Goal: Task Accomplishment & Management: Manage account settings

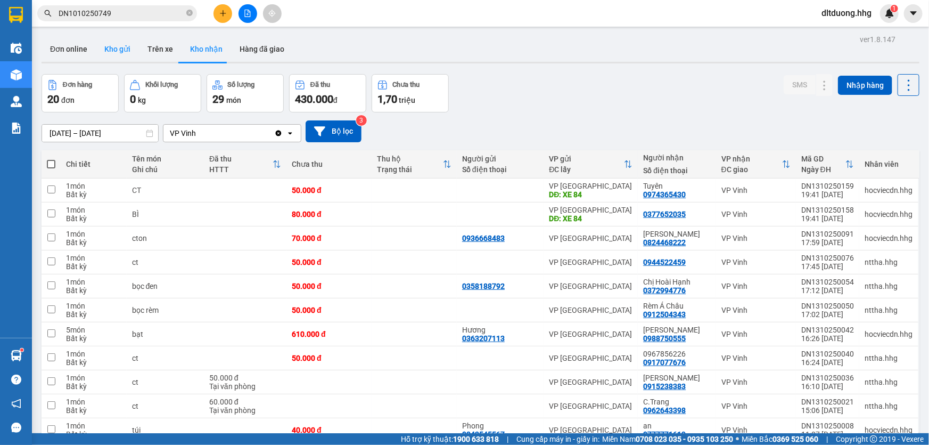
click at [112, 50] on button "Kho gửi" at bounding box center [117, 49] width 43 height 26
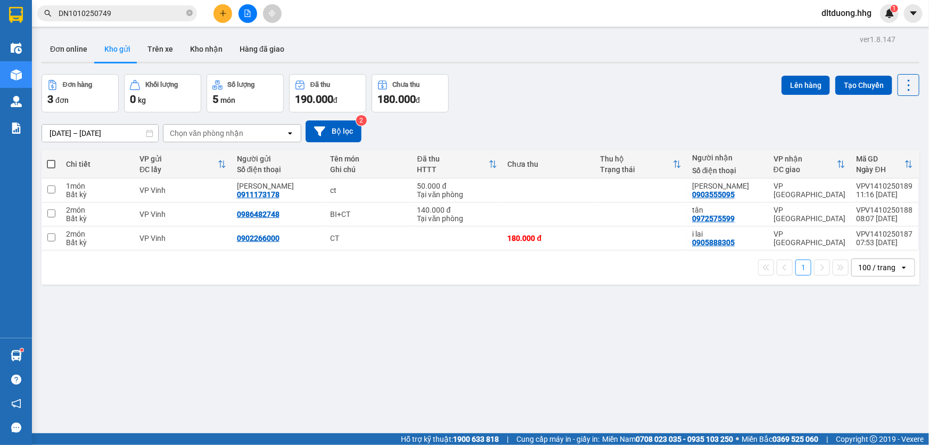
click at [851, 15] on span "dltduong.hhg" at bounding box center [846, 12] width 67 height 13
click at [841, 34] on span "Đăng xuất" at bounding box center [851, 33] width 46 height 12
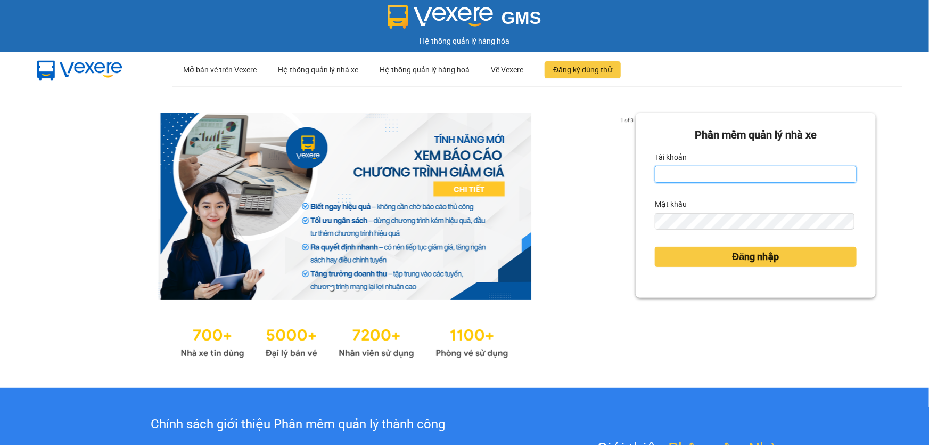
drag, startPoint x: 674, startPoint y: 177, endPoint x: 705, endPoint y: 175, distance: 31.0
click at [674, 177] on input "Tài khoản" at bounding box center [756, 174] width 202 height 17
type input "t"
type input "nttho.hhg"
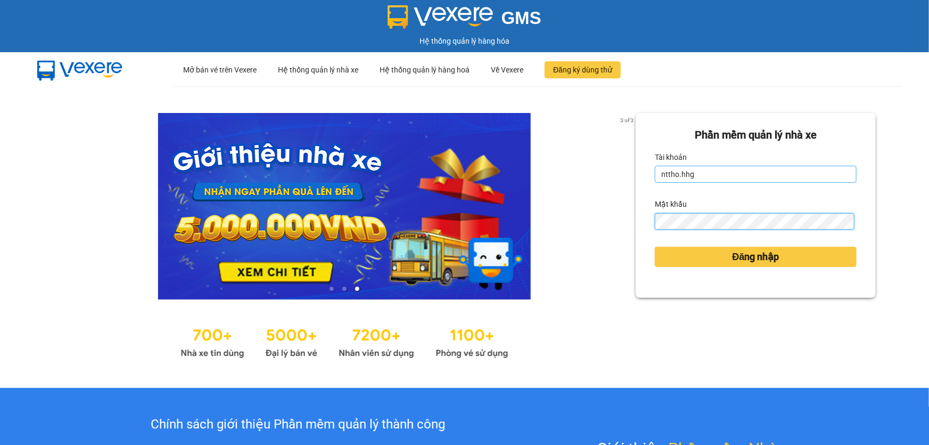
click at [655, 247] on button "Đăng nhập" at bounding box center [756, 257] width 202 height 20
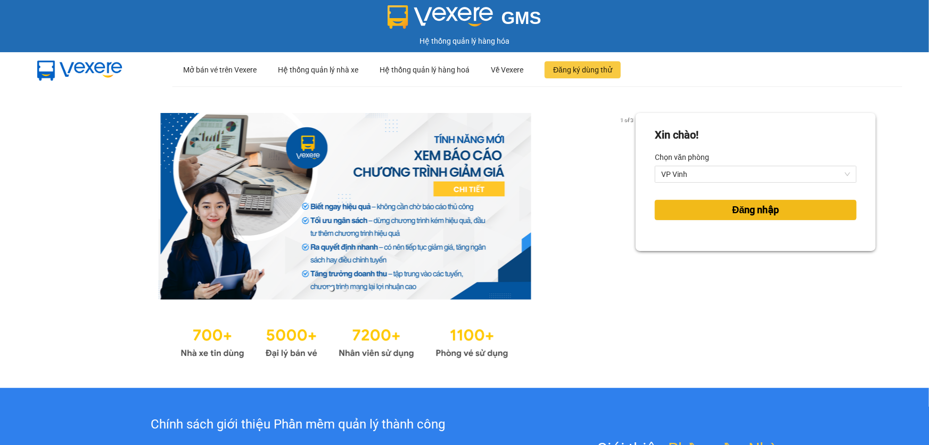
click at [714, 213] on button "Đăng nhập" at bounding box center [756, 210] width 202 height 20
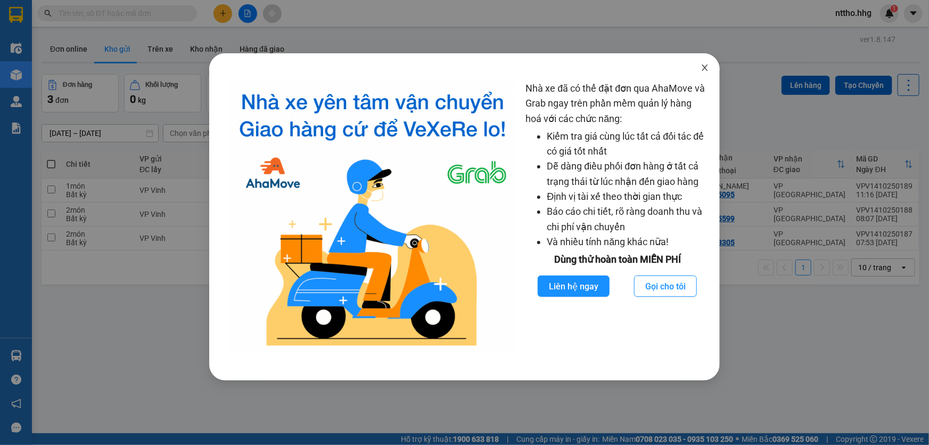
click at [710, 69] on span "Close" at bounding box center [705, 68] width 30 height 30
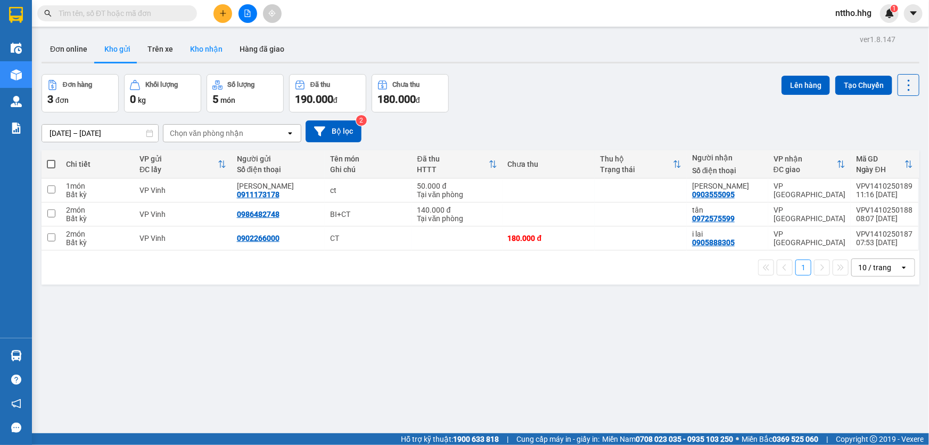
click at [211, 50] on button "Kho nhận" at bounding box center [207, 49] width 50 height 26
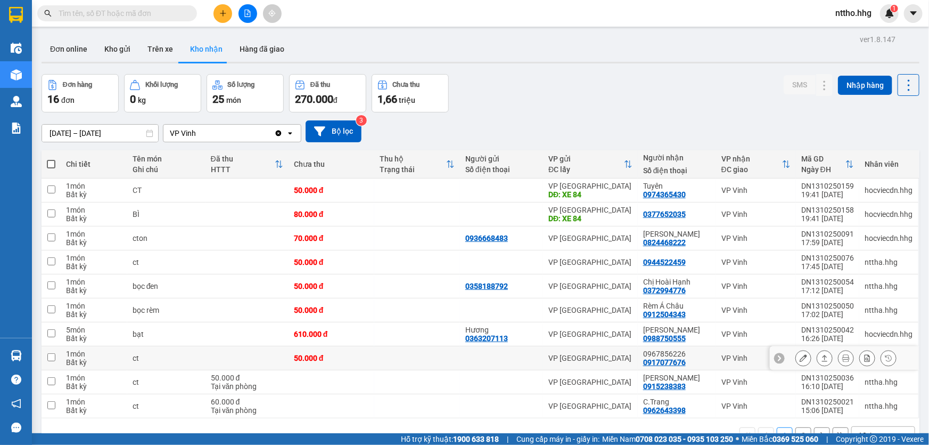
scroll to position [48, 0]
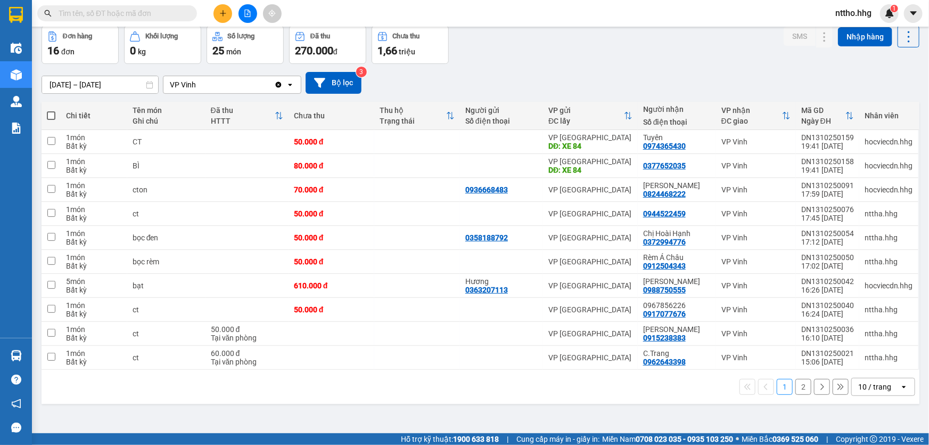
click at [866, 383] on div "10 / trang" at bounding box center [874, 386] width 33 height 11
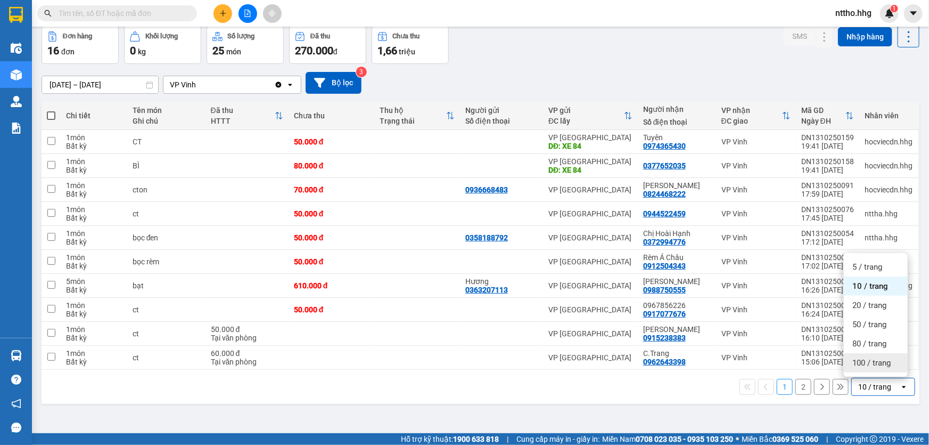
click at [856, 367] on span "100 / trang" at bounding box center [872, 362] width 38 height 11
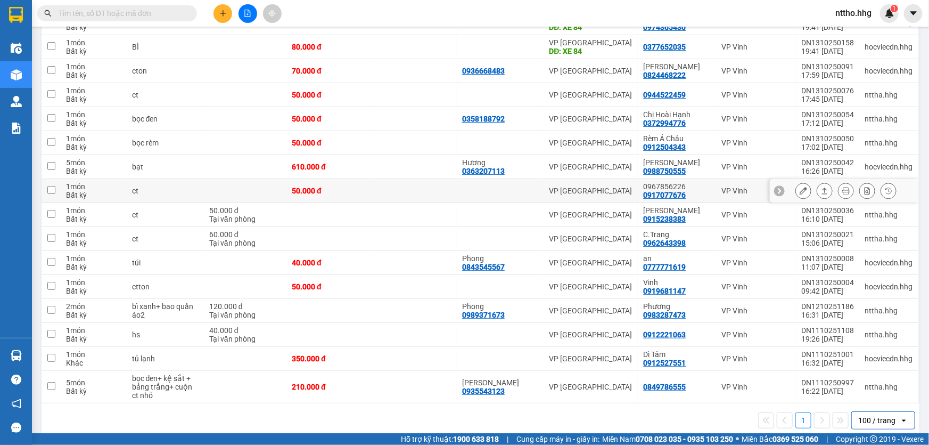
scroll to position [179, 0]
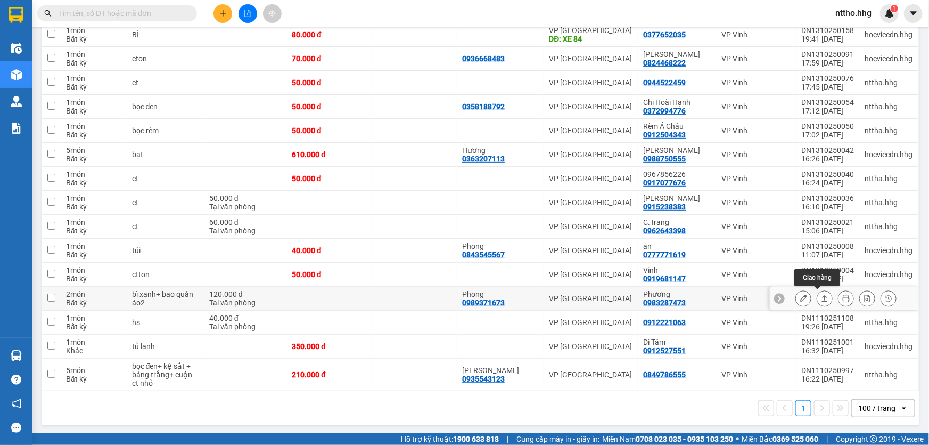
click at [822, 300] on icon at bounding box center [825, 298] width 6 height 6
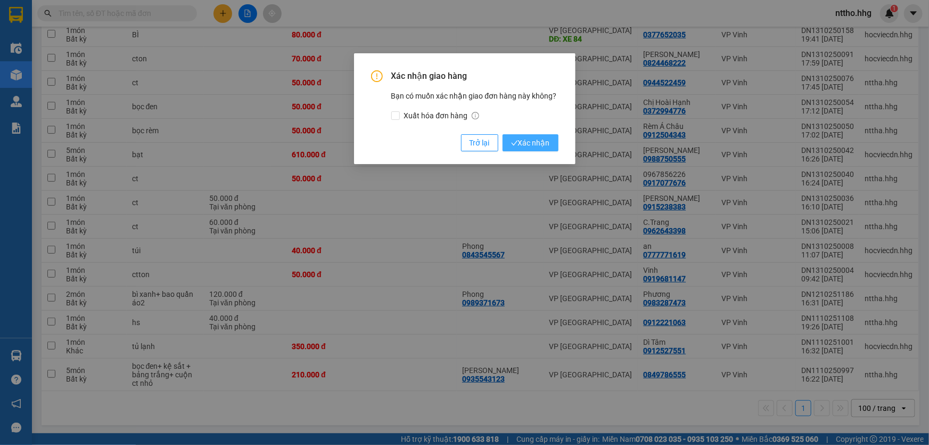
click at [530, 142] on span "Xác nhận" at bounding box center [530, 143] width 39 height 12
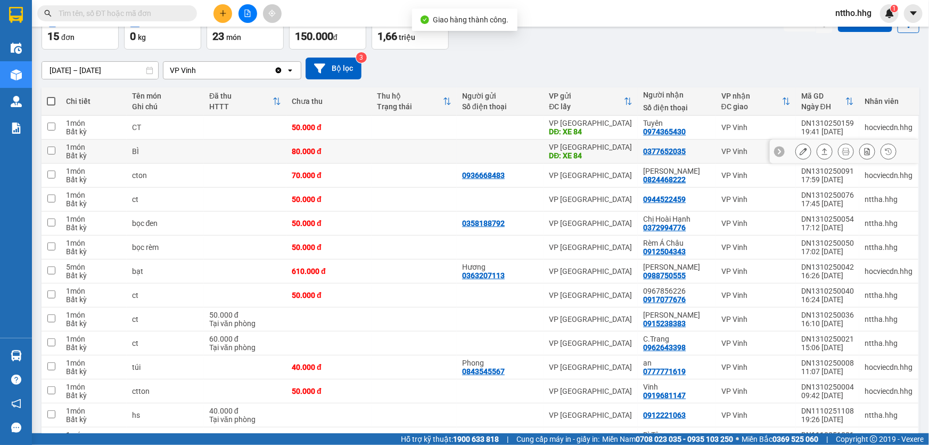
scroll to position [0, 0]
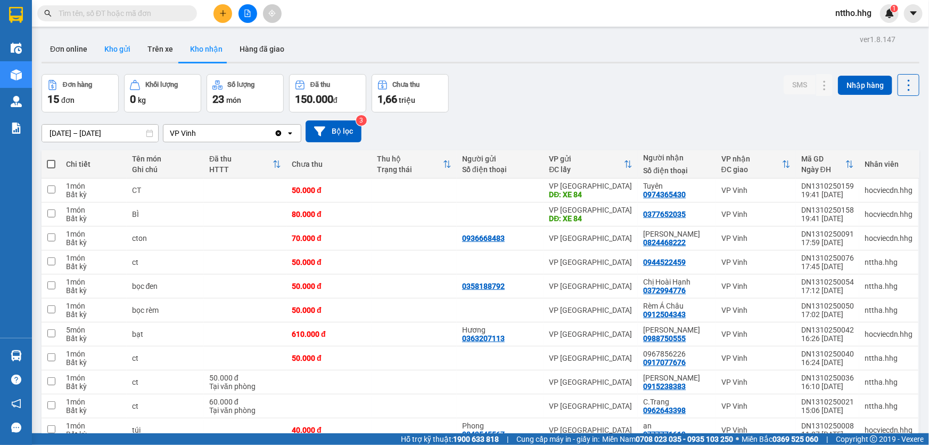
click at [116, 51] on button "Kho gửi" at bounding box center [117, 49] width 43 height 26
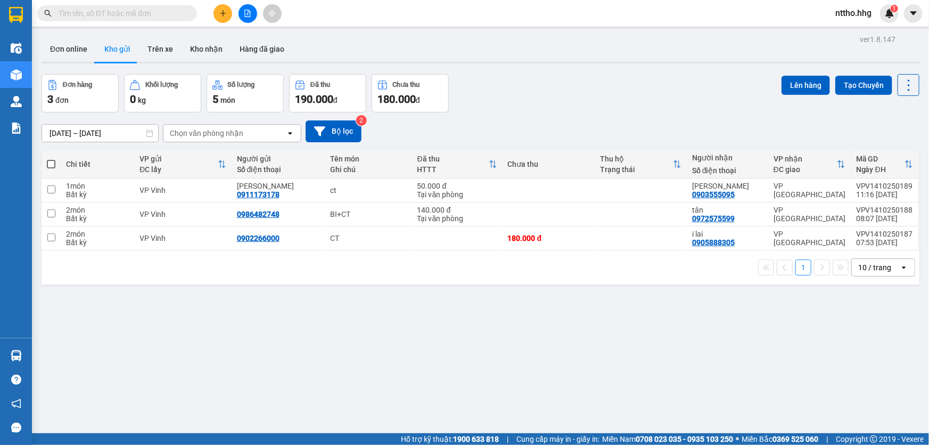
click at [877, 269] on div "10 / trang" at bounding box center [874, 267] width 33 height 11
click at [877, 391] on div "100 / trang" at bounding box center [876, 385] width 64 height 19
click at [231, 13] on button at bounding box center [223, 13] width 19 height 19
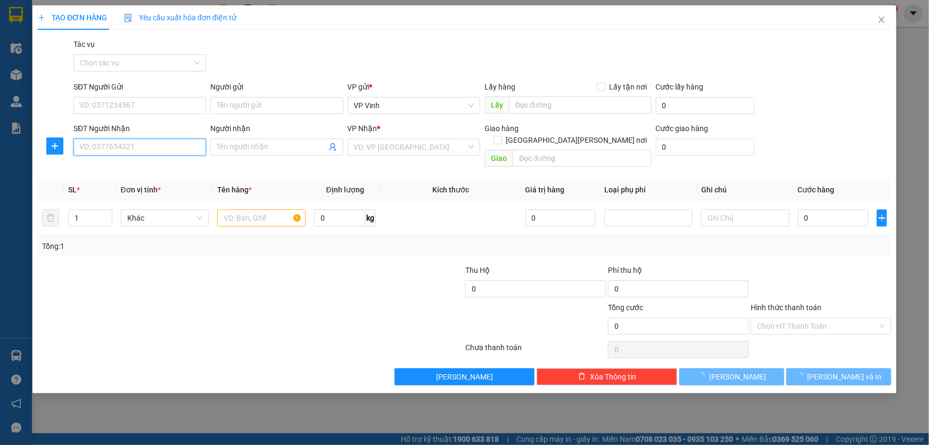
click at [122, 151] on input "SĐT Người Nhận" at bounding box center [139, 146] width 133 height 17
drag, startPoint x: 132, startPoint y: 141, endPoint x: 53, endPoint y: 141, distance: 78.3
click at [53, 141] on div "SĐT Người Nhận 0989353 0989353 Người nhận Tên người nhận VP Nhận * VD: VP Sài G…" at bounding box center [465, 146] width 856 height 49
type input "0989353"
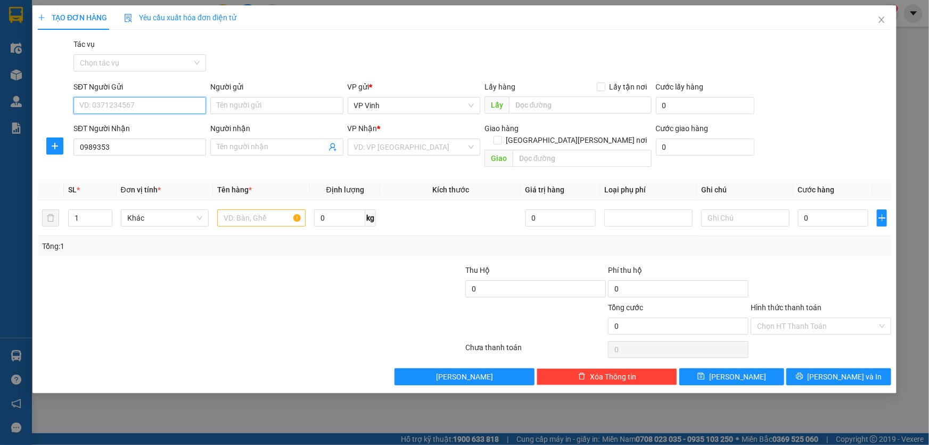
click at [102, 102] on input "SĐT Người Gửi" at bounding box center [139, 105] width 133 height 17
paste input "0989353"
click at [133, 126] on div "0989353373 - XNK Nghệ An" at bounding box center [140, 127] width 120 height 12
type input "0989353373"
type input "XNK Nghệ An"
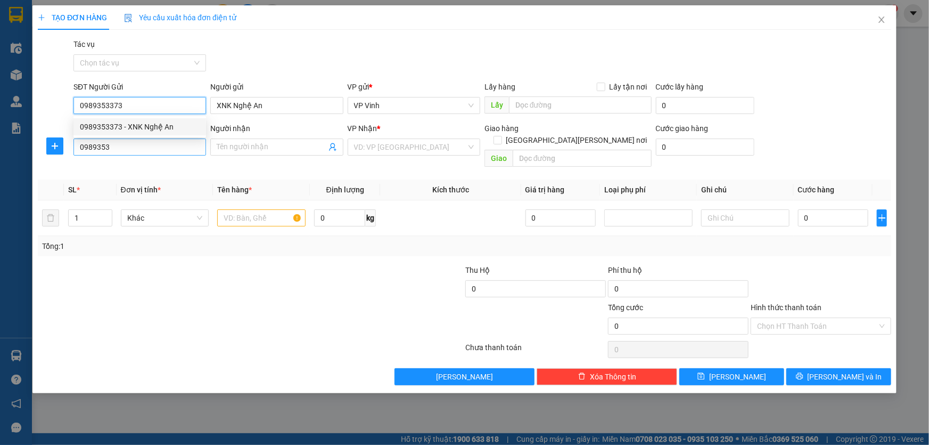
type input "0989353373"
drag, startPoint x: 120, startPoint y: 151, endPoint x: 36, endPoint y: 146, distance: 83.7
click at [36, 146] on div "TẠO ĐƠN HÀNG Yêu cầu xuất hóa đơn điện tử Transit Pickup Surcharge Ids Transit …" at bounding box center [464, 199] width 864 height 388
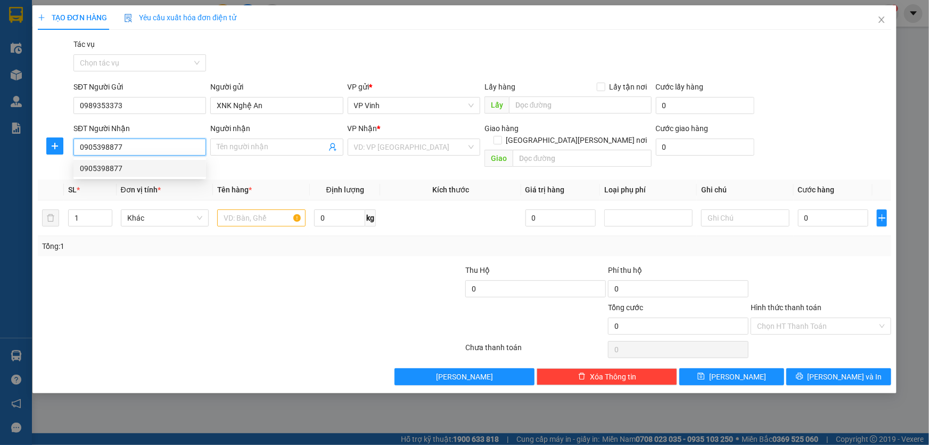
click at [120, 171] on div "0905398877" at bounding box center [140, 168] width 120 height 12
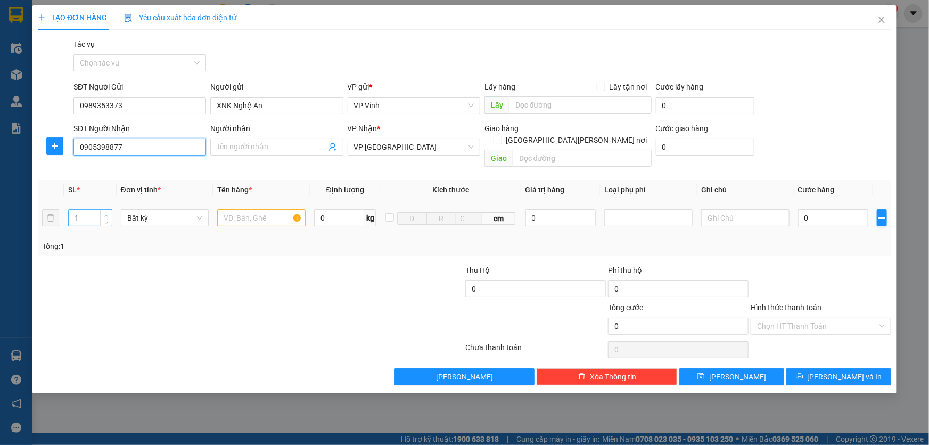
type input "0905398877"
click at [105, 214] on icon "up" at bounding box center [106, 216] width 4 height 4
type input "2"
click at [277, 209] on input "text" at bounding box center [261, 217] width 88 height 17
click at [245, 209] on input "text" at bounding box center [261, 217] width 88 height 17
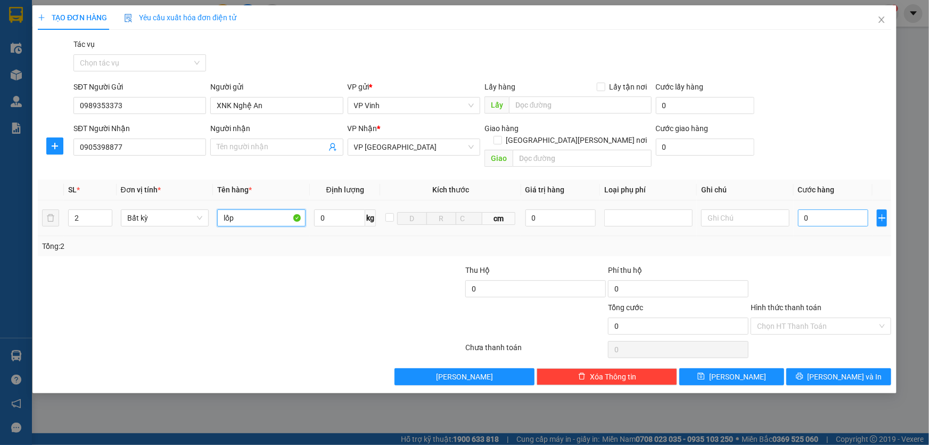
type input "lốp"
click at [822, 209] on input "0" at bounding box center [833, 217] width 71 height 17
type input "1"
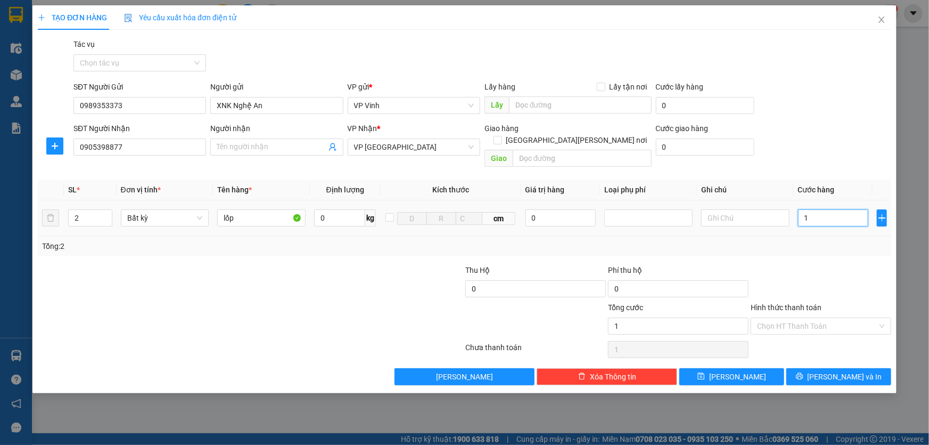
type input "12"
type input "120"
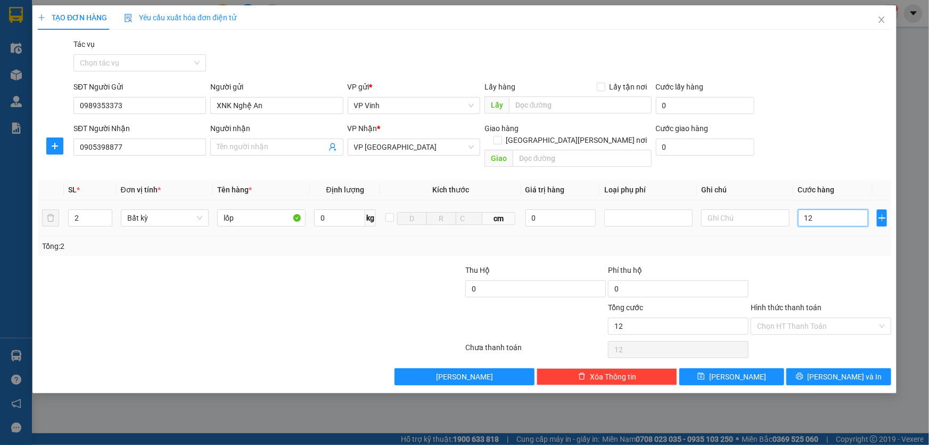
type input "120"
type input "1.200"
type input "12.000"
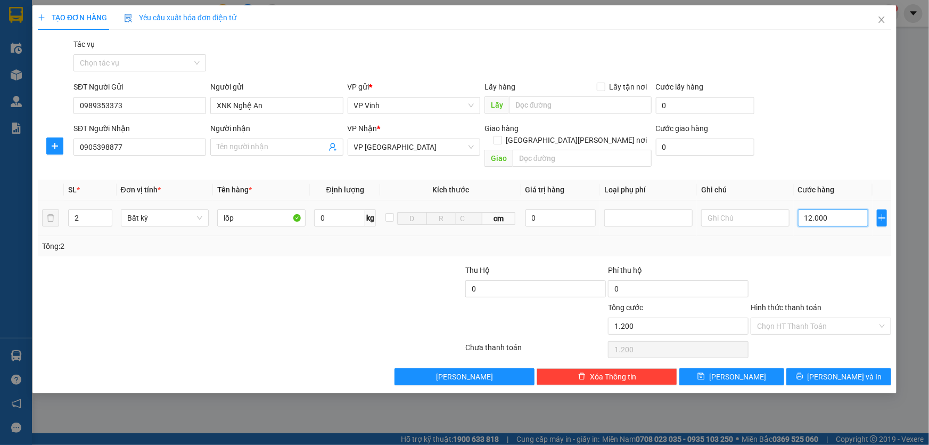
type input "12.000"
type input "120.000"
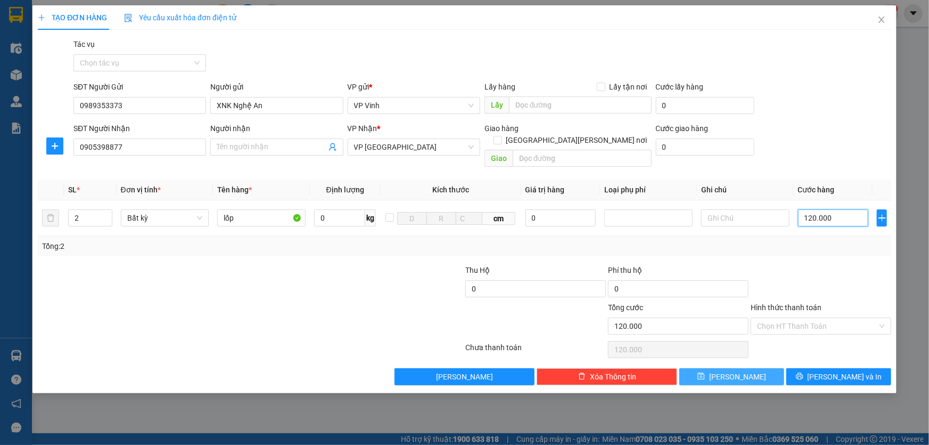
type input "120.000"
click at [736, 371] on span "[PERSON_NAME]" at bounding box center [737, 377] width 57 height 12
type input "1"
type input "0"
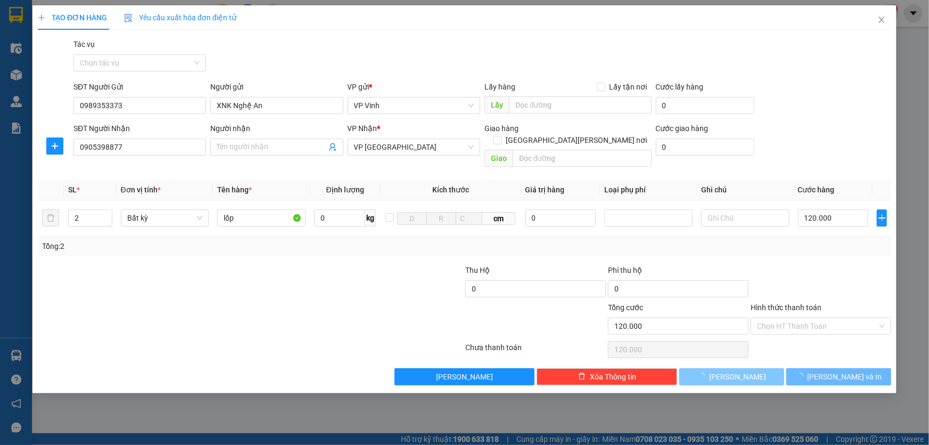
type input "0"
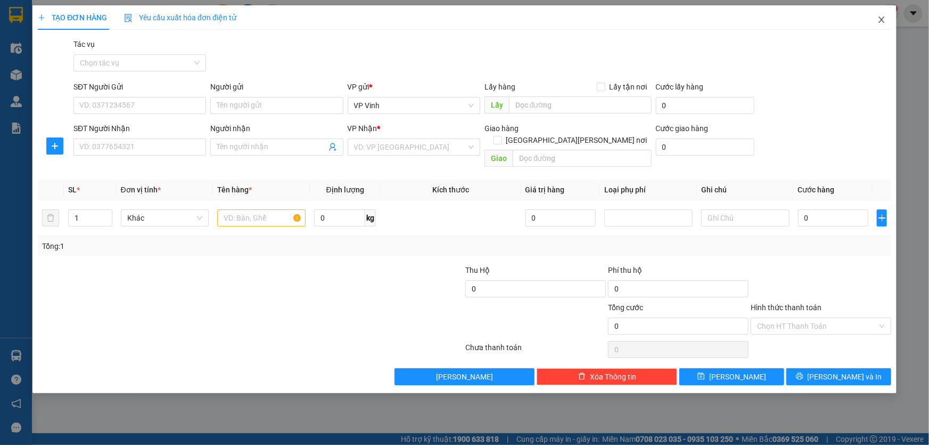
click at [879, 21] on icon "close" at bounding box center [882, 19] width 9 height 9
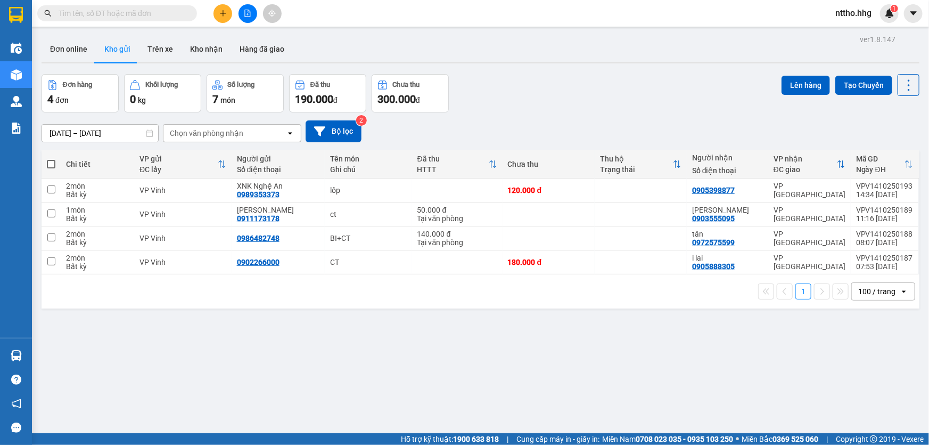
click at [225, 9] on button at bounding box center [223, 13] width 19 height 19
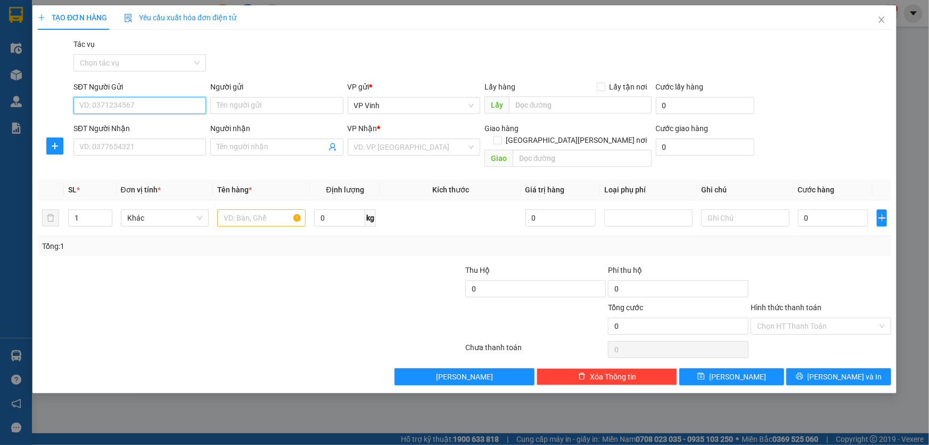
click at [109, 107] on input "SĐT Người Gửi" at bounding box center [139, 105] width 133 height 17
type input "0915462469"
click at [92, 150] on input "SĐT Người Nhận" at bounding box center [139, 146] width 133 height 17
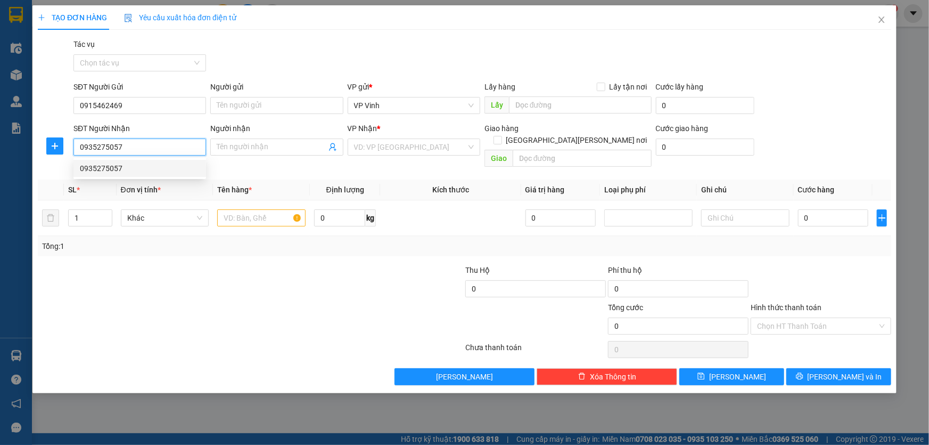
click at [135, 168] on div "0935275057" at bounding box center [140, 168] width 120 height 12
type input "0935275057"
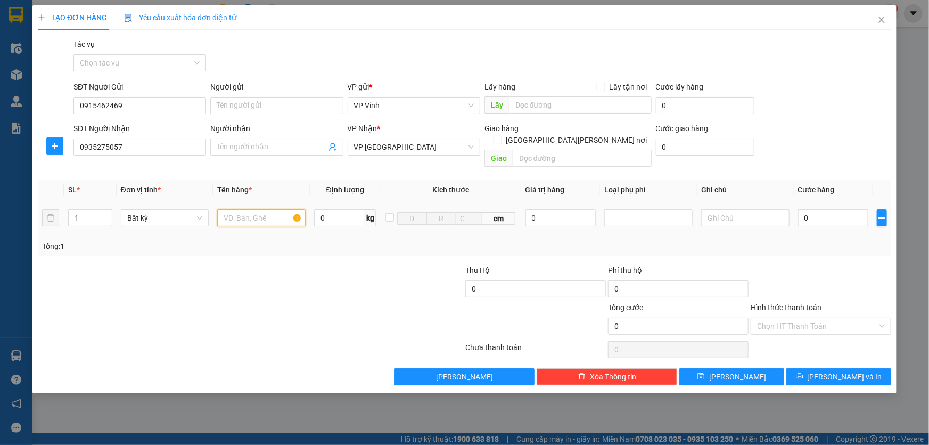
click at [262, 209] on input "text" at bounding box center [261, 217] width 88 height 17
type input "ct"
type input "8"
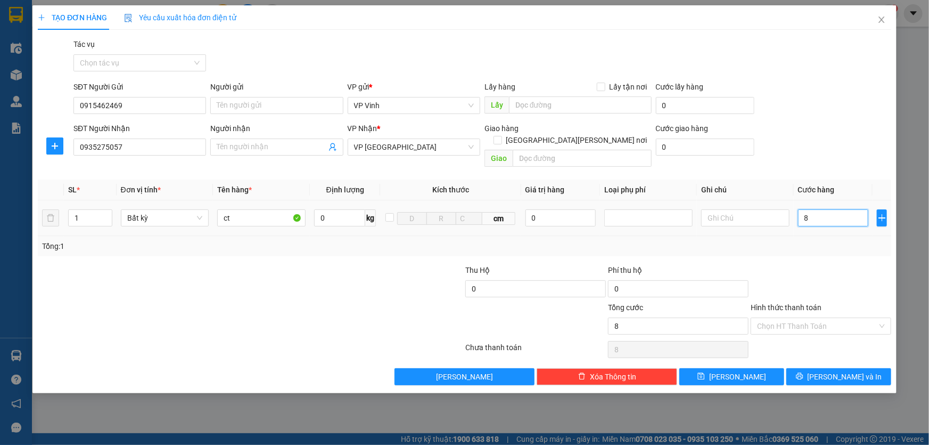
type input "80"
type input "800"
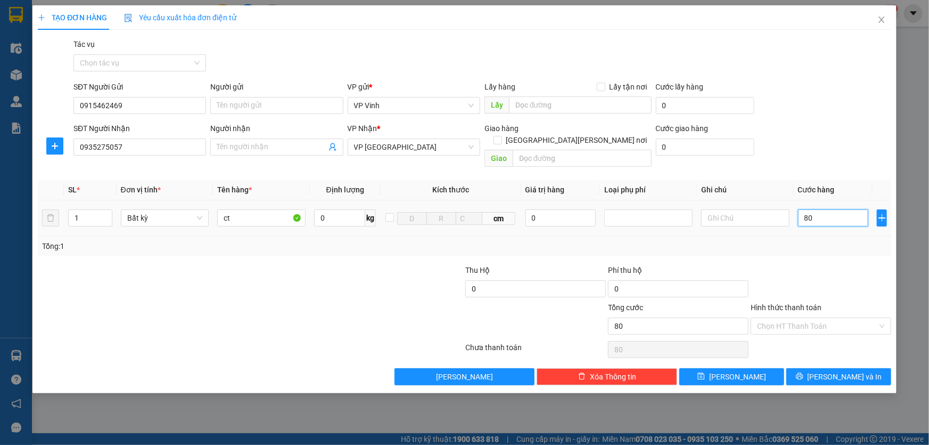
type input "800"
type input "8.000"
type input "80.000"
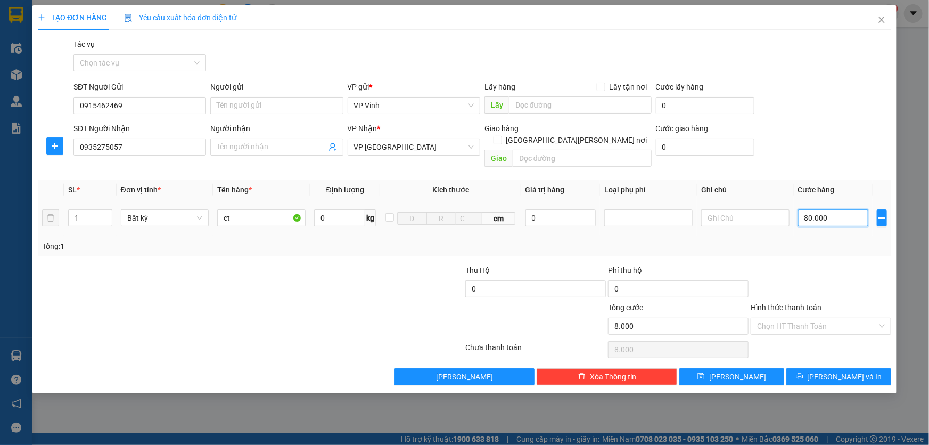
type input "80.000"
click at [806, 318] on input "Hình thức thanh toán" at bounding box center [817, 326] width 120 height 16
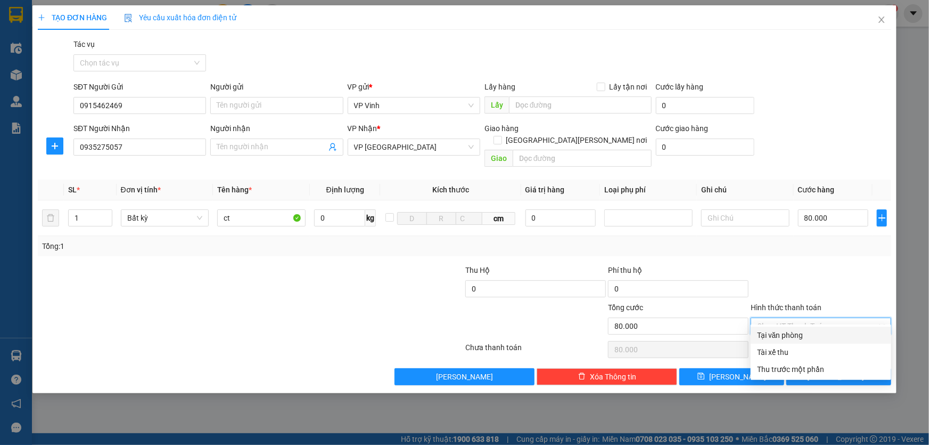
click at [806, 334] on div "Tại văn phòng" at bounding box center [821, 335] width 128 height 12
type input "0"
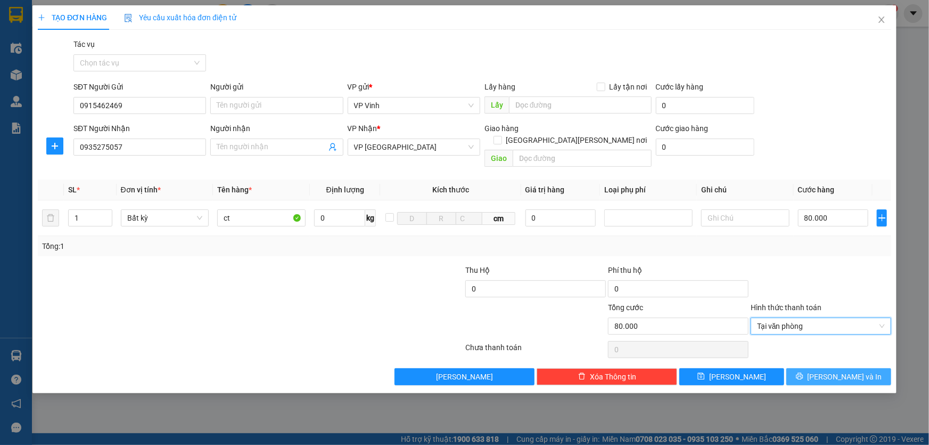
click at [842, 371] on span "[PERSON_NAME] và In" at bounding box center [845, 377] width 75 height 12
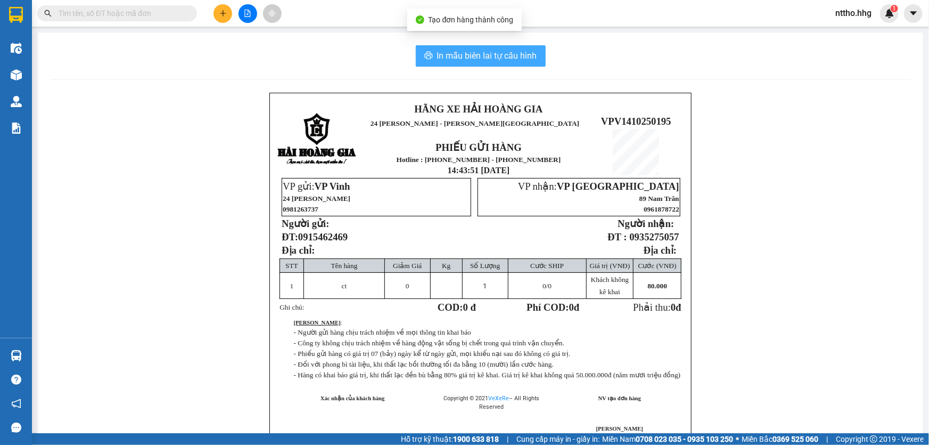
click at [511, 58] on span "In mẫu biên lai tự cấu hình" at bounding box center [487, 55] width 100 height 13
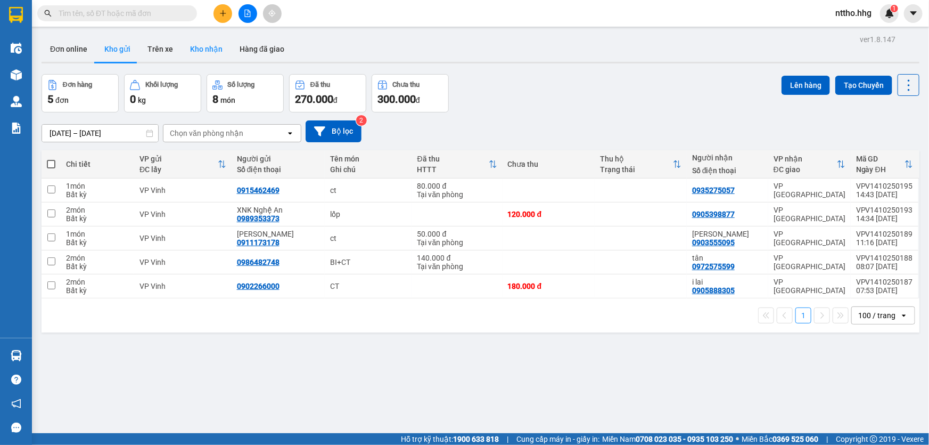
click at [189, 43] on button "Kho nhận" at bounding box center [207, 49] width 50 height 26
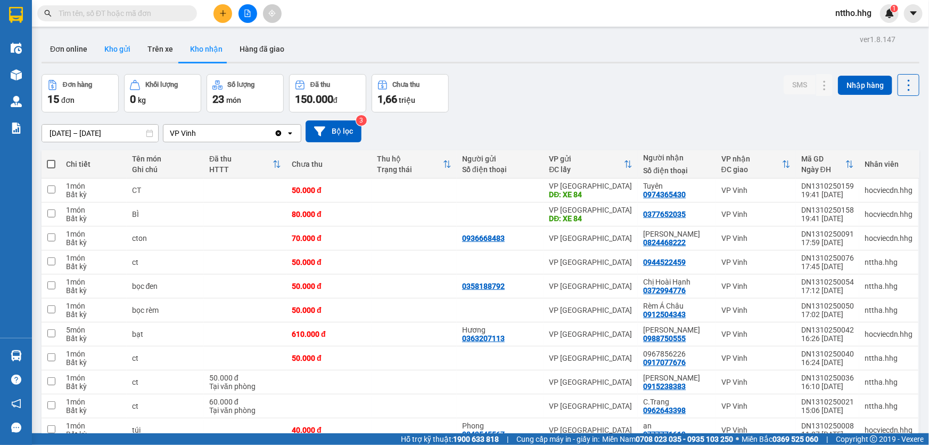
click at [108, 51] on button "Kho gửi" at bounding box center [117, 49] width 43 height 26
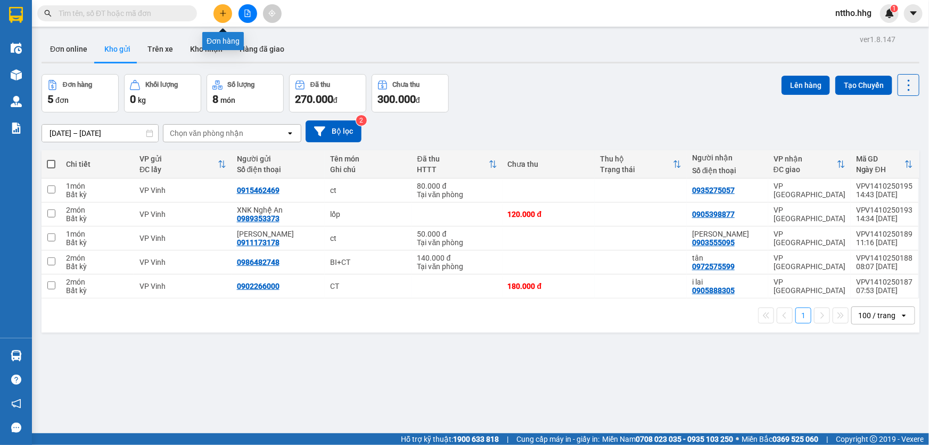
click at [216, 15] on button at bounding box center [223, 13] width 19 height 19
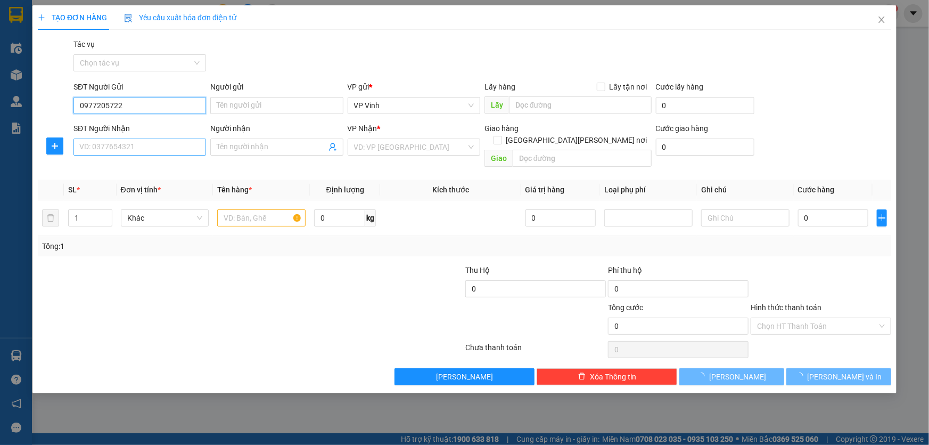
type input "0977205722"
click at [110, 150] on input "SĐT Người Nhận" at bounding box center [139, 146] width 133 height 17
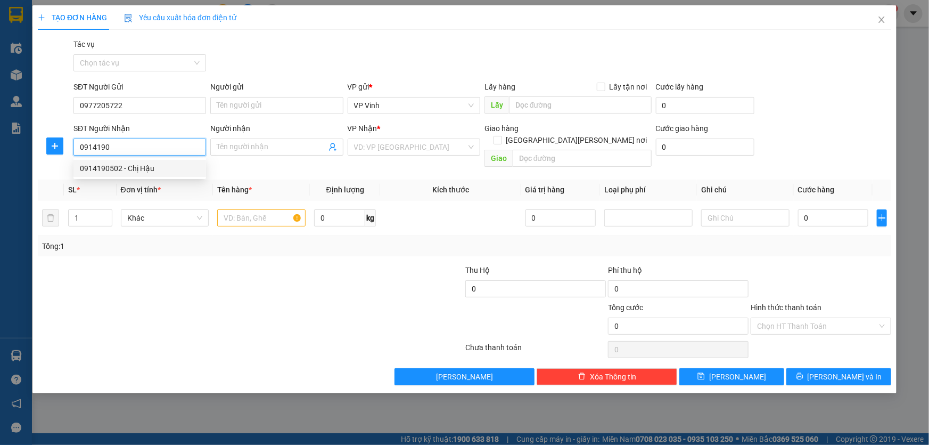
click at [107, 168] on div "0914190502 - Chị Hậu" at bounding box center [140, 168] width 120 height 12
type input "0914190502"
click at [280, 215] on div at bounding box center [261, 217] width 88 height 21
type input "Chị Hậu"
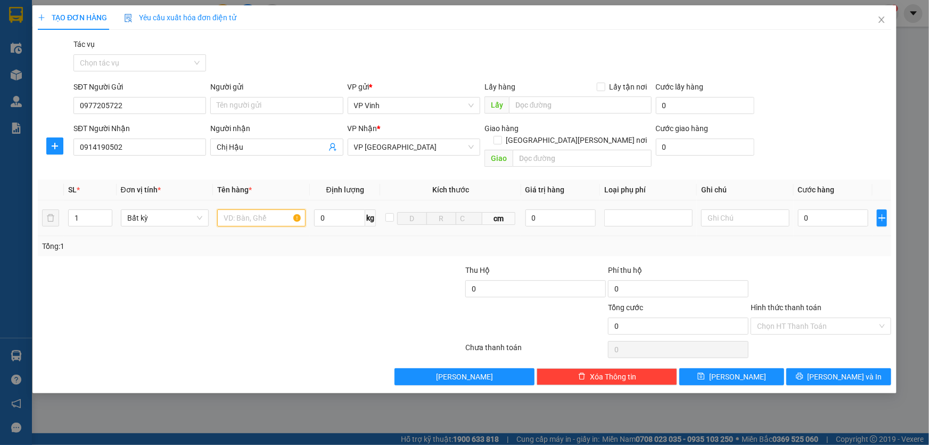
click at [267, 209] on input "text" at bounding box center [261, 217] width 88 height 17
type input "hs"
click at [839, 209] on input "0" at bounding box center [833, 217] width 71 height 17
type input "5"
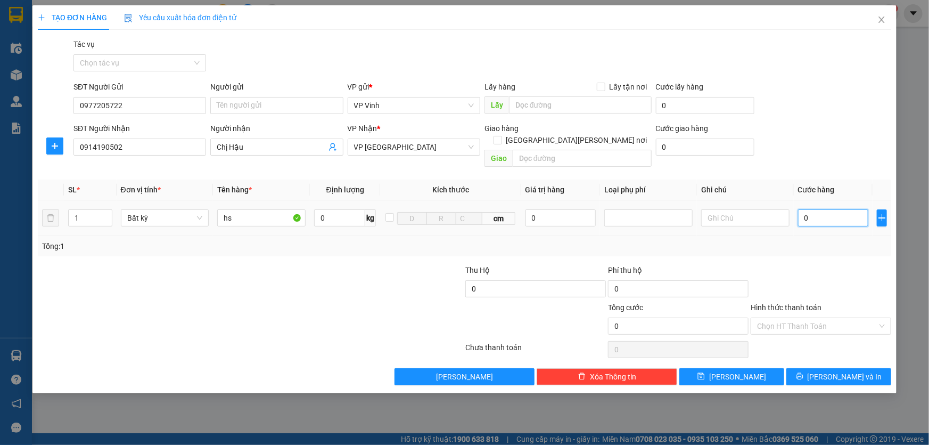
type input "5"
type input "50"
type input "500"
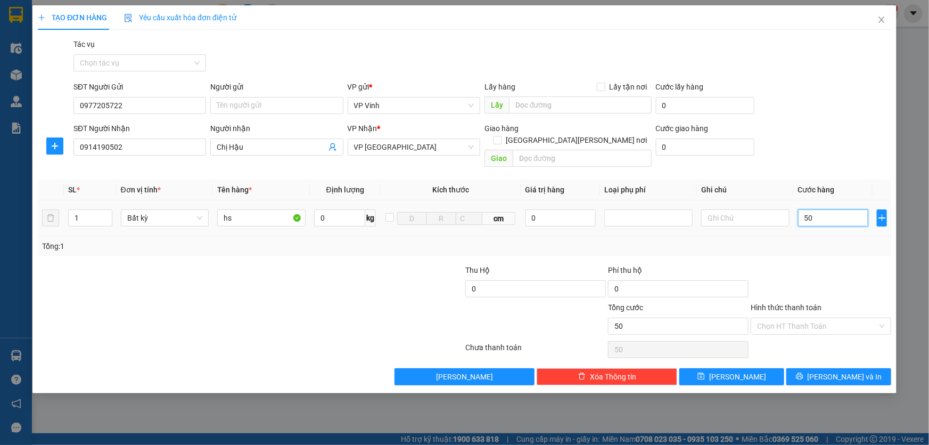
type input "500"
type input "5.000"
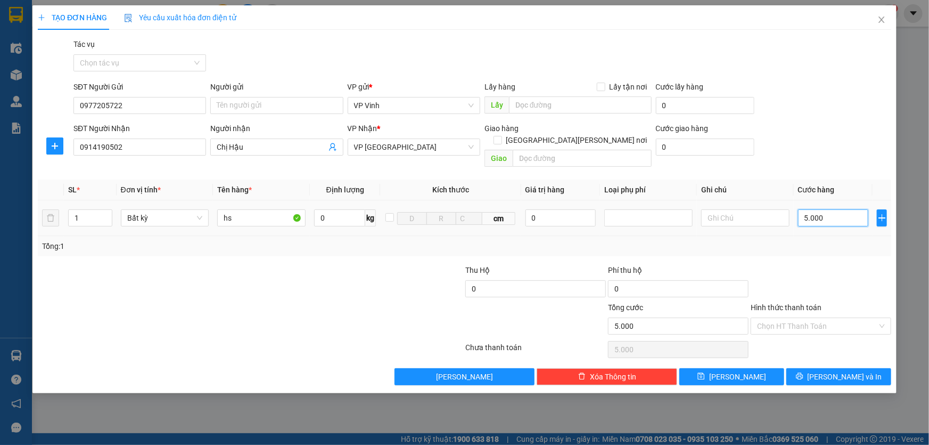
type input "50.000"
click at [806, 318] on input "Hình thức thanh toán" at bounding box center [817, 326] width 120 height 16
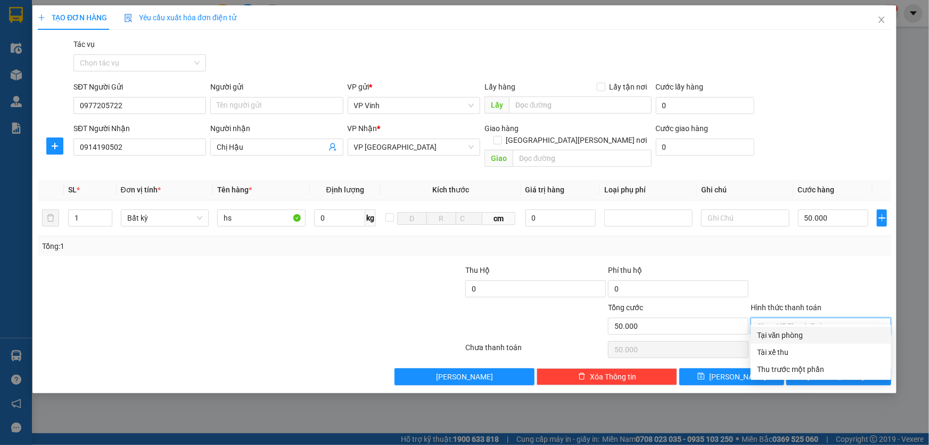
click at [812, 328] on div "Tại văn phòng" at bounding box center [821, 334] width 141 height 17
type input "0"
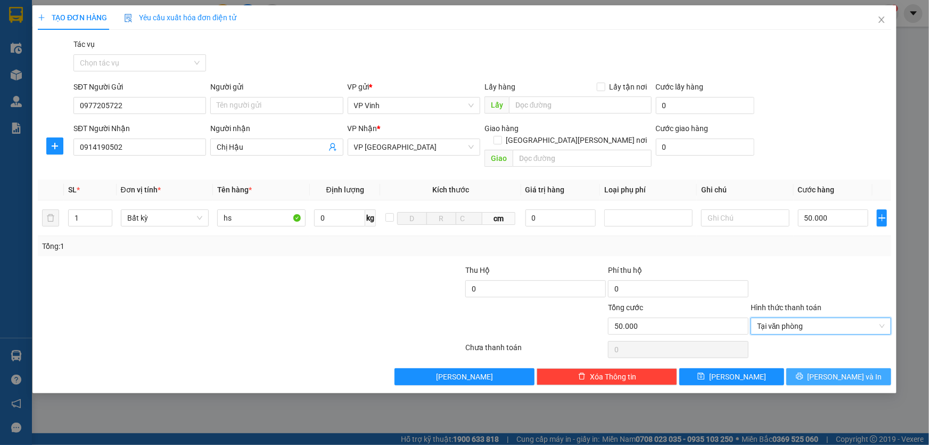
click at [846, 371] on span "[PERSON_NAME] và In" at bounding box center [845, 377] width 75 height 12
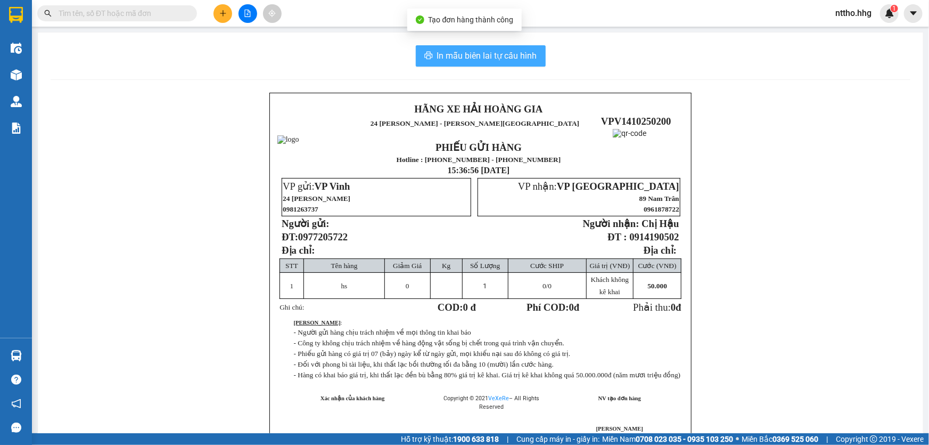
click at [485, 53] on span "In mẫu biên lai tự cấu hình" at bounding box center [487, 55] width 100 height 13
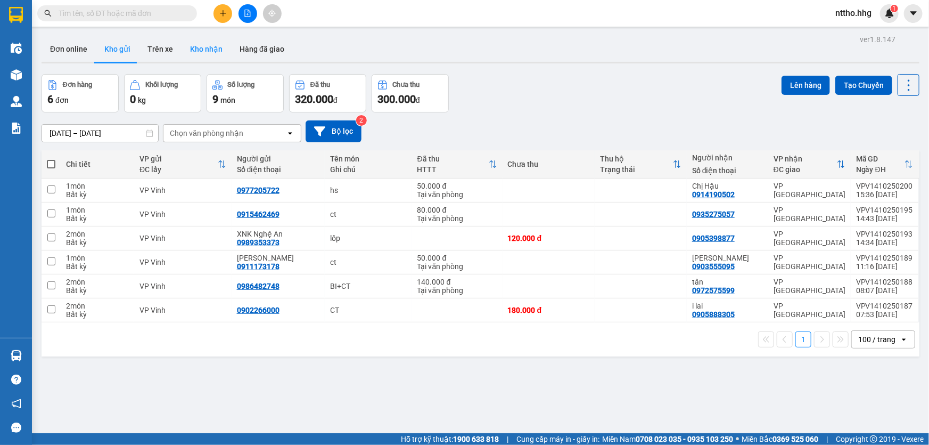
click at [203, 50] on button "Kho nhận" at bounding box center [207, 49] width 50 height 26
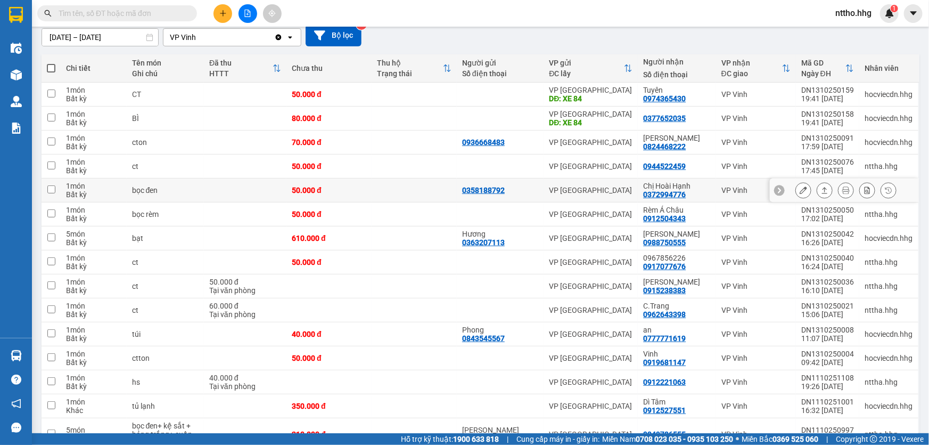
scroll to position [107, 0]
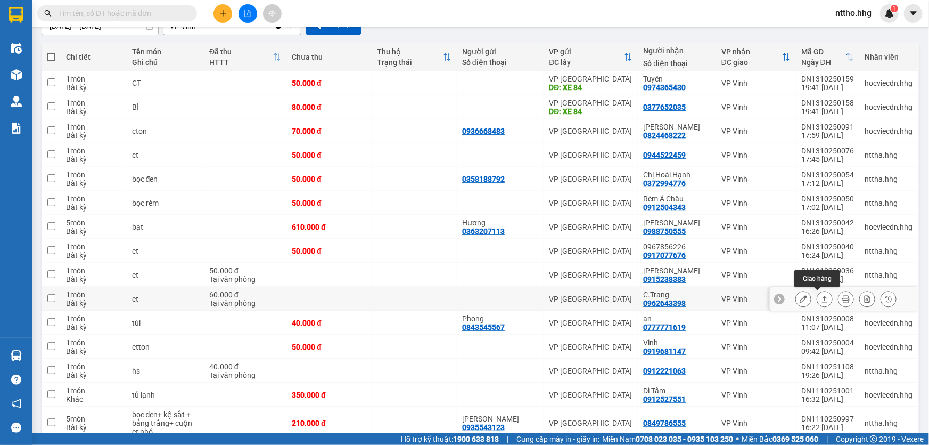
click at [821, 298] on icon at bounding box center [824, 298] width 7 height 7
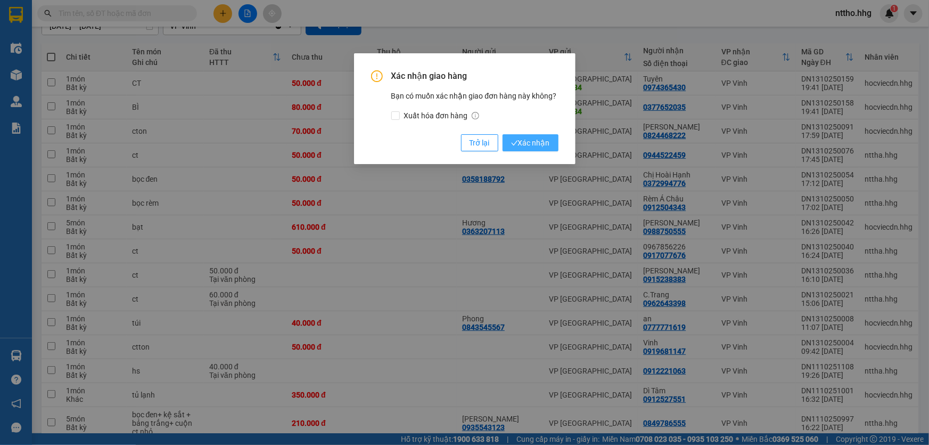
click at [524, 147] on span "Xác nhận" at bounding box center [530, 143] width 39 height 12
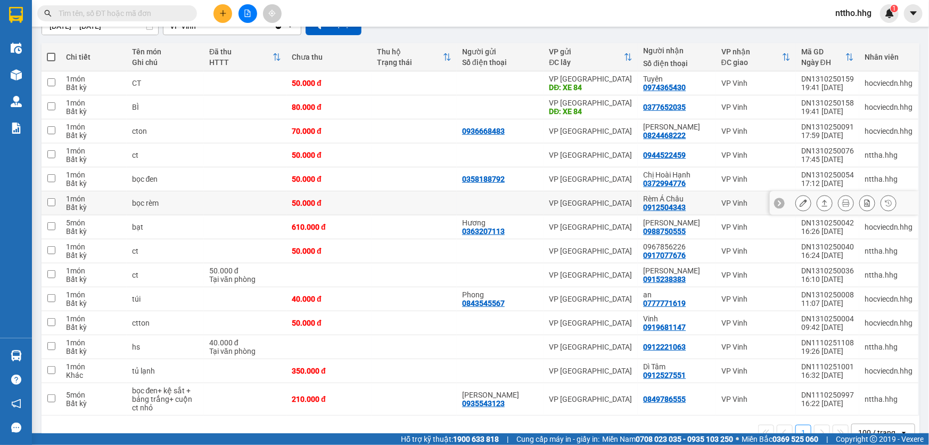
scroll to position [0, 0]
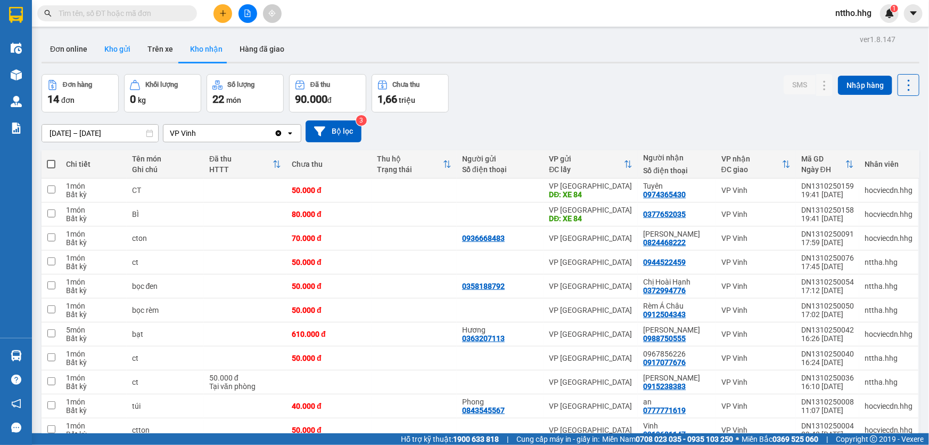
click at [117, 55] on button "Kho gửi" at bounding box center [117, 49] width 43 height 26
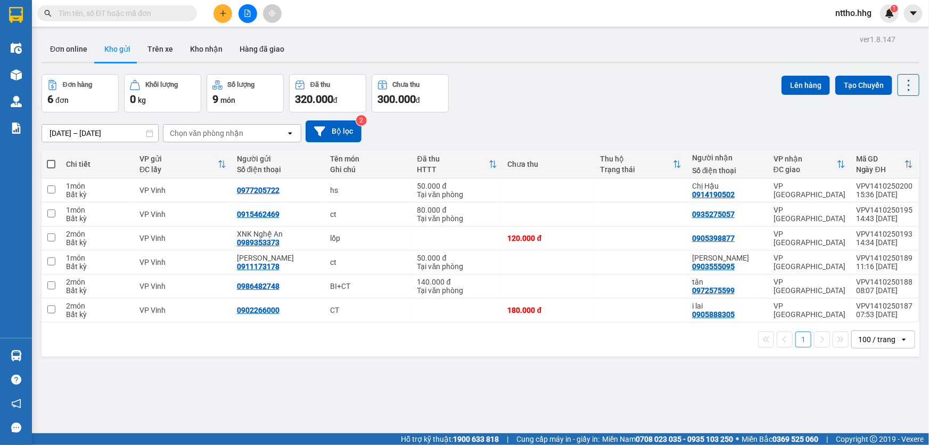
click at [102, 15] on input "text" at bounding box center [122, 13] width 126 height 12
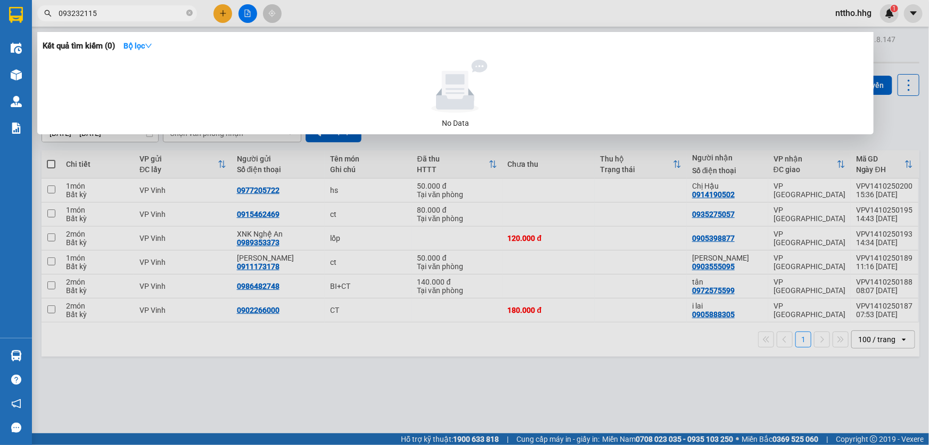
click at [85, 13] on input "093232115" at bounding box center [122, 13] width 126 height 12
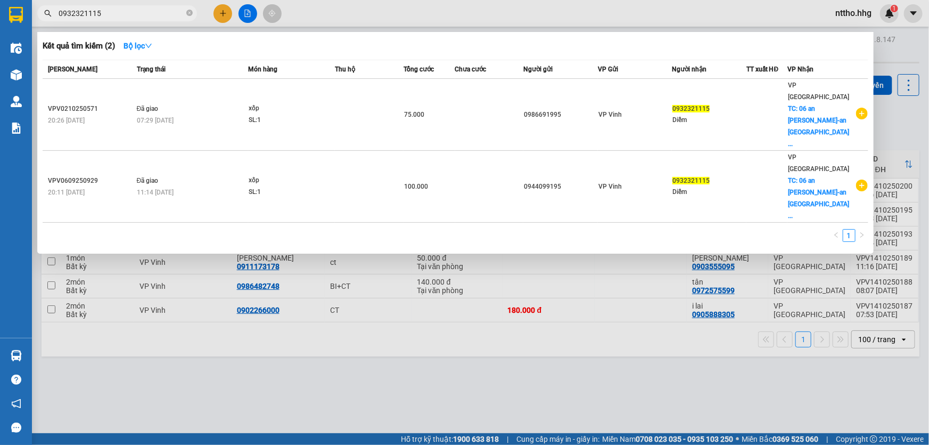
click at [126, 13] on input "0932321115" at bounding box center [122, 13] width 126 height 12
type input "0932321115"
click at [239, 19] on div at bounding box center [464, 222] width 929 height 445
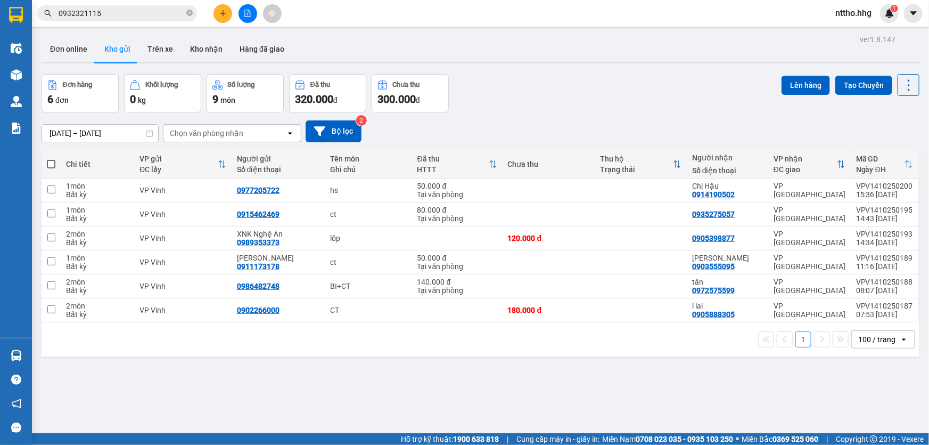
click at [250, 13] on icon "file-add" at bounding box center [248, 13] width 6 height 7
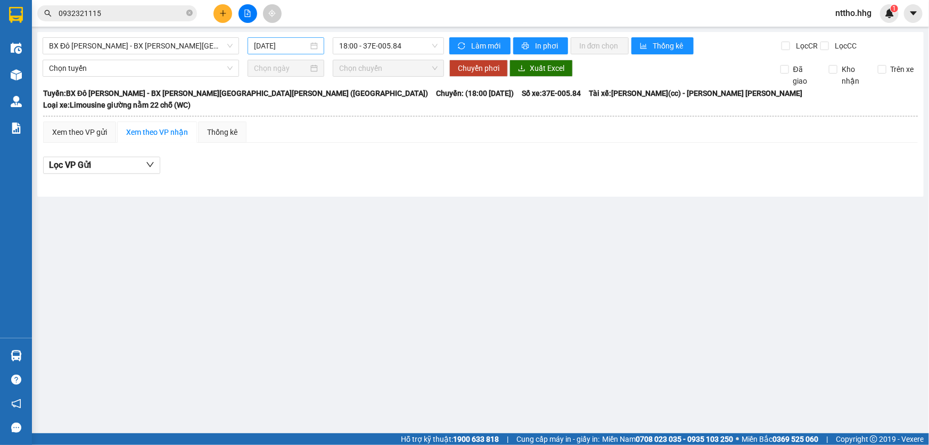
click at [291, 44] on input "[DATE]" at bounding box center [281, 46] width 54 height 12
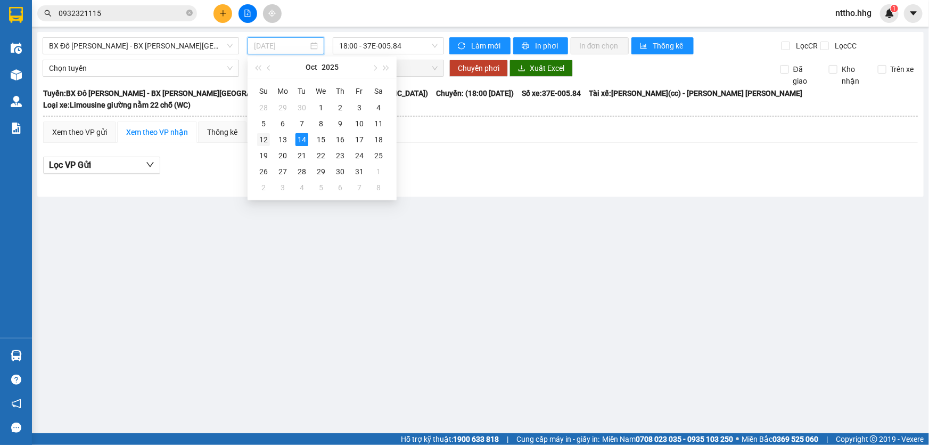
click at [262, 143] on div "12" at bounding box center [263, 139] width 13 height 13
type input "[DATE]"
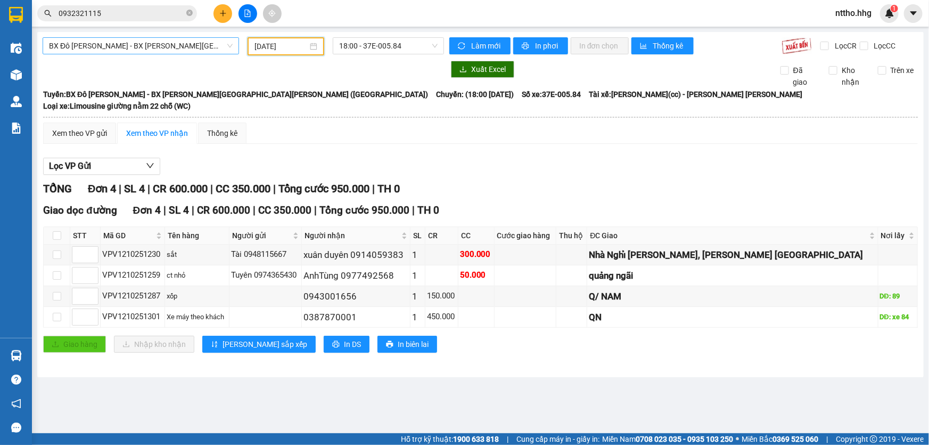
click at [166, 48] on span "BX Đô Lương - BX [GEOGRAPHIC_DATA] ([GEOGRAPHIC_DATA])" at bounding box center [141, 46] width 184 height 16
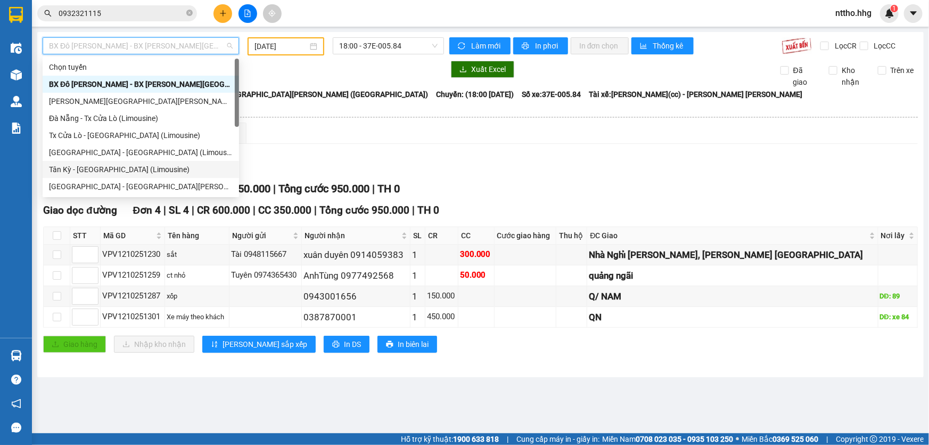
click at [81, 168] on div "Tân Kỳ - [GEOGRAPHIC_DATA] (Limousine)" at bounding box center [141, 169] width 184 height 12
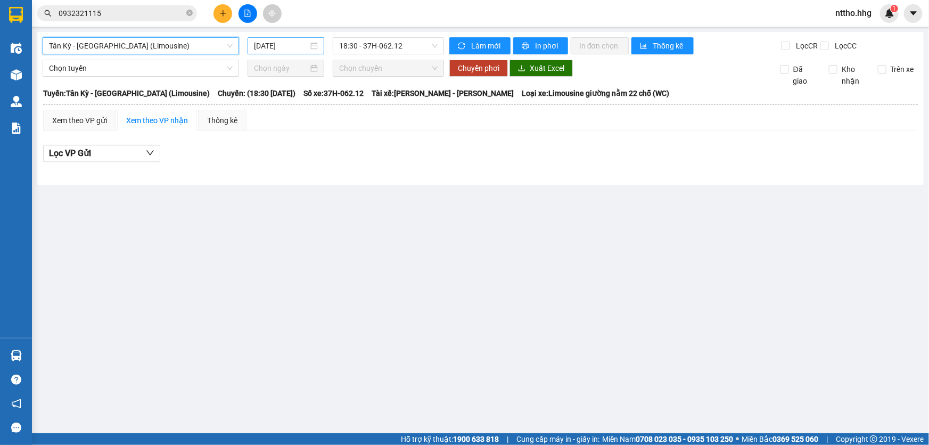
click at [290, 46] on input "[DATE]" at bounding box center [281, 46] width 54 height 12
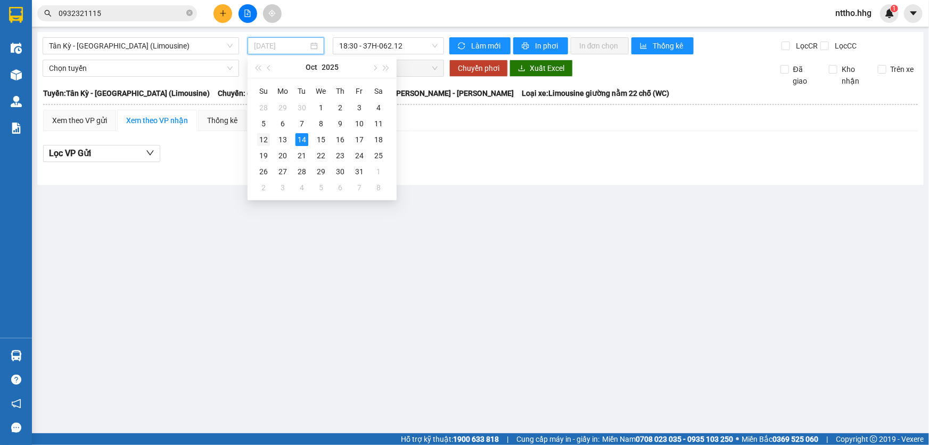
click at [262, 138] on div "12" at bounding box center [263, 139] width 13 height 13
type input "[DATE]"
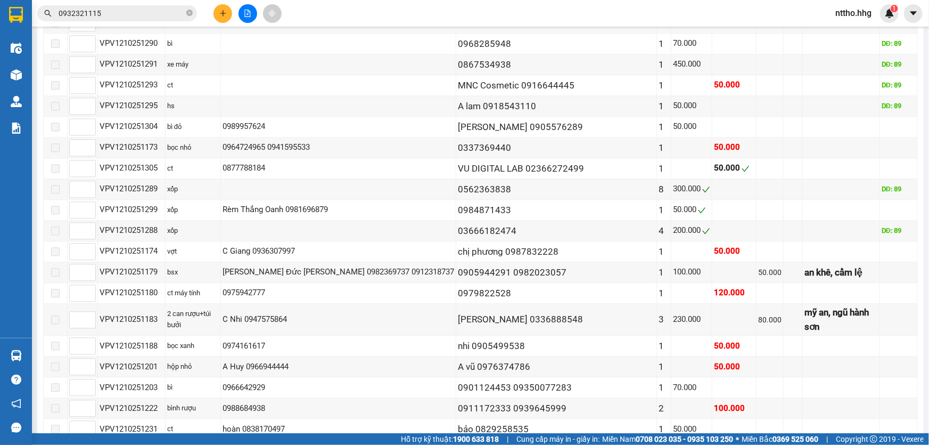
scroll to position [976, 0]
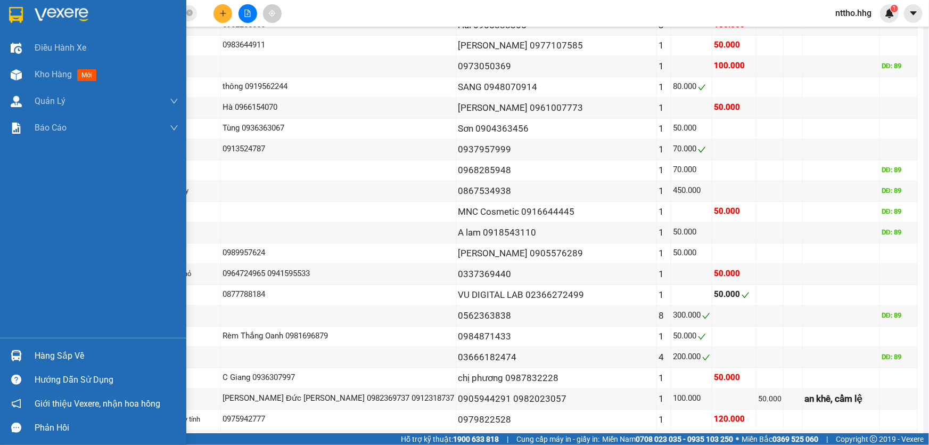
click at [20, 10] on img at bounding box center [16, 15] width 14 height 16
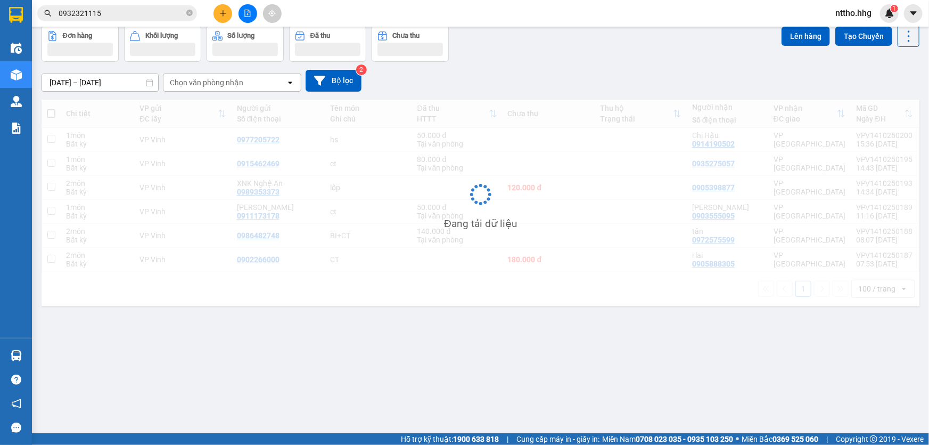
scroll to position [48, 0]
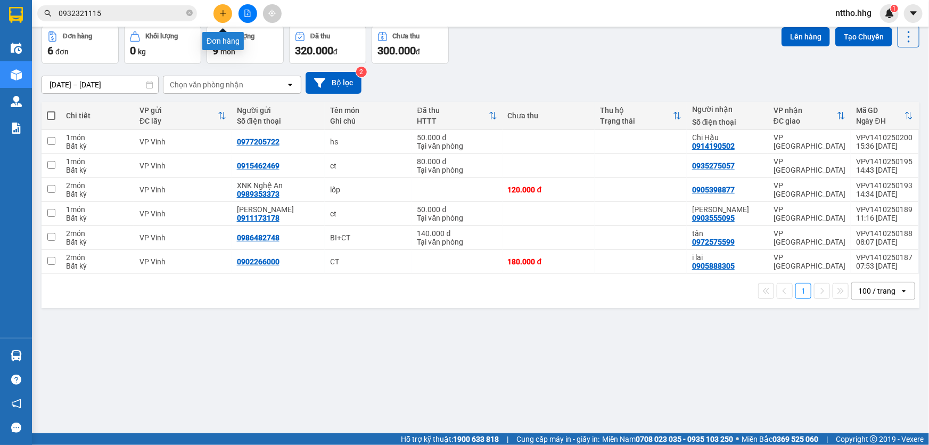
click at [225, 15] on icon "plus" at bounding box center [222, 13] width 7 height 7
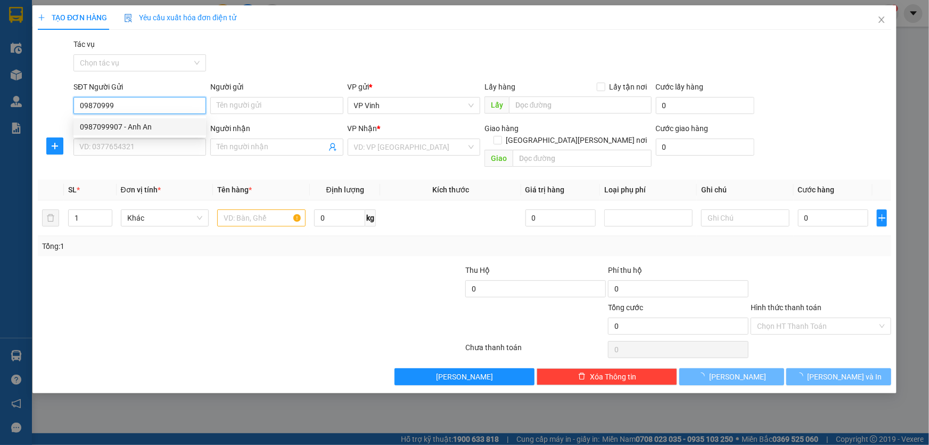
click at [136, 126] on div "0987099907 - Anh An" at bounding box center [140, 127] width 120 height 12
type input "0987099907"
type input "Anh An"
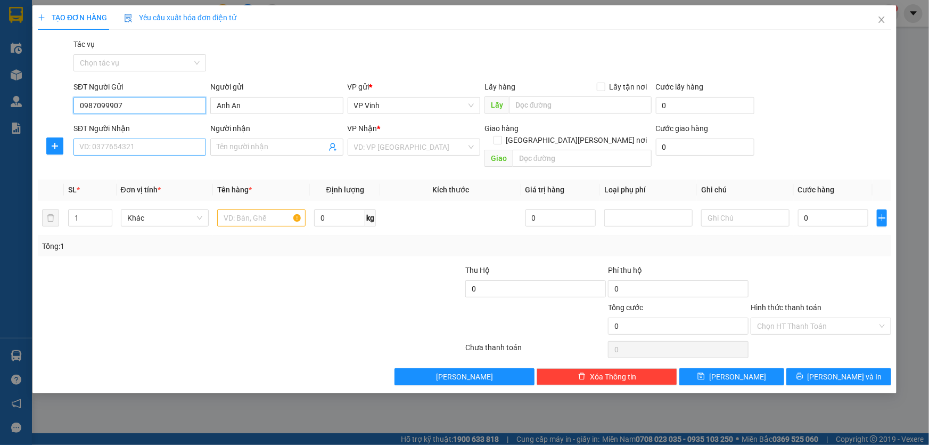
type input "0987099907"
click at [119, 146] on input "SĐT Người Nhận" at bounding box center [139, 146] width 133 height 17
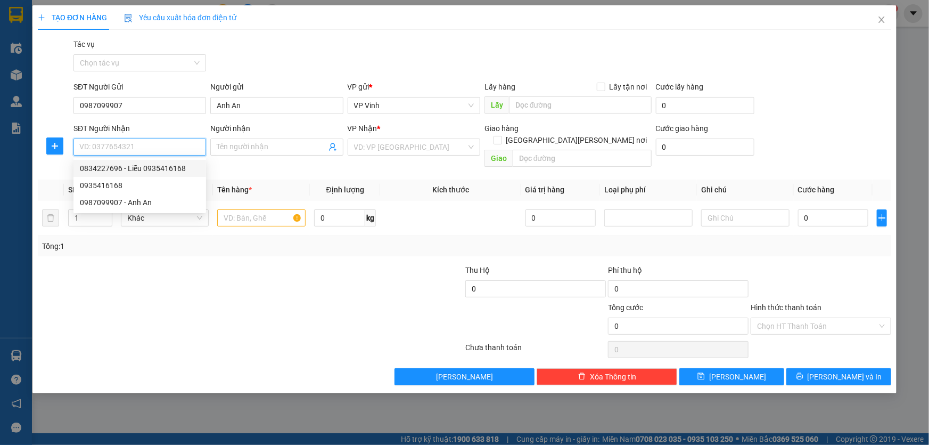
click at [161, 170] on div "0834227696 - Liễu 0935416168" at bounding box center [140, 168] width 120 height 12
type input "0834227696"
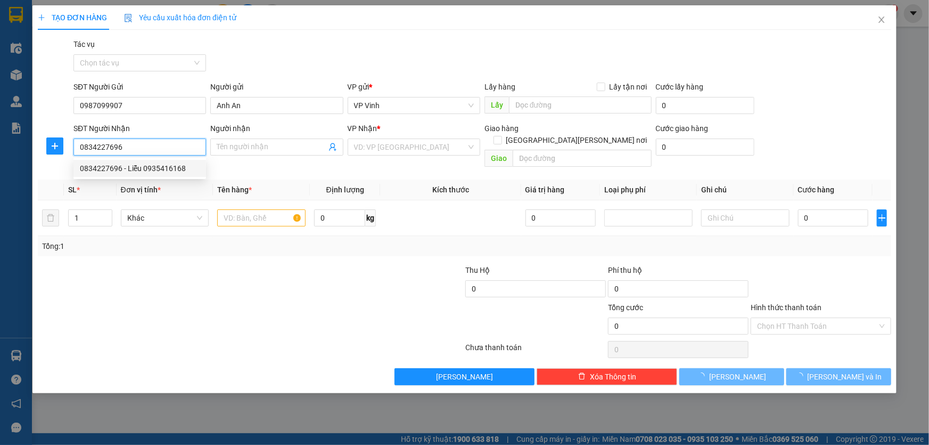
type input "Liễu 0935416168"
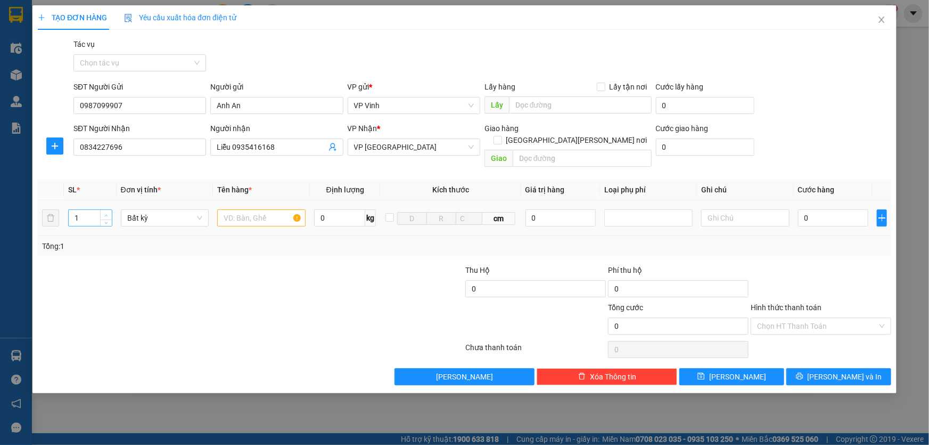
type input "2"
click at [105, 214] on icon "up" at bounding box center [106, 216] width 4 height 4
click at [252, 209] on input "text" at bounding box center [261, 217] width 88 height 17
type input "ct+ máy may"
click at [835, 212] on input "0" at bounding box center [833, 217] width 71 height 17
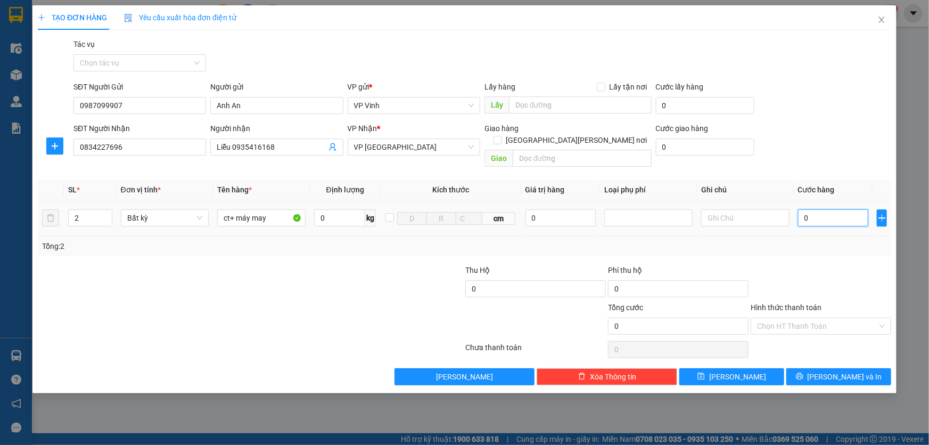
type input "2"
type input "22"
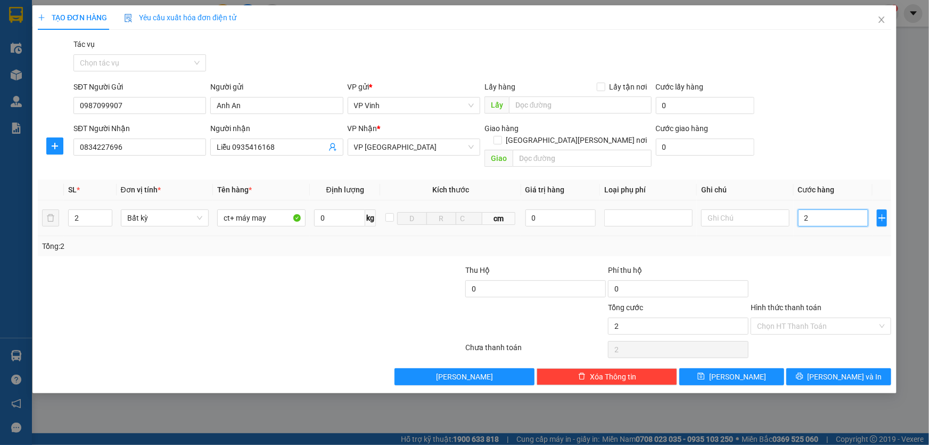
type input "22"
type input "220"
type input "2.200"
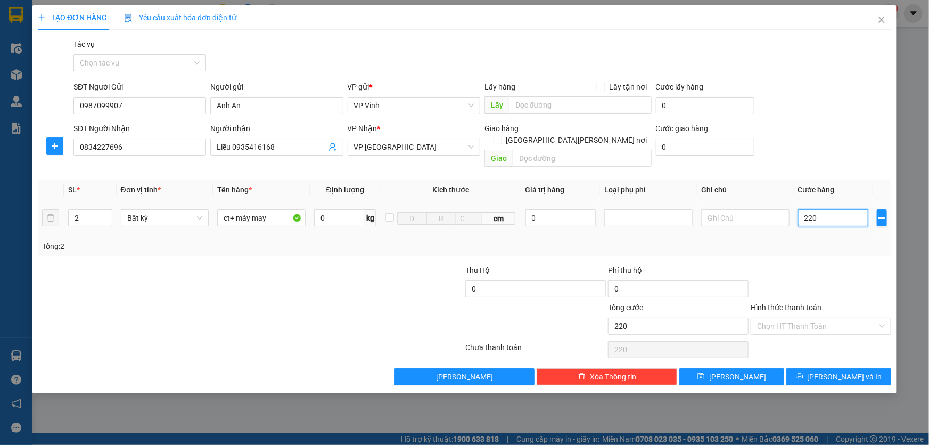
type input "2.200"
type input "22.000"
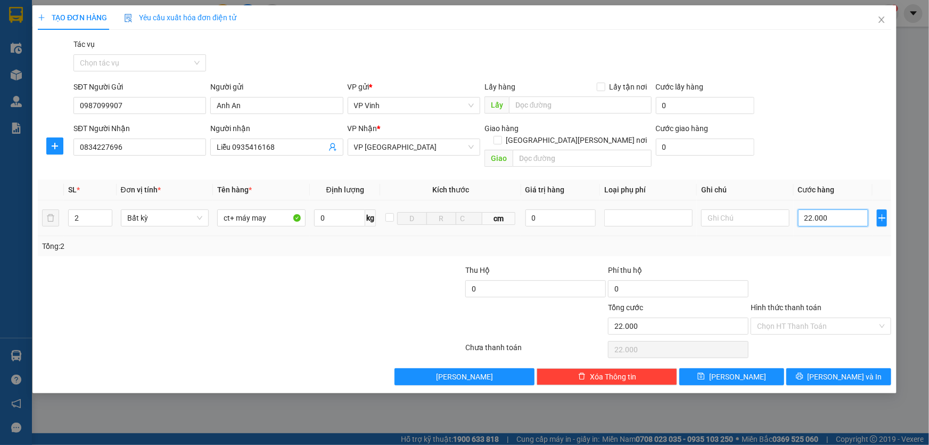
type input "220.000"
click at [847, 371] on span "[PERSON_NAME] và In" at bounding box center [845, 377] width 75 height 12
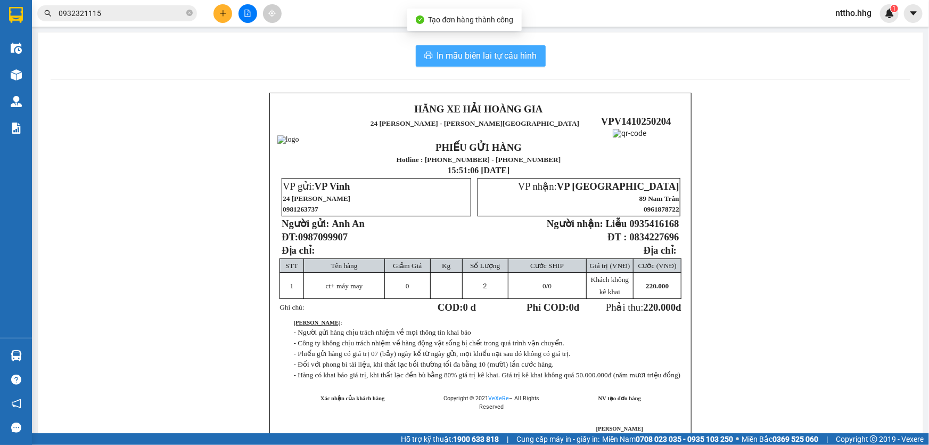
click at [465, 58] on span "In mẫu biên lai tự cấu hình" at bounding box center [487, 55] width 100 height 13
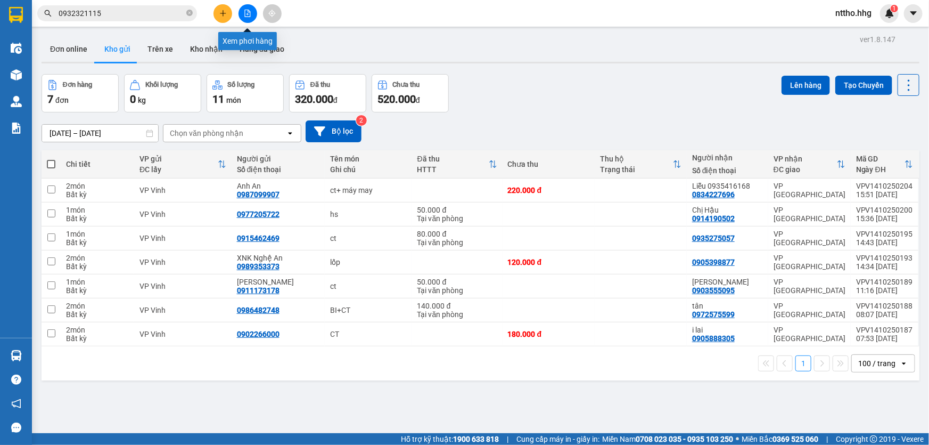
click at [246, 16] on icon "file-add" at bounding box center [248, 13] width 6 height 7
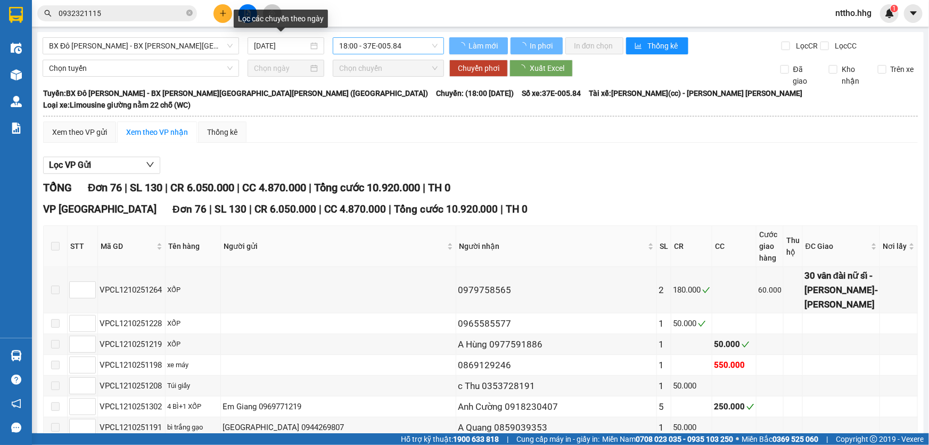
type input "[DATE]"
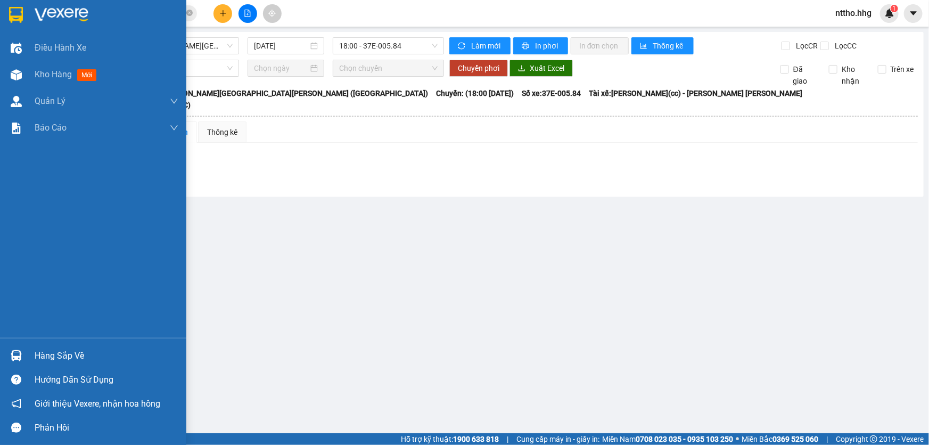
click at [7, 12] on div at bounding box center [16, 14] width 19 height 19
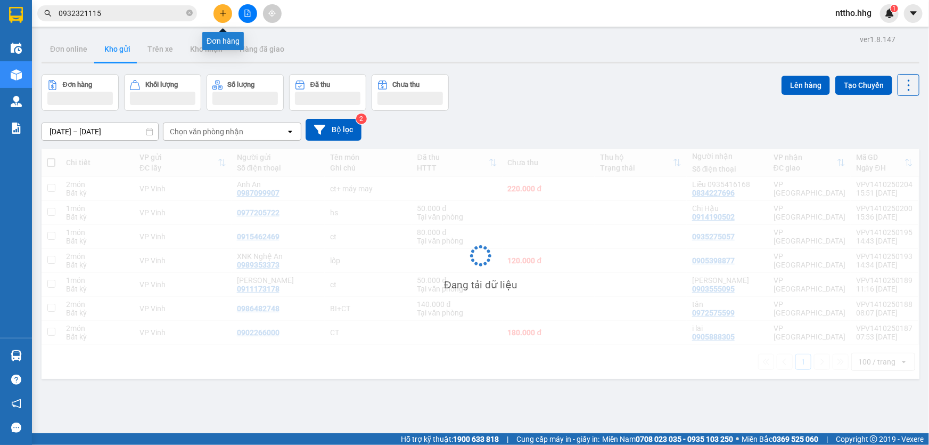
click at [226, 11] on icon "plus" at bounding box center [222, 13] width 7 height 7
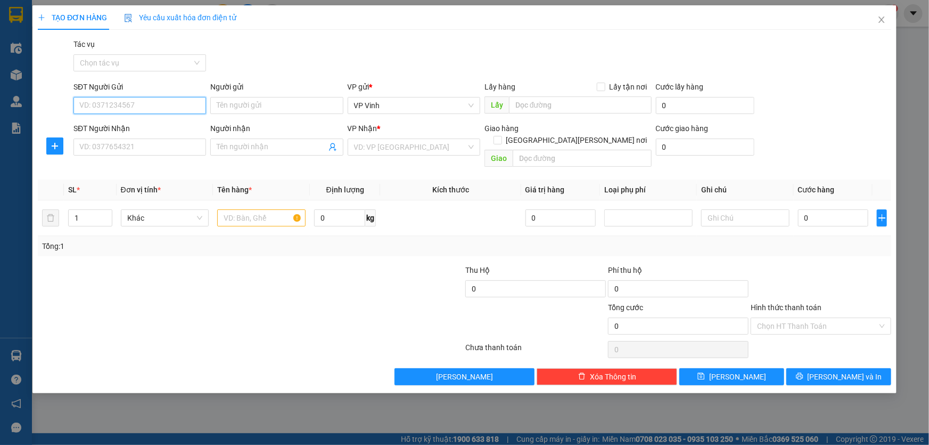
click at [144, 109] on input "SĐT Người Gửi" at bounding box center [139, 105] width 133 height 17
click at [104, 96] on div "SĐT Người Gửi" at bounding box center [139, 89] width 133 height 16
click at [100, 112] on input "SĐT Người Gửi" at bounding box center [139, 105] width 133 height 17
click at [140, 129] on div "0814378888 - phùng" at bounding box center [140, 127] width 120 height 12
type input "0814378888"
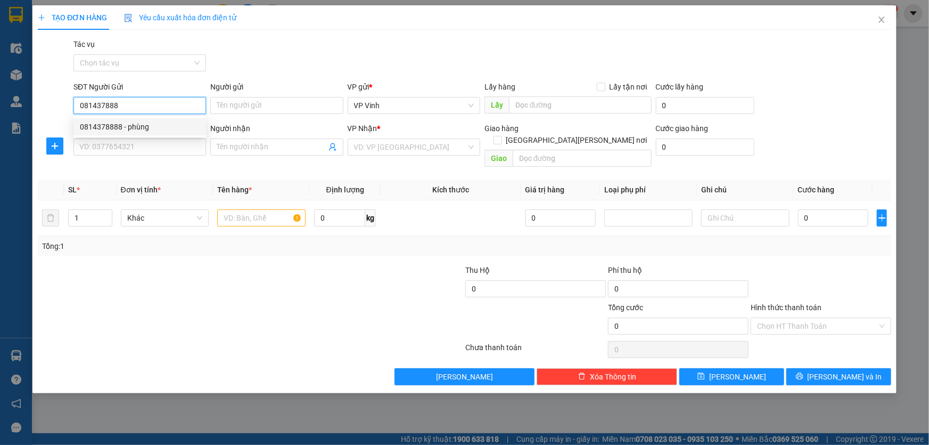
type input "phùng"
type input "0814378888"
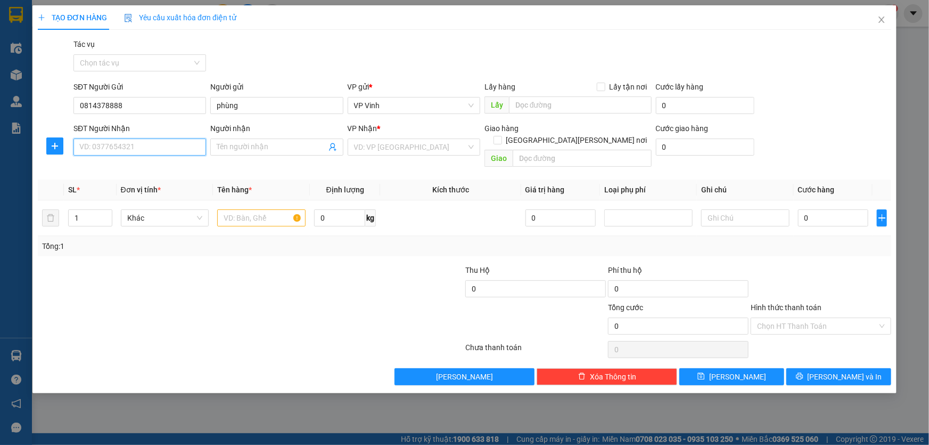
click at [130, 145] on input "SĐT Người Nhận" at bounding box center [139, 146] width 133 height 17
click at [167, 169] on div "0917054059 - Mr Quang" at bounding box center [140, 168] width 120 height 12
type input "0917054059"
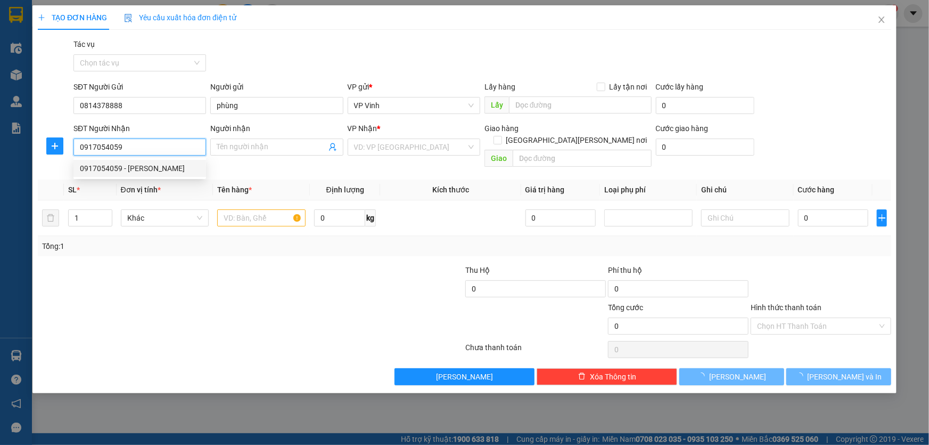
type input "Mr Quang"
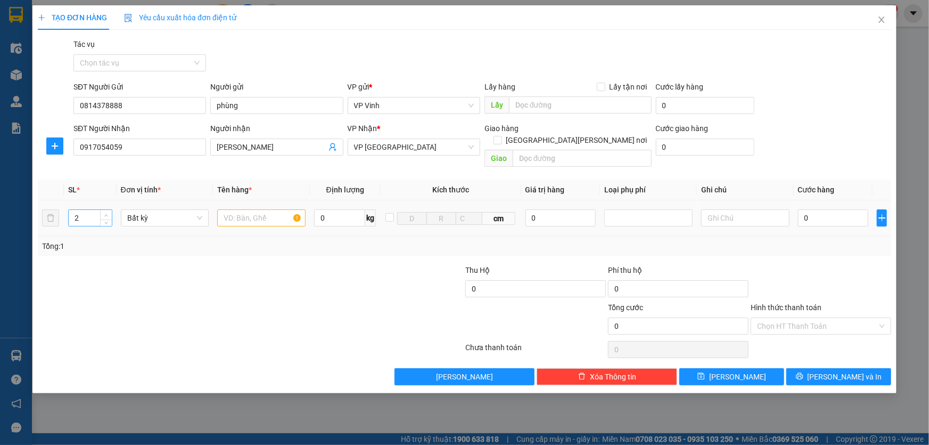
click at [109, 212] on span "up" at bounding box center [106, 215] width 6 height 6
type input "3"
click at [108, 212] on span "up" at bounding box center [106, 215] width 6 height 6
click at [251, 209] on input "text" at bounding box center [261, 217] width 88 height 17
type input "ct"
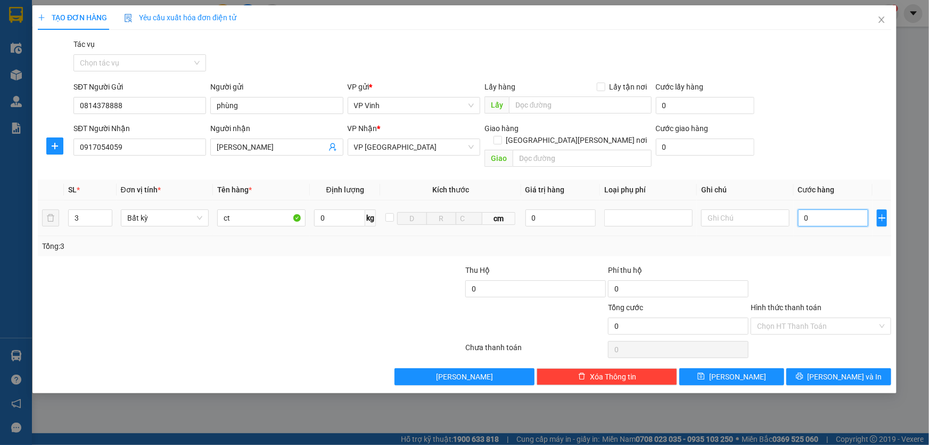
click at [831, 209] on input "0" at bounding box center [833, 217] width 71 height 17
type input "1"
type input "18"
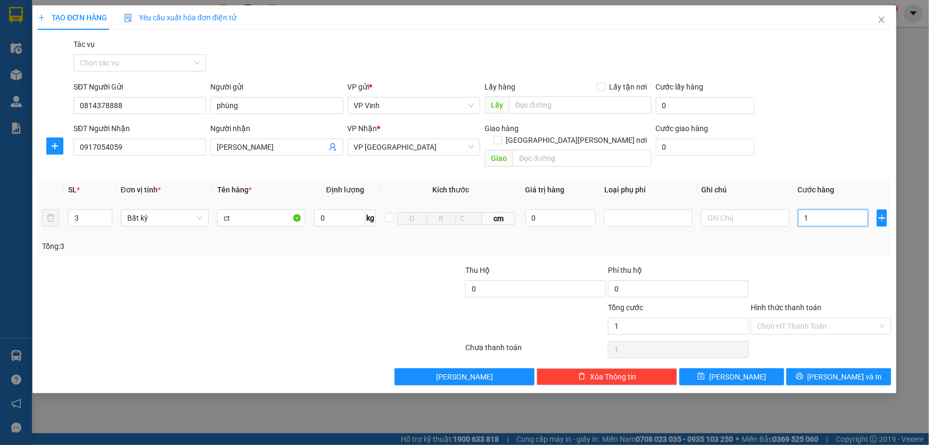
type input "18"
type input "180"
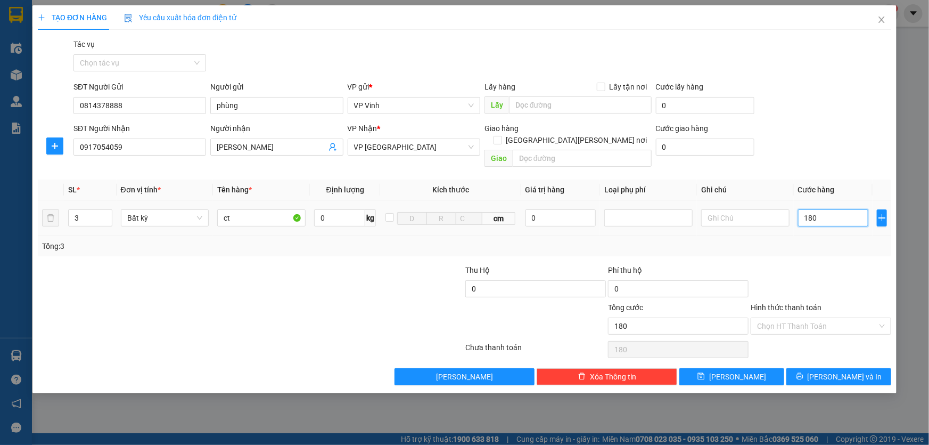
type input "1.800"
type input "18.000"
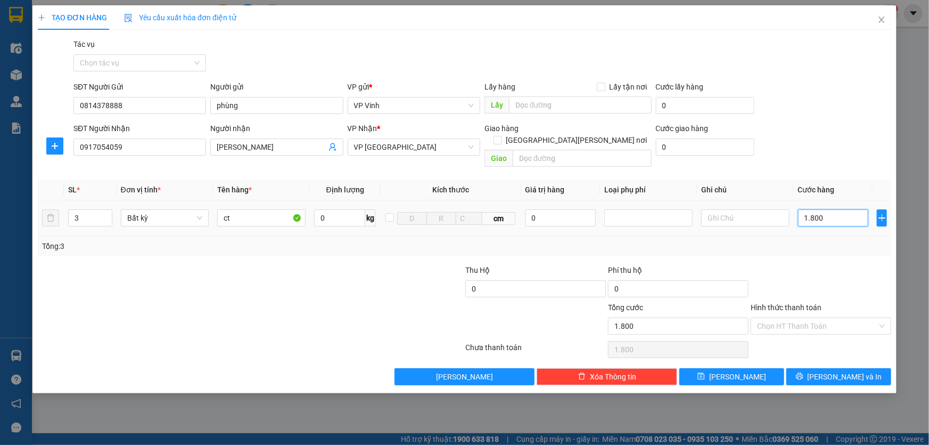
type input "18.000"
type input "180.000"
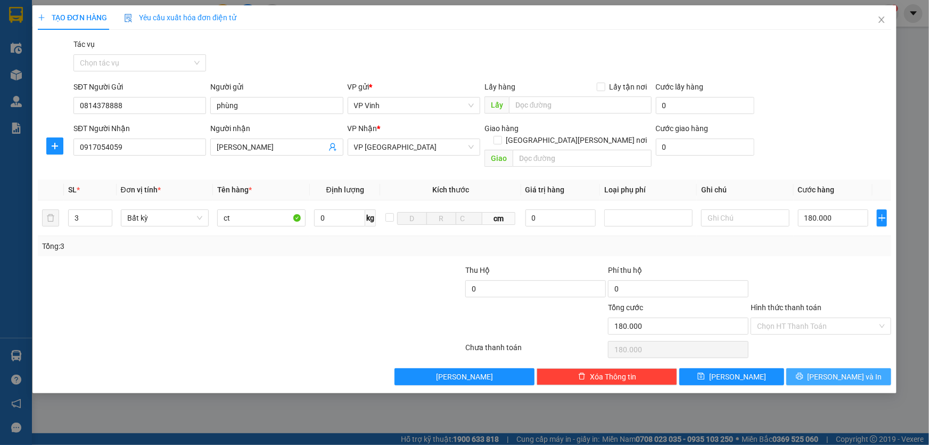
click at [856, 371] on span "[PERSON_NAME] và In" at bounding box center [845, 377] width 75 height 12
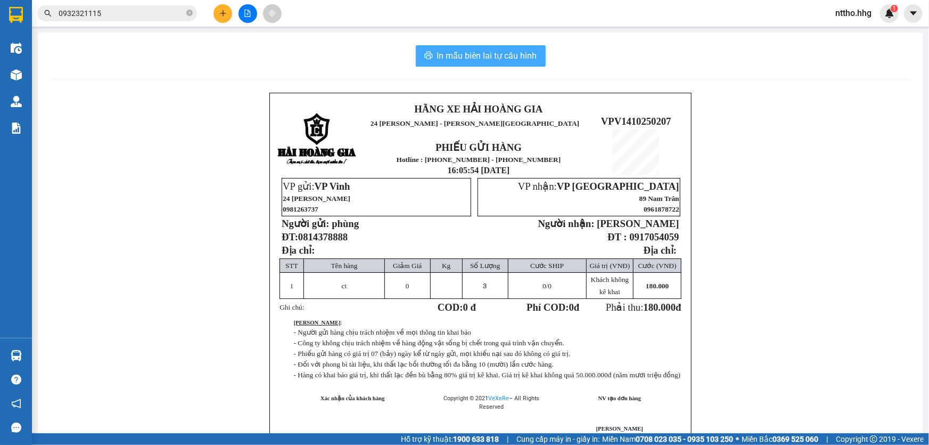
click at [514, 58] on span "In mẫu biên lai tự cấu hình" at bounding box center [487, 55] width 100 height 13
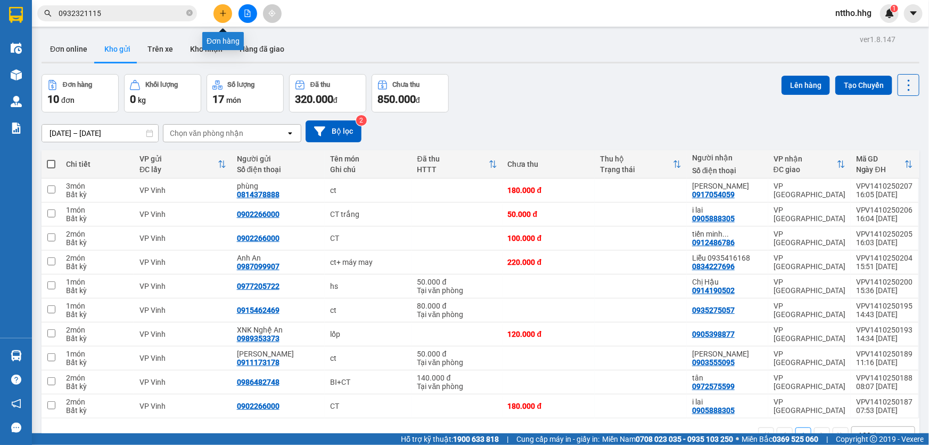
click at [223, 15] on icon "plus" at bounding box center [223, 13] width 1 height 6
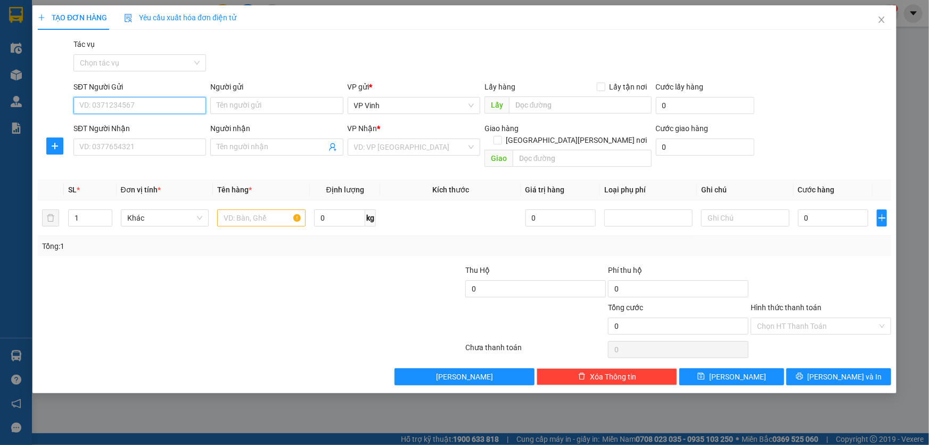
click at [112, 107] on input "SĐT Người Gửi" at bounding box center [139, 105] width 133 height 17
type input "0913272929"
click at [117, 144] on input "SĐT Người Nhận" at bounding box center [139, 146] width 133 height 17
type input "0916044486"
click at [420, 144] on input "search" at bounding box center [410, 147] width 112 height 16
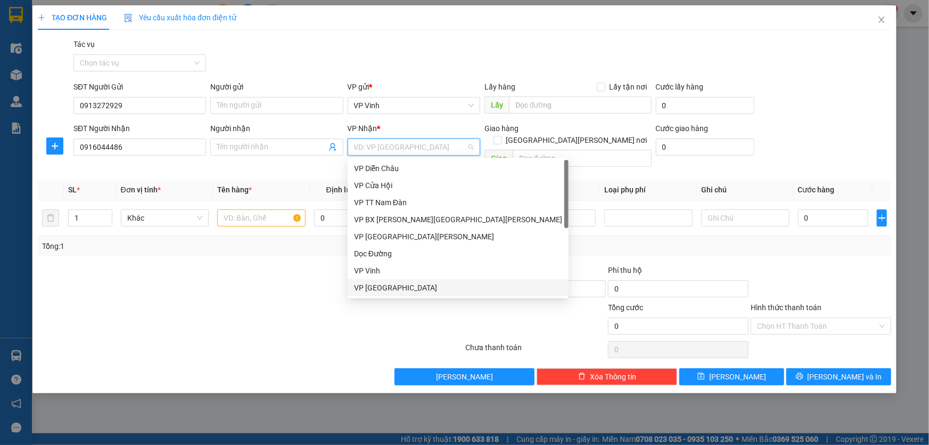
click at [391, 290] on div "VP [GEOGRAPHIC_DATA]" at bounding box center [458, 288] width 208 height 12
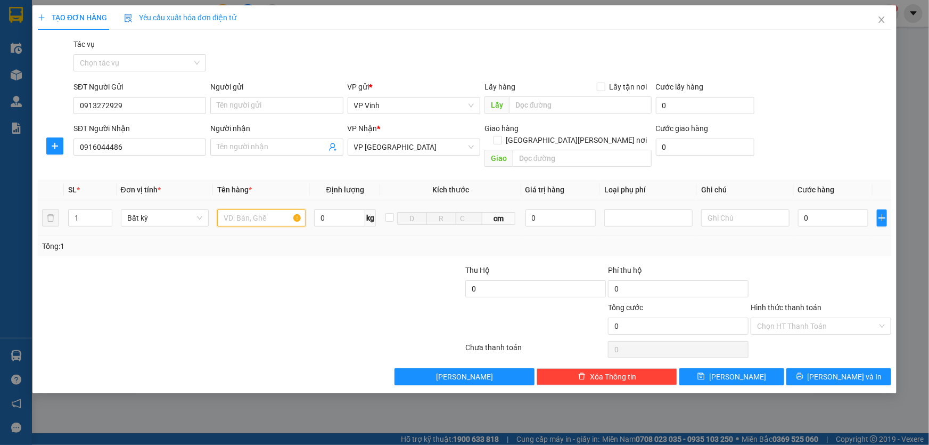
click at [261, 209] on input "text" at bounding box center [261, 217] width 88 height 17
type input "ct"
click at [817, 209] on input "0" at bounding box center [833, 217] width 71 height 17
type input "5"
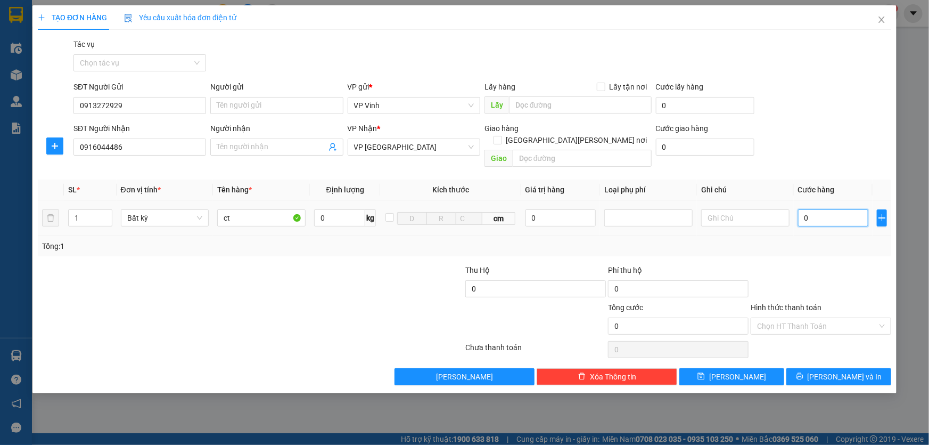
type input "5"
type input "50"
type input "500"
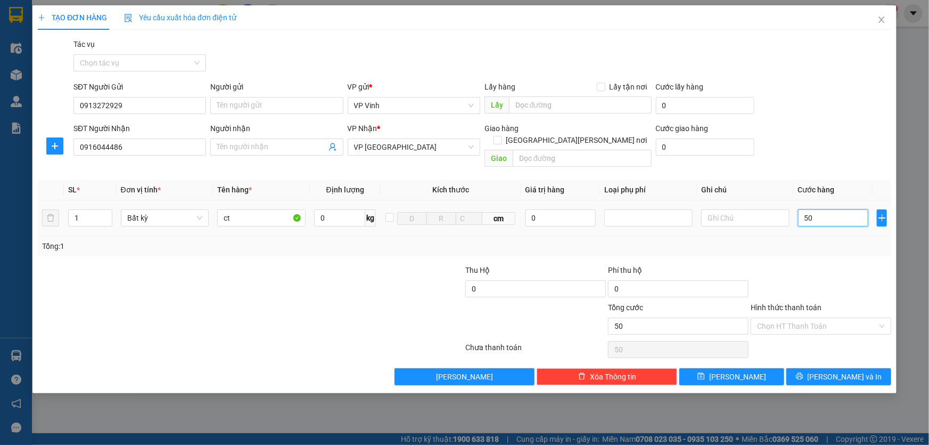
type input "500"
type input "5.000"
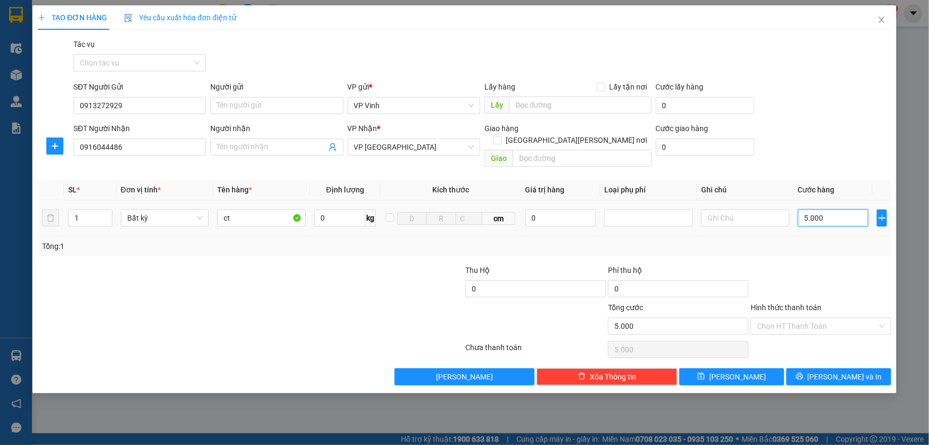
type input "50.000"
click at [821, 318] on input "Hình thức thanh toán" at bounding box center [817, 326] width 120 height 16
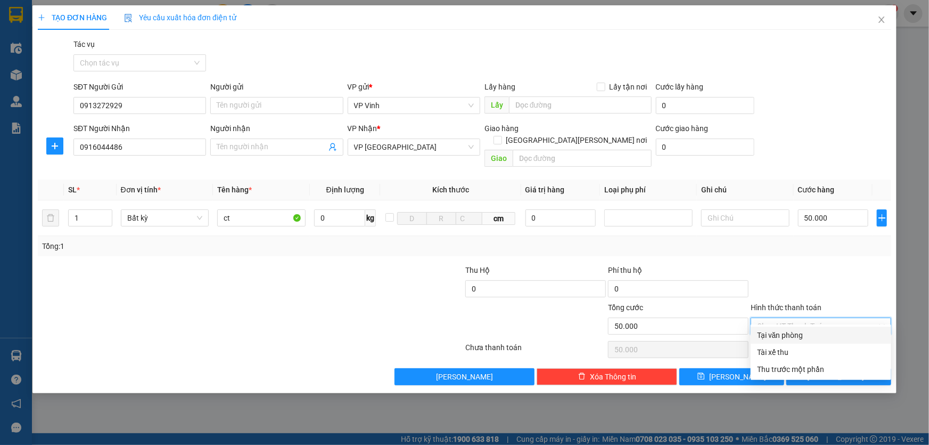
click at [812, 337] on div "Tại văn phòng" at bounding box center [821, 335] width 128 height 12
type input "0"
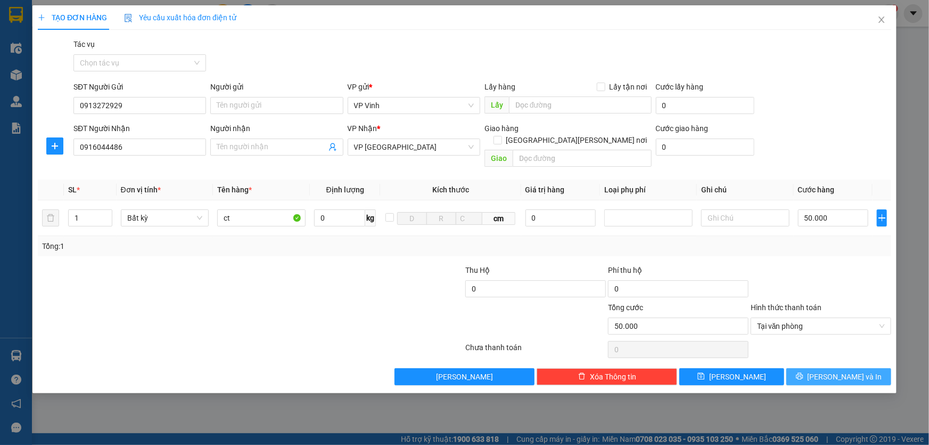
click at [846, 371] on button "Lưu và In" at bounding box center [839, 376] width 105 height 17
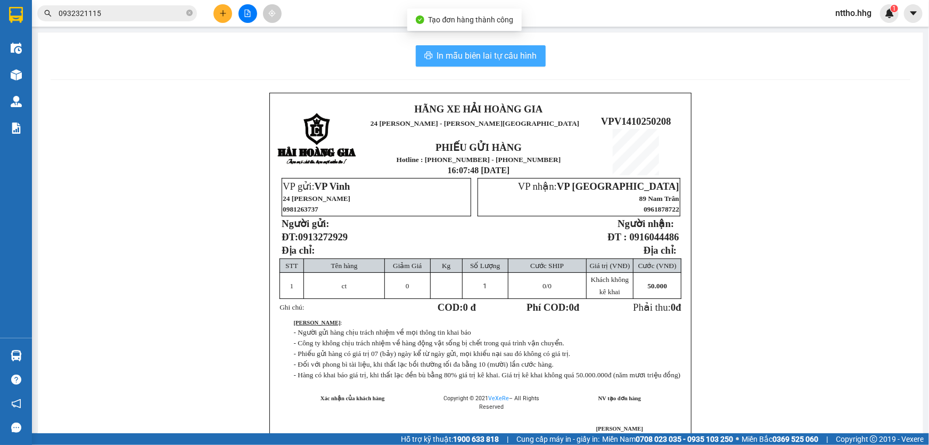
click at [479, 58] on span "In mẫu biên lai tự cấu hình" at bounding box center [487, 55] width 100 height 13
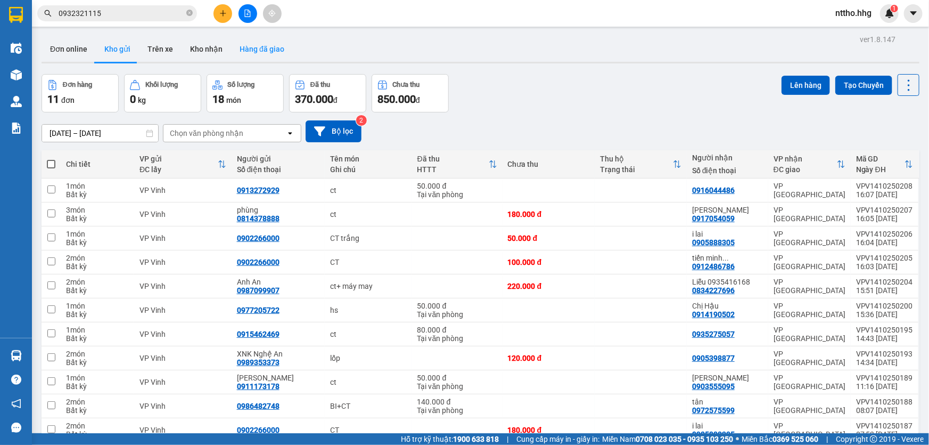
click at [264, 51] on button "Hàng đã giao" at bounding box center [262, 49] width 62 height 26
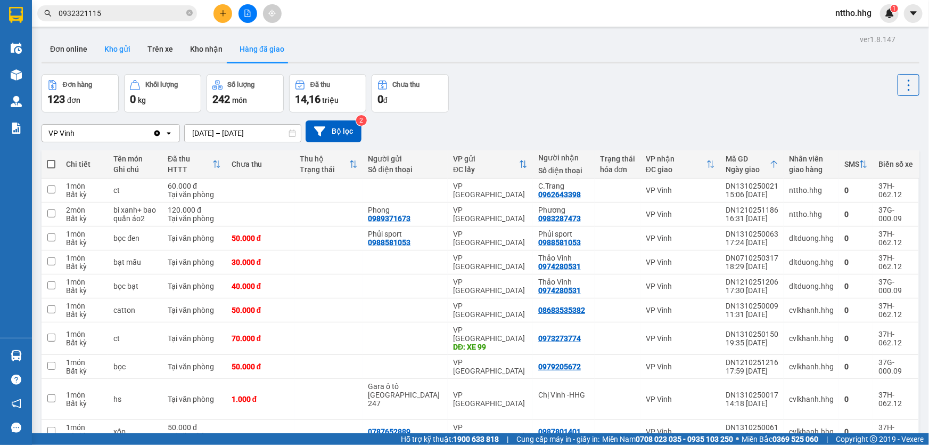
click at [109, 45] on button "Kho gửi" at bounding box center [117, 49] width 43 height 26
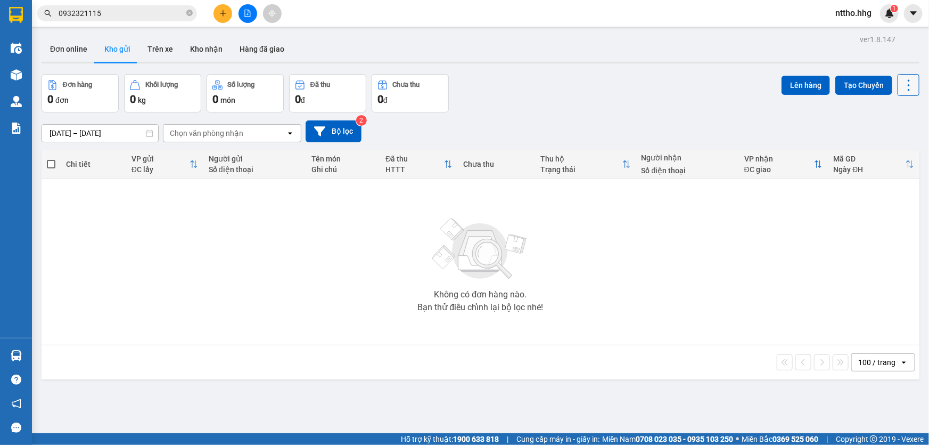
click at [904, 91] on icon at bounding box center [909, 85] width 15 height 15
click at [876, 152] on span "Làm mới" at bounding box center [886, 151] width 29 height 11
click at [325, 134] on button "Bộ lọc" at bounding box center [334, 131] width 56 height 22
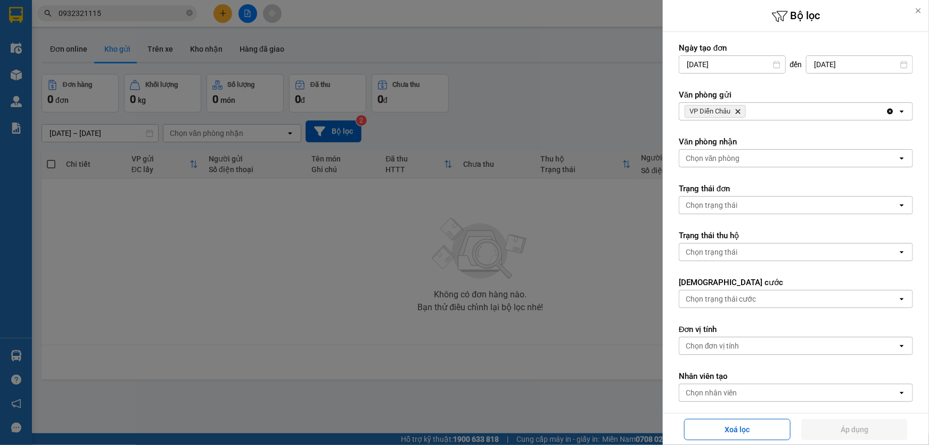
click at [739, 111] on icon "VP Diễn Châu, close by backspace" at bounding box center [738, 111] width 5 height 5
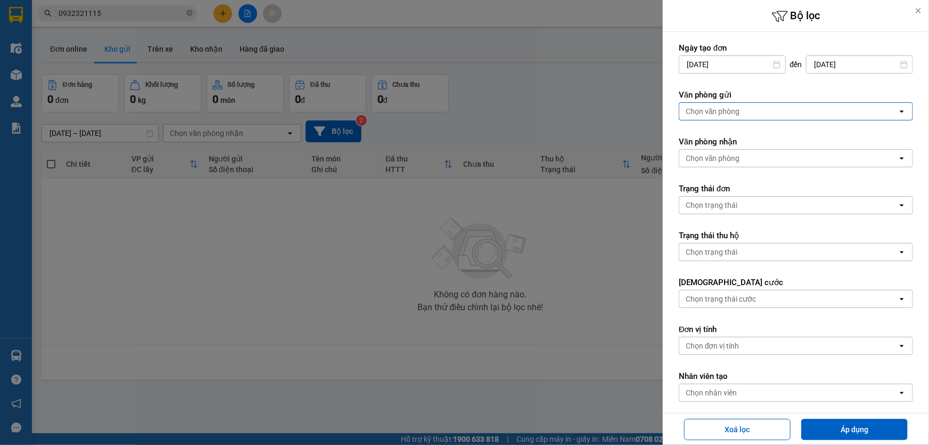
click at [741, 110] on div "Chọn văn phòng" at bounding box center [789, 111] width 218 height 17
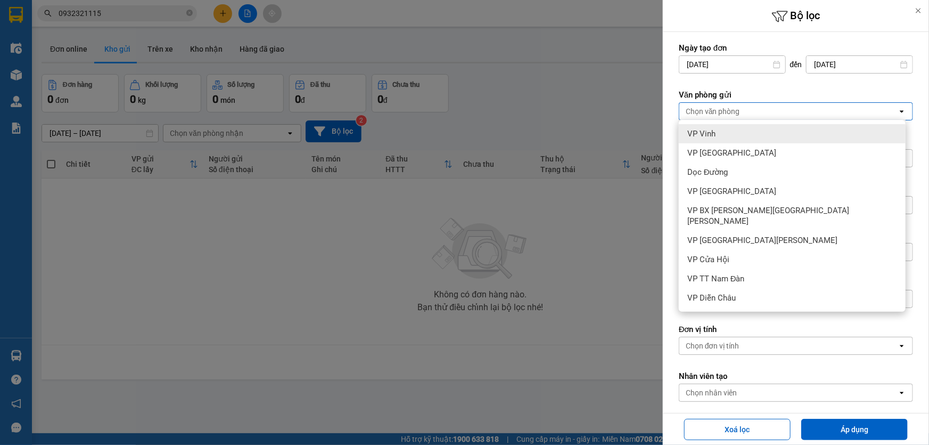
click at [719, 135] on div "VP Vinh" at bounding box center [792, 133] width 227 height 19
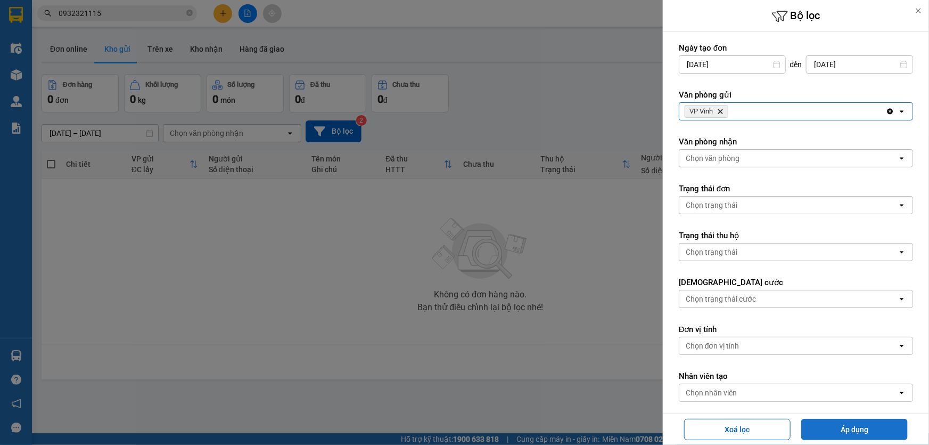
click at [852, 426] on button "Áp dụng" at bounding box center [855, 429] width 107 height 21
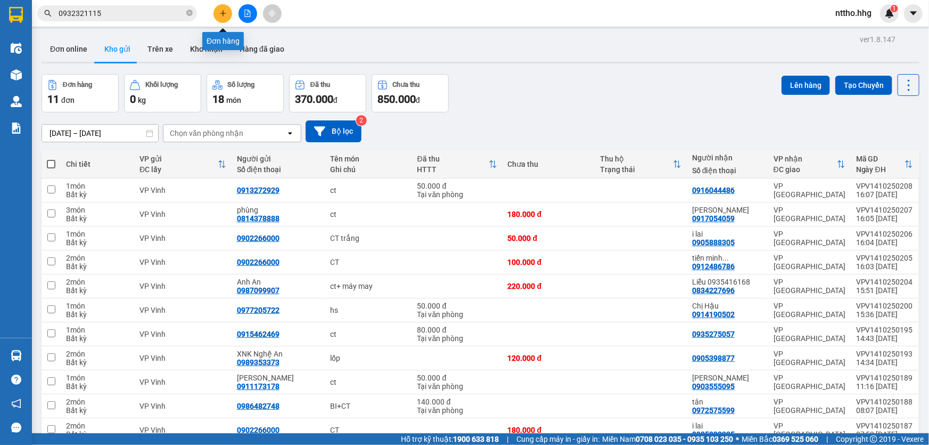
click at [228, 14] on button at bounding box center [223, 13] width 19 height 19
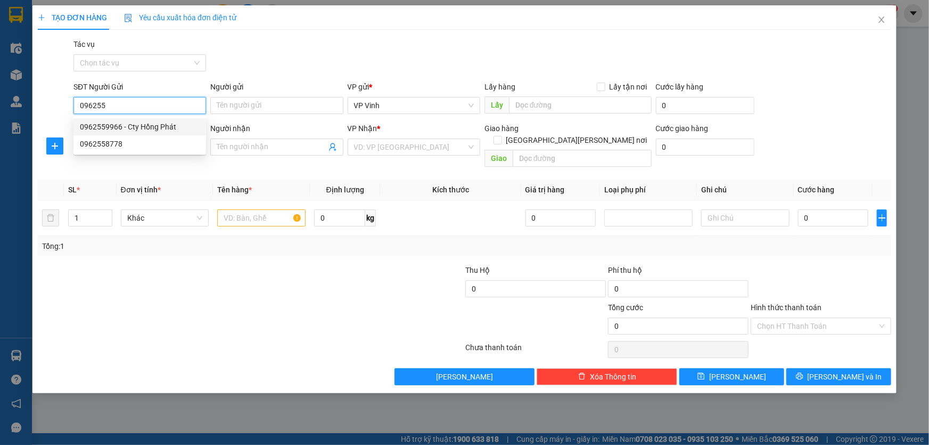
click at [136, 122] on div "0962559966 - Cty Hồng Phát" at bounding box center [140, 127] width 120 height 12
type input "0962559966"
type input "Cty Hồng Phát"
type input "0962559966"
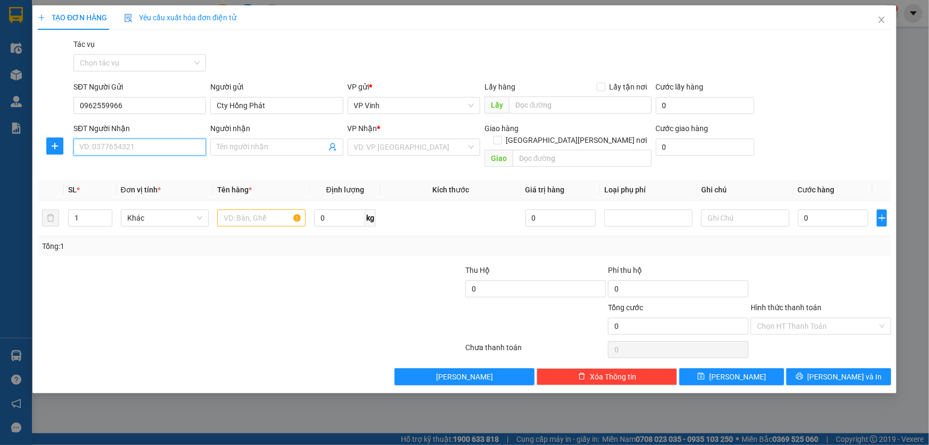
click at [128, 143] on input "SĐT Người Nhận" at bounding box center [139, 146] width 133 height 17
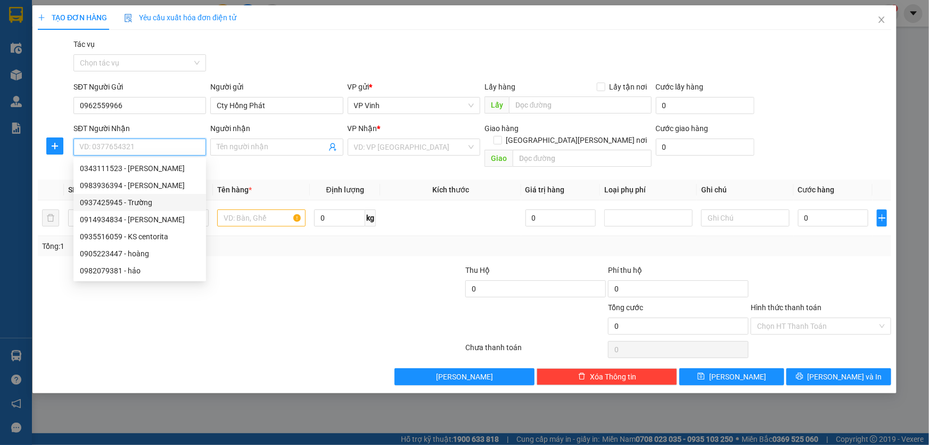
click at [127, 207] on div "0937425945 - Trường" at bounding box center [140, 203] width 120 height 12
type input "0937425945"
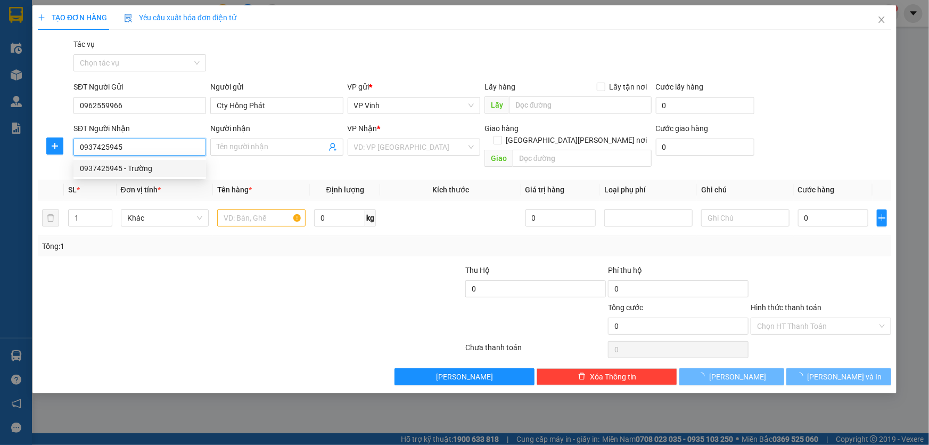
type input "Trường"
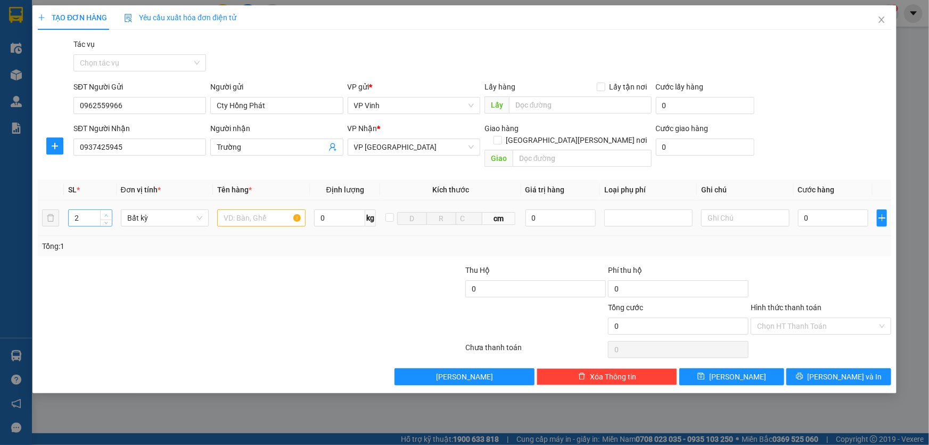
click at [107, 214] on icon "up" at bounding box center [106, 215] width 3 height 2
type input "4"
click at [107, 214] on icon "up" at bounding box center [106, 215] width 3 height 2
click at [278, 211] on input "text" at bounding box center [261, 217] width 88 height 17
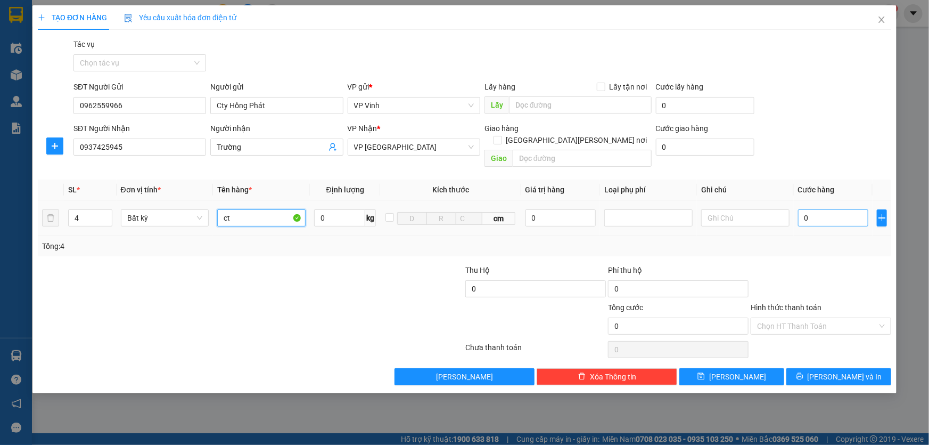
type input "ct"
click at [837, 209] on input "0" at bounding box center [833, 217] width 71 height 17
type input "2"
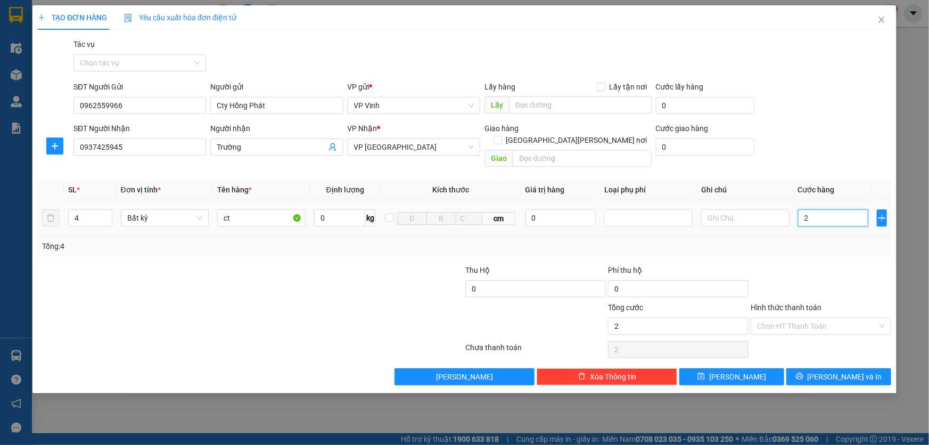
type input "24"
type input "240"
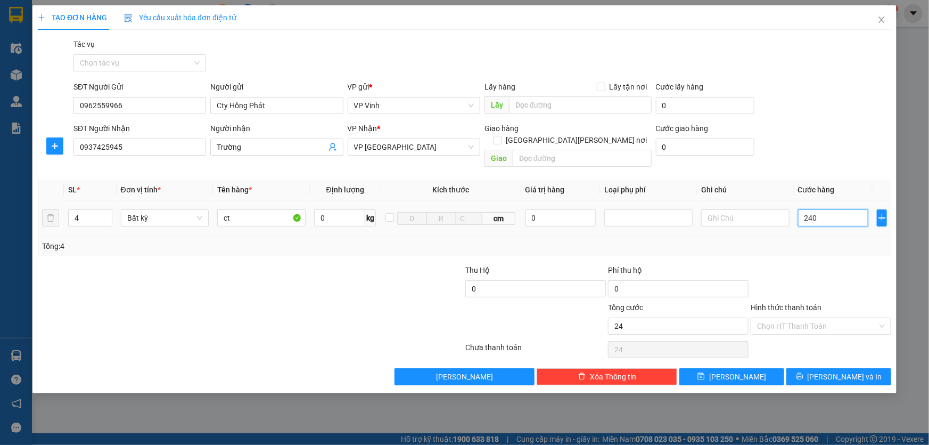
type input "240"
type input "2.400"
type input "24.000"
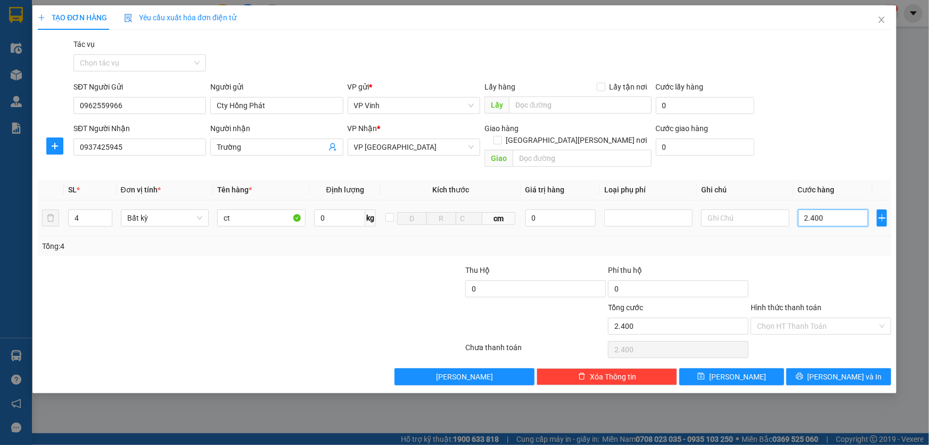
type input "24.000"
type input "240.000"
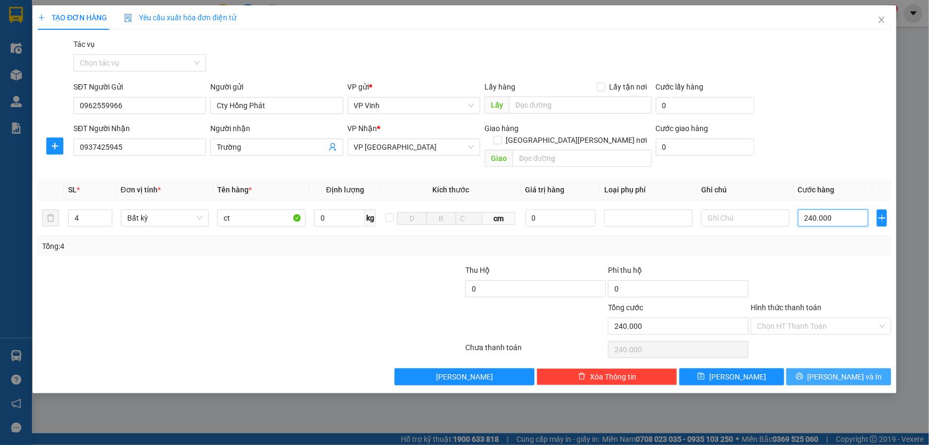
type input "240.000"
click at [852, 371] on span "Lưu và In" at bounding box center [845, 377] width 75 height 12
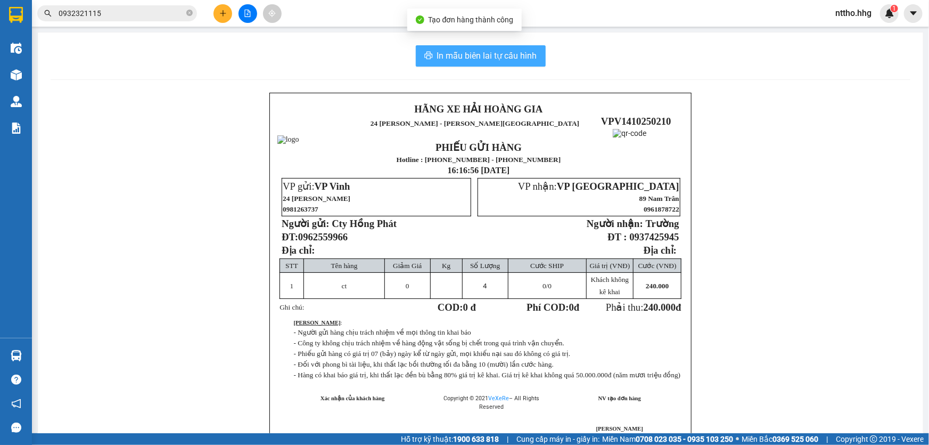
click at [472, 60] on span "In mẫu biên lai tự cấu hình" at bounding box center [487, 55] width 100 height 13
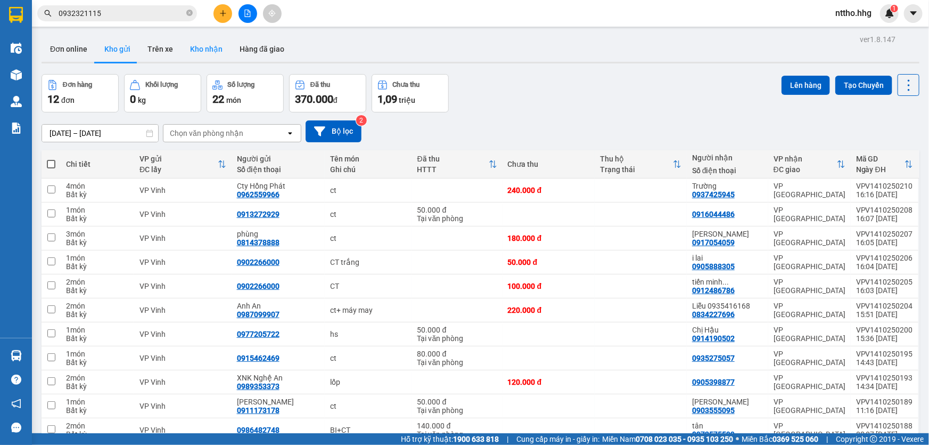
click at [200, 43] on button "Kho nhận" at bounding box center [207, 49] width 50 height 26
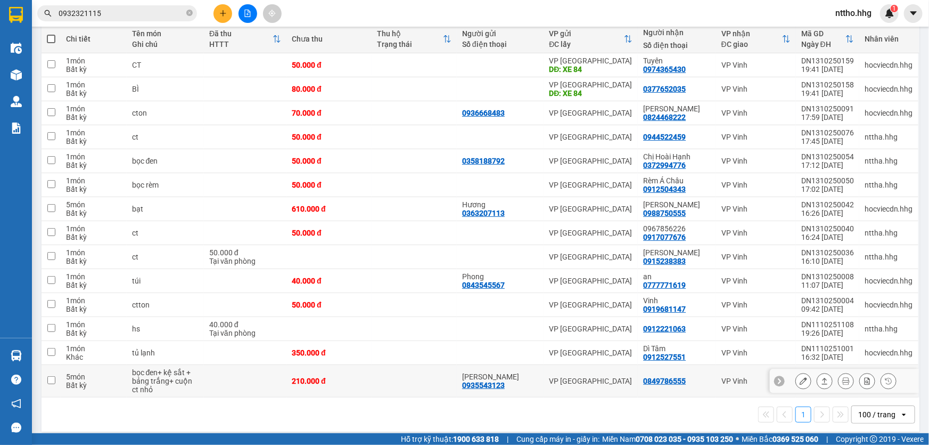
scroll to position [132, 0]
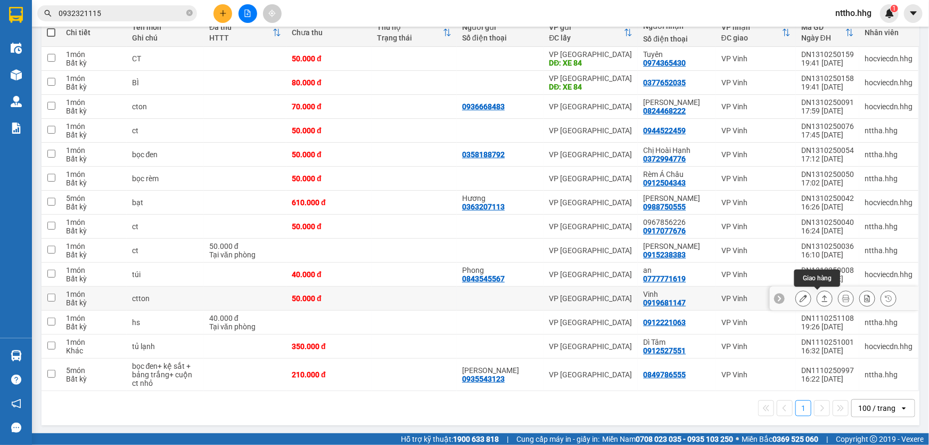
click at [821, 300] on icon at bounding box center [824, 298] width 7 height 7
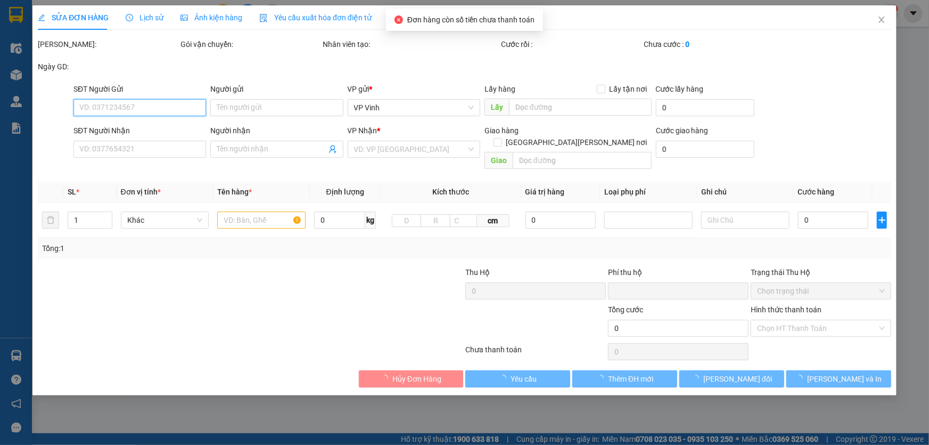
type input "0919681147"
type input "Vinh"
type input "0"
type input "50.000"
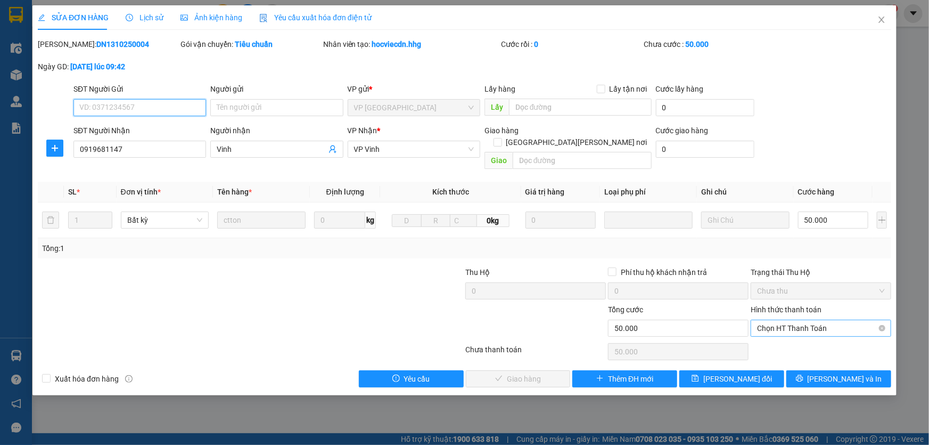
click at [814, 320] on span "Chọn HT Thanh Toán" at bounding box center [821, 328] width 128 height 16
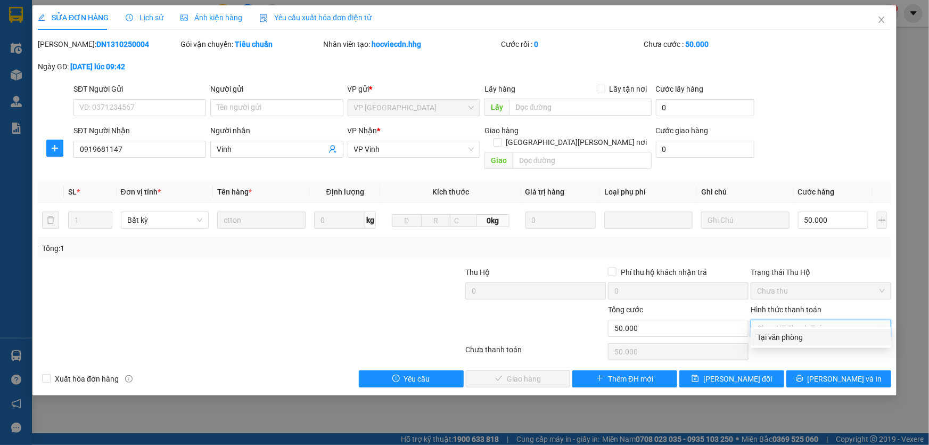
click at [792, 338] on div "Tại văn phòng" at bounding box center [821, 337] width 128 height 12
type input "0"
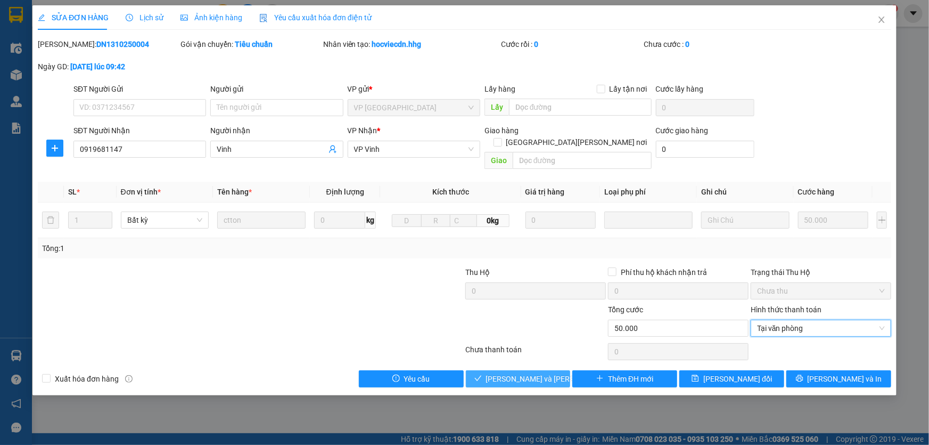
click at [534, 373] on span "Lưu và Giao hàng" at bounding box center [558, 379] width 144 height 12
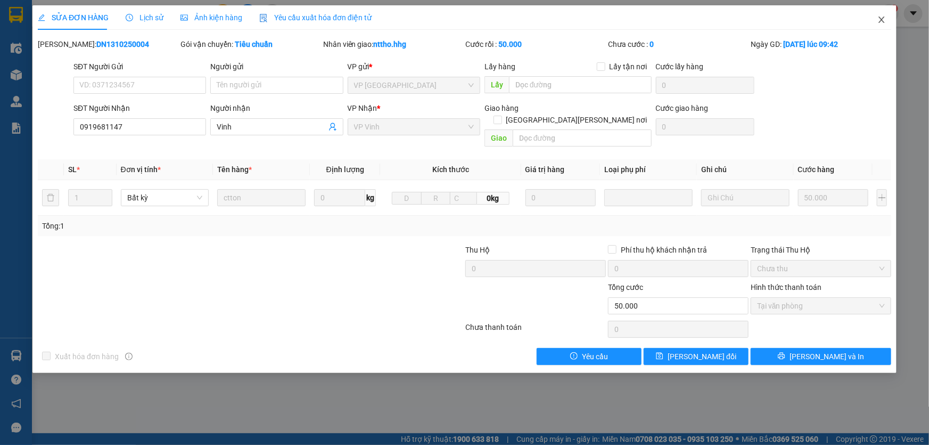
click at [884, 19] on icon "close" at bounding box center [882, 20] width 6 height 6
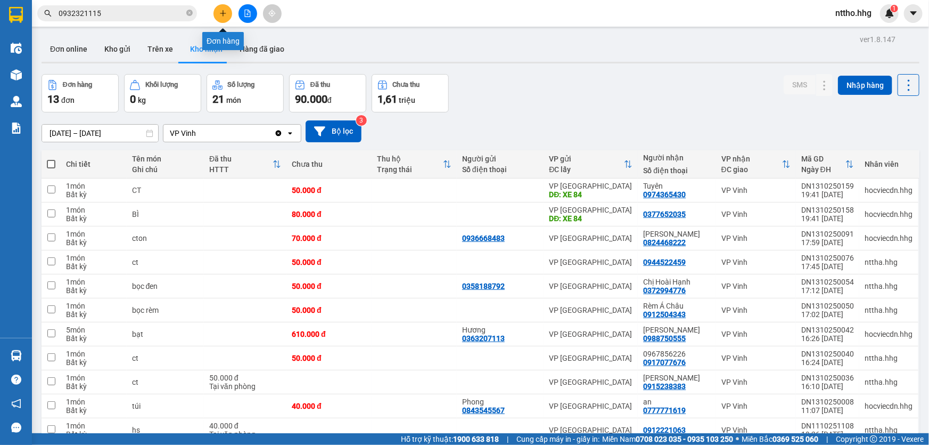
click at [225, 10] on icon "plus" at bounding box center [222, 13] width 7 height 7
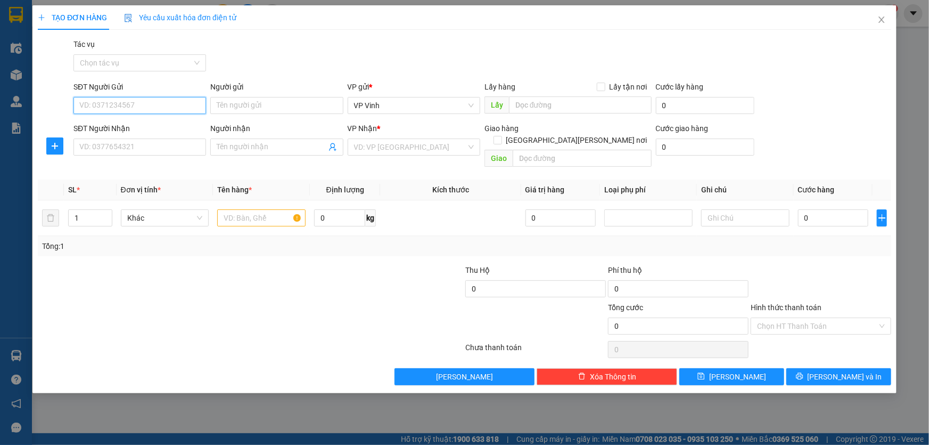
drag, startPoint x: 120, startPoint y: 106, endPoint x: 169, endPoint y: 107, distance: 48.5
click at [124, 106] on input "SĐT Người Gửi" at bounding box center [139, 105] width 133 height 17
click at [125, 107] on input "SĐT Người Gửi" at bounding box center [139, 105] width 133 height 17
type input "0966618011"
click at [99, 143] on input "SĐT Người Nhận" at bounding box center [139, 146] width 133 height 17
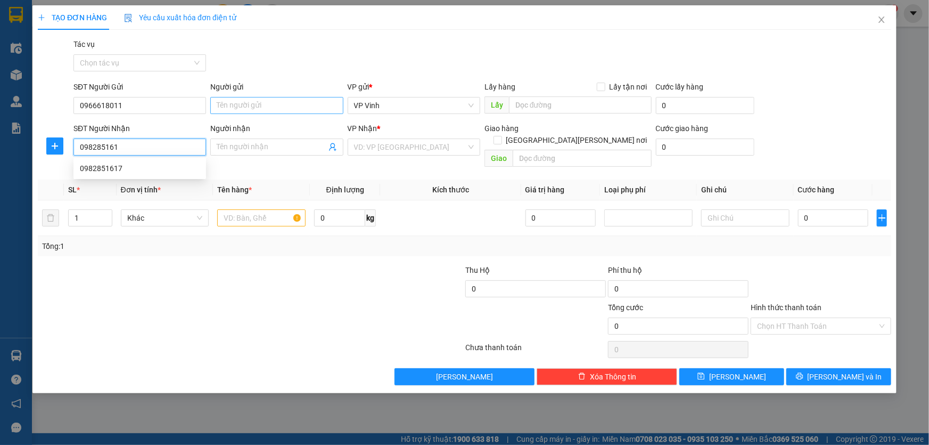
type input "0982851617"
drag, startPoint x: 128, startPoint y: 170, endPoint x: 171, endPoint y: 195, distance: 50.3
click at [129, 170] on div "0982851617" at bounding box center [140, 168] width 120 height 12
type input "HUẾ"
type input "0982851617"
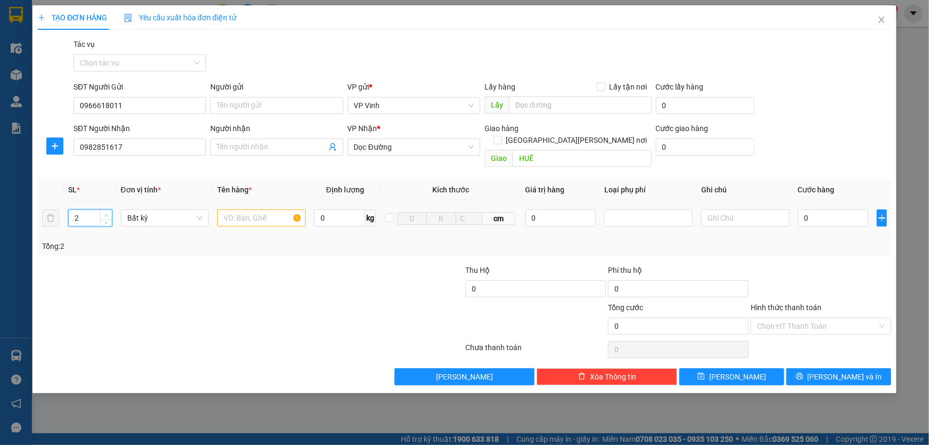
click at [108, 214] on icon "up" at bounding box center [106, 216] width 4 height 4
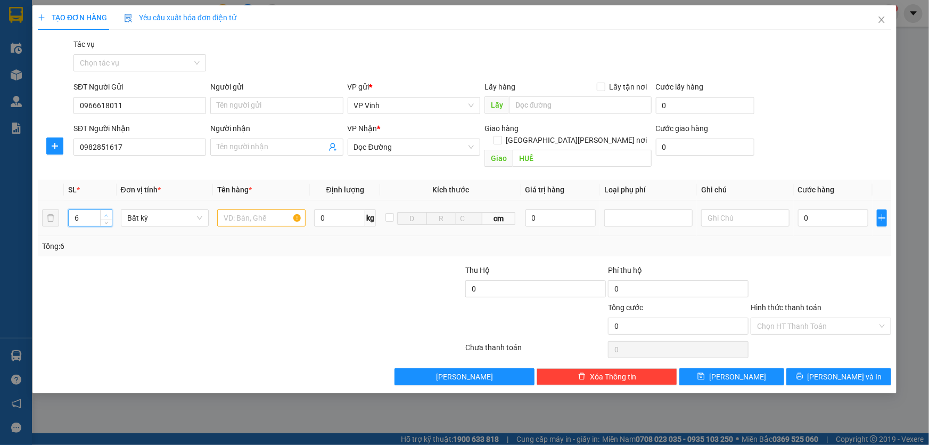
type input "7"
click at [108, 214] on icon "up" at bounding box center [106, 216] width 4 height 4
click at [264, 209] on input "text" at bounding box center [261, 217] width 88 height 17
type input "bì sắt"
click at [819, 209] on input "0" at bounding box center [833, 217] width 71 height 17
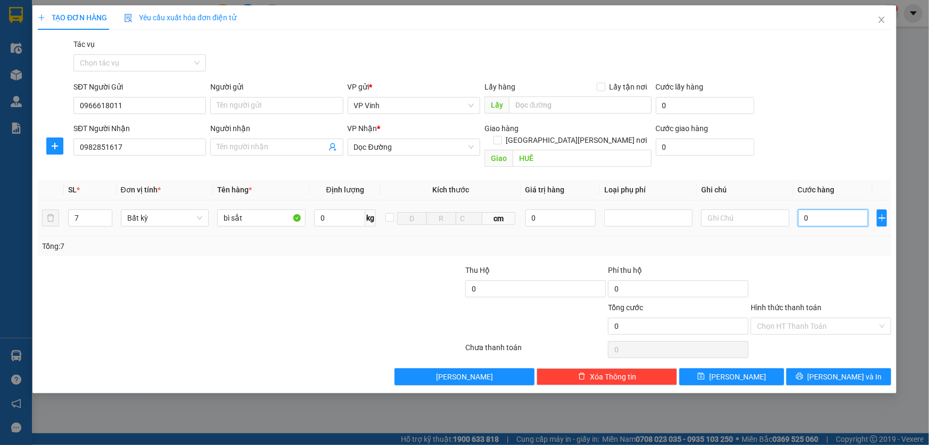
type input "3"
type input "35"
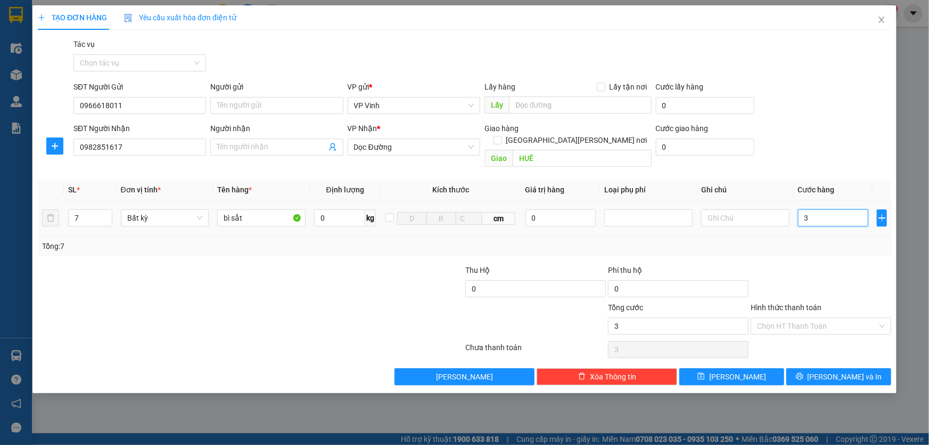
type input "35"
type input "350"
type input "3.500"
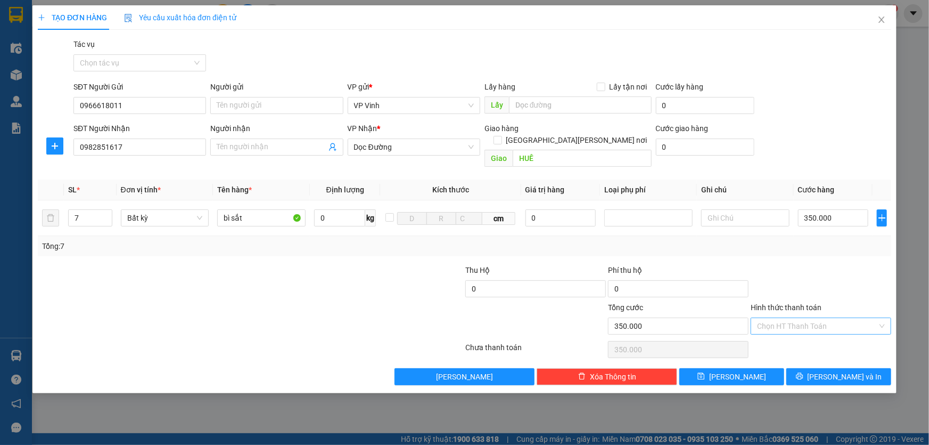
click at [838, 318] on input "Hình thức thanh toán" at bounding box center [817, 326] width 120 height 16
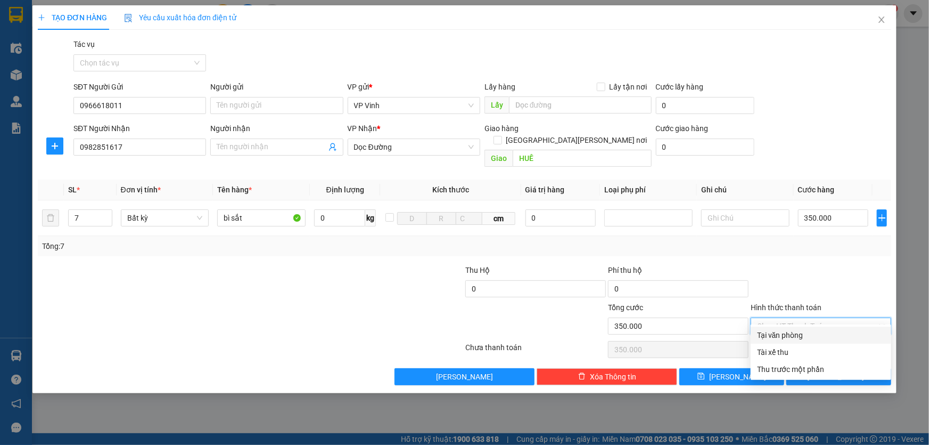
drag, startPoint x: 796, startPoint y: 331, endPoint x: 929, endPoint y: 338, distance: 132.8
click at [800, 331] on div "Tại văn phòng" at bounding box center [821, 335] width 128 height 12
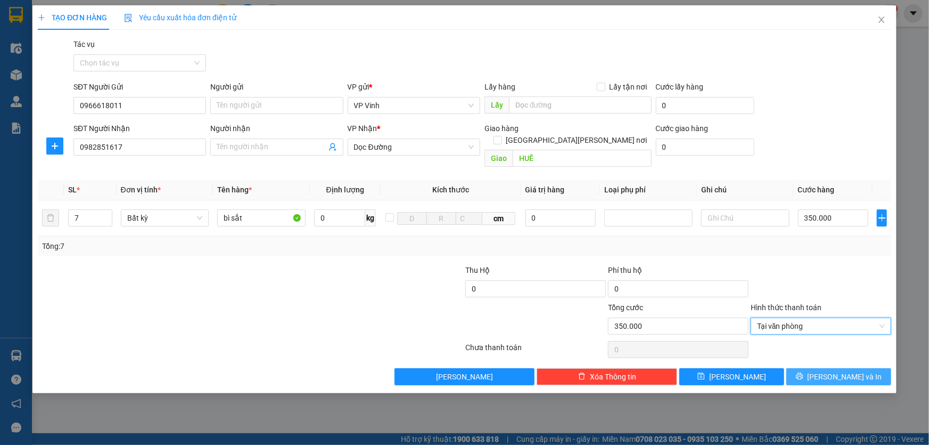
click at [836, 371] on span "Lưu và In" at bounding box center [845, 377] width 75 height 12
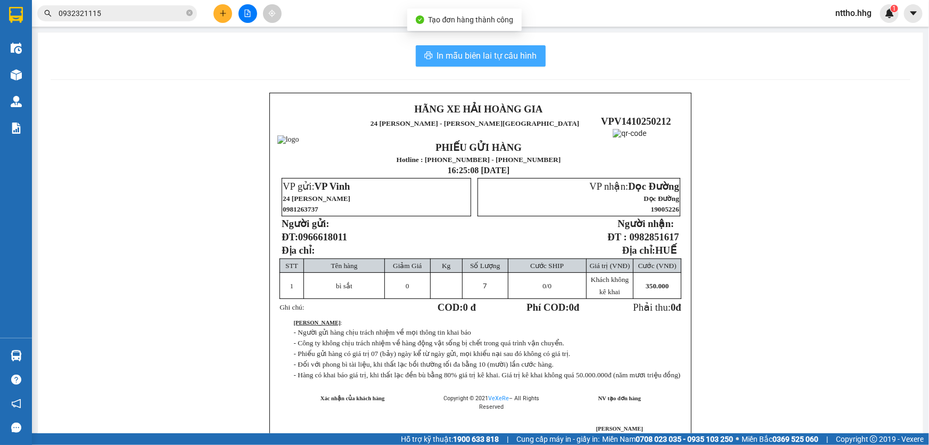
click at [466, 59] on span "In mẫu biên lai tự cấu hình" at bounding box center [487, 55] width 100 height 13
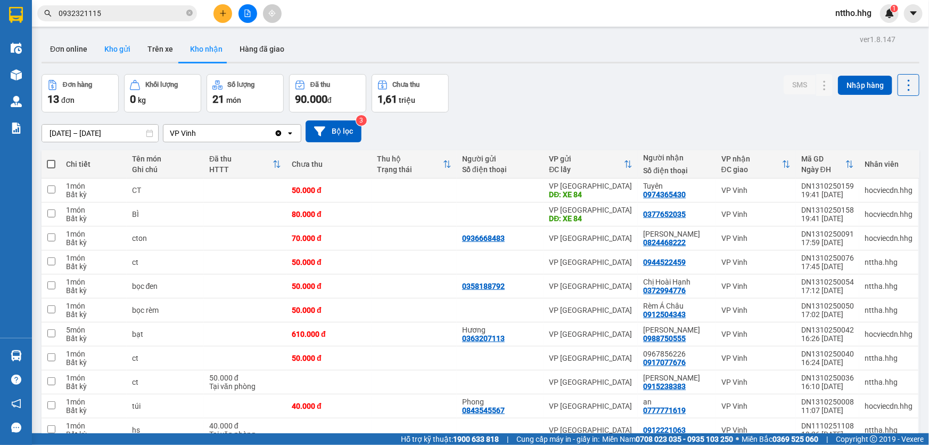
click at [121, 51] on button "Kho gửi" at bounding box center [117, 49] width 43 height 26
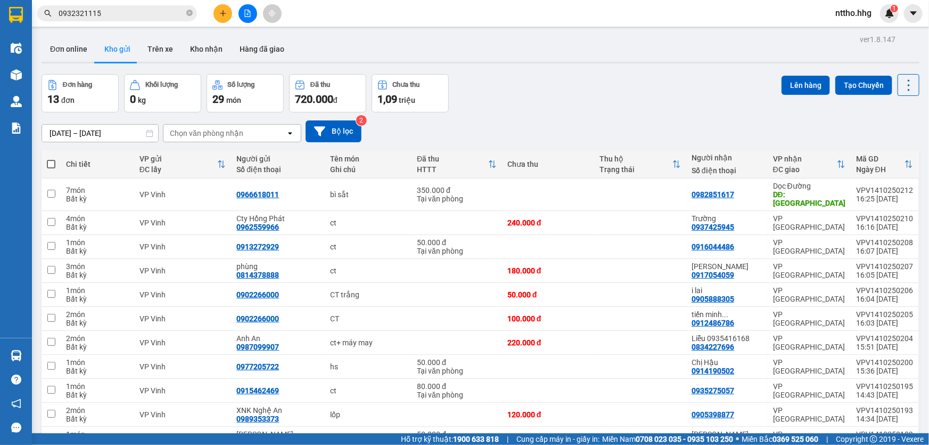
click at [228, 14] on button at bounding box center [223, 13] width 19 height 19
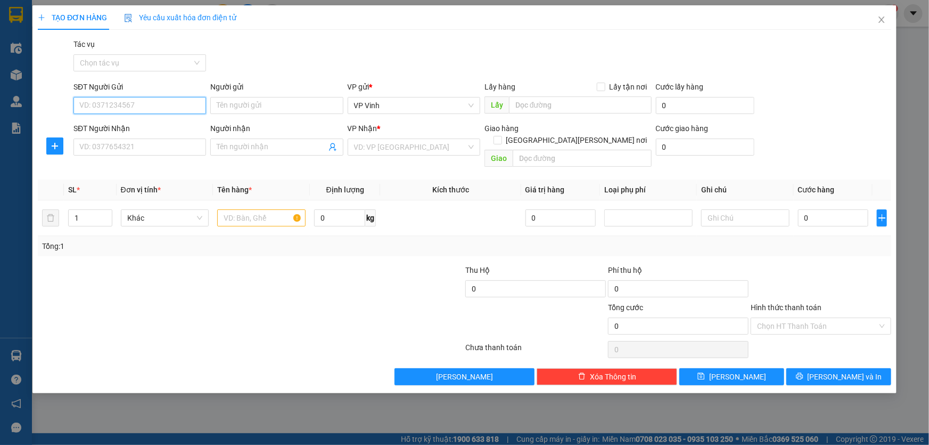
drag, startPoint x: 116, startPoint y: 107, endPoint x: 177, endPoint y: 107, distance: 61.2
click at [119, 107] on input "SĐT Người Gửi" at bounding box center [139, 105] width 133 height 17
click at [140, 151] on input "SĐT Người Nhận" at bounding box center [139, 146] width 133 height 17
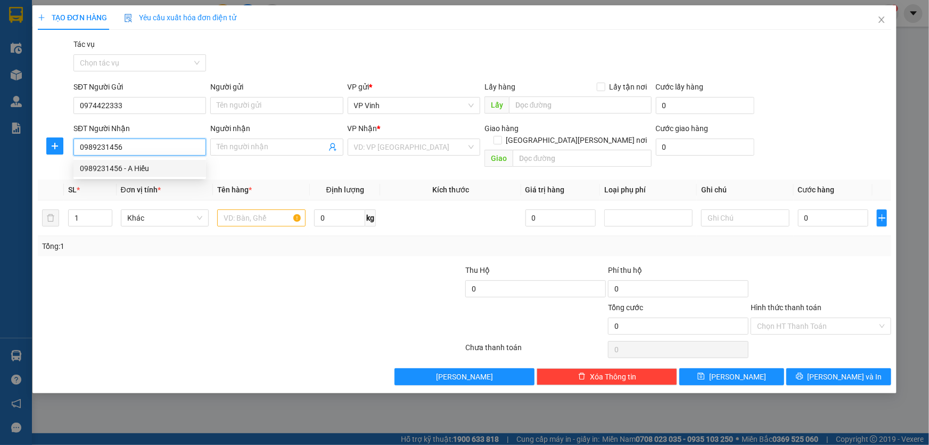
click at [128, 172] on div "0989231456 - A Hiếu" at bounding box center [140, 168] width 120 height 12
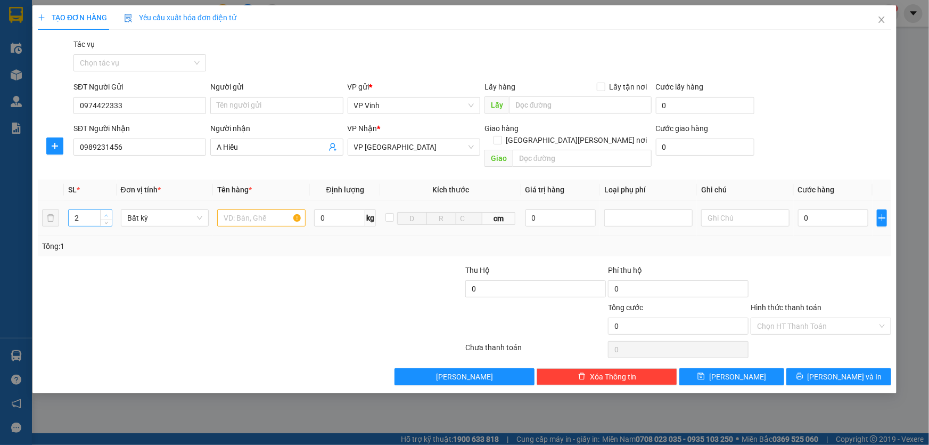
click at [107, 212] on span "up" at bounding box center [106, 215] width 6 height 6
click at [233, 209] on input "text" at bounding box center [261, 217] width 88 height 17
click at [240, 209] on input "cây bửi" at bounding box center [261, 217] width 88 height 17
click at [244, 209] on input "cây bửi" at bounding box center [261, 217] width 88 height 17
click at [839, 212] on input "0" at bounding box center [833, 217] width 71 height 17
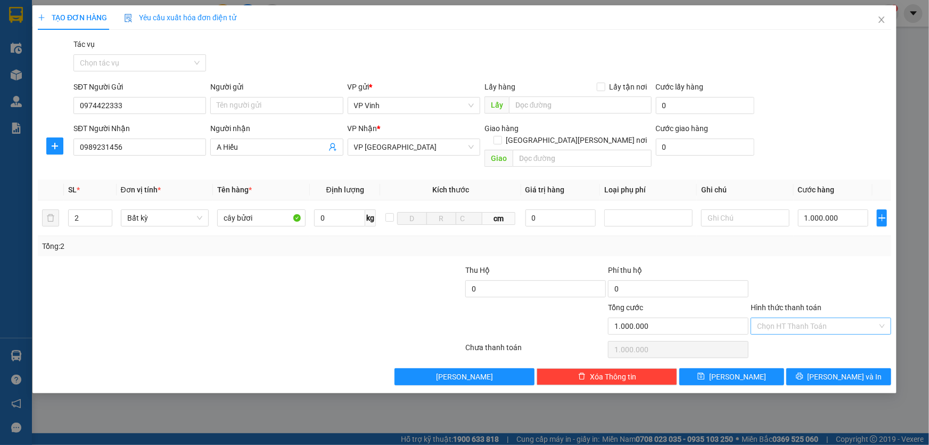
click at [820, 318] on input "Hình thức thanh toán" at bounding box center [817, 326] width 120 height 16
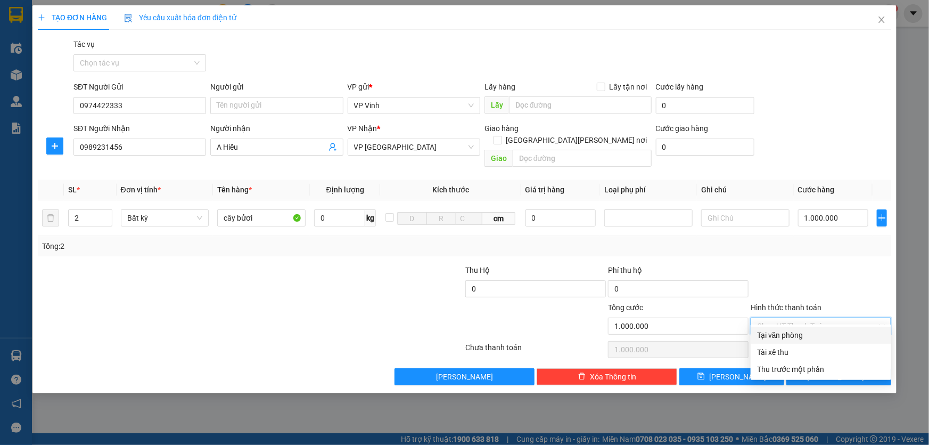
click at [797, 332] on div "Tại văn phòng" at bounding box center [821, 335] width 128 height 12
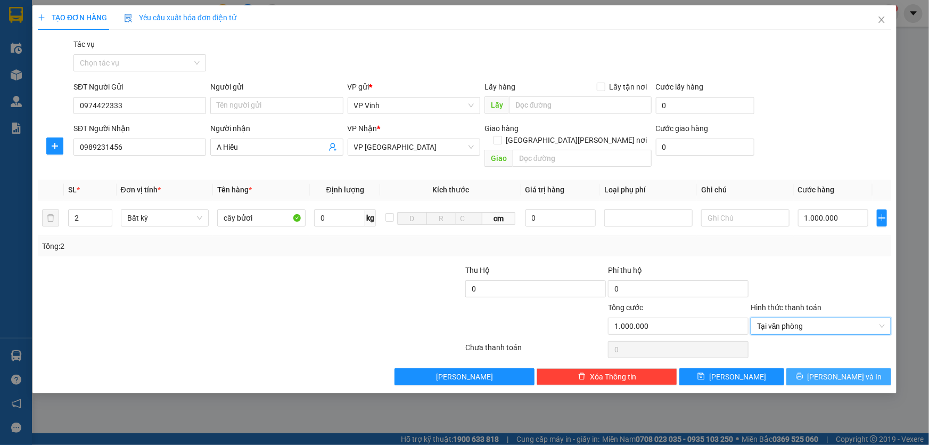
click at [846, 371] on span "Lưu và In" at bounding box center [845, 377] width 75 height 12
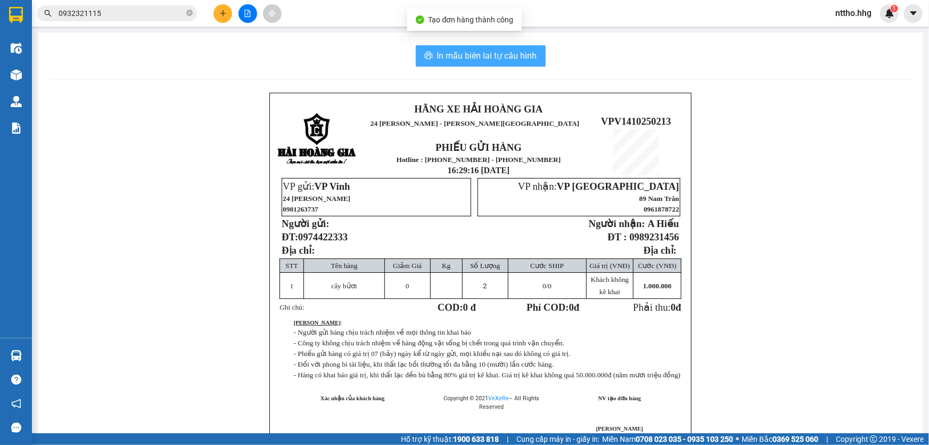
click at [457, 58] on span "In mẫu biên lai tự cấu hình" at bounding box center [487, 55] width 100 height 13
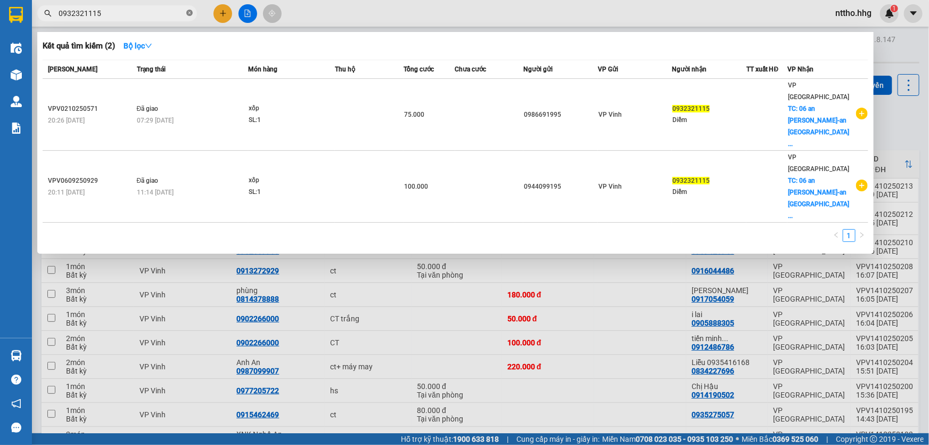
click at [186, 13] on icon "close-circle" at bounding box center [189, 13] width 6 height 6
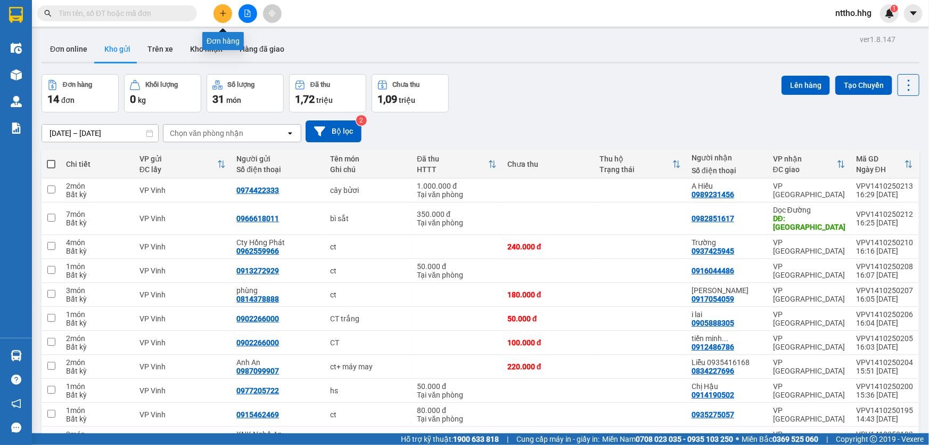
click at [224, 15] on icon "plus" at bounding box center [222, 13] width 7 height 7
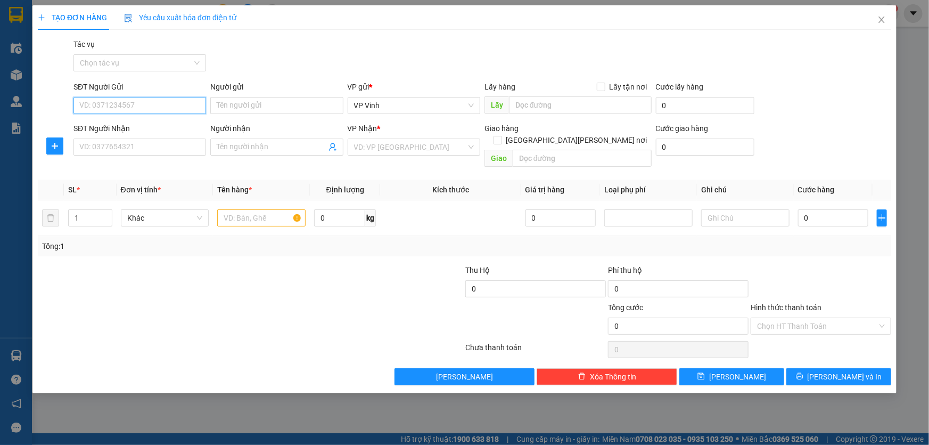
click at [108, 104] on input "SĐT Người Gửi" at bounding box center [139, 105] width 133 height 17
click at [131, 129] on div "0904616891" at bounding box center [140, 127] width 120 height 12
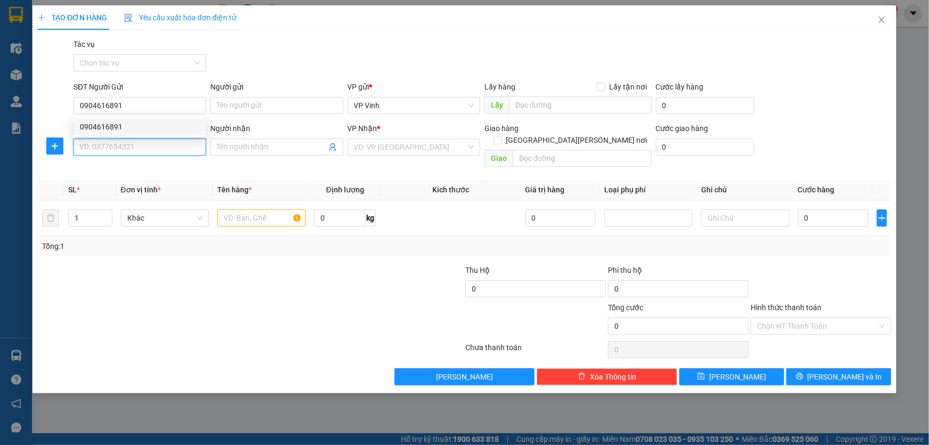
click at [121, 145] on input "SĐT Người Nhận" at bounding box center [139, 146] width 133 height 17
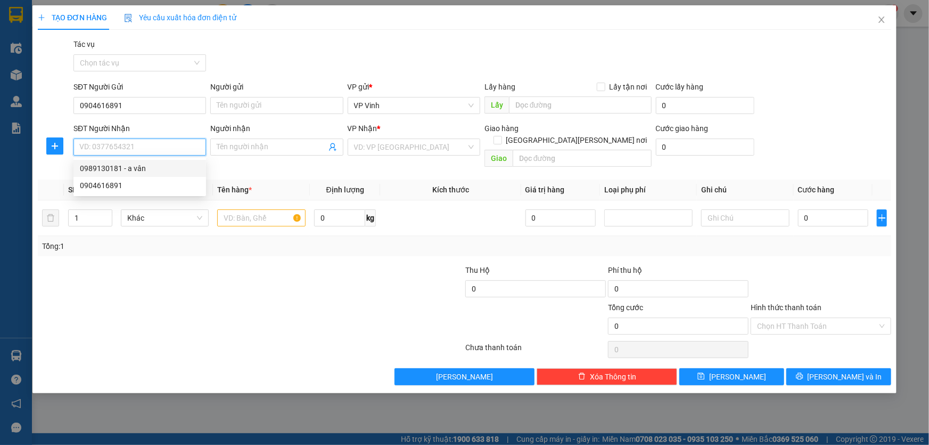
click at [93, 176] on div "0989130181 - a vân" at bounding box center [139, 168] width 133 height 17
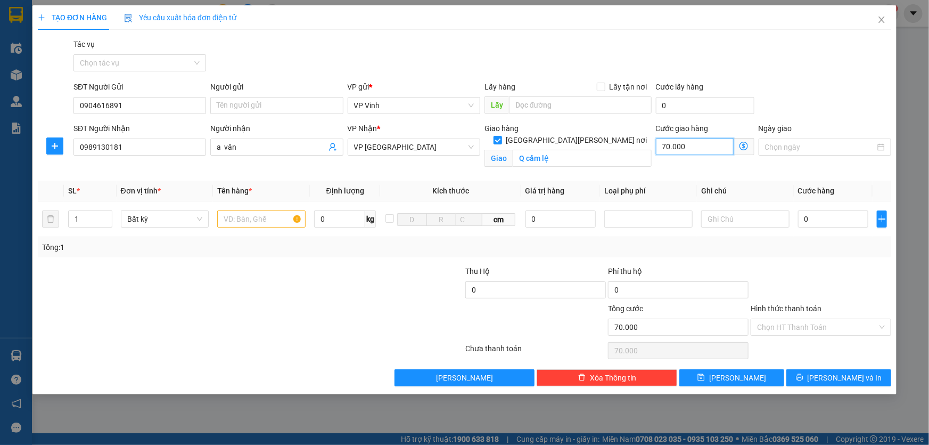
click at [708, 148] on input "70.000" at bounding box center [695, 146] width 78 height 17
click at [240, 221] on input "text" at bounding box center [261, 218] width 88 height 17
click at [825, 218] on input "0" at bounding box center [833, 218] width 71 height 17
click at [835, 327] on input "Hình thức thanh toán" at bounding box center [817, 327] width 120 height 16
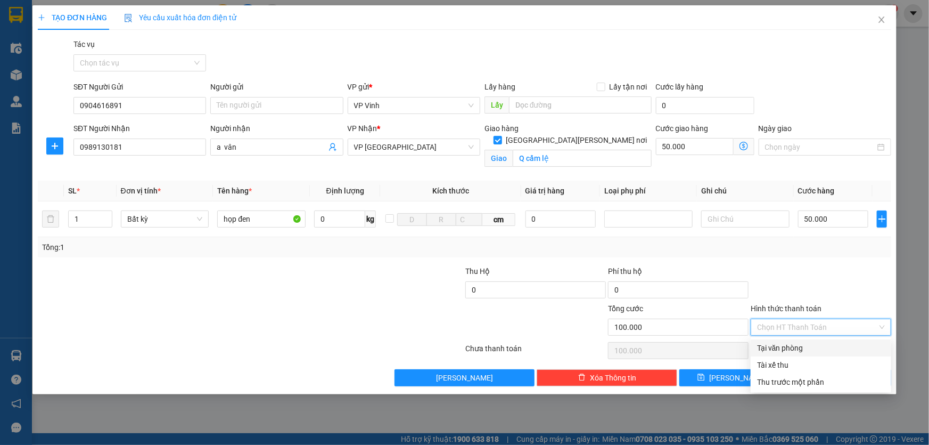
click at [780, 346] on div "Tại văn phòng" at bounding box center [821, 348] width 128 height 12
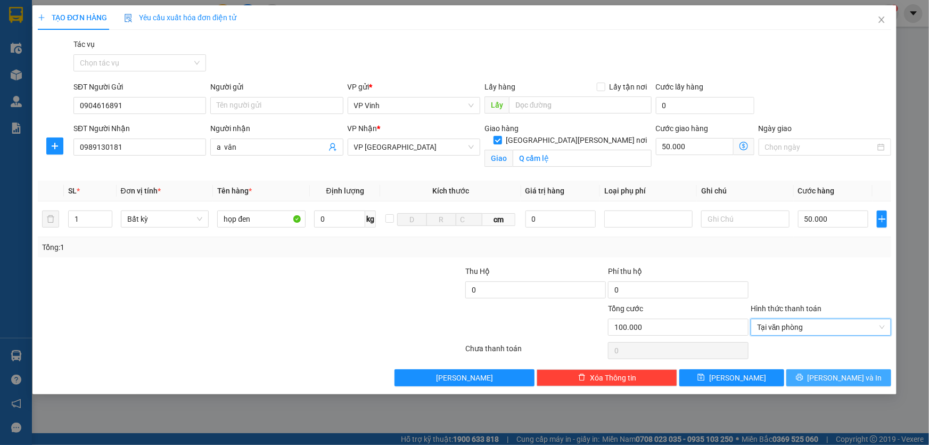
click at [836, 385] on button "Lưu và In" at bounding box center [839, 377] width 105 height 17
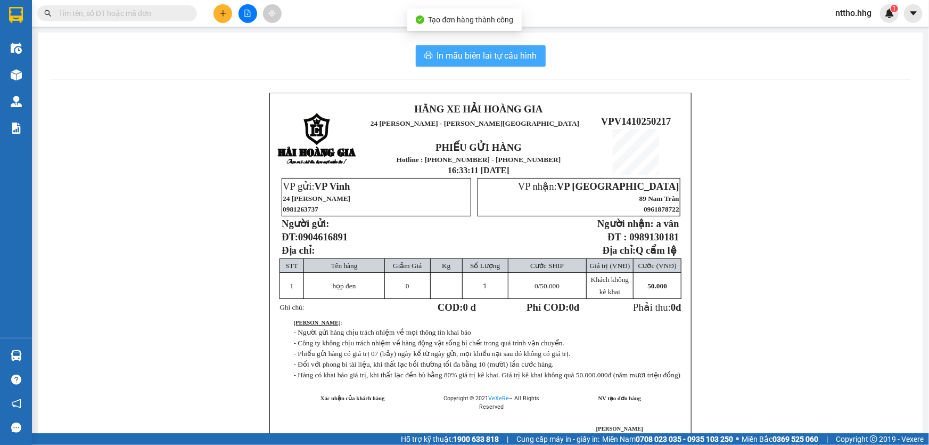
click at [521, 47] on button "In mẫu biên lai tự cấu hình" at bounding box center [481, 55] width 130 height 21
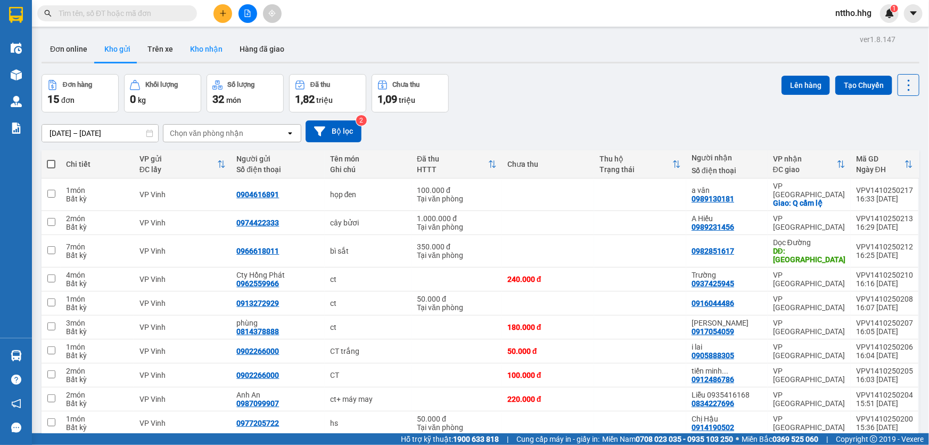
click at [205, 50] on button "Kho nhận" at bounding box center [207, 49] width 50 height 26
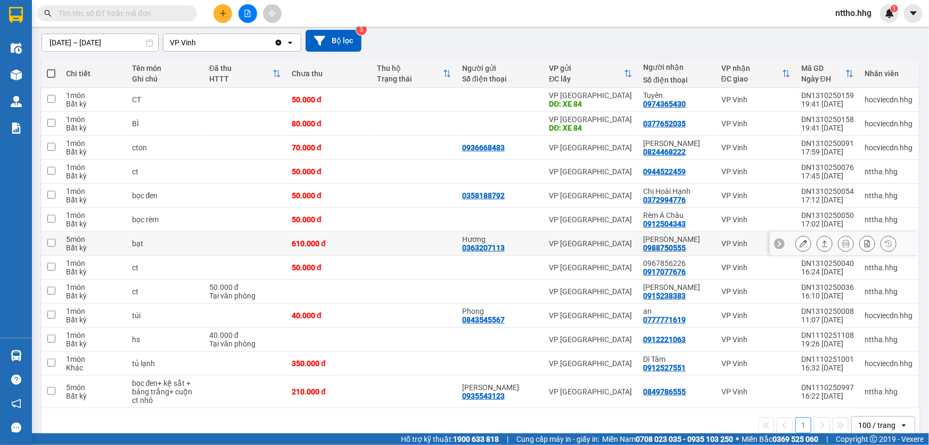
scroll to position [108, 0]
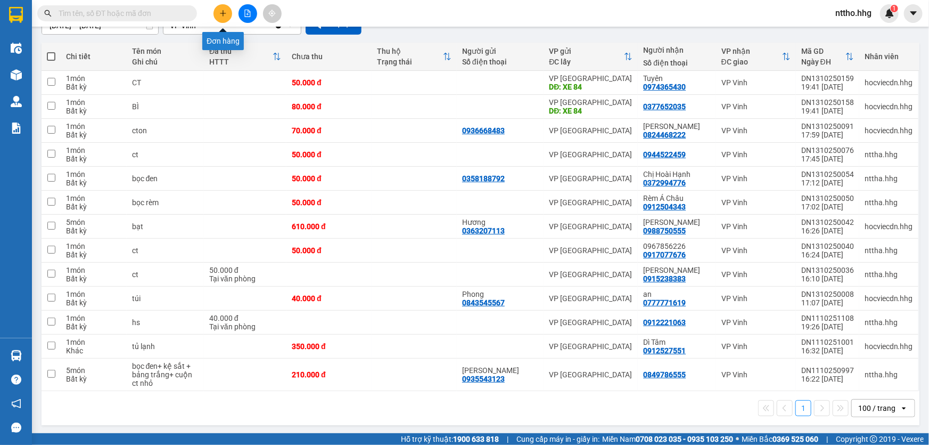
click at [223, 11] on icon "plus" at bounding box center [223, 13] width 1 height 6
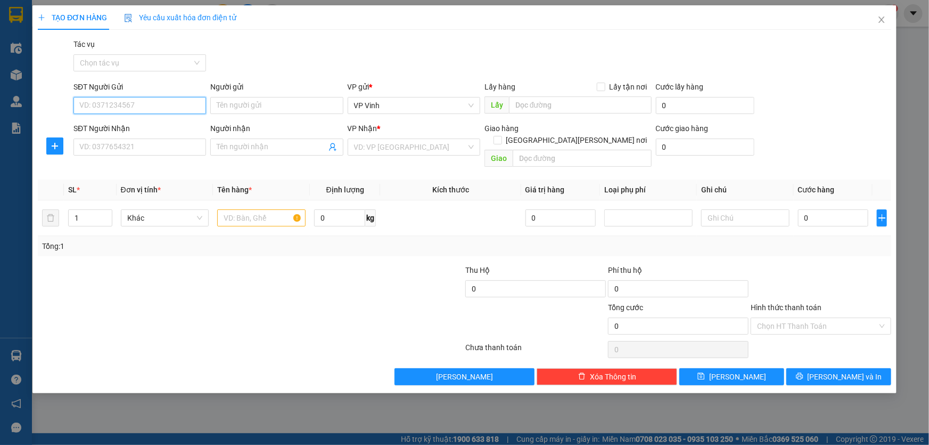
click at [120, 98] on input "SĐT Người Gửi" at bounding box center [139, 105] width 133 height 17
click at [130, 107] on input "SĐT Người Gửi" at bounding box center [139, 105] width 133 height 17
click at [112, 151] on input "SĐT Người Nhận" at bounding box center [139, 146] width 133 height 17
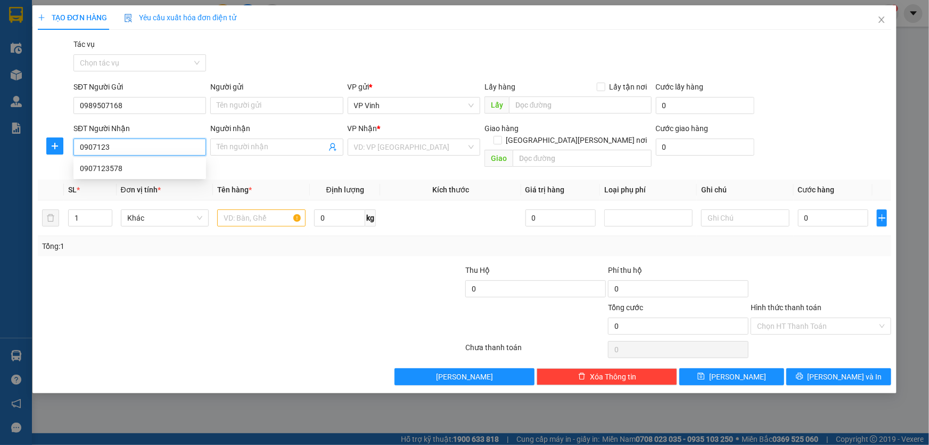
click at [113, 173] on div "0907123578" at bounding box center [140, 168] width 120 height 12
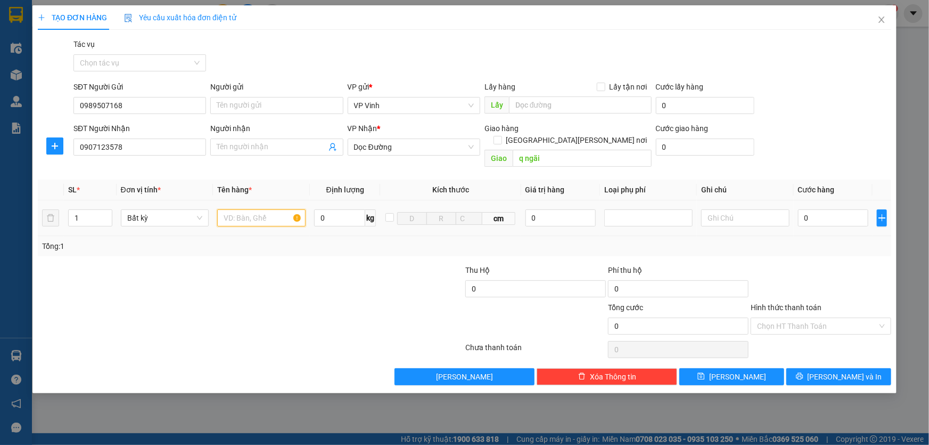
click at [266, 209] on input "text" at bounding box center [261, 217] width 88 height 17
click at [827, 209] on input "0" at bounding box center [833, 217] width 71 height 17
click at [819, 318] on input "Hình thức thanh toán" at bounding box center [817, 326] width 120 height 16
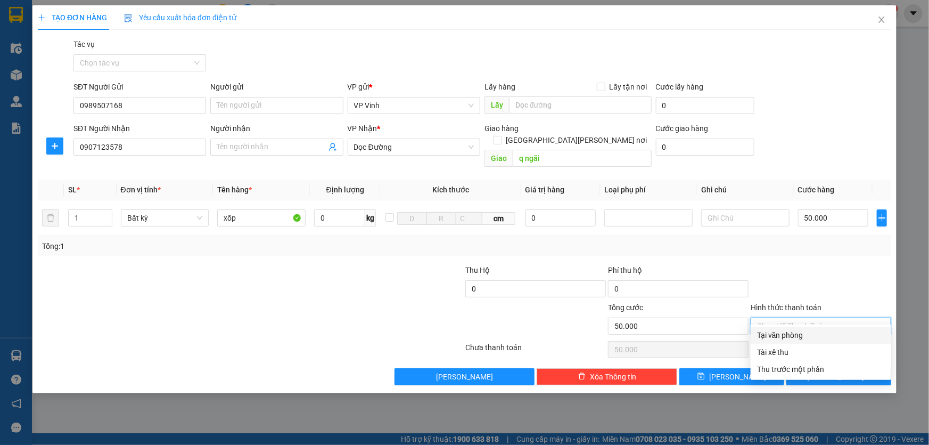
click at [792, 336] on div "Tại văn phòng" at bounding box center [821, 335] width 128 height 12
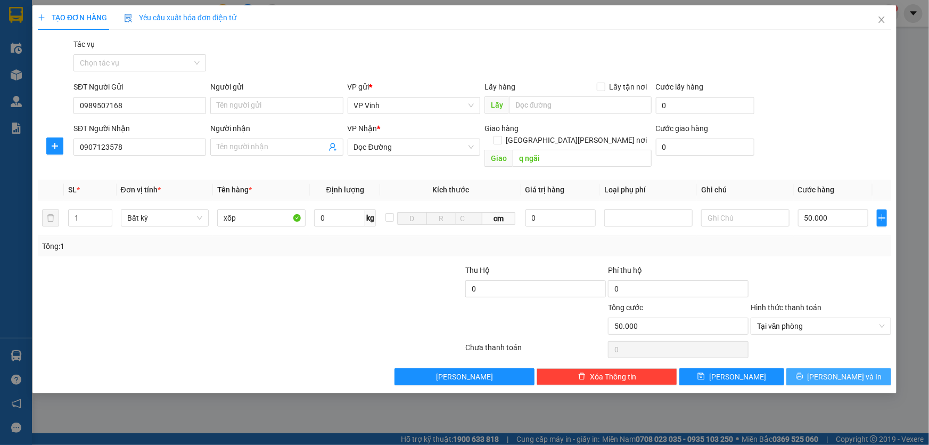
click at [804, 372] on icon "printer" at bounding box center [799, 375] width 7 height 7
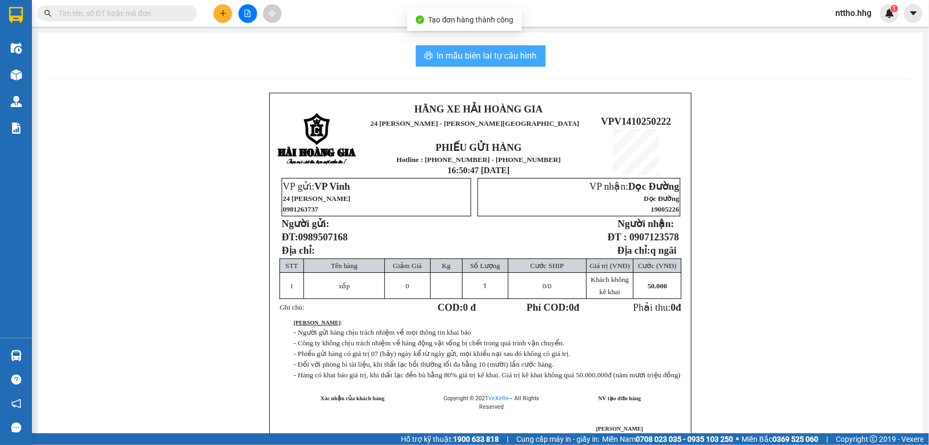
click at [479, 59] on span "In mẫu biên lai tự cấu hình" at bounding box center [487, 55] width 100 height 13
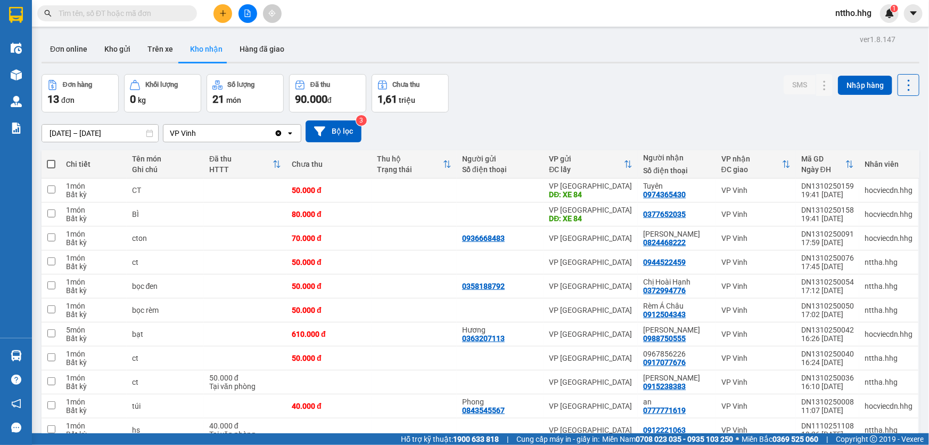
click at [146, 5] on span at bounding box center [117, 13] width 160 height 16
click at [108, 15] on input "text" at bounding box center [122, 13] width 126 height 12
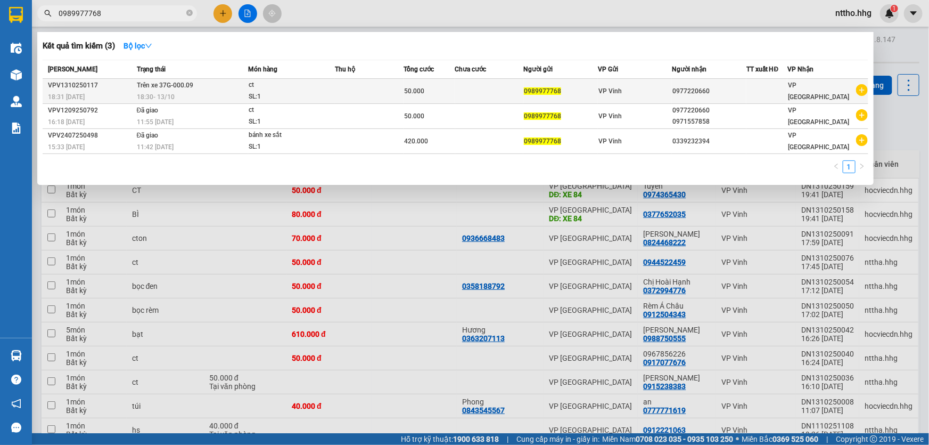
click at [202, 94] on div "18:30 - 13/10" at bounding box center [192, 97] width 111 height 12
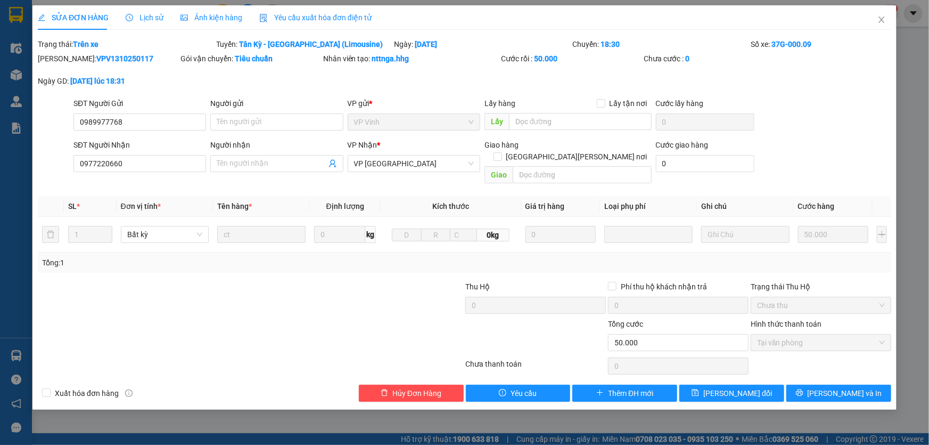
click at [150, 19] on span "Lịch sử" at bounding box center [145, 17] width 38 height 9
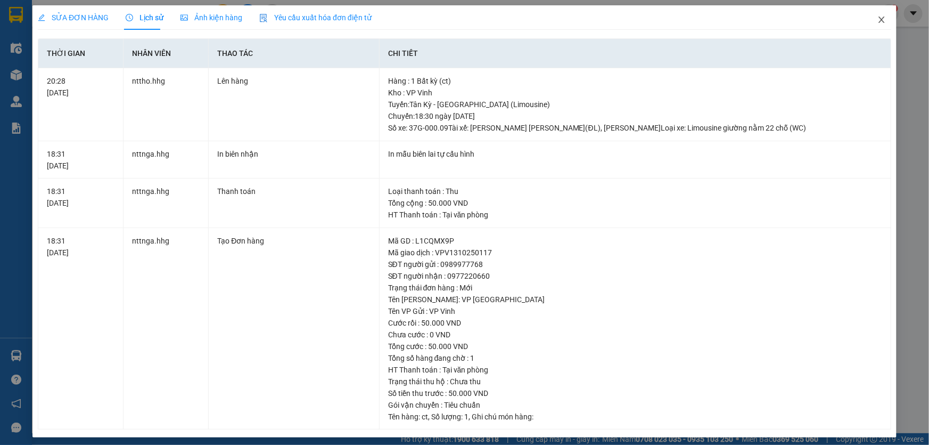
click at [878, 21] on icon "close" at bounding box center [882, 19] width 9 height 9
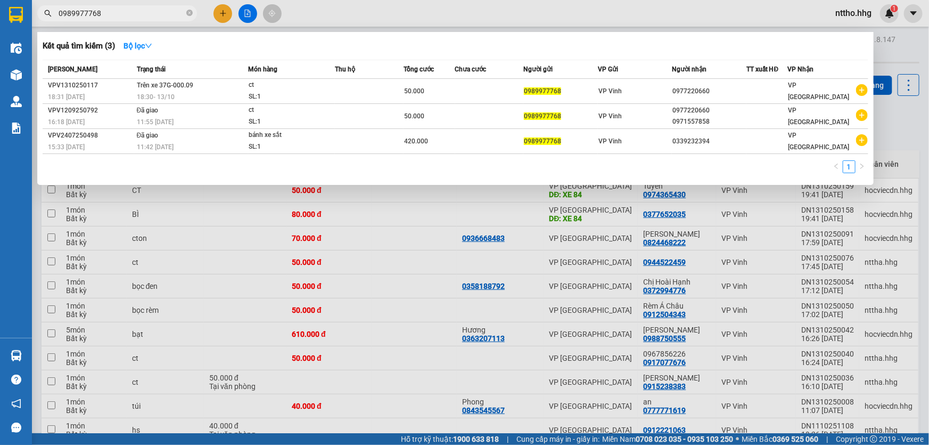
click at [119, 12] on input "0989977768" at bounding box center [122, 13] width 126 height 12
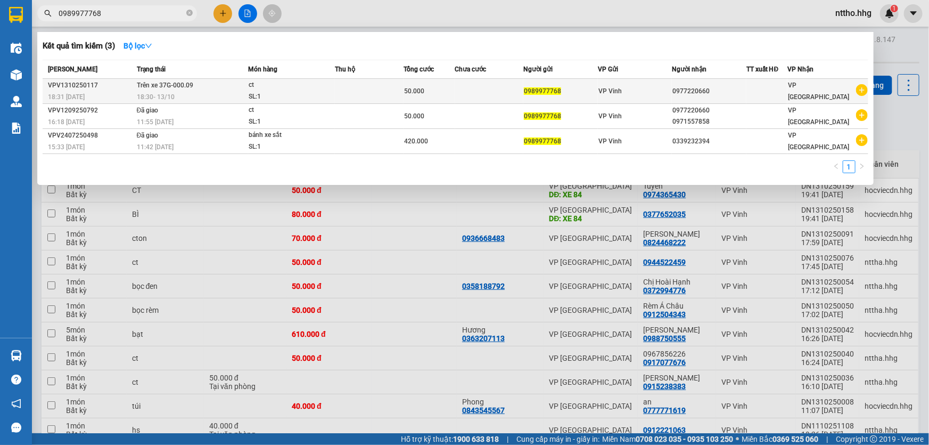
click at [223, 85] on td "Trên xe 37G-000.09 18:30 - 13/10" at bounding box center [191, 91] width 115 height 25
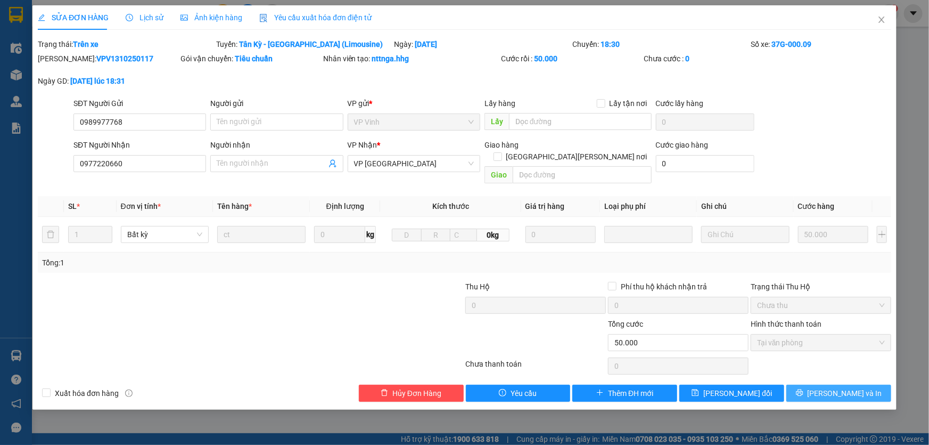
click at [804, 389] on icon "printer" at bounding box center [799, 392] width 7 height 7
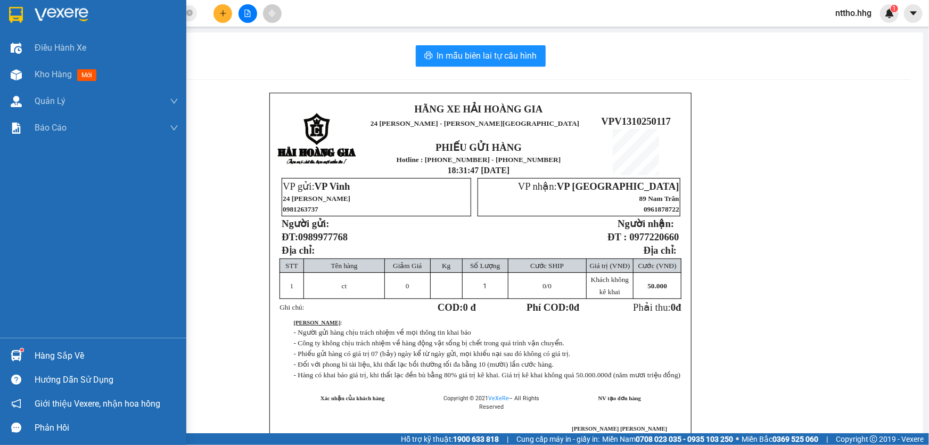
click at [17, 11] on img at bounding box center [16, 15] width 14 height 16
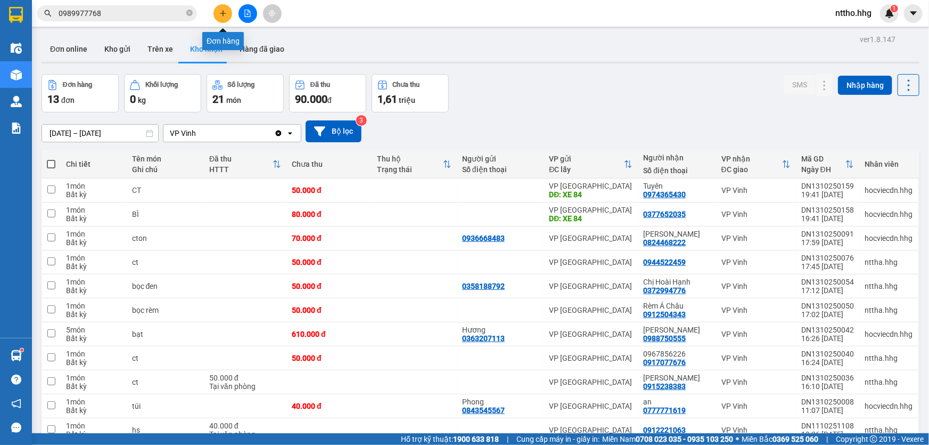
click at [224, 5] on button at bounding box center [223, 13] width 19 height 19
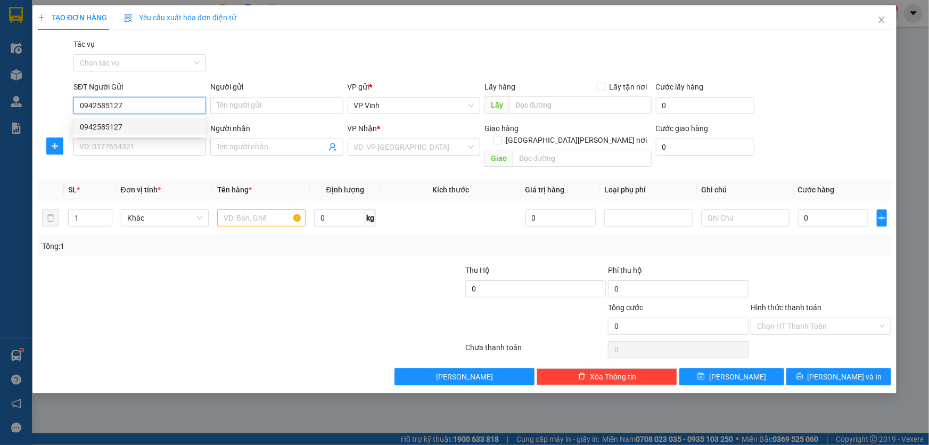
click at [101, 130] on div "0942585127" at bounding box center [140, 127] width 120 height 12
click at [94, 148] on input "SĐT Người Nhận" at bounding box center [139, 146] width 133 height 17
click at [412, 152] on input "search" at bounding box center [410, 147] width 112 height 16
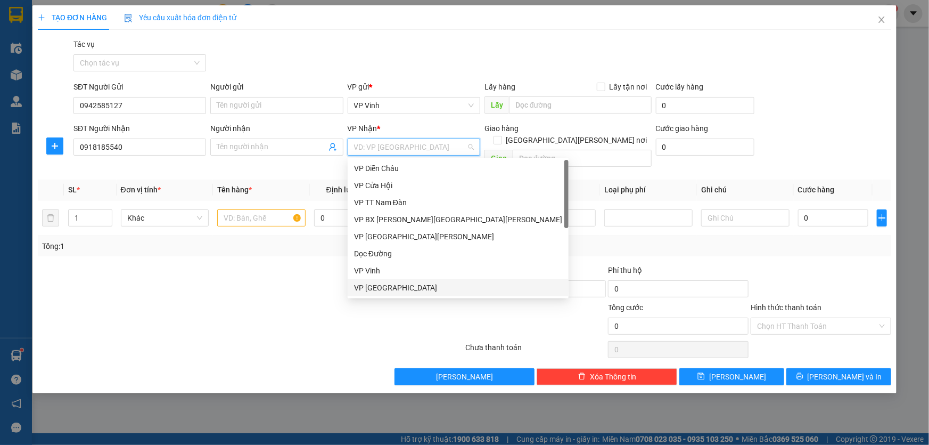
click at [377, 290] on div "VP Đà Nẵng" at bounding box center [458, 288] width 208 height 12
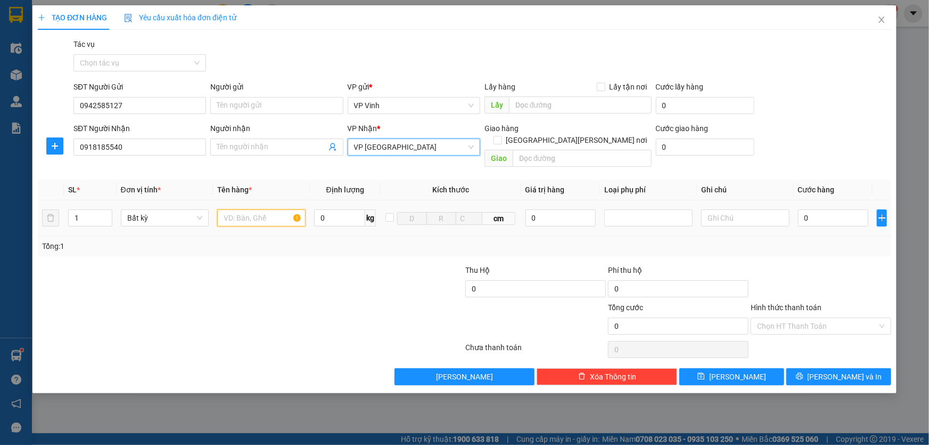
click at [258, 209] on input "text" at bounding box center [261, 217] width 88 height 17
click at [107, 214] on icon "up" at bounding box center [106, 216] width 4 height 4
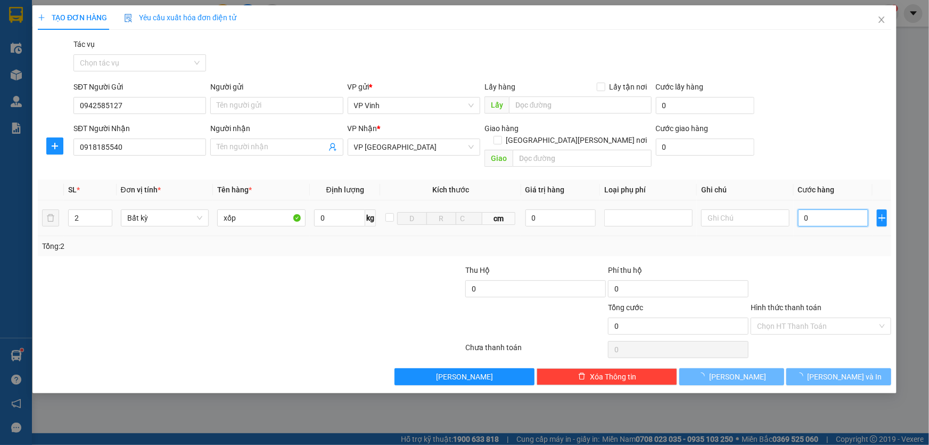
click at [816, 210] on input "0" at bounding box center [833, 217] width 71 height 17
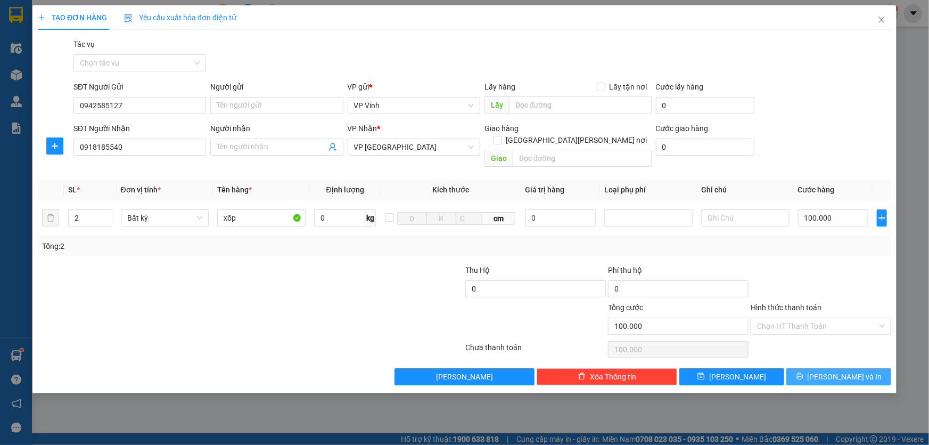
click at [860, 371] on span "Lưu và In" at bounding box center [845, 377] width 75 height 12
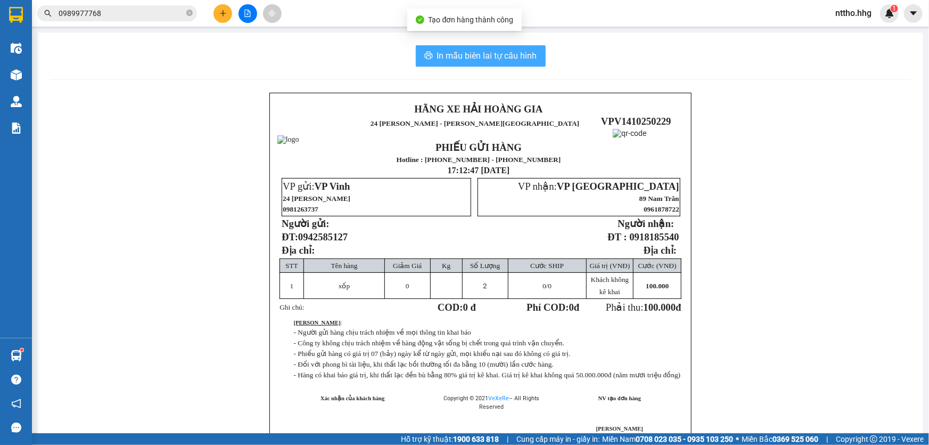
click at [478, 53] on span "In mẫu biên lai tự cấu hình" at bounding box center [487, 55] width 100 height 13
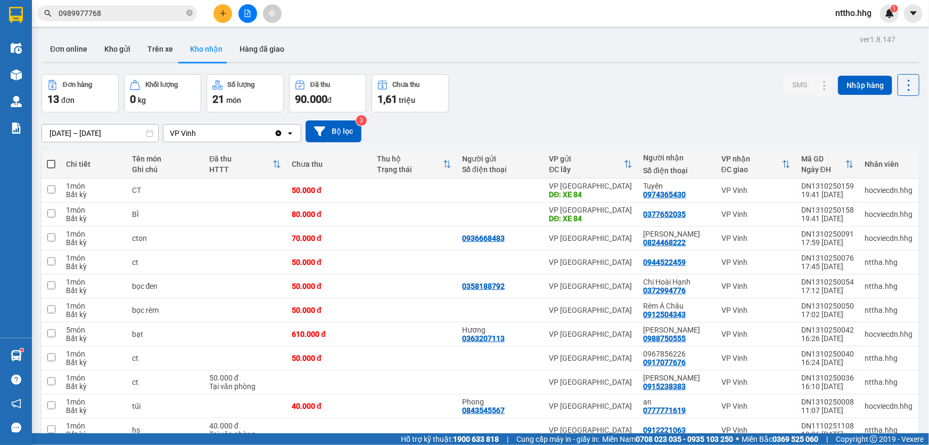
click at [227, 9] on button at bounding box center [223, 13] width 19 height 19
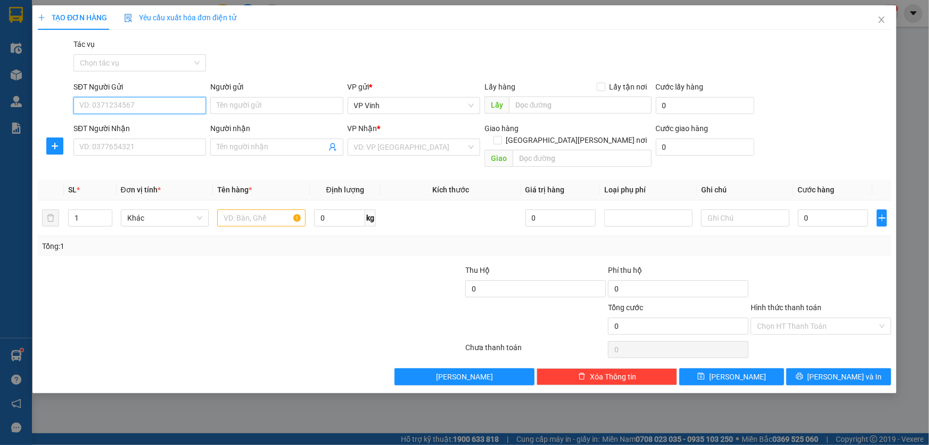
click at [121, 102] on input "SĐT Người Gửi" at bounding box center [139, 105] width 133 height 17
click at [154, 130] on div "0974828898 - A trung" at bounding box center [140, 127] width 120 height 12
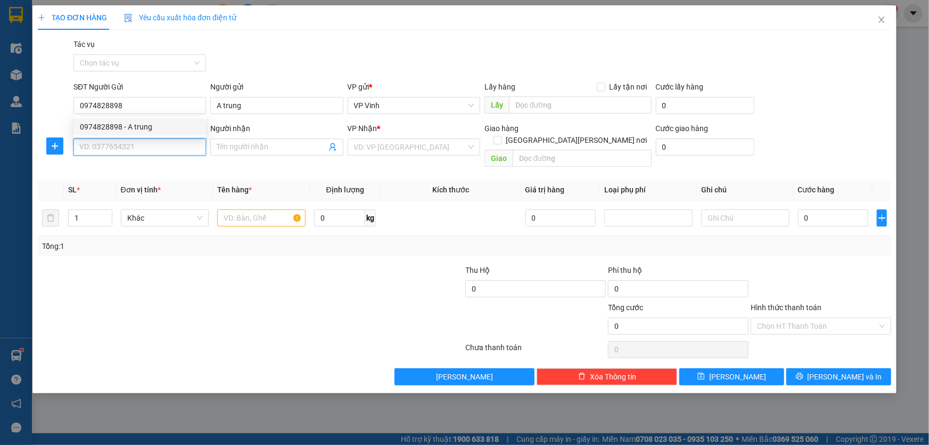
click at [118, 150] on input "SĐT Người Nhận" at bounding box center [139, 146] width 133 height 17
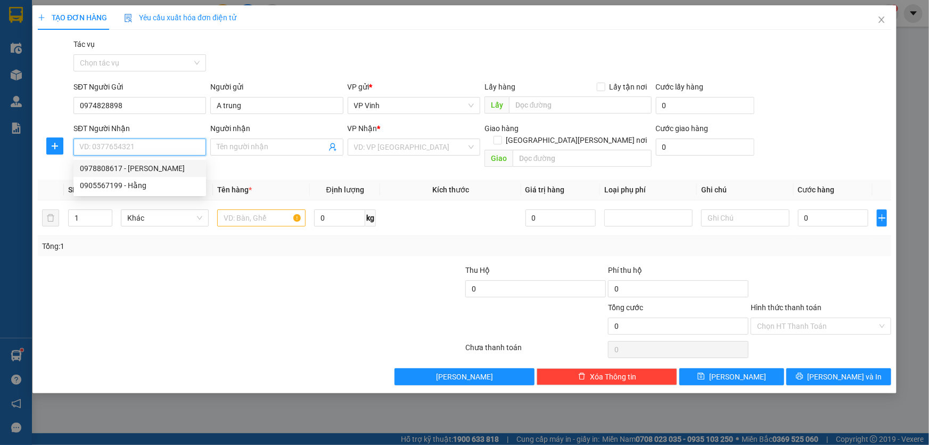
click at [165, 169] on div "0978808617 - thanh huyền" at bounding box center [140, 168] width 120 height 12
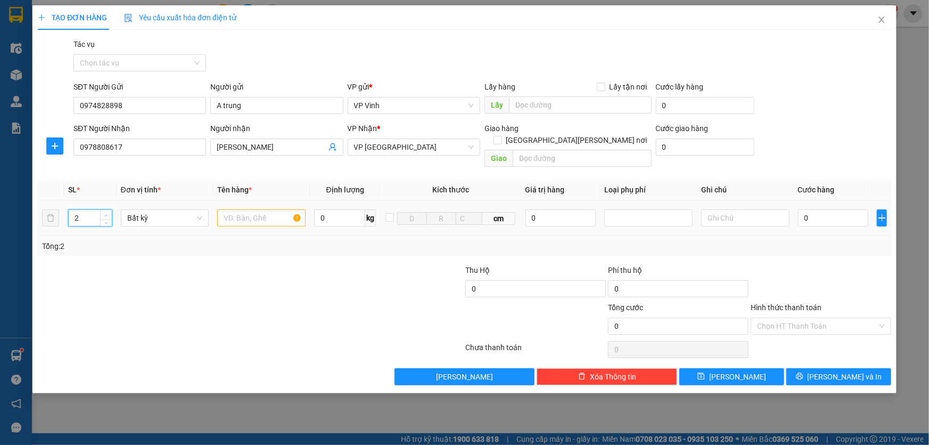
click at [110, 210] on span "Increase Value" at bounding box center [106, 215] width 12 height 10
click at [263, 209] on input "text" at bounding box center [261, 217] width 88 height 17
click at [833, 209] on input "0" at bounding box center [833, 217] width 71 height 17
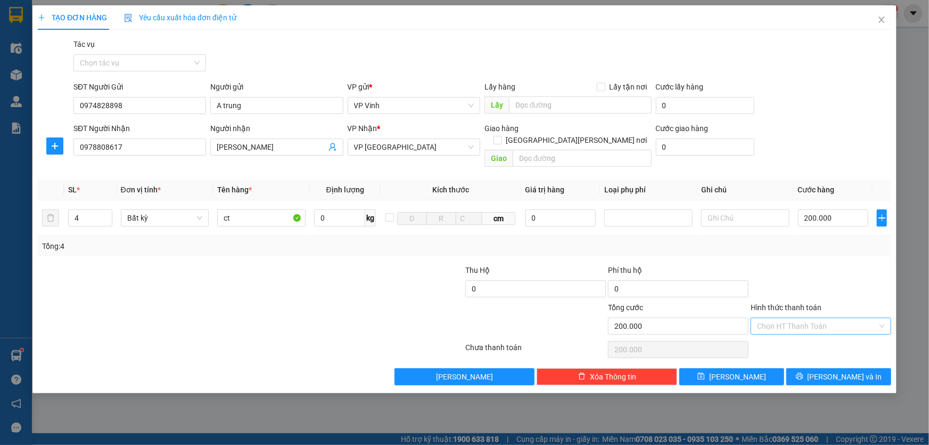
click at [817, 318] on input "Hình thức thanh toán" at bounding box center [817, 326] width 120 height 16
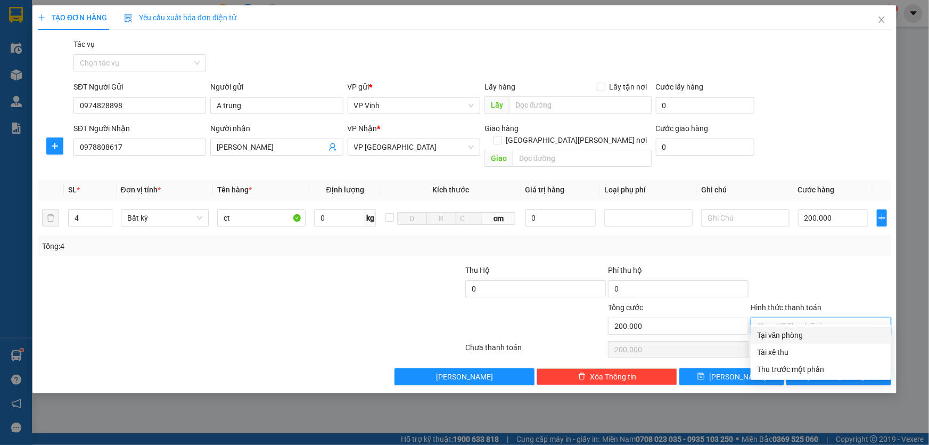
click at [812, 332] on div "Tại văn phòng" at bounding box center [821, 335] width 128 height 12
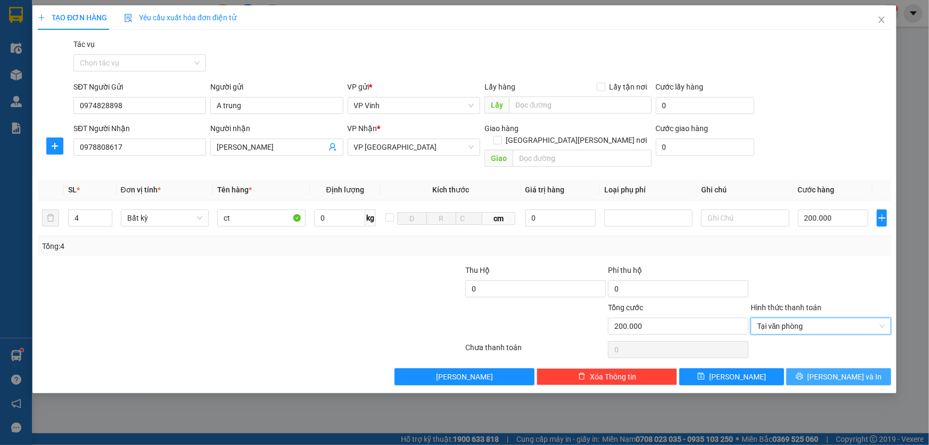
click at [841, 371] on span "Lưu và In" at bounding box center [845, 377] width 75 height 12
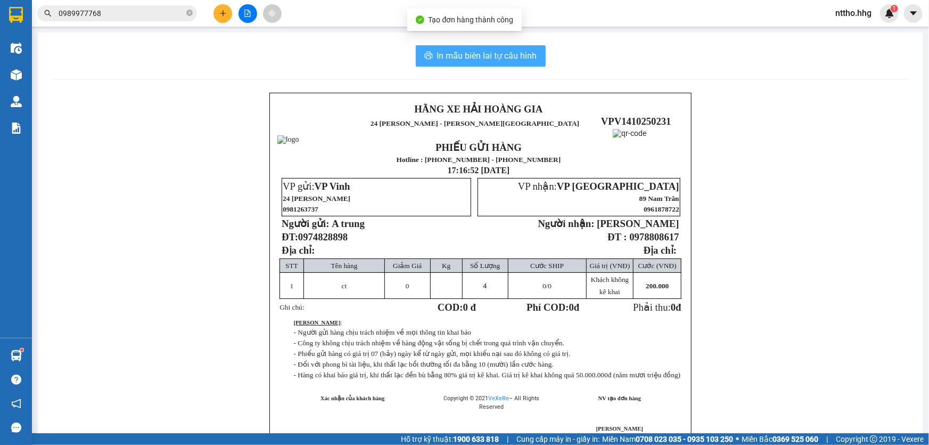
click at [513, 56] on span "In mẫu biên lai tự cấu hình" at bounding box center [487, 55] width 100 height 13
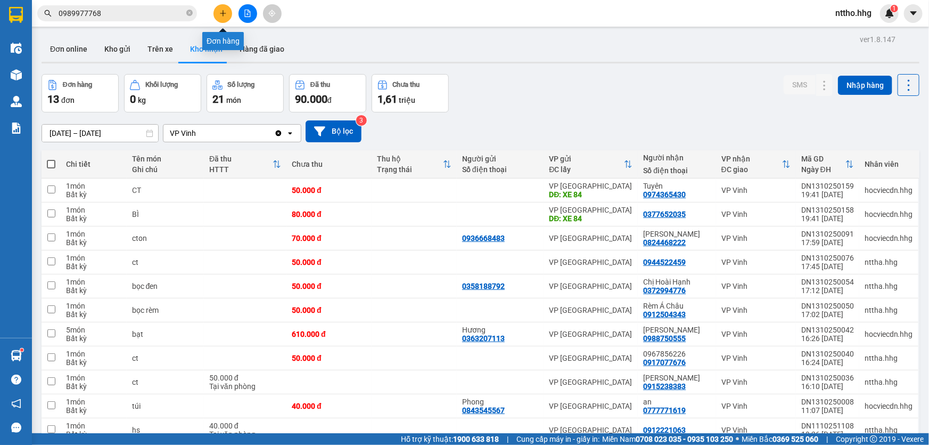
click at [225, 8] on button at bounding box center [223, 13] width 19 height 19
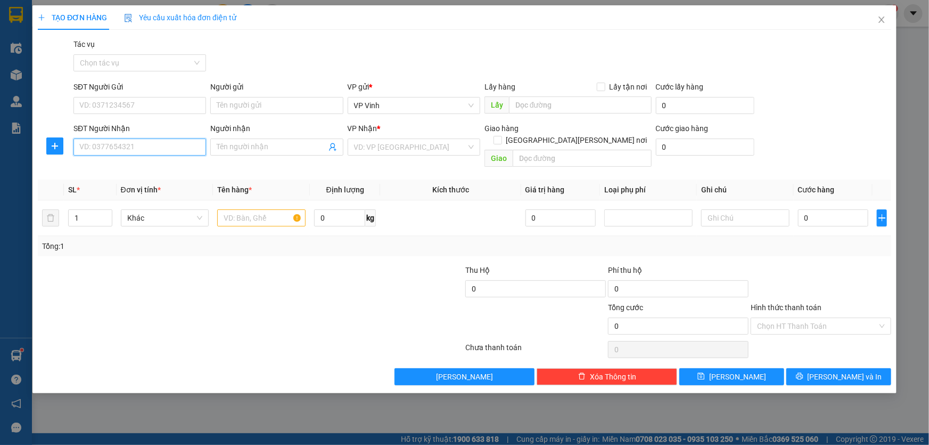
click at [112, 154] on input "SĐT Người Nhận" at bounding box center [139, 146] width 133 height 17
click at [114, 168] on div "0943020402 - A mạnh" at bounding box center [140, 168] width 120 height 12
click at [261, 209] on input "text" at bounding box center [261, 217] width 88 height 17
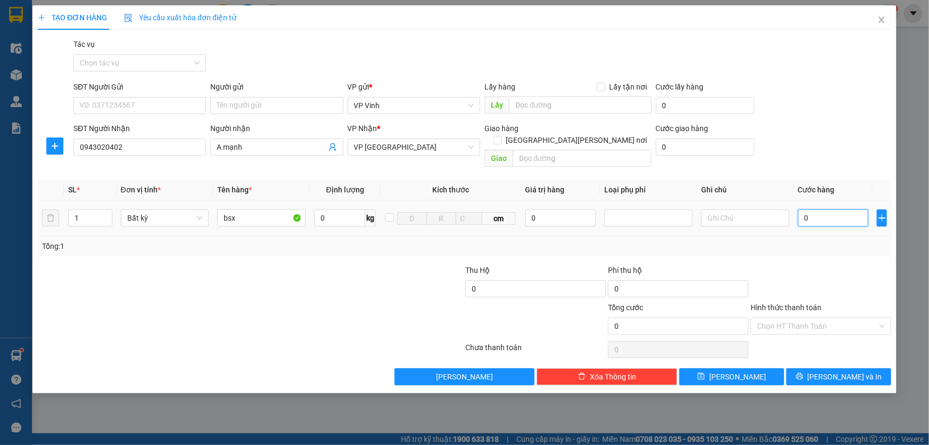
click at [825, 214] on input "0" at bounding box center [833, 217] width 71 height 17
click at [735, 371] on span "Lưu" at bounding box center [737, 377] width 57 height 12
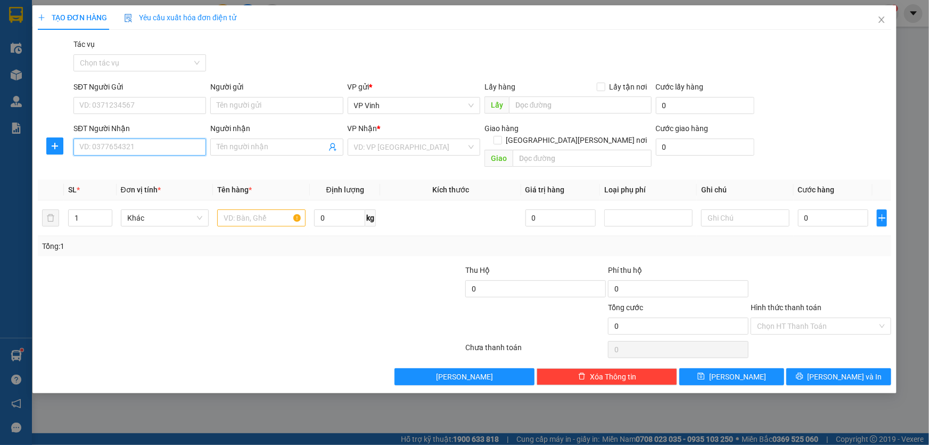
click at [129, 154] on input "SĐT Người Nhận" at bounding box center [139, 146] width 133 height 17
click at [135, 170] on div "0905022339 - A Hùng" at bounding box center [140, 168] width 120 height 12
click at [244, 209] on input "text" at bounding box center [261, 217] width 88 height 17
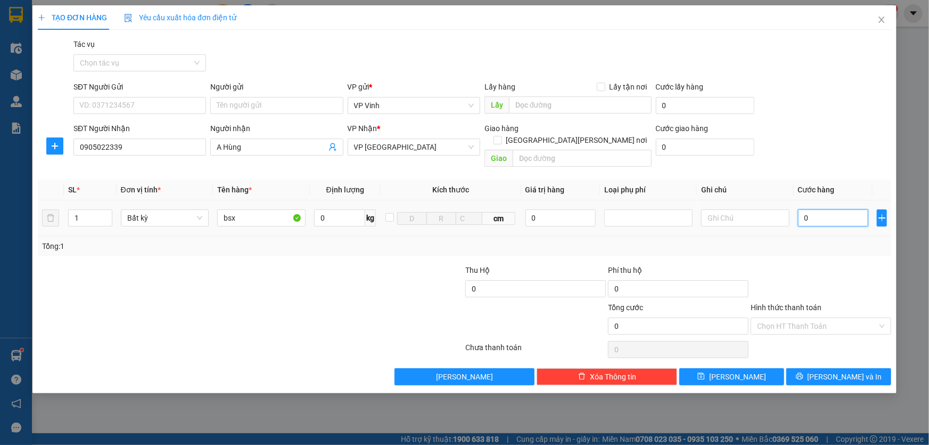
click at [830, 209] on input "0" at bounding box center [833, 217] width 71 height 17
click at [740, 371] on span "Lưu" at bounding box center [737, 377] width 57 height 12
click at [879, 23] on icon "close" at bounding box center [882, 19] width 9 height 9
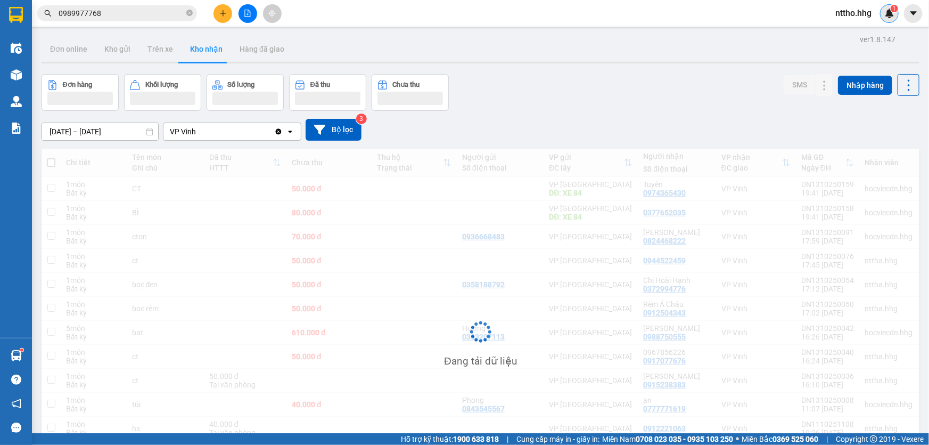
click at [884, 20] on div "1" at bounding box center [889, 13] width 19 height 19
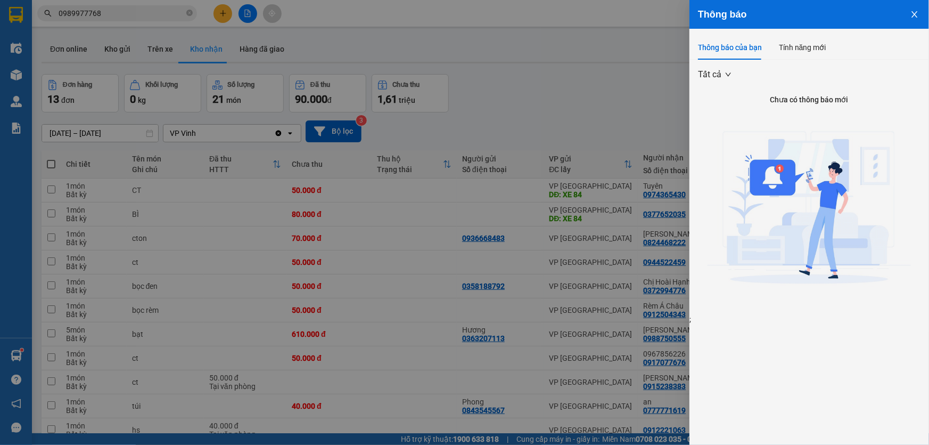
click at [918, 12] on icon "close" at bounding box center [915, 14] width 9 height 9
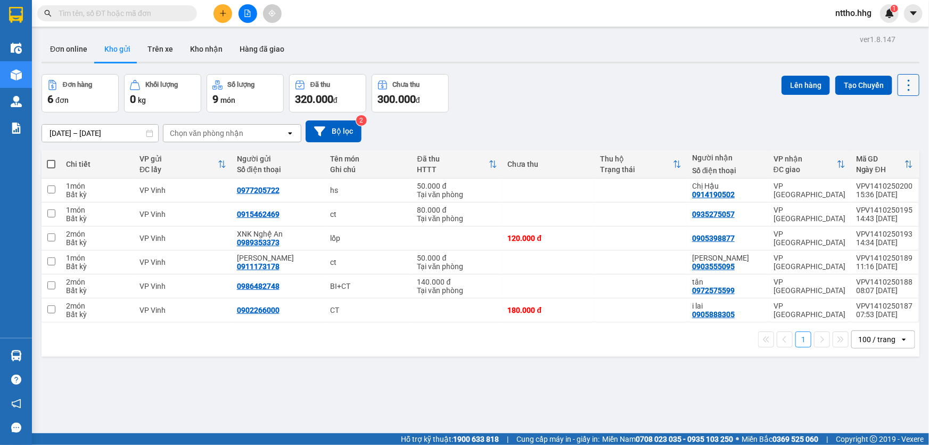
click at [902, 86] on icon at bounding box center [909, 85] width 15 height 15
click at [871, 149] on div "Làm mới" at bounding box center [882, 151] width 63 height 11
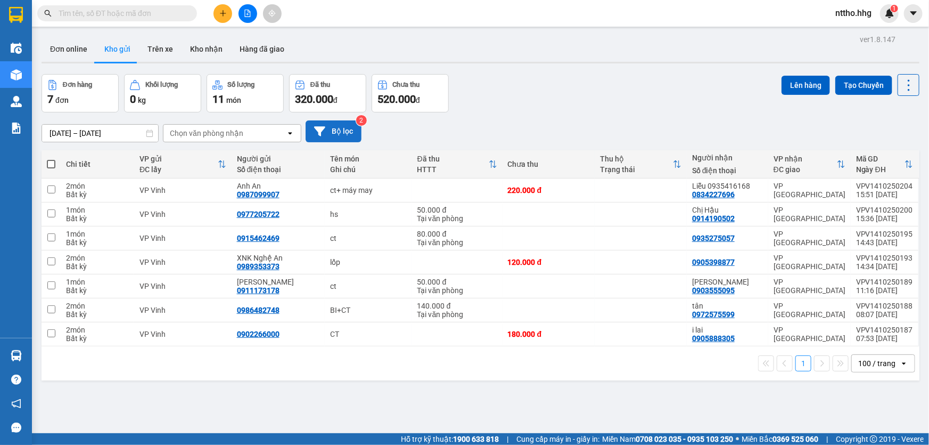
click at [322, 128] on icon at bounding box center [319, 131] width 11 height 10
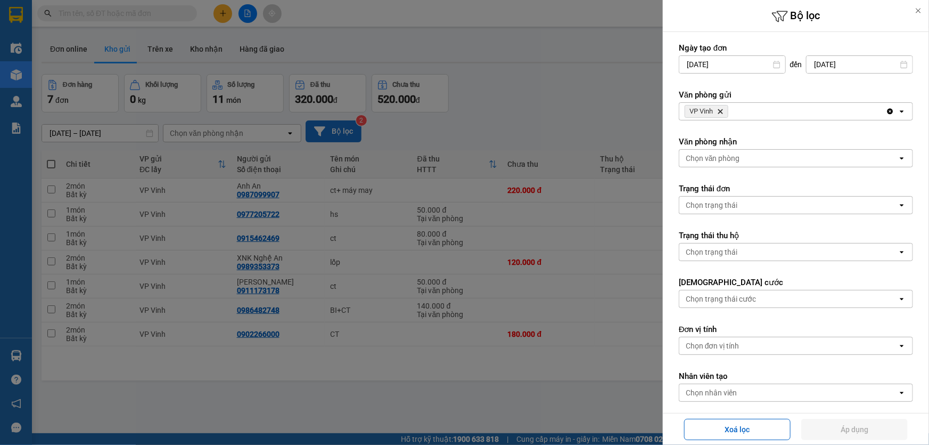
click at [722, 110] on icon "Delete" at bounding box center [720, 111] width 6 height 6
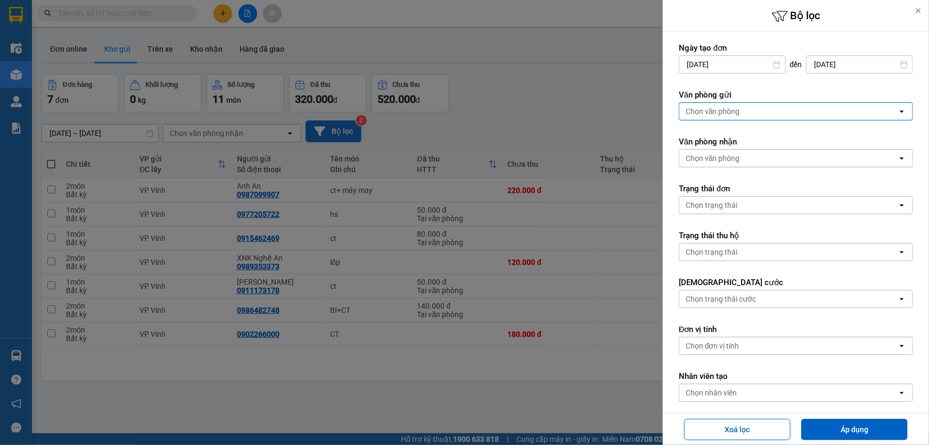
click at [734, 111] on div "Chọn văn phòng" at bounding box center [713, 111] width 54 height 11
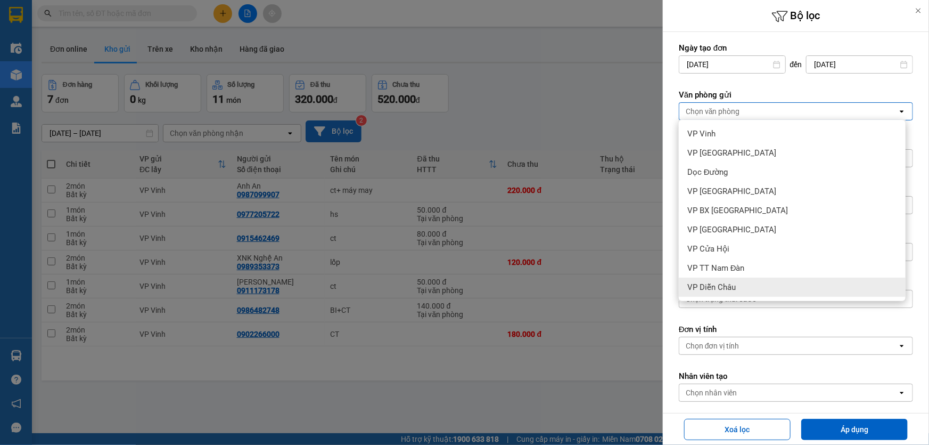
click at [719, 285] on span "VP Diễn Châu" at bounding box center [712, 287] width 48 height 11
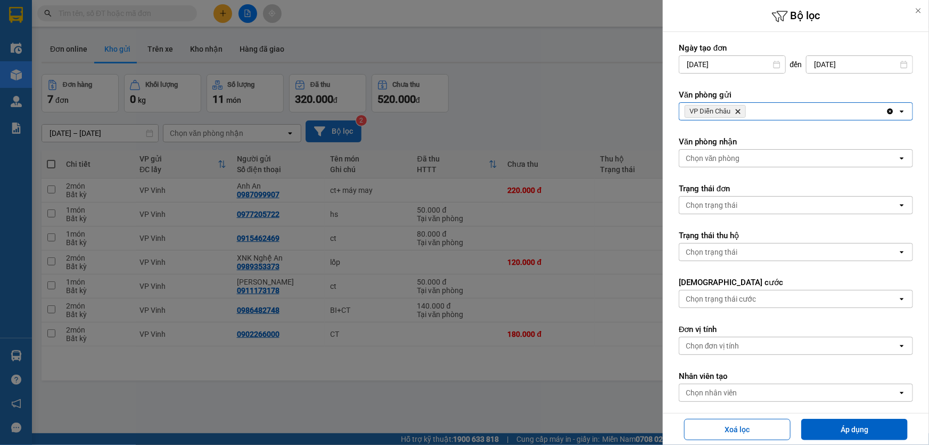
click at [838, 416] on div "Xoá lọc Áp dụng" at bounding box center [796, 429] width 261 height 26
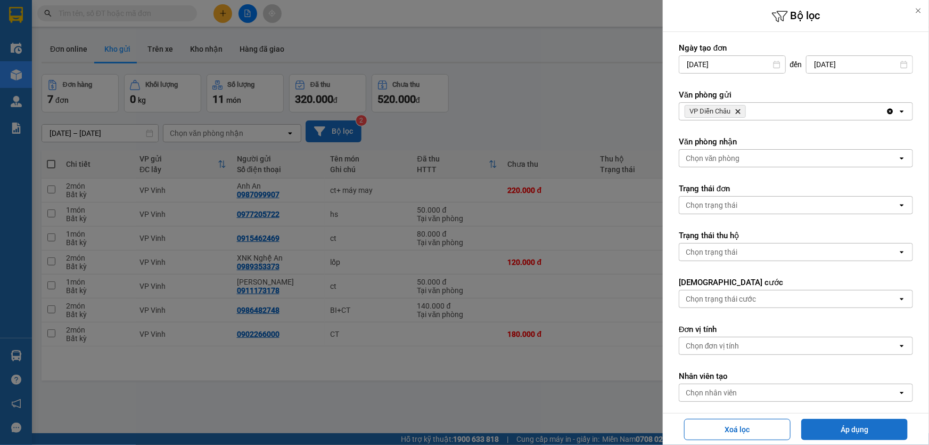
click at [839, 424] on button "Áp dụng" at bounding box center [855, 429] width 107 height 21
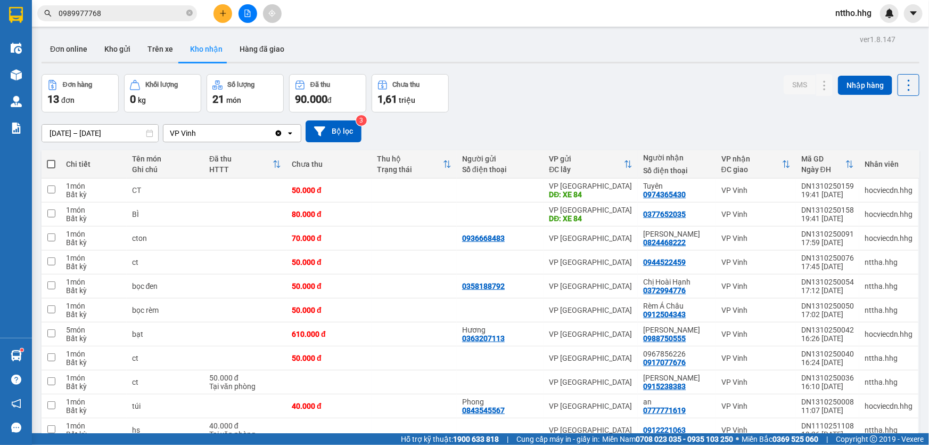
click at [227, 13] on button at bounding box center [223, 13] width 19 height 19
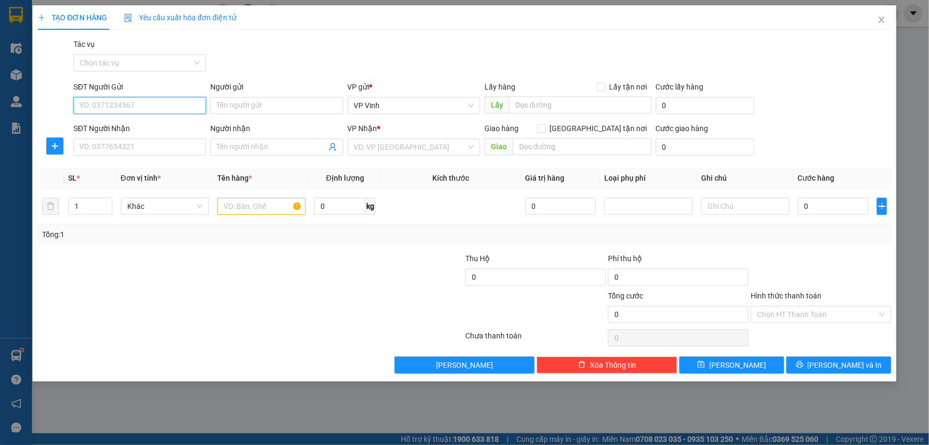
click at [118, 108] on input "SĐT Người Gửi" at bounding box center [139, 105] width 133 height 17
click at [107, 127] on div "0971327356" at bounding box center [140, 127] width 120 height 12
type input "0971327356"
click at [156, 151] on input "SĐT Người Nhận" at bounding box center [139, 146] width 133 height 17
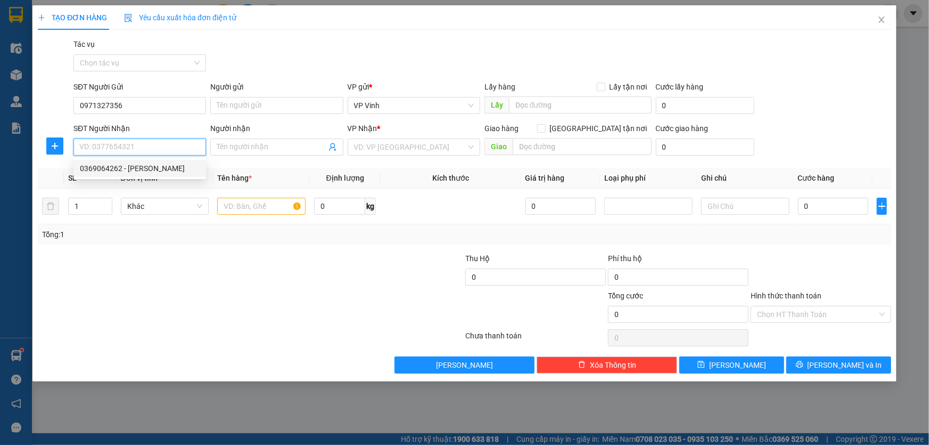
click at [172, 171] on div "0369064262 - Võ Văn Thi" at bounding box center [140, 168] width 120 height 12
type input "0369064262"
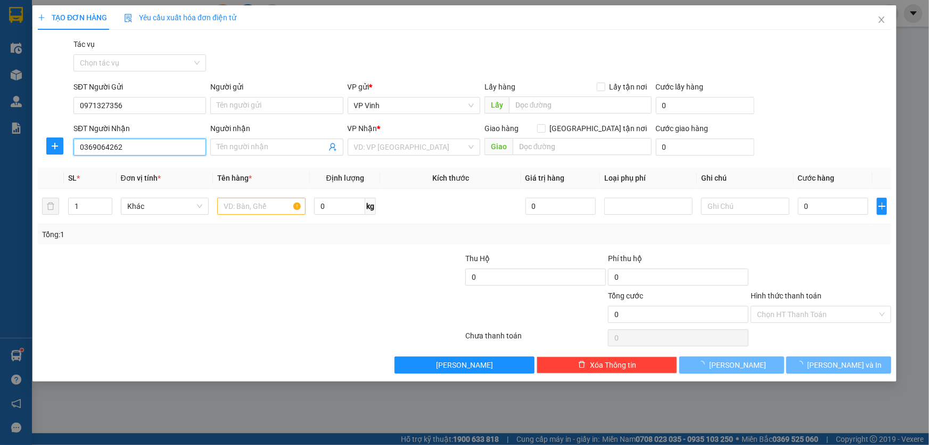
type input "Võ Văn Thi"
type input "q ngãi"
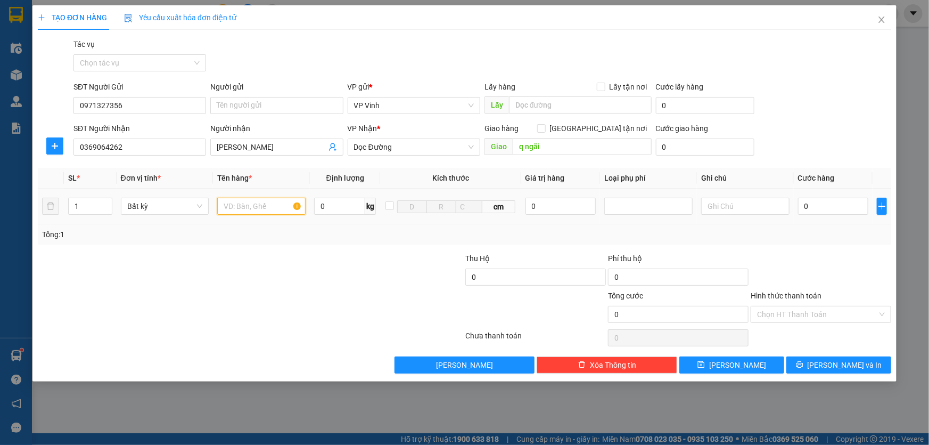
drag, startPoint x: 242, startPoint y: 211, endPoint x: 298, endPoint y: 207, distance: 55.6
click at [254, 209] on input "text" at bounding box center [261, 206] width 88 height 17
type input "dt"
click at [848, 208] on input "0" at bounding box center [833, 206] width 71 height 17
type input "1"
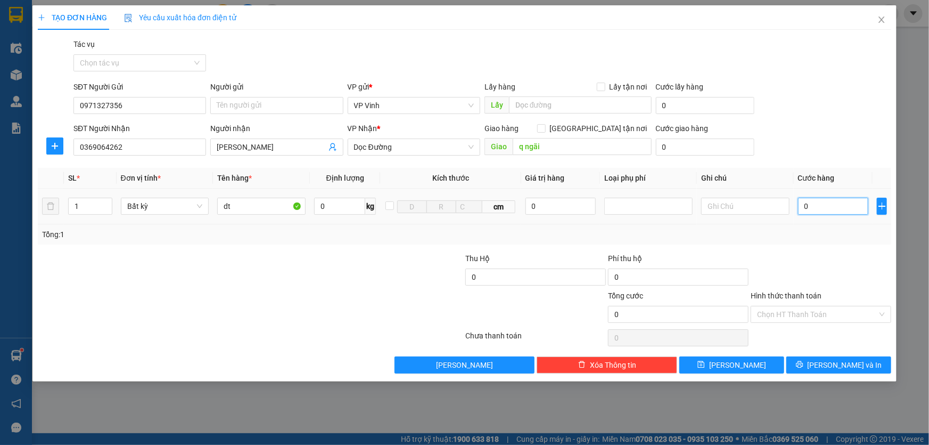
type input "1"
type input "15"
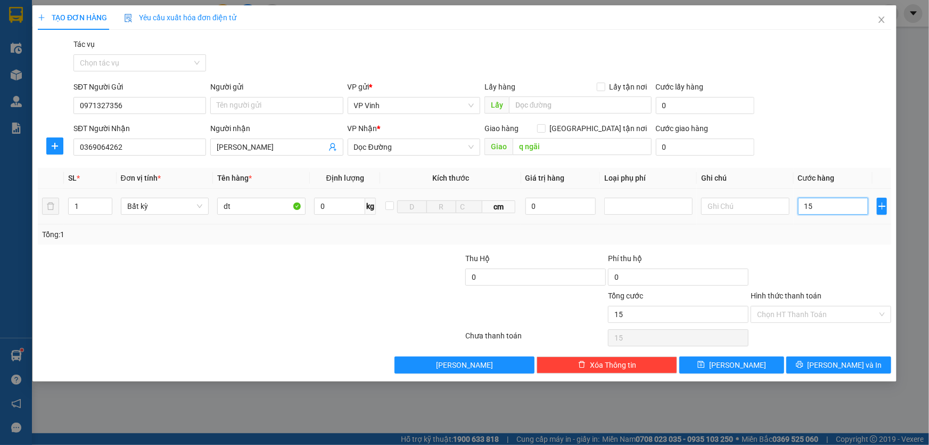
type input "150"
type input "1.500"
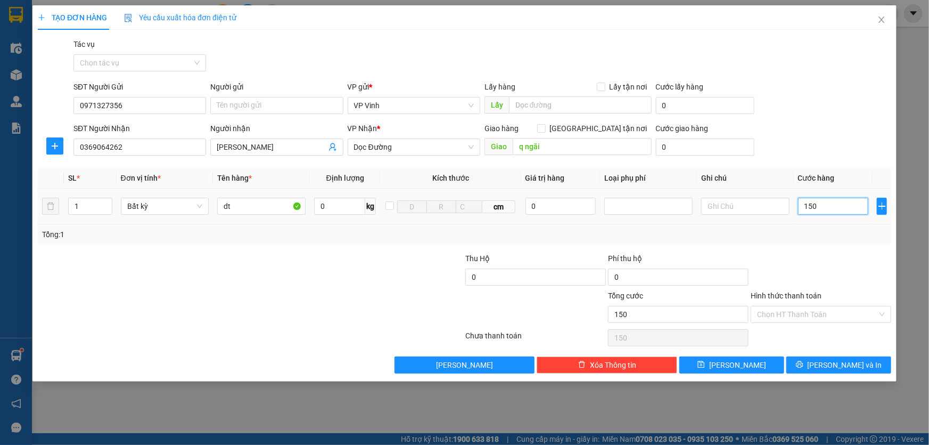
type input "1.500"
type input "15.000"
type input "150.000"
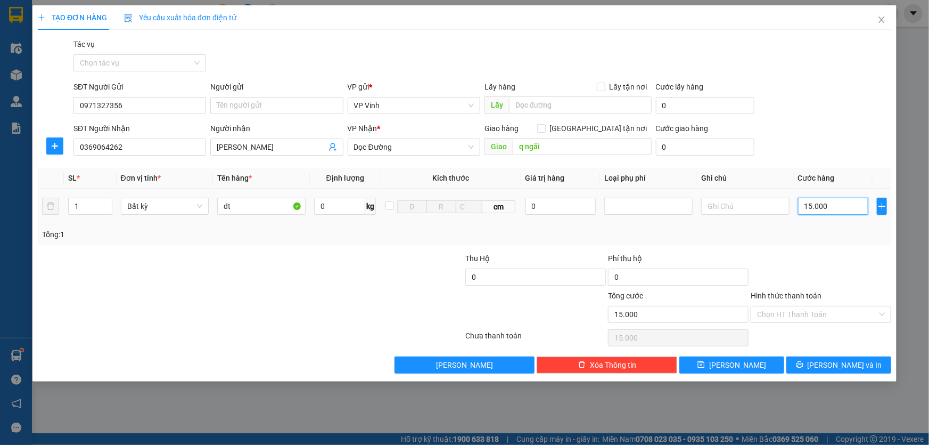
type input "150.000"
click at [837, 361] on span "[PERSON_NAME] và In" at bounding box center [845, 365] width 75 height 12
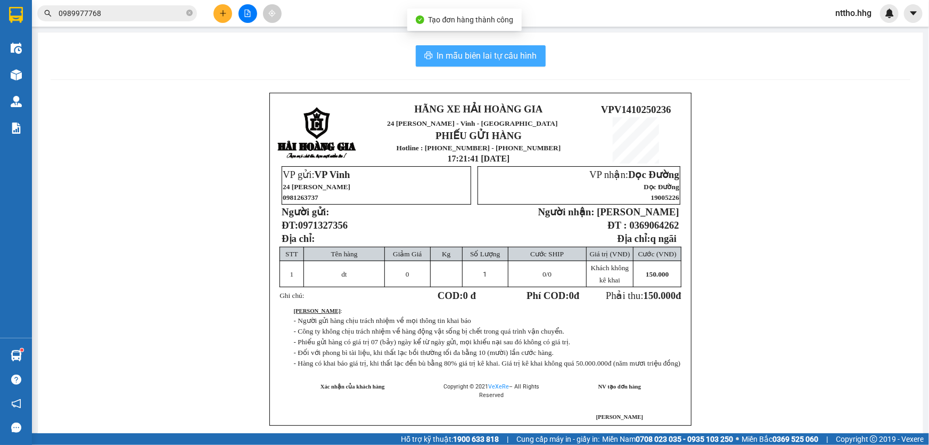
click at [477, 52] on span "In mẫu biên lai tự cấu hình" at bounding box center [487, 55] width 100 height 13
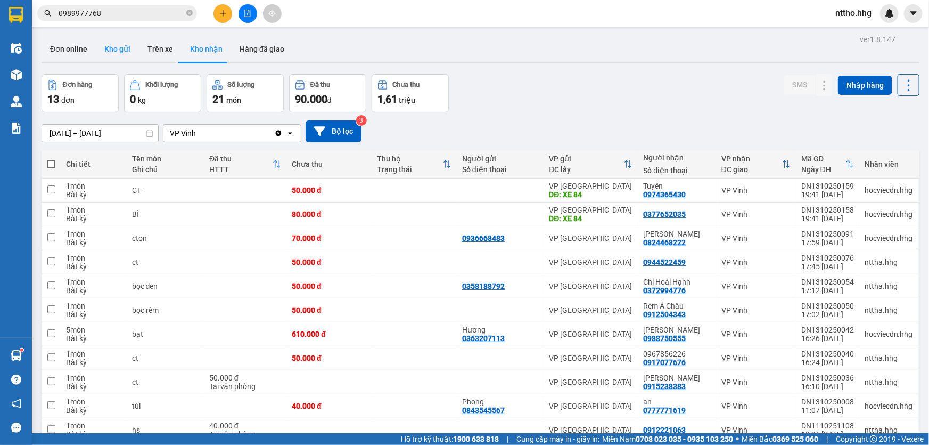
click at [123, 48] on button "Kho gửi" at bounding box center [117, 49] width 43 height 26
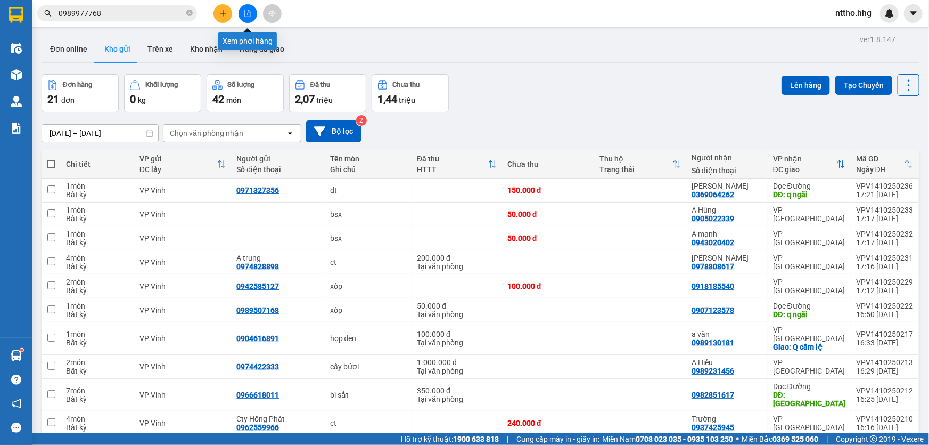
drag, startPoint x: 228, startPoint y: 12, endPoint x: 229, endPoint y: 18, distance: 5.4
click at [229, 18] on button at bounding box center [223, 13] width 19 height 19
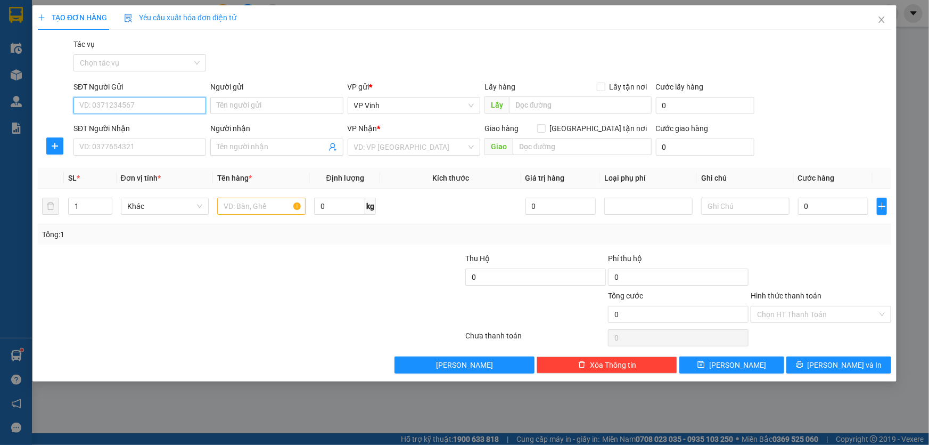
click at [129, 107] on input "SĐT Người Gửi" at bounding box center [139, 105] width 133 height 17
click at [121, 148] on div "0942544444 - Ân" at bounding box center [140, 144] width 120 height 12
type input "0942544444"
type input "Ân"
type input "0942544444"
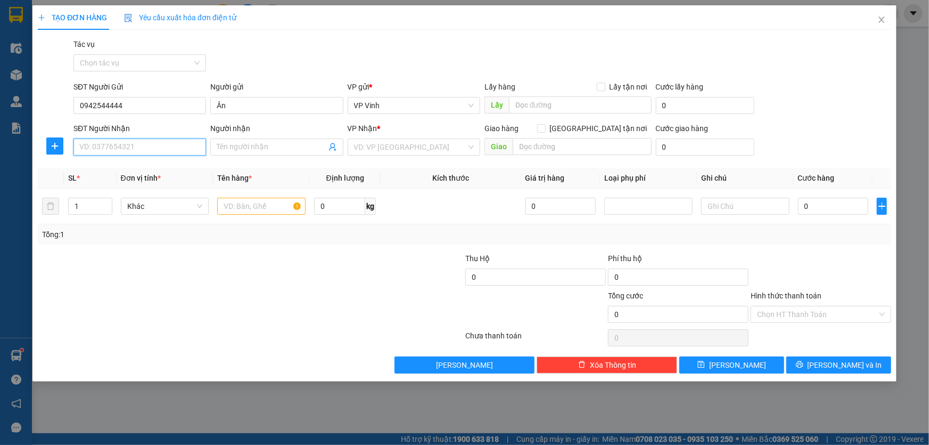
click at [144, 152] on input "SĐT Người Nhận" at bounding box center [139, 146] width 133 height 17
click at [113, 224] on div "0986275274 - vĩ" at bounding box center [140, 220] width 120 height 12
type input "0986275274"
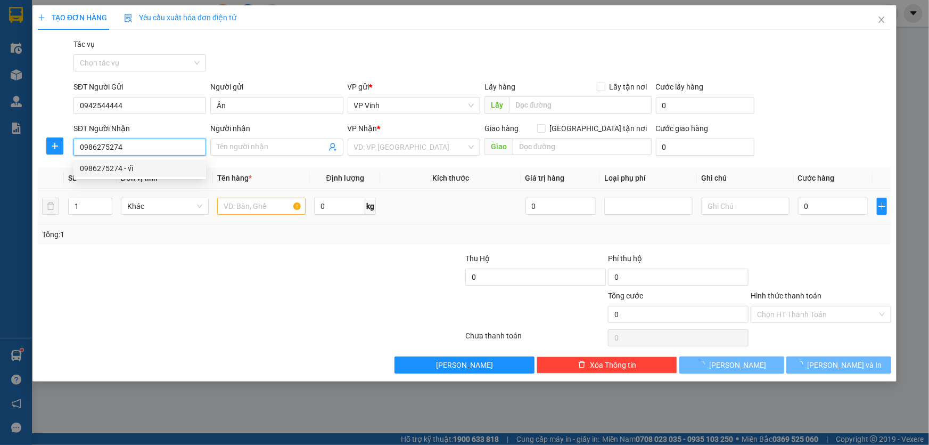
type input "vĩ"
type input "q ngãi"
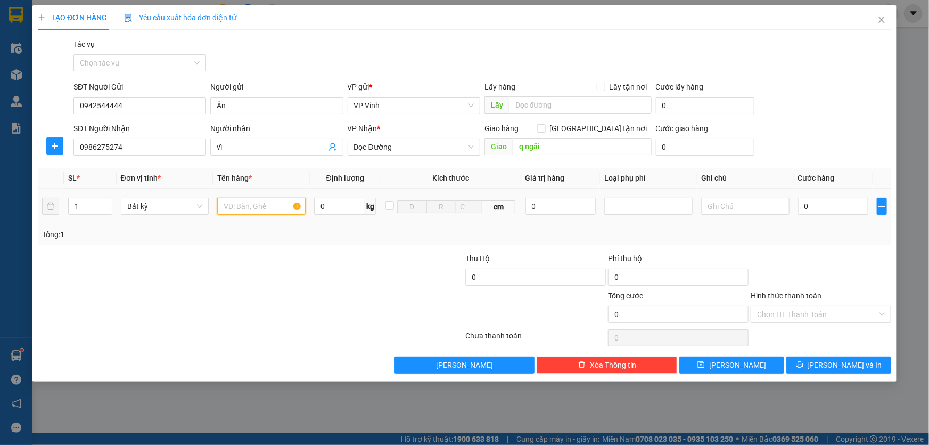
click at [259, 211] on input "text" at bounding box center [261, 206] width 88 height 17
type input "ct"
click at [822, 209] on input "0" at bounding box center [833, 206] width 71 height 17
type input "6"
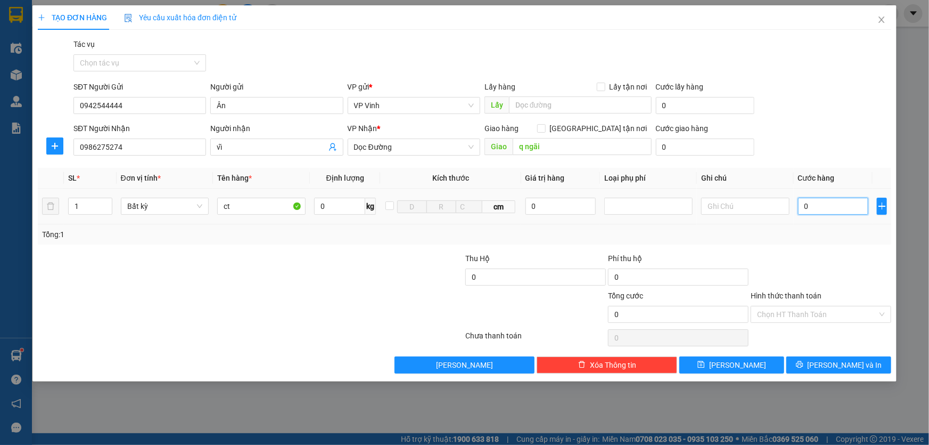
type input "6"
type input "60"
type input "600"
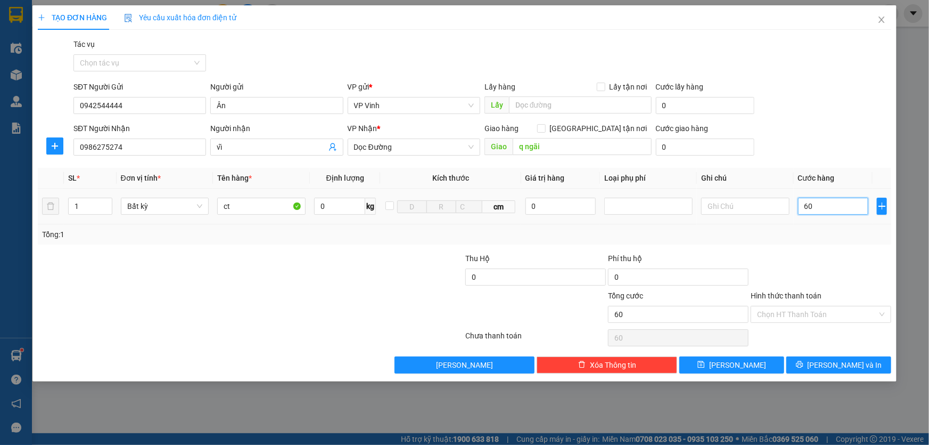
type input "600"
type input "6.000"
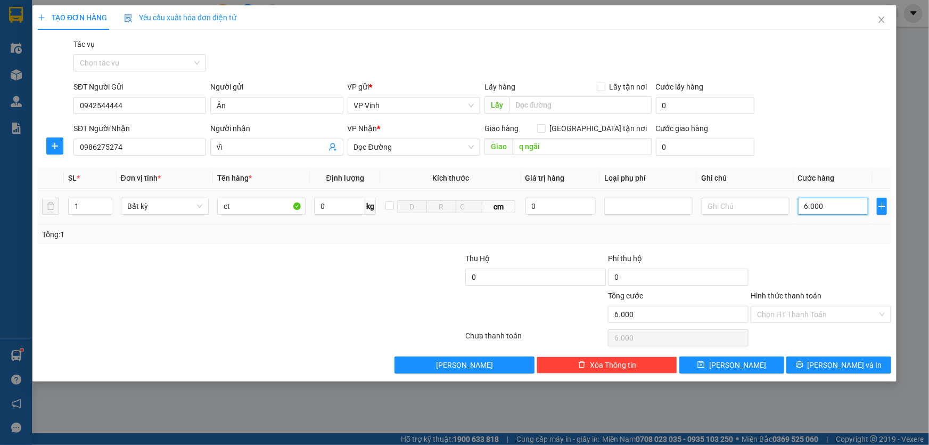
type input "60.000"
click at [862, 369] on button "[PERSON_NAME] và In" at bounding box center [839, 364] width 105 height 17
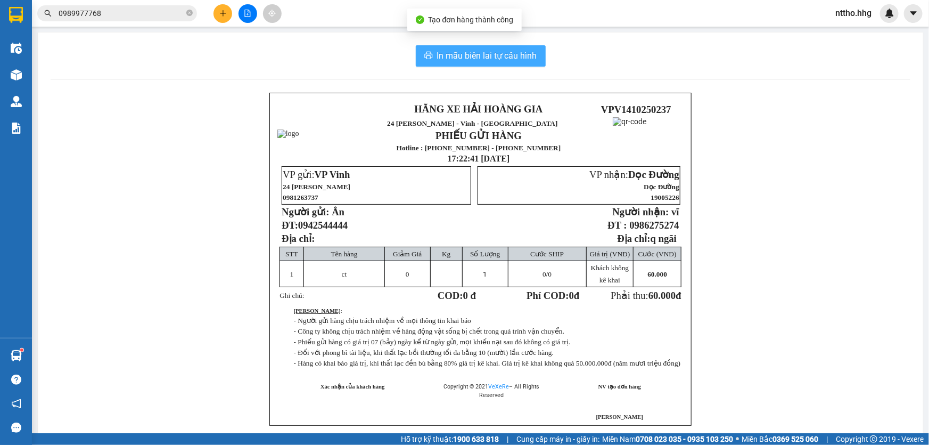
click at [496, 59] on span "In mẫu biên lai tự cấu hình" at bounding box center [487, 55] width 100 height 13
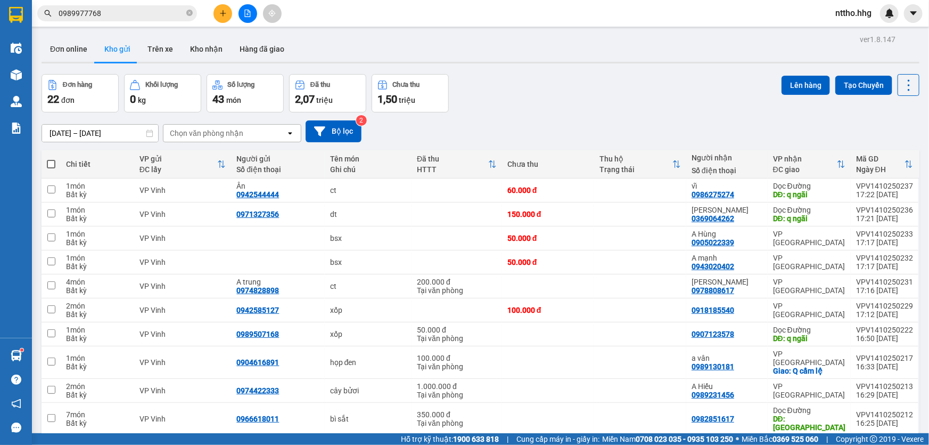
click at [224, 19] on button at bounding box center [223, 13] width 19 height 19
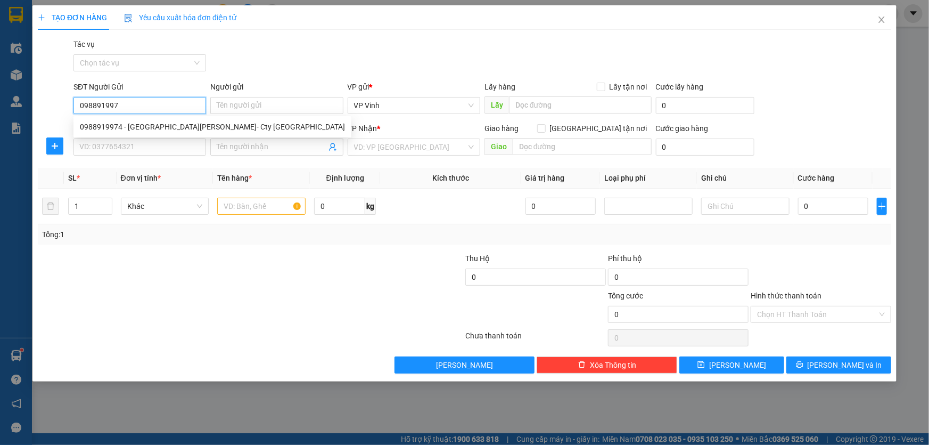
type input "0988919974"
drag, startPoint x: 138, startPoint y: 128, endPoint x: 138, endPoint y: 122, distance: 6.4
click at [137, 128] on div "0988919974 - Anh Lĩnh- Cty Phúc Phú Thành" at bounding box center [212, 127] width 265 height 12
type input "[PERSON_NAME]- Cty [GEOGRAPHIC_DATA]"
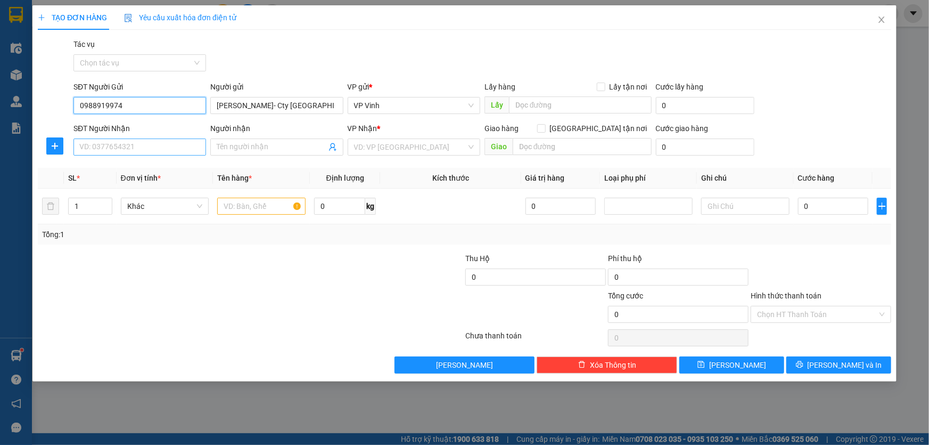
type input "0988919974"
click at [133, 151] on input "SĐT Người Nhận" at bounding box center [139, 146] width 133 height 17
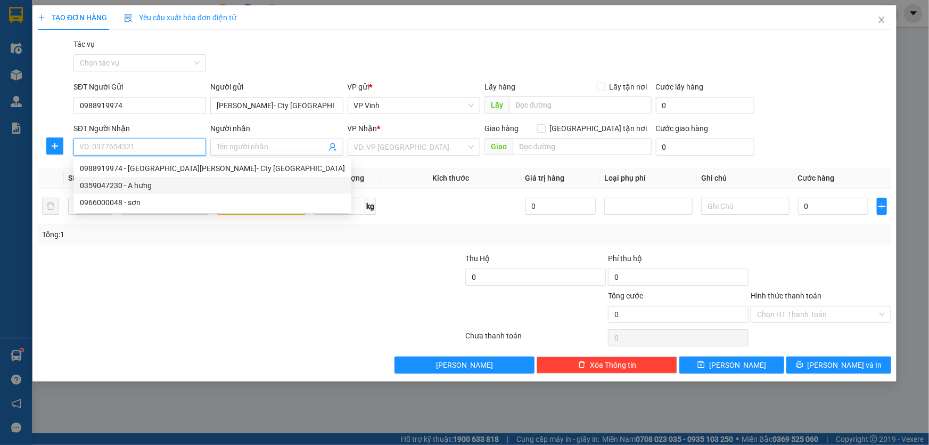
click at [120, 190] on div "0359047230 - A hưng" at bounding box center [212, 185] width 265 height 12
type input "0359047230"
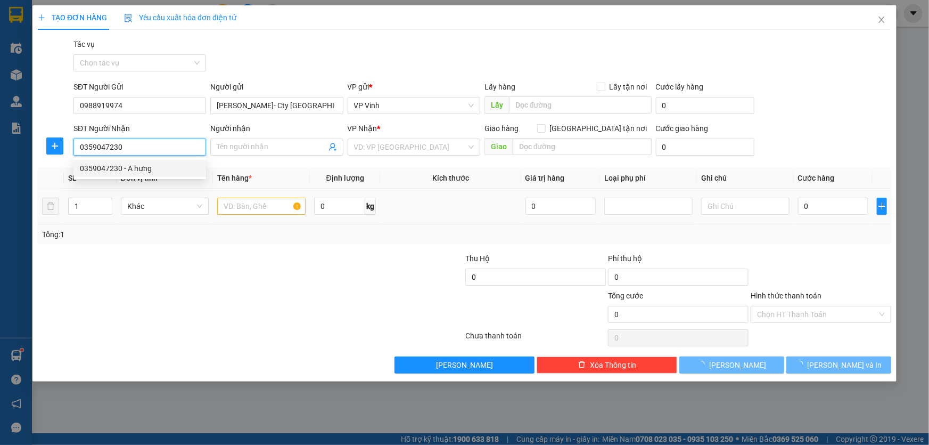
type input "A hưng"
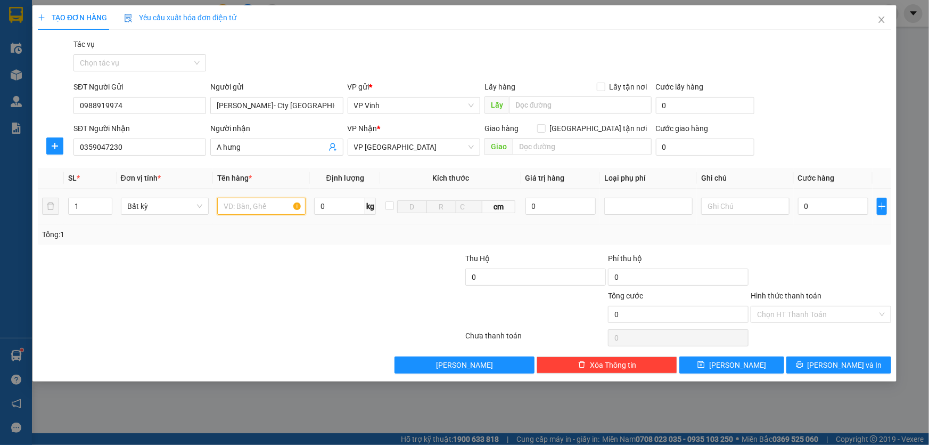
click at [248, 204] on input "text" at bounding box center [261, 206] width 88 height 17
click at [243, 208] on input "text" at bounding box center [261, 206] width 88 height 17
type input "hộp nhưa"
click at [840, 201] on input "0" at bounding box center [833, 206] width 71 height 17
click at [841, 363] on span "[PERSON_NAME] và In" at bounding box center [845, 365] width 75 height 12
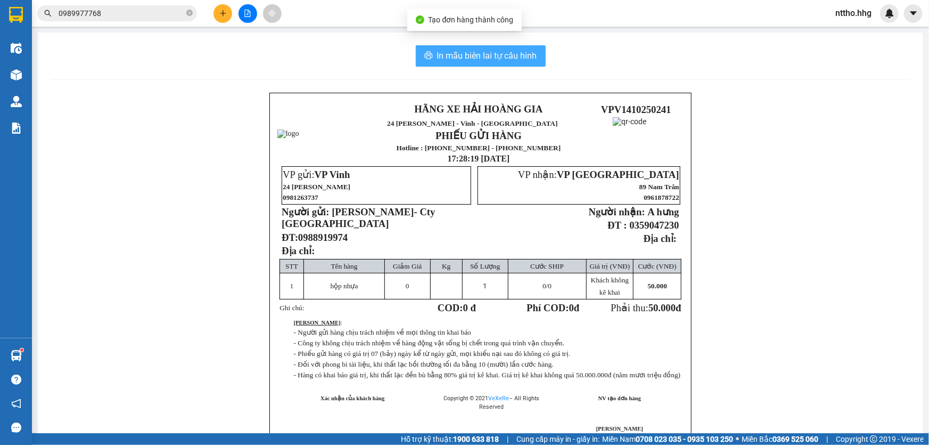
click at [469, 51] on span "In mẫu biên lai tự cấu hình" at bounding box center [487, 55] width 100 height 13
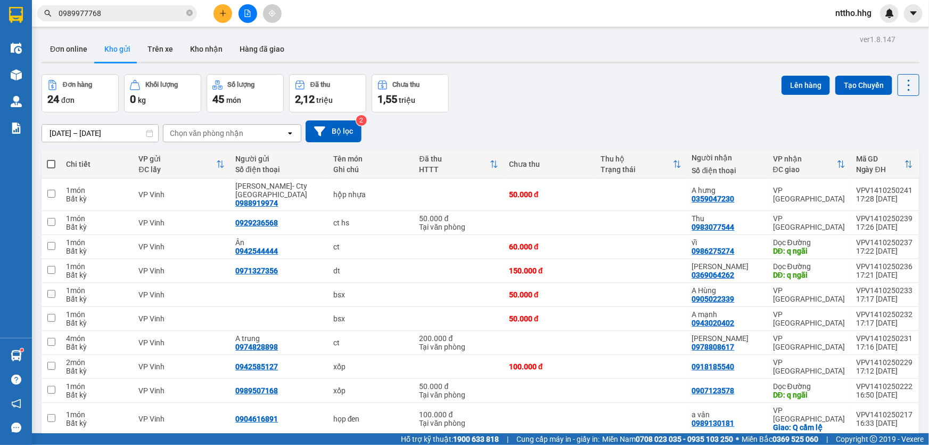
click at [222, 13] on icon "plus" at bounding box center [223, 13] width 6 height 1
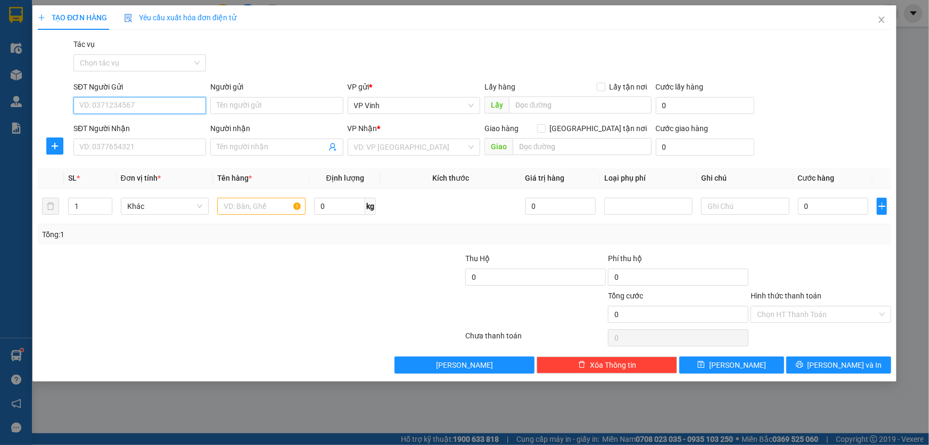
click at [108, 104] on input "SĐT Người Gửi" at bounding box center [139, 105] width 133 height 17
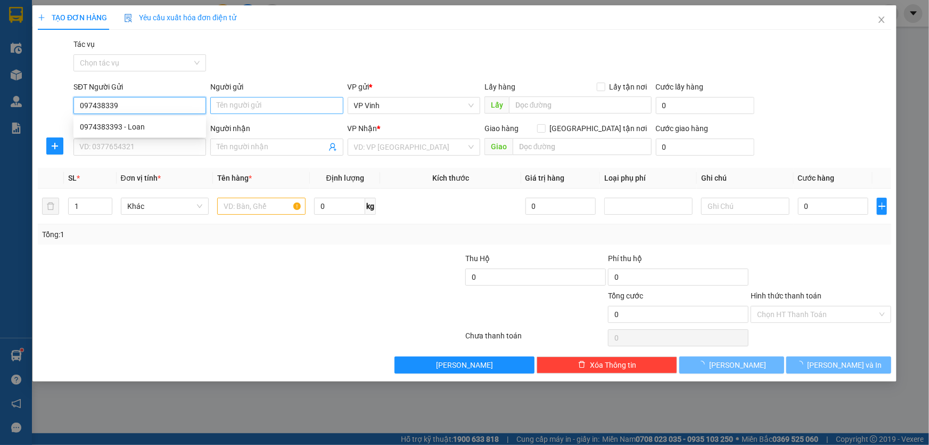
type input "0974383393"
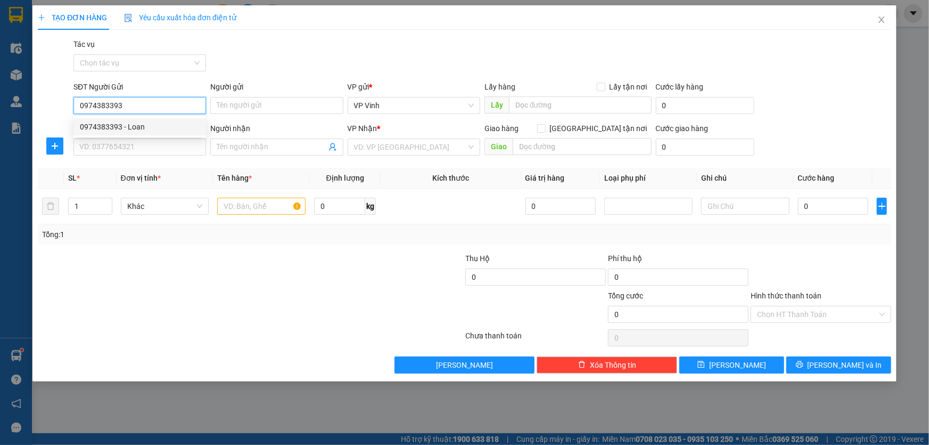
click at [136, 133] on div "0974383393 - Loan" at bounding box center [139, 126] width 133 height 17
type input "Loan"
type input "0974383393"
click at [127, 150] on input "SĐT Người Nhận" at bounding box center [139, 146] width 133 height 17
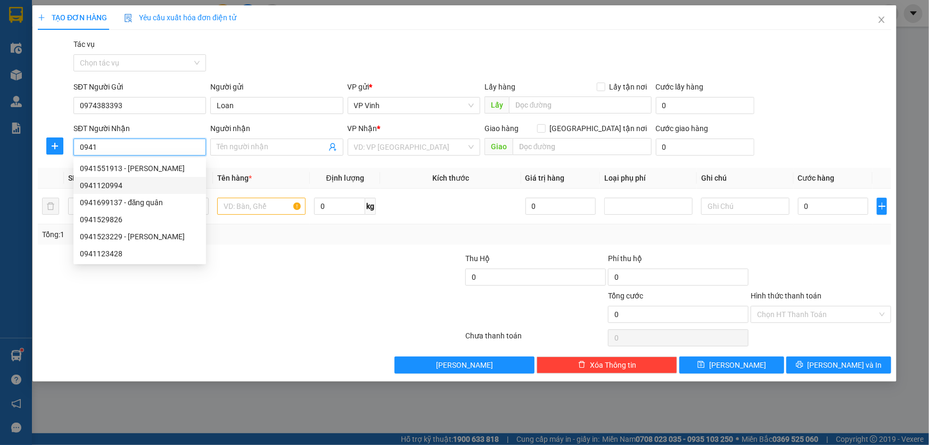
click at [141, 178] on div "0941120994" at bounding box center [139, 185] width 133 height 17
type input "0941120994"
type input "Q. ngãi"
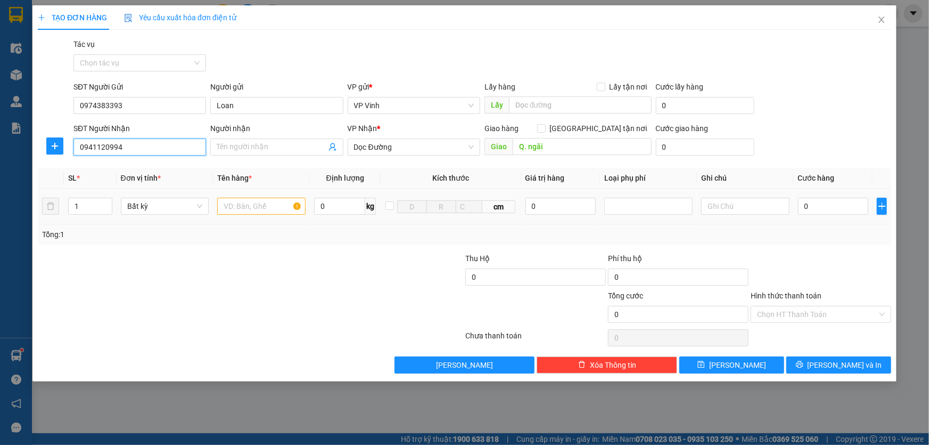
type input "0941120994"
click at [278, 203] on input "text" at bounding box center [261, 206] width 88 height 17
type input "xốp"
click at [823, 203] on input "0" at bounding box center [833, 206] width 71 height 17
type input "8"
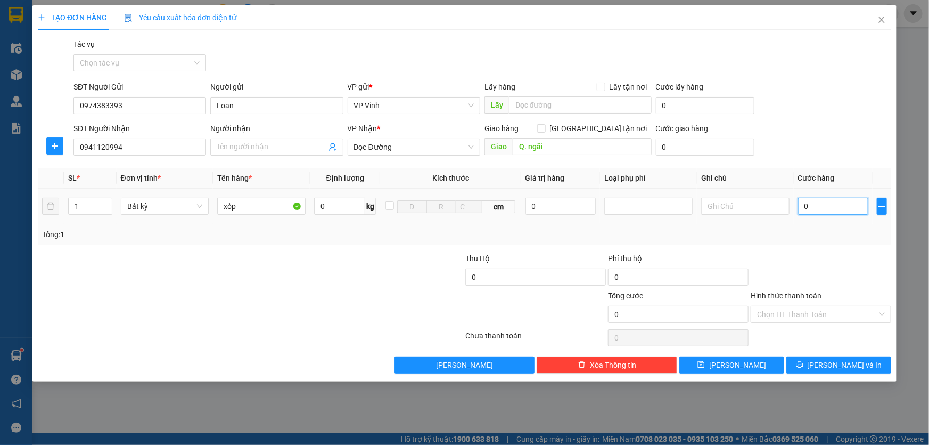
type input "8"
type input "80"
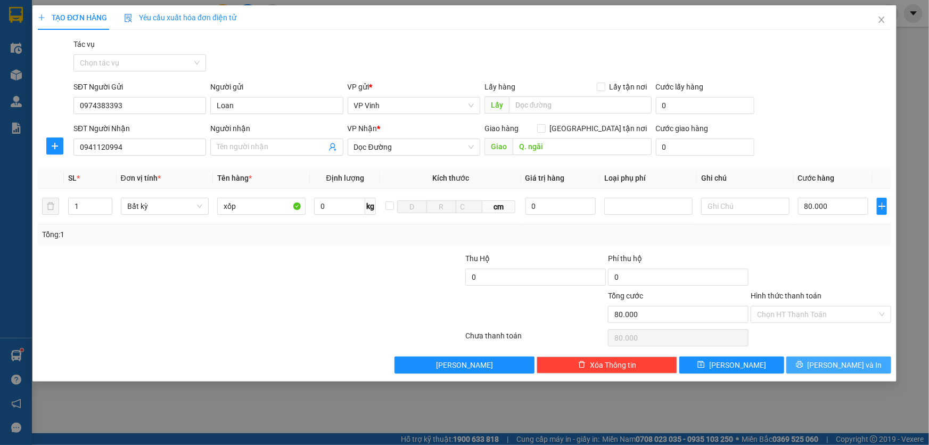
drag, startPoint x: 849, startPoint y: 367, endPoint x: 583, endPoint y: 207, distance: 310.8
click at [848, 366] on span "[PERSON_NAME] và In" at bounding box center [845, 365] width 75 height 12
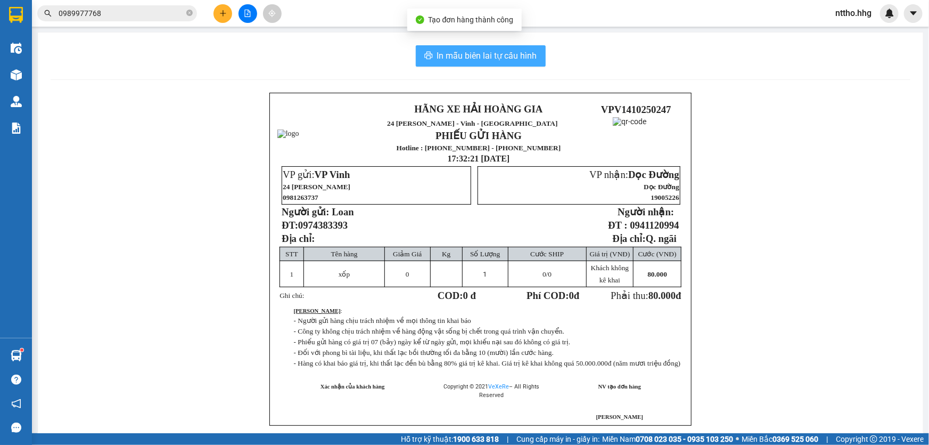
click at [524, 65] on button "In mẫu biên lai tự cấu hình" at bounding box center [481, 55] width 130 height 21
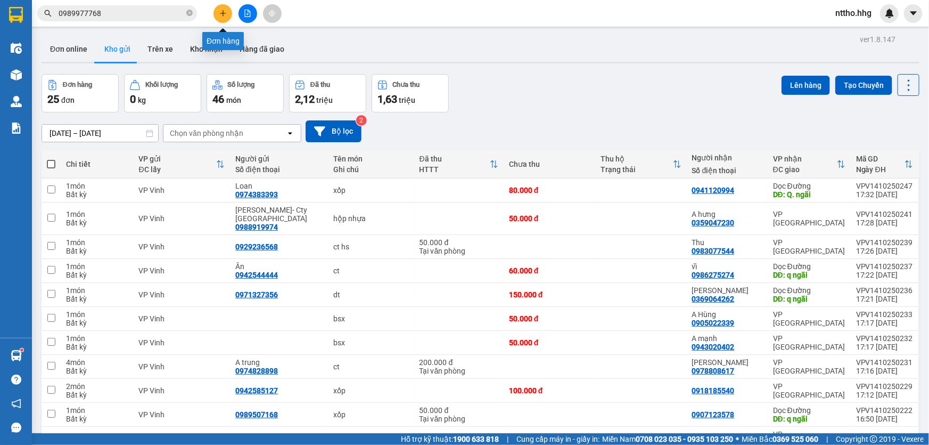
click at [227, 14] on button at bounding box center [223, 13] width 19 height 19
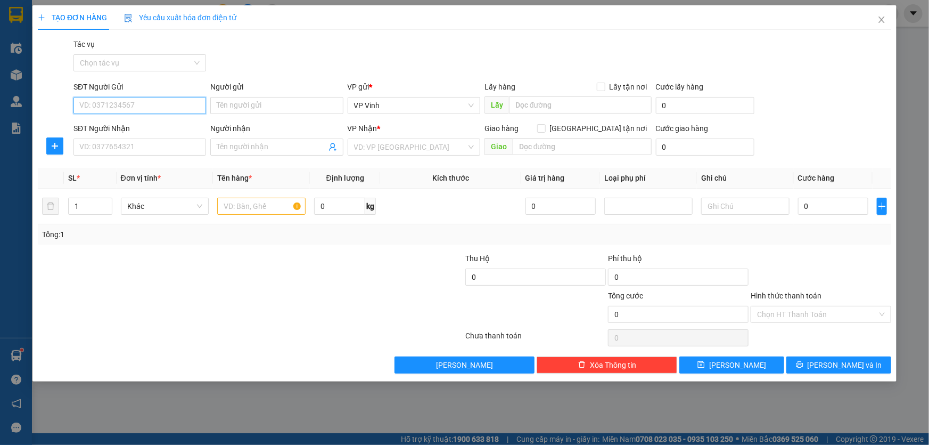
click at [108, 104] on input "SĐT Người Gửi" at bounding box center [139, 105] width 133 height 17
click at [880, 20] on icon "close" at bounding box center [882, 19] width 9 height 9
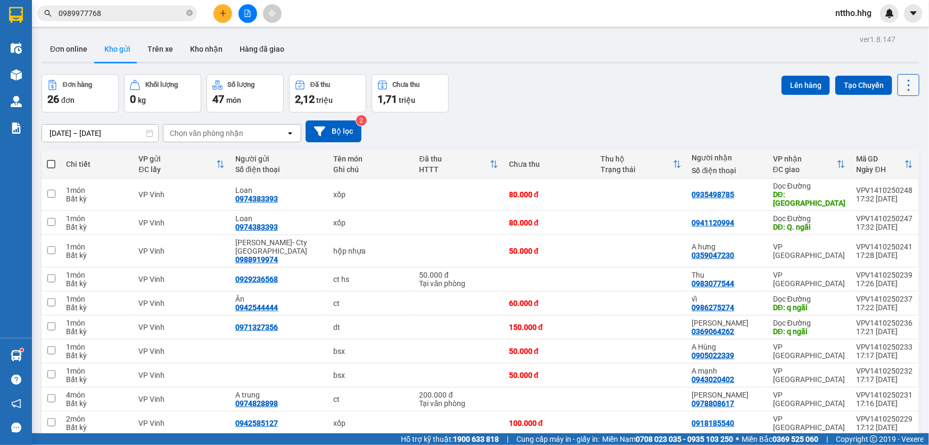
click at [903, 91] on icon at bounding box center [909, 85] width 15 height 15
click at [876, 150] on span "Làm mới" at bounding box center [886, 151] width 29 height 11
click at [203, 51] on button "Kho nhận" at bounding box center [207, 49] width 50 height 26
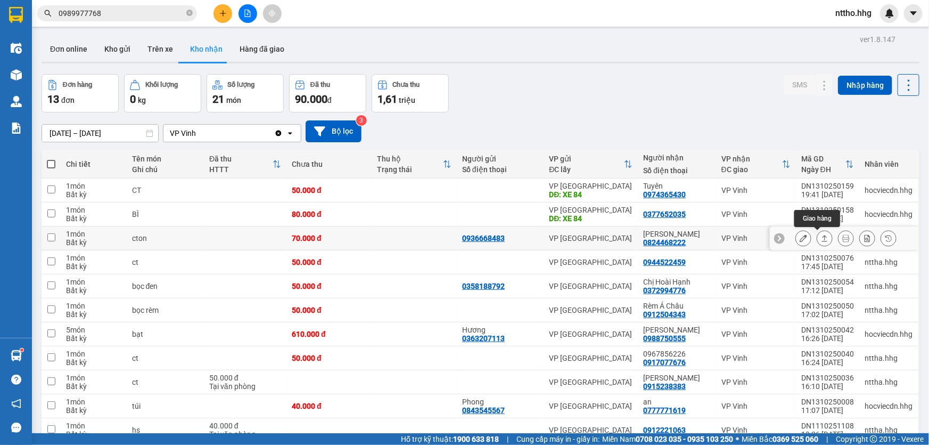
click at [817, 229] on button at bounding box center [824, 238] width 15 height 19
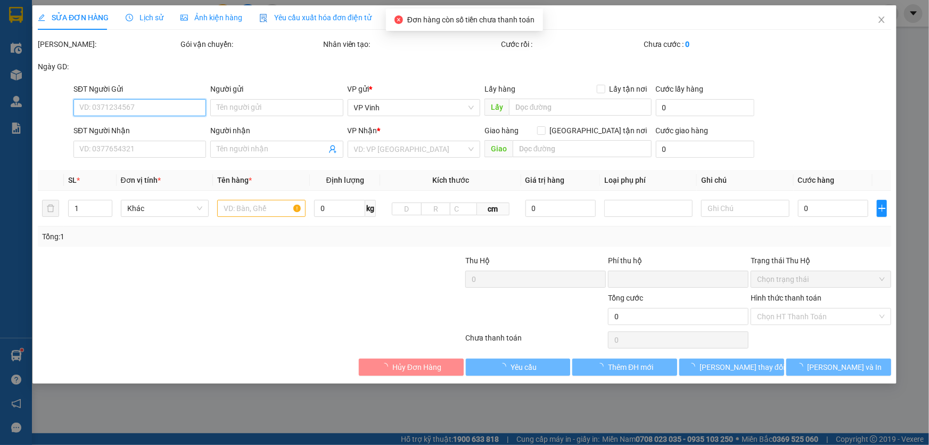
type input "0936668483"
type input "0824468222"
type input "Chu Văn Khánh"
type input "0"
type input "70.000"
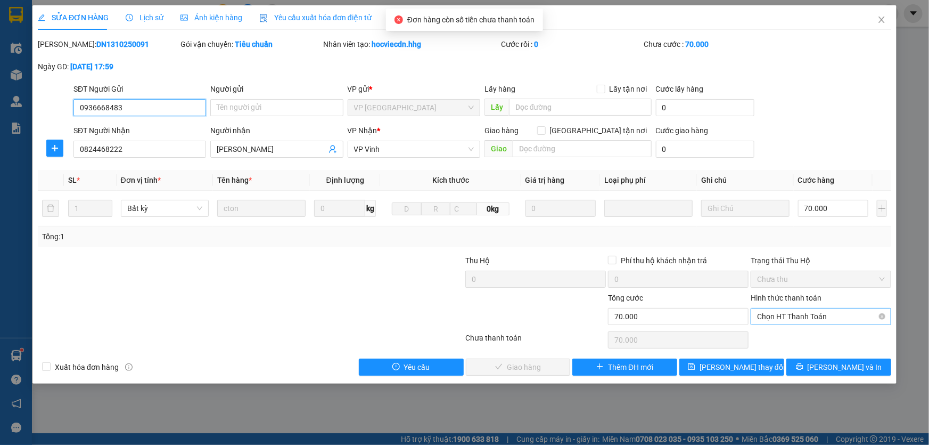
click at [825, 317] on span "Chọn HT Thanh Toán" at bounding box center [821, 316] width 128 height 16
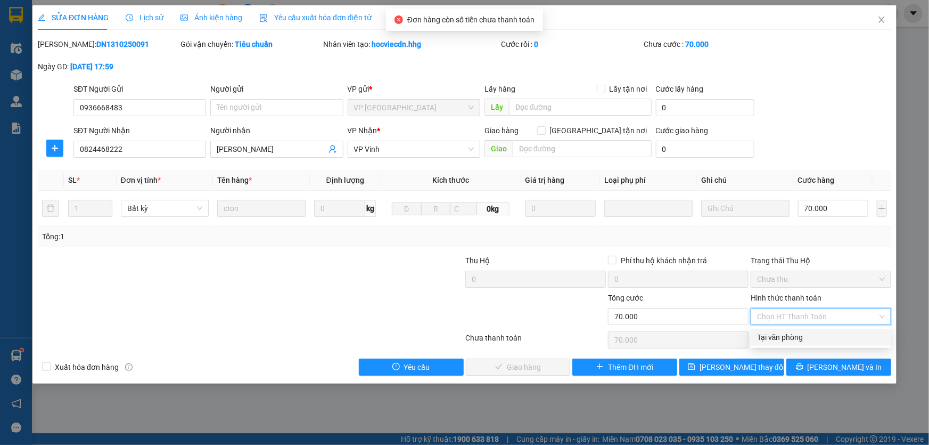
click at [809, 333] on div "Tại văn phòng" at bounding box center [821, 337] width 128 height 12
type input "0"
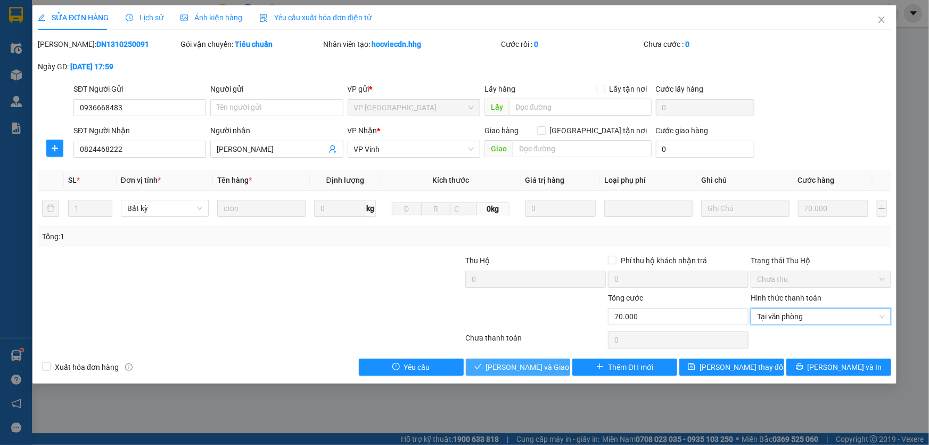
click at [531, 367] on span "Lưu và Giao hàng" at bounding box center [537, 367] width 102 height 12
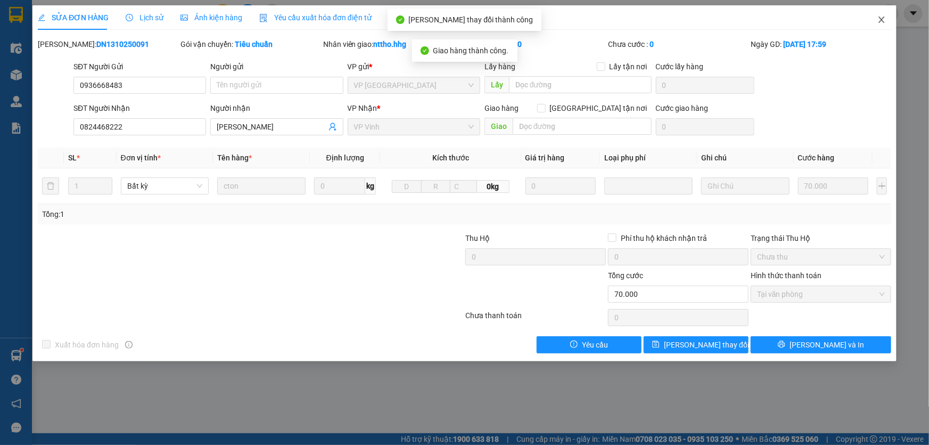
click at [881, 22] on icon "close" at bounding box center [882, 19] width 9 height 9
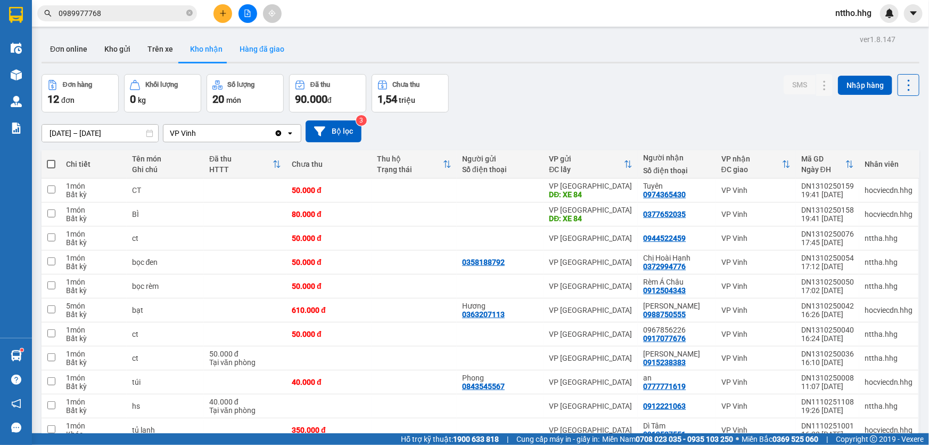
click at [257, 43] on button "Hàng đã giao" at bounding box center [262, 49] width 62 height 26
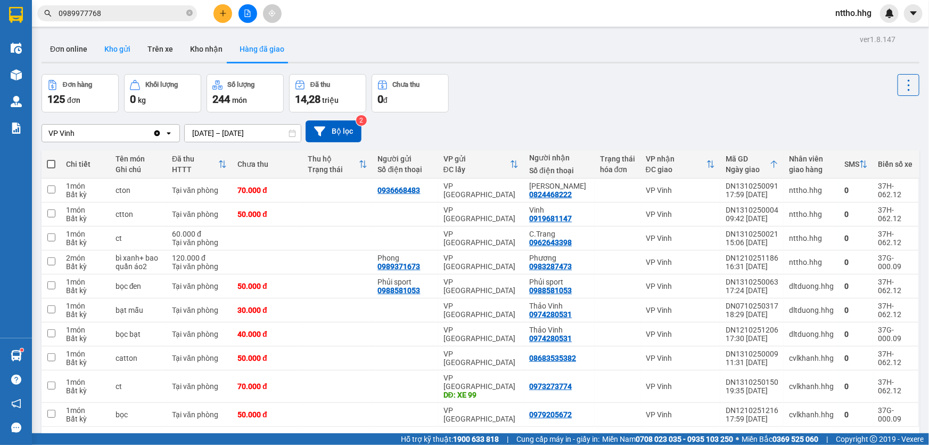
click at [110, 45] on button "Kho gửi" at bounding box center [117, 49] width 43 height 26
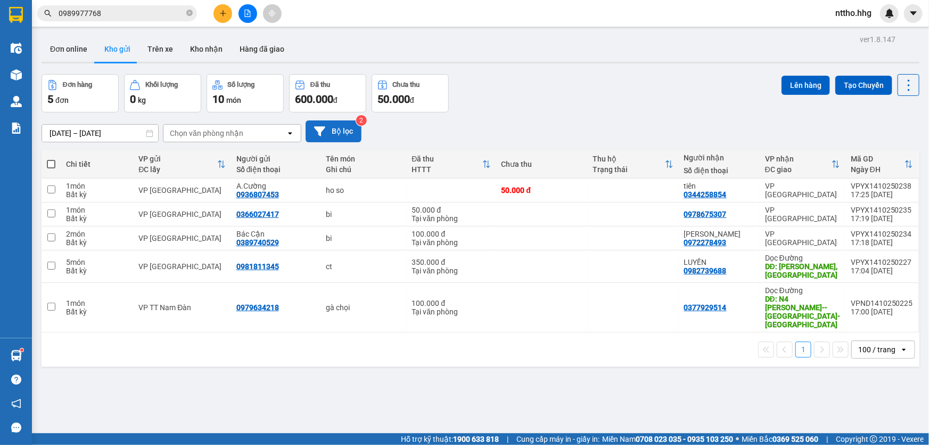
click at [331, 130] on button "Bộ lọc" at bounding box center [334, 131] width 56 height 22
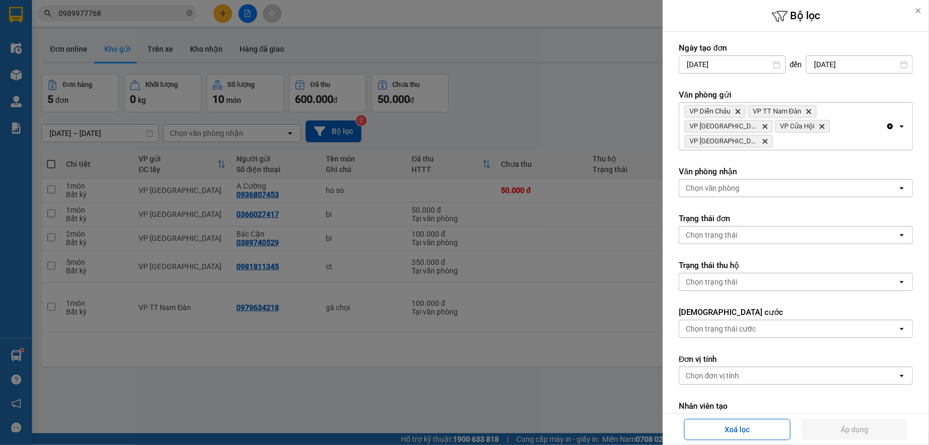
click at [886, 122] on icon "Clear all" at bounding box center [890, 126] width 9 height 9
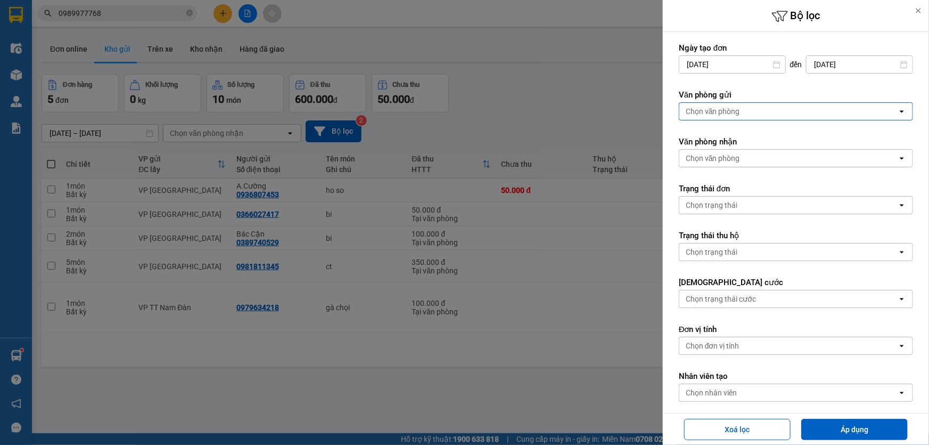
click at [802, 115] on div "Chọn văn phòng" at bounding box center [789, 111] width 218 height 17
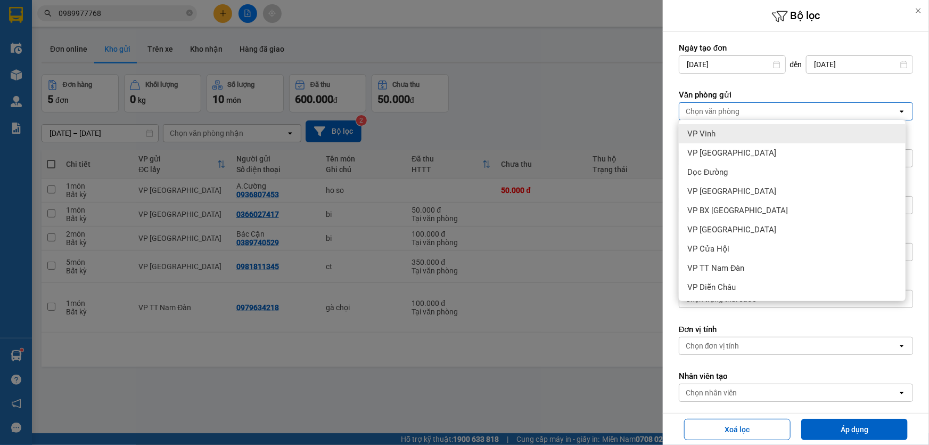
click at [712, 132] on span "VP Vinh" at bounding box center [702, 133] width 28 height 11
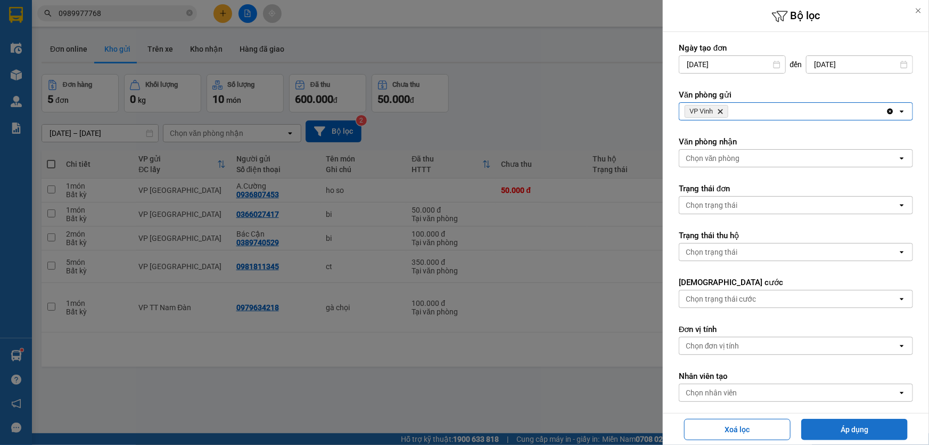
click at [830, 425] on button "Áp dụng" at bounding box center [855, 429] width 107 height 21
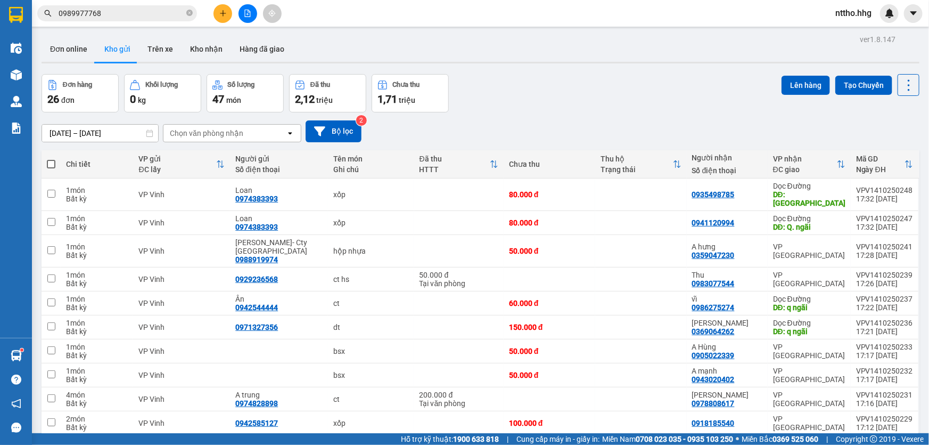
click at [220, 6] on button at bounding box center [223, 13] width 19 height 19
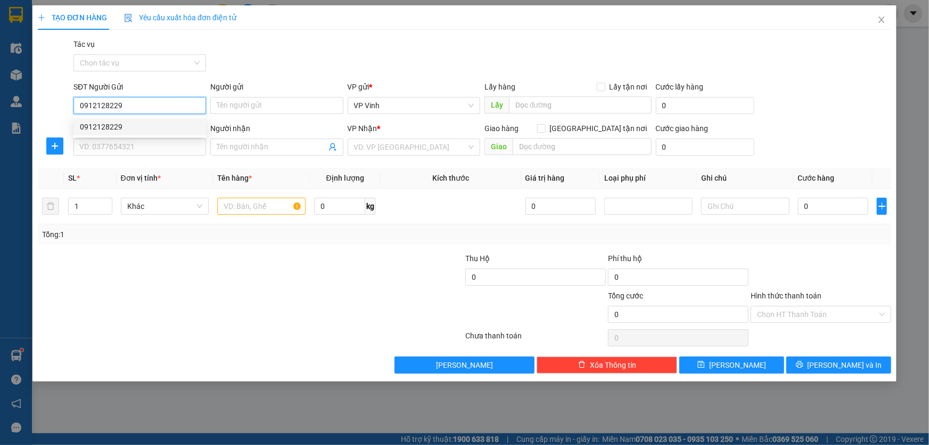
click at [135, 127] on div "0912128229" at bounding box center [140, 127] width 120 height 12
type input "0912128229"
click at [113, 149] on input "SĐT Người Nhận" at bounding box center [139, 146] width 133 height 17
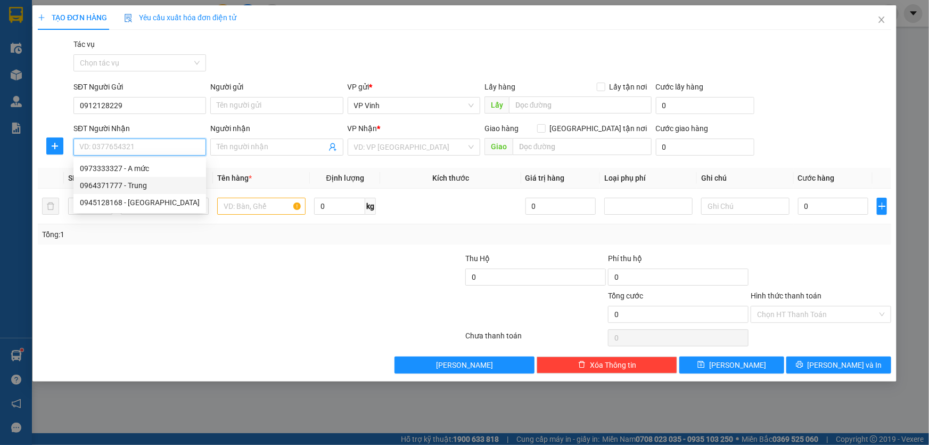
click at [158, 182] on div "0964371777 - Trung" at bounding box center [140, 185] width 120 height 12
type input "0964371777"
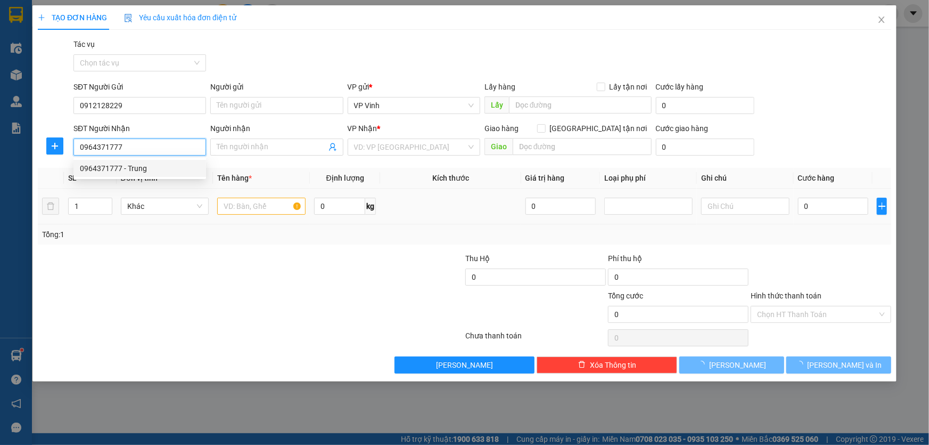
type input "Trung"
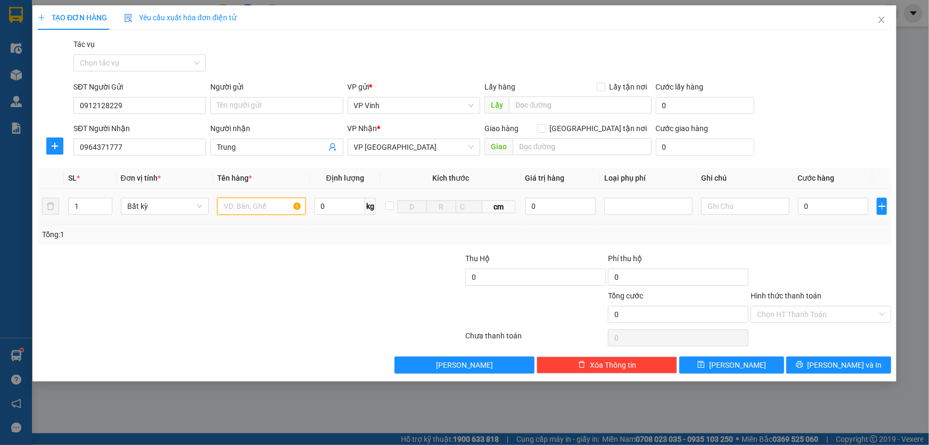
click at [271, 209] on input "text" at bounding box center [261, 206] width 88 height 17
type input "ct"
click at [832, 214] on input "0" at bounding box center [833, 206] width 71 height 17
type input "6"
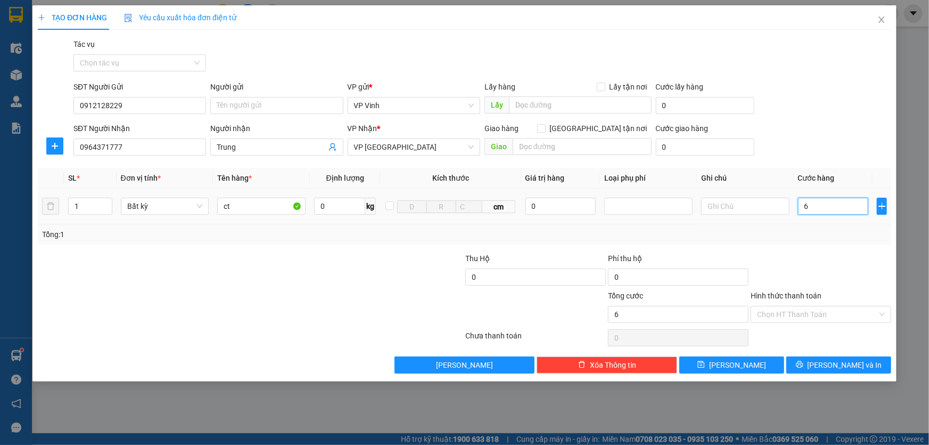
type input "6"
type input "60"
type input "600"
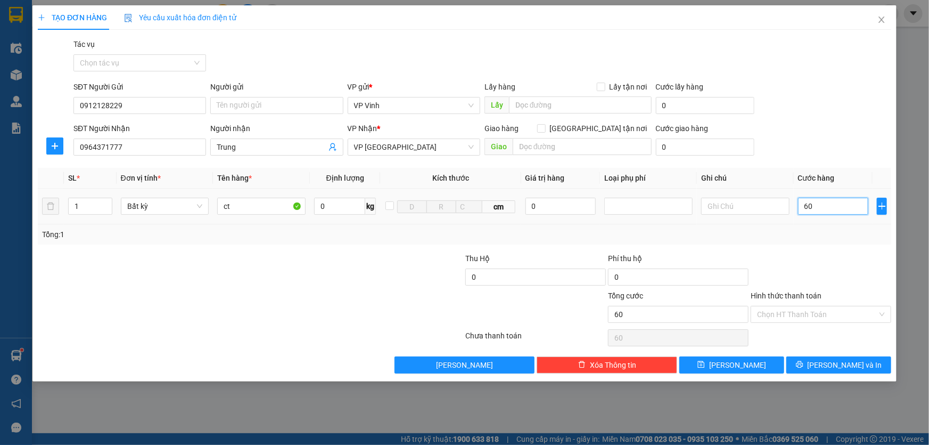
type input "600"
type input "6.000"
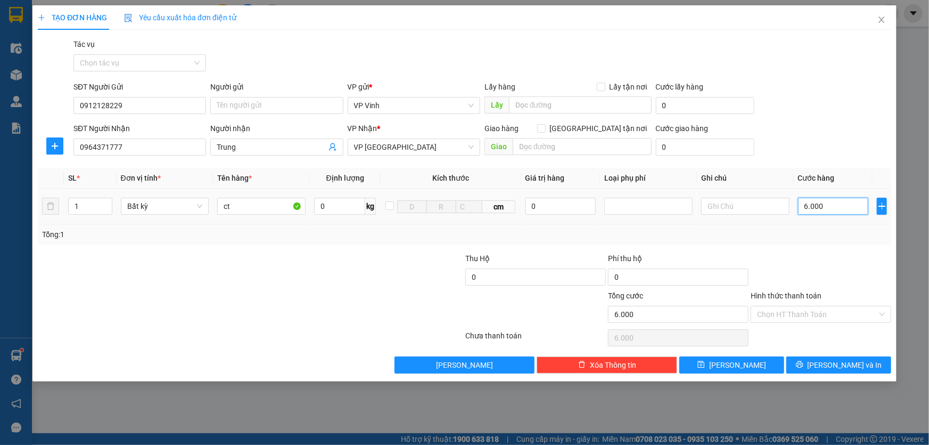
type input "60.000"
click at [841, 365] on span "[PERSON_NAME] và In" at bounding box center [845, 365] width 75 height 12
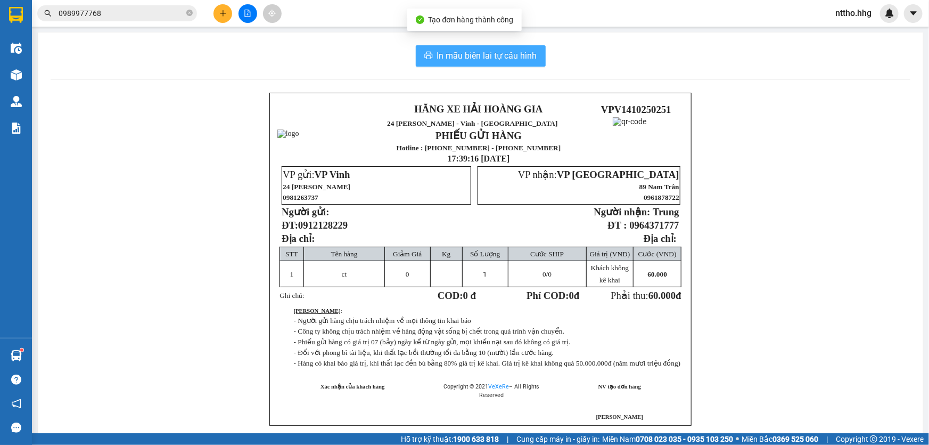
click at [493, 53] on span "In mẫu biên lai tự cấu hình" at bounding box center [487, 55] width 100 height 13
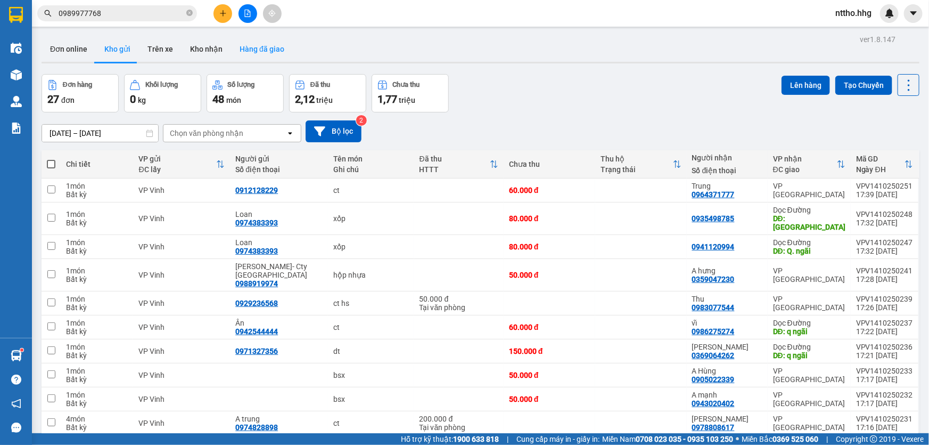
click at [254, 53] on button "Hàng đã giao" at bounding box center [262, 49] width 62 height 26
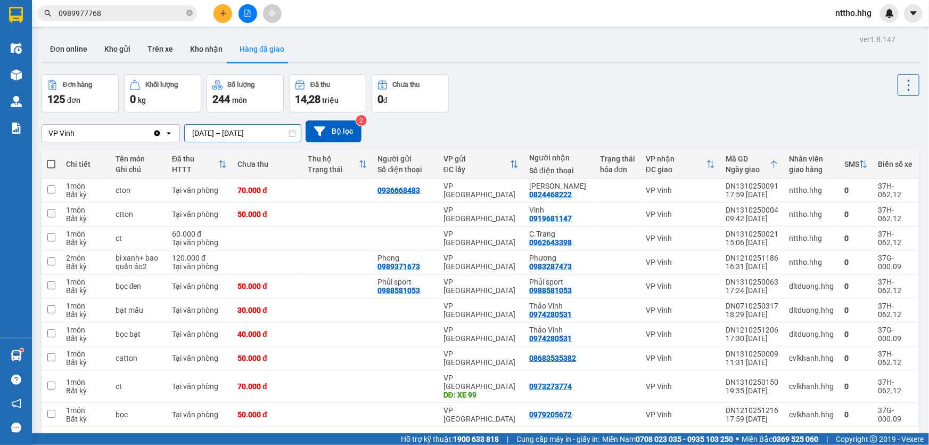
click at [243, 132] on input "[DATE] – [DATE]" at bounding box center [243, 133] width 116 height 17
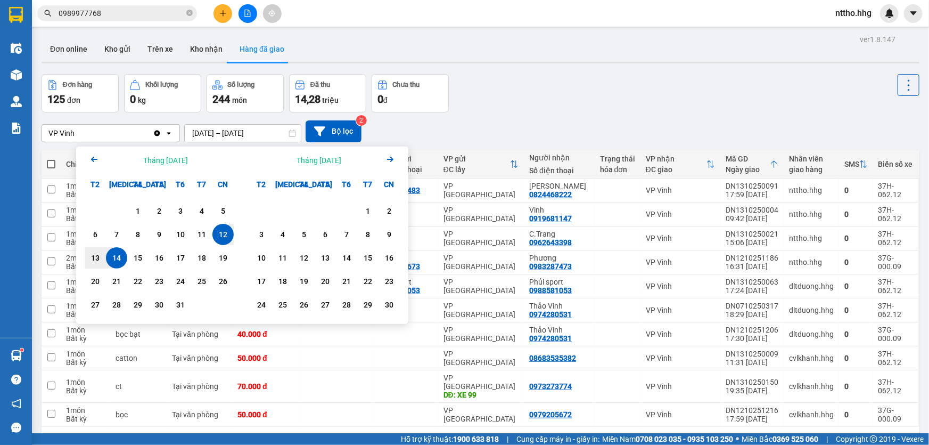
click at [117, 256] on div "14" at bounding box center [116, 257] width 15 height 13
type input "14/10/2025 – 14/10/2025"
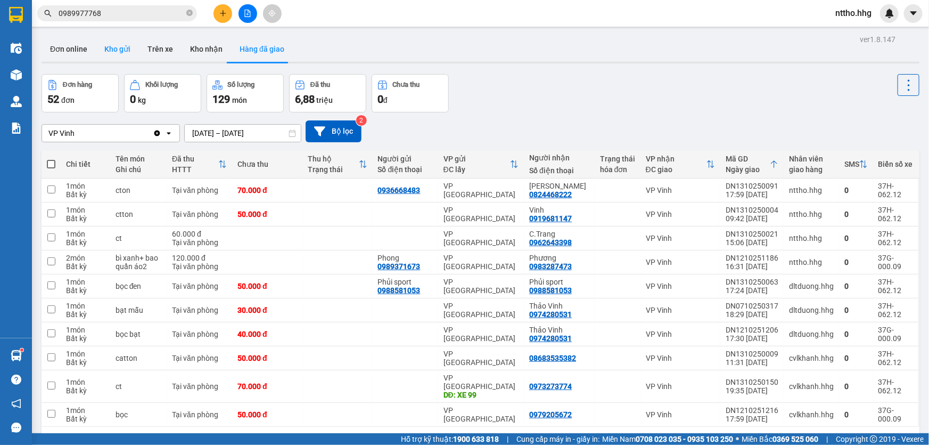
click at [105, 48] on button "Kho gửi" at bounding box center [117, 49] width 43 height 26
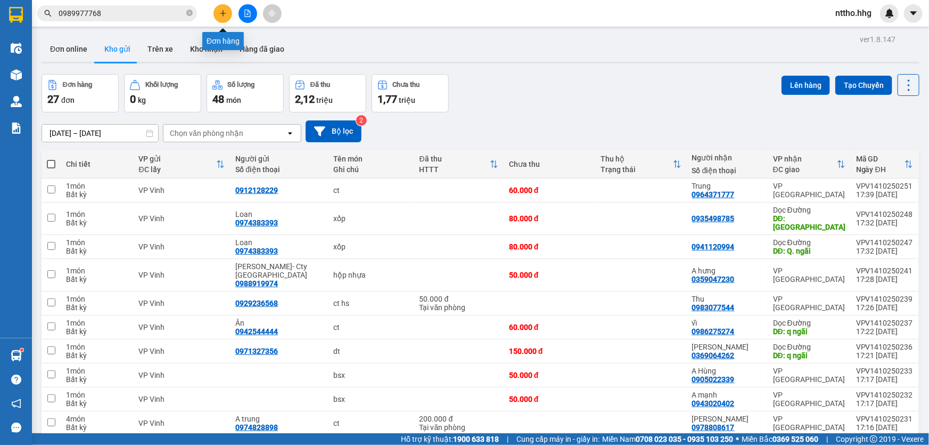
click at [222, 13] on icon "plus" at bounding box center [223, 13] width 6 height 1
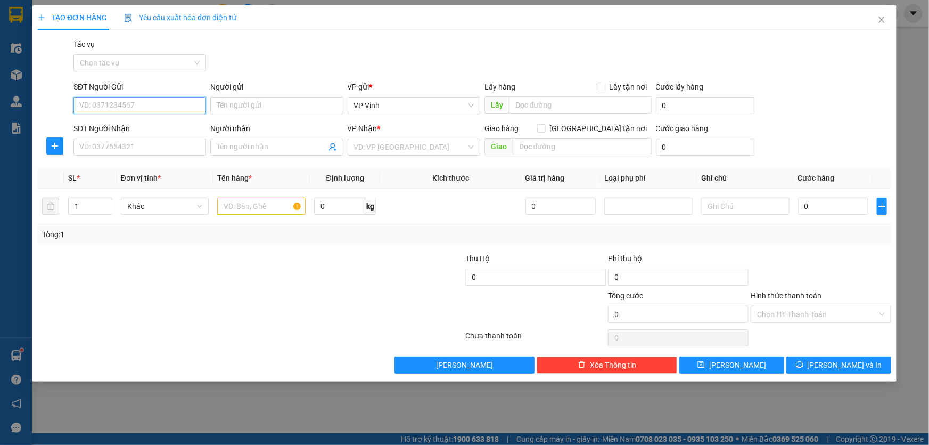
click at [96, 111] on input "SĐT Người Gửi" at bounding box center [139, 105] width 133 height 17
click at [127, 106] on input "SĐT Người Gửi" at bounding box center [139, 105] width 133 height 17
click at [141, 127] on div "0976310312" at bounding box center [140, 127] width 120 height 12
type input "0976310312"
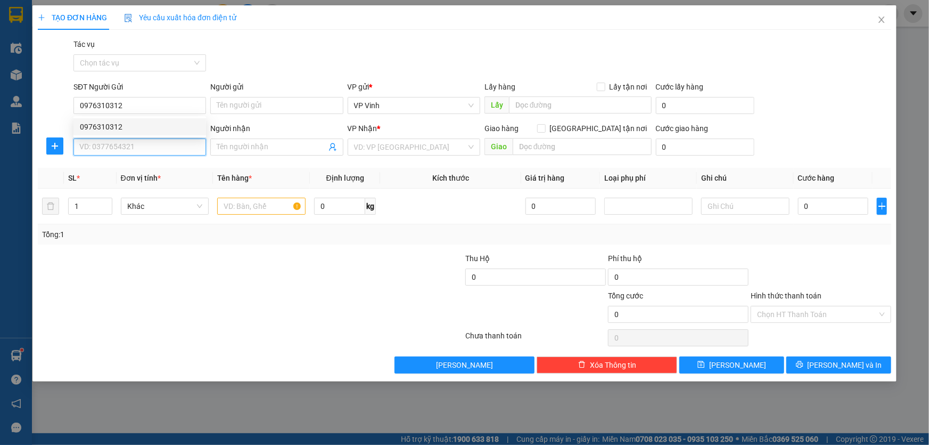
click at [93, 154] on input "SĐT Người Nhận" at bounding box center [139, 146] width 133 height 17
click at [109, 169] on div "0976310312" at bounding box center [140, 168] width 120 height 12
type input "0976310312"
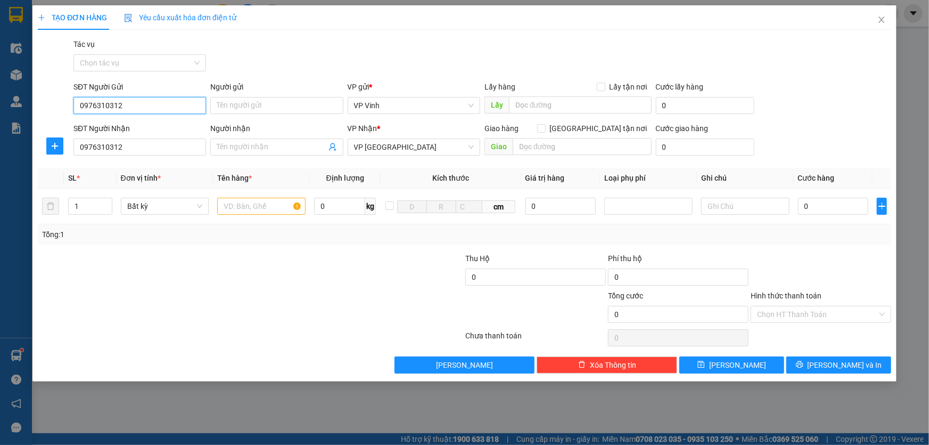
drag, startPoint x: 105, startPoint y: 106, endPoint x: 68, endPoint y: 111, distance: 37.7
click at [72, 110] on div "SĐT Người Gửi 0976310312 0976310312" at bounding box center [139, 99] width 137 height 37
click at [124, 124] on div "0915181583" at bounding box center [140, 127] width 120 height 12
type input "0915181583"
click at [241, 206] on input "text" at bounding box center [261, 206] width 88 height 17
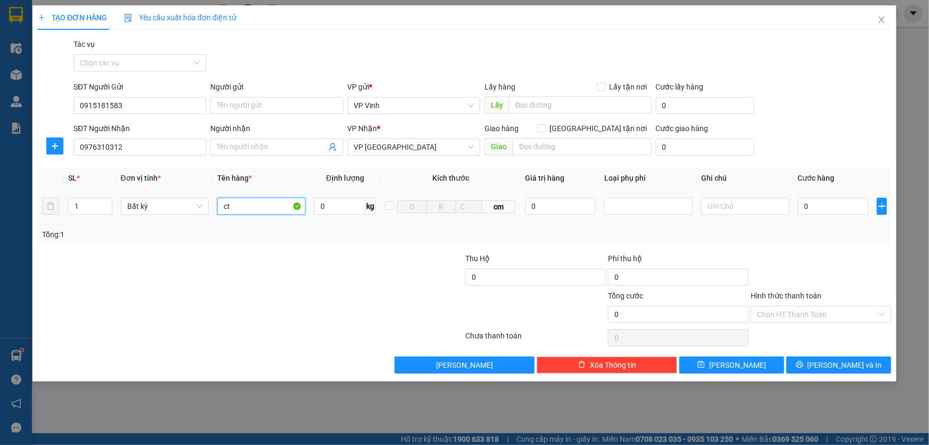
type input "ct"
click at [816, 217] on td "0" at bounding box center [833, 207] width 79 height 36
click at [828, 205] on input "0" at bounding box center [833, 206] width 71 height 17
type input "5"
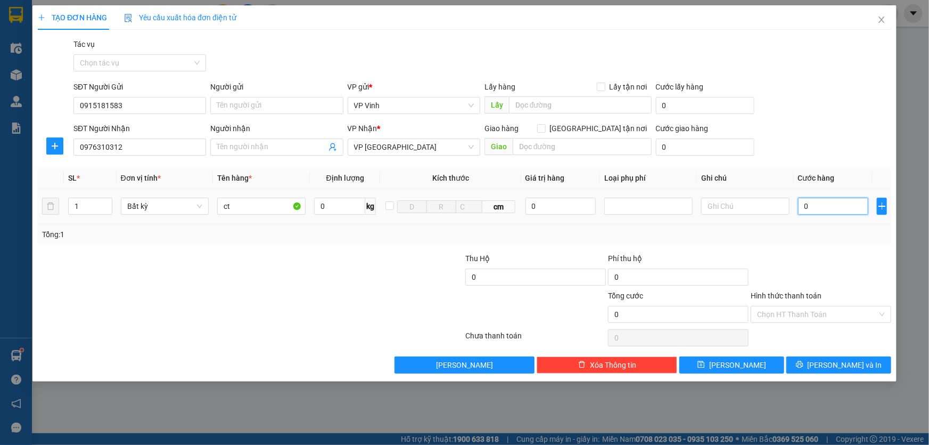
type input "5"
type input "50"
type input "500"
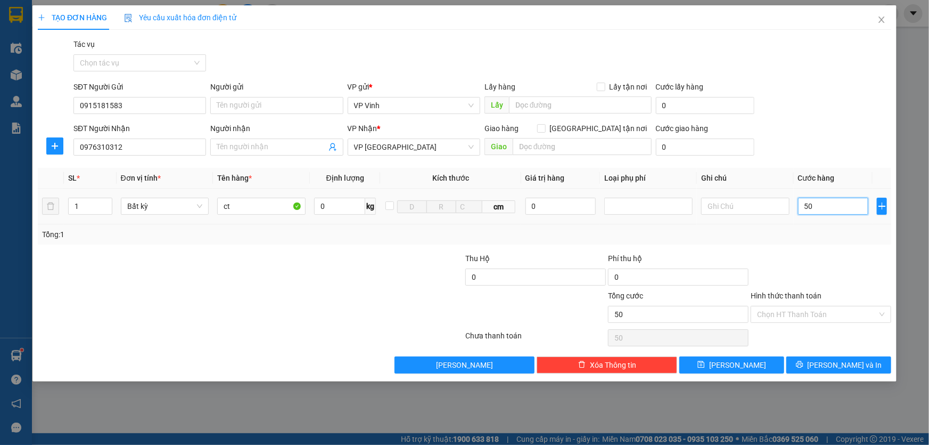
type input "500"
type input "5.000"
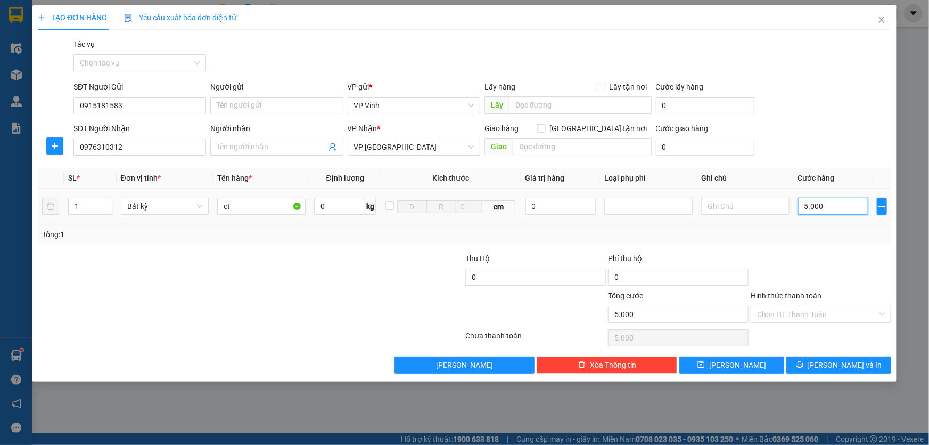
type input "50.000"
click at [813, 313] on input "Hình thức thanh toán" at bounding box center [817, 314] width 120 height 16
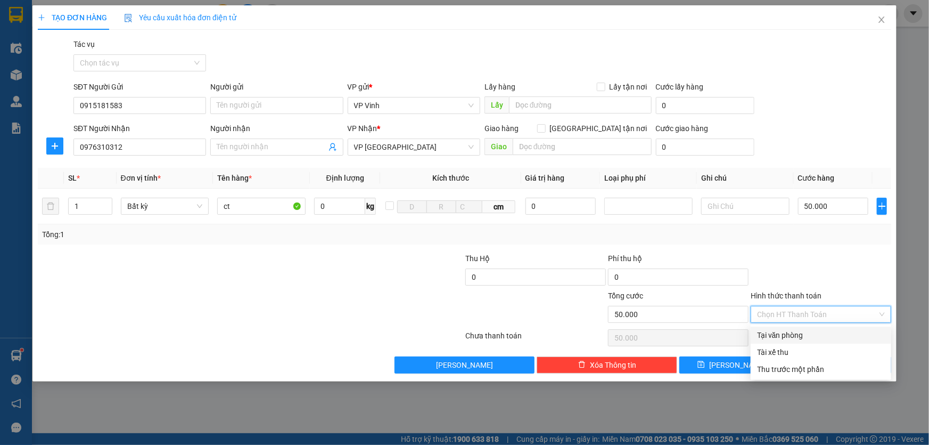
click at [794, 337] on div "Tại văn phòng" at bounding box center [821, 335] width 128 height 12
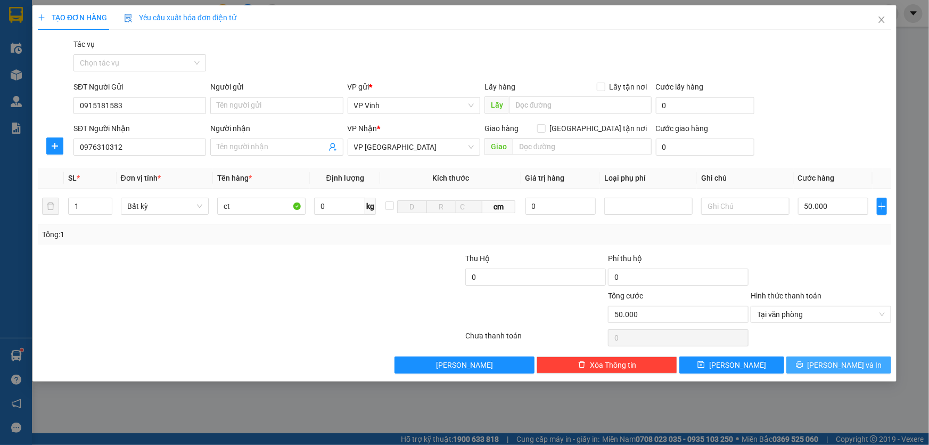
click at [831, 366] on span "[PERSON_NAME] và In" at bounding box center [845, 365] width 75 height 12
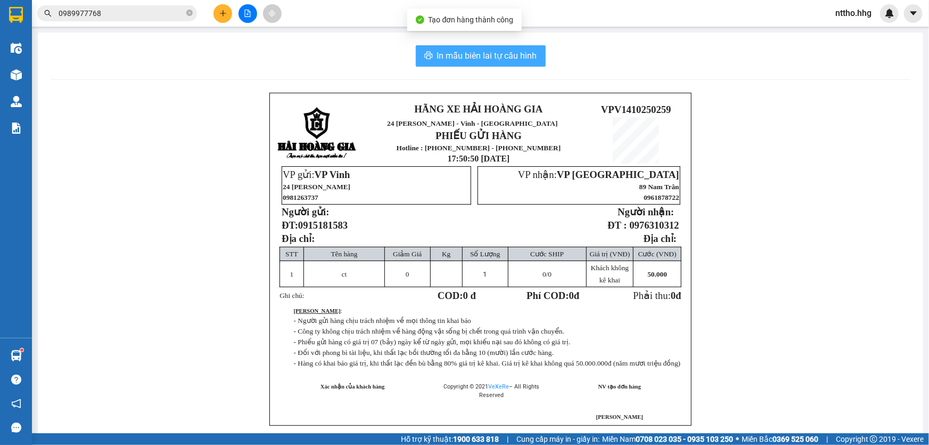
click at [482, 58] on span "In mẫu biên lai tự cấu hình" at bounding box center [487, 55] width 100 height 13
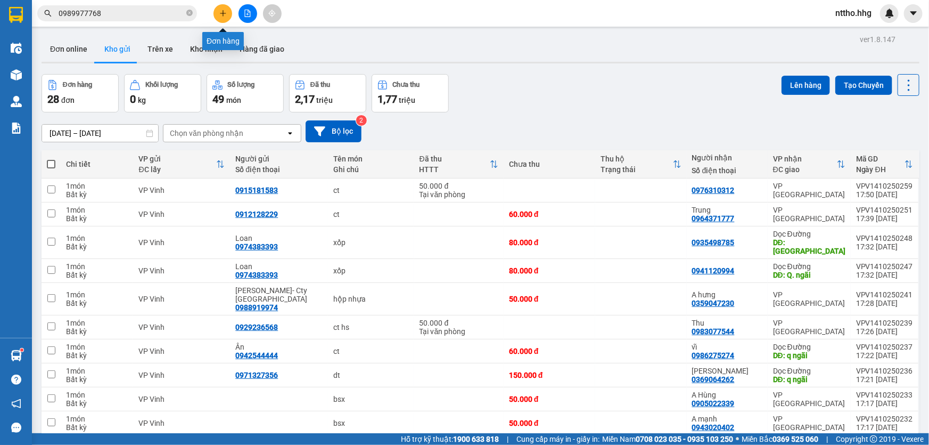
click at [221, 0] on div "Kết quả tìm kiếm ( 3 ) Bộ lọc Mã ĐH Trạng thái Món hàng Thu hộ Tổng cước Chưa c…" at bounding box center [464, 13] width 929 height 27
click at [217, 15] on button at bounding box center [223, 13] width 19 height 19
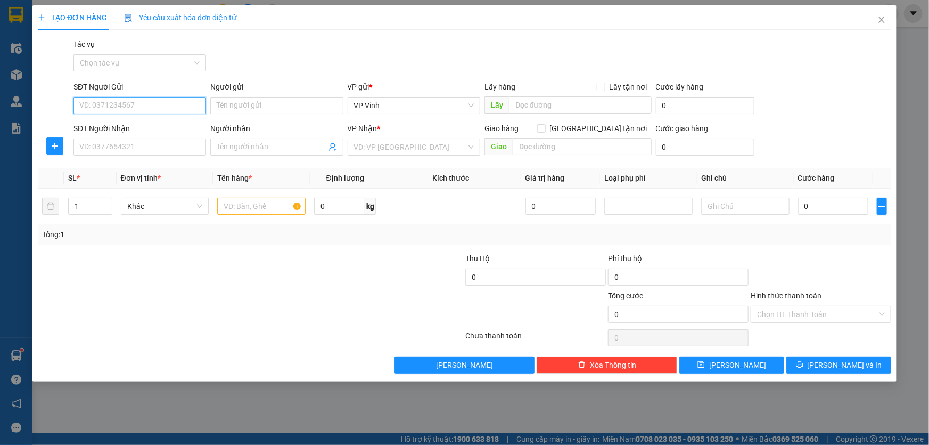
click at [132, 99] on input "SĐT Người Gửi" at bounding box center [139, 105] width 133 height 17
type input "0914721368"
click at [140, 149] on input "SĐT Người Nhận" at bounding box center [139, 146] width 133 height 17
type input "0943171258"
click at [383, 144] on input "search" at bounding box center [410, 147] width 112 height 16
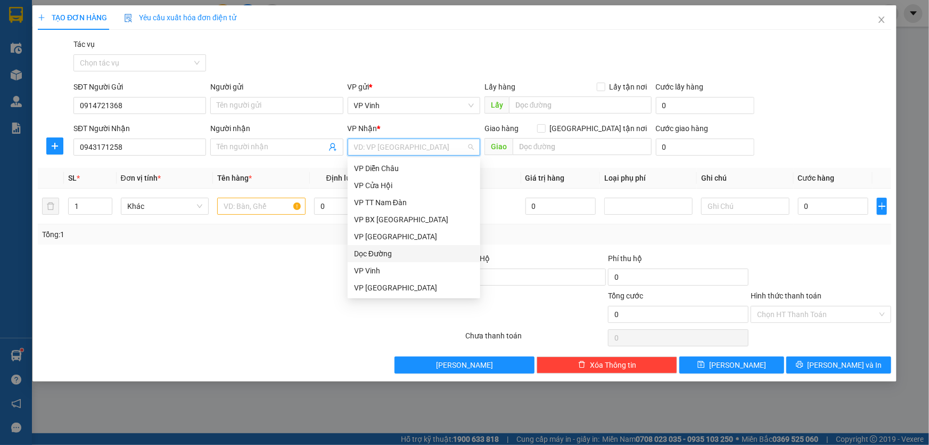
click at [384, 255] on div "Dọc Đường" at bounding box center [414, 254] width 120 height 12
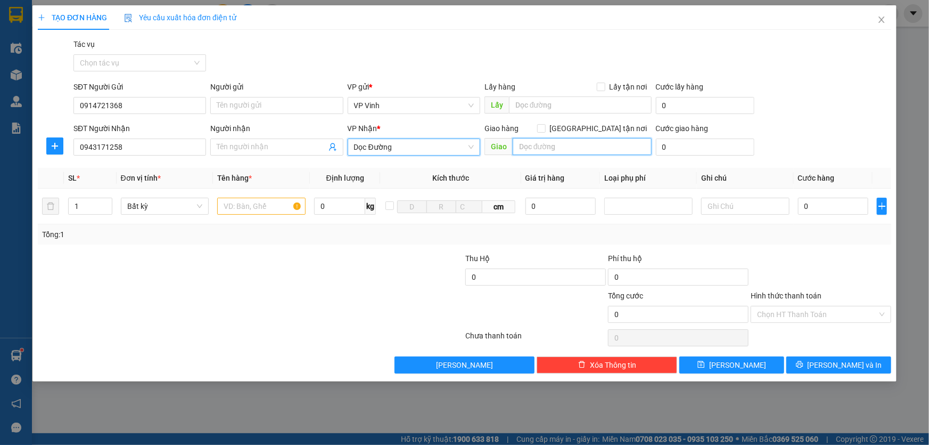
click at [563, 149] on input "text" at bounding box center [582, 146] width 139 height 17
type input "q nam"
drag, startPoint x: 245, startPoint y: 203, endPoint x: 258, endPoint y: 203, distance: 12.8
click at [248, 203] on input "text" at bounding box center [261, 206] width 88 height 17
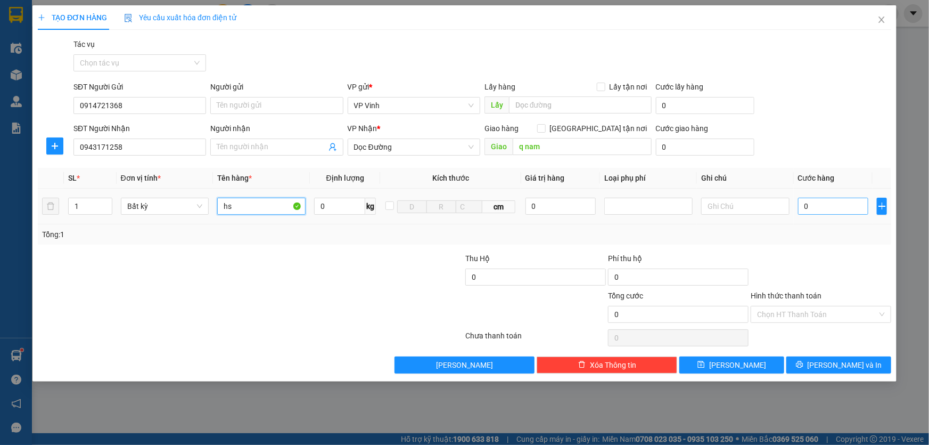
type input "hs"
click at [851, 206] on input "0" at bounding box center [833, 206] width 71 height 17
type input "5"
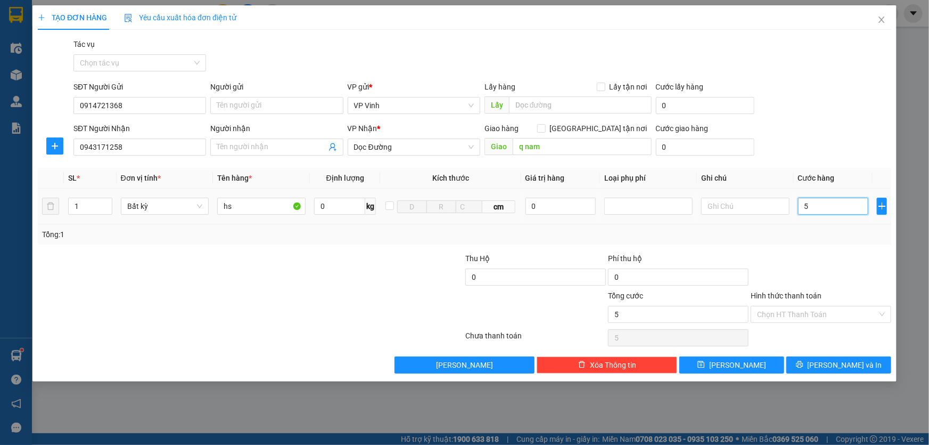
type input "50"
type input "500"
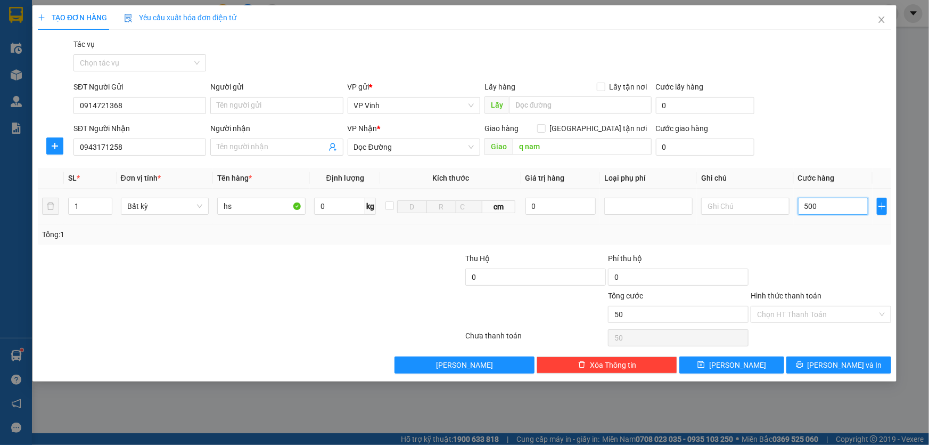
type input "500"
type input "5.000"
type input "50.000"
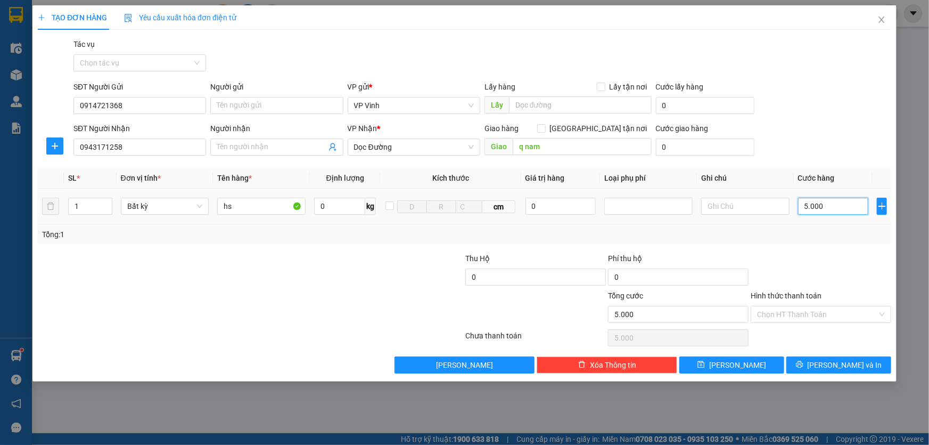
type input "50.000"
click at [792, 313] on input "Hình thức thanh toán" at bounding box center [817, 314] width 120 height 16
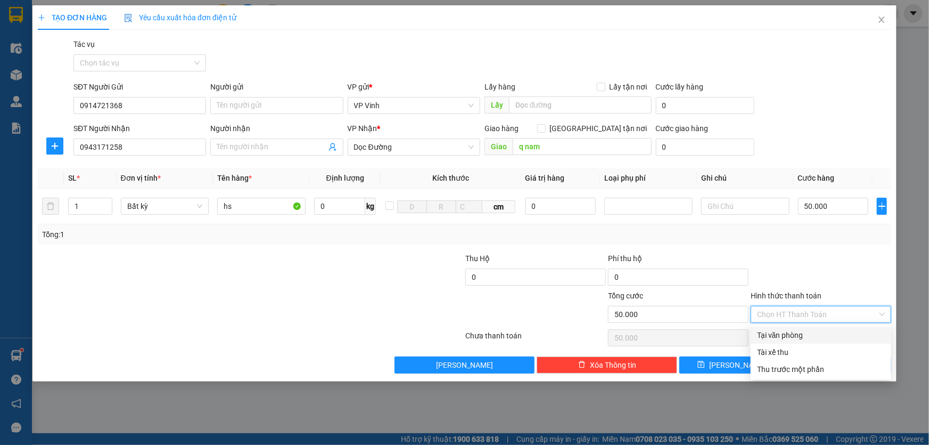
click at [803, 339] on div "Tại văn phòng" at bounding box center [821, 335] width 128 height 12
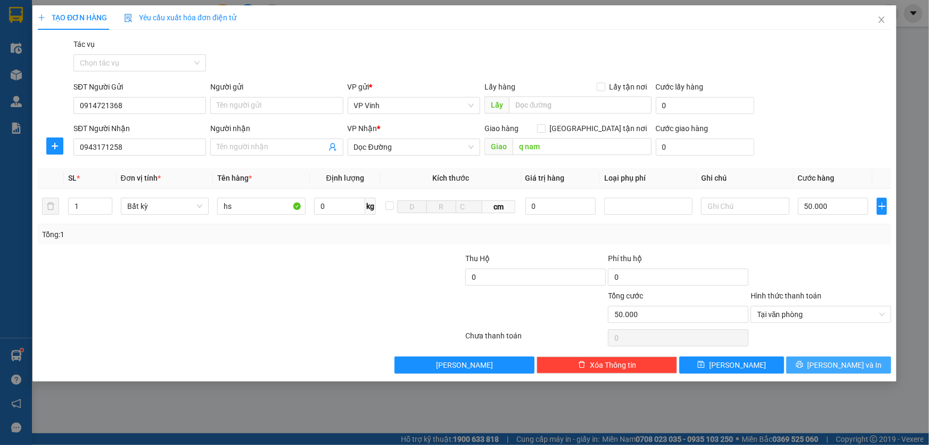
drag, startPoint x: 847, startPoint y: 367, endPoint x: 832, endPoint y: 341, distance: 30.1
click at [847, 366] on span "[PERSON_NAME] và In" at bounding box center [845, 365] width 75 height 12
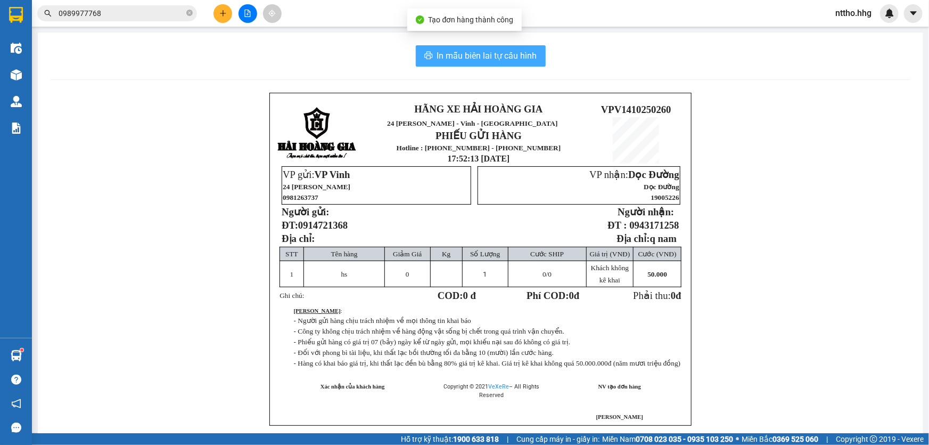
click at [460, 50] on span "In mẫu biên lai tự cấu hình" at bounding box center [487, 55] width 100 height 13
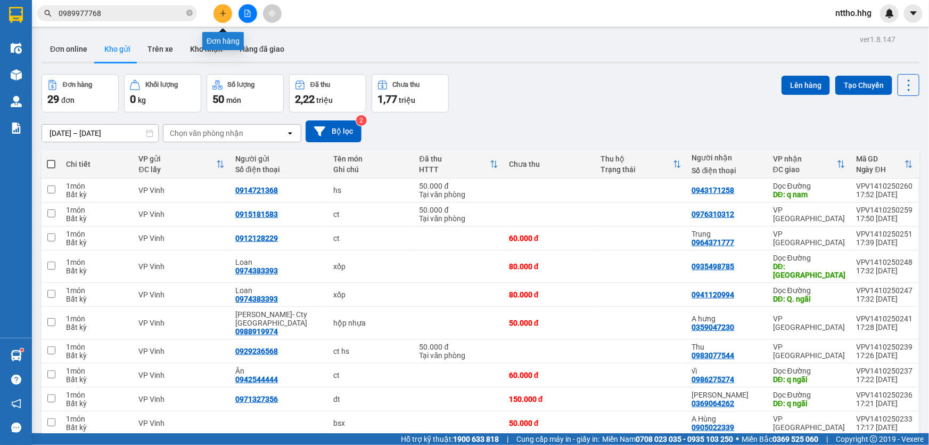
click at [220, 8] on button at bounding box center [223, 13] width 19 height 19
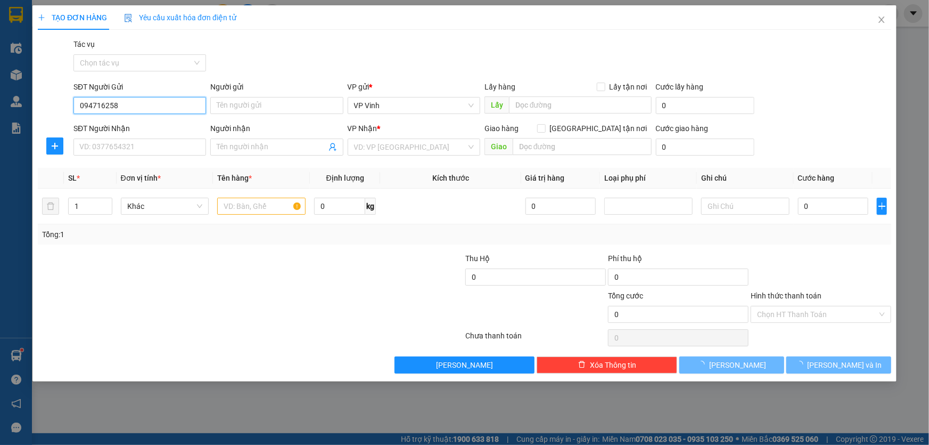
type input "0947162586"
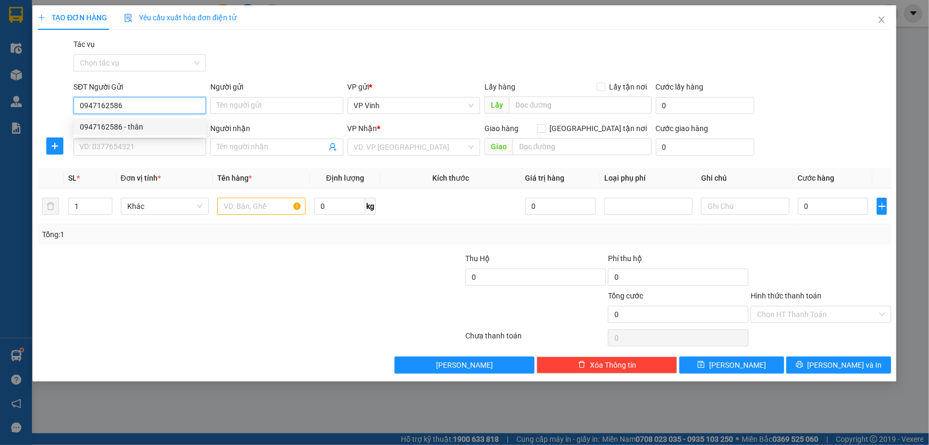
click at [143, 126] on div "0947162586 - thân" at bounding box center [140, 127] width 120 height 12
type input "thân"
type input "0947162586"
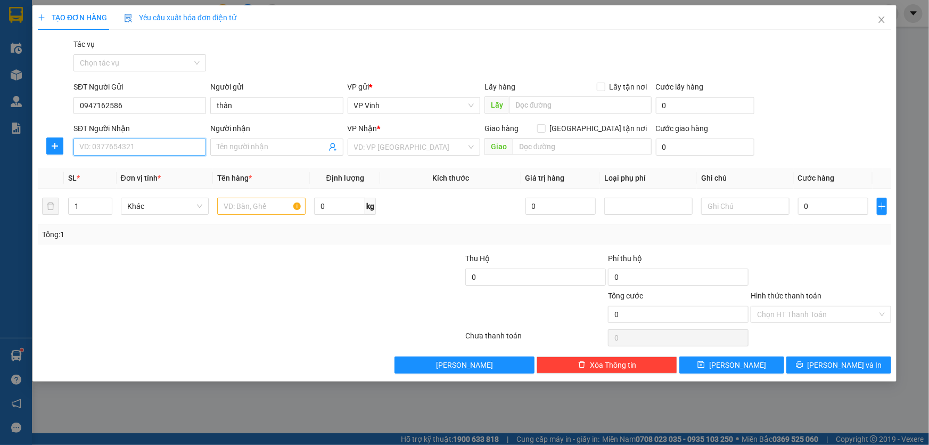
click at [123, 150] on input "SĐT Người Nhận" at bounding box center [139, 146] width 133 height 17
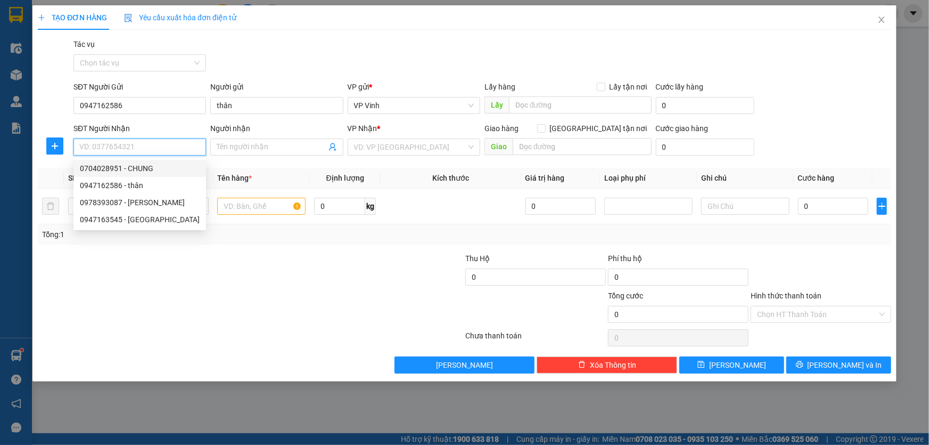
click at [150, 170] on div "0704028951 - CHUNG" at bounding box center [140, 168] width 120 height 12
type input "0704028951"
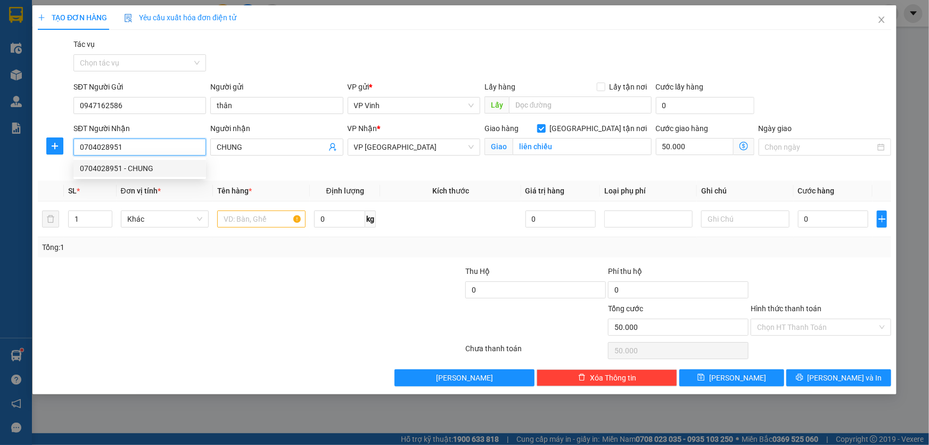
type input "CHUNG"
checkbox input "true"
type input "liên chiểu"
type input "50.000"
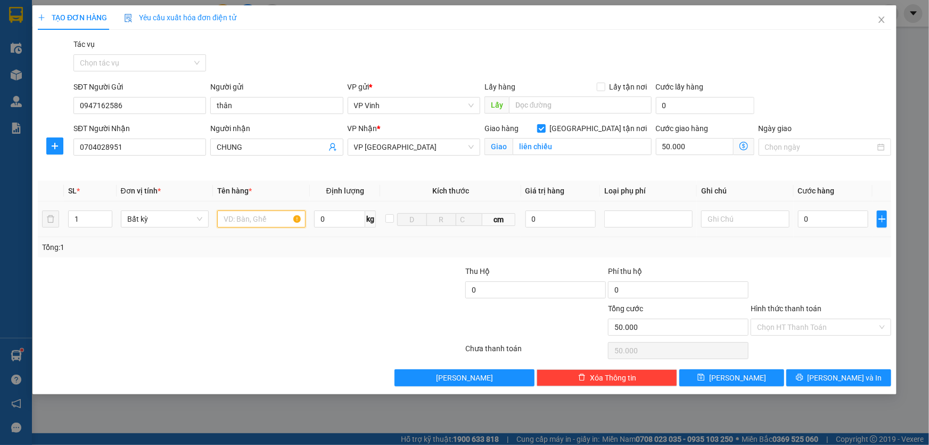
click at [250, 220] on input "text" at bounding box center [261, 218] width 88 height 17
type input "hs"
click at [832, 221] on input "0" at bounding box center [833, 218] width 71 height 17
type input "5"
type input "50.005"
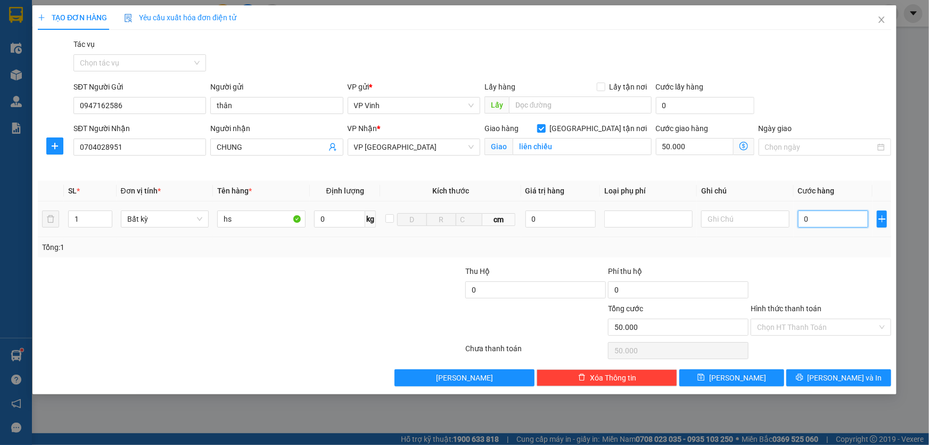
type input "50.005"
type input "50"
type input "50.050"
type input "500"
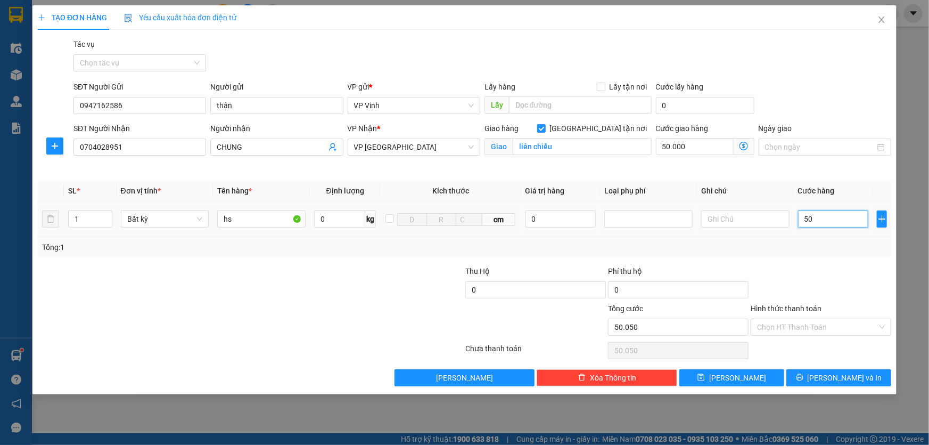
type input "50.500"
type input "5.000"
type input "55.000"
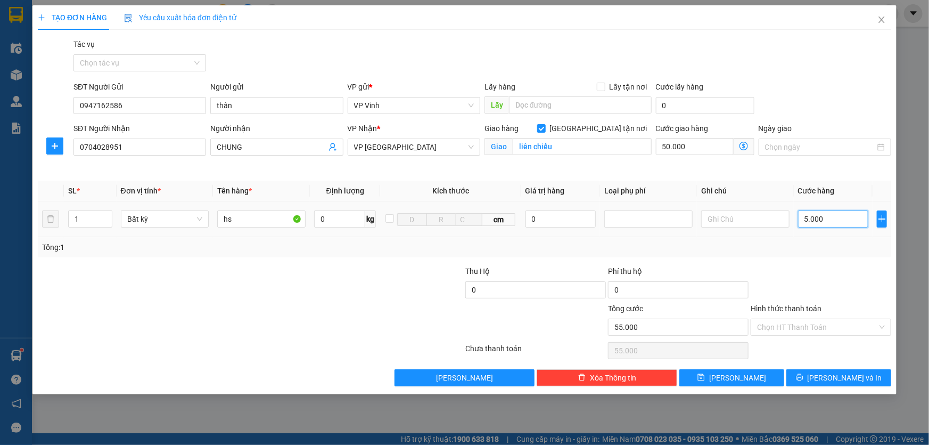
type input "50.000"
type input "100.000"
type input "50.000"
click at [823, 326] on input "Hình thức thanh toán" at bounding box center [817, 327] width 120 height 16
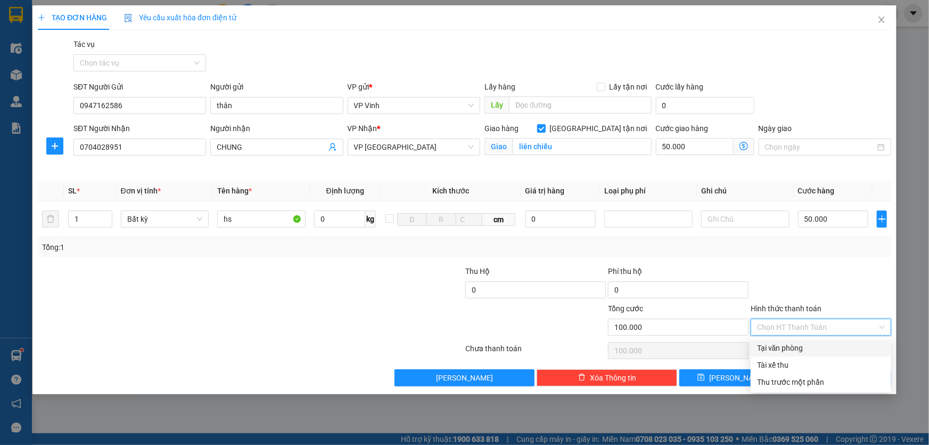
click at [797, 349] on div "Tại văn phòng" at bounding box center [821, 348] width 128 height 12
type input "0"
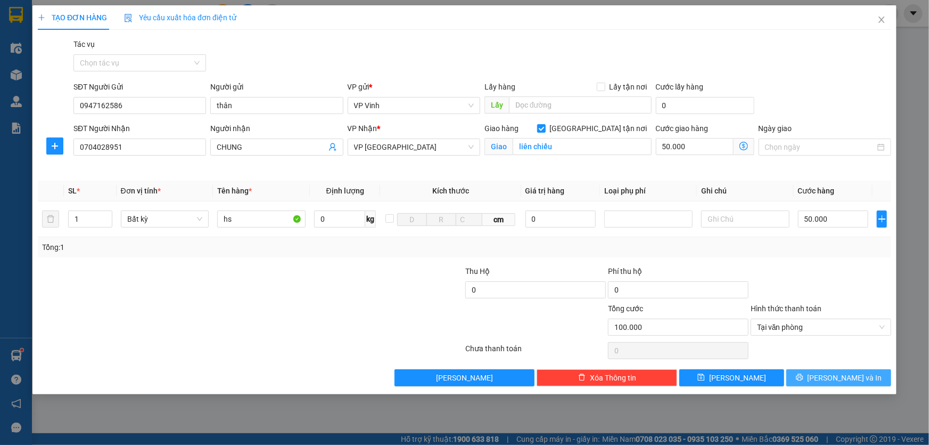
click at [845, 371] on button "[PERSON_NAME] và In" at bounding box center [839, 377] width 105 height 17
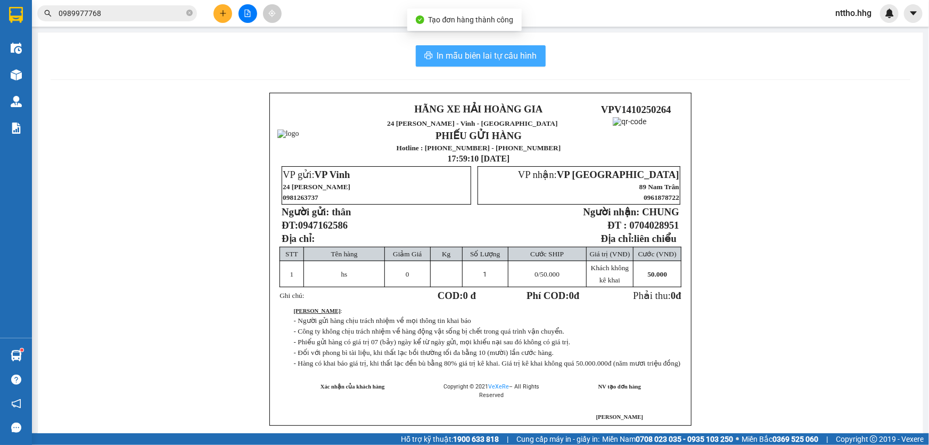
click at [483, 56] on span "In mẫu biên lai tự cấu hình" at bounding box center [487, 55] width 100 height 13
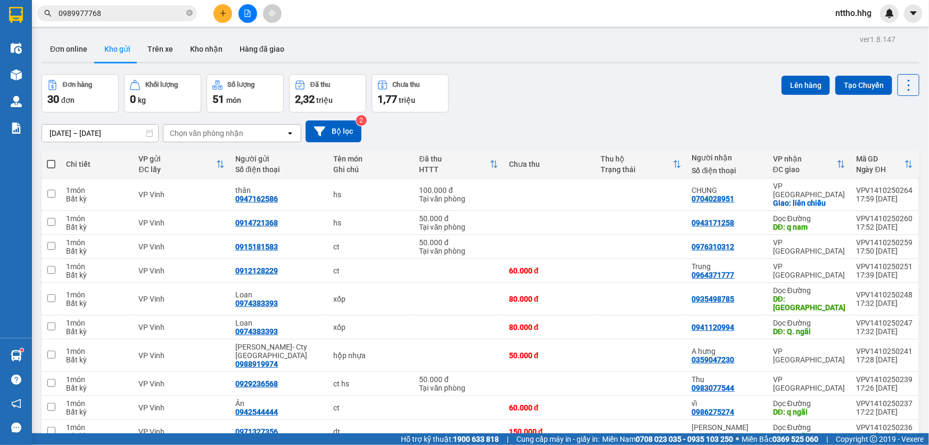
click at [222, 6] on button at bounding box center [223, 13] width 19 height 19
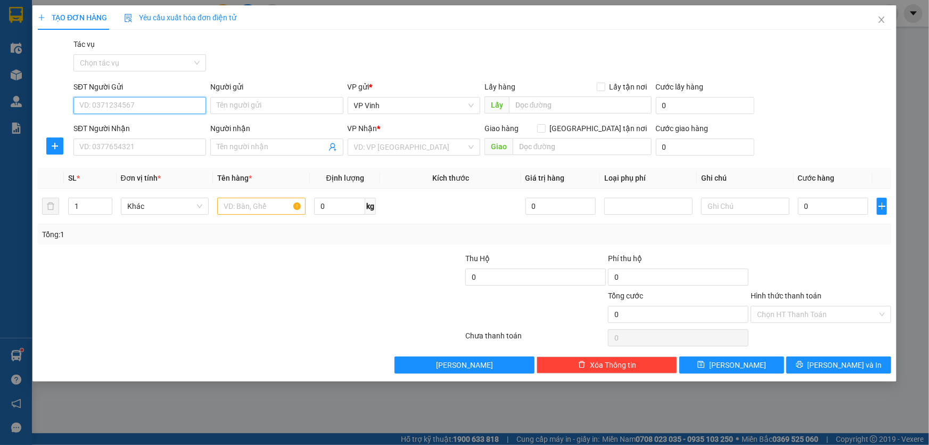
drag, startPoint x: 121, startPoint y: 104, endPoint x: 250, endPoint y: 70, distance: 132.8
click at [121, 104] on input "SĐT Người Gửi" at bounding box center [139, 105] width 133 height 17
click at [112, 150] on div "0974383686" at bounding box center [139, 143] width 133 height 17
type input "0974383686"
click at [112, 142] on input "SĐT Người Nhận" at bounding box center [139, 146] width 133 height 17
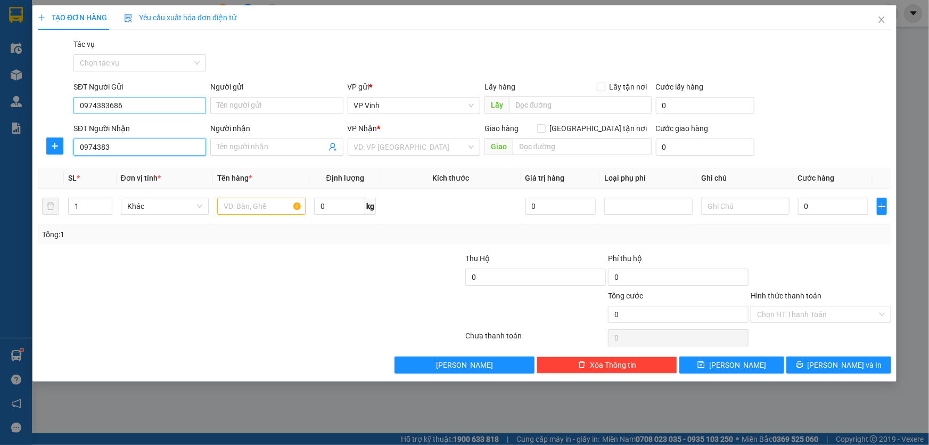
type input "0974383"
click at [154, 109] on input "0974383686" at bounding box center [139, 105] width 133 height 17
drag, startPoint x: 135, startPoint y: 151, endPoint x: 50, endPoint y: 148, distance: 85.3
click at [57, 146] on div "SĐT Người Nhận 0974383 0974383 Người nhận Tên người nhận VP Nhận * VD: VP Sài G…" at bounding box center [465, 140] width 856 height 37
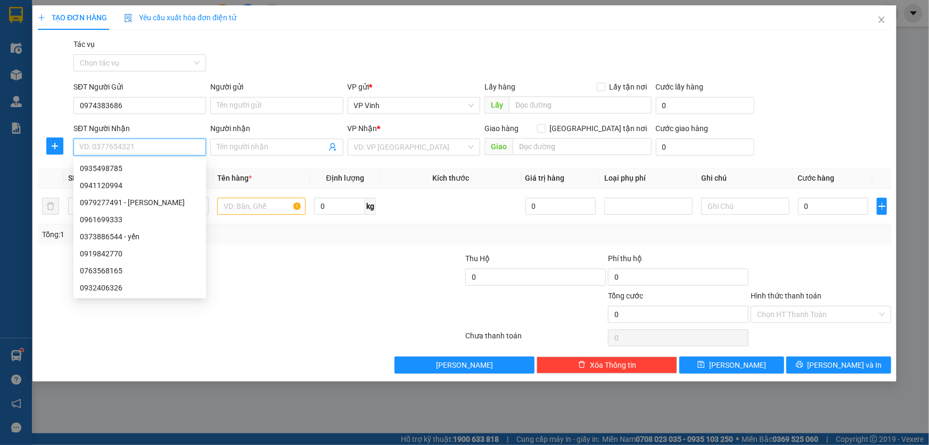
click at [108, 299] on div "0981217810 - quân" at bounding box center [140, 305] width 120 height 12
type input "0981217810"
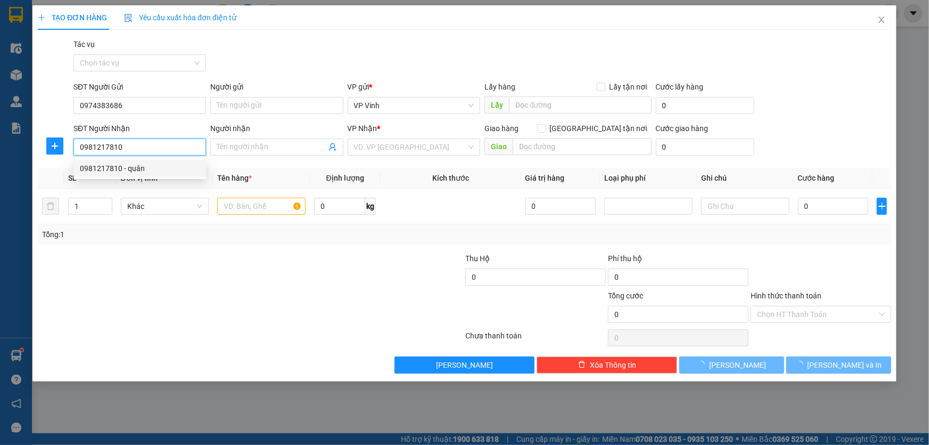
type input "quân"
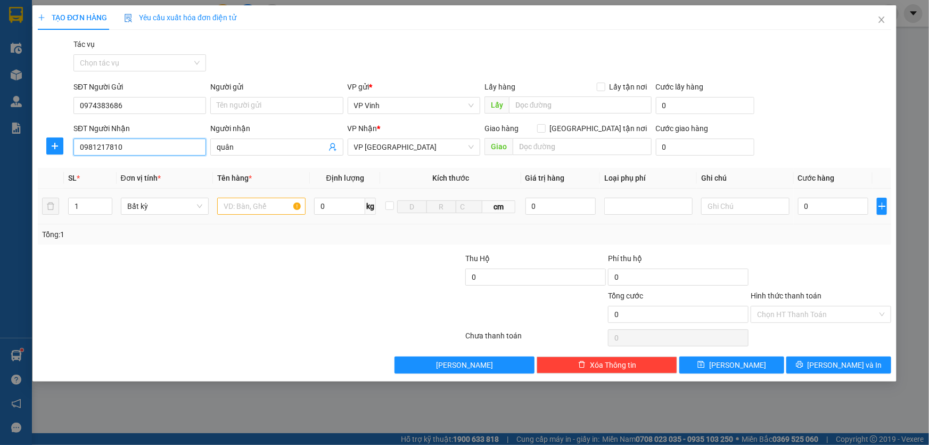
type input "0981217810"
drag, startPoint x: 255, startPoint y: 198, endPoint x: 255, endPoint y: 209, distance: 11.7
click at [255, 201] on input "text" at bounding box center [261, 206] width 88 height 17
type input "xốp"
click at [842, 211] on input "0" at bounding box center [833, 206] width 71 height 17
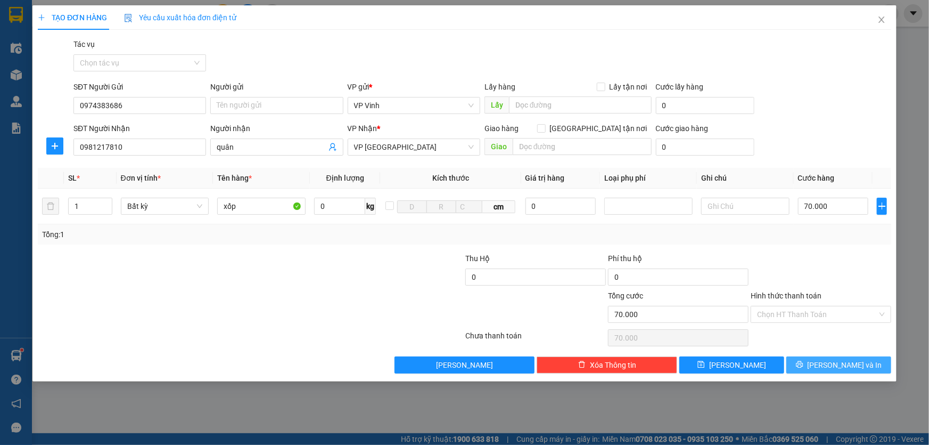
click at [844, 361] on span "[PERSON_NAME] và In" at bounding box center [845, 365] width 75 height 12
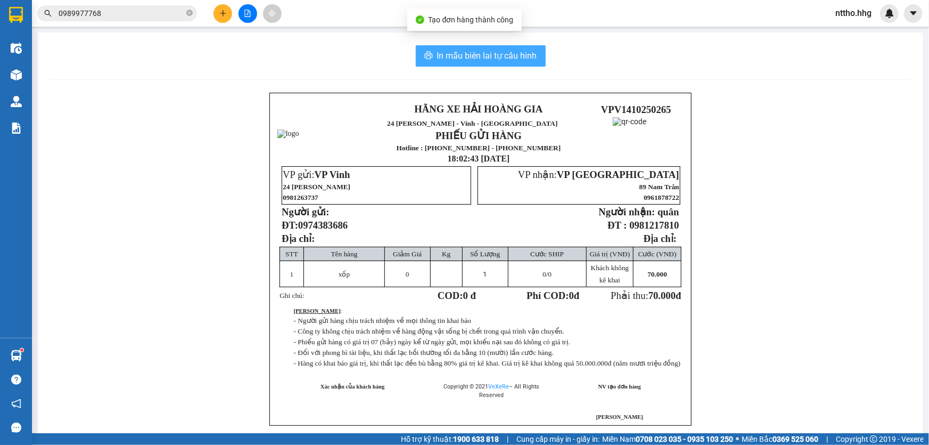
click at [488, 56] on span "In mẫu biên lai tự cấu hình" at bounding box center [487, 55] width 100 height 13
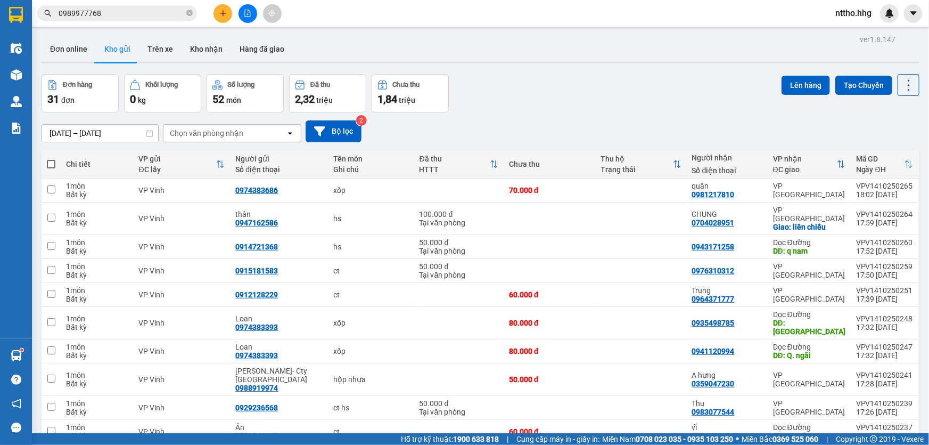
click at [218, 15] on button at bounding box center [223, 13] width 19 height 19
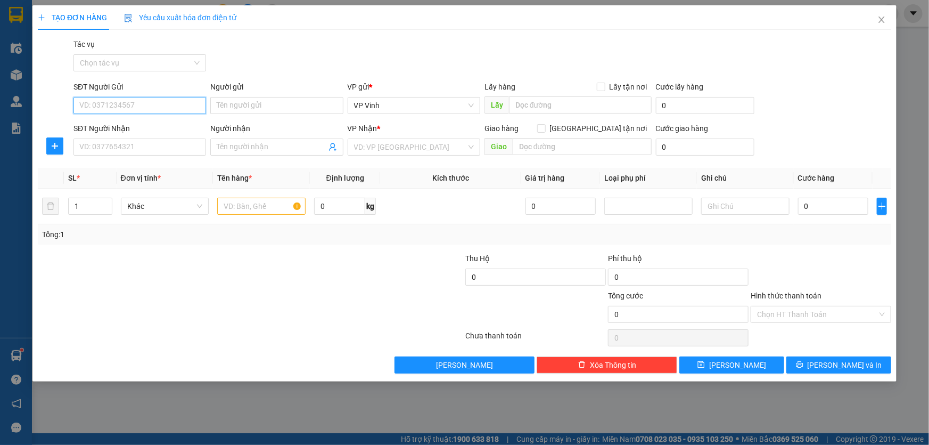
click at [102, 102] on input "SĐT Người Gửi" at bounding box center [139, 105] width 133 height 17
click at [882, 20] on icon "close" at bounding box center [882, 19] width 9 height 9
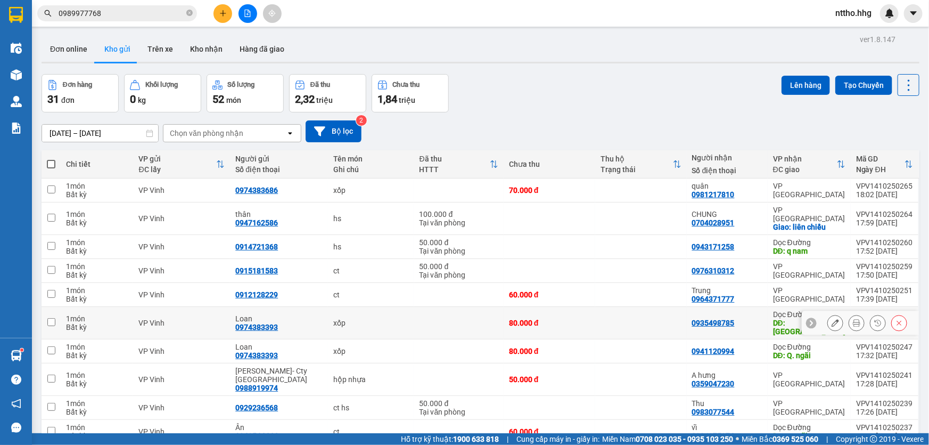
drag, startPoint x: 282, startPoint y: 314, endPoint x: 234, endPoint y: 312, distance: 47.4
click at [234, 312] on td "Loan 0974383393" at bounding box center [279, 323] width 98 height 32
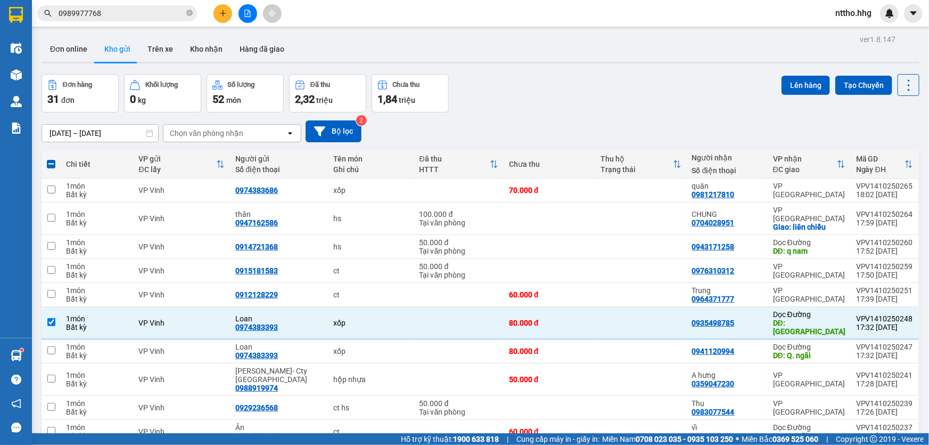
click at [226, 15] on icon "plus" at bounding box center [222, 13] width 7 height 7
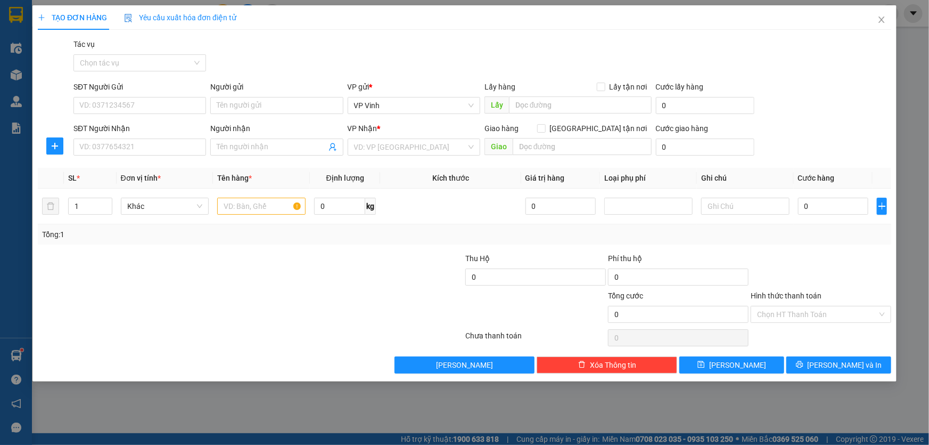
click at [119, 96] on div "SĐT Người Gửi" at bounding box center [139, 89] width 133 height 16
click at [119, 98] on input "SĐT Người Gửi" at bounding box center [139, 105] width 133 height 17
paste input "0974383393"
type input "0974383393"
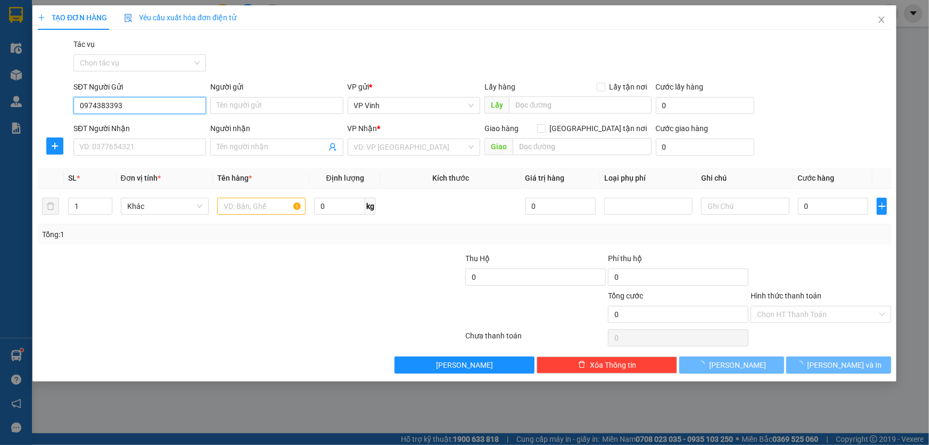
click at [79, 104] on input "0974383393" at bounding box center [139, 105] width 133 height 17
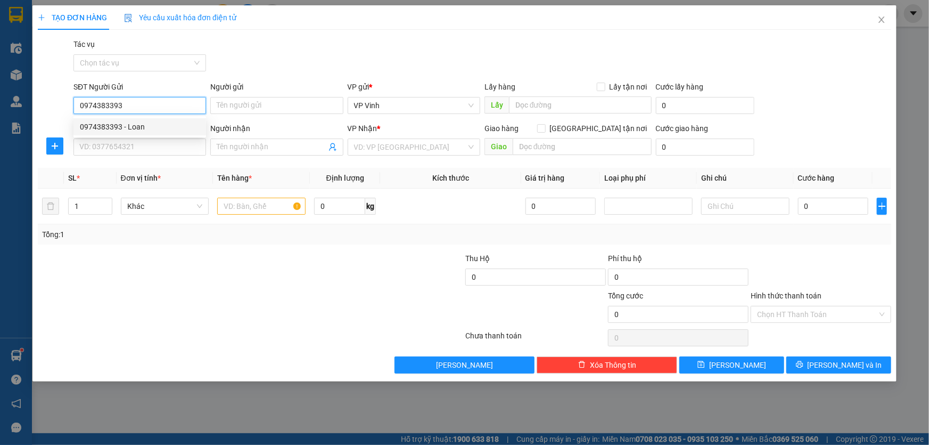
click at [151, 131] on div "0974383393 - Loan" at bounding box center [140, 127] width 120 height 12
type input "Loan"
type input "0974383393"
click at [103, 146] on input "SĐT Người Nhận" at bounding box center [139, 146] width 133 height 17
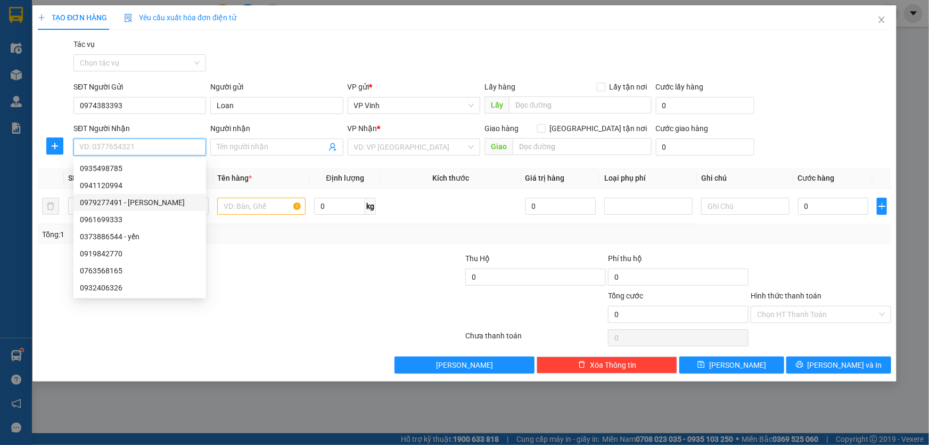
click at [149, 203] on div "0979277491 - Phương Chi" at bounding box center [140, 203] width 120 height 12
type input "0979277491"
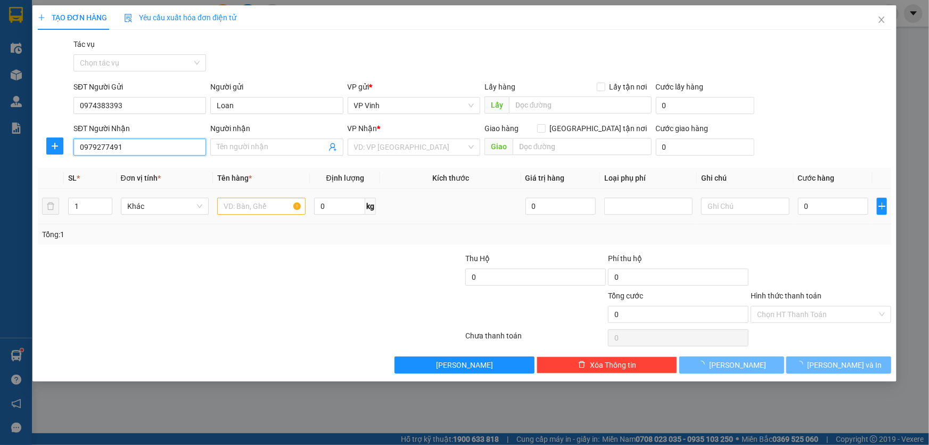
type input "[PERSON_NAME]"
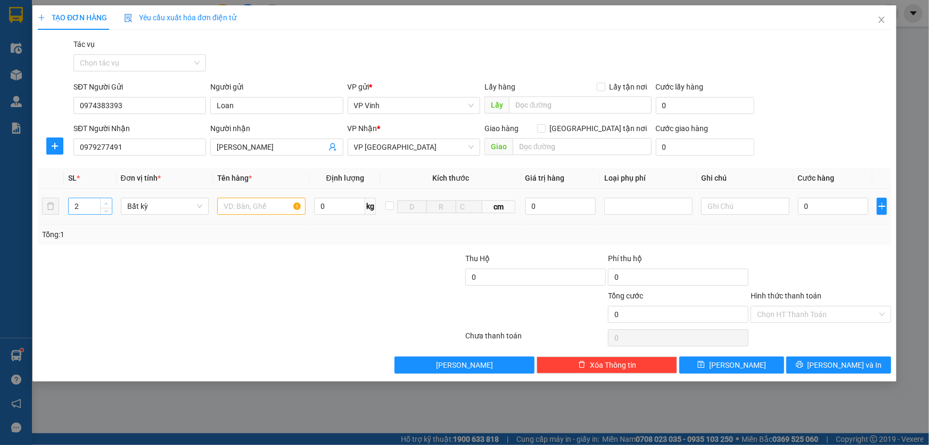
click at [107, 202] on icon "up" at bounding box center [106, 204] width 4 height 4
type input "4"
click at [104, 202] on icon "up" at bounding box center [106, 204] width 4 height 4
drag, startPoint x: 284, startPoint y: 203, endPoint x: 228, endPoint y: 209, distance: 55.7
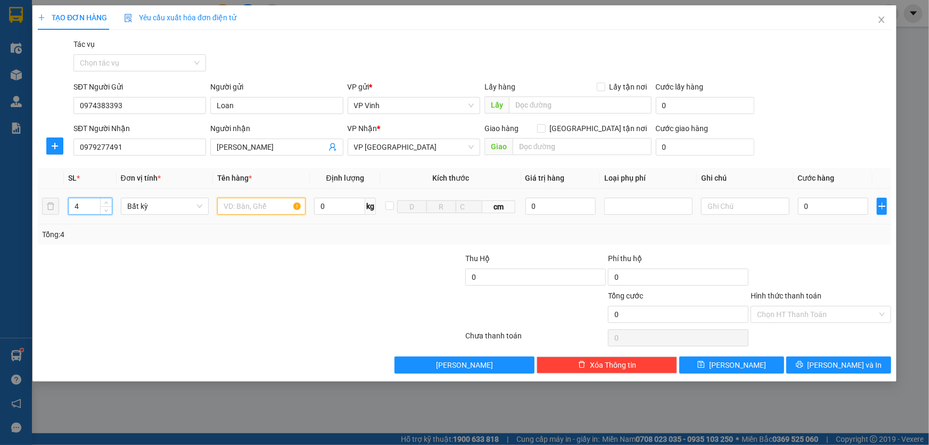
click at [284, 203] on input "text" at bounding box center [261, 206] width 88 height 17
type input "xốp"
click at [821, 207] on input "0" at bounding box center [833, 206] width 71 height 17
type input "3"
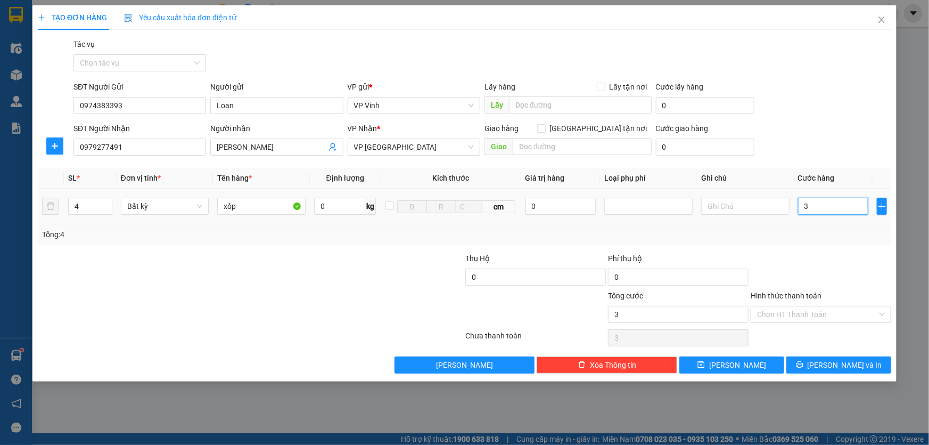
type input "3"
type input "32"
type input "320"
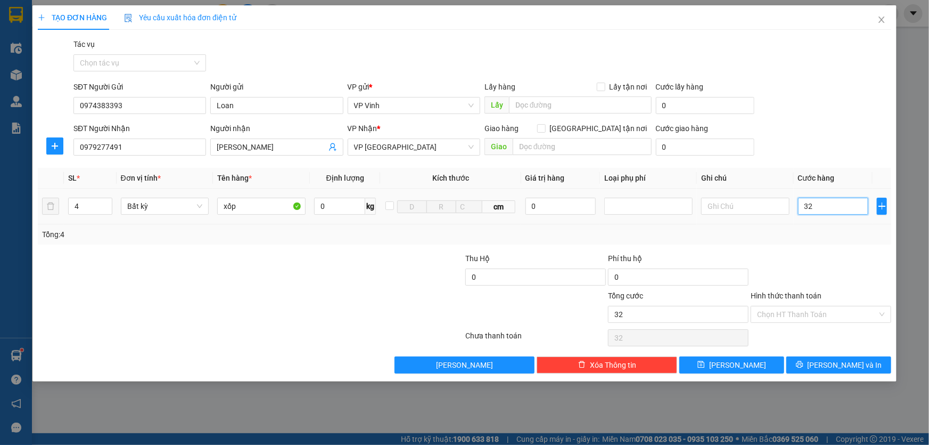
type input "320"
type input "3.200"
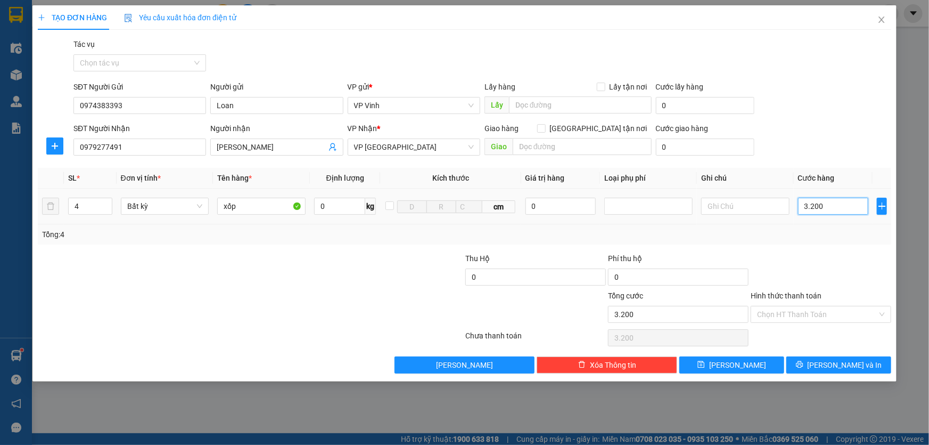
type input "32.000"
type input "320.000"
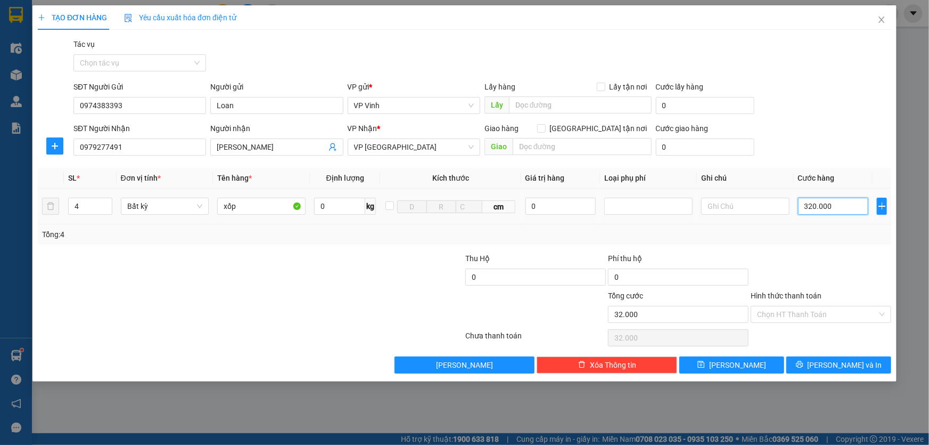
type input "320.000"
drag, startPoint x: 844, startPoint y: 368, endPoint x: 837, endPoint y: 366, distance: 6.7
click at [843, 369] on span "[PERSON_NAME] và In" at bounding box center [845, 365] width 75 height 12
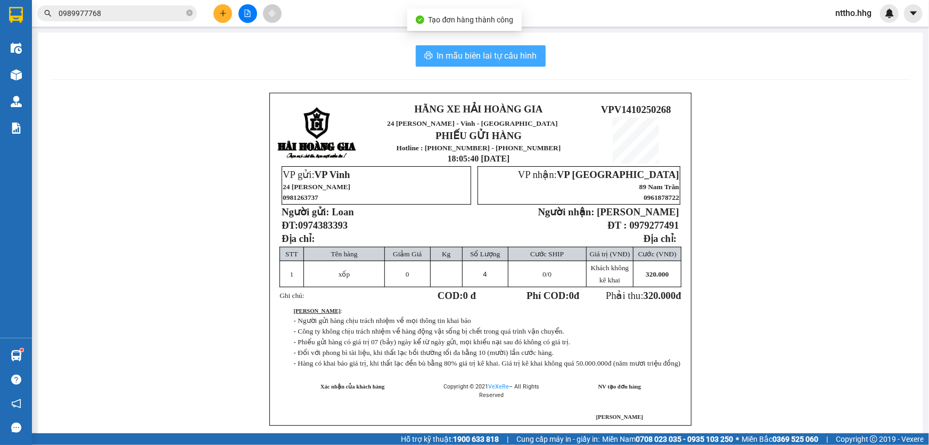
click at [487, 55] on span "In mẫu biên lai tự cấu hình" at bounding box center [487, 55] width 100 height 13
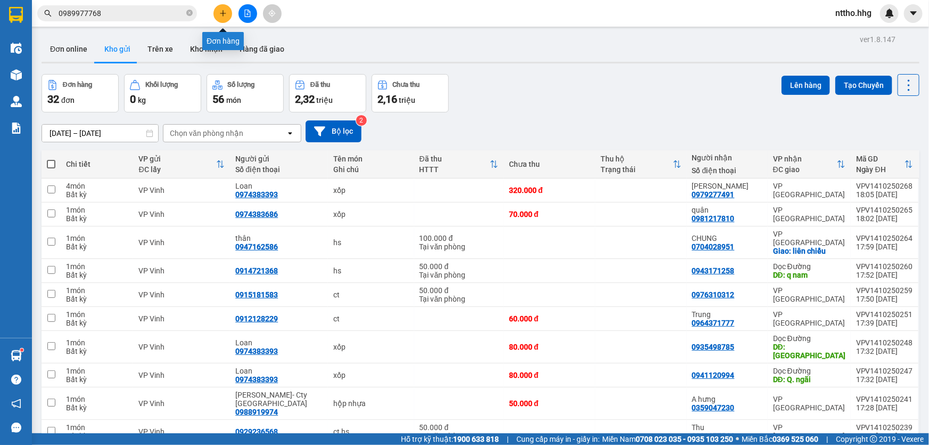
click at [223, 17] on button at bounding box center [223, 13] width 19 height 19
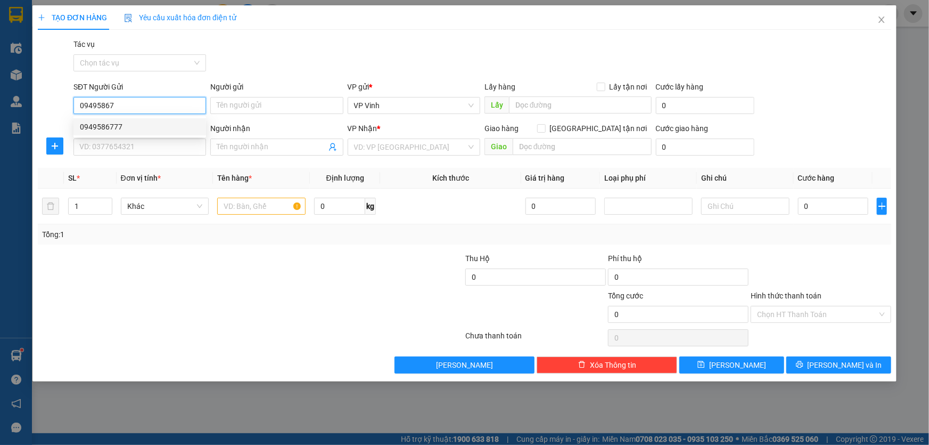
click at [107, 124] on div "0949586777" at bounding box center [140, 127] width 120 height 12
type input "0949586777"
click at [110, 149] on input "SĐT Người Nhận" at bounding box center [139, 146] width 133 height 17
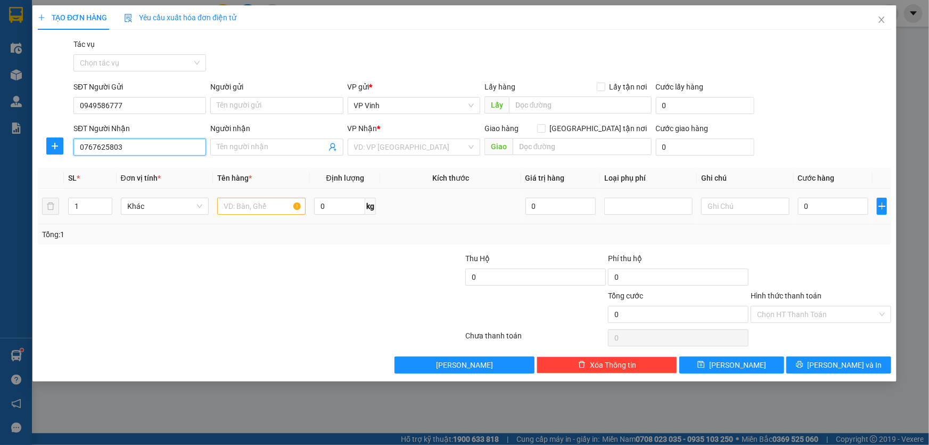
type input "0767625803"
click at [239, 206] on input "text" at bounding box center [261, 206] width 88 height 17
type input "x"
click at [130, 149] on input "0767625803" at bounding box center [139, 146] width 133 height 17
click at [119, 145] on input "0767625803.0935203101" at bounding box center [139, 146] width 133 height 17
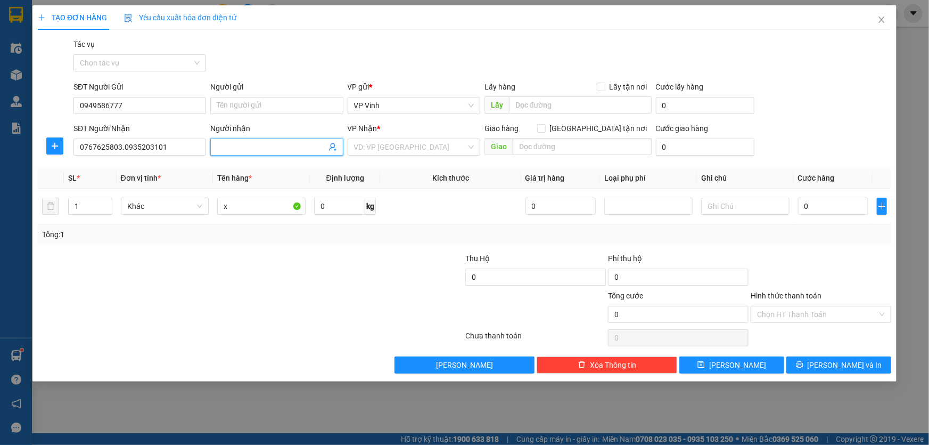
click at [250, 144] on input "Người nhận" at bounding box center [271, 147] width 109 height 12
click at [171, 149] on input "0767625803.0935203101" at bounding box center [139, 146] width 133 height 17
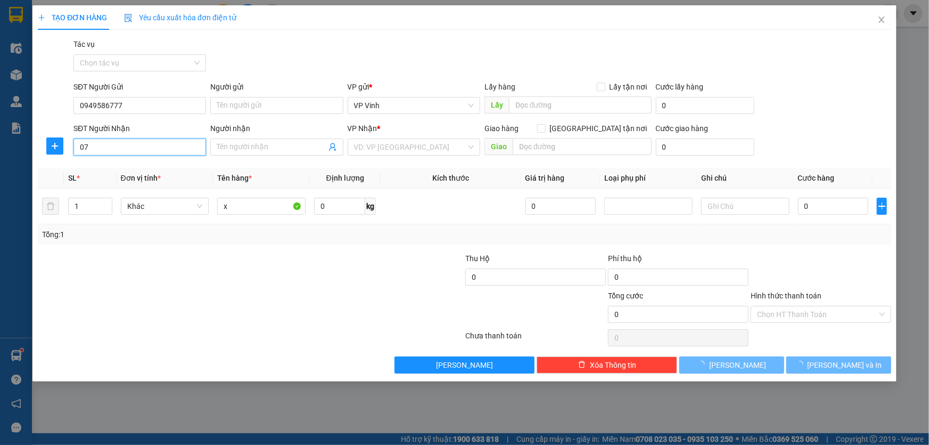
type input "0"
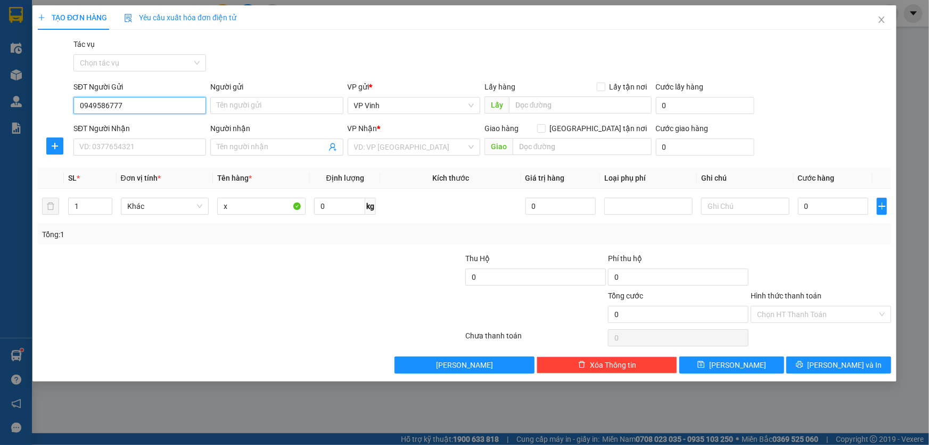
click at [145, 107] on input "0949586777" at bounding box center [139, 105] width 133 height 17
type input "0"
click at [881, 22] on icon "close" at bounding box center [882, 19] width 9 height 9
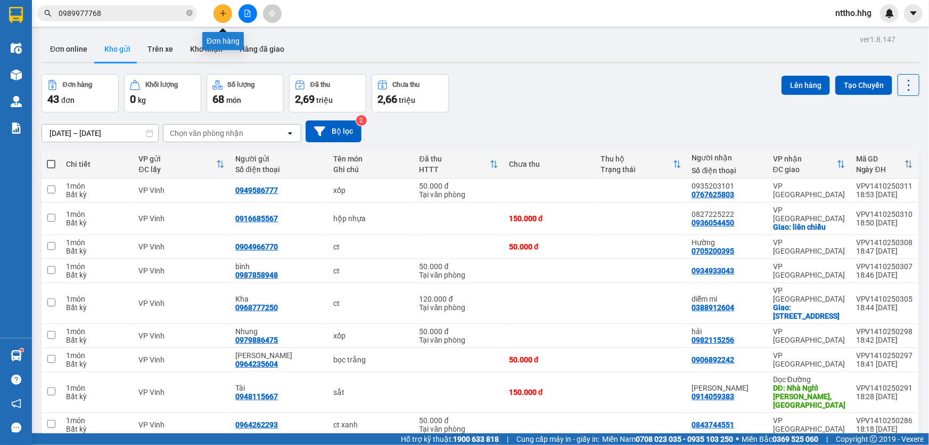
click at [227, 12] on button at bounding box center [223, 13] width 19 height 19
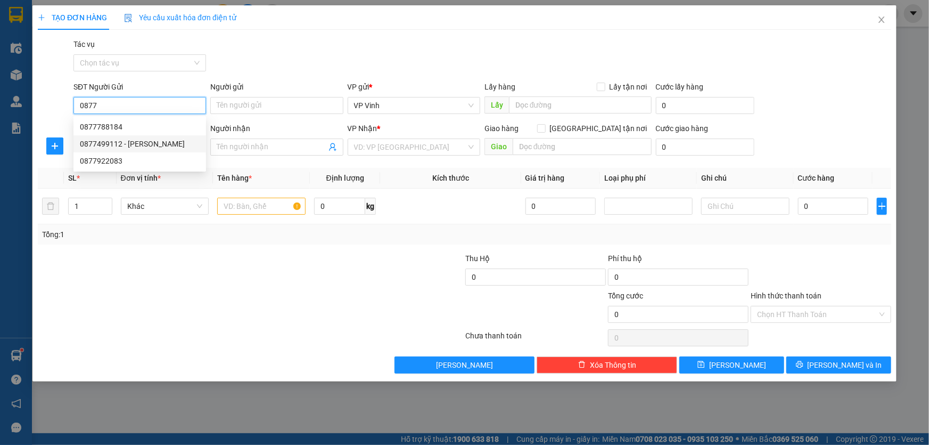
click at [155, 144] on div "0877499112 - quỳnh trang" at bounding box center [140, 144] width 120 height 12
type input "0877499112"
type input "[PERSON_NAME]"
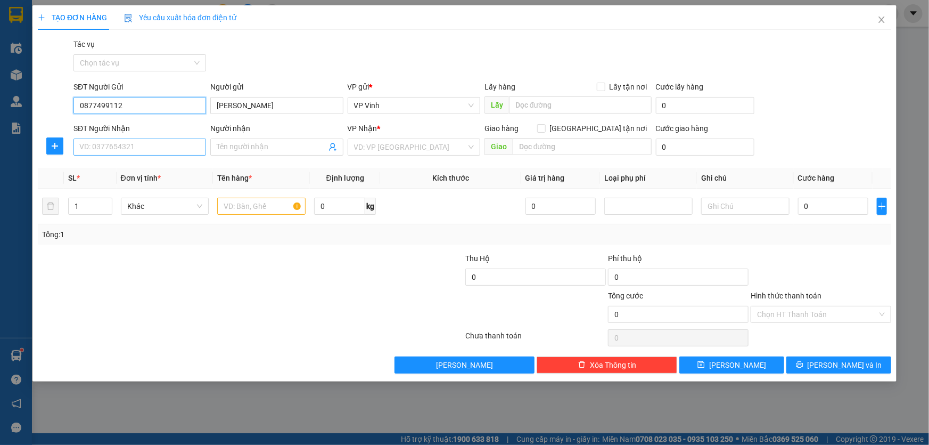
type input "0877499112"
click at [134, 149] on input "SĐT Người Nhận" at bounding box center [139, 146] width 133 height 17
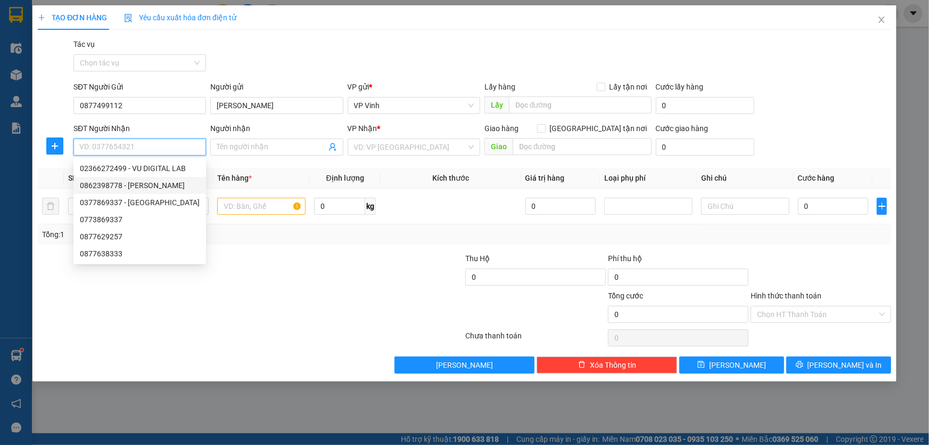
click at [184, 183] on div "0862398778 - Anh Dũng" at bounding box center [140, 185] width 120 height 12
type input "0862398778"
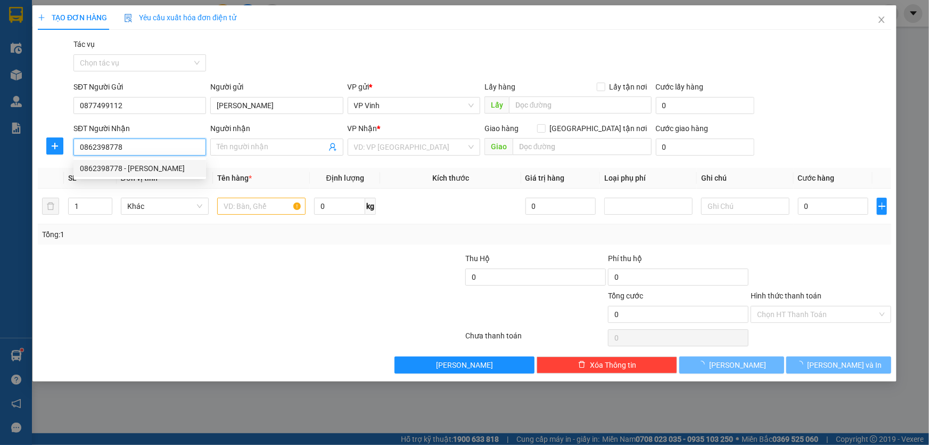
type input "[PERSON_NAME]"
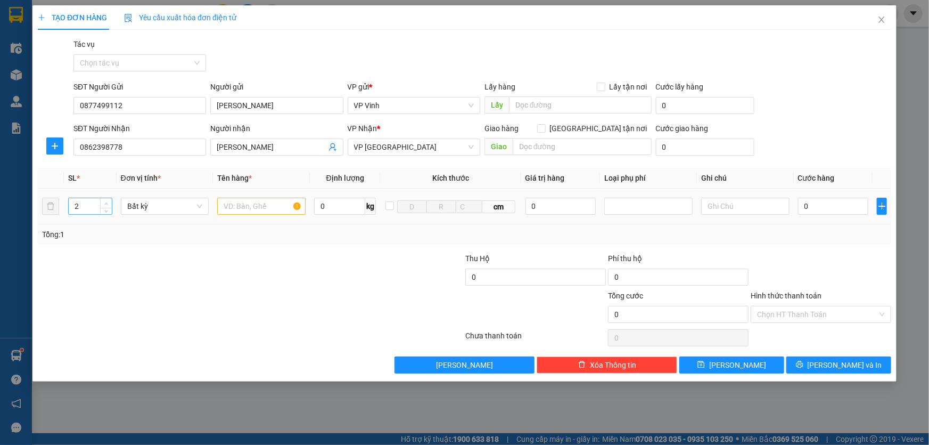
click at [104, 200] on span "up" at bounding box center [106, 203] width 6 height 6
click at [260, 199] on input "text" at bounding box center [261, 206] width 88 height 17
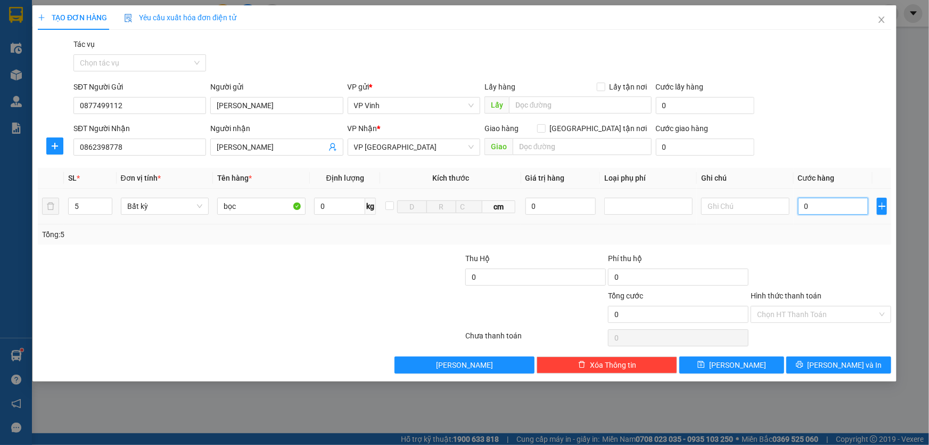
click at [828, 205] on input "0" at bounding box center [833, 206] width 71 height 17
click at [855, 370] on button "[PERSON_NAME] và In" at bounding box center [839, 364] width 105 height 17
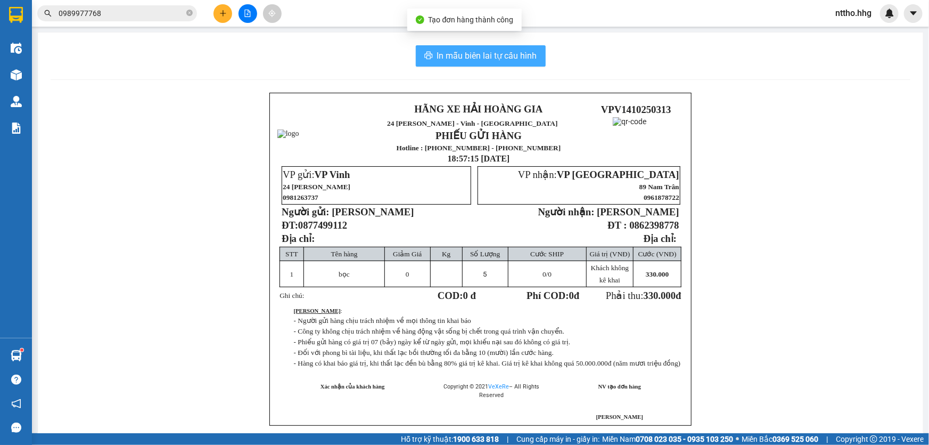
click at [478, 51] on span "In mẫu biên lai tự cấu hình" at bounding box center [487, 55] width 100 height 13
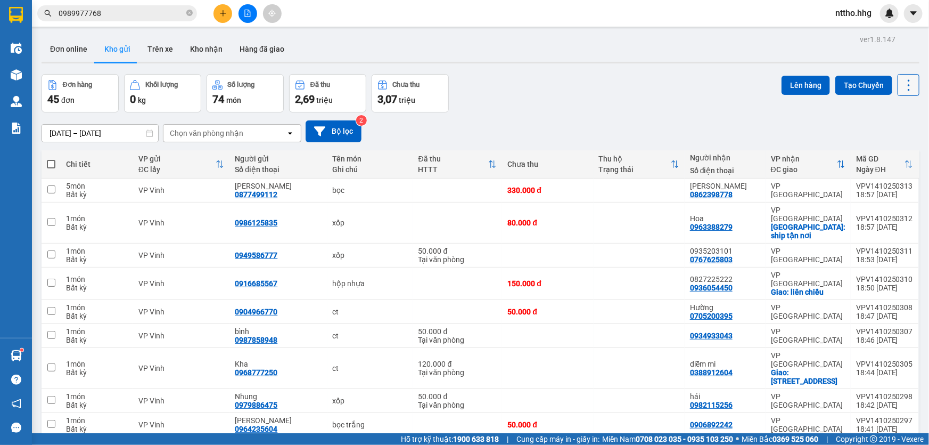
click at [908, 85] on icon at bounding box center [909, 84] width 2 height 11
click at [861, 156] on icon "Menu" at bounding box center [859, 152] width 10 height 10
click at [203, 137] on div "Chọn văn phòng nhận" at bounding box center [206, 133] width 73 height 11
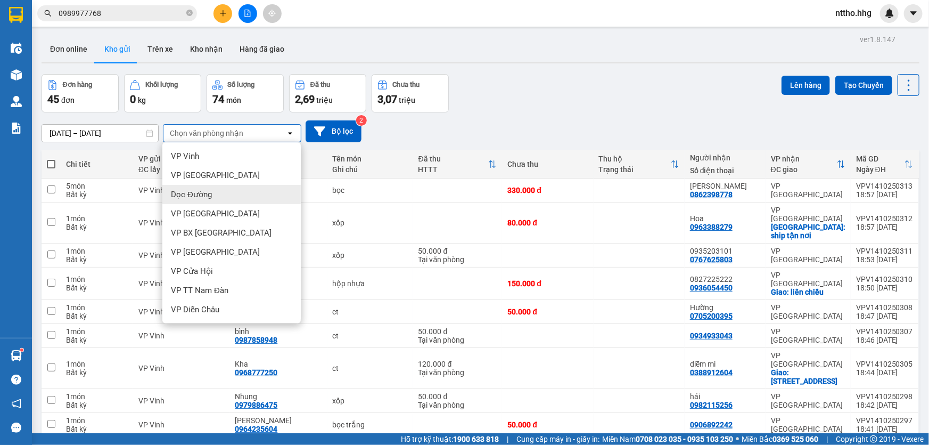
click at [205, 187] on div "Dọc Đường" at bounding box center [231, 194] width 138 height 19
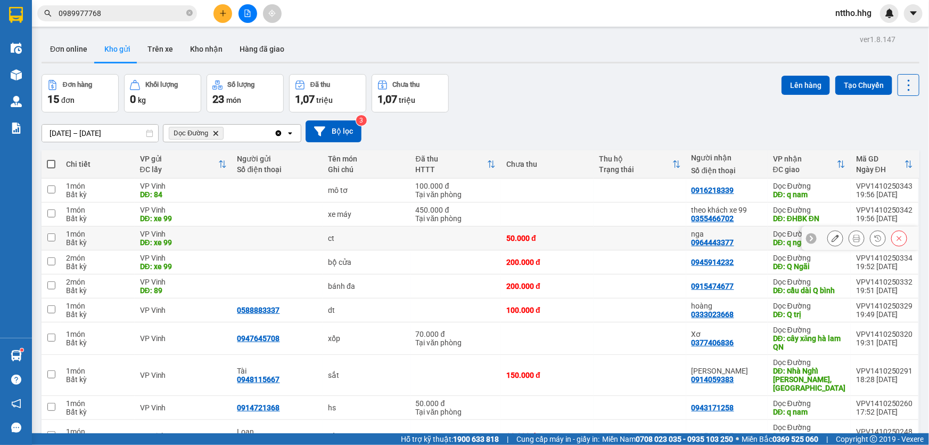
click at [762, 242] on div "nga 0964443377" at bounding box center [727, 238] width 71 height 17
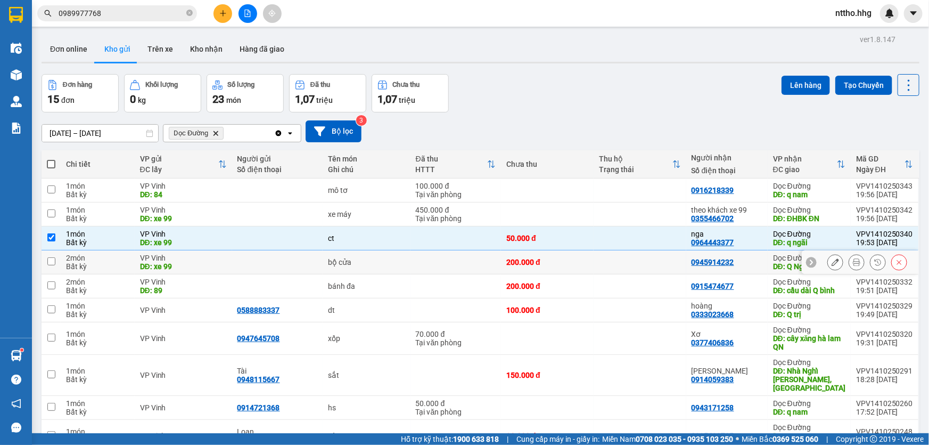
click at [762, 261] on div "0945914232" at bounding box center [727, 262] width 71 height 9
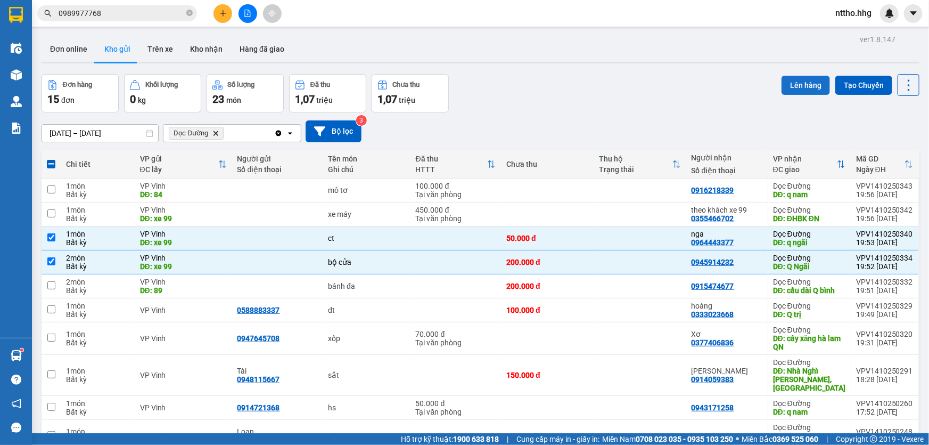
click at [792, 83] on button "Lên hàng" at bounding box center [806, 85] width 48 height 19
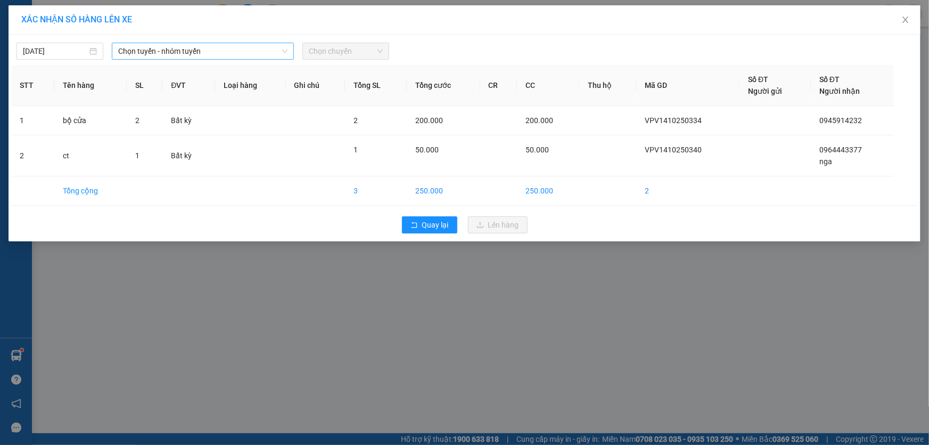
click at [227, 51] on span "Chọn tuyến - nhóm tuyến" at bounding box center [202, 51] width 169 height 16
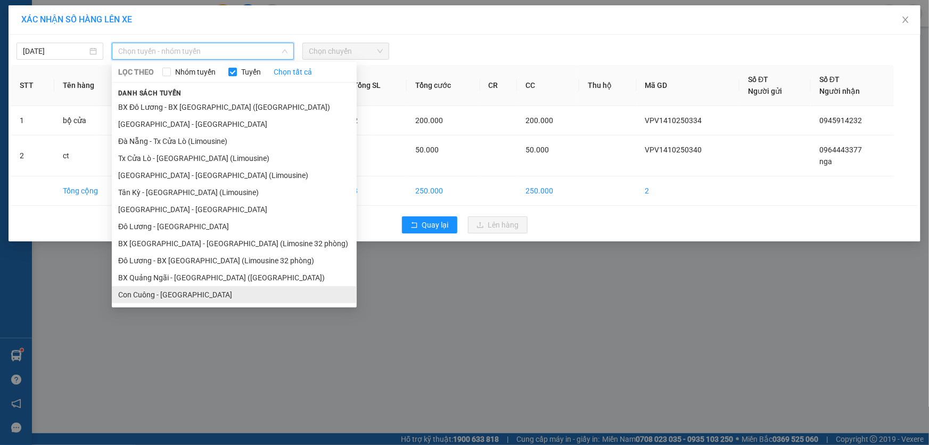
click at [169, 296] on li "Con Cuông - [GEOGRAPHIC_DATA]" at bounding box center [234, 294] width 245 height 17
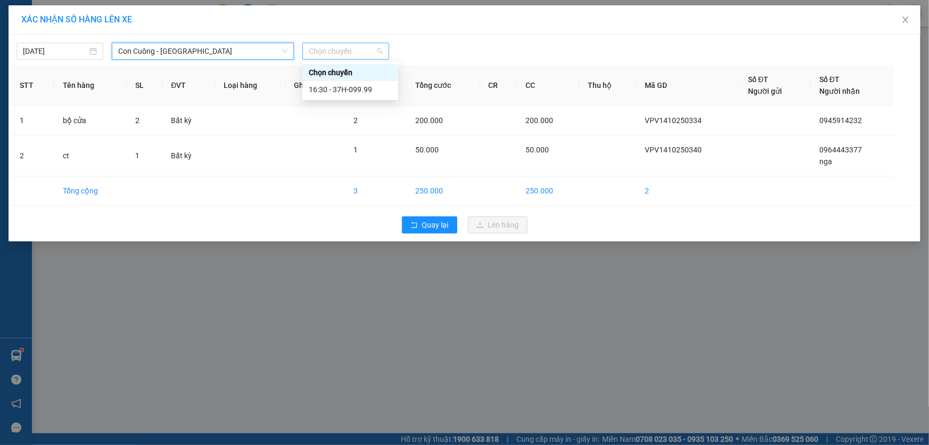
click at [352, 53] on span "Chọn chuyến" at bounding box center [346, 51] width 74 height 16
click at [371, 89] on div "16:30 - 37H-099.99" at bounding box center [350, 90] width 83 height 12
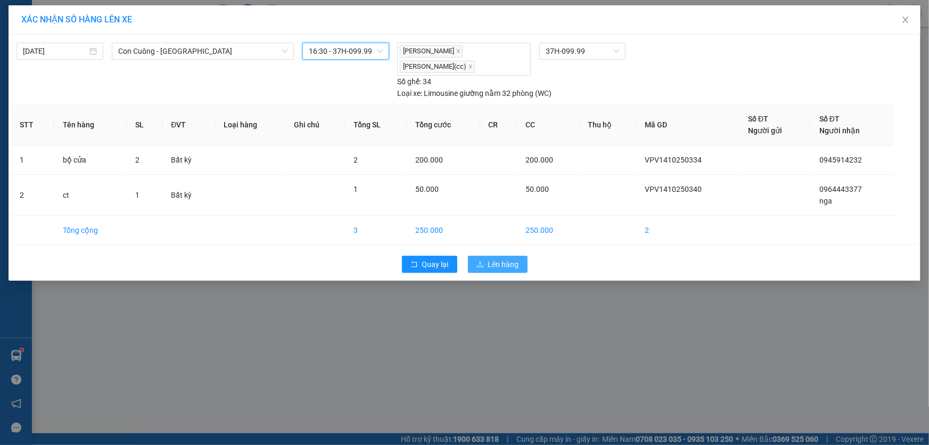
click at [496, 267] on span "Lên hàng" at bounding box center [503, 264] width 31 height 12
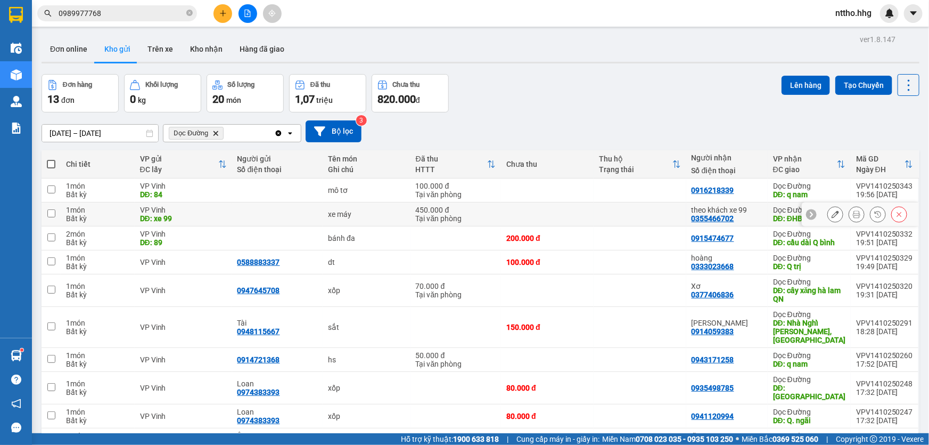
click at [604, 202] on td at bounding box center [640, 214] width 93 height 24
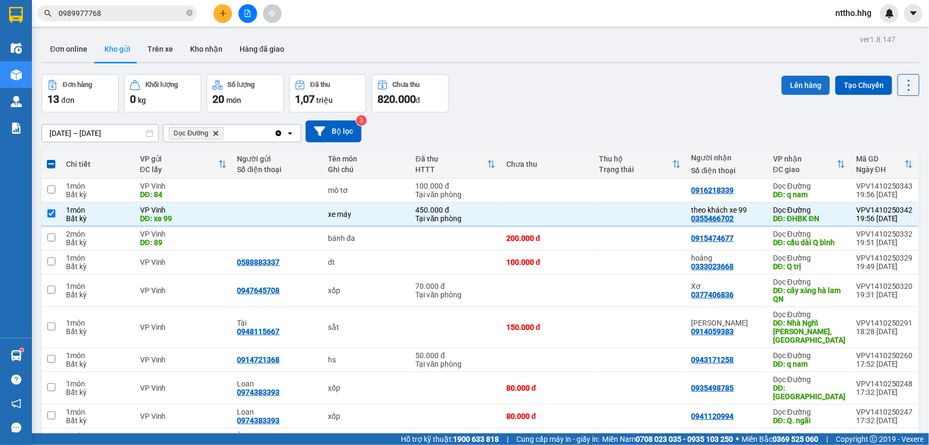
drag, startPoint x: 806, startPoint y: 84, endPoint x: 796, endPoint y: 84, distance: 10.1
click at [802, 84] on button "Lên hàng" at bounding box center [806, 85] width 48 height 19
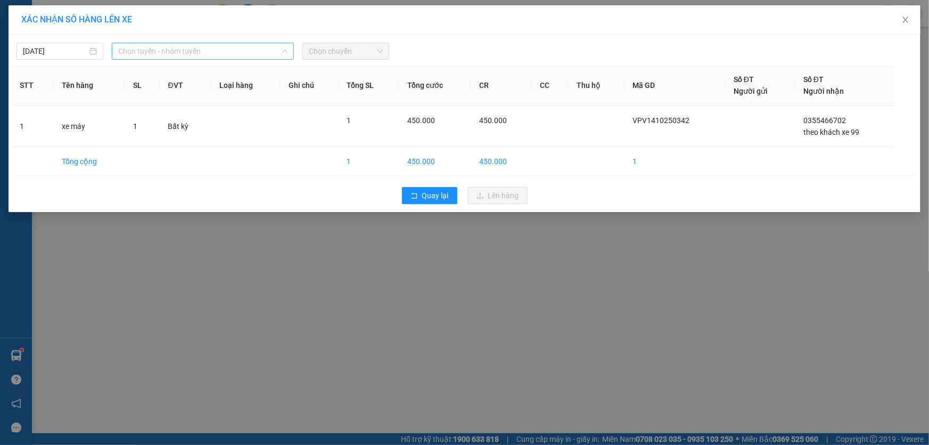
drag, startPoint x: 224, startPoint y: 50, endPoint x: 282, endPoint y: 84, distance: 67.6
click at [228, 50] on span "Chọn tuyến - nhóm tuyến" at bounding box center [202, 51] width 169 height 16
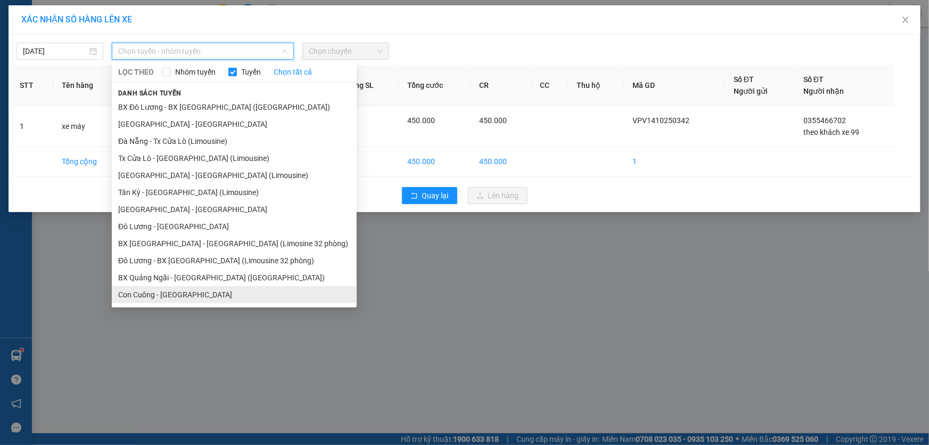
click at [168, 292] on li "Con Cuông - [GEOGRAPHIC_DATA]" at bounding box center [234, 294] width 245 height 17
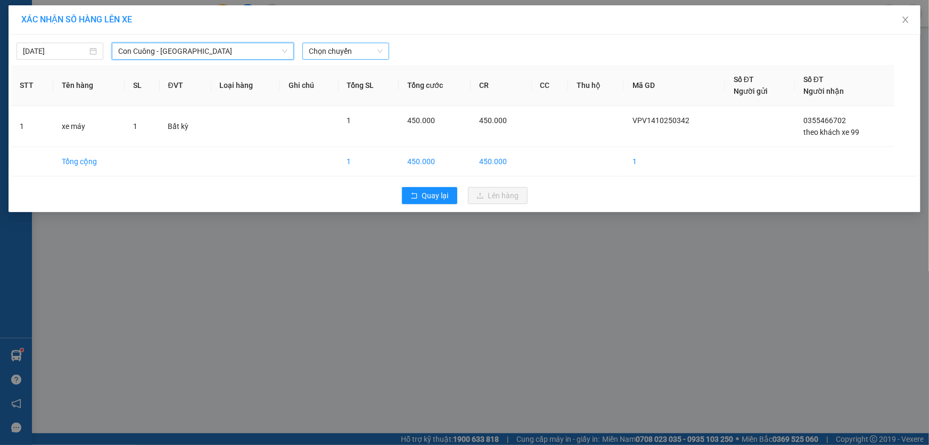
drag, startPoint x: 327, startPoint y: 50, endPoint x: 357, endPoint y: 49, distance: 29.8
click at [328, 49] on span "Chọn chuyến" at bounding box center [346, 51] width 74 height 16
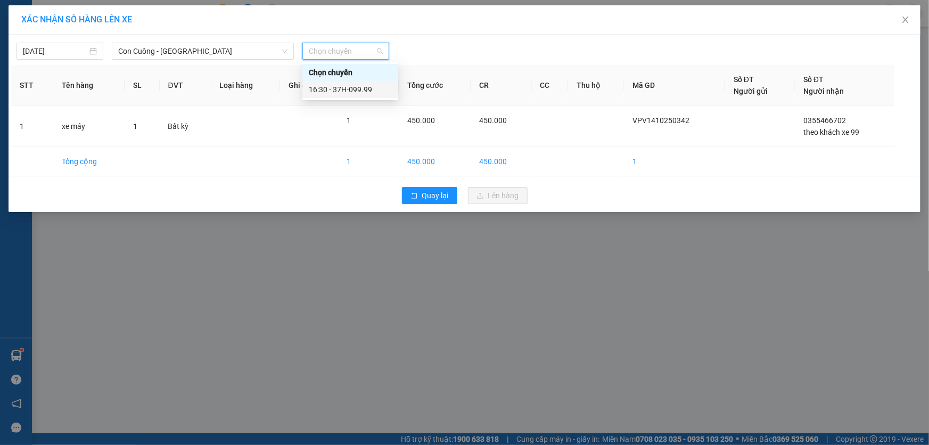
click at [361, 90] on div "16:30 - 37H-099.99" at bounding box center [350, 90] width 83 height 12
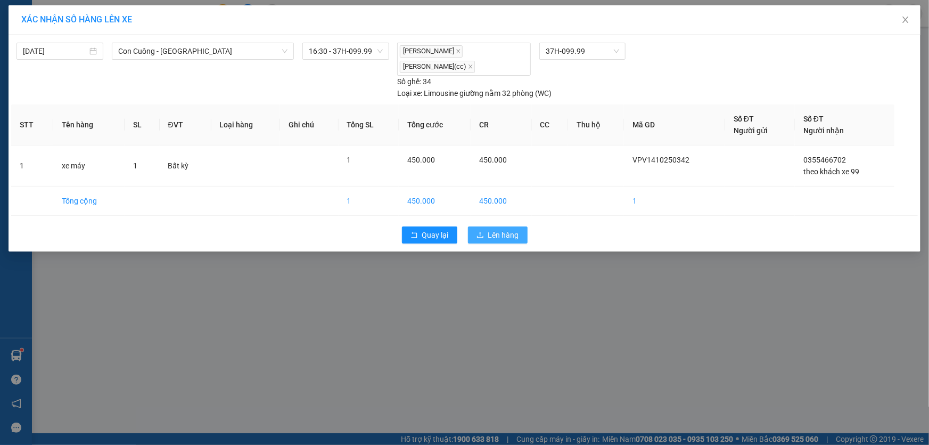
click at [505, 233] on span "Lên hàng" at bounding box center [503, 235] width 31 height 12
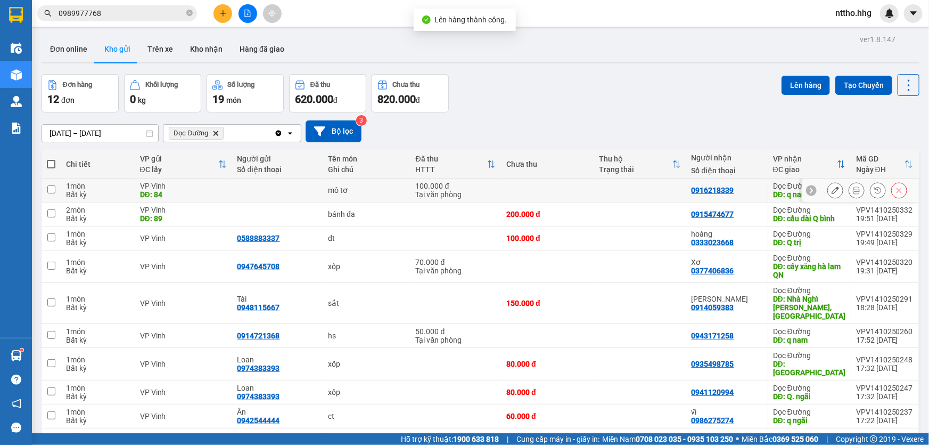
click at [640, 191] on td at bounding box center [640, 190] width 93 height 24
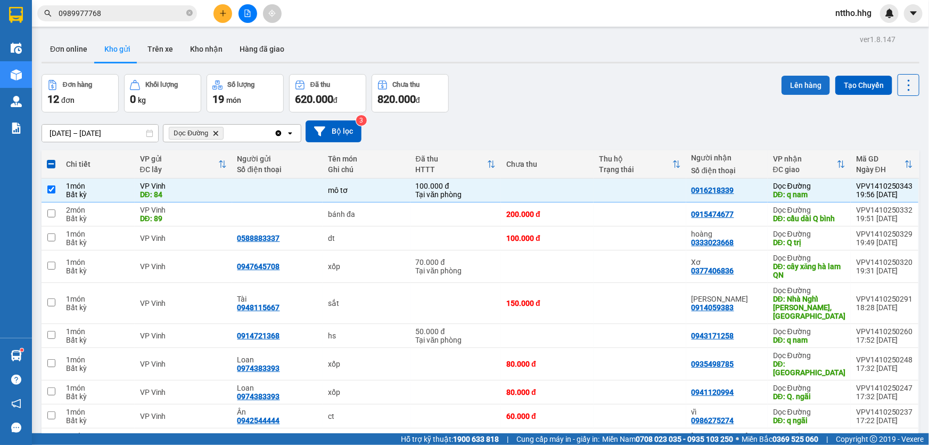
click at [789, 87] on button "Lên hàng" at bounding box center [806, 85] width 48 height 19
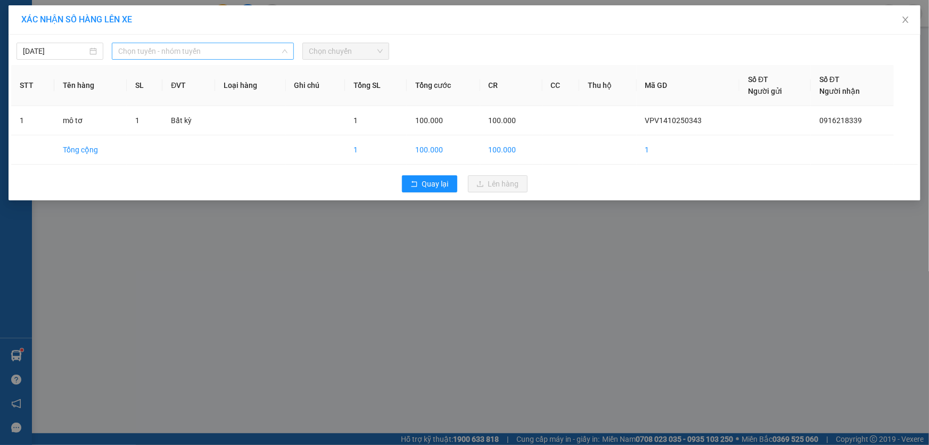
click at [234, 56] on span "Chọn tuyến - nhóm tuyến" at bounding box center [202, 51] width 169 height 16
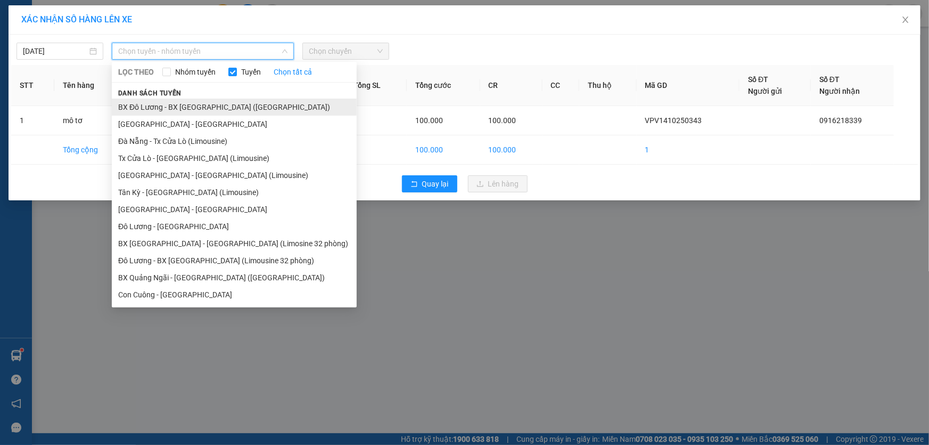
click at [186, 109] on li "BX Đô Lương - BX [GEOGRAPHIC_DATA] ([GEOGRAPHIC_DATA])" at bounding box center [234, 107] width 245 height 17
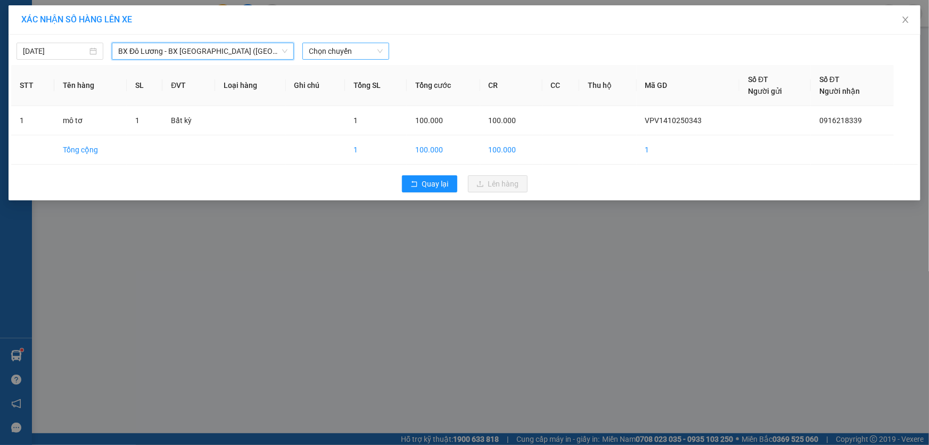
click at [365, 56] on span "Chọn chuyến" at bounding box center [346, 51] width 74 height 16
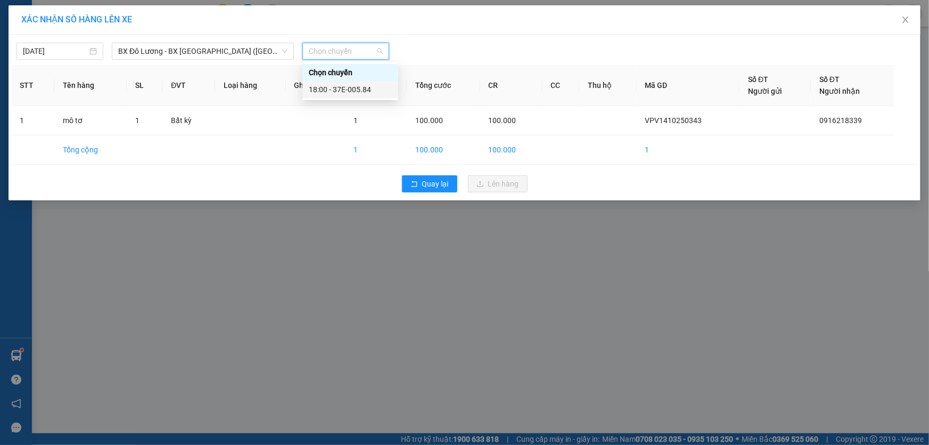
click at [356, 93] on div "18:00 - 37E-005.84" at bounding box center [350, 90] width 83 height 12
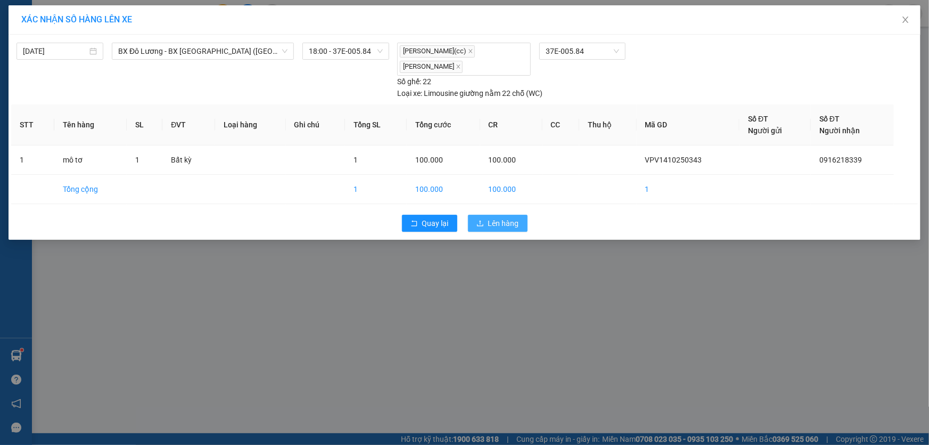
click at [495, 223] on span "Lên hàng" at bounding box center [503, 223] width 31 height 12
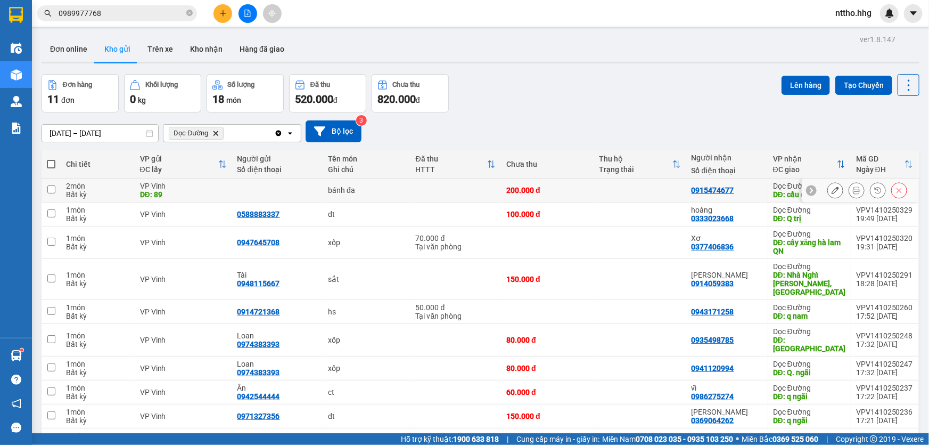
click at [608, 191] on td at bounding box center [640, 190] width 93 height 24
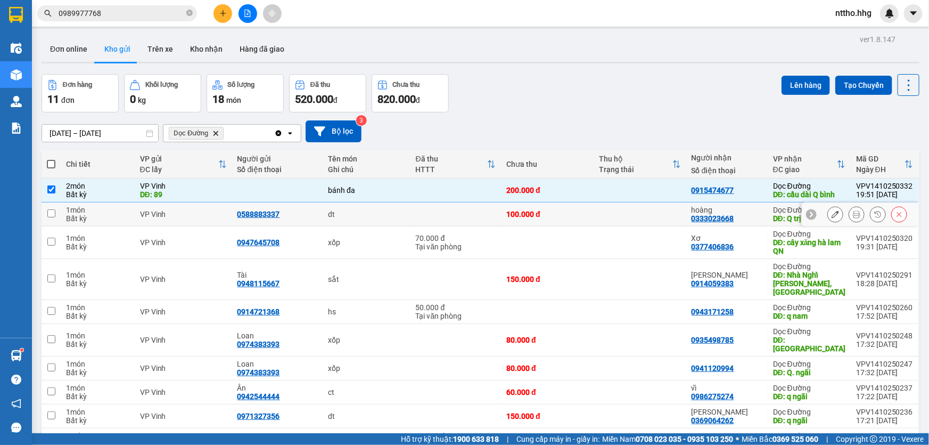
click at [594, 220] on td "100.000 đ" at bounding box center [547, 214] width 93 height 24
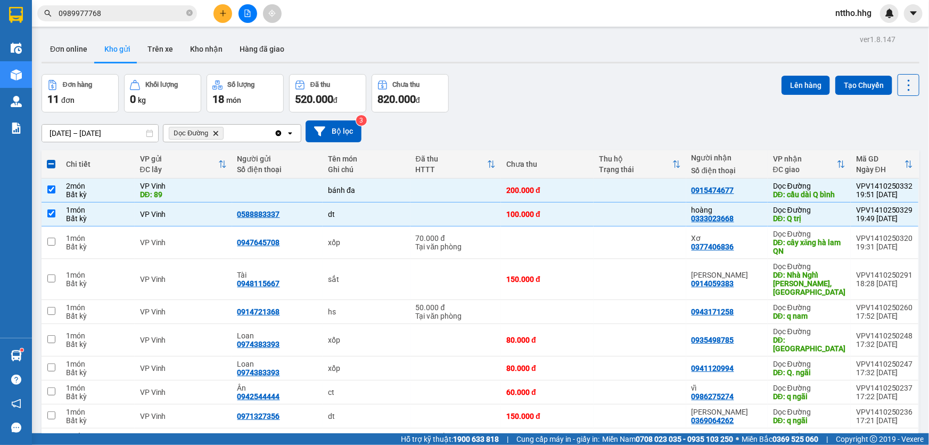
click at [799, 81] on button "Lên hàng" at bounding box center [806, 85] width 48 height 19
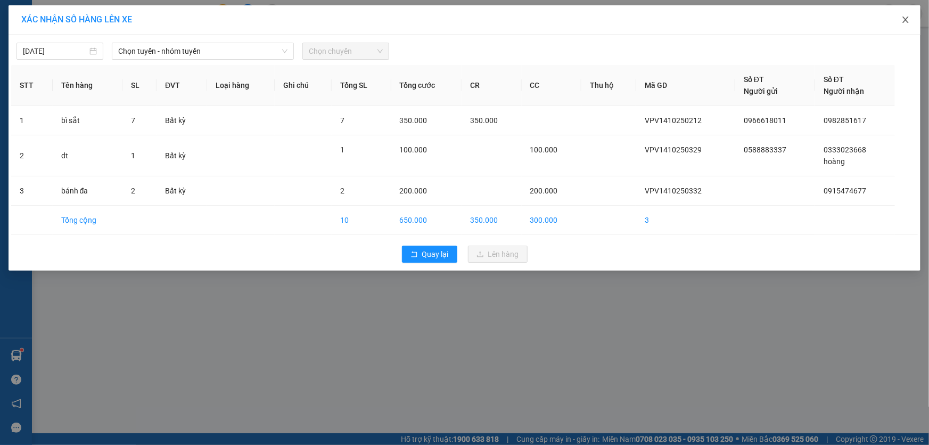
click at [905, 20] on icon "close" at bounding box center [906, 19] width 9 height 9
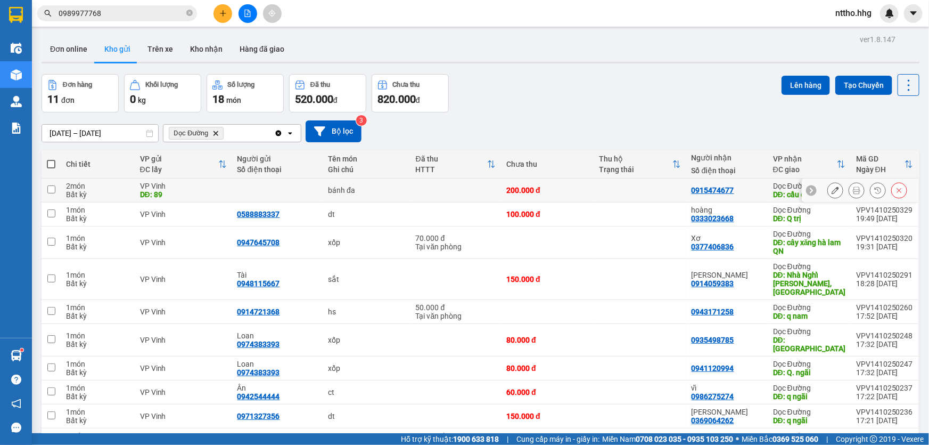
click at [754, 192] on div "0915474677" at bounding box center [727, 190] width 71 height 9
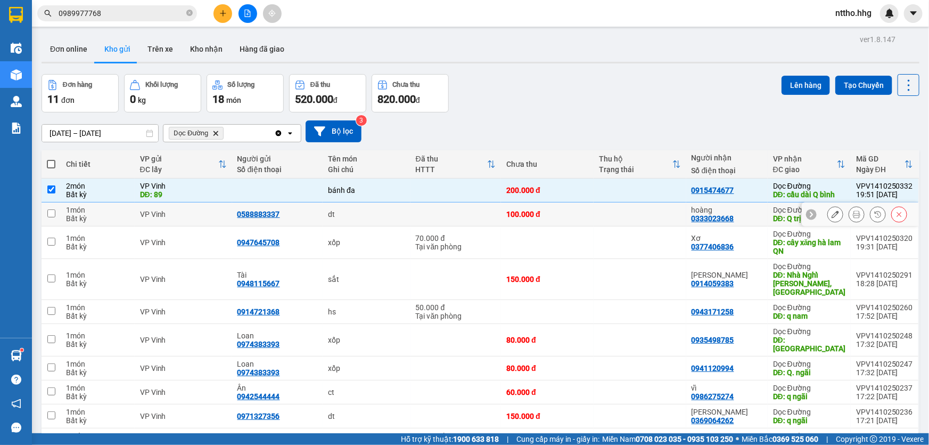
click at [758, 218] on div "hoàng 0333023668" at bounding box center [727, 214] width 71 height 17
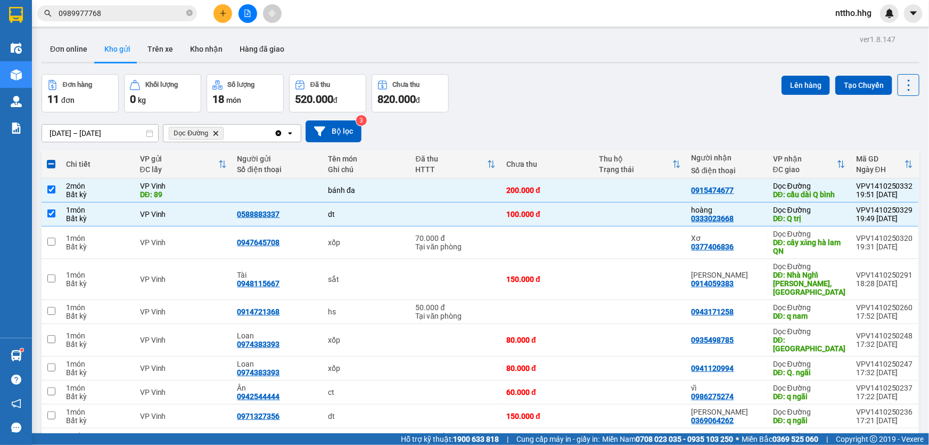
click at [807, 85] on button "Lên hàng" at bounding box center [806, 85] width 48 height 19
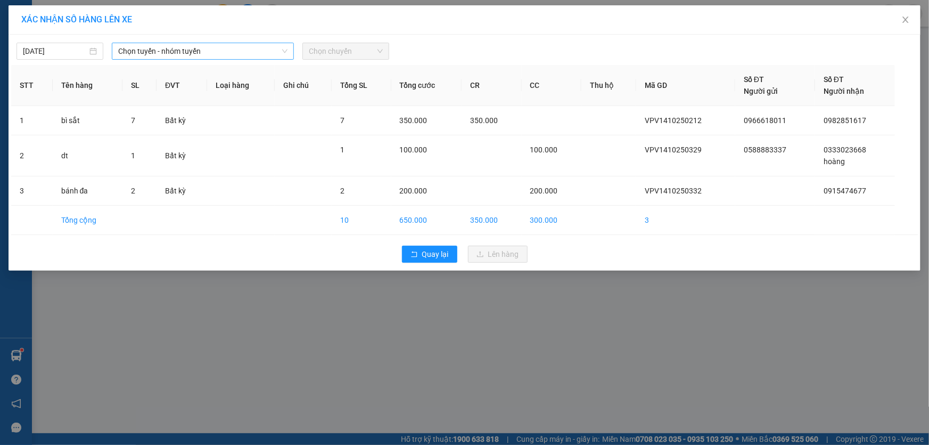
drag, startPoint x: 231, startPoint y: 48, endPoint x: 238, endPoint y: 50, distance: 6.6
click at [232, 48] on span "Chọn tuyến - nhóm tuyến" at bounding box center [202, 51] width 169 height 16
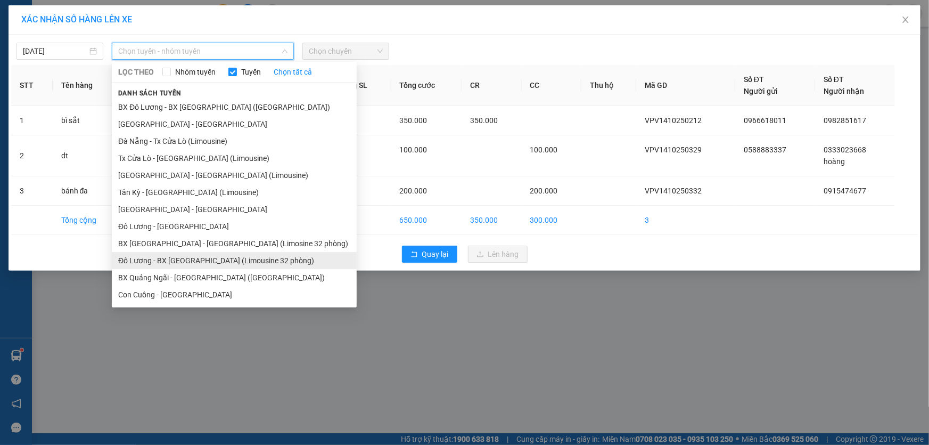
click at [176, 260] on li "Đô Lương - BX [GEOGRAPHIC_DATA] (Limousine 32 phòng)" at bounding box center [234, 260] width 245 height 17
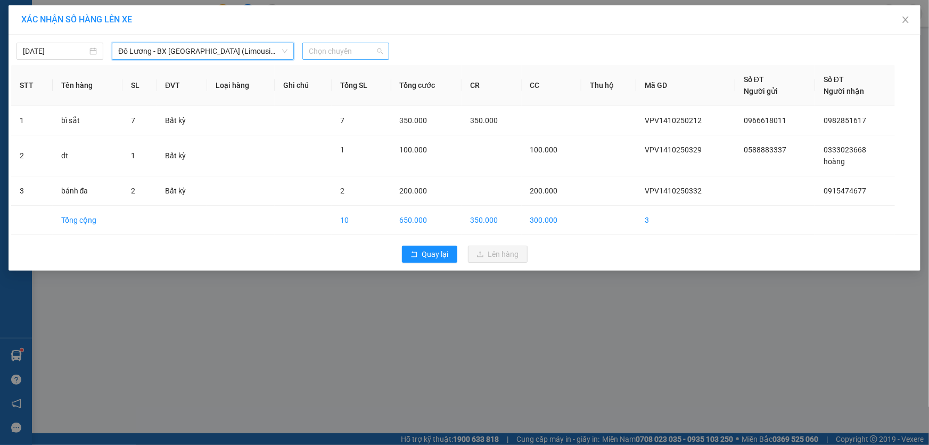
drag, startPoint x: 340, startPoint y: 50, endPoint x: 373, endPoint y: 62, distance: 34.5
click at [341, 50] on span "Chọn chuyến" at bounding box center [346, 51] width 74 height 16
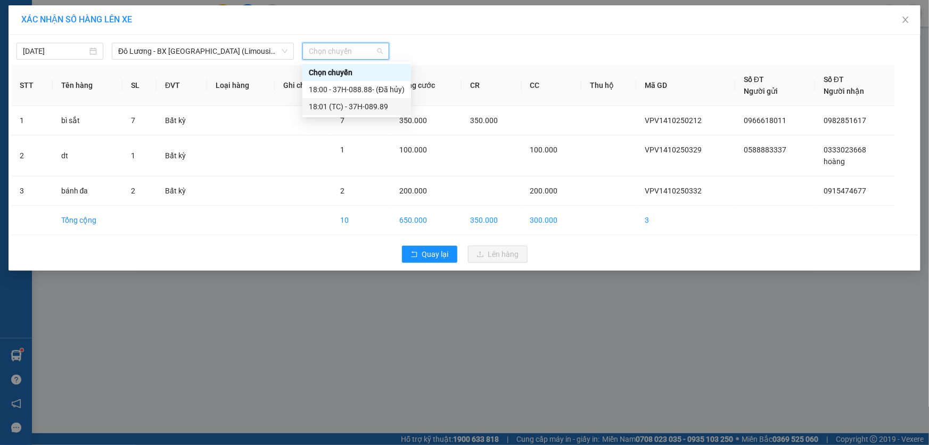
click at [351, 105] on div "18:01 (TC) - 37H-089.89" at bounding box center [357, 107] width 96 height 12
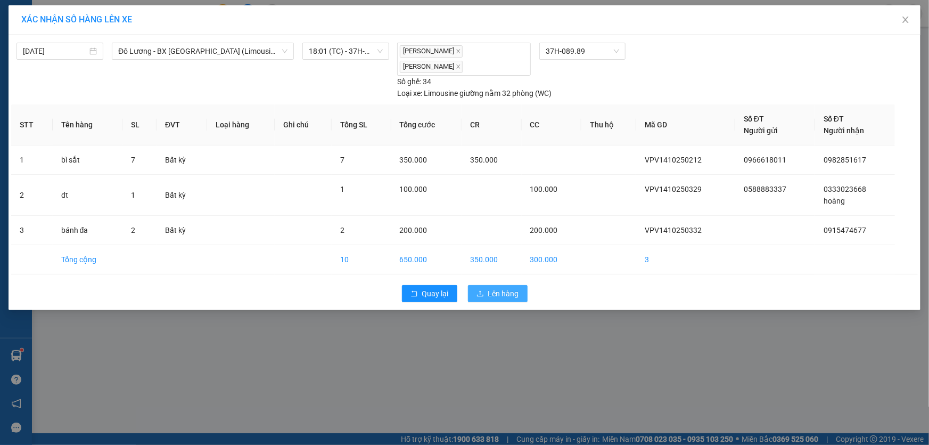
click at [510, 288] on span "Lên hàng" at bounding box center [503, 294] width 31 height 12
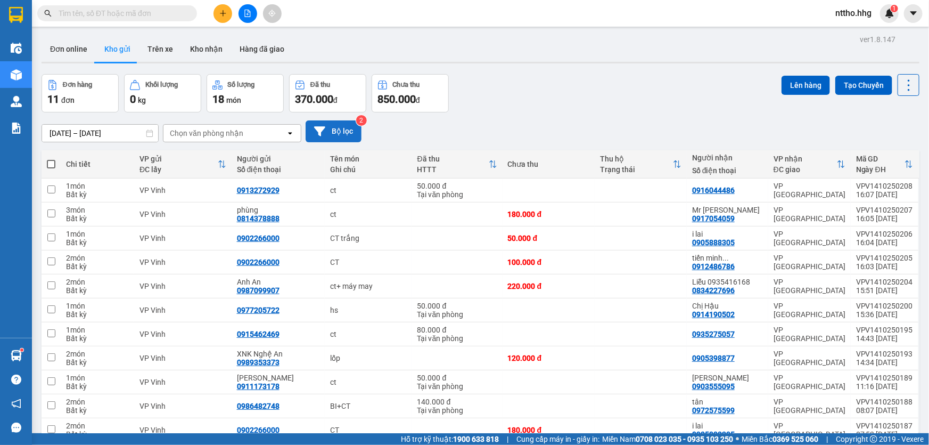
click at [321, 129] on icon at bounding box center [319, 131] width 11 height 10
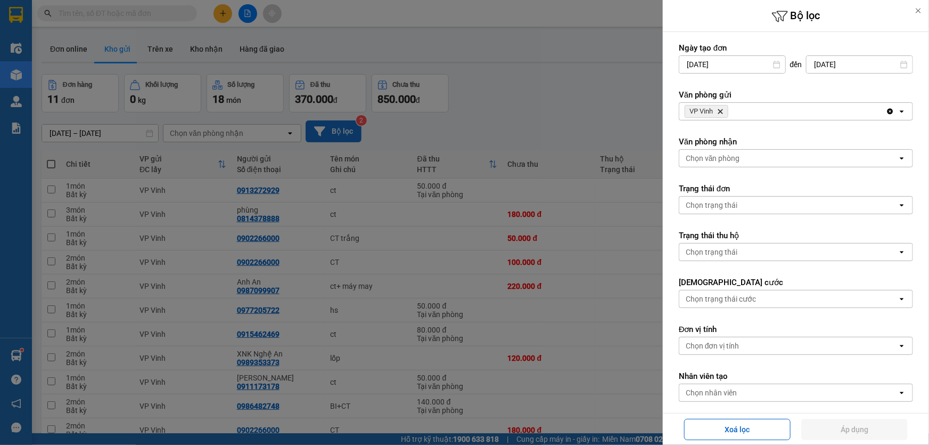
click at [721, 109] on icon "Delete" at bounding box center [720, 111] width 6 height 6
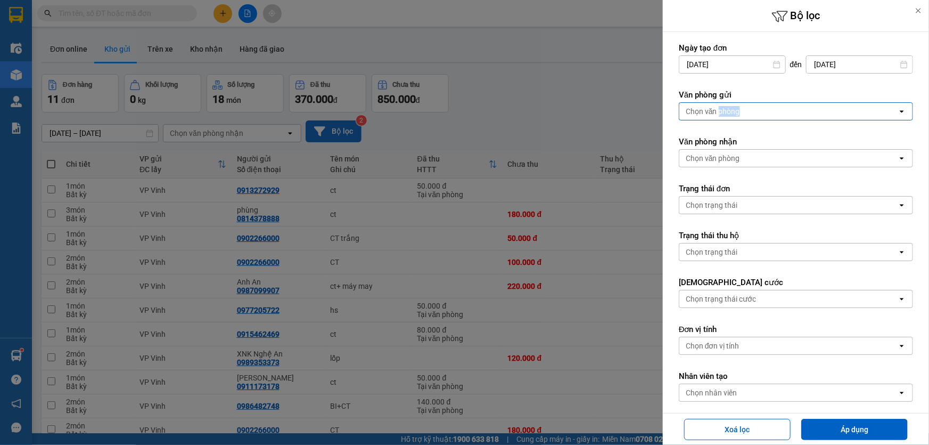
click at [721, 109] on div "Chọn văn phòng" at bounding box center [713, 111] width 54 height 11
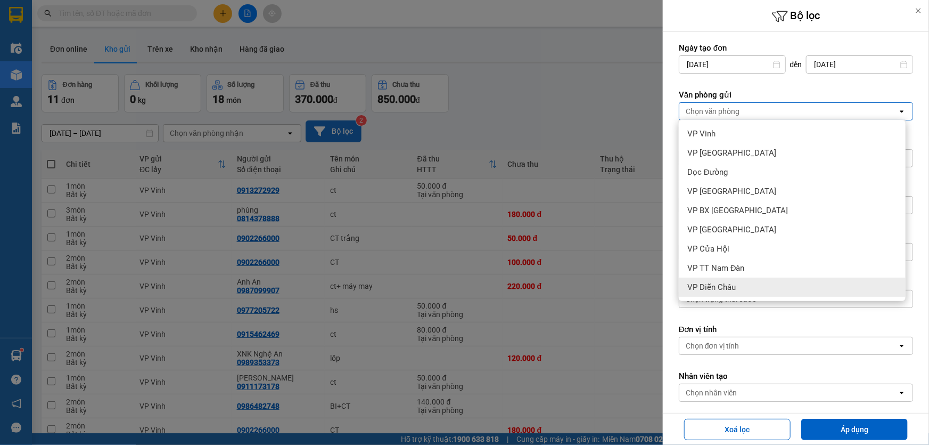
drag, startPoint x: 716, startPoint y: 284, endPoint x: 759, endPoint y: 149, distance: 142.0
click at [715, 284] on span "VP Diễn Châu" at bounding box center [712, 287] width 48 height 11
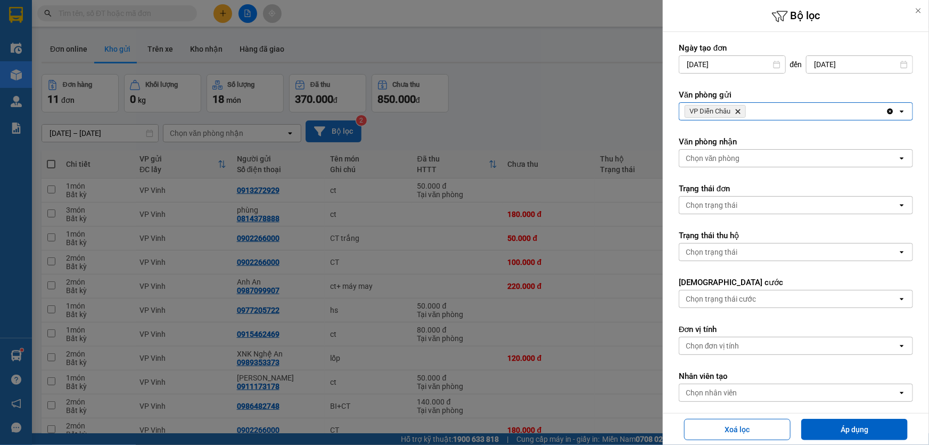
click at [788, 99] on label "Văn phòng gửi" at bounding box center [796, 94] width 234 height 11
click at [783, 113] on div "VP Diễn Châu Delete" at bounding box center [783, 111] width 207 height 17
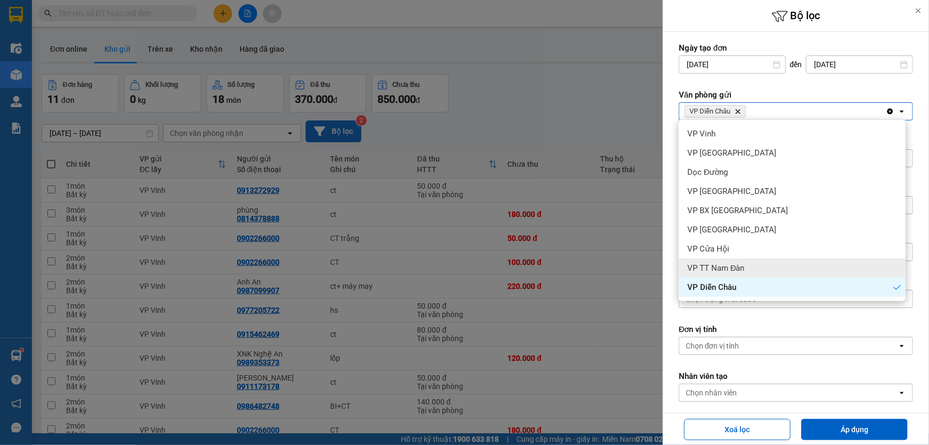
drag, startPoint x: 730, startPoint y: 270, endPoint x: 831, endPoint y: 126, distance: 175.8
click at [730, 265] on span "VP TT Nam Đàn" at bounding box center [717, 268] width 58 height 11
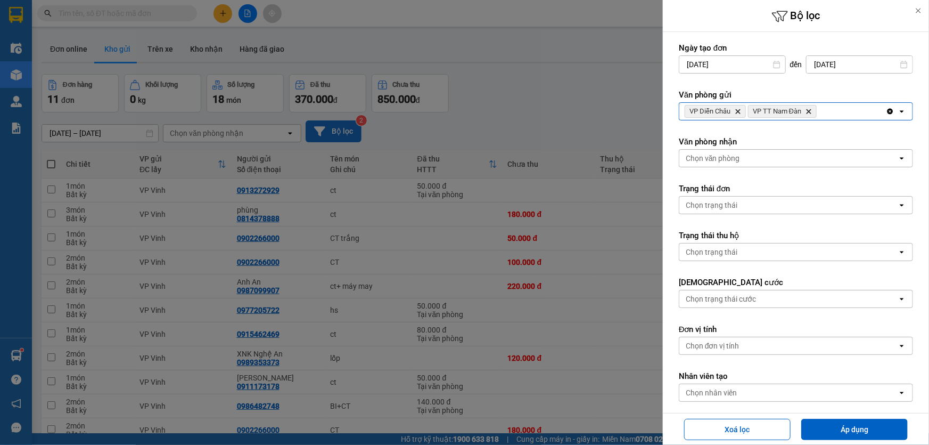
click at [835, 114] on div "VP Diễn Châu Delete VP TT Nam Đàn Delete" at bounding box center [783, 111] width 207 height 17
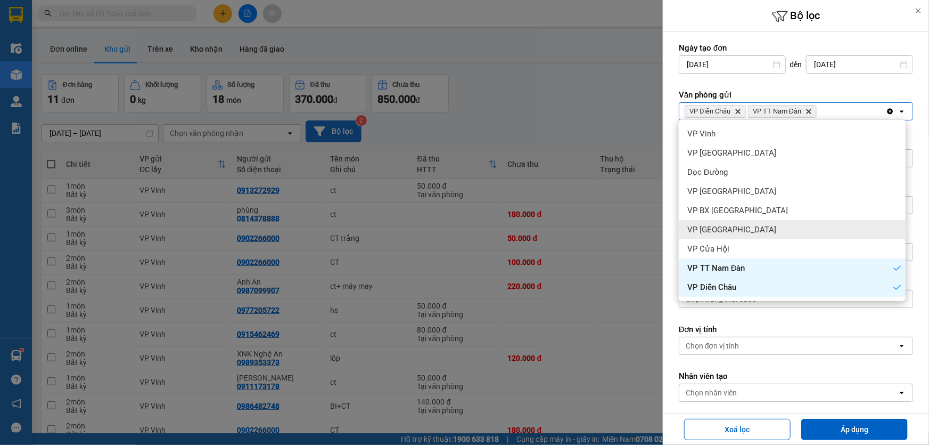
click at [760, 233] on div "VP [GEOGRAPHIC_DATA]" at bounding box center [792, 229] width 227 height 19
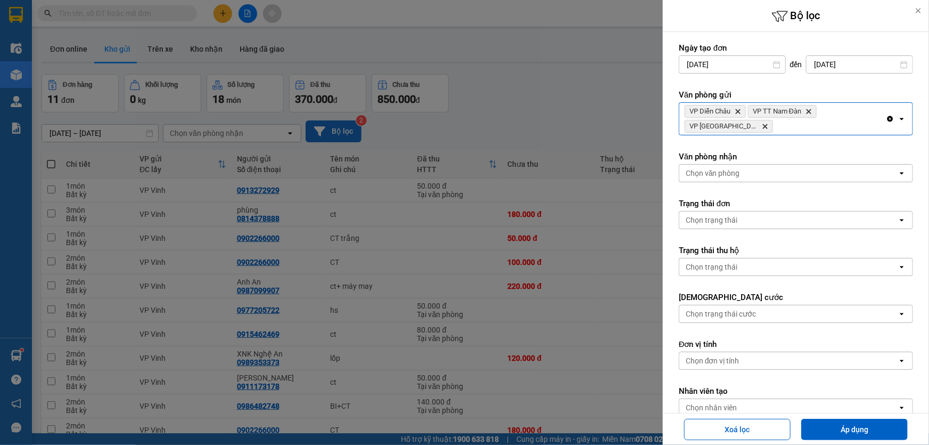
click at [829, 122] on div "VP Diễn Châu Delete VP TT Nam Đàn Delete VP Cầu Yên Xuân Delete" at bounding box center [783, 119] width 207 height 32
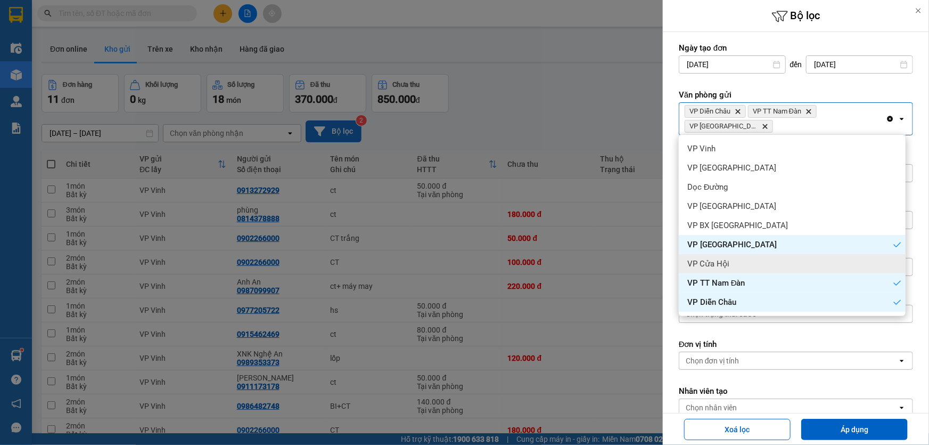
click at [744, 268] on div "VP Cửa Hội" at bounding box center [792, 263] width 227 height 19
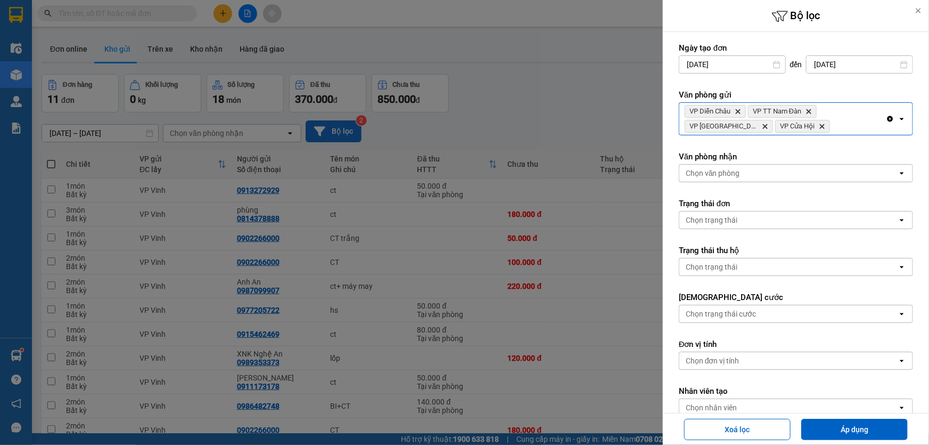
click at [862, 103] on div "VP Diễn Châu Delete VP TT Nam Đàn Delete VP Cầu Yên Xuân Delete VP Cửa Hội Dele…" at bounding box center [783, 119] width 207 height 32
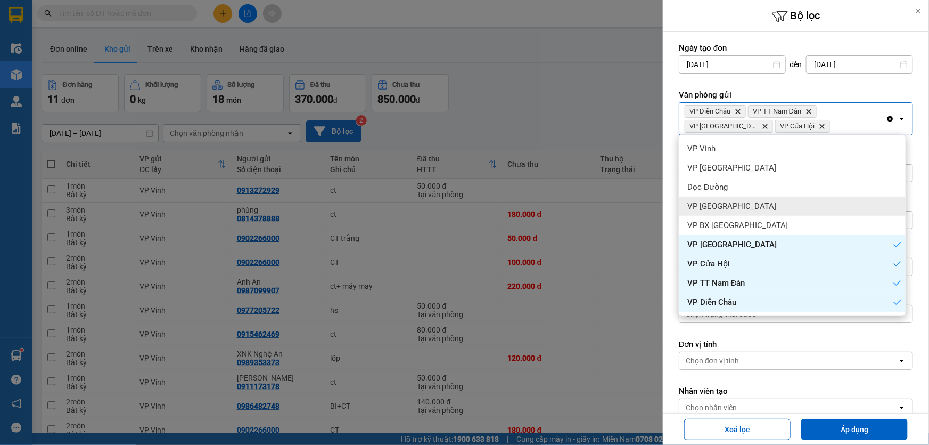
click at [738, 204] on div "VP [GEOGRAPHIC_DATA]" at bounding box center [792, 206] width 227 height 19
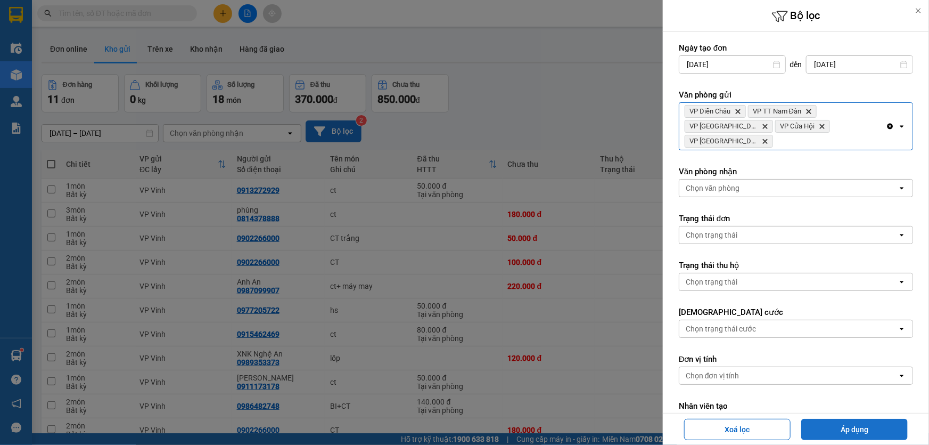
click at [868, 428] on button "Áp dụng" at bounding box center [855, 429] width 107 height 21
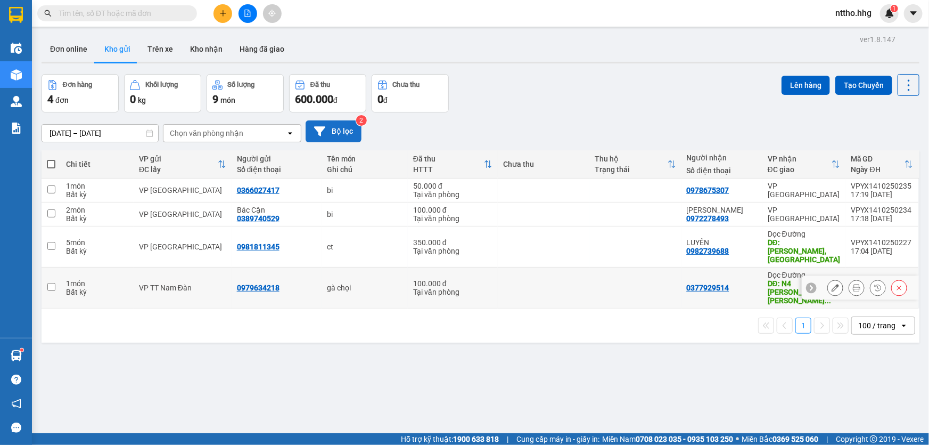
click at [832, 284] on icon at bounding box center [835, 287] width 7 height 7
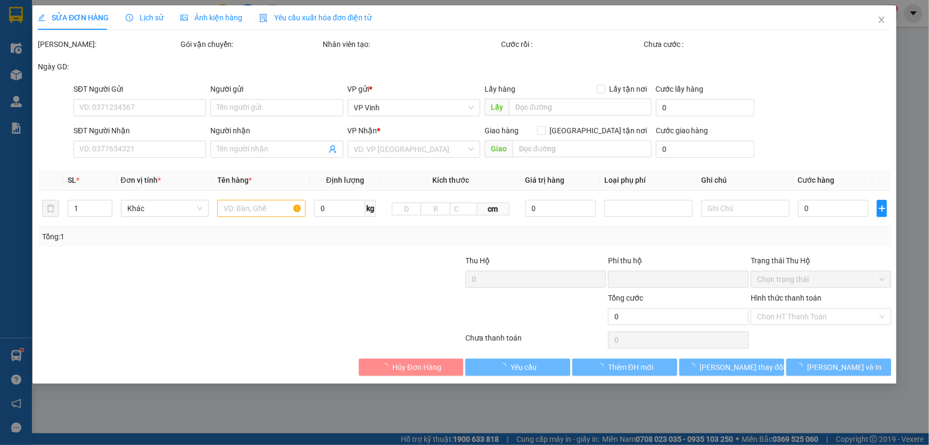
type input "0979634218"
type input "0377929514"
type input "N4 Trần phú-nguyễn hoàng-tam kỳ-Q.Nam"
type input "0"
type input "100.000"
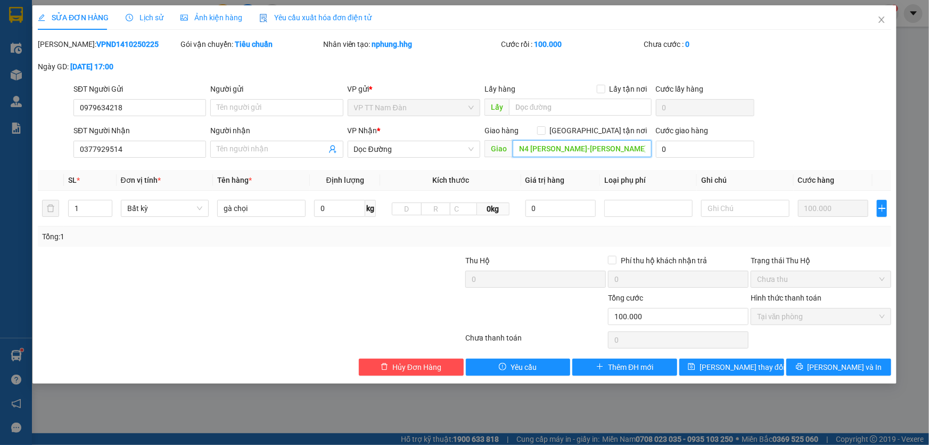
click at [612, 149] on input "N4 Trần phú-nguyễn hoàng-tam kỳ-Q.Nam" at bounding box center [582, 148] width 139 height 17
click at [611, 148] on input "N4 Trần phú-nguyễn hoàng-tam kỳ-Q.Nam" at bounding box center [582, 148] width 139 height 17
type input "N4 Trần phú--tam kỳ-Q.Nam"
click at [743, 366] on span "Lưu thay đổi" at bounding box center [742, 367] width 85 height 12
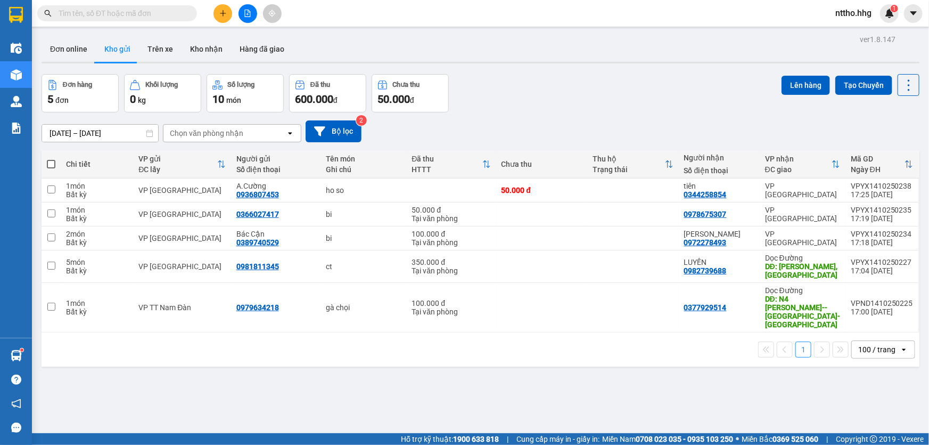
click at [225, 12] on icon "plus" at bounding box center [222, 13] width 7 height 7
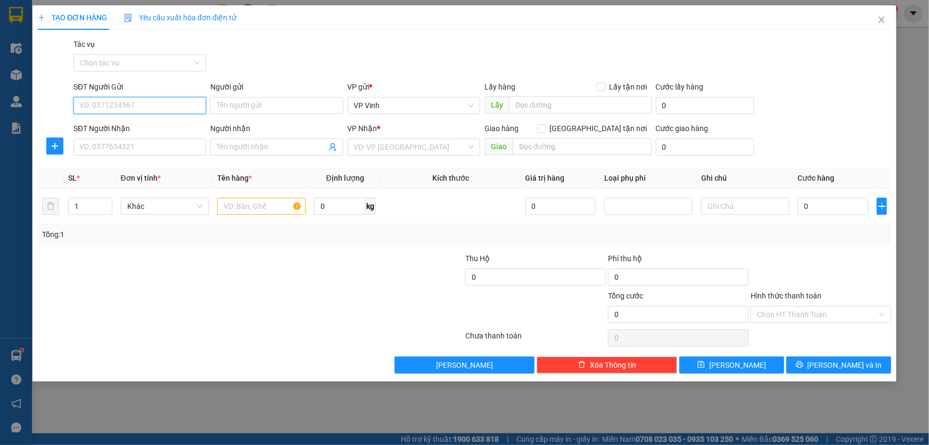
drag, startPoint x: 110, startPoint y: 107, endPoint x: 391, endPoint y: 60, distance: 284.5
click at [110, 107] on input "SĐT Người Gửi" at bounding box center [139, 105] width 133 height 17
type input "0929236568"
click at [109, 151] on input "SĐT Người Nhận" at bounding box center [139, 146] width 133 height 17
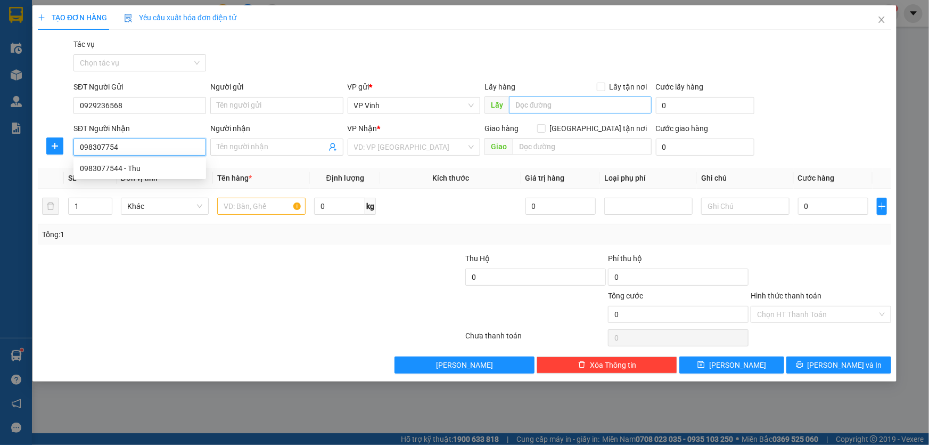
type input "0983077544"
click at [171, 169] on div "0983077544 - Thu" at bounding box center [140, 168] width 120 height 12
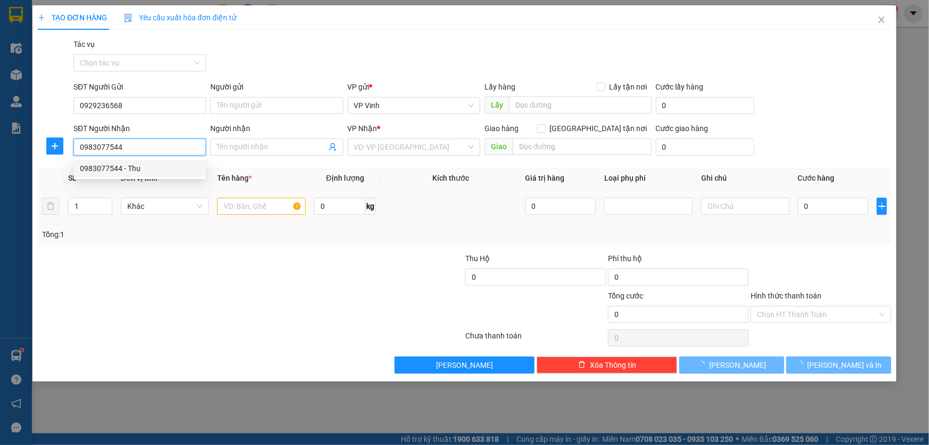
type input "Thu"
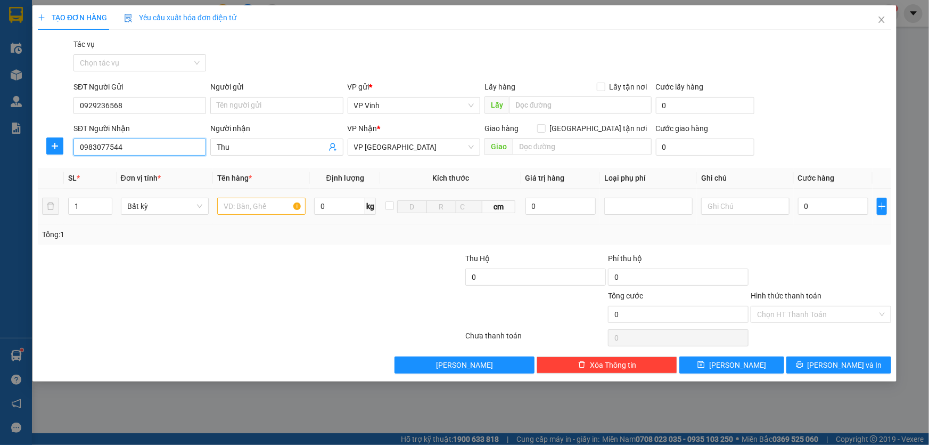
type input "0983077544"
click at [296, 208] on input "text" at bounding box center [261, 206] width 88 height 17
type input "ct"
drag, startPoint x: 813, startPoint y: 206, endPoint x: 922, endPoint y: 207, distance: 109.7
click at [813, 206] on input "0" at bounding box center [833, 206] width 71 height 17
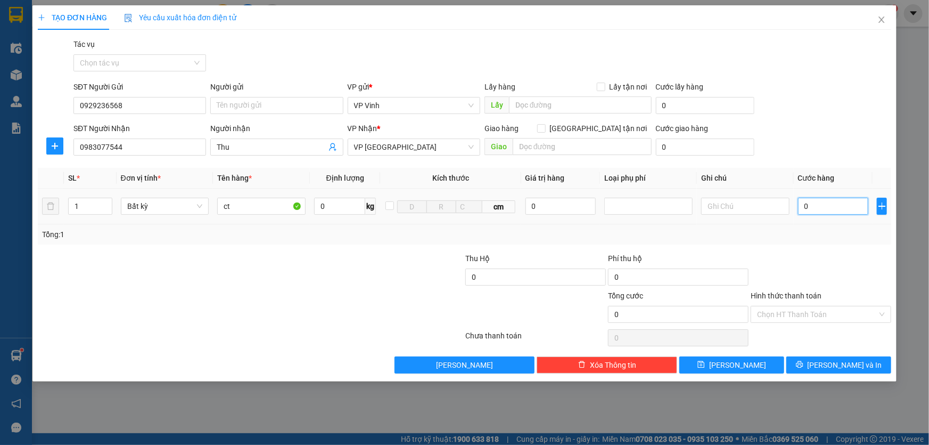
type input "5"
type input "50"
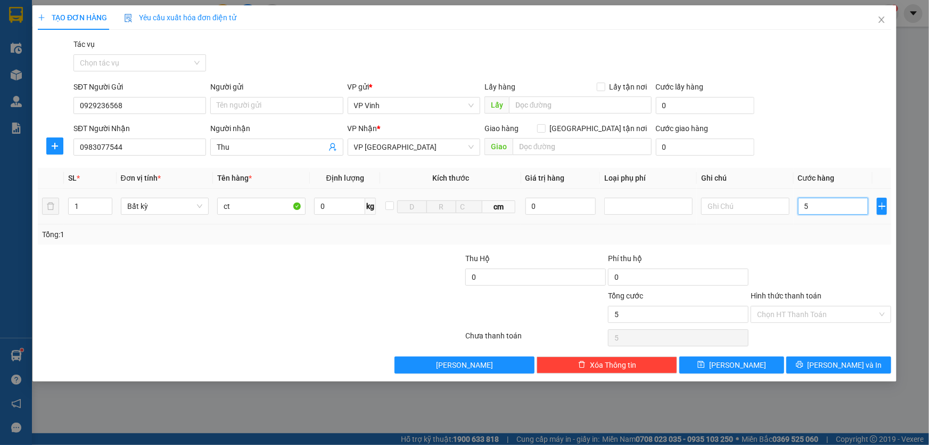
type input "50"
type input "500"
type input "5.000"
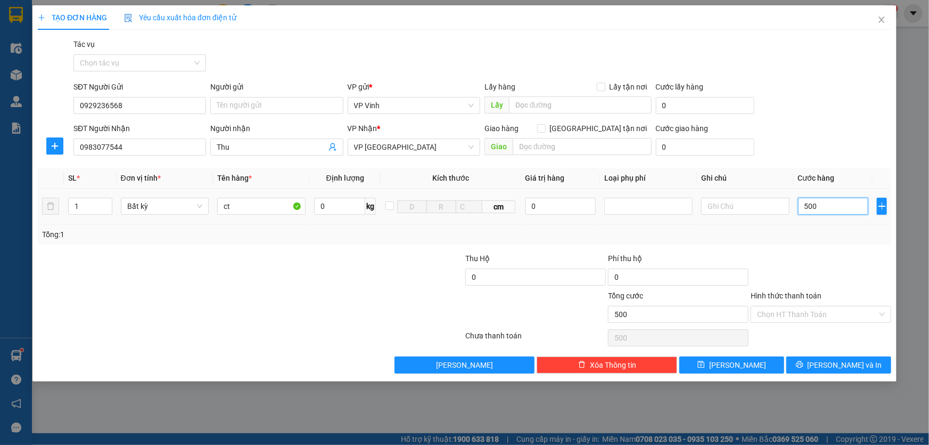
type input "5.000"
type input "50.000"
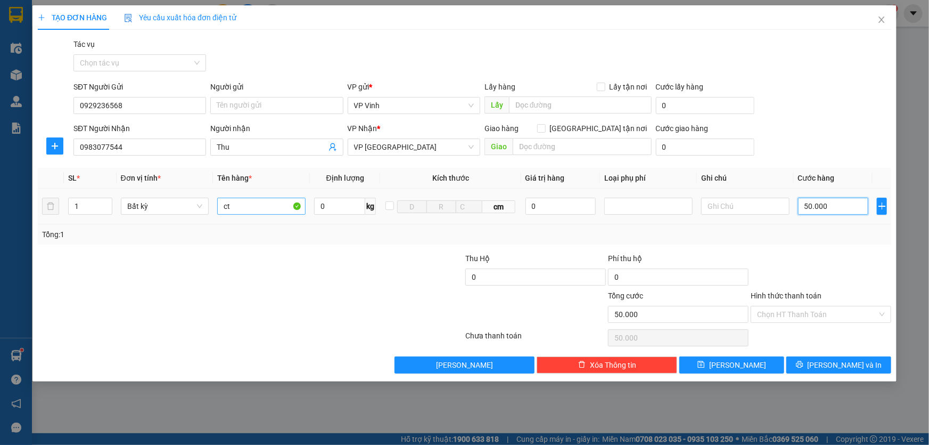
type input "50.000"
click at [261, 200] on input "ct" at bounding box center [261, 206] width 88 height 17
type input "ct hs"
click at [796, 314] on input "Hình thức thanh toán" at bounding box center [817, 314] width 120 height 16
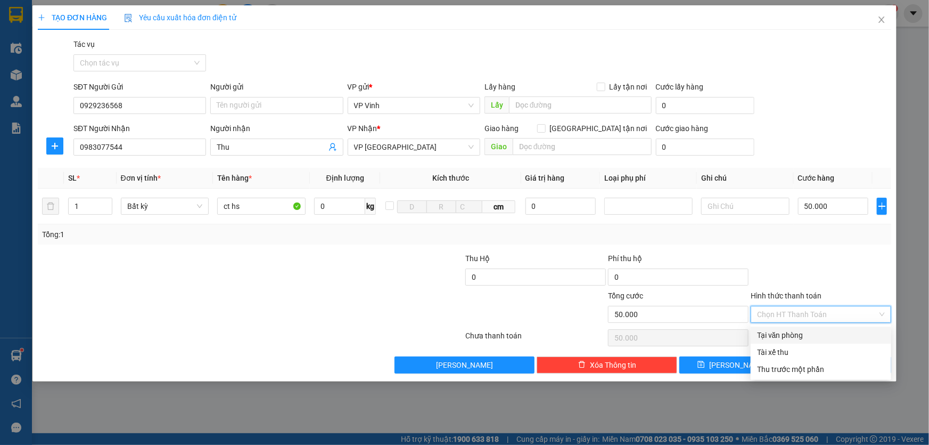
click at [793, 331] on div "Tại văn phòng" at bounding box center [821, 335] width 128 height 12
type input "0"
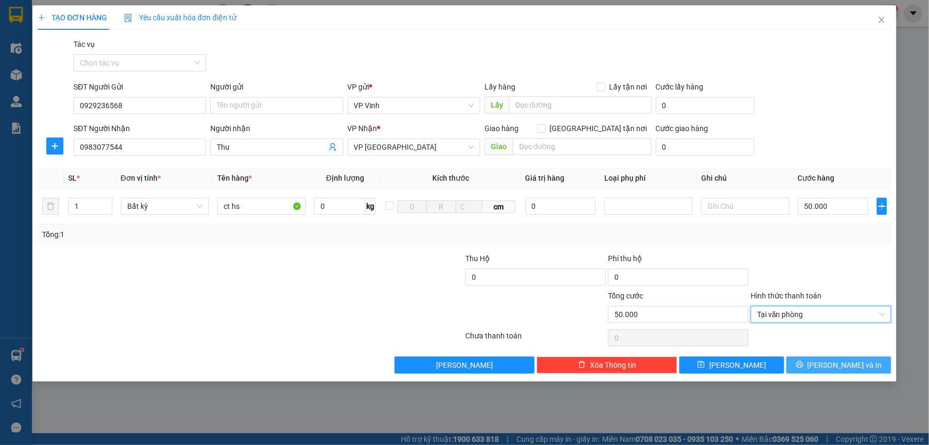
drag, startPoint x: 868, startPoint y: 366, endPoint x: 843, endPoint y: 347, distance: 32.0
click at [868, 366] on button "[PERSON_NAME] và In" at bounding box center [839, 364] width 105 height 17
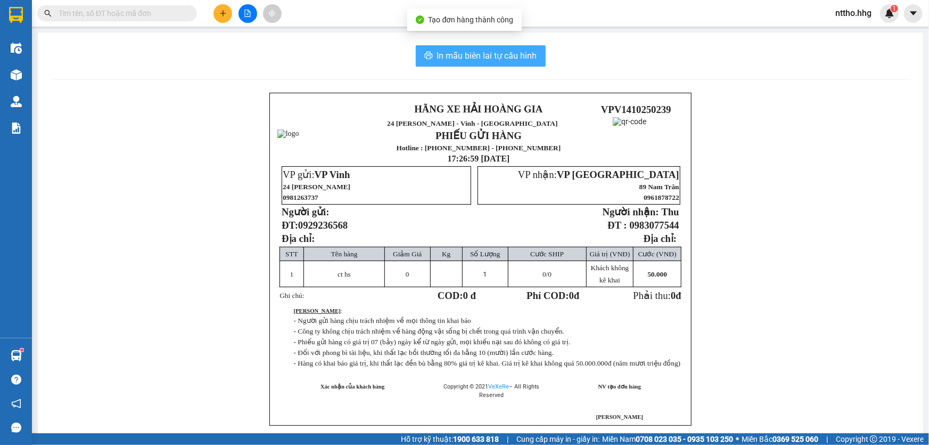
click at [487, 55] on span "In mẫu biên lai tự cấu hình" at bounding box center [487, 55] width 100 height 13
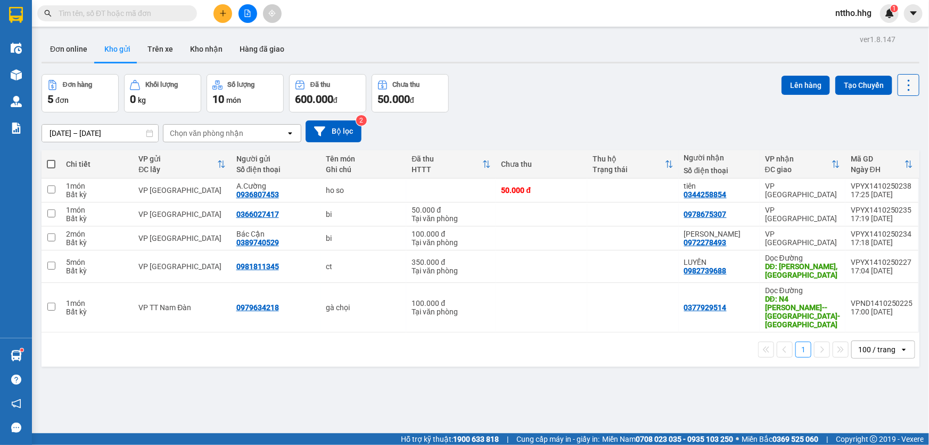
click at [902, 89] on icon at bounding box center [909, 85] width 15 height 15
click at [871, 147] on div "Làm mới" at bounding box center [882, 151] width 63 height 11
click at [342, 132] on button "Bộ lọc" at bounding box center [334, 131] width 56 height 22
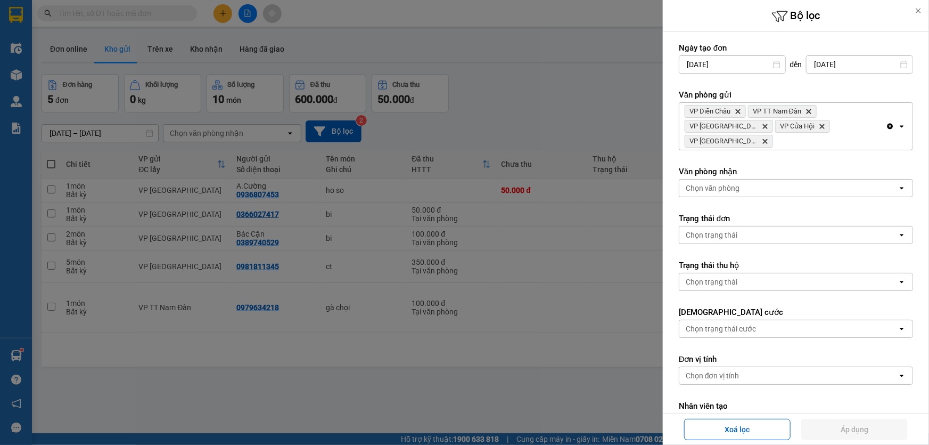
click at [516, 112] on div at bounding box center [464, 222] width 929 height 445
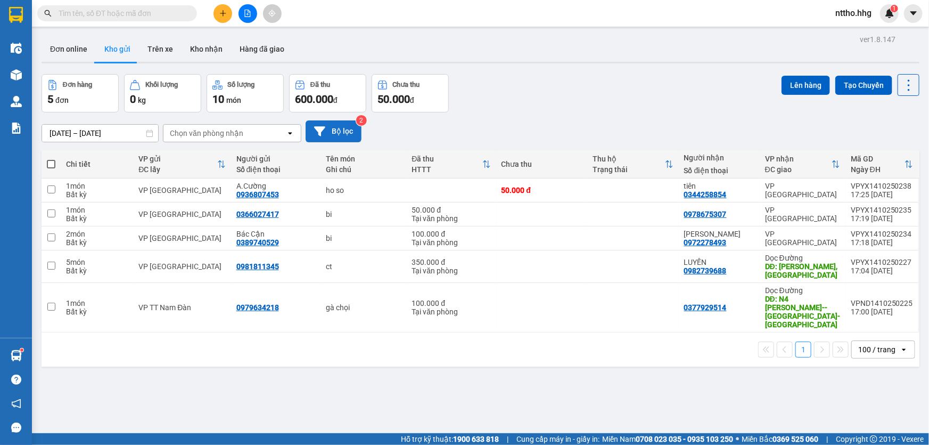
click at [341, 128] on button "Bộ lọc" at bounding box center [334, 131] width 56 height 22
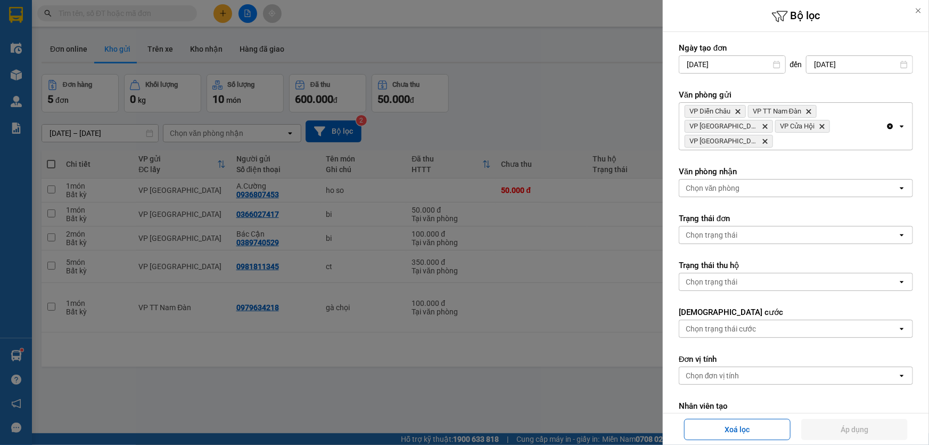
click at [553, 110] on div at bounding box center [464, 222] width 929 height 445
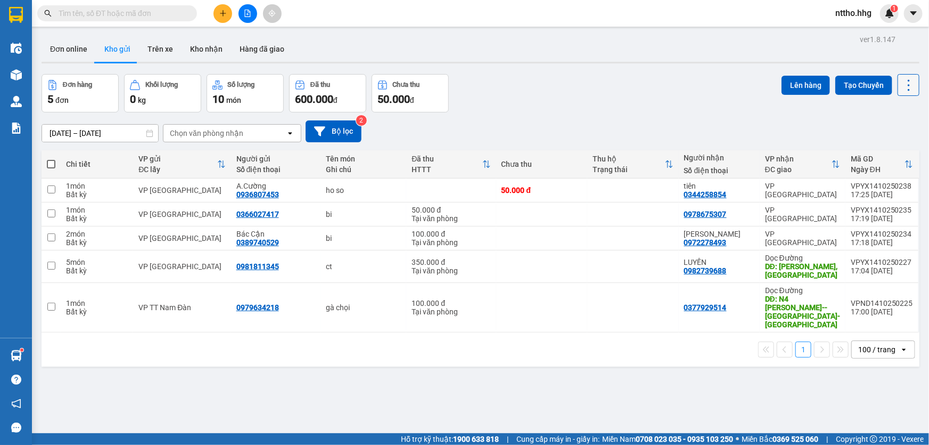
click at [902, 92] on icon at bounding box center [909, 85] width 15 height 15
click at [858, 146] on div "Làm mới" at bounding box center [882, 151] width 63 height 11
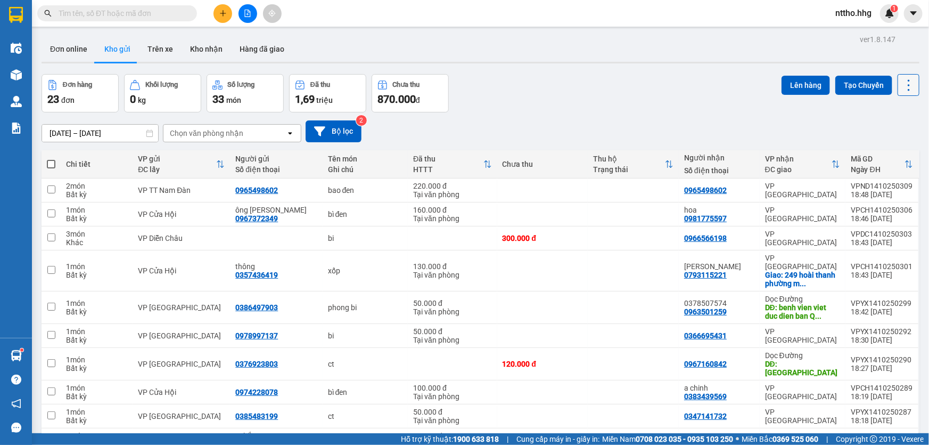
click at [906, 80] on icon at bounding box center [909, 85] width 15 height 15
click at [865, 148] on div "Menu" at bounding box center [859, 152] width 16 height 10
click at [906, 85] on icon at bounding box center [909, 85] width 15 height 15
click at [869, 150] on div "Làm mới" at bounding box center [882, 151] width 63 height 11
click at [220, 17] on button at bounding box center [223, 13] width 19 height 19
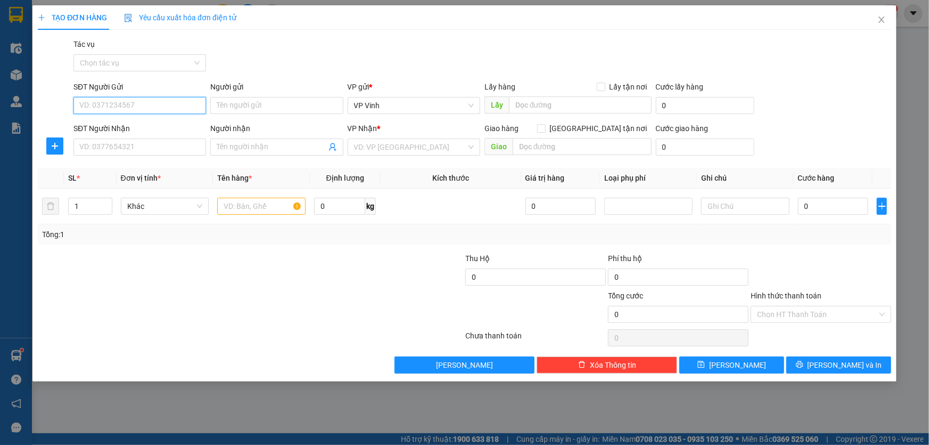
click at [103, 107] on input "SĐT Người Gửi" at bounding box center [139, 105] width 133 height 17
click at [118, 100] on input "SĐT Người Gửi" at bounding box center [139, 105] width 133 height 17
click at [109, 129] on div "0947645708" at bounding box center [140, 127] width 120 height 12
type input "0947645708"
drag, startPoint x: 107, startPoint y: 137, endPoint x: 135, endPoint y: 145, distance: 29.5
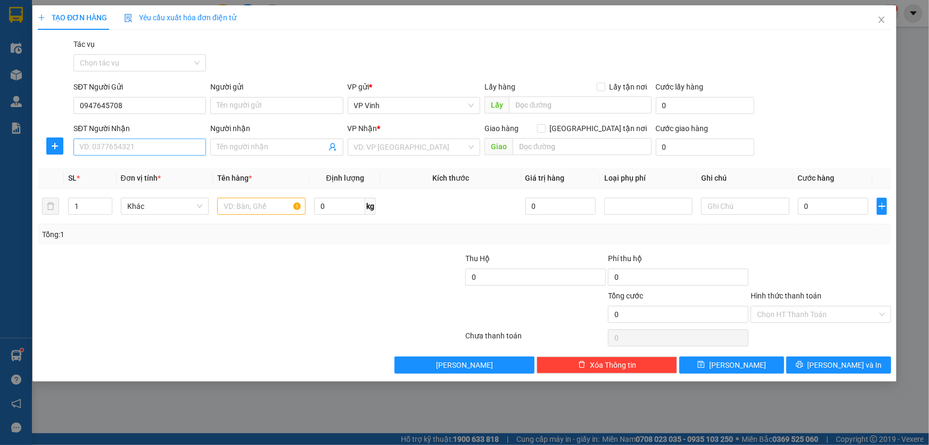
click at [106, 137] on div "SĐT Người Nhận" at bounding box center [139, 130] width 133 height 16
click at [148, 150] on input "SĐT Người Nhận" at bounding box center [139, 146] width 133 height 17
click at [147, 184] on div "0377406836 - Xơ" at bounding box center [140, 185] width 120 height 12
type input "0377406836"
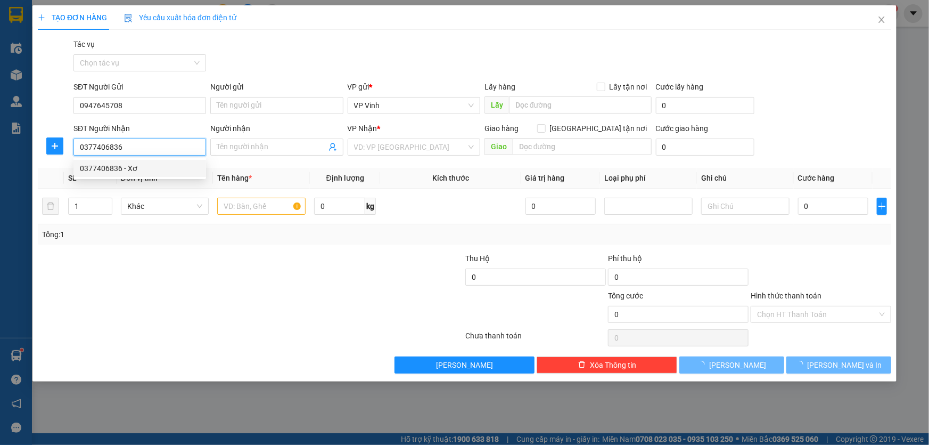
type input "Xơ"
type input "cây xăng hà lam QN"
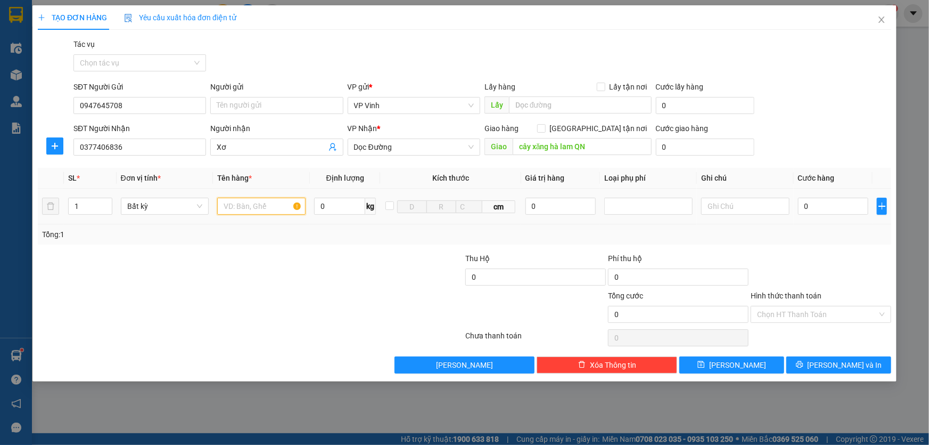
click at [270, 208] on input "text" at bounding box center [261, 206] width 88 height 17
type input "xốp"
click at [834, 200] on input "0" at bounding box center [833, 206] width 71 height 17
type input "7"
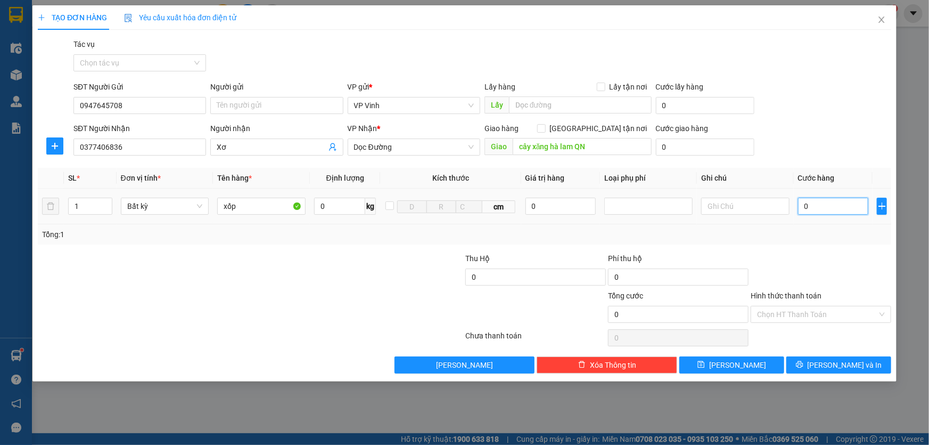
type input "7"
type input "70"
type input "700"
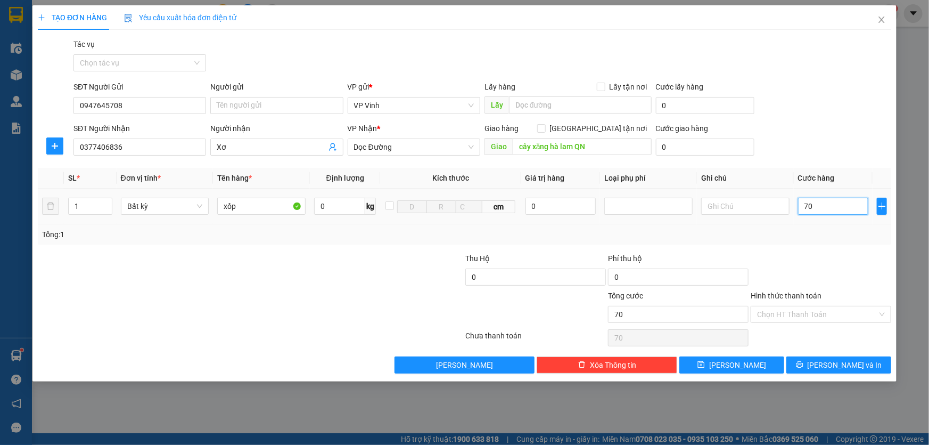
type input "700"
type input "7.000"
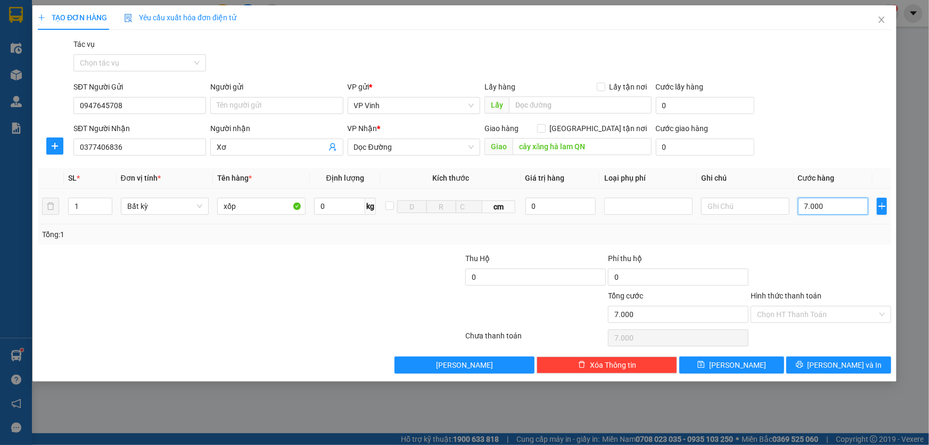
type input "70.000"
click at [821, 307] on input "Hình thức thanh toán" at bounding box center [817, 314] width 120 height 16
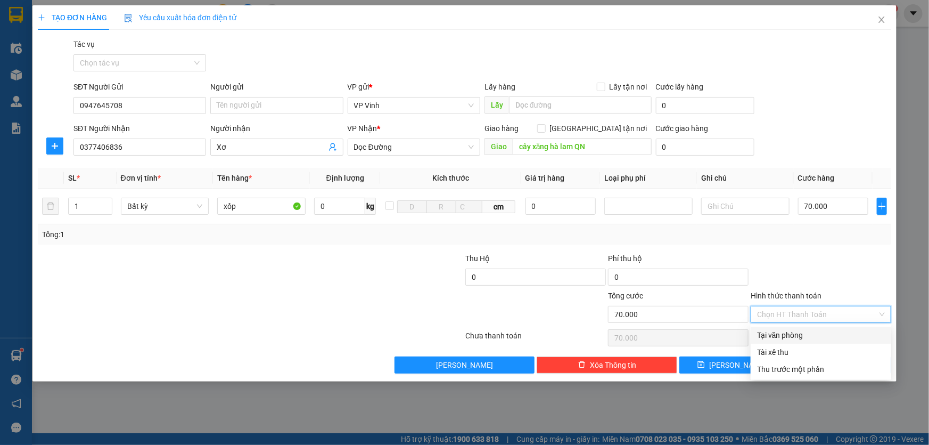
click at [794, 334] on div "Tại văn phòng" at bounding box center [821, 335] width 128 height 12
type input "0"
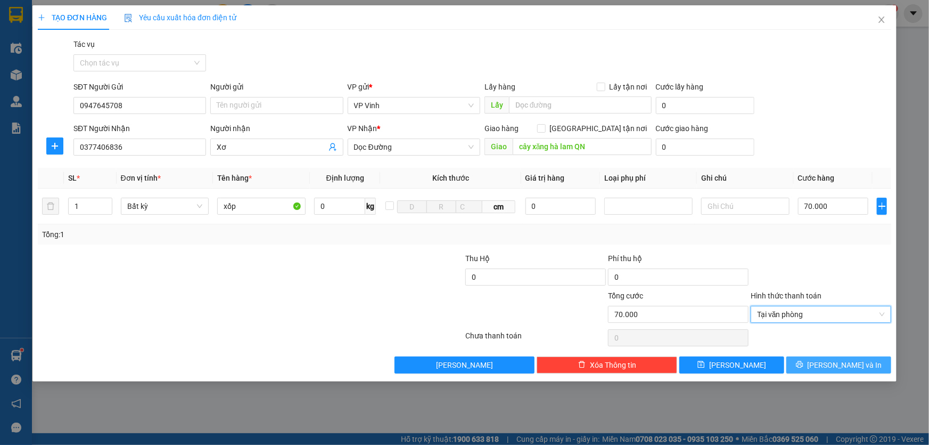
drag, startPoint x: 861, startPoint y: 369, endPoint x: 820, endPoint y: 351, distance: 44.4
click at [860, 369] on button "[PERSON_NAME] và In" at bounding box center [839, 364] width 105 height 17
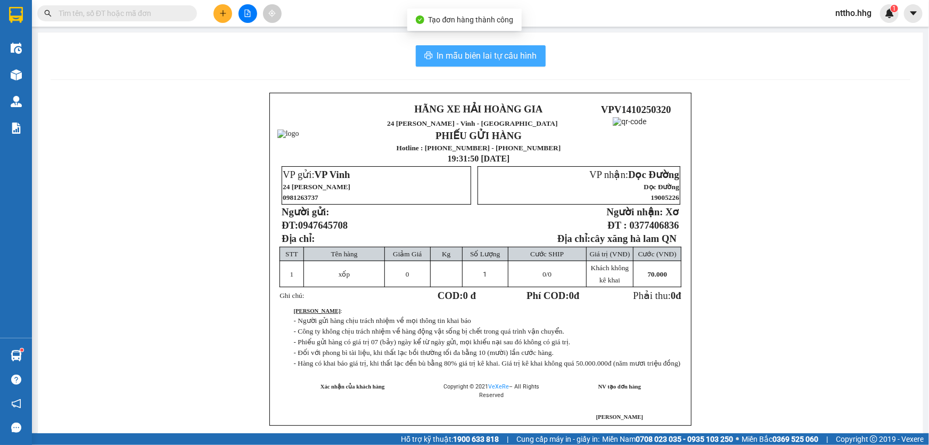
click at [485, 55] on span "In mẫu biên lai tự cấu hình" at bounding box center [487, 55] width 100 height 13
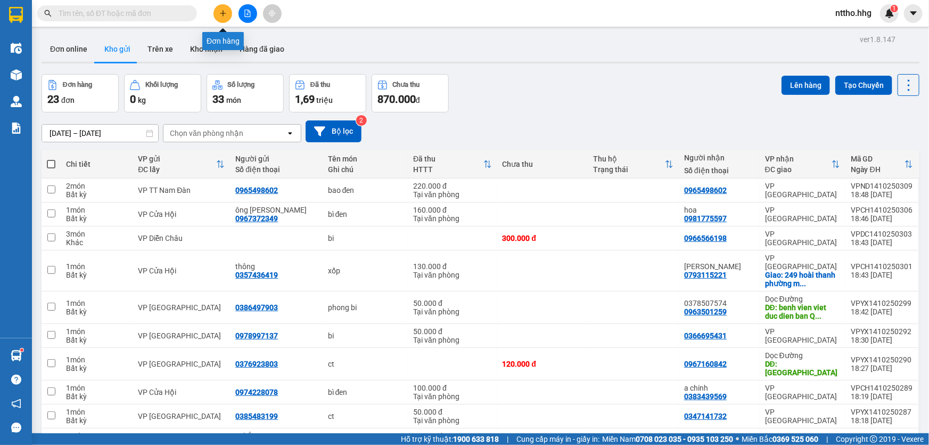
click at [219, 12] on icon "plus" at bounding box center [222, 13] width 7 height 7
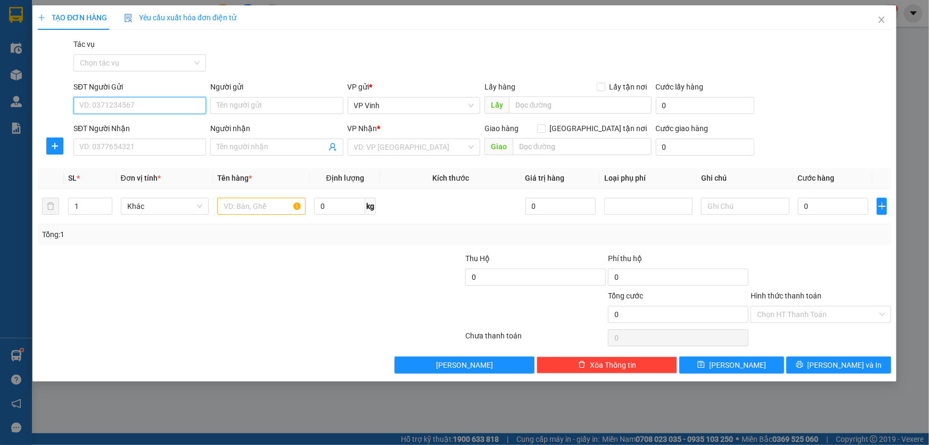
drag, startPoint x: 108, startPoint y: 104, endPoint x: 156, endPoint y: 98, distance: 48.3
click at [112, 103] on input "SĐT Người Gửi" at bounding box center [139, 105] width 133 height 17
click at [116, 127] on div "0355133591" at bounding box center [140, 127] width 120 height 12
type input "0355133591"
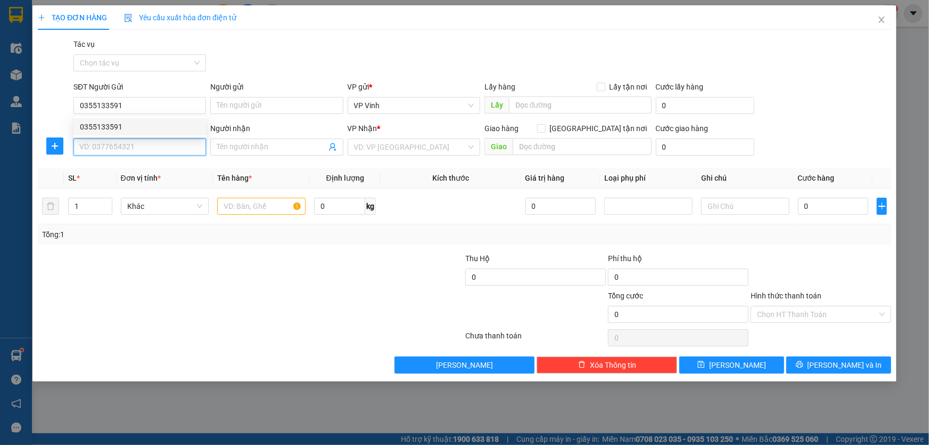
click at [96, 146] on input "SĐT Người Nhận" at bounding box center [139, 146] width 133 height 17
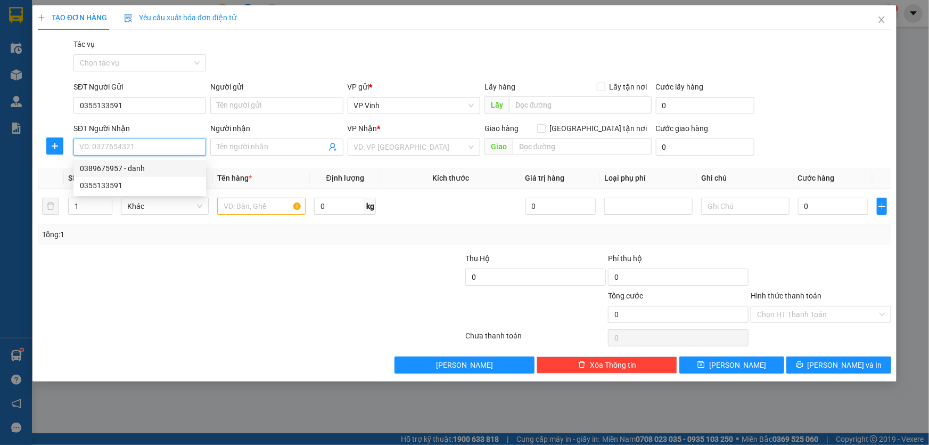
click at [149, 173] on div "0389675957 - danh" at bounding box center [140, 168] width 120 height 12
type input "0389675957"
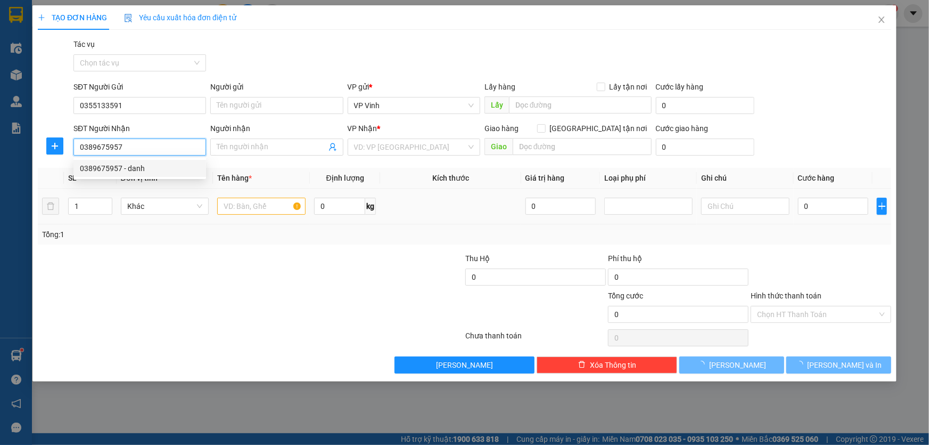
type input "danh"
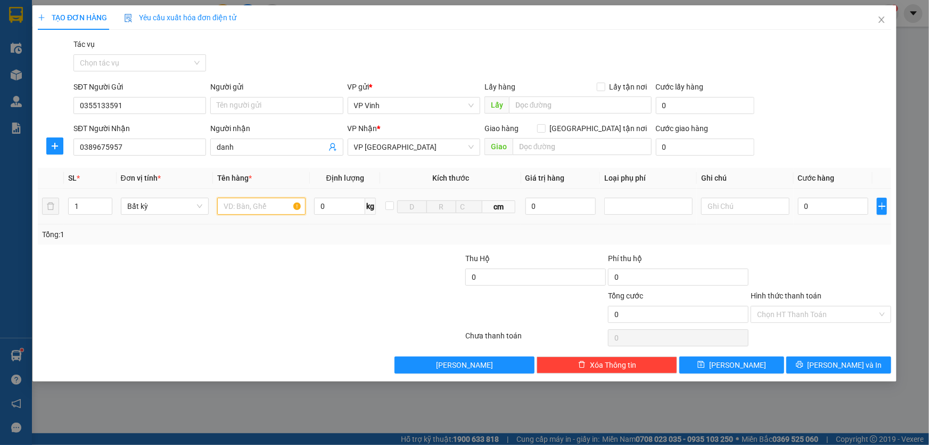
click at [260, 208] on input "text" at bounding box center [261, 206] width 88 height 17
type input "xốp"
click at [843, 197] on div "0" at bounding box center [833, 205] width 71 height 21
click at [831, 202] on input "0" at bounding box center [833, 206] width 71 height 17
type input "5"
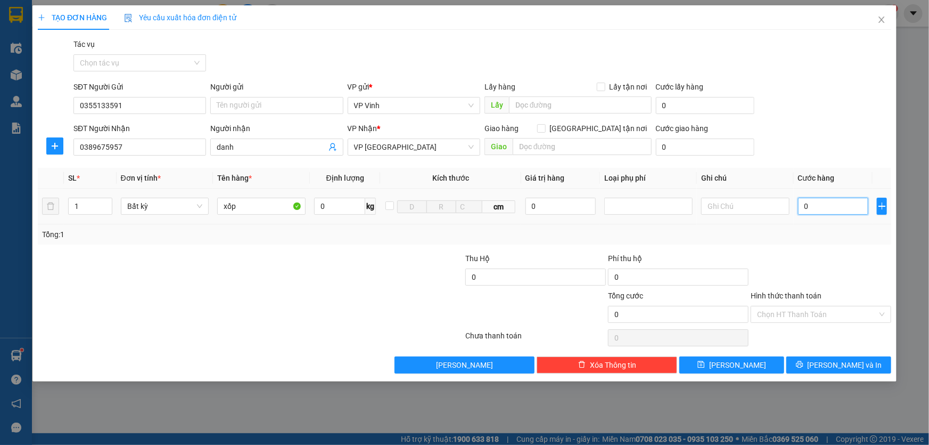
type input "5"
type input "50"
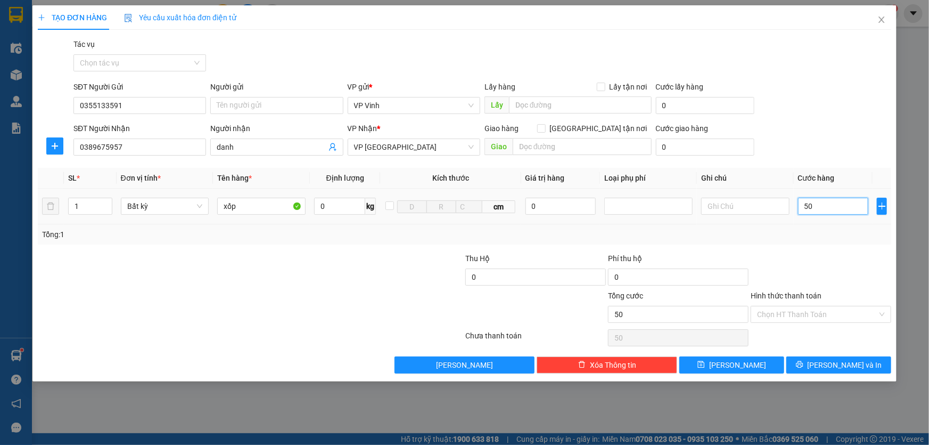
type input "500"
type input "5.000"
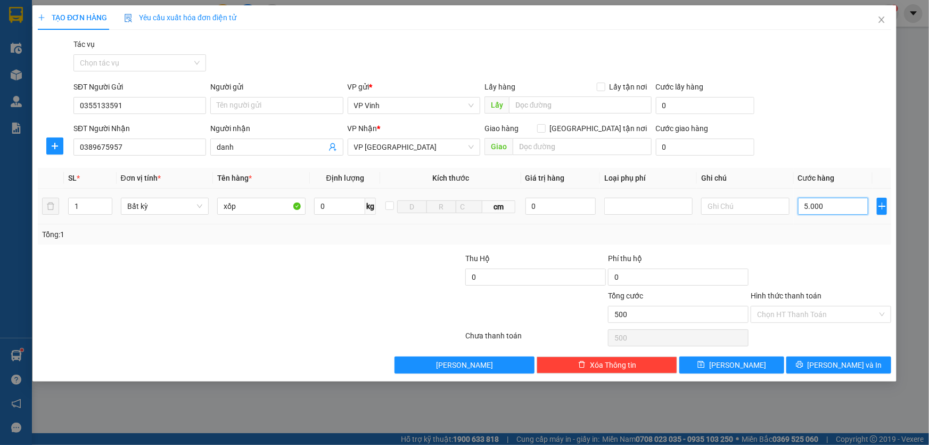
type input "5.000"
type input "50.000"
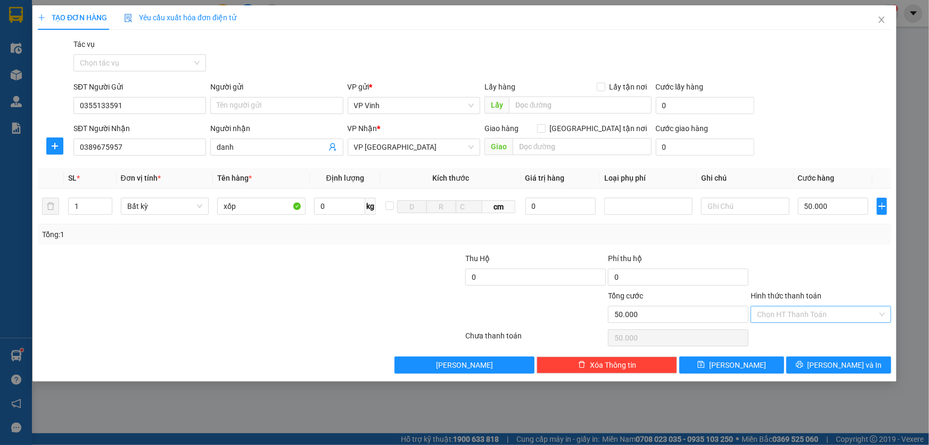
click at [814, 317] on input "Hình thức thanh toán" at bounding box center [817, 314] width 120 height 16
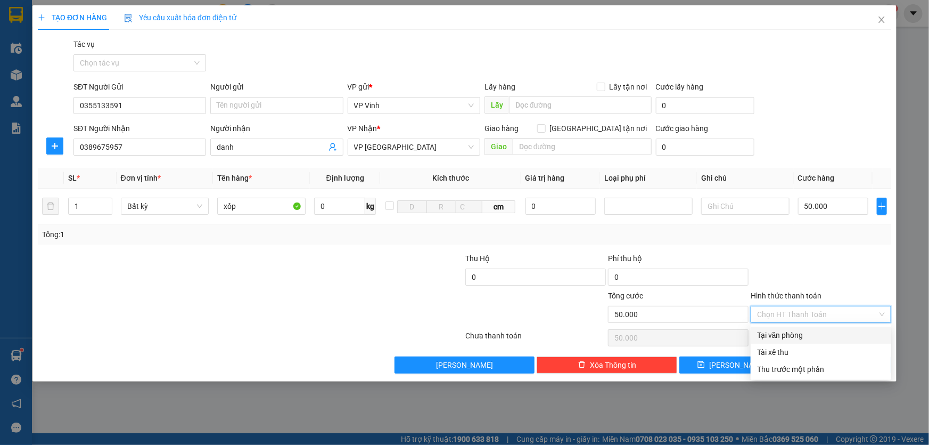
click at [806, 332] on div "Tại văn phòng" at bounding box center [821, 335] width 128 height 12
type input "0"
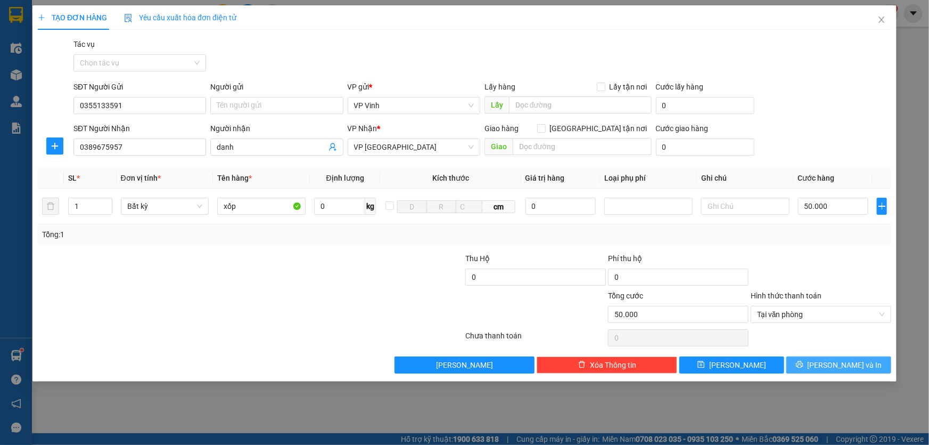
click at [841, 366] on span "[PERSON_NAME] và In" at bounding box center [845, 365] width 75 height 12
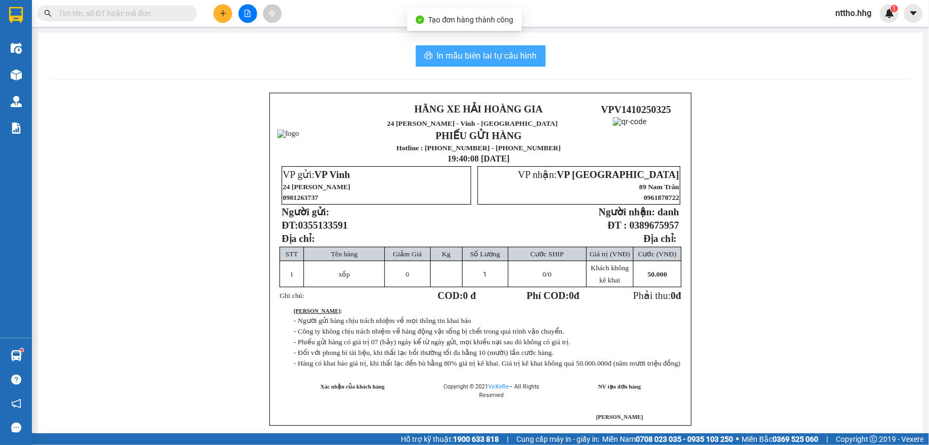
click at [485, 51] on span "In mẫu biên lai tự cấu hình" at bounding box center [487, 55] width 100 height 13
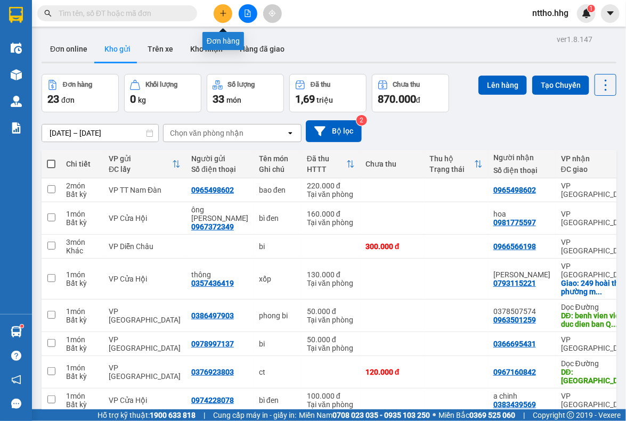
click at [223, 11] on icon "plus" at bounding box center [223, 13] width 1 height 6
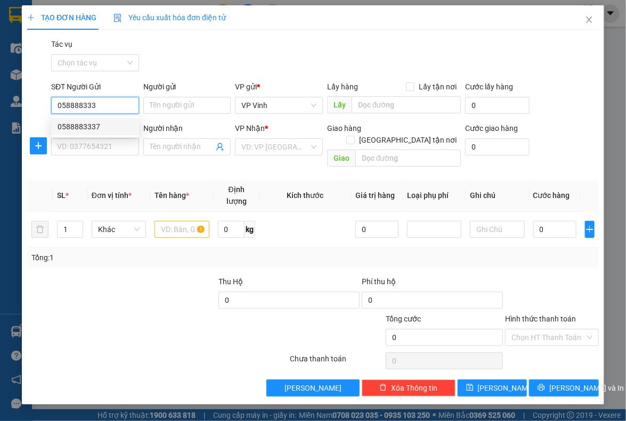
click at [91, 127] on div "0588883337" at bounding box center [95, 127] width 75 height 12
type input "0588883337"
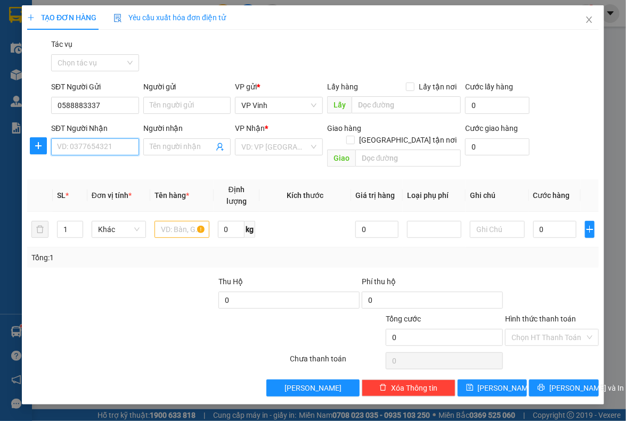
click at [80, 144] on input "SĐT Người Nhận" at bounding box center [95, 146] width 88 height 17
click at [109, 163] on div "0333023668 - hoàng" at bounding box center [95, 168] width 75 height 12
type input "0333023668"
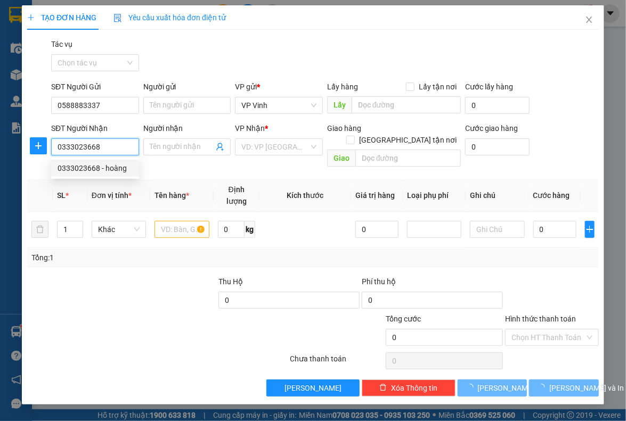
type input "hoàng"
type input "Q trị"
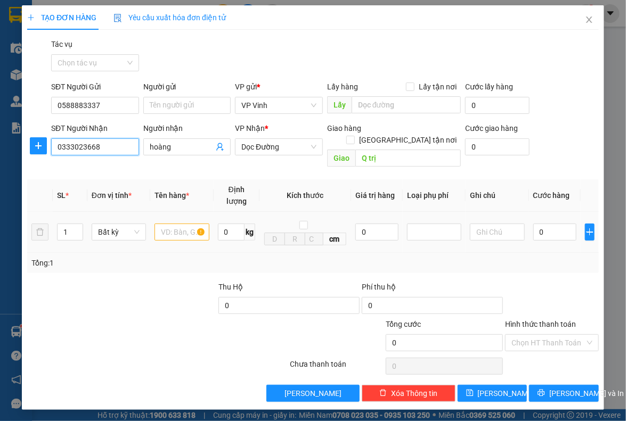
type input "0333023668"
click at [174, 224] on input "text" at bounding box center [181, 232] width 54 height 17
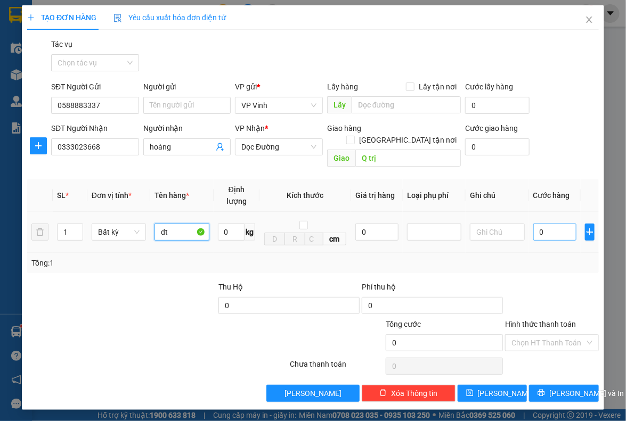
type input "dt"
click at [555, 224] on input "0" at bounding box center [554, 232] width 43 height 17
type input "1"
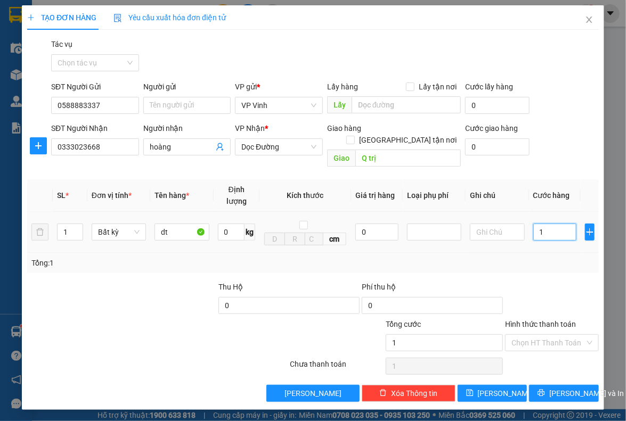
type input "10"
type input "100"
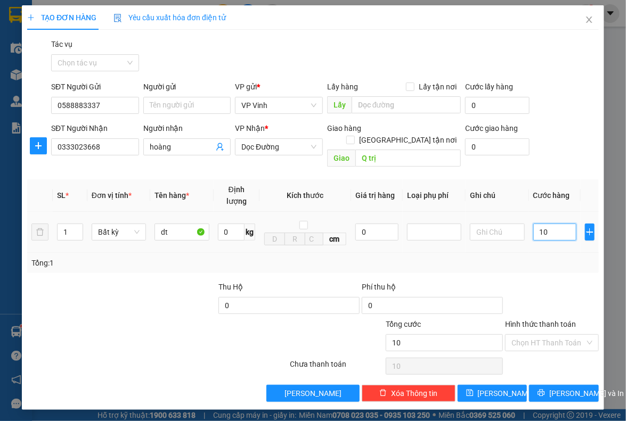
type input "100"
type input "1.000"
type input "10.000"
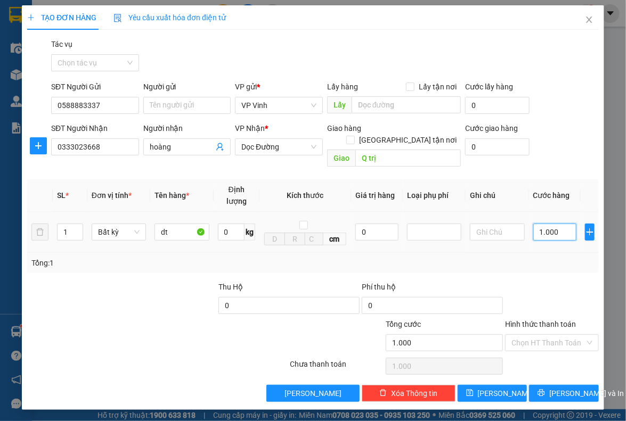
type input "10.000"
type input "100.000"
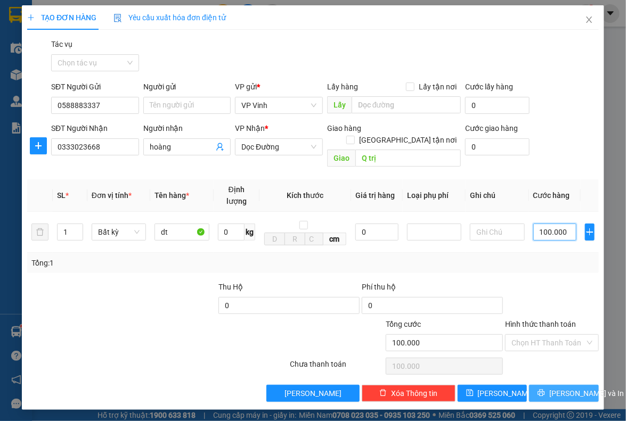
type input "100.000"
click at [569, 388] on span "[PERSON_NAME] và In" at bounding box center [586, 394] width 75 height 12
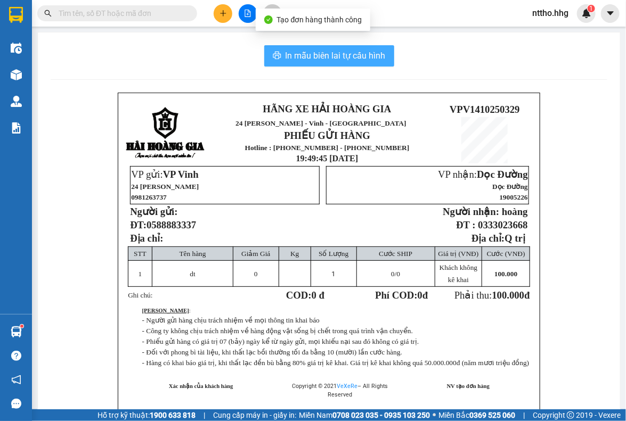
click at [379, 47] on button "In mẫu biên lai tự cấu hình" at bounding box center [329, 55] width 130 height 21
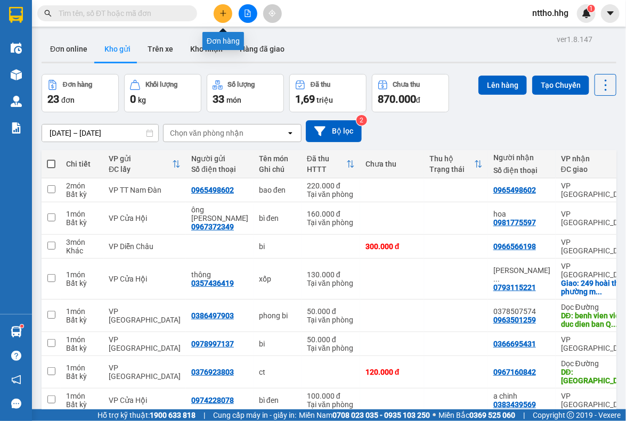
click at [228, 12] on button at bounding box center [223, 13] width 19 height 19
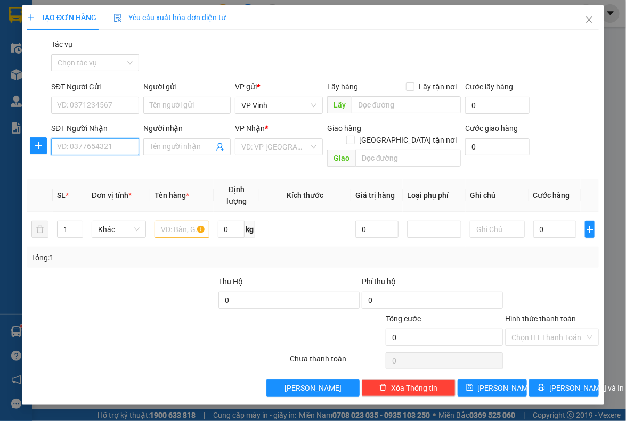
click at [81, 145] on input "SĐT Người Nhận" at bounding box center [95, 146] width 88 height 17
click at [84, 146] on input "SĐT Người Nhận" at bounding box center [95, 146] width 88 height 17
type input "0899088977"
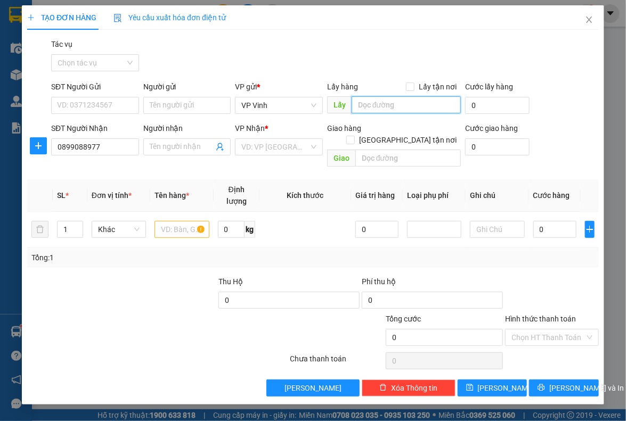
click at [406, 105] on input "text" at bounding box center [405, 104] width 109 height 17
type input "89"
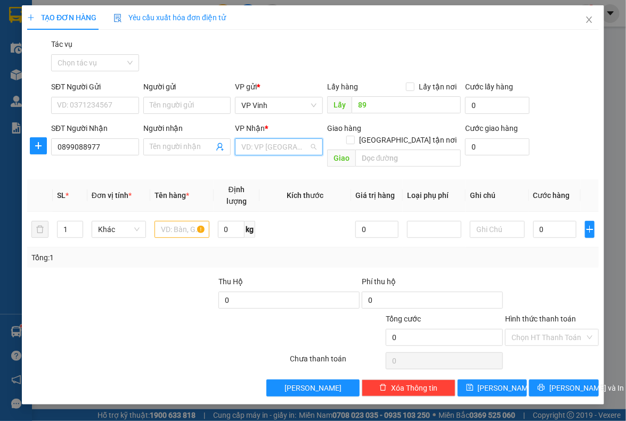
click at [288, 151] on input "search" at bounding box center [275, 147] width 68 height 16
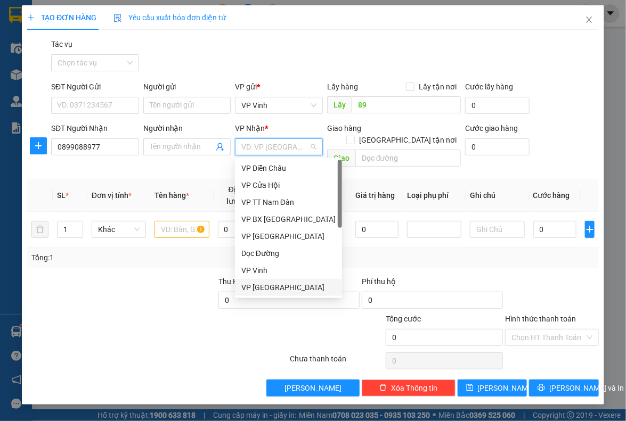
click at [266, 288] on div "VP [GEOGRAPHIC_DATA]" at bounding box center [288, 288] width 94 height 12
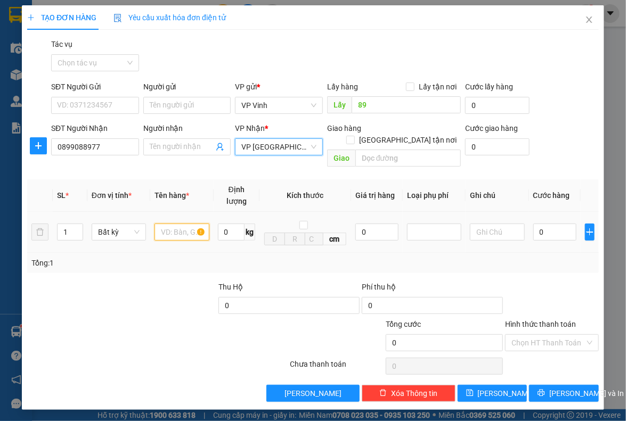
click at [166, 224] on input "text" at bounding box center [181, 232] width 54 height 17
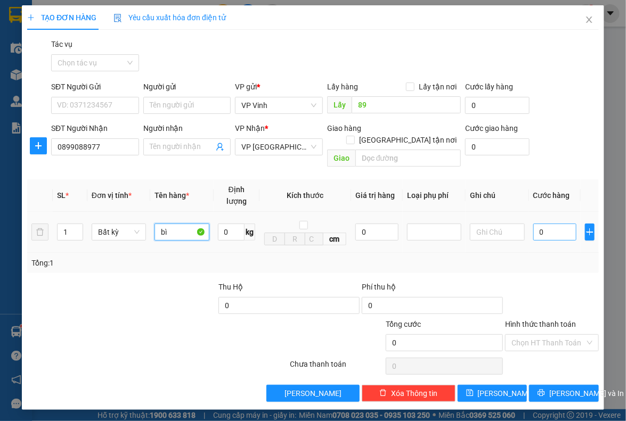
type input "bì"
click at [555, 224] on input "0" at bounding box center [554, 232] width 43 height 17
type input "5"
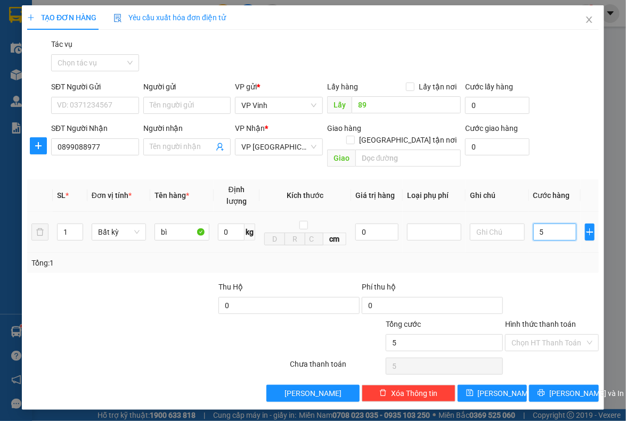
type input "50"
type input "500"
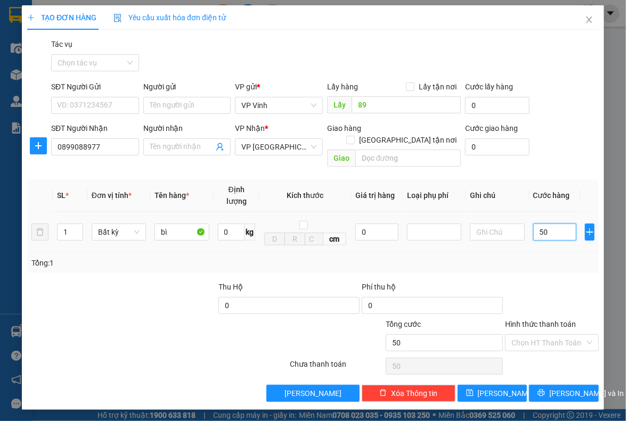
type input "500"
type input "5.000"
type input "50.000"
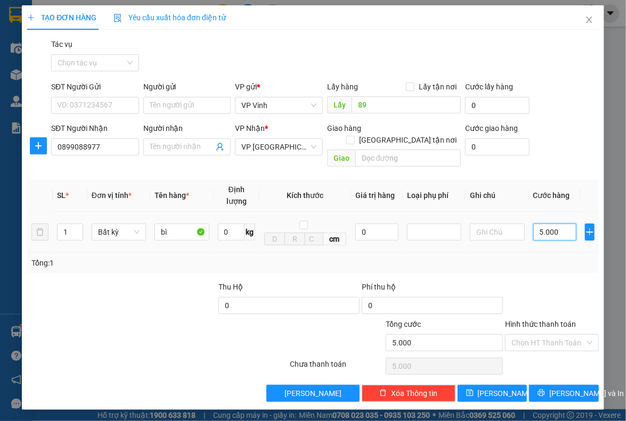
type input "50.000"
click at [504, 385] on button "[PERSON_NAME]" at bounding box center [492, 393] width 70 height 17
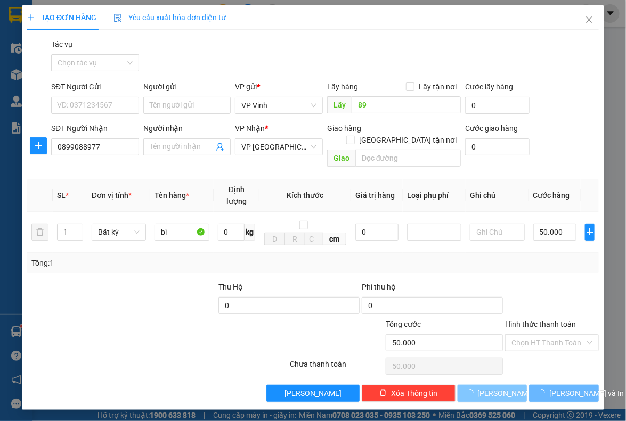
type input "0"
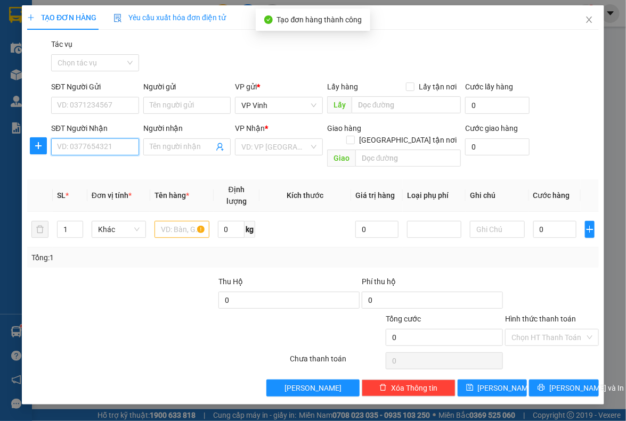
click at [69, 147] on input "SĐT Người Nhận" at bounding box center [95, 146] width 88 height 17
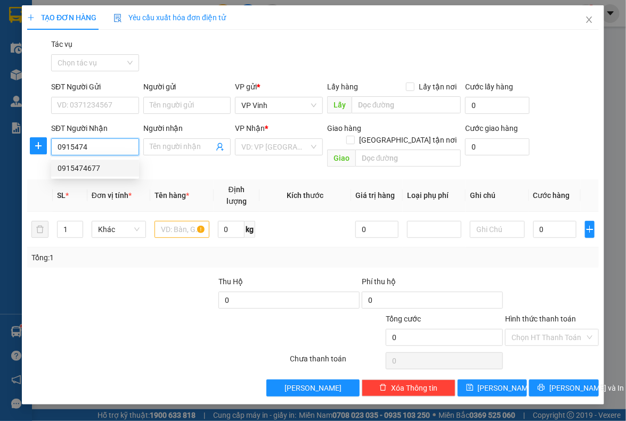
click at [86, 173] on div "0915474677" at bounding box center [95, 168] width 75 height 12
type input "0915474677"
type input "cầu dài Q bình"
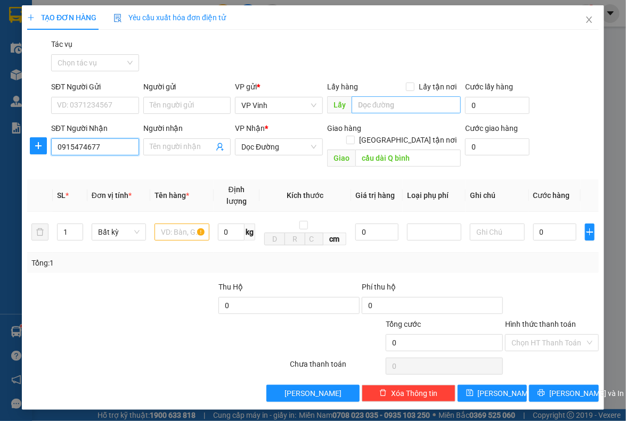
type input "0915474677"
click at [387, 99] on input "text" at bounding box center [405, 104] width 109 height 17
type input "89"
click at [176, 231] on div at bounding box center [181, 232] width 54 height 21
click at [176, 224] on input "text" at bounding box center [181, 232] width 54 height 17
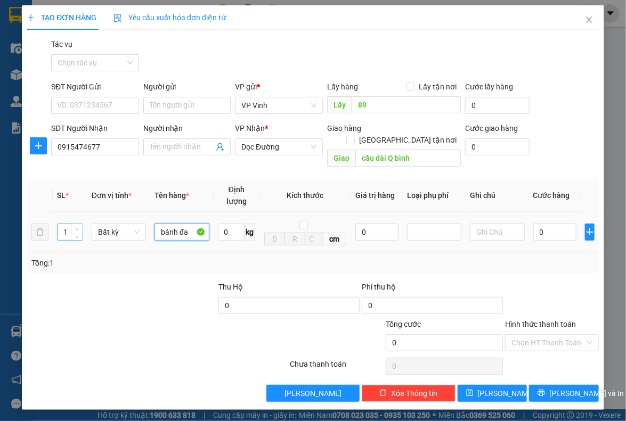
type input "bánh đa"
type input "2"
click at [78, 224] on span "Increase Value" at bounding box center [77, 229] width 12 height 10
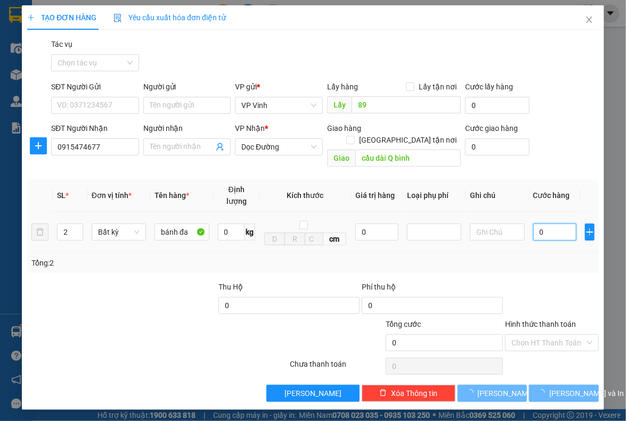
click at [550, 224] on input "0" at bounding box center [554, 232] width 43 height 17
type input "2"
type input "20"
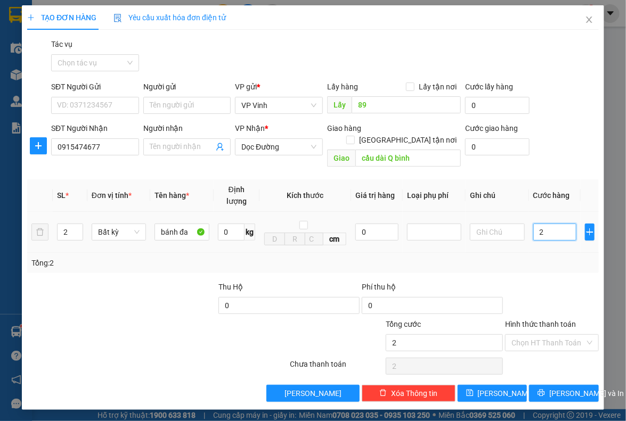
type input "20"
type input "200"
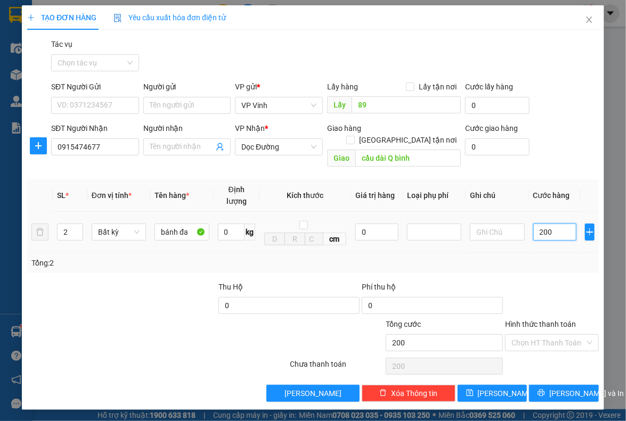
type input "2.000"
type input "20.000"
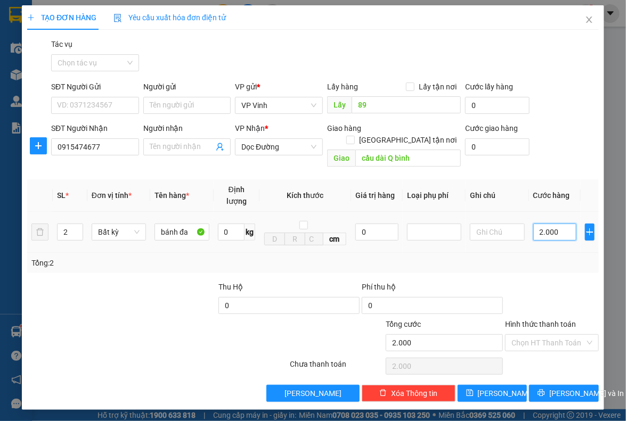
type input "20.000"
type input "200.000"
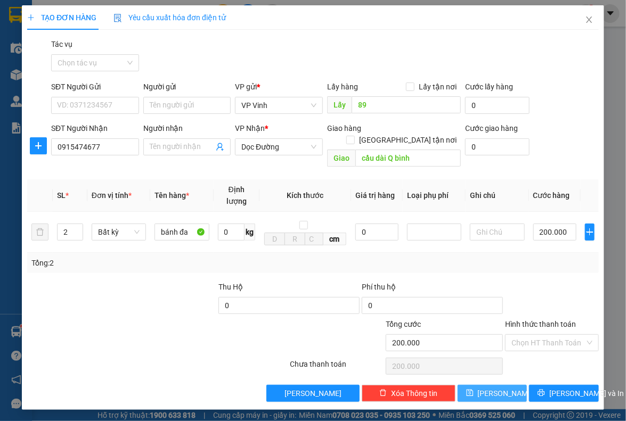
click at [505, 385] on button "[PERSON_NAME]" at bounding box center [492, 393] width 70 height 17
type input "1"
type input "0"
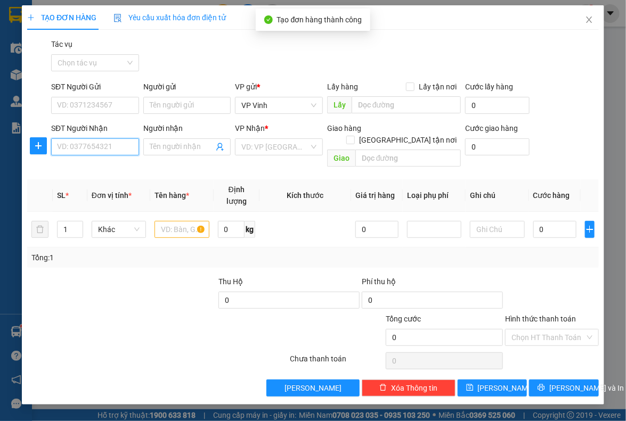
click at [88, 141] on input "SĐT Người Nhận" at bounding box center [95, 146] width 88 height 17
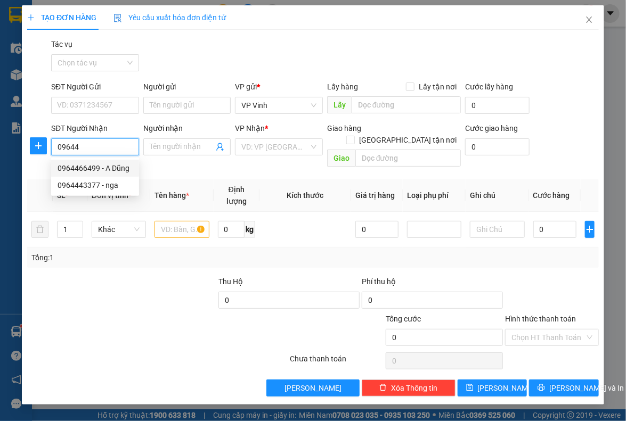
click at [94, 173] on div "0964466499 - A Dũng" at bounding box center [95, 168] width 75 height 12
type input "0964466499"
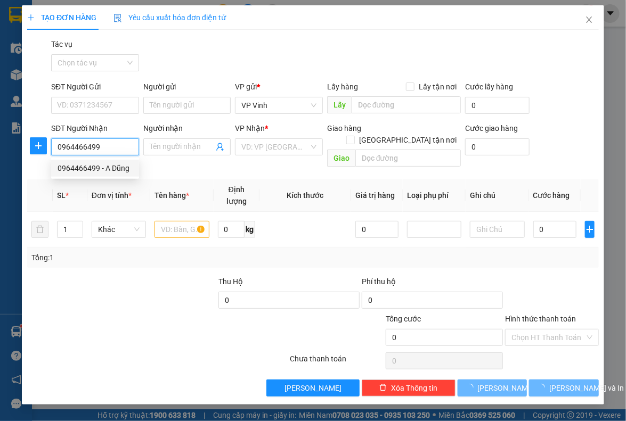
type input "A Dũng"
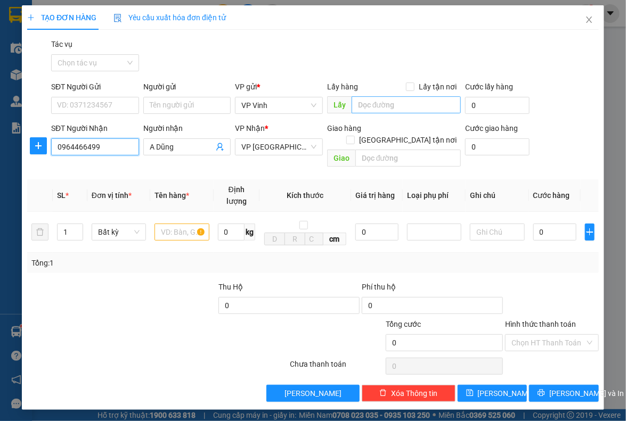
type input "0964466499"
click at [424, 110] on input "text" at bounding box center [405, 104] width 109 height 17
type input "89"
click at [166, 224] on input "text" at bounding box center [181, 232] width 54 height 17
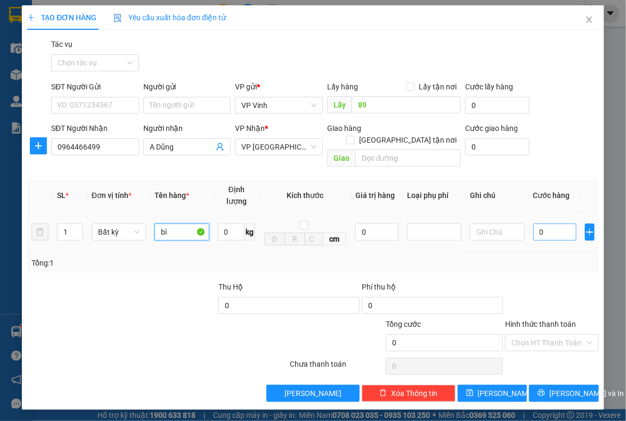
type input "bì"
click at [571, 224] on input "0" at bounding box center [554, 232] width 43 height 17
type input "7"
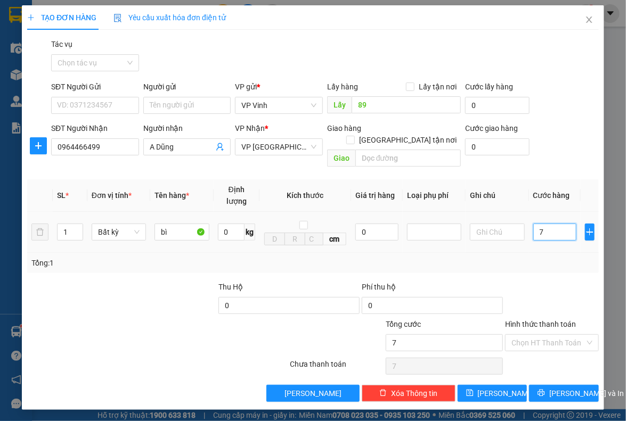
type input "70"
type input "700"
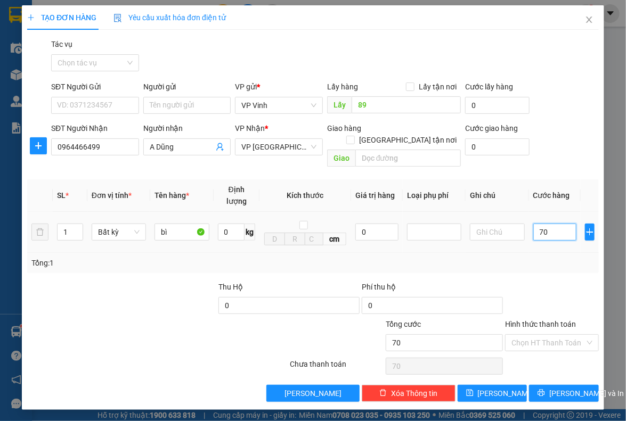
type input "700"
type input "7.000"
type input "70.000"
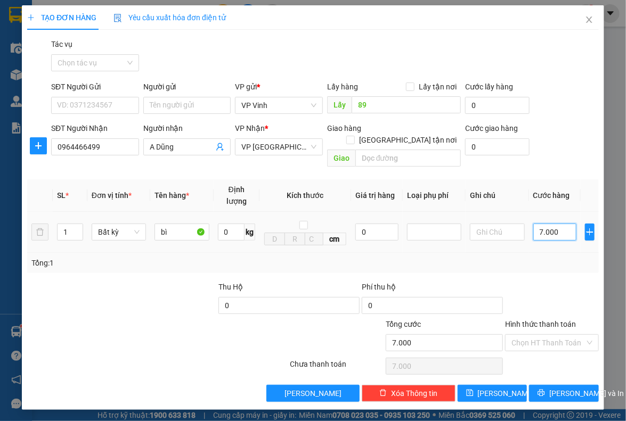
type input "70.000"
click at [563, 335] on input "Hình thức thanh toán" at bounding box center [547, 343] width 73 height 16
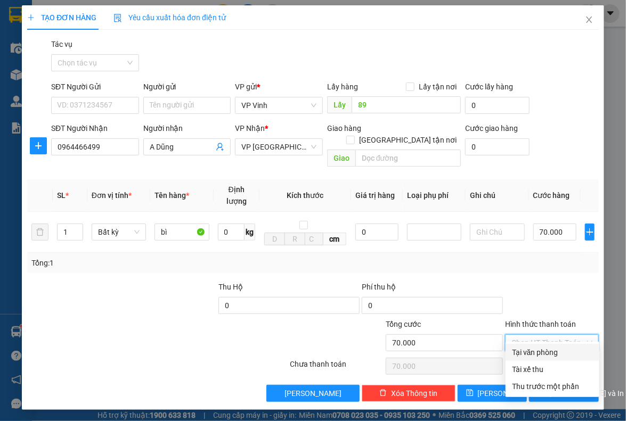
drag, startPoint x: 533, startPoint y: 362, endPoint x: 535, endPoint y: 353, distance: 9.8
click at [535, 353] on div "Tại văn phòng Tài xế thu Thu trước một phần" at bounding box center [552, 369] width 94 height 51
click at [535, 353] on div "Tại văn phòng" at bounding box center [552, 353] width 81 height 12
type input "0"
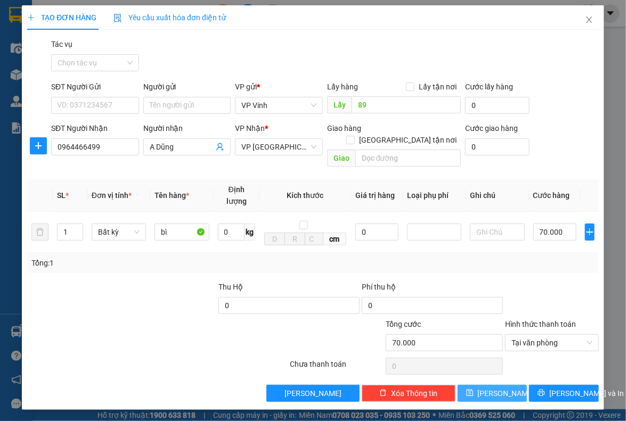
click at [490, 385] on button "[PERSON_NAME]" at bounding box center [492, 393] width 70 height 17
type input "0"
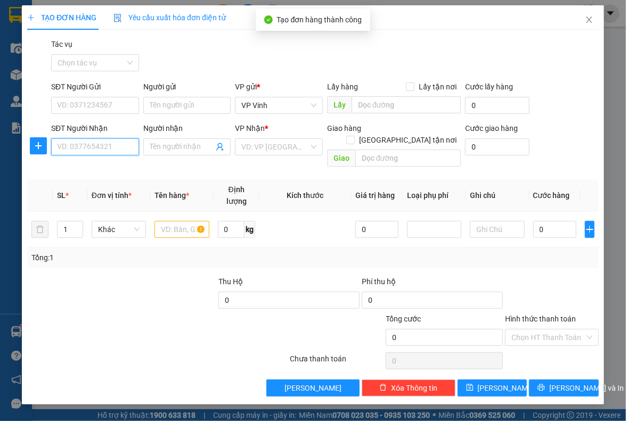
click at [76, 144] on input "SĐT Người Nhận" at bounding box center [95, 146] width 88 height 17
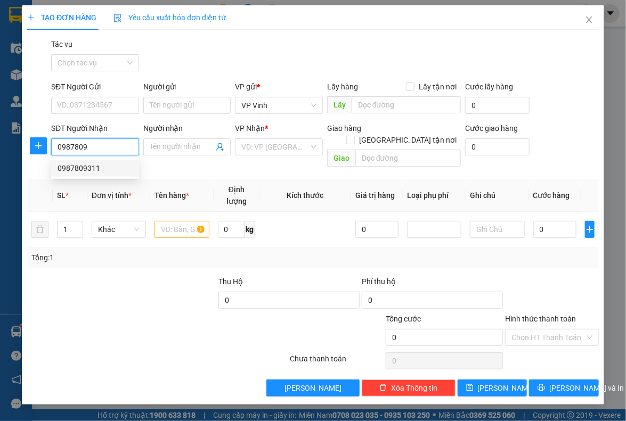
click at [112, 169] on div "0987809311" at bounding box center [95, 168] width 75 height 12
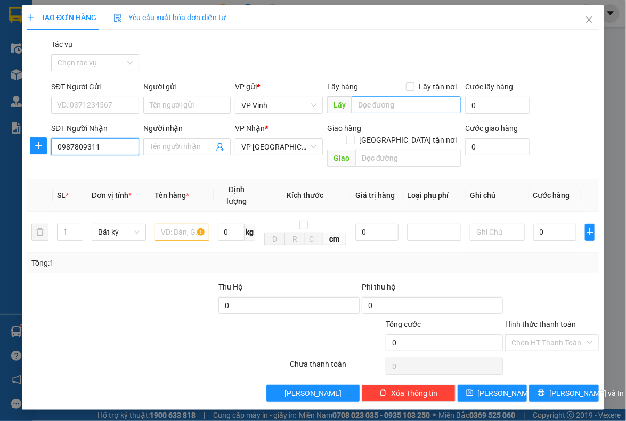
type input "0987809311"
click at [400, 107] on input "text" at bounding box center [405, 104] width 109 height 17
type input "89"
click at [197, 224] on input "text" at bounding box center [181, 232] width 54 height 17
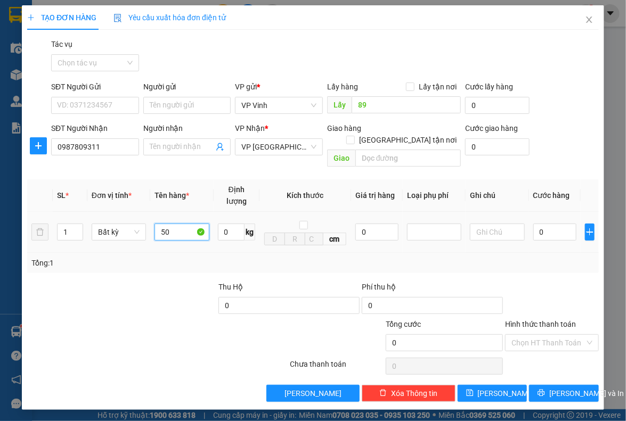
type input "5"
type input "ct"
click at [562, 226] on input "0" at bounding box center [554, 232] width 43 height 17
type input "5"
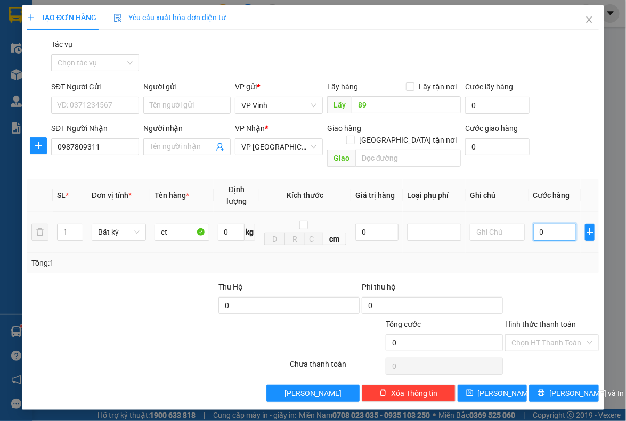
type input "5"
type input "50"
type input "500"
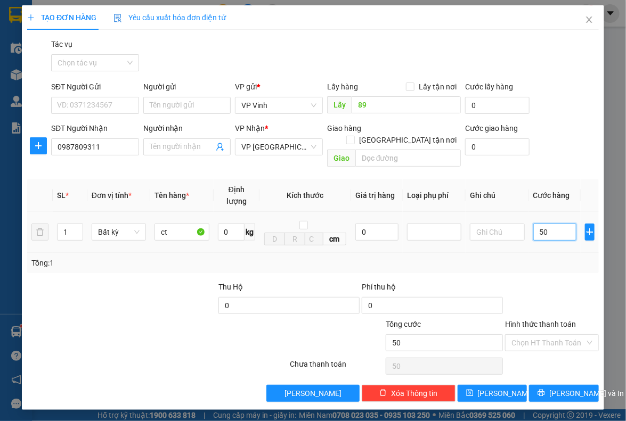
type input "500"
type input "5.000"
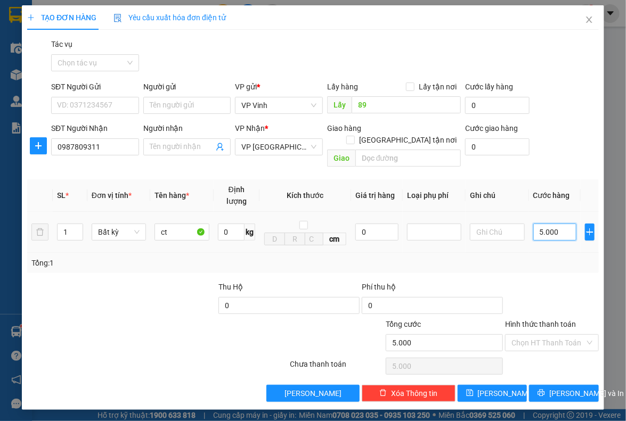
type input "50.000"
click at [551, 335] on input "Hình thức thanh toán" at bounding box center [547, 343] width 73 height 16
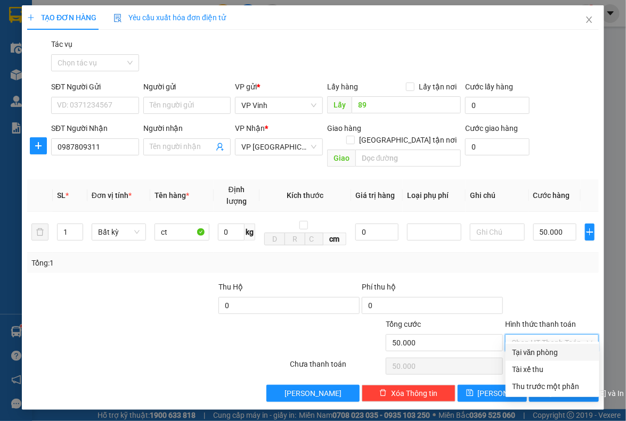
click at [544, 349] on div "Tại văn phòng" at bounding box center [552, 353] width 81 height 12
type input "0"
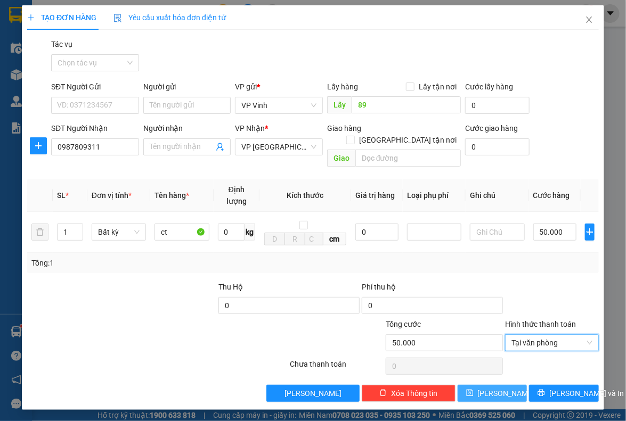
click at [491, 385] on button "[PERSON_NAME]" at bounding box center [492, 393] width 70 height 17
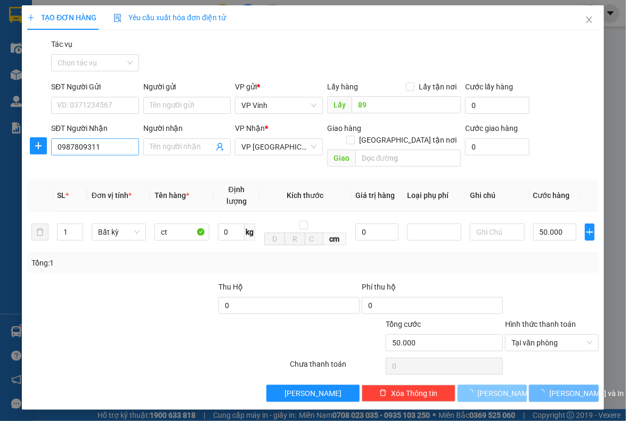
type input "0"
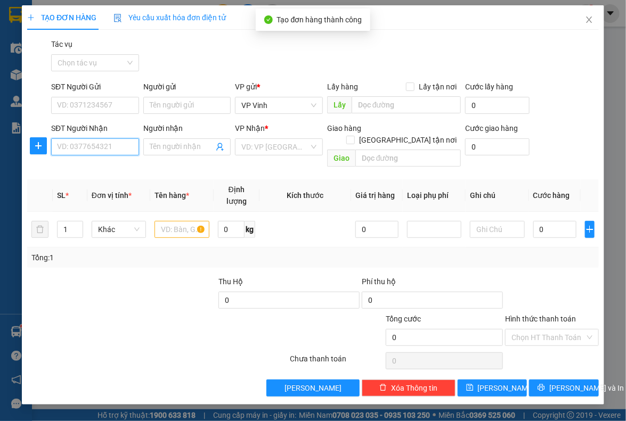
click at [77, 144] on input "SĐT Người Nhận" at bounding box center [95, 146] width 88 height 17
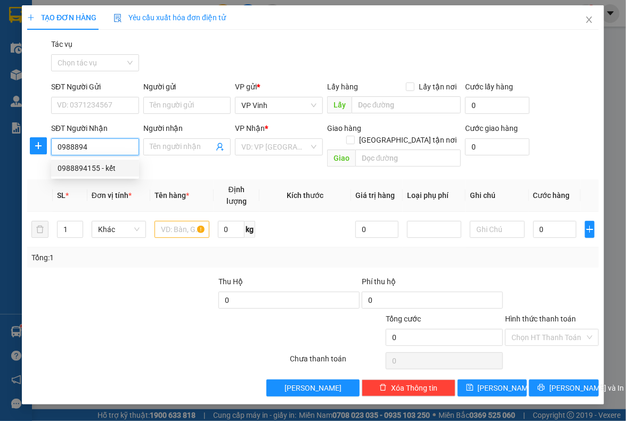
click at [94, 166] on div "0988894155 - kết" at bounding box center [95, 168] width 75 height 12
type input "0988894155"
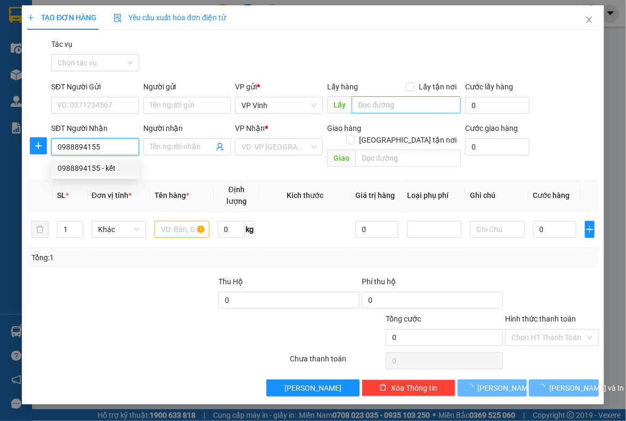
type input "kết"
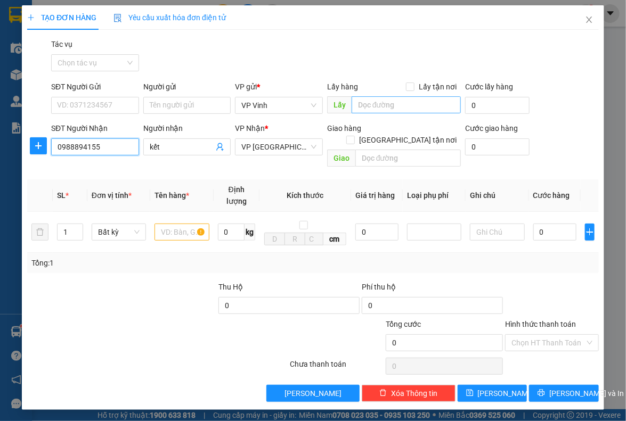
type input "0988894155"
click at [399, 98] on input "text" at bounding box center [405, 104] width 109 height 17
type input "89"
click at [174, 224] on input "text" at bounding box center [181, 232] width 54 height 17
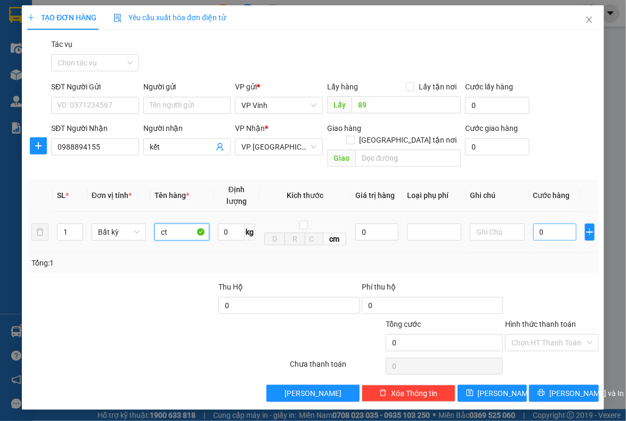
type input "ct"
click at [535, 224] on input "0" at bounding box center [554, 232] width 43 height 17
type input "5"
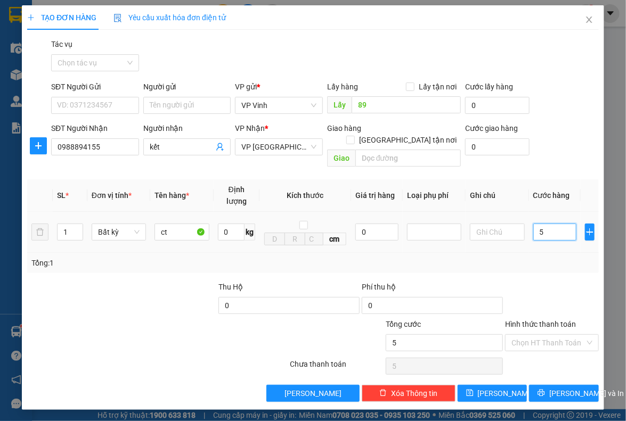
type input "50"
type input "500"
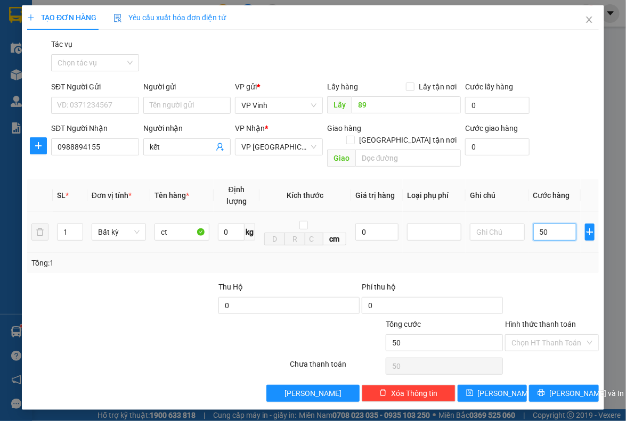
type input "500"
type input "5.000"
type input "50.000"
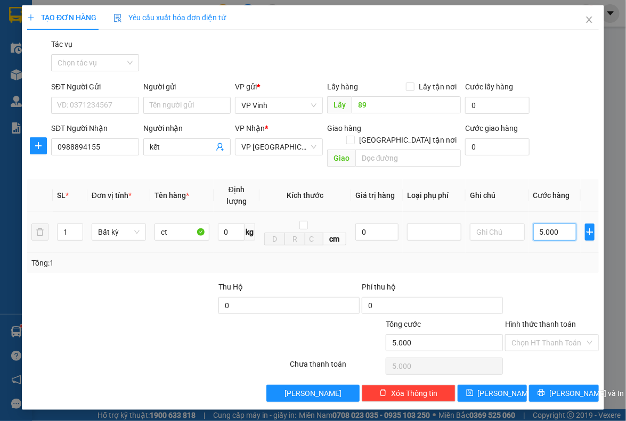
type input "50.000"
click at [501, 388] on span "[PERSON_NAME]" at bounding box center [506, 394] width 57 height 12
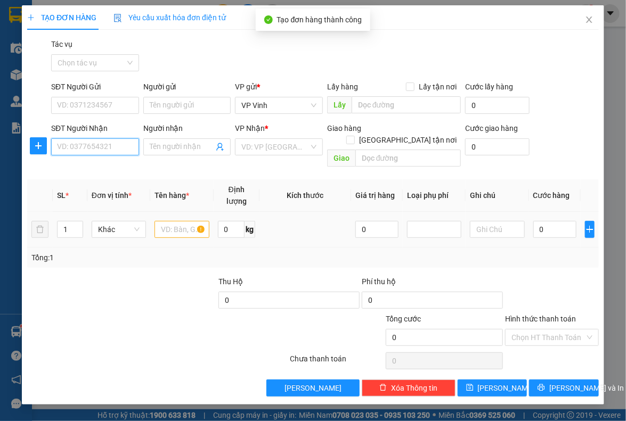
click at [93, 149] on input "SĐT Người Nhận" at bounding box center [95, 146] width 88 height 17
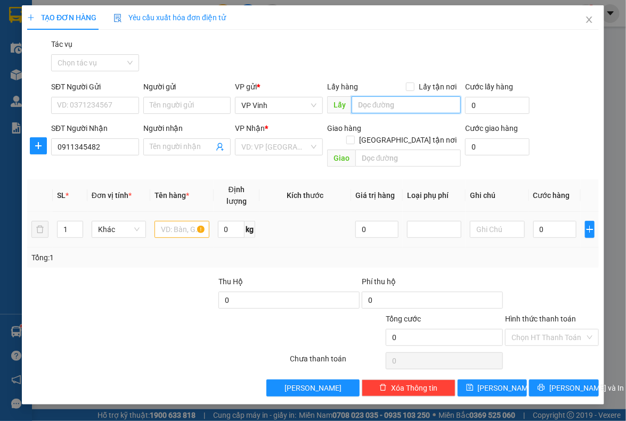
click at [379, 106] on input "text" at bounding box center [405, 104] width 109 height 17
click at [276, 146] on input "search" at bounding box center [275, 147] width 68 height 16
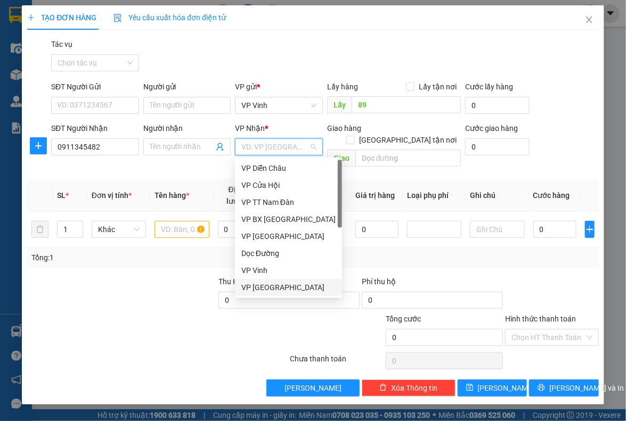
click at [275, 293] on div "VP [GEOGRAPHIC_DATA]" at bounding box center [288, 287] width 107 height 17
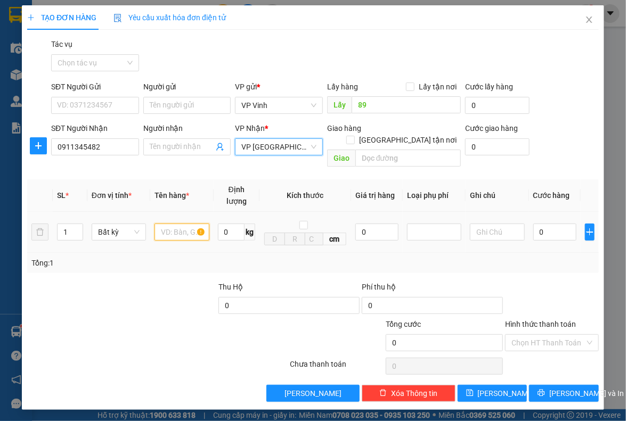
click at [175, 224] on input "text" at bounding box center [181, 232] width 54 height 17
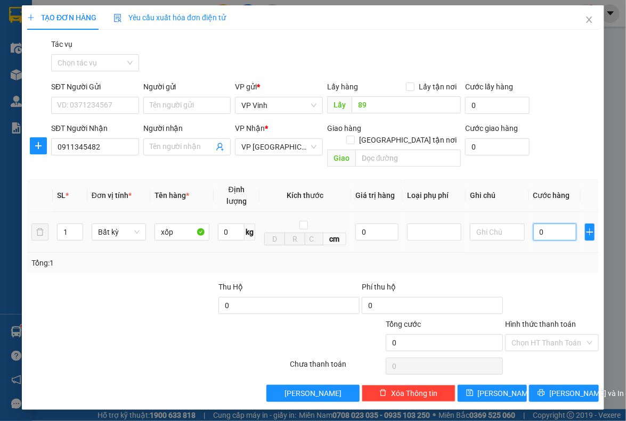
click at [563, 225] on input "0" at bounding box center [554, 232] width 43 height 17
click at [481, 387] on button "[PERSON_NAME]" at bounding box center [492, 393] width 70 height 17
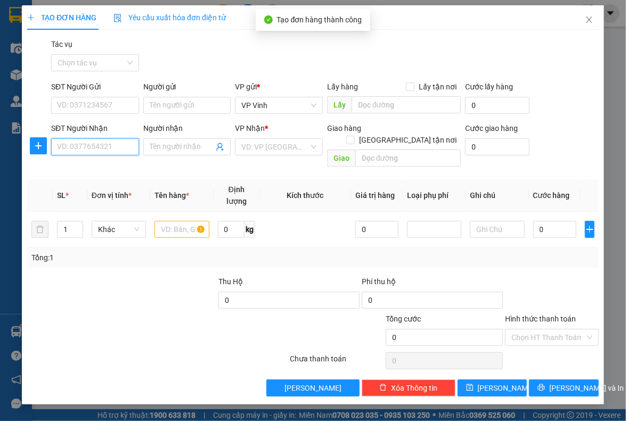
click at [78, 149] on input "SĐT Người Nhận" at bounding box center [95, 146] width 88 height 17
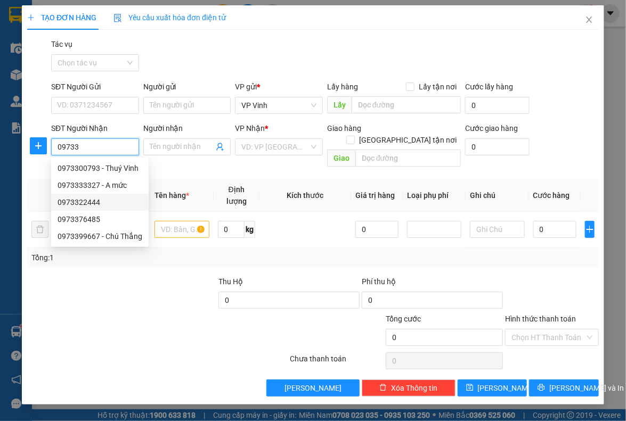
click at [117, 205] on div "0973322444" at bounding box center [100, 203] width 85 height 12
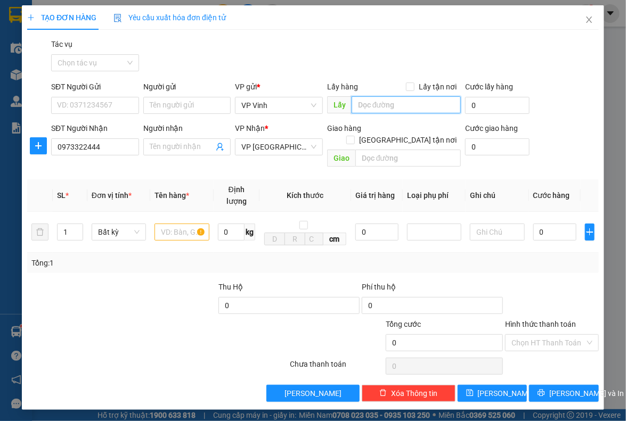
click at [370, 108] on input "text" at bounding box center [405, 104] width 109 height 17
click at [169, 224] on input "text" at bounding box center [181, 232] width 54 height 17
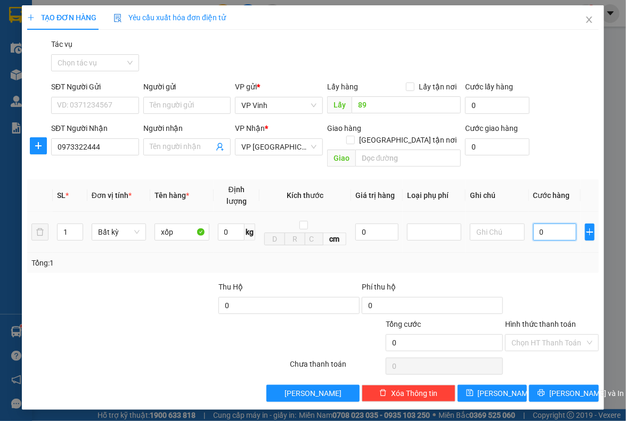
click at [549, 224] on input "0" at bounding box center [554, 232] width 43 height 17
click at [492, 388] on span "[PERSON_NAME]" at bounding box center [506, 394] width 57 height 12
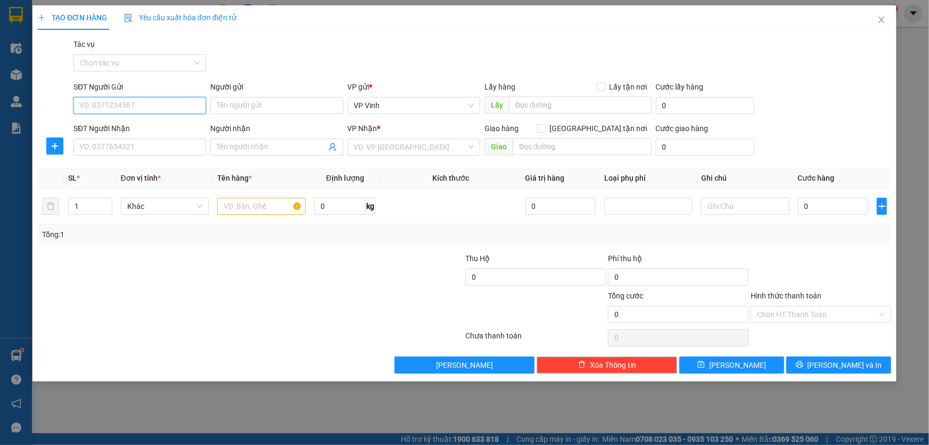
click at [124, 101] on input "SĐT Người Gửi" at bounding box center [139, 105] width 133 height 17
click at [116, 127] on div "0944522459 - Anh Thành" at bounding box center [140, 127] width 120 height 12
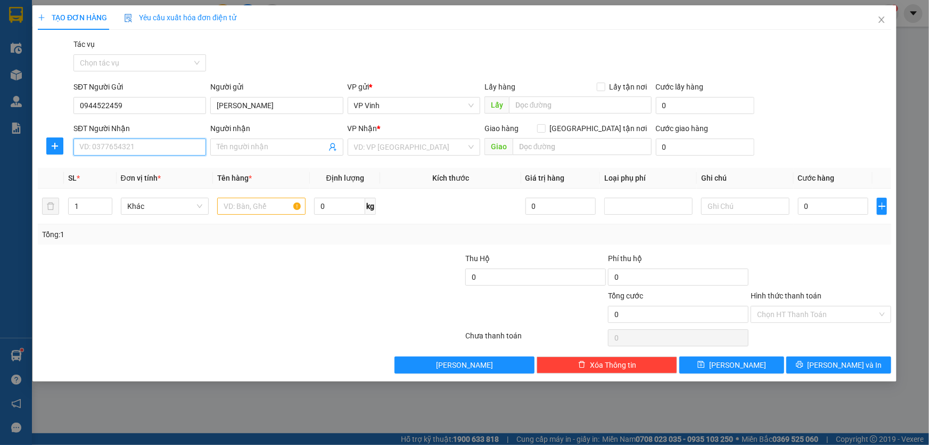
click at [105, 147] on input "SĐT Người Nhận" at bounding box center [139, 146] width 133 height 17
click at [168, 166] on div "0944522459 - Anh Thành" at bounding box center [140, 168] width 120 height 12
click at [140, 143] on input "0944522459" at bounding box center [139, 146] width 133 height 17
drag, startPoint x: 142, startPoint y: 145, endPoint x: 40, endPoint y: 147, distance: 101.2
click at [40, 147] on div "SĐT Người Nhận 0944522459 Người nhận Anh Thành VP Nhận * VP Vinh Giao hàng Giao…" at bounding box center [465, 140] width 856 height 37
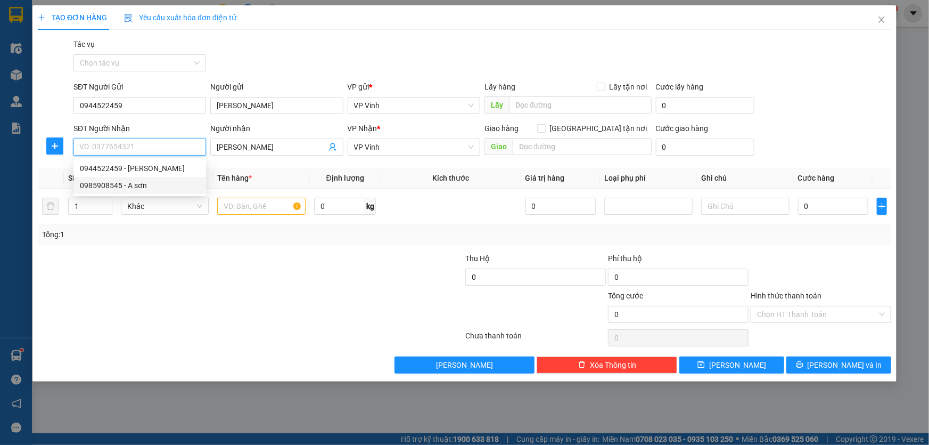
click at [110, 181] on div "0985908545 - A sơn" at bounding box center [140, 185] width 120 height 12
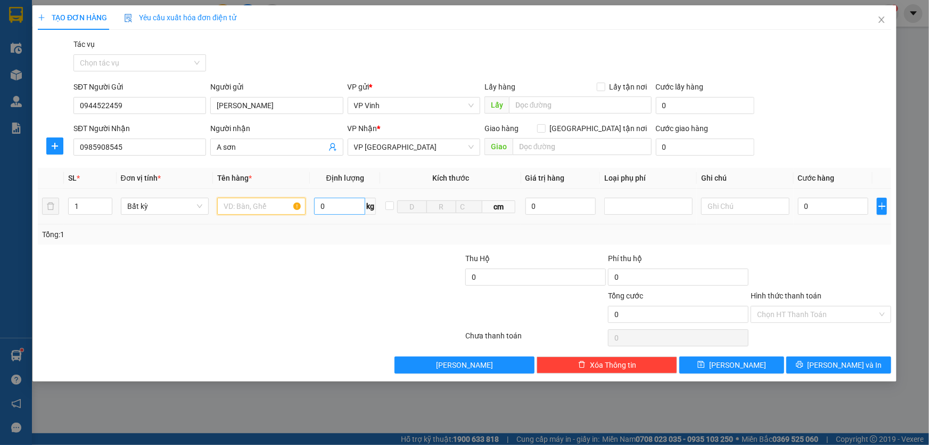
drag, startPoint x: 238, startPoint y: 208, endPoint x: 331, endPoint y: 210, distance: 92.7
click at [252, 210] on input "text" at bounding box center [261, 206] width 88 height 17
click at [828, 207] on input "0" at bounding box center [833, 206] width 71 height 17
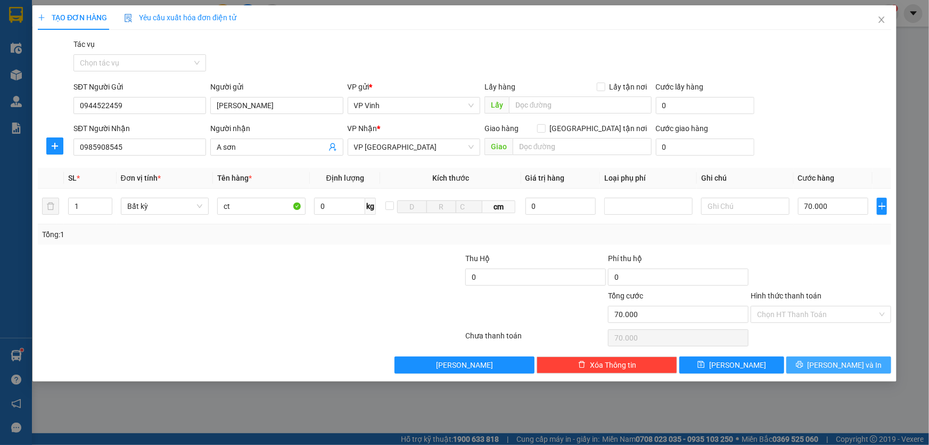
click at [859, 367] on span "[PERSON_NAME] và In" at bounding box center [845, 365] width 75 height 12
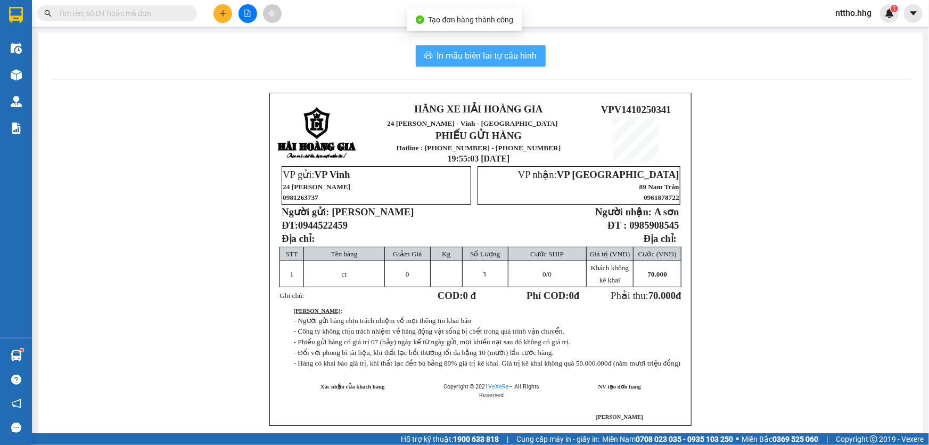
drag, startPoint x: 452, startPoint y: 67, endPoint x: 462, endPoint y: 63, distance: 10.8
click at [462, 63] on div "In mẫu biên lai tự cấu hình HÃNG XE HẢI HOÀNG GIA 24 Lê Ninh - Vinh - Nghệ An P…" at bounding box center [481, 248] width 886 height 432
click at [483, 57] on span "In mẫu biên lai tự cấu hình" at bounding box center [487, 55] width 100 height 13
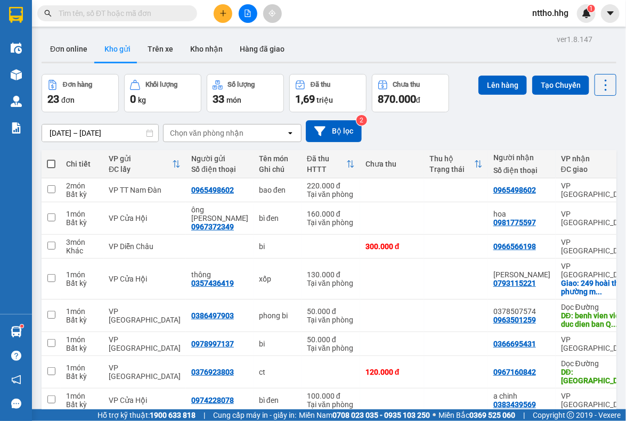
click at [227, 19] on button at bounding box center [223, 13] width 19 height 19
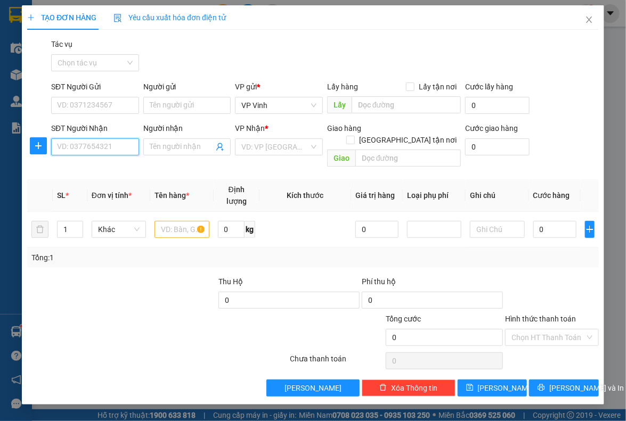
click at [63, 147] on input "SĐT Người Nhận" at bounding box center [95, 146] width 88 height 17
click at [101, 150] on input "SĐT Người Nhận" at bounding box center [95, 146] width 88 height 17
click at [69, 158] on div "SĐT Người Nhận 091" at bounding box center [95, 140] width 88 height 37
click at [107, 145] on input "091" at bounding box center [95, 146] width 88 height 17
click at [75, 145] on input "0918218339" at bounding box center [95, 146] width 88 height 17
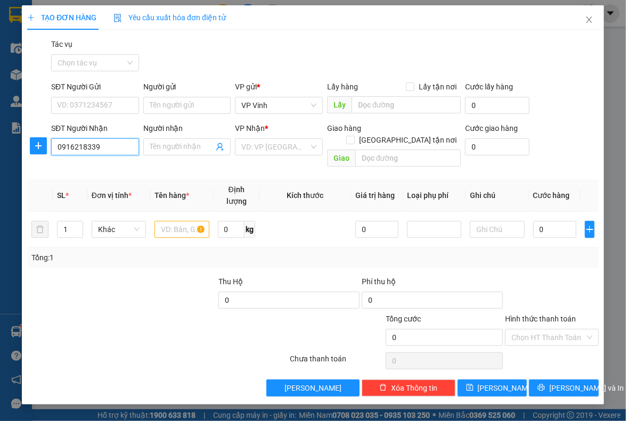
click at [112, 144] on input "0916218339" at bounding box center [95, 146] width 88 height 17
click at [276, 139] on input "search" at bounding box center [275, 147] width 68 height 16
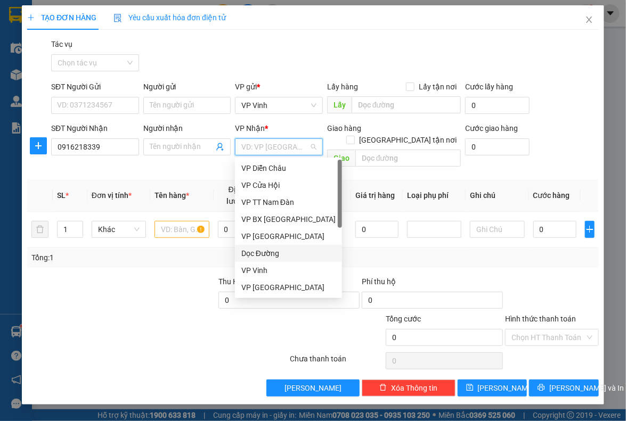
click at [281, 252] on div "Dọc Đường" at bounding box center [288, 254] width 94 height 12
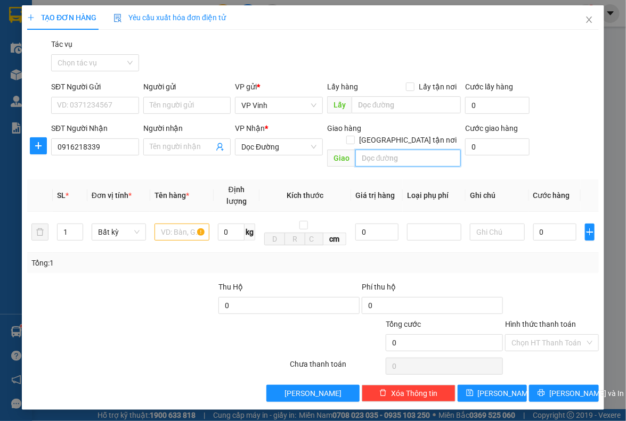
click at [409, 150] on input "text" at bounding box center [407, 158] width 105 height 17
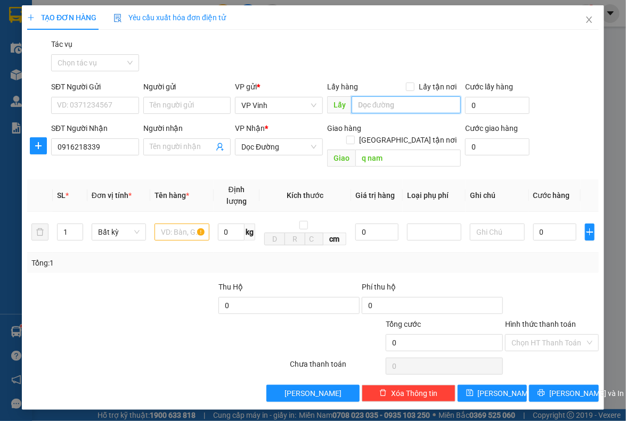
click at [400, 108] on input "text" at bounding box center [405, 104] width 109 height 17
click at [173, 224] on input "text" at bounding box center [181, 232] width 54 height 17
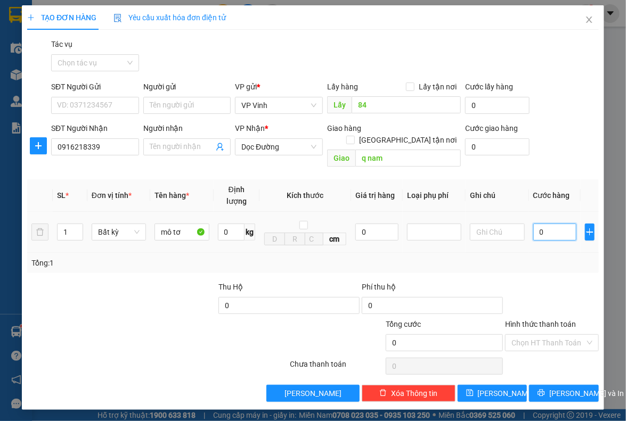
click at [560, 224] on input "0" at bounding box center [554, 232] width 43 height 17
click at [550, 335] on input "Hình thức thanh toán" at bounding box center [547, 343] width 73 height 16
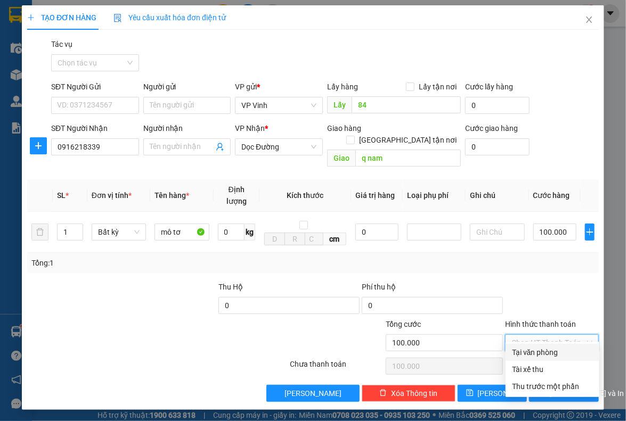
click at [534, 355] on div "Tại văn phòng" at bounding box center [552, 353] width 81 height 12
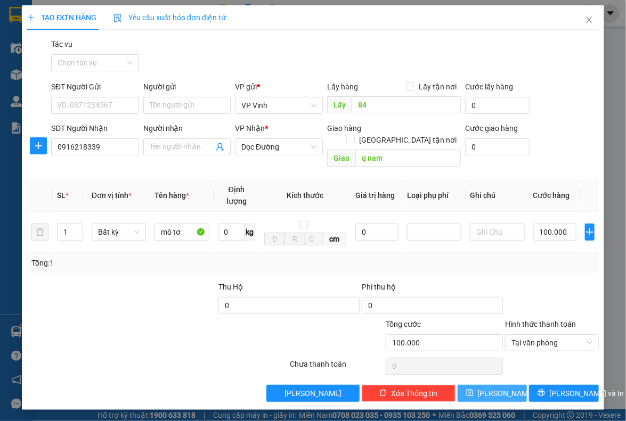
click at [491, 385] on button "Lưu" at bounding box center [492, 393] width 70 height 17
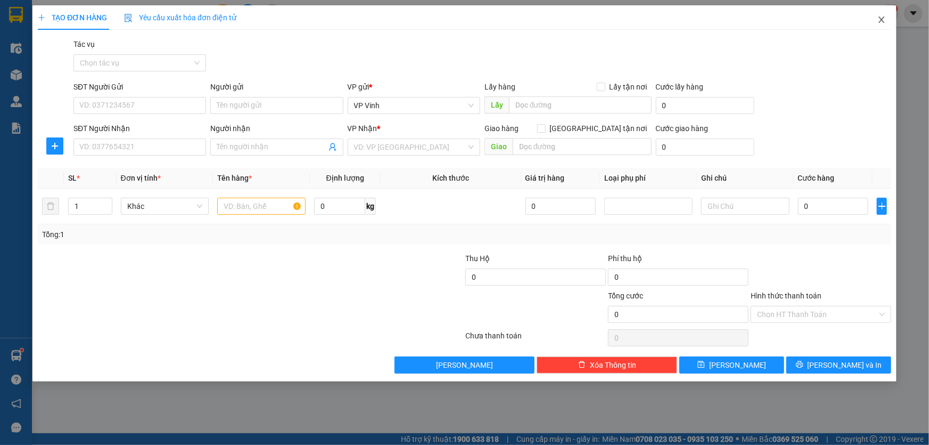
click at [882, 15] on span "Close" at bounding box center [882, 20] width 30 height 30
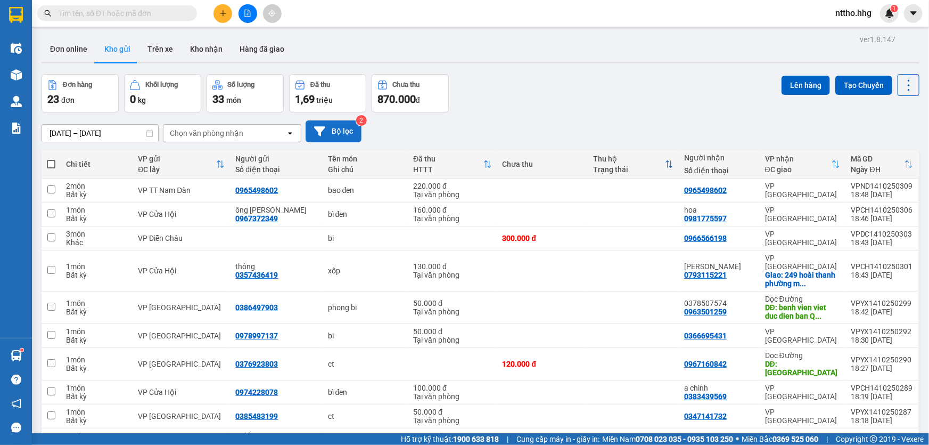
click at [342, 133] on button "Bộ lọc" at bounding box center [334, 131] width 56 height 22
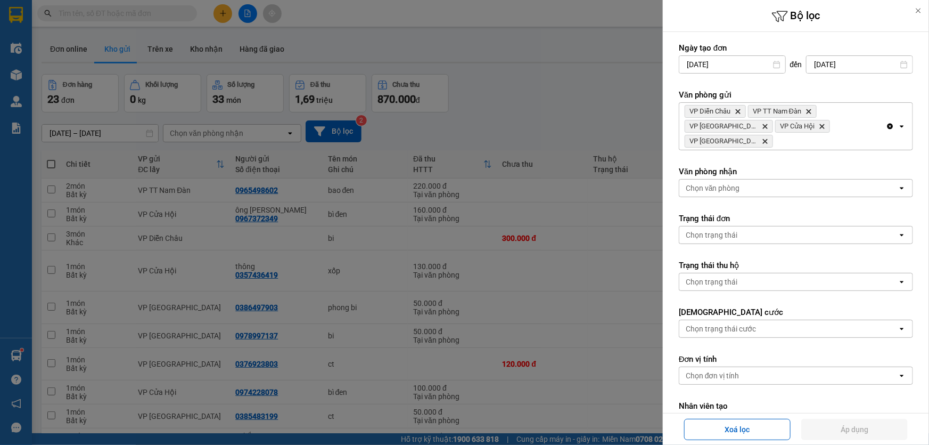
click at [549, 117] on div at bounding box center [464, 222] width 929 height 445
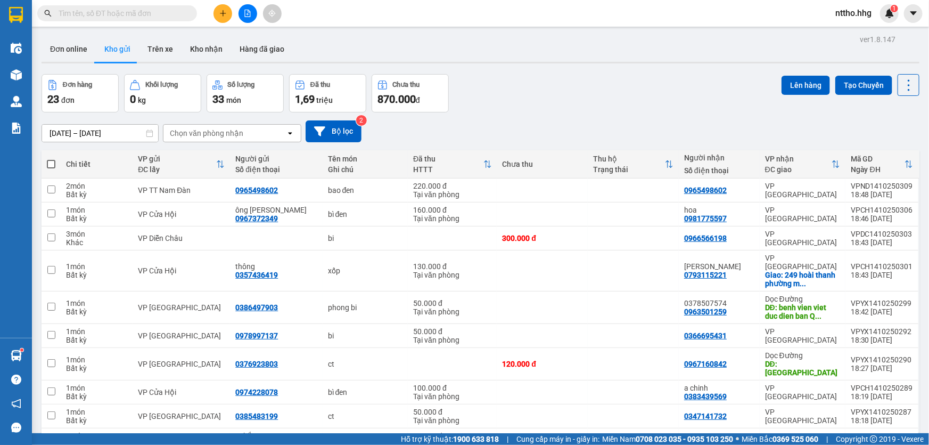
click at [897, 72] on div "ver 1.8.147 Đơn online Kho gửi Trên xe Kho nhận Hàng đã giao Đơn hàng 23 đơn Kh…" at bounding box center [480, 451] width 887 height 838
click at [902, 81] on icon at bounding box center [909, 85] width 15 height 15
click at [873, 151] on span "Làm mới" at bounding box center [886, 151] width 29 height 11
click at [255, 129] on div "Chọn văn phòng nhận" at bounding box center [224, 133] width 122 height 17
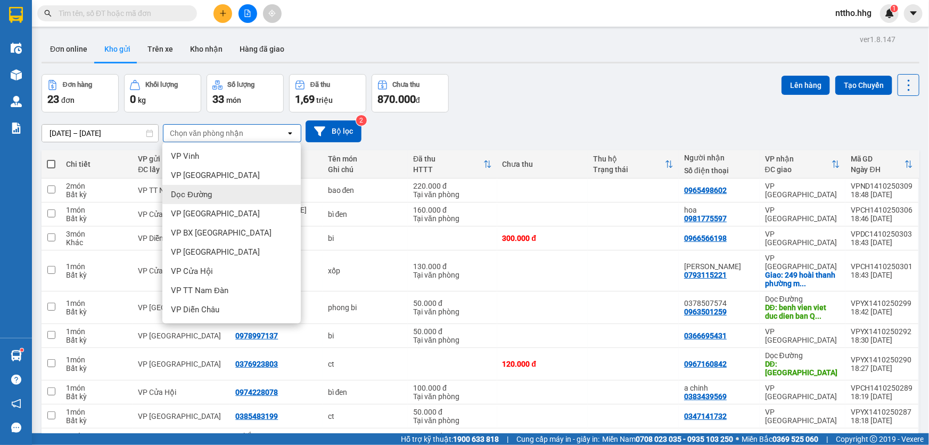
click at [199, 194] on span "Dọc Đường" at bounding box center [191, 194] width 41 height 11
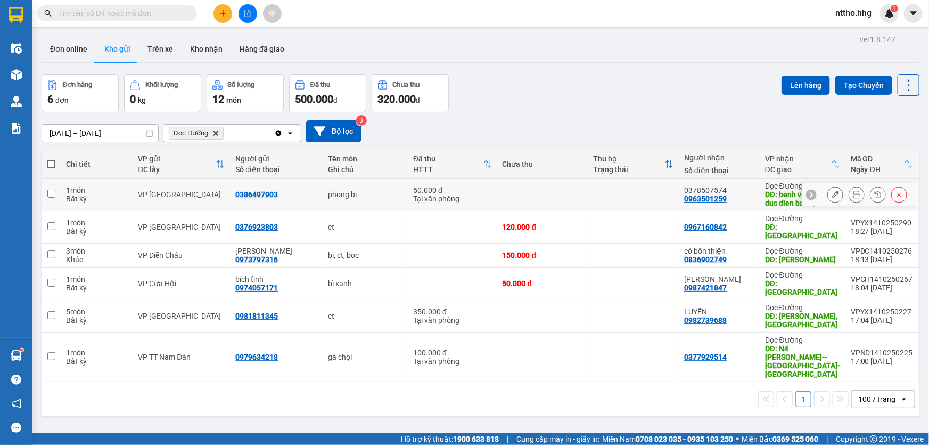
click at [222, 185] on td "VP Cầu Yên Xuân" at bounding box center [181, 194] width 97 height 32
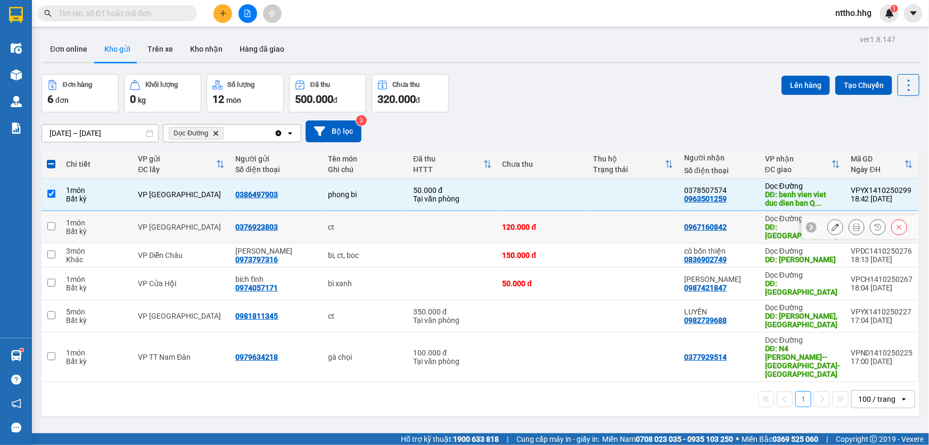
click at [206, 223] on div "VP Cầu Yên Xuân" at bounding box center [181, 227] width 87 height 9
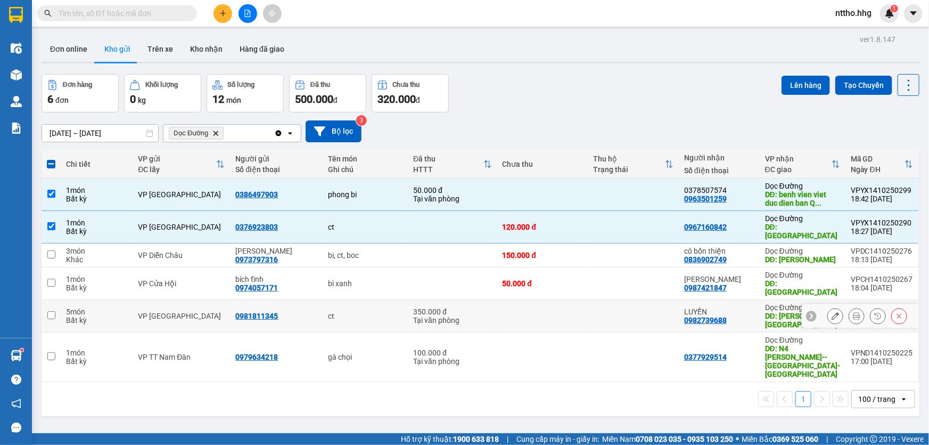
click at [190, 312] on div "VP Cầu Yên Xuân" at bounding box center [181, 316] width 87 height 9
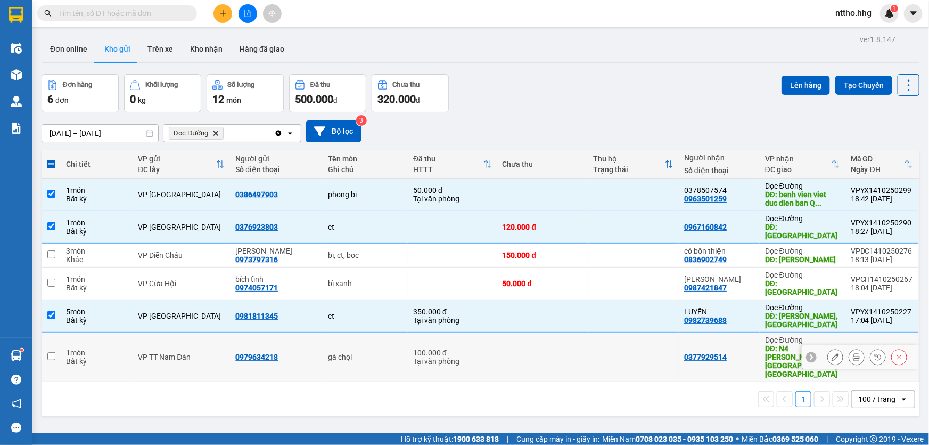
click at [704, 338] on td "0377929514" at bounding box center [719, 357] width 81 height 50
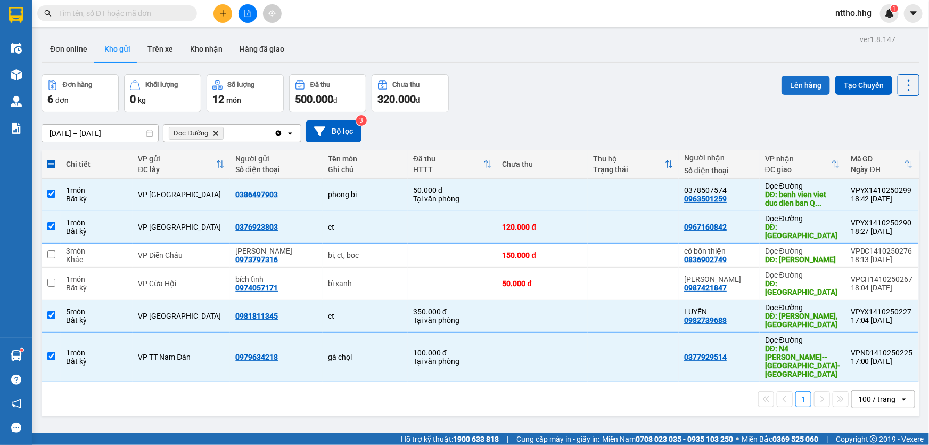
click at [798, 87] on button "Lên hàng" at bounding box center [806, 85] width 48 height 19
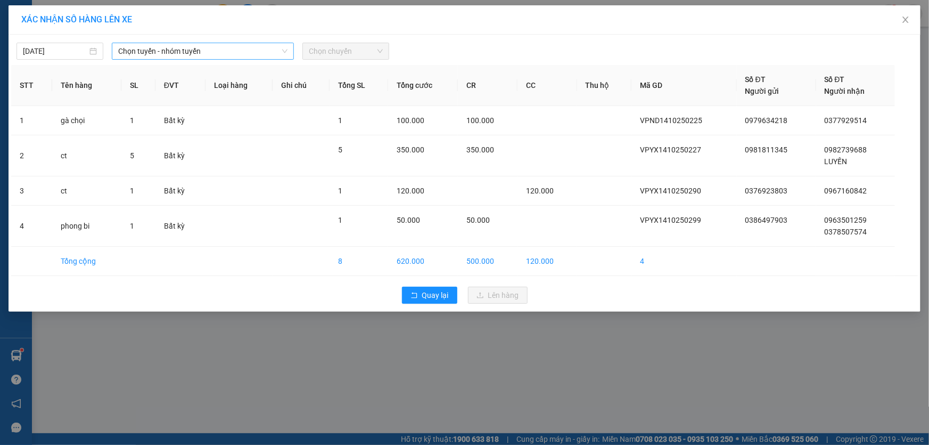
click at [212, 46] on span "Chọn tuyến - nhóm tuyến" at bounding box center [202, 51] width 169 height 16
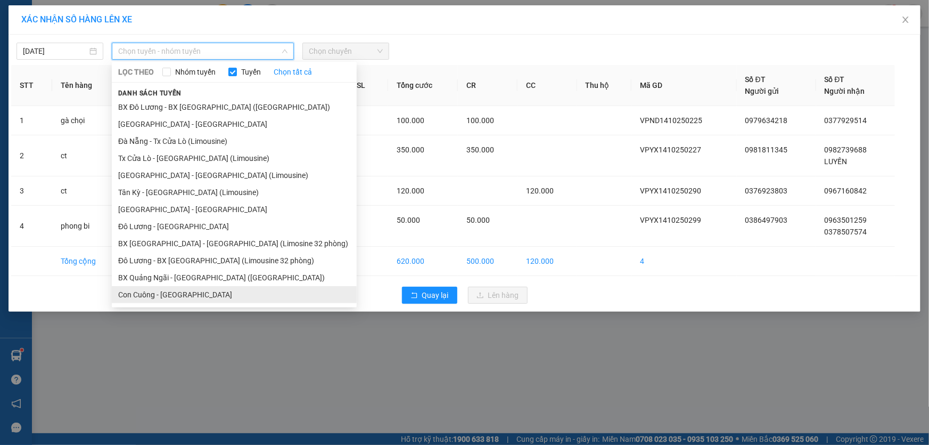
click at [152, 299] on li "Con Cuông - [GEOGRAPHIC_DATA]" at bounding box center [234, 294] width 245 height 17
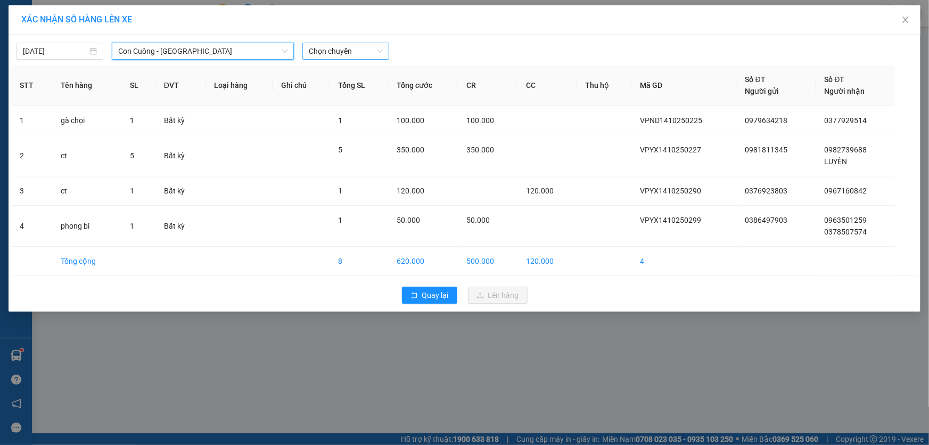
click at [351, 43] on span "Chọn chuyến" at bounding box center [346, 51] width 74 height 16
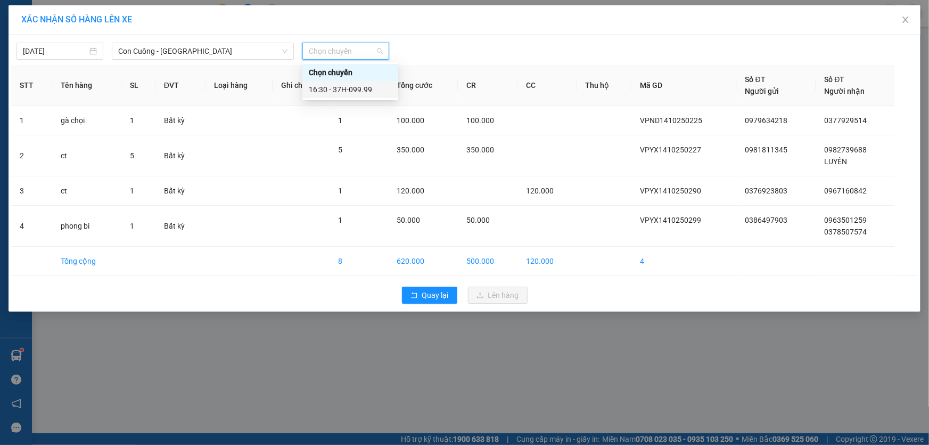
click at [365, 94] on div "16:30 - 37H-099.99" at bounding box center [350, 90] width 83 height 12
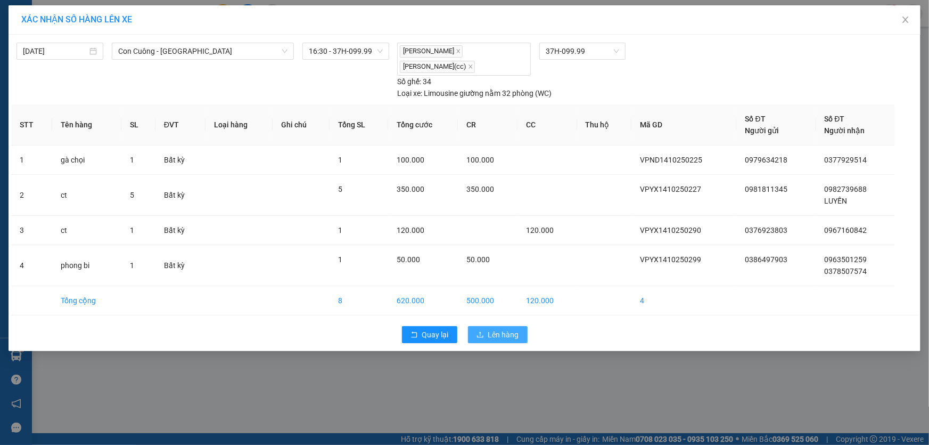
click at [488, 335] on span "Lên hàng" at bounding box center [503, 335] width 31 height 12
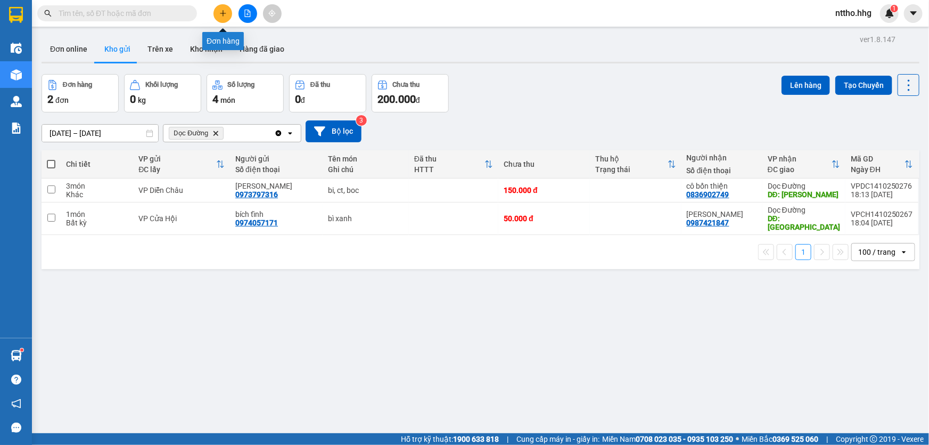
click at [224, 15] on icon "plus" at bounding box center [222, 13] width 7 height 7
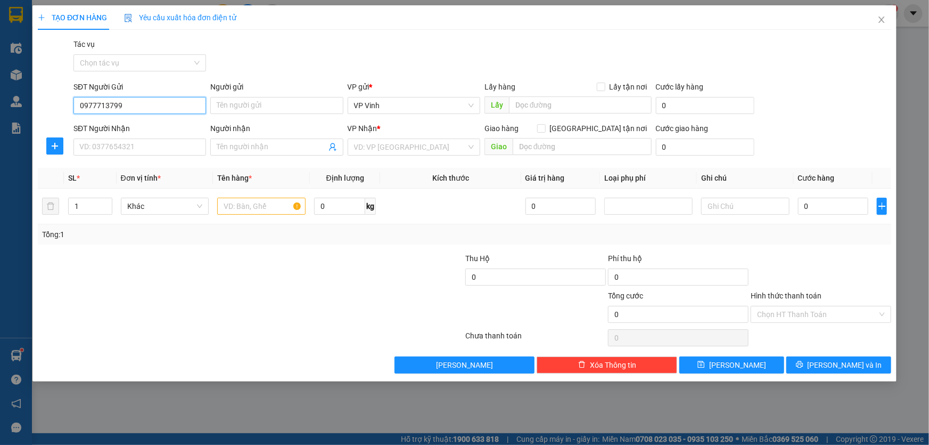
click at [109, 105] on input "0977713799" at bounding box center [139, 105] width 133 height 17
click at [161, 98] on input "0977718799" at bounding box center [139, 105] width 133 height 17
click at [137, 127] on div "0977718799 - Hương" at bounding box center [140, 127] width 120 height 12
click at [124, 144] on input "SĐT Người Nhận" at bounding box center [139, 146] width 133 height 17
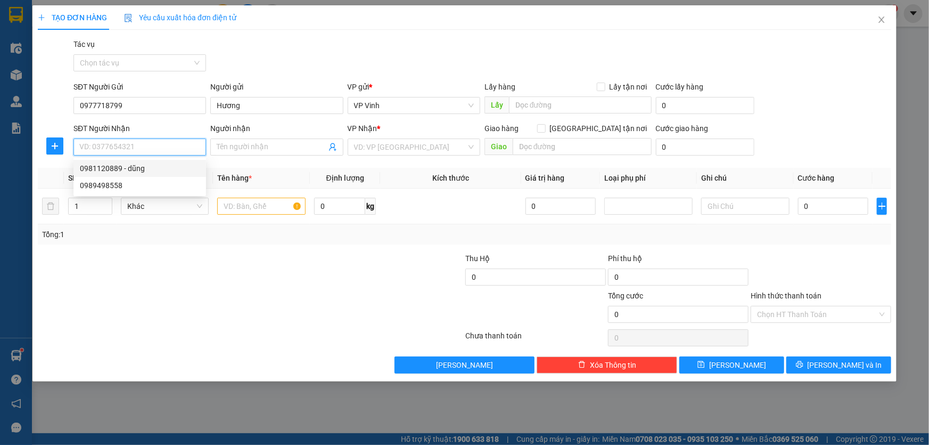
click at [157, 166] on div "0981120889 - dũng" at bounding box center [140, 168] width 120 height 12
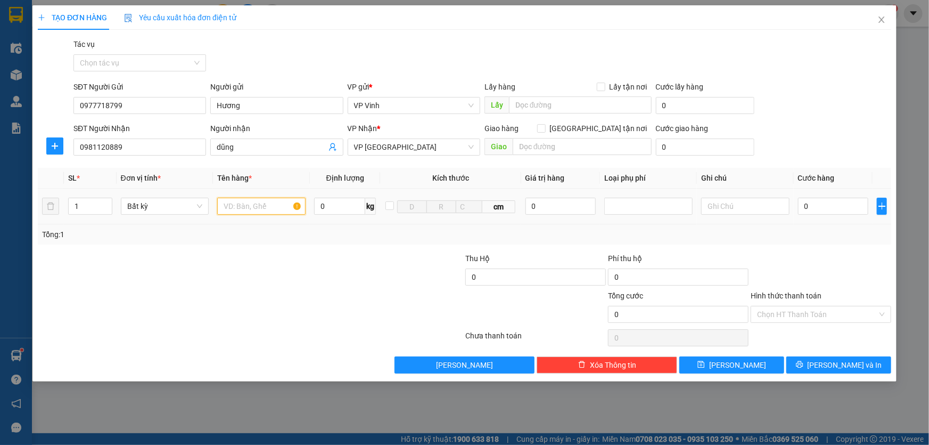
click at [248, 210] on input "text" at bounding box center [261, 206] width 88 height 17
click at [824, 206] on input "0" at bounding box center [833, 206] width 71 height 17
click at [806, 310] on input "Hình thức thanh toán" at bounding box center [817, 314] width 120 height 16
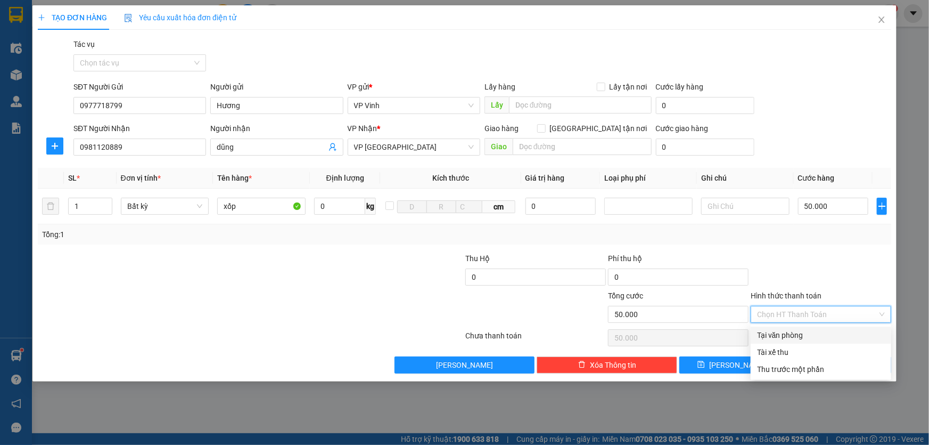
click at [795, 333] on div "Tại văn phòng" at bounding box center [821, 335] width 128 height 12
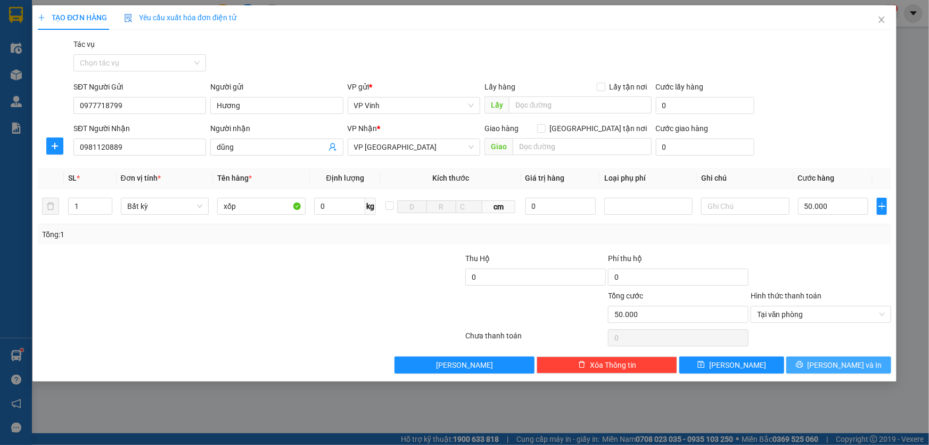
click at [846, 363] on span "Lưu và In" at bounding box center [845, 365] width 75 height 12
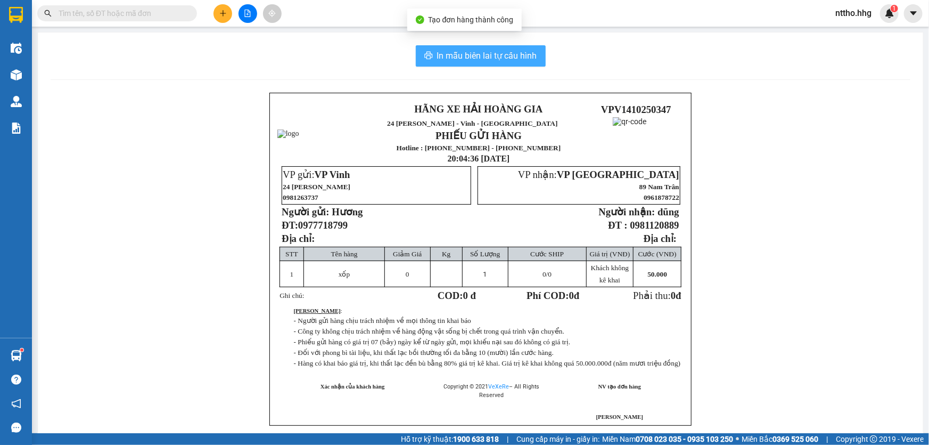
click at [500, 50] on span "In mẫu biên lai tự cấu hình" at bounding box center [487, 55] width 100 height 13
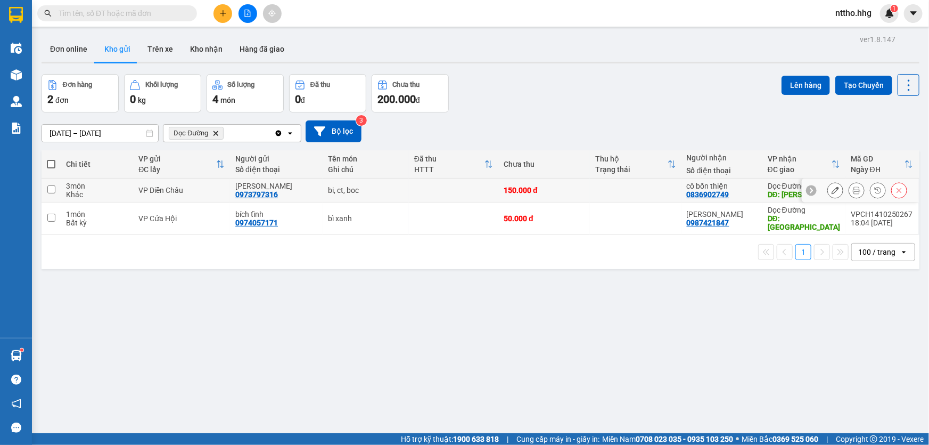
click at [619, 195] on td at bounding box center [636, 190] width 92 height 24
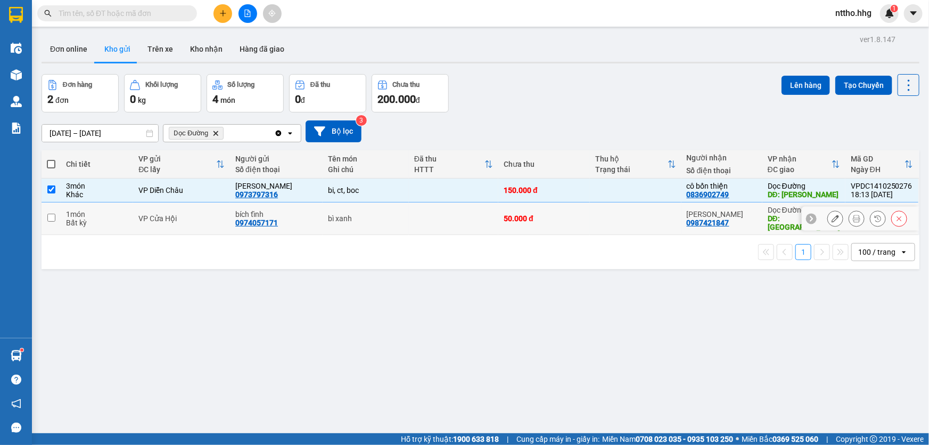
click at [615, 214] on td at bounding box center [636, 218] width 92 height 32
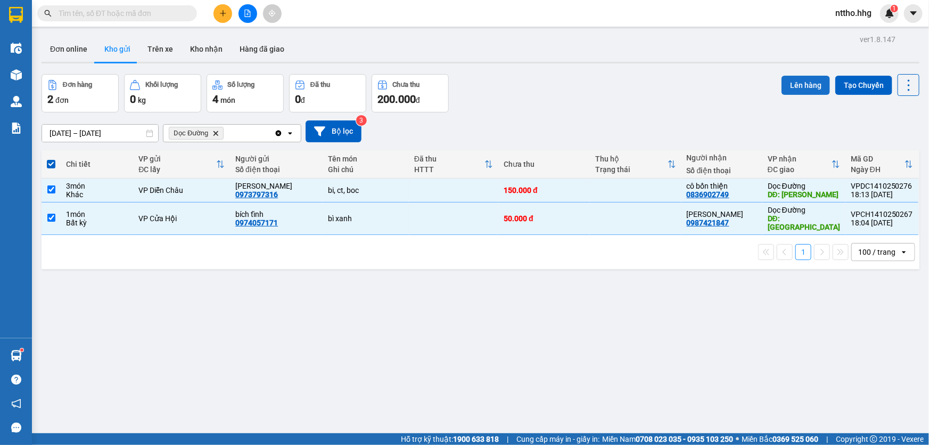
click at [801, 86] on button "Lên hàng" at bounding box center [806, 85] width 48 height 19
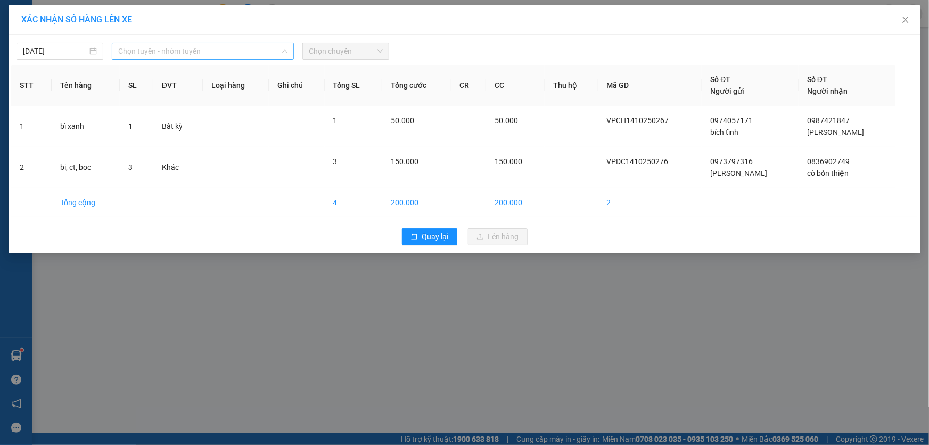
click at [208, 48] on span "Chọn tuyến - nhóm tuyến" at bounding box center [202, 51] width 169 height 16
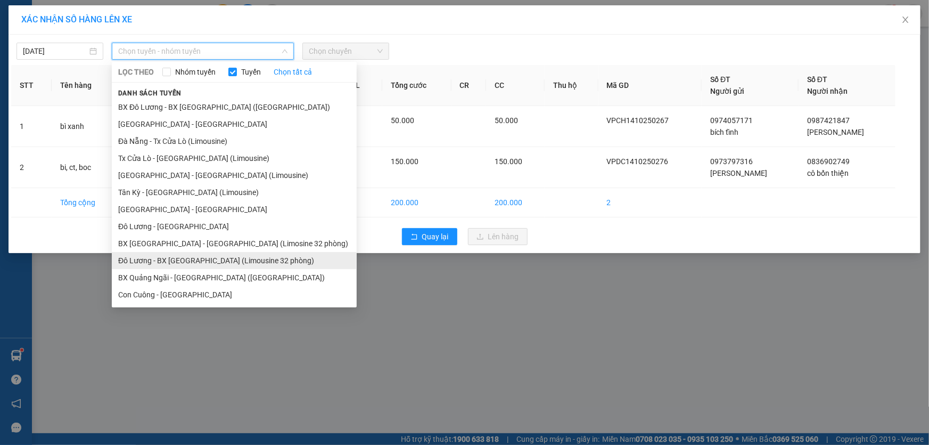
click at [176, 261] on li "Đô Lương - BX Đà Nẵng (Limousine 32 phòng)" at bounding box center [234, 260] width 245 height 17
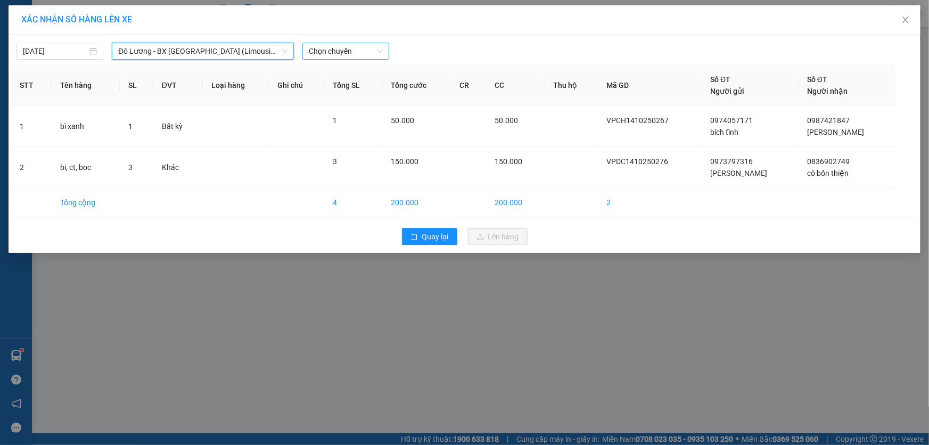
drag, startPoint x: 344, startPoint y: 44, endPoint x: 349, endPoint y: 45, distance: 5.6
click at [345, 44] on span "Chọn chuyến" at bounding box center [346, 51] width 74 height 16
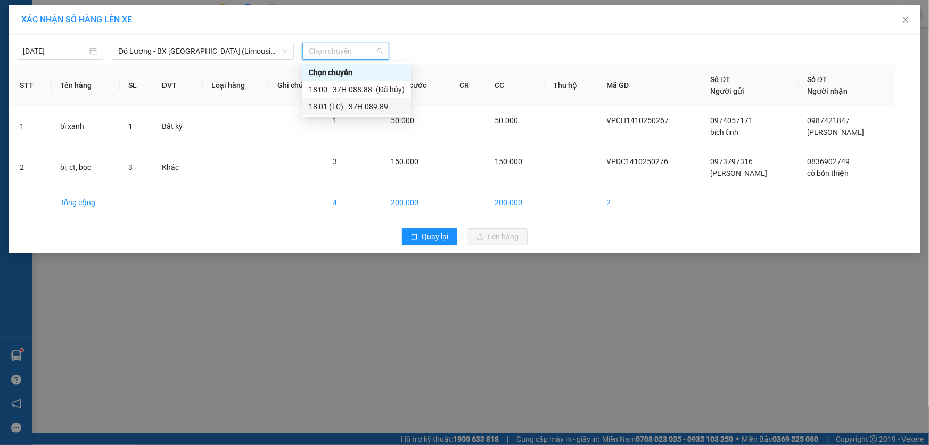
click at [367, 106] on div "18:01 (TC) - 37H-089.89" at bounding box center [357, 107] width 96 height 12
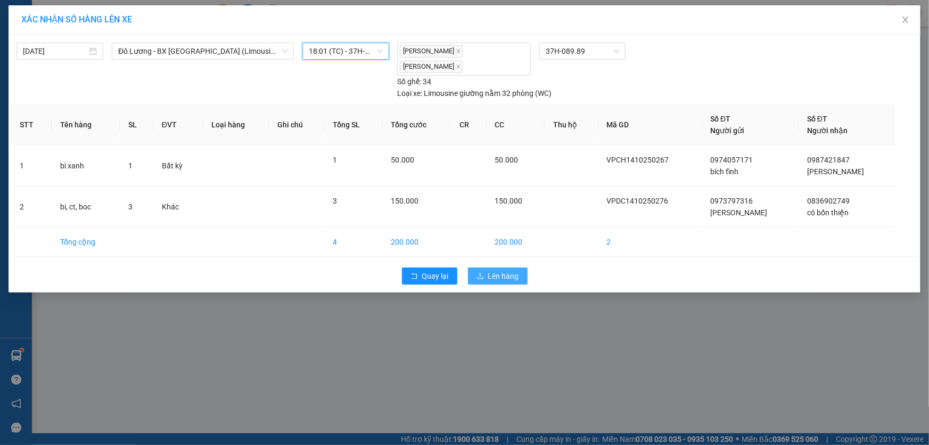
click at [500, 270] on span "Lên hàng" at bounding box center [503, 276] width 31 height 12
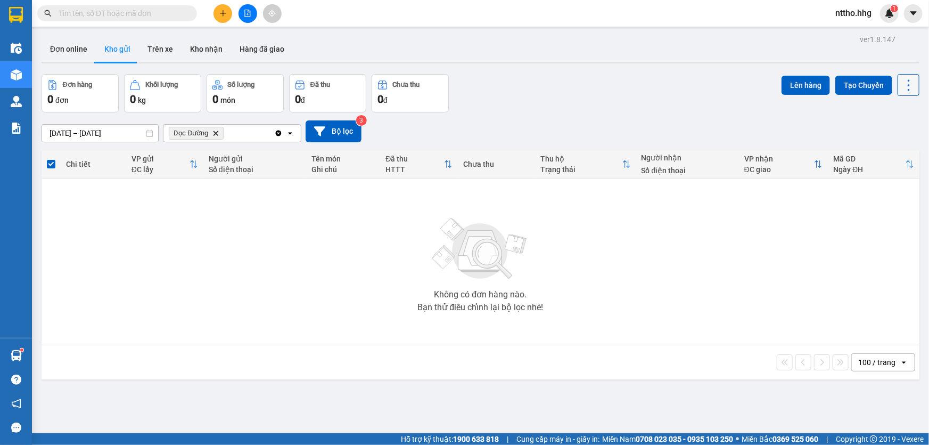
click at [902, 80] on icon at bounding box center [909, 85] width 15 height 15
click at [872, 153] on span "Làm mới" at bounding box center [886, 151] width 29 height 11
click at [342, 135] on button "Bộ lọc" at bounding box center [334, 131] width 56 height 22
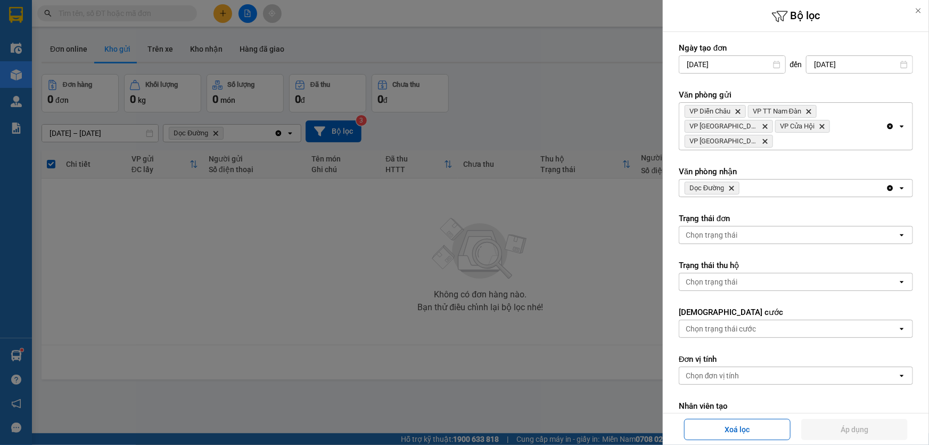
click at [842, 105] on div "VP Diễn Châu Delete VP TT Nam Đàn Delete VP Cầu Yên Xuân Delete VP Cửa Hội Dele…" at bounding box center [783, 126] width 207 height 47
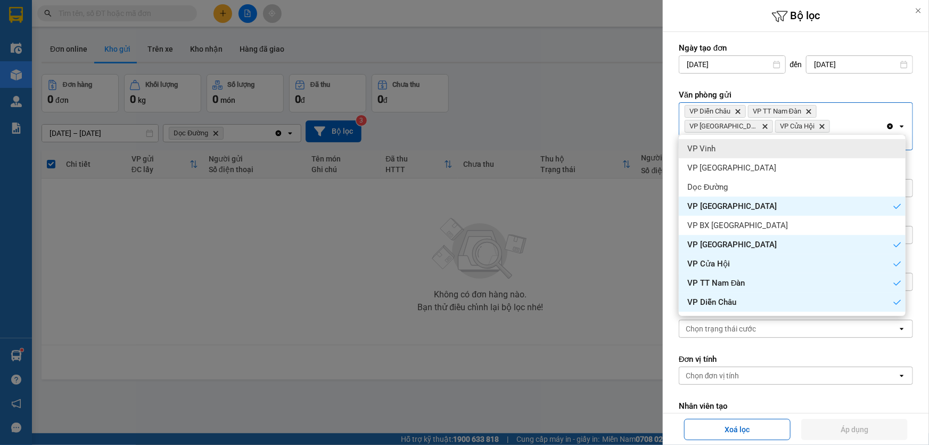
drag, startPoint x: 701, startPoint y: 144, endPoint x: 737, endPoint y: 146, distance: 36.3
click at [702, 144] on span "VP Vinh" at bounding box center [702, 148] width 28 height 11
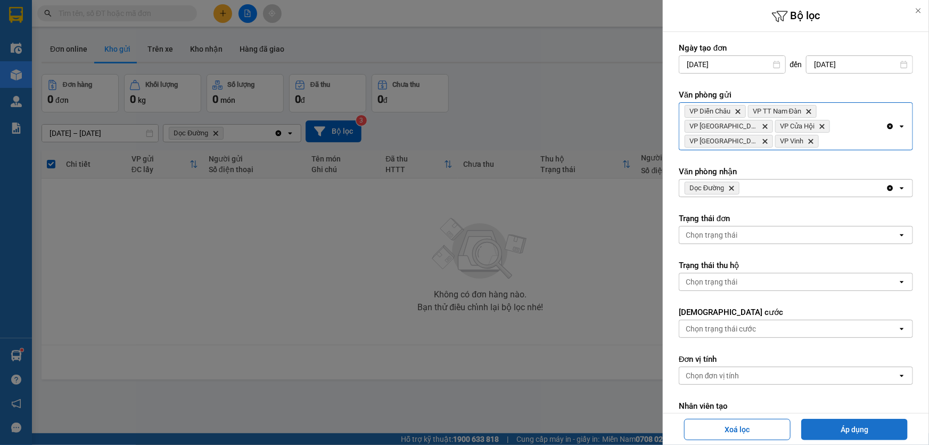
click at [845, 429] on button "Áp dụng" at bounding box center [855, 429] width 107 height 21
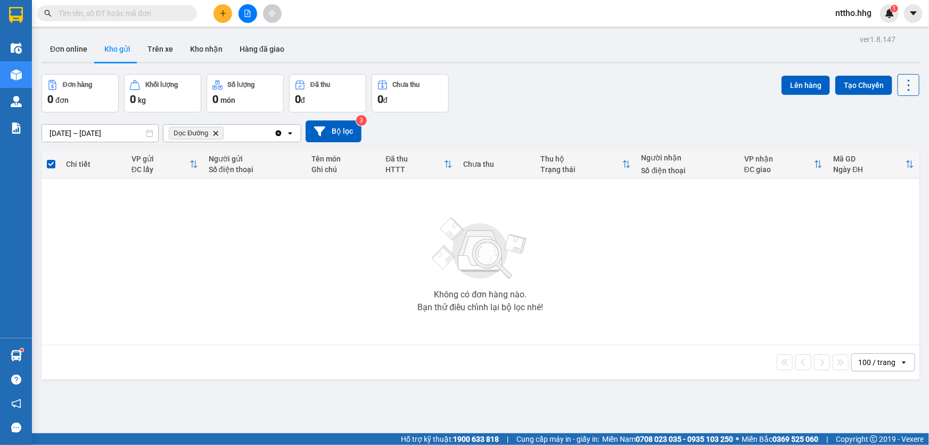
click at [902, 85] on icon at bounding box center [909, 85] width 15 height 15
click at [880, 150] on span "Làm mới" at bounding box center [886, 151] width 29 height 11
click at [902, 85] on icon at bounding box center [909, 85] width 15 height 15
click at [871, 154] on div "Làm mới" at bounding box center [882, 151] width 63 height 11
click at [214, 133] on icon "Delete" at bounding box center [215, 133] width 6 height 6
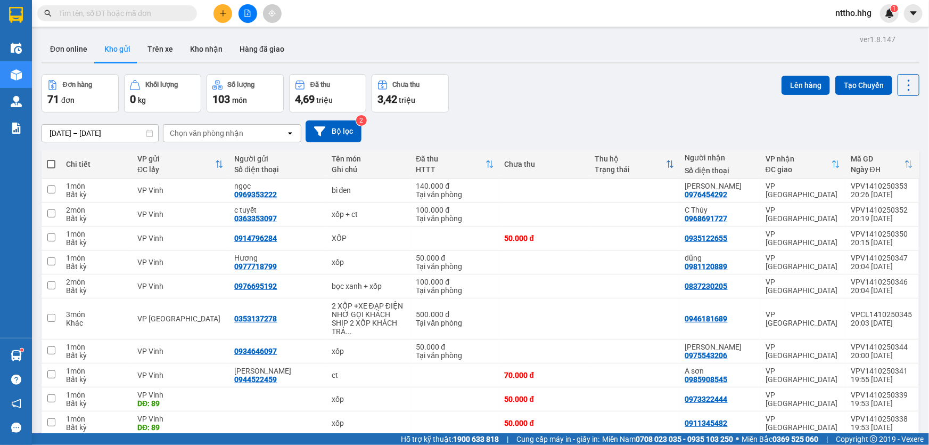
click at [48, 162] on span at bounding box center [51, 164] width 9 height 9
click at [51, 159] on input "checkbox" at bounding box center [51, 159] width 0 height 0
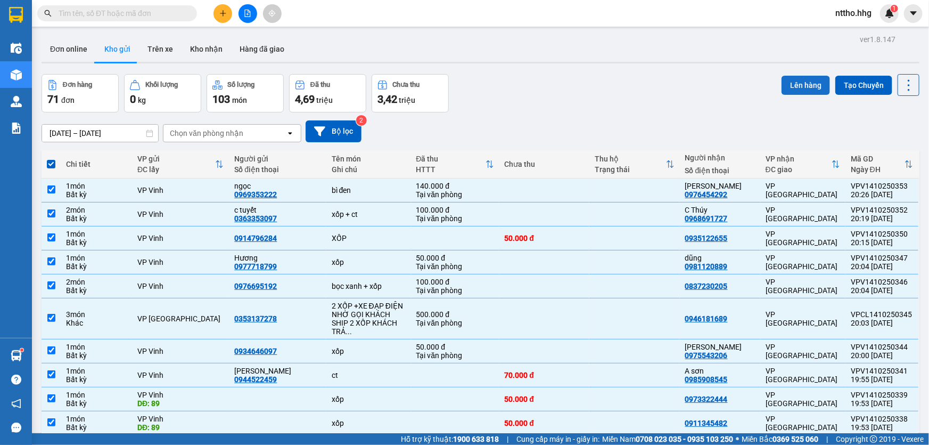
click at [802, 79] on button "Lên hàng" at bounding box center [806, 85] width 48 height 19
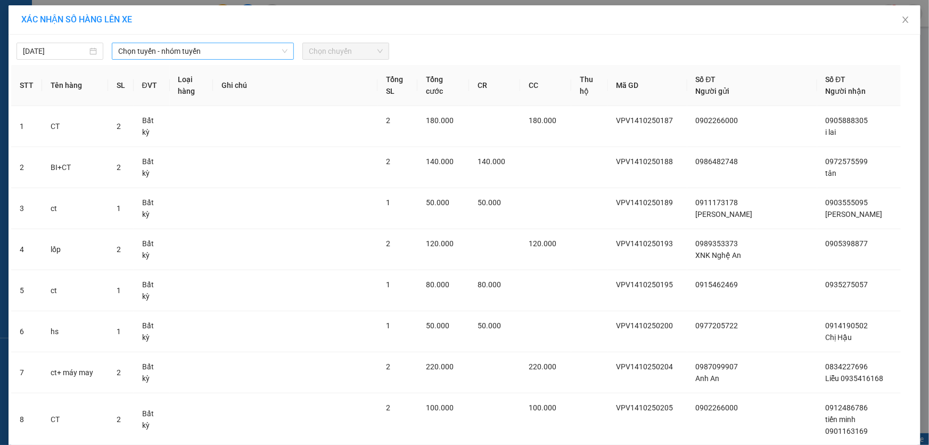
click at [256, 48] on span "Chọn tuyến - nhóm tuyến" at bounding box center [202, 51] width 169 height 16
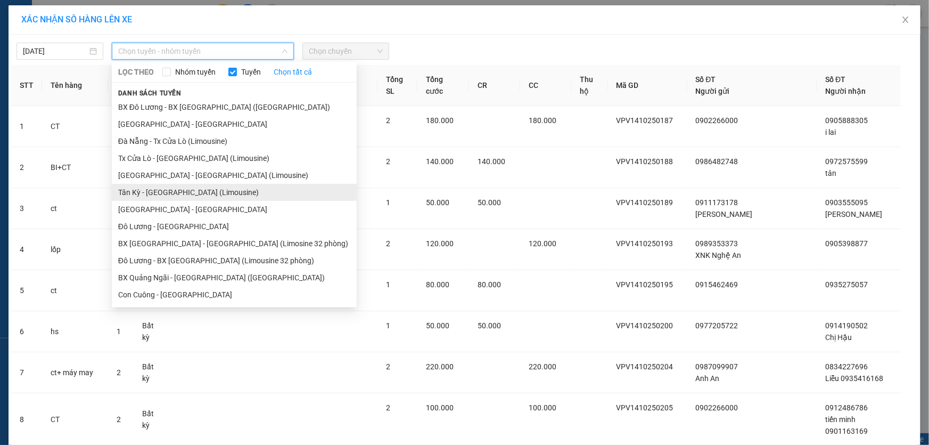
click at [165, 193] on li "Tân Kỳ - Đà Nẵng (Limousine)" at bounding box center [234, 192] width 245 height 17
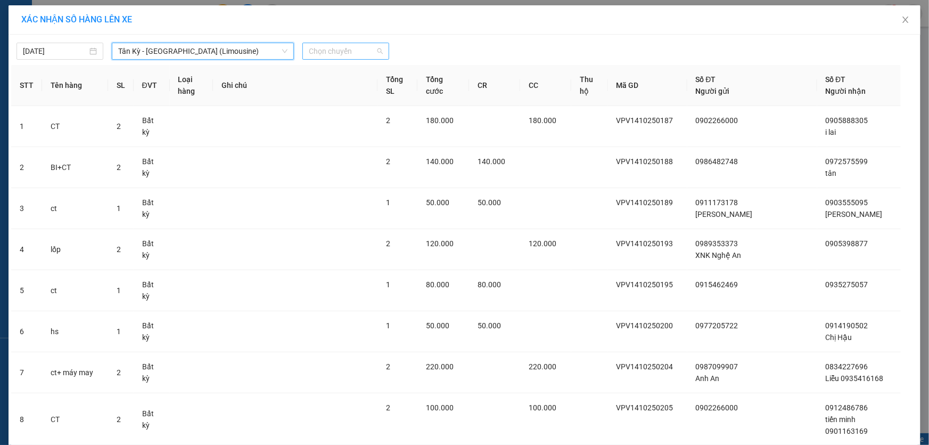
click at [355, 48] on span "Chọn chuyến" at bounding box center [346, 51] width 74 height 16
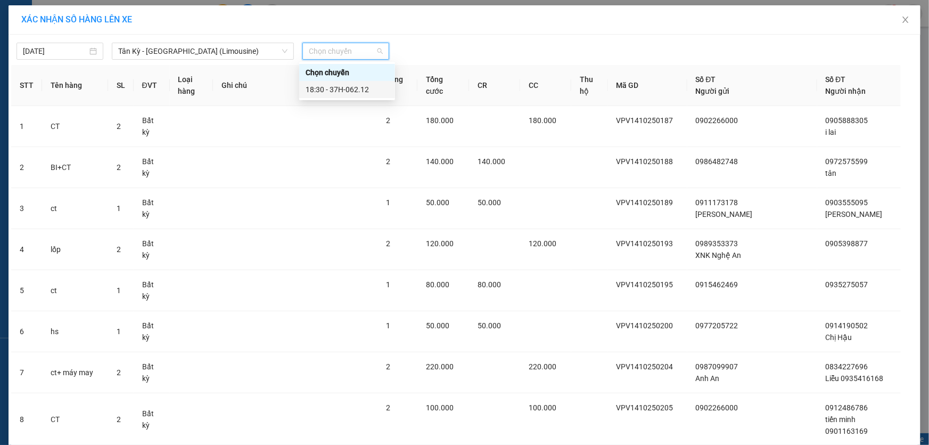
click at [356, 89] on div "18:30 - 37H-062.12" at bounding box center [347, 90] width 83 height 12
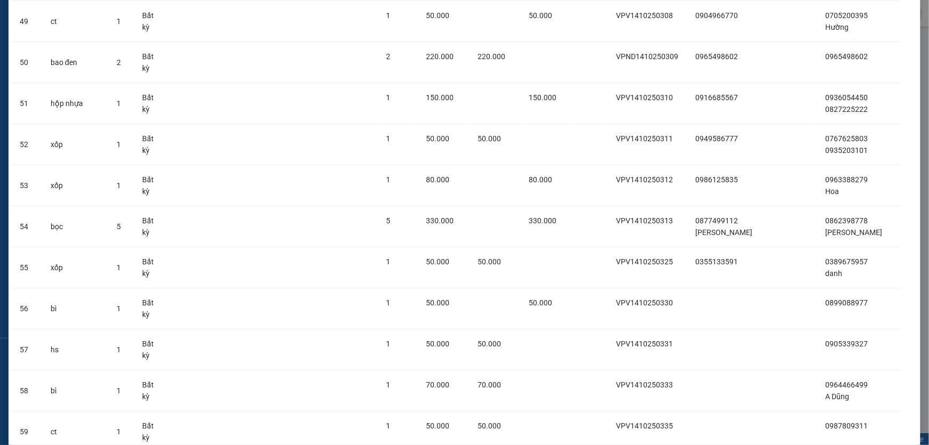
scroll to position [2697, 0]
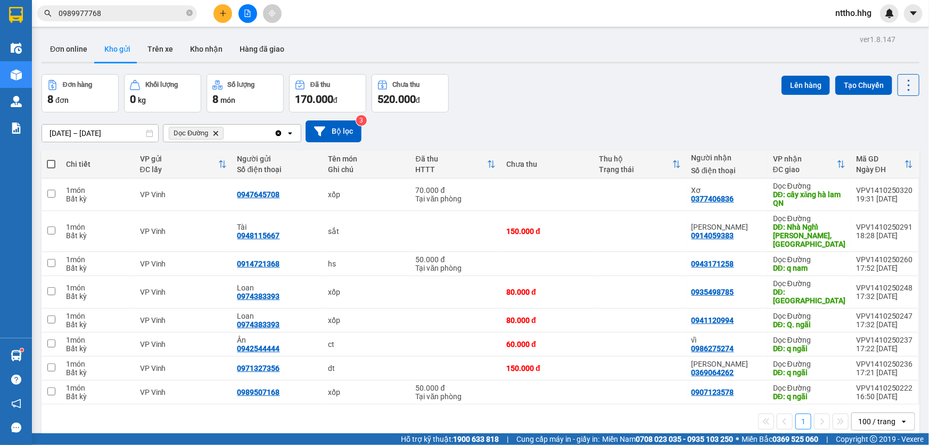
click at [50, 163] on span at bounding box center [51, 164] width 9 height 9
click at [51, 159] on input "checkbox" at bounding box center [51, 159] width 0 height 0
checkbox input "true"
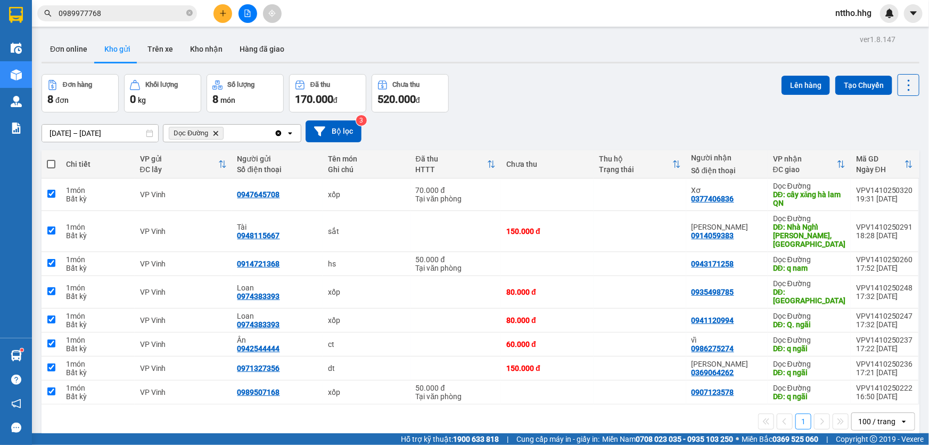
checkbox input "true"
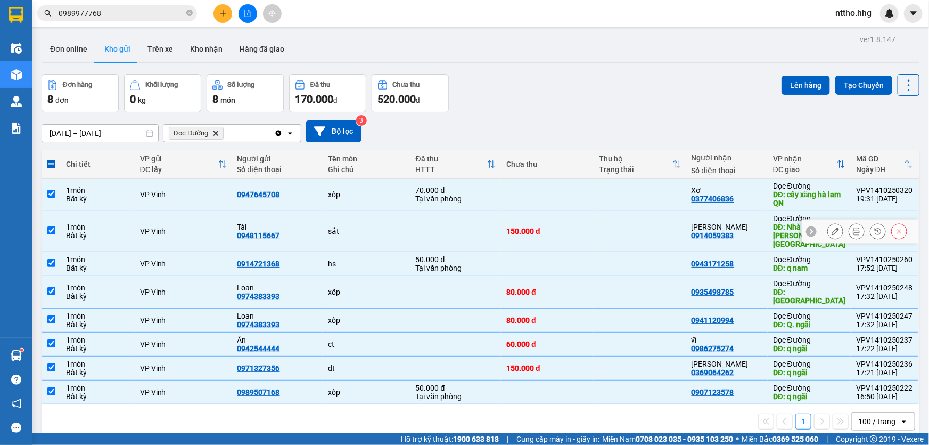
click at [365, 230] on div "sắt" at bounding box center [366, 231] width 77 height 9
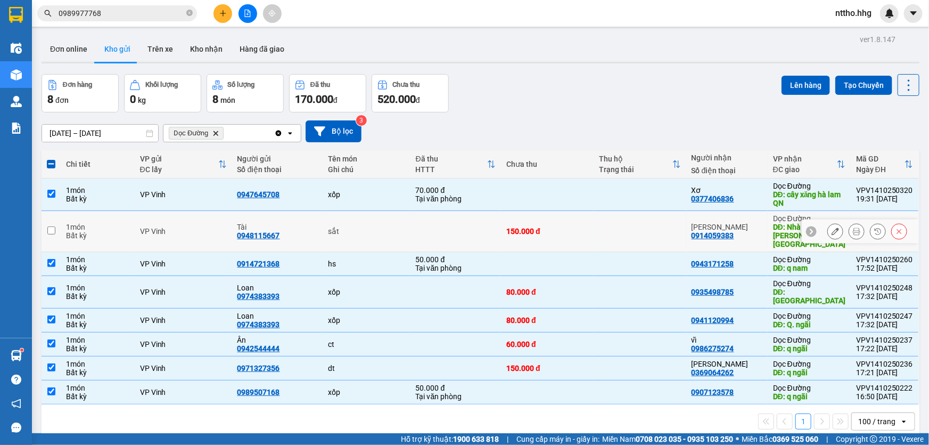
checkbox input "false"
click at [795, 80] on button "Lên hàng" at bounding box center [806, 85] width 48 height 19
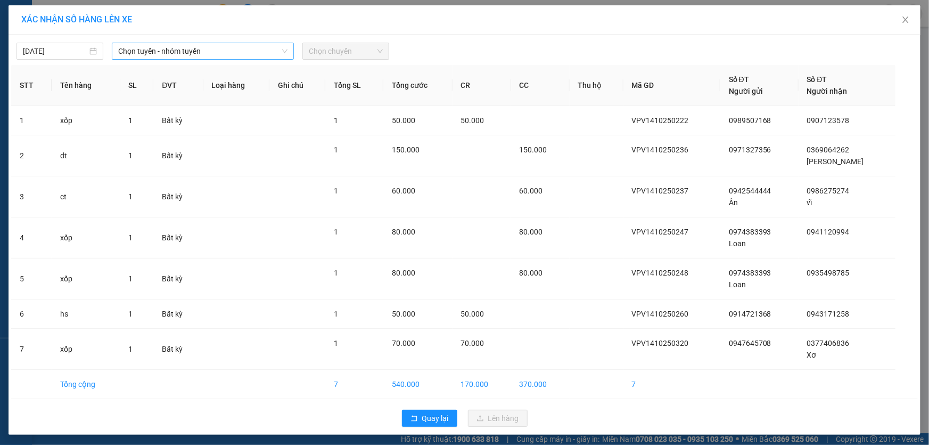
click at [236, 48] on span "Chọn tuyến - nhóm tuyến" at bounding box center [202, 51] width 169 height 16
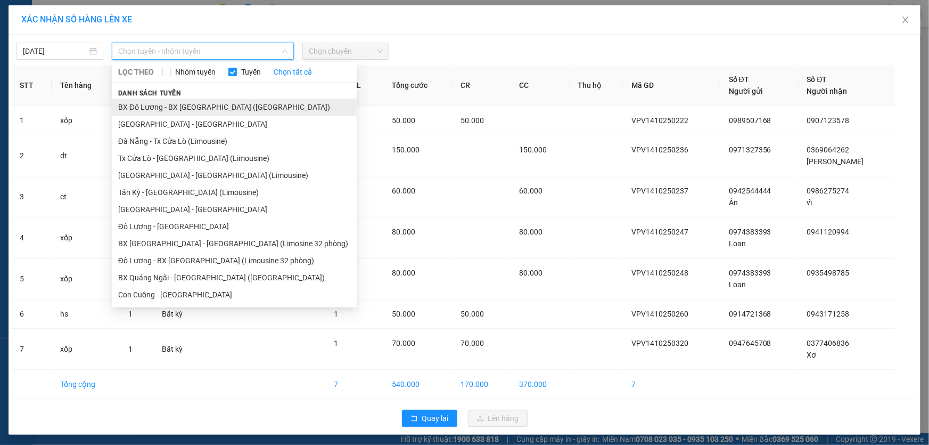
click at [192, 107] on li "BX Đô Lương - BX [GEOGRAPHIC_DATA] ([GEOGRAPHIC_DATA])" at bounding box center [234, 107] width 245 height 17
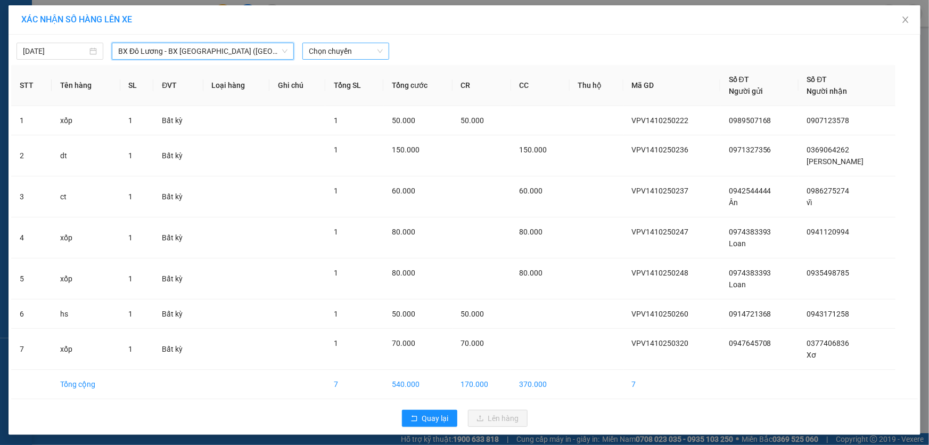
click at [359, 48] on span "Chọn chuyến" at bounding box center [346, 51] width 74 height 16
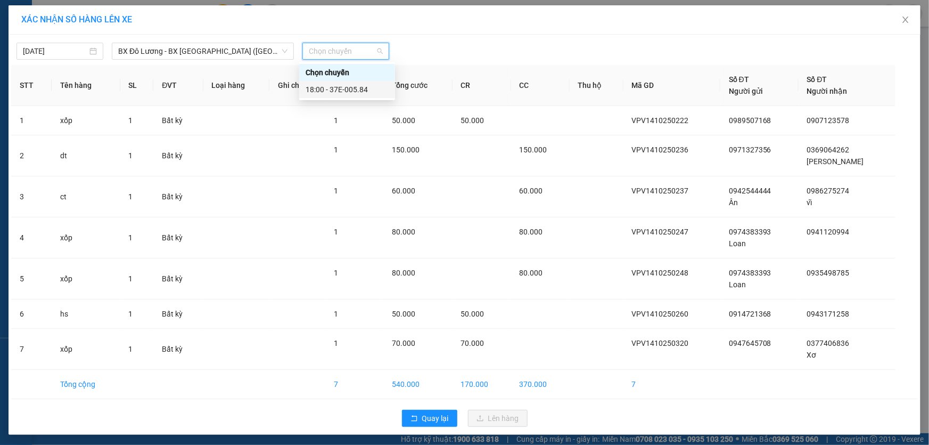
click at [358, 88] on div "18:00 - 37E-005.84" at bounding box center [347, 90] width 83 height 12
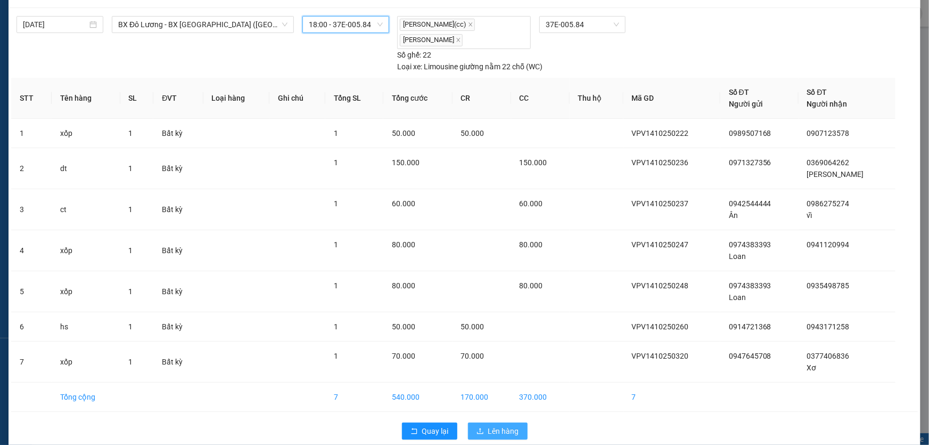
scroll to position [40, 0]
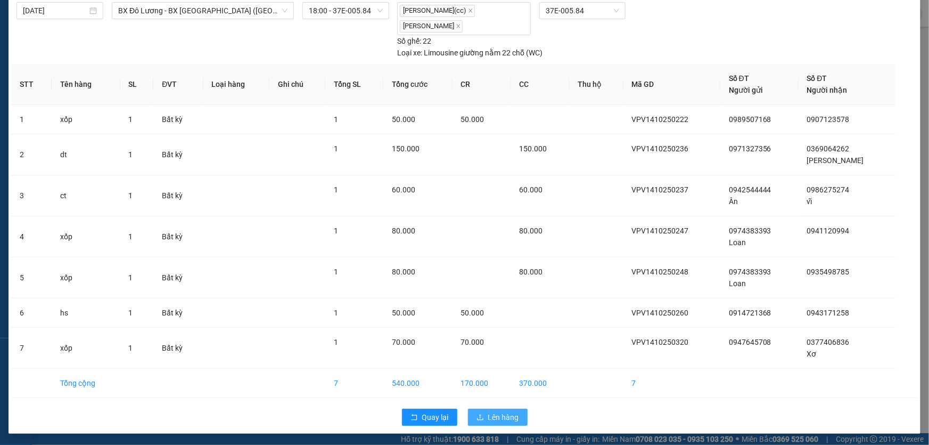
click at [500, 416] on span "Lên hàng" at bounding box center [503, 417] width 31 height 12
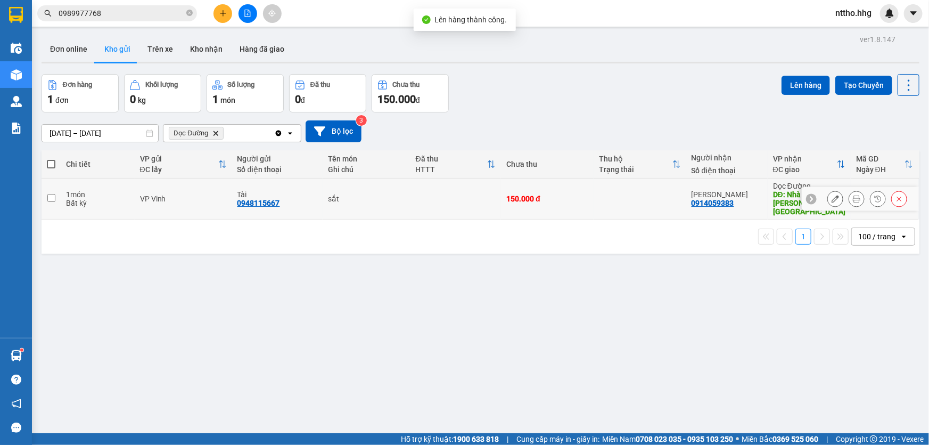
click at [556, 195] on div "150.000 đ" at bounding box center [547, 198] width 82 height 9
checkbox input "true"
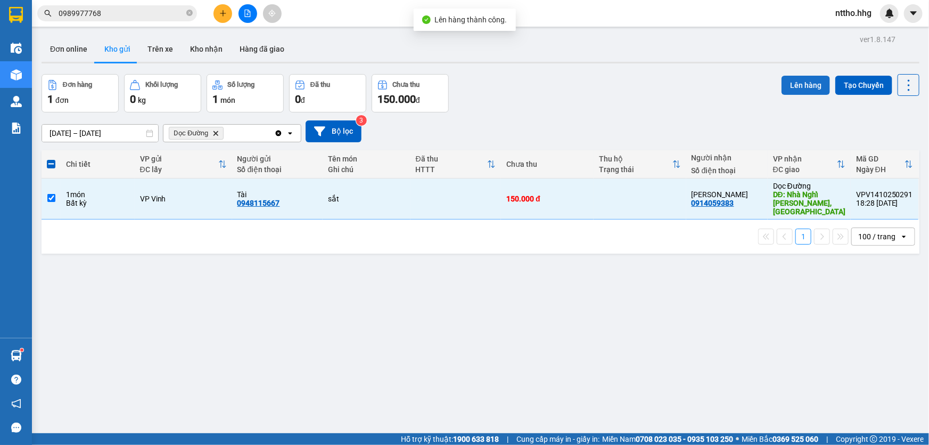
click at [789, 89] on button "Lên hàng" at bounding box center [806, 85] width 48 height 19
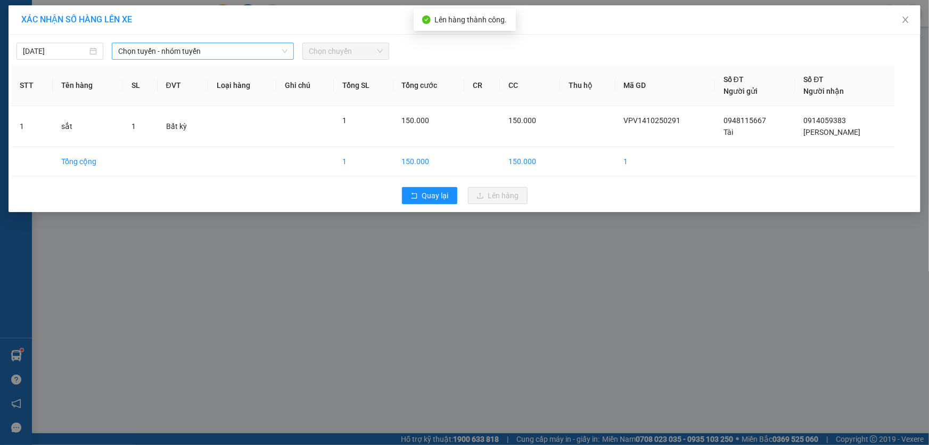
click at [204, 52] on span "Chọn tuyến - nhóm tuyến" at bounding box center [202, 51] width 169 height 16
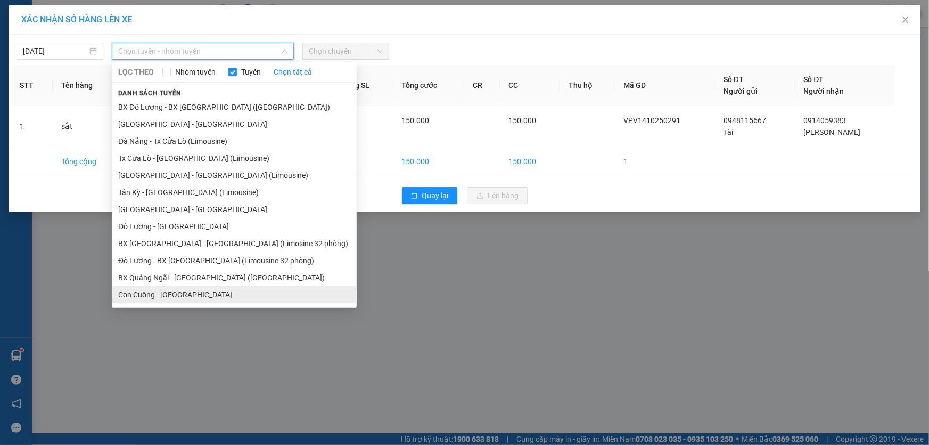
click at [161, 294] on li "Con Cuông - [GEOGRAPHIC_DATA]" at bounding box center [234, 294] width 245 height 17
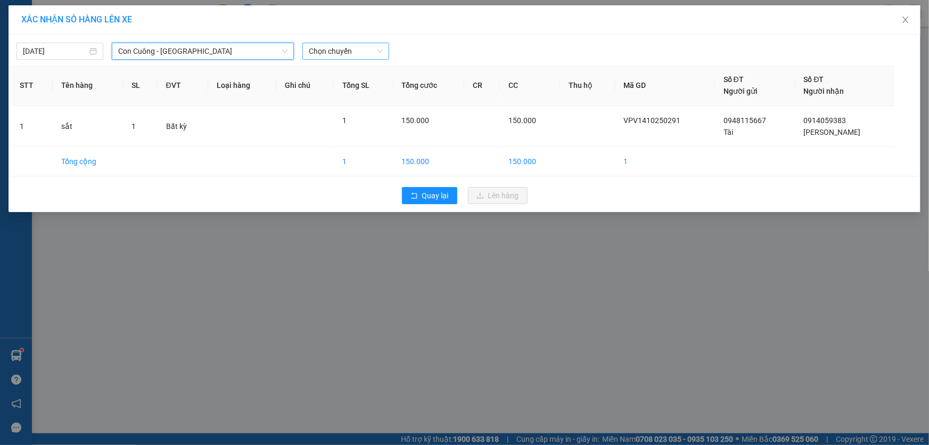
click at [346, 50] on span "Chọn chuyến" at bounding box center [346, 51] width 74 height 16
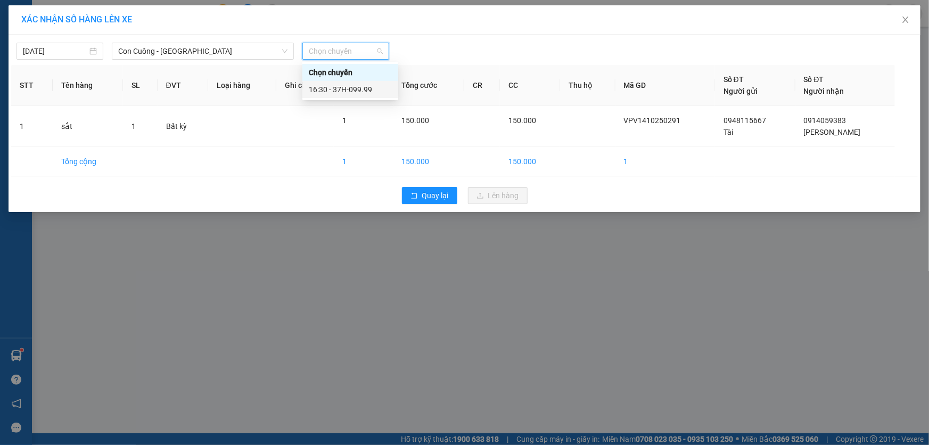
click at [371, 88] on div "16:30 - 37H-099.99" at bounding box center [350, 90] width 83 height 12
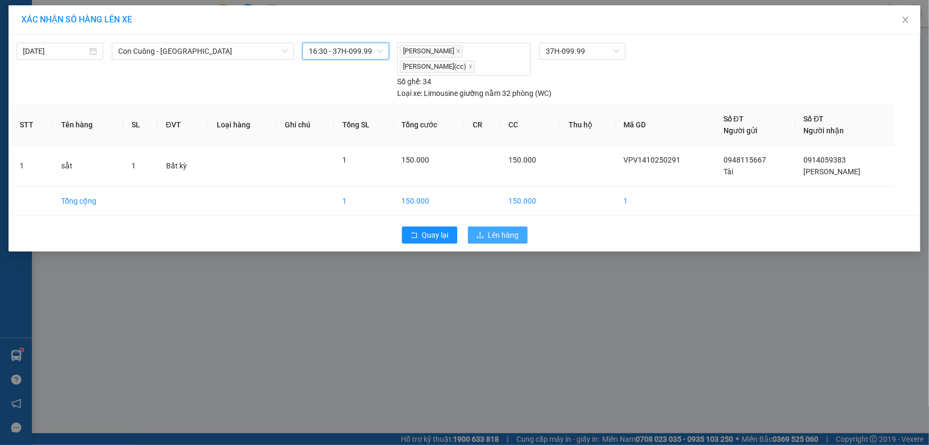
click at [494, 232] on span "Lên hàng" at bounding box center [503, 235] width 31 height 12
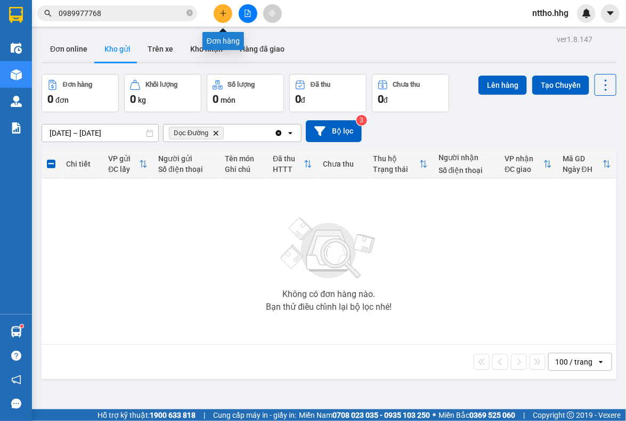
click at [224, 13] on icon "plus" at bounding box center [223, 13] width 6 height 1
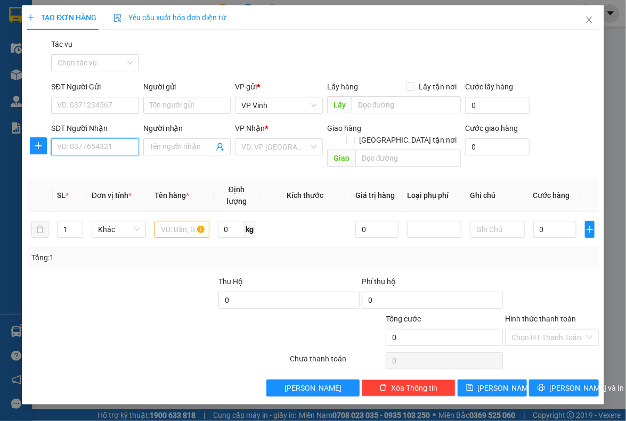
click at [89, 144] on input "SĐT Người Nhận" at bounding box center [95, 146] width 88 height 17
type input "0902810718"
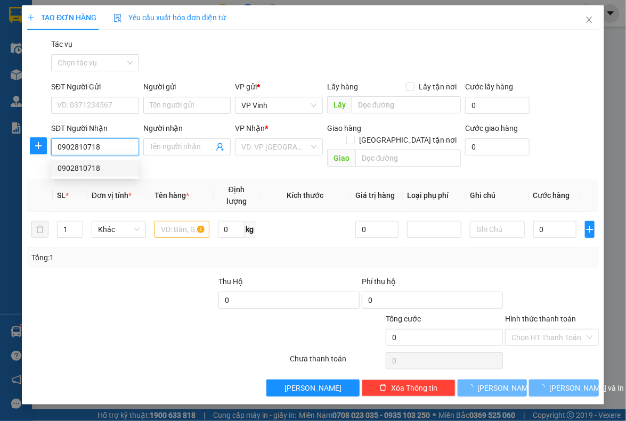
click at [80, 169] on div "0902810718" at bounding box center [95, 168] width 75 height 12
type input "q ngãi"
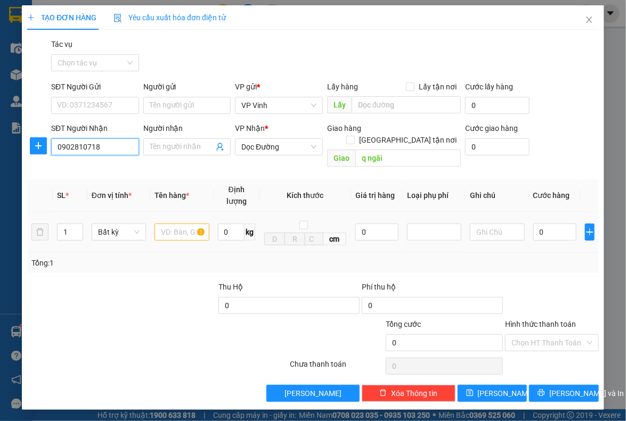
type input "0902810718"
click at [178, 224] on input "text" at bounding box center [181, 232] width 54 height 17
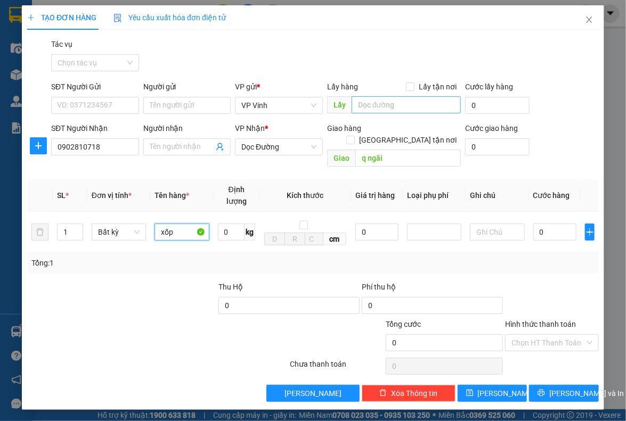
type input "xốp"
click at [379, 108] on input "text" at bounding box center [405, 104] width 109 height 17
type input "12"
click at [547, 224] on input "0" at bounding box center [554, 232] width 43 height 17
type input "5"
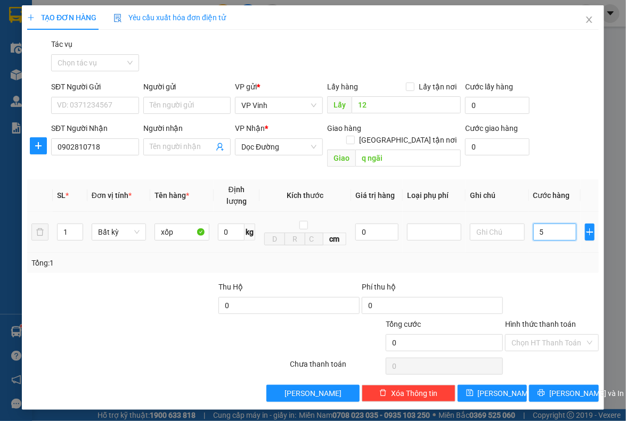
type input "5"
type input "50"
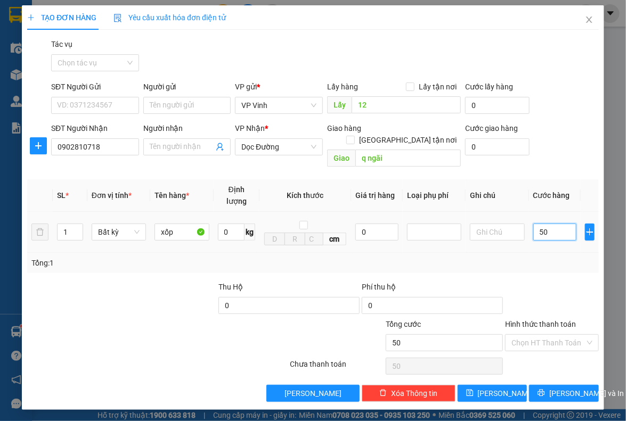
type input "500"
type input "5.000"
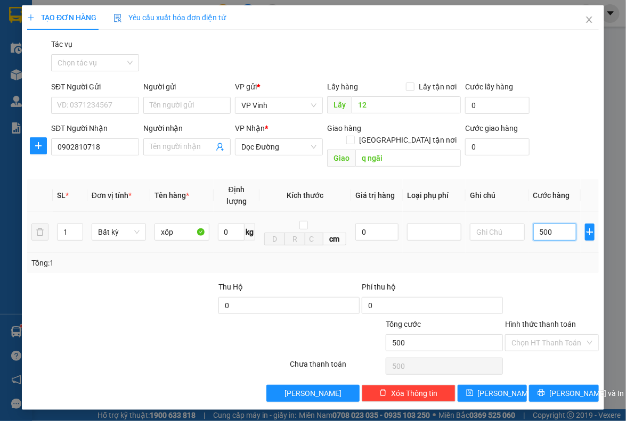
type input "5.000"
type input "50.000"
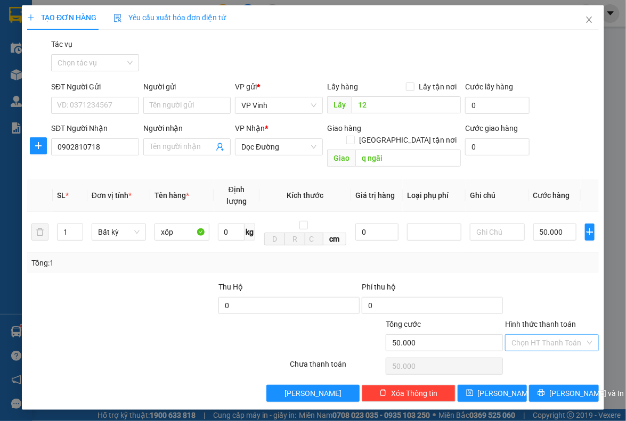
click at [560, 335] on input "Hình thức thanh toán" at bounding box center [547, 343] width 73 height 16
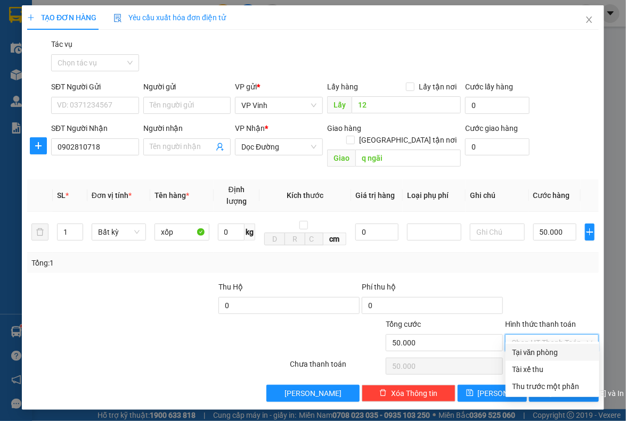
click at [530, 351] on div "Tại văn phòng" at bounding box center [552, 353] width 81 height 12
type input "0"
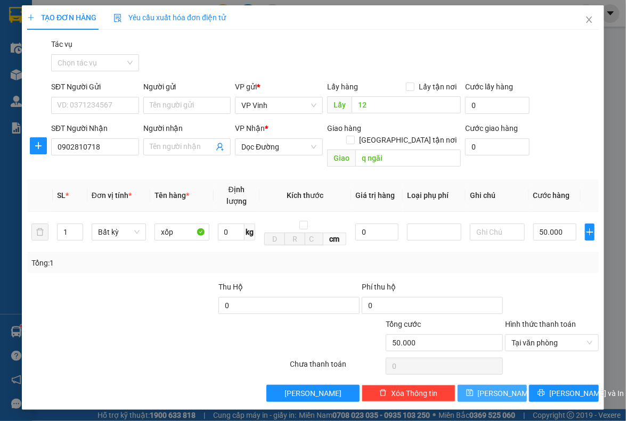
click at [494, 388] on span "[PERSON_NAME]" at bounding box center [506, 394] width 57 height 12
type input "0"
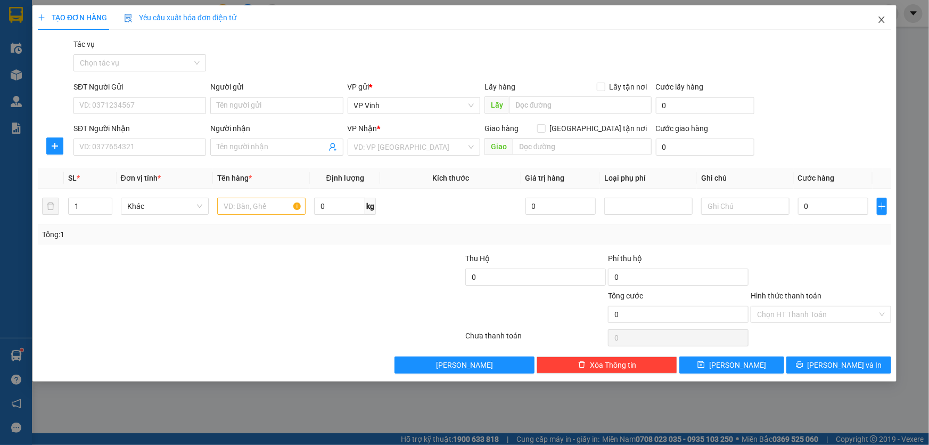
click at [879, 20] on icon "close" at bounding box center [882, 19] width 9 height 9
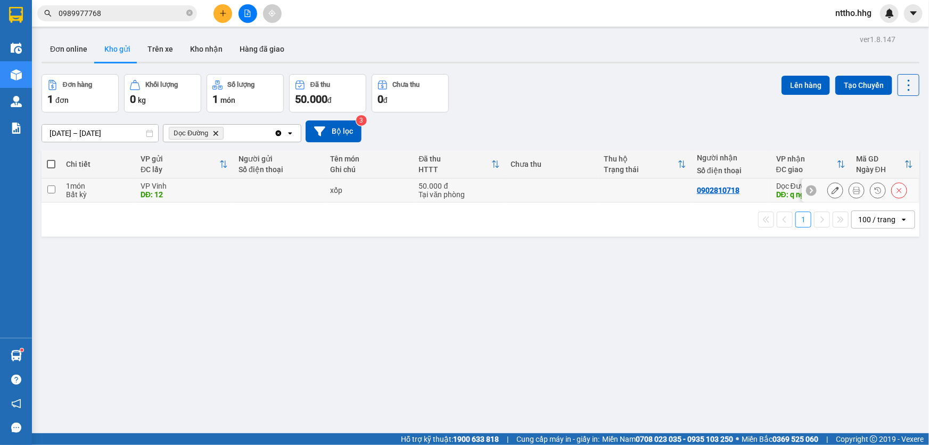
click at [606, 186] on td at bounding box center [645, 190] width 93 height 24
checkbox input "true"
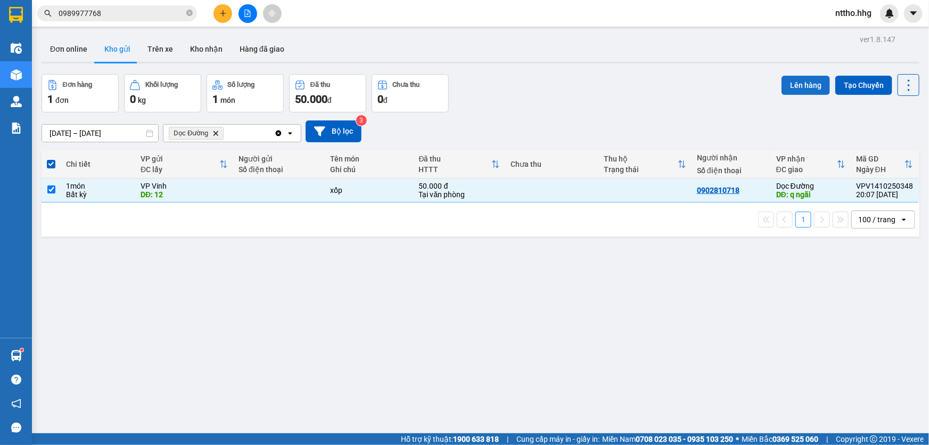
click at [800, 85] on button "Lên hàng" at bounding box center [806, 85] width 48 height 19
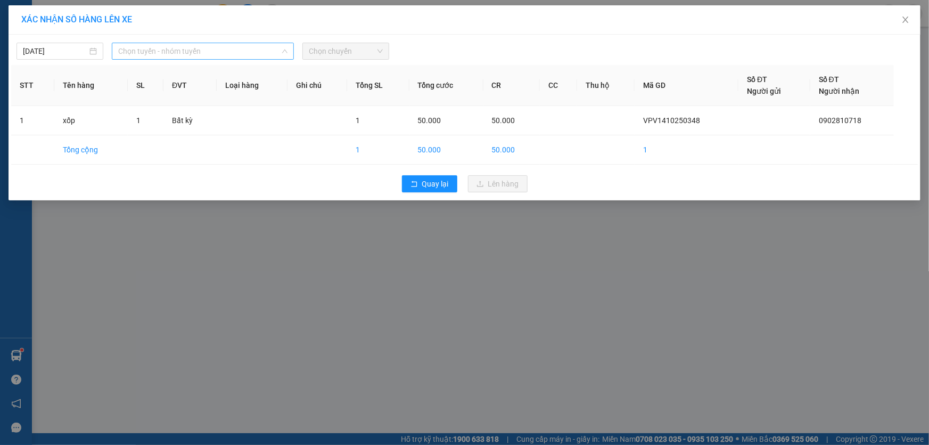
click at [243, 49] on span "Chọn tuyến - nhóm tuyến" at bounding box center [202, 51] width 169 height 16
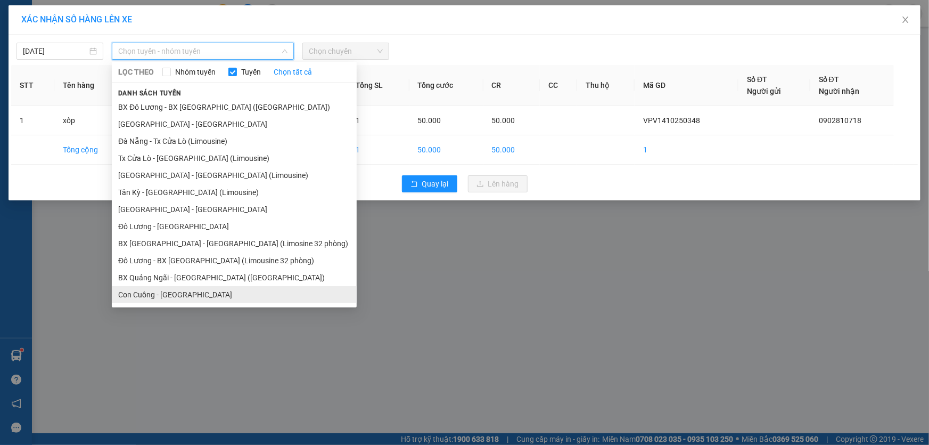
click at [193, 290] on li "Con Cuông - [GEOGRAPHIC_DATA]" at bounding box center [234, 294] width 245 height 17
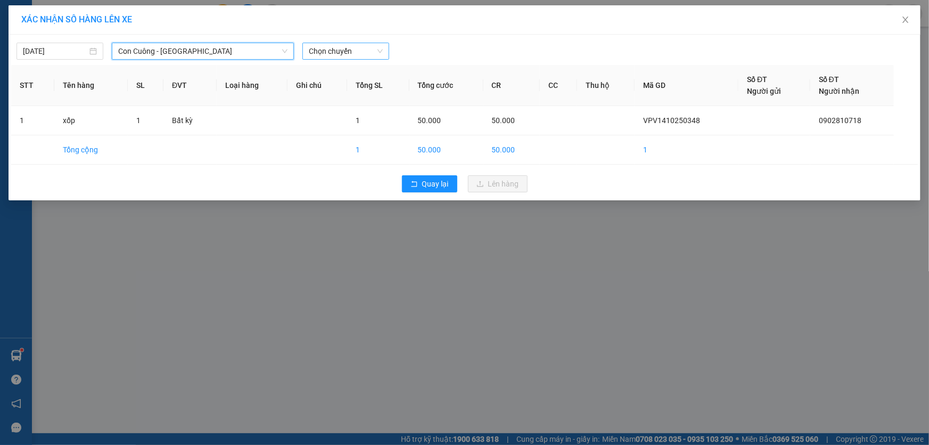
click at [356, 53] on span "Chọn chuyến" at bounding box center [346, 51] width 74 height 16
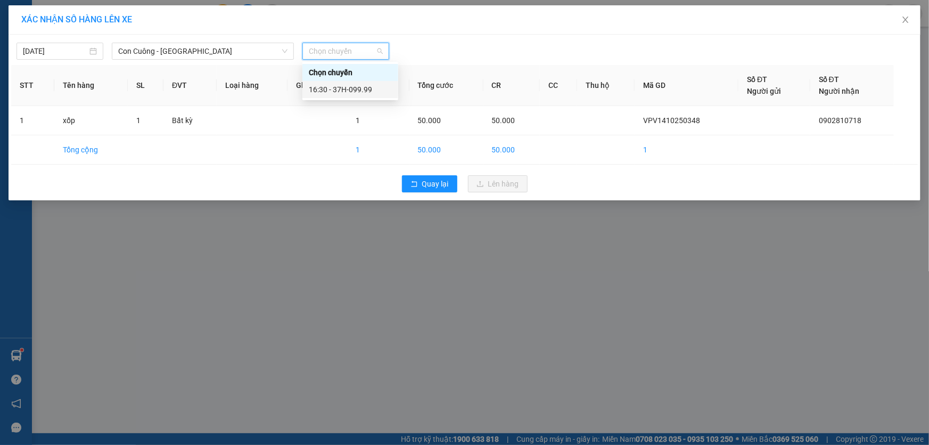
click at [375, 87] on div "16:30 - 37H-099.99" at bounding box center [350, 90] width 83 height 12
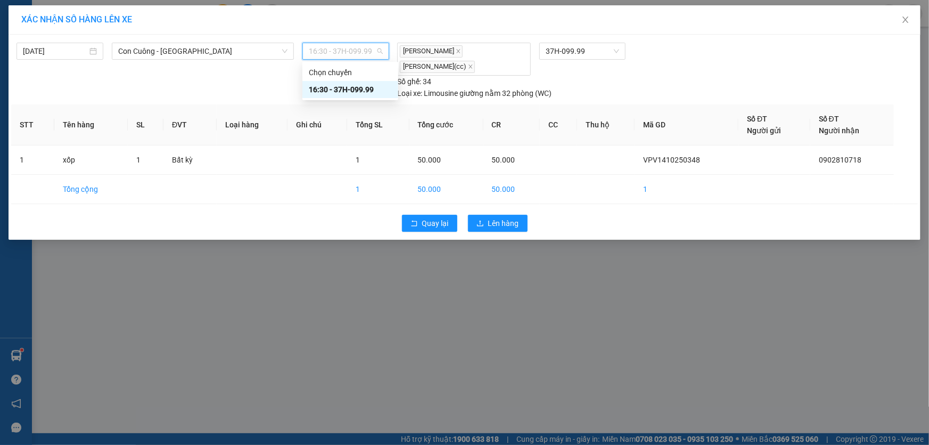
click at [353, 45] on span "16:30 - 37H-099.99" at bounding box center [346, 51] width 74 height 16
click at [220, 51] on span "Con Cuông - [GEOGRAPHIC_DATA]" at bounding box center [202, 51] width 169 height 16
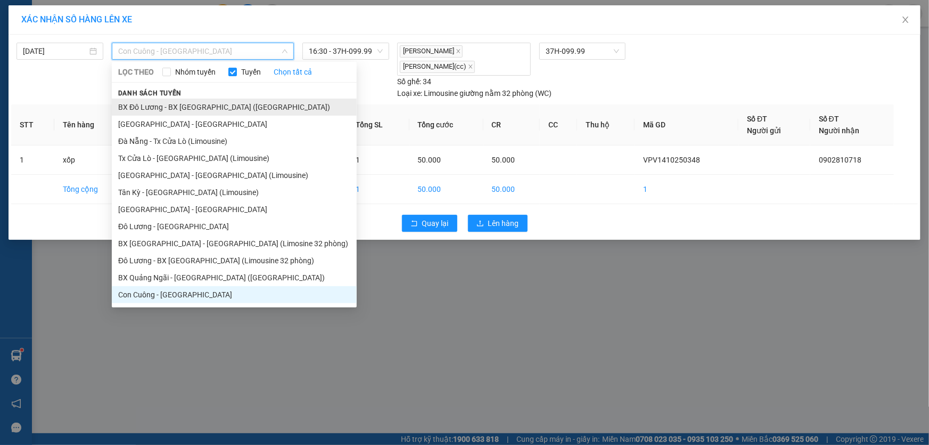
click at [170, 107] on li "BX Đô Lương - BX [GEOGRAPHIC_DATA] ([GEOGRAPHIC_DATA])" at bounding box center [234, 107] width 245 height 17
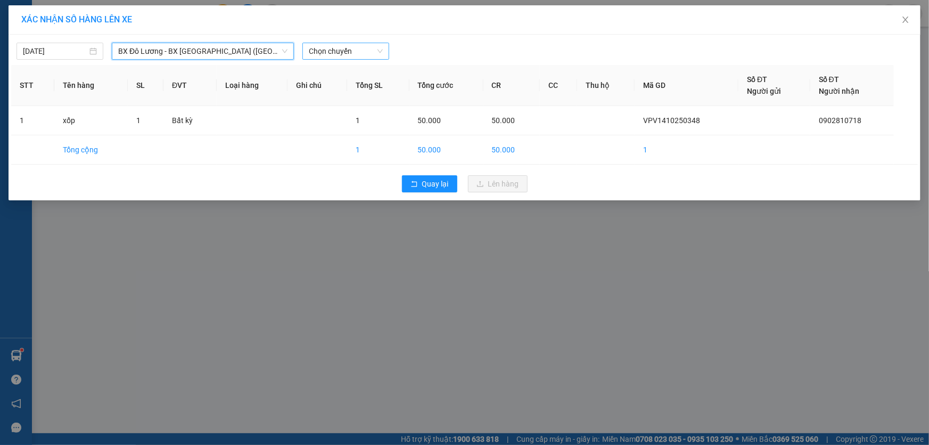
click at [341, 50] on span "Chọn chuyến" at bounding box center [346, 51] width 74 height 16
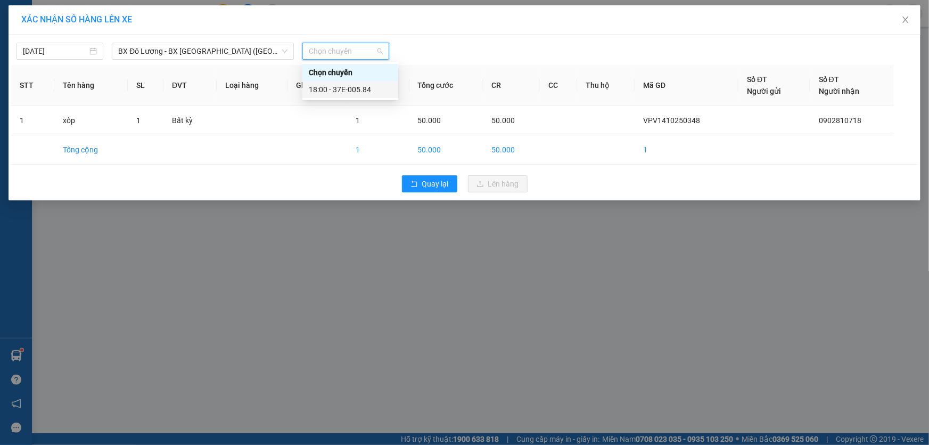
click at [353, 88] on div "18:00 - 37E-005.84" at bounding box center [350, 90] width 83 height 12
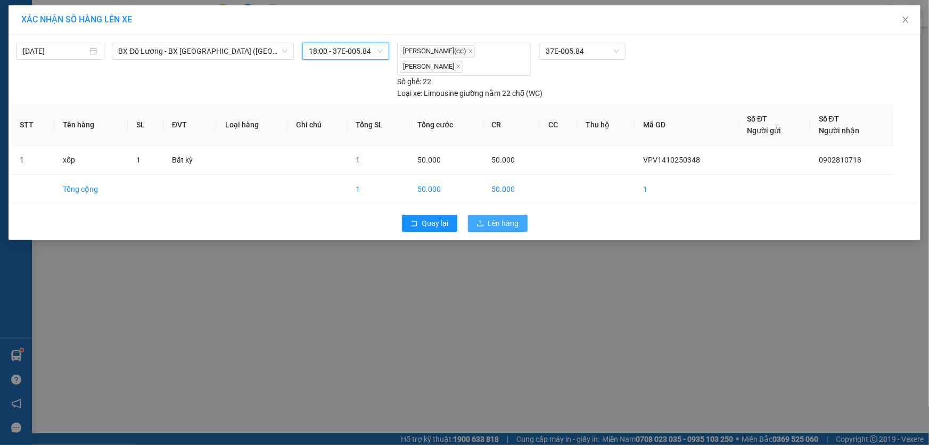
click at [499, 218] on span "Lên hàng" at bounding box center [503, 223] width 31 height 12
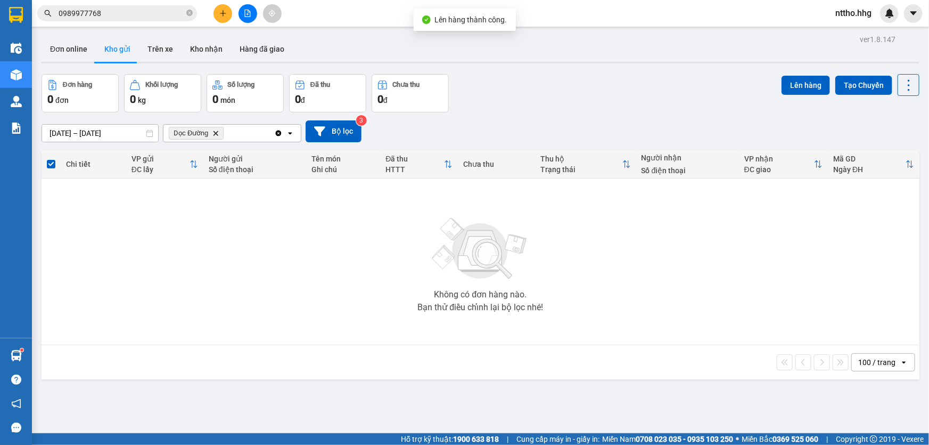
click at [250, 13] on icon "file-add" at bounding box center [248, 13] width 6 height 7
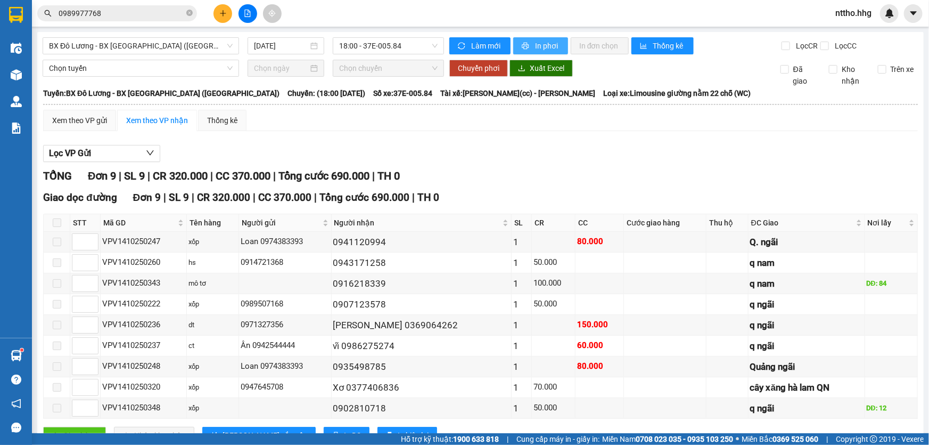
click at [544, 44] on span "In phơi" at bounding box center [547, 46] width 24 height 12
click at [723, 381] on td at bounding box center [728, 387] width 42 height 21
click at [248, 17] on icon "file-add" at bounding box center [248, 13] width 6 height 7
click at [146, 44] on span "BX Đô Lương - BX [GEOGRAPHIC_DATA] ([GEOGRAPHIC_DATA])" at bounding box center [141, 46] width 184 height 16
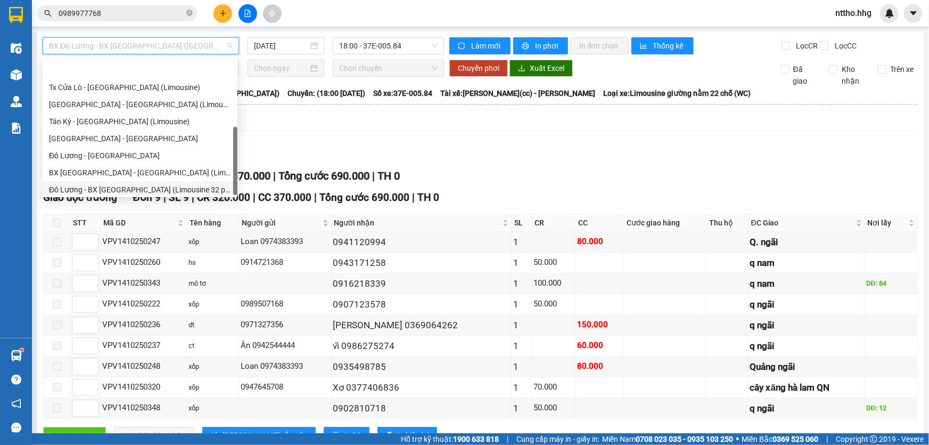
scroll to position [85, 0]
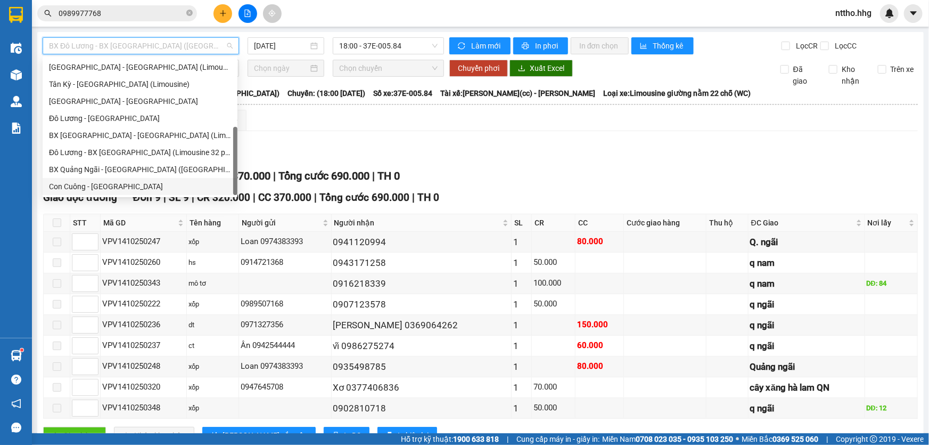
click at [73, 183] on div "Con Cuông - [GEOGRAPHIC_DATA]" at bounding box center [140, 187] width 182 height 12
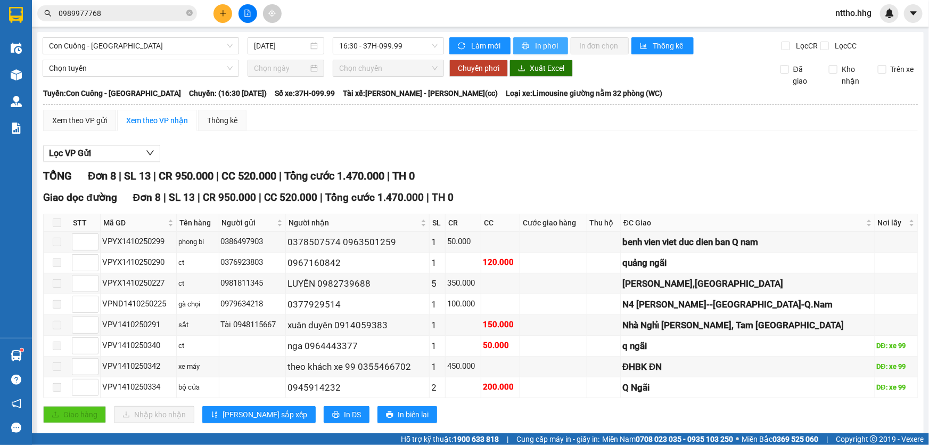
click at [548, 47] on span "In phơi" at bounding box center [547, 46] width 24 height 12
click at [176, 43] on span "Con Cuông - [GEOGRAPHIC_DATA]" at bounding box center [141, 46] width 184 height 16
click at [171, 37] on div "Con Cuông - [GEOGRAPHIC_DATA] [DATE] 16:30 - 37H-099.99 Làm mới In phơi In đơn …" at bounding box center [480, 239] width 887 height 415
click at [254, 10] on button at bounding box center [248, 13] width 19 height 19
click at [249, 15] on icon "file-add" at bounding box center [247, 13] width 7 height 7
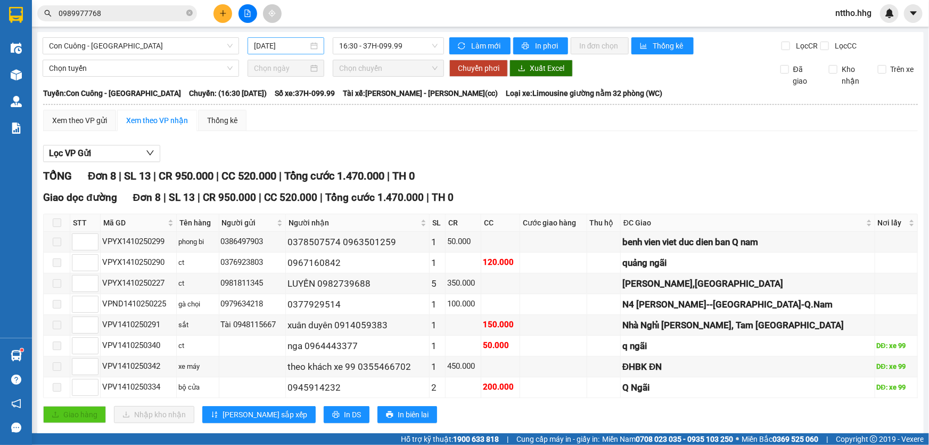
click at [278, 46] on input "[DATE]" at bounding box center [281, 46] width 54 height 12
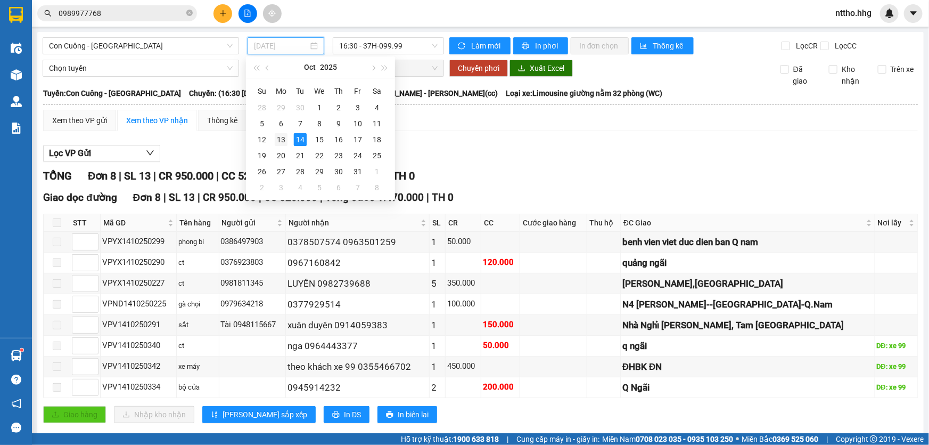
click at [283, 139] on div "13" at bounding box center [281, 139] width 13 height 13
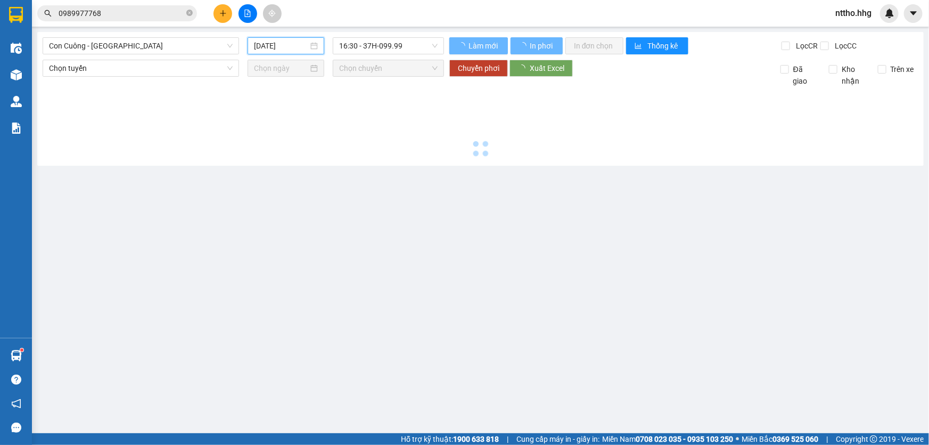
type input "[DATE]"
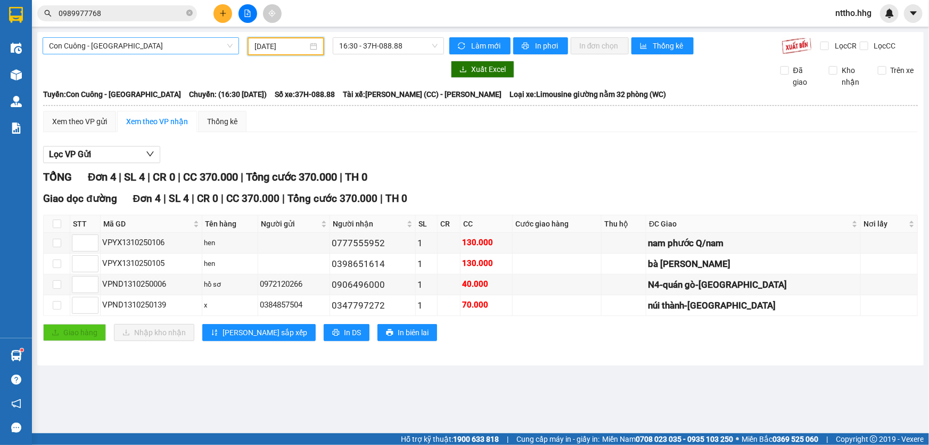
click at [181, 50] on span "Con Cuông - [GEOGRAPHIC_DATA]" at bounding box center [141, 46] width 184 height 16
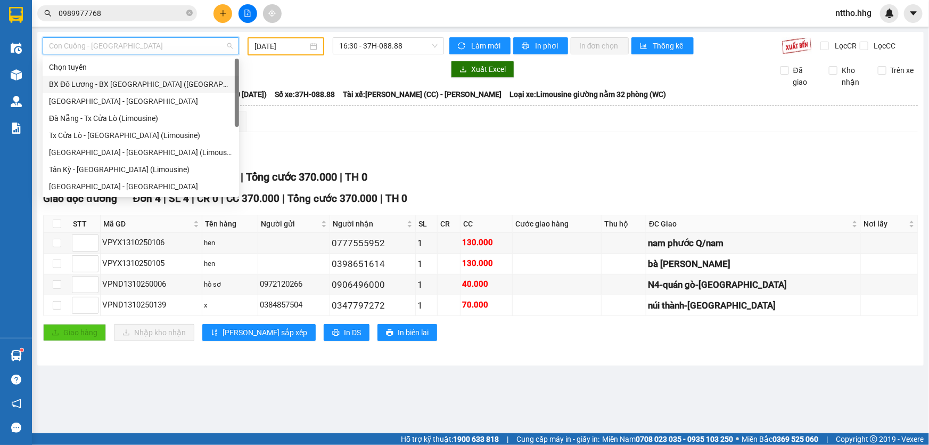
click at [87, 87] on div "BX Đô Lương - BX [GEOGRAPHIC_DATA] ([GEOGRAPHIC_DATA])" at bounding box center [141, 84] width 184 height 12
type input "[DATE]"
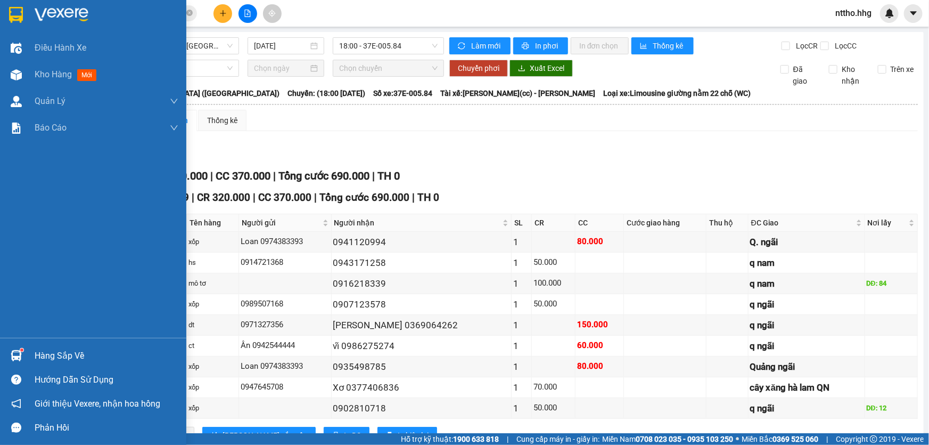
click at [14, 16] on img at bounding box center [16, 15] width 14 height 16
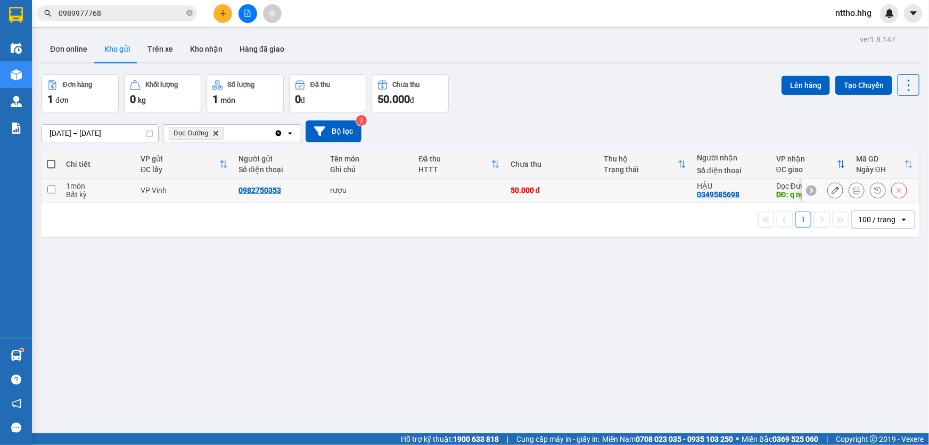
click at [620, 194] on td at bounding box center [645, 190] width 93 height 24
checkbox input "true"
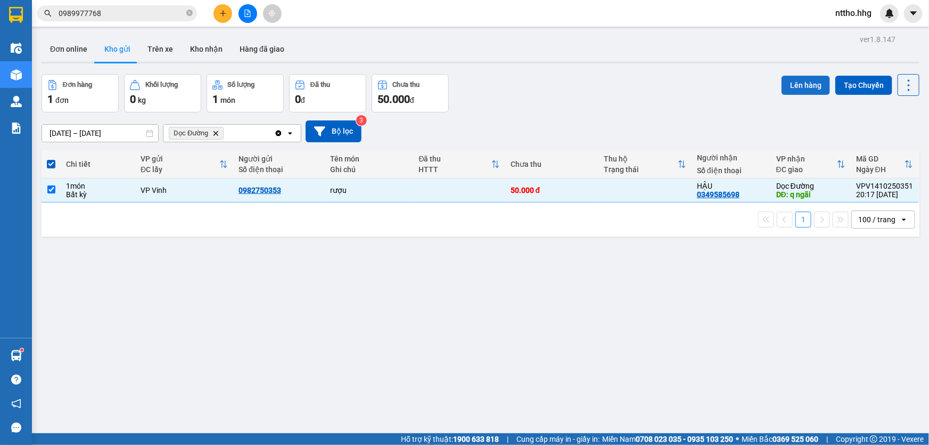
click at [793, 87] on button "Lên hàng" at bounding box center [806, 85] width 48 height 19
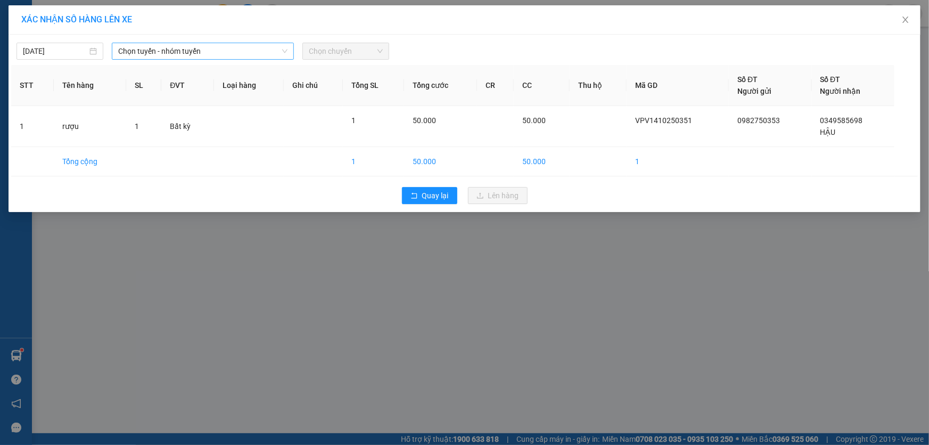
click at [205, 48] on span "Chọn tuyến - nhóm tuyến" at bounding box center [202, 51] width 169 height 16
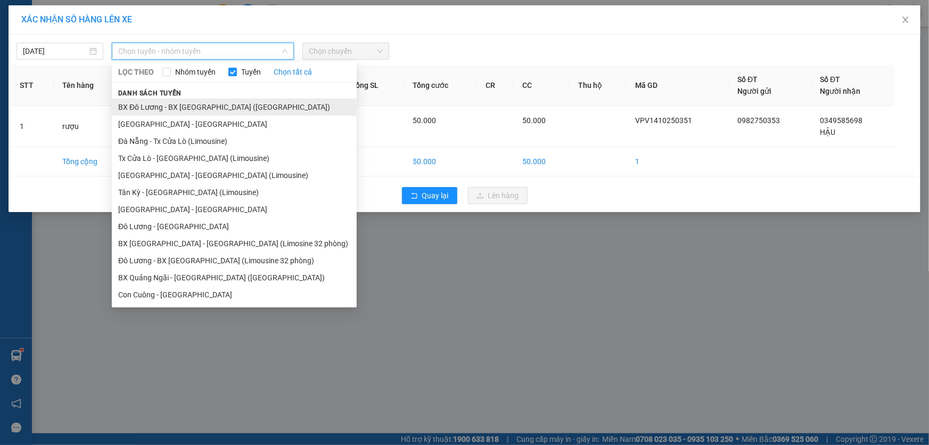
click at [179, 109] on li "BX Đô Lương - BX [GEOGRAPHIC_DATA] ([GEOGRAPHIC_DATA])" at bounding box center [234, 107] width 245 height 17
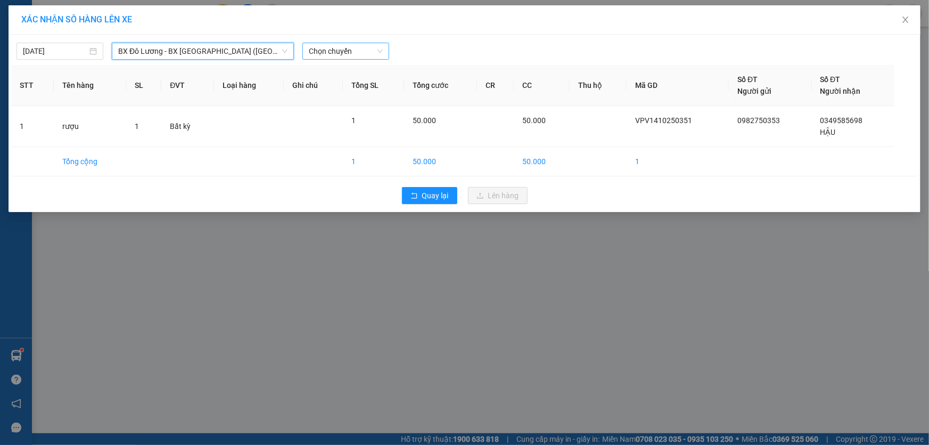
click at [347, 51] on span "Chọn chuyến" at bounding box center [346, 51] width 74 height 16
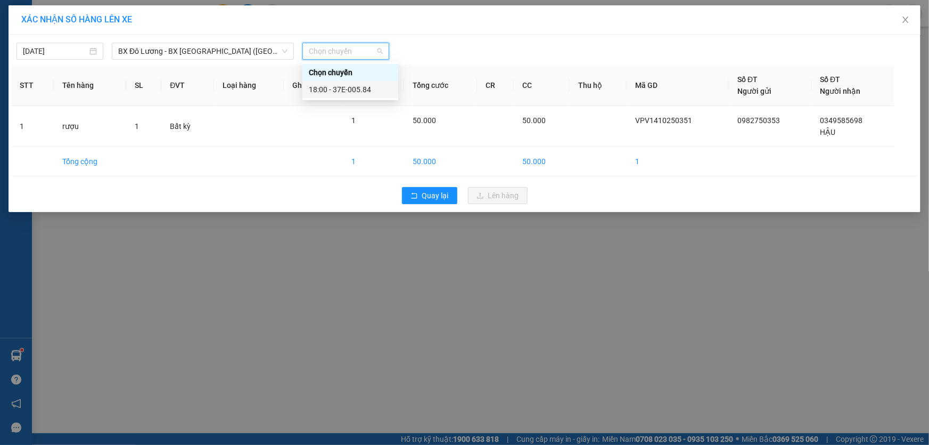
click at [352, 90] on div "18:00 - 37E-005.84" at bounding box center [350, 90] width 83 height 12
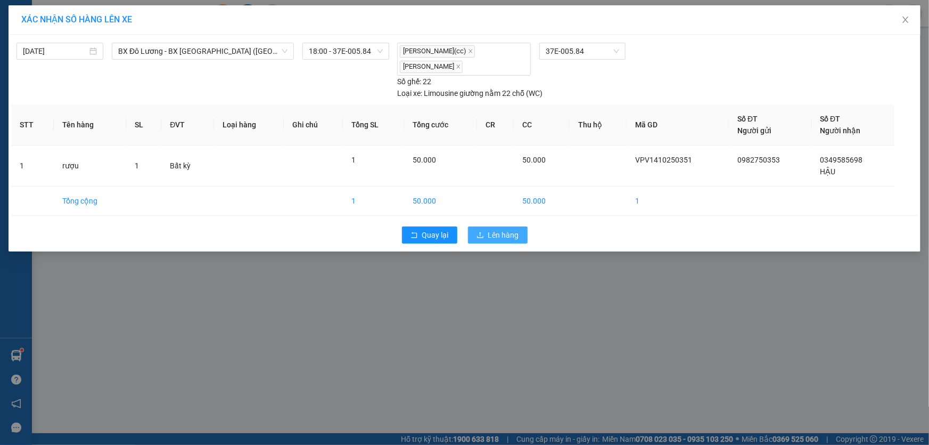
click at [489, 232] on span "Lên hàng" at bounding box center [503, 235] width 31 height 12
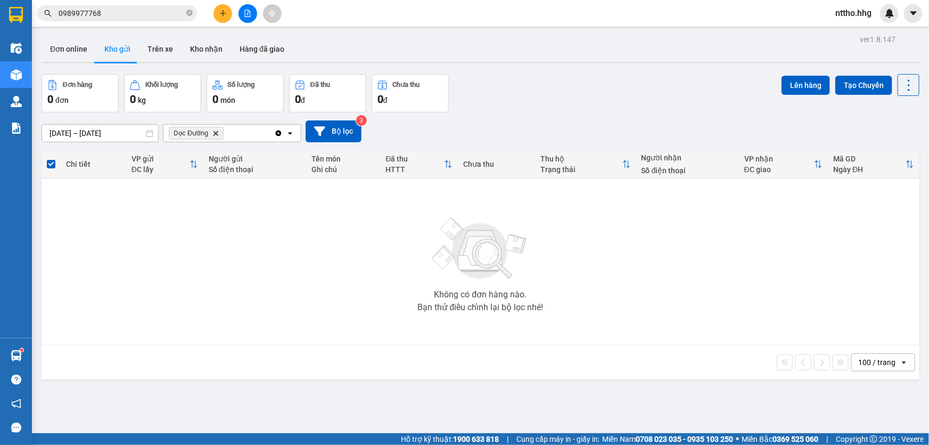
click at [218, 132] on icon "Delete" at bounding box center [215, 133] width 6 height 6
click at [220, 11] on icon "plus" at bounding box center [222, 13] width 7 height 7
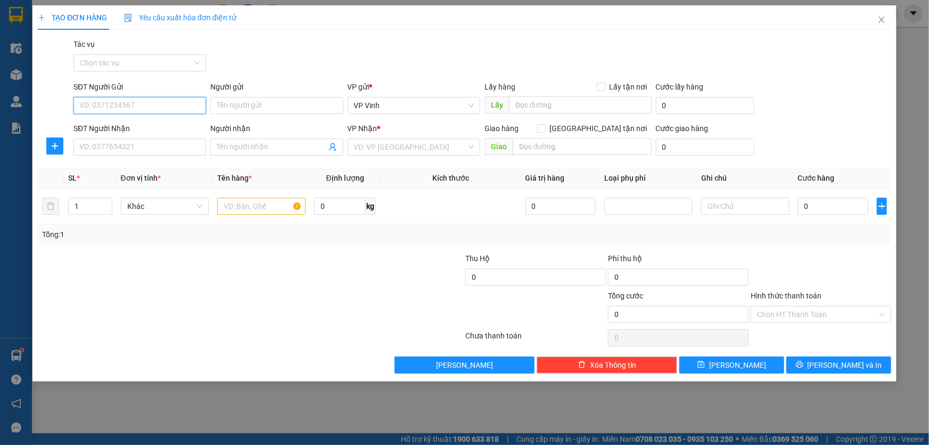
click at [125, 106] on input "SĐT Người Gửi" at bounding box center [139, 105] width 133 height 17
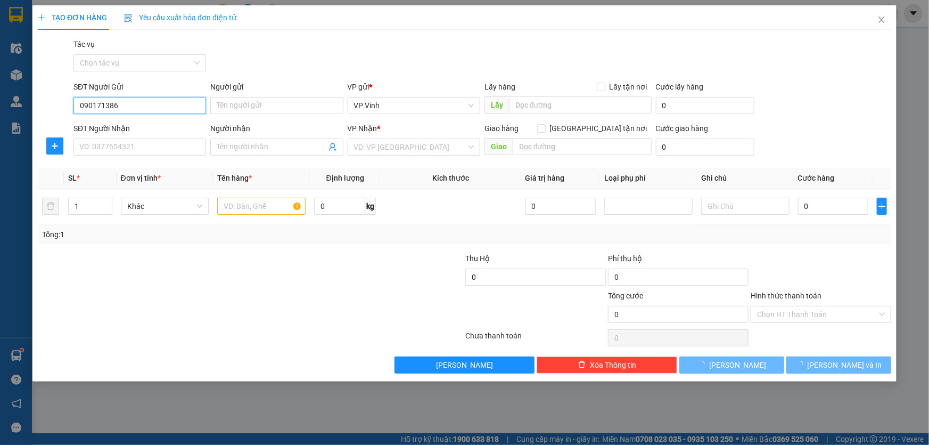
type input "0901713862"
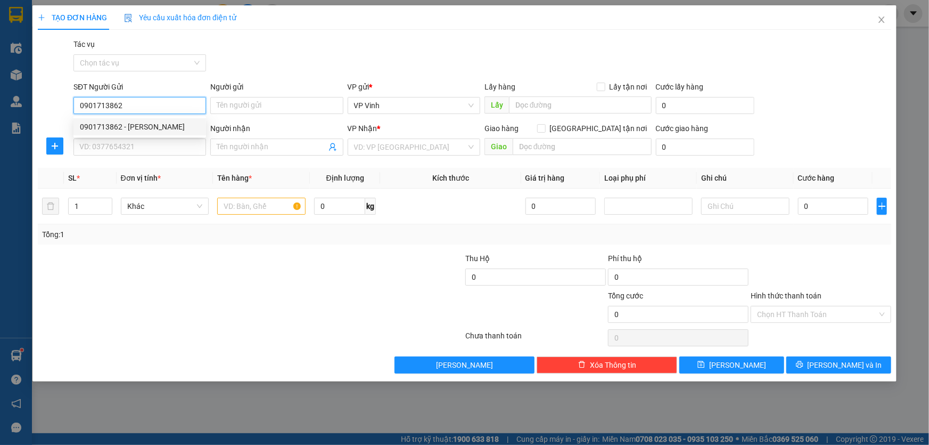
click at [135, 126] on div "0901713862 - Chung" at bounding box center [140, 127] width 120 height 12
type input "Chung"
type input "0901713862"
click at [112, 144] on input "SĐT Người Nhận" at bounding box center [139, 146] width 133 height 17
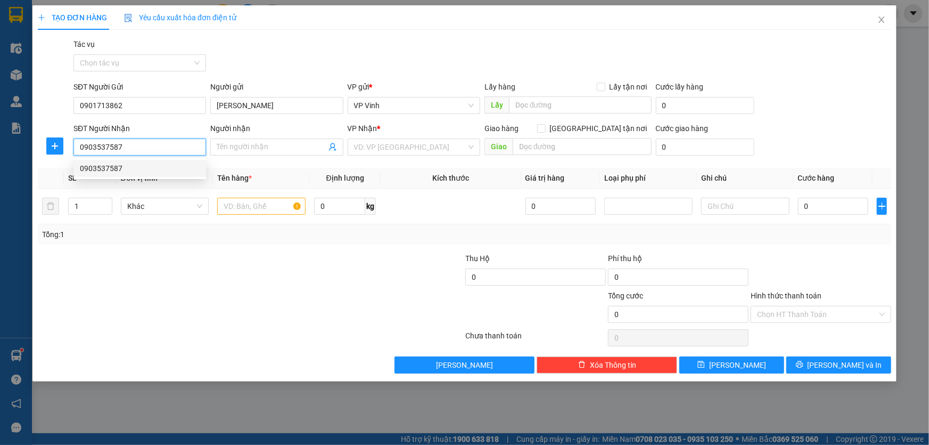
click at [147, 169] on div "0903537587" at bounding box center [140, 168] width 120 height 12
type input "0903537587"
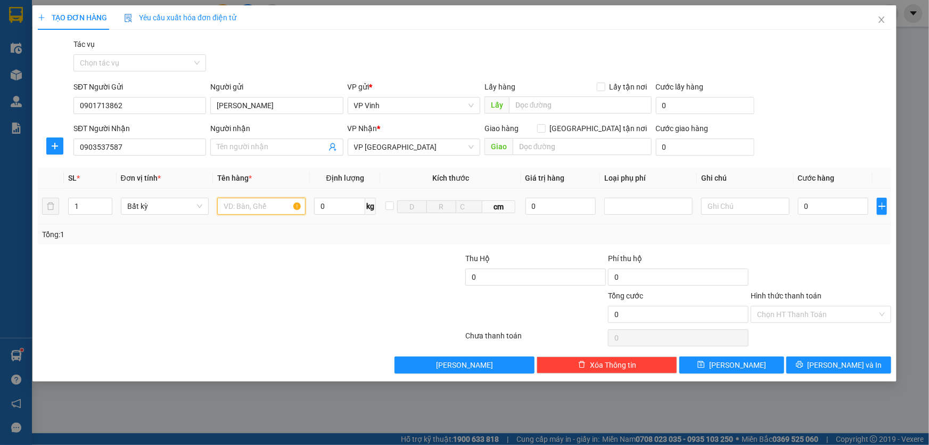
click at [243, 206] on input "text" at bounding box center [261, 206] width 88 height 17
type input "xốp"
click at [836, 211] on input "0" at bounding box center [833, 206] width 71 height 17
type input "5"
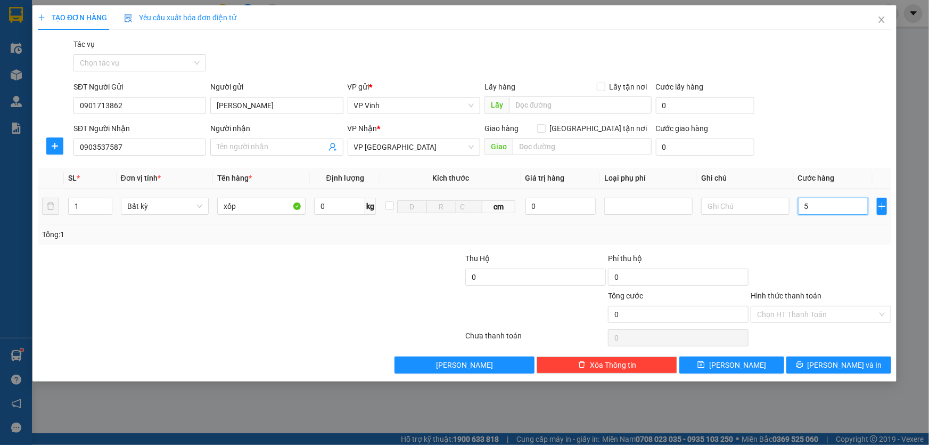
type input "5"
type input "50"
type input "500"
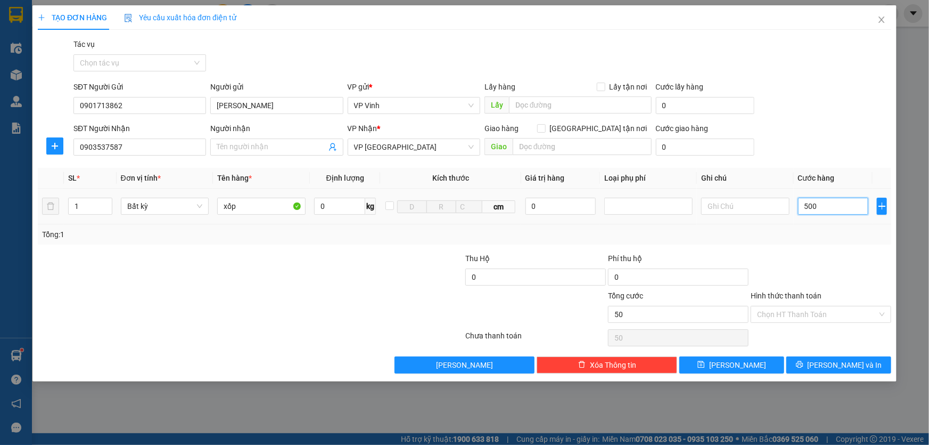
type input "500"
type input "5.000"
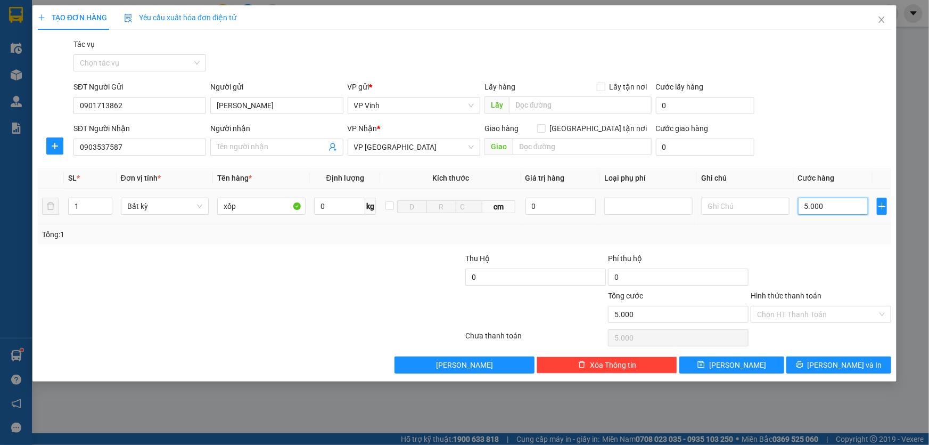
type input "50.000"
click at [845, 363] on span "[PERSON_NAME] và In" at bounding box center [845, 365] width 75 height 12
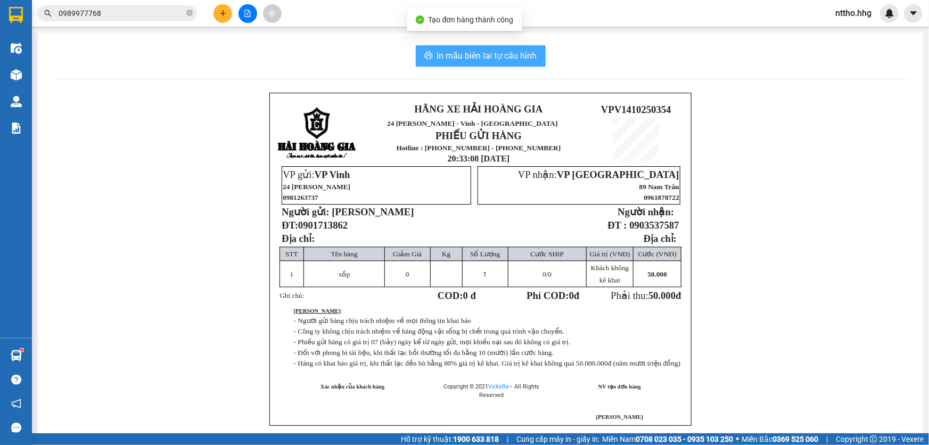
click at [488, 53] on span "In mẫu biên lai tự cấu hình" at bounding box center [487, 55] width 100 height 13
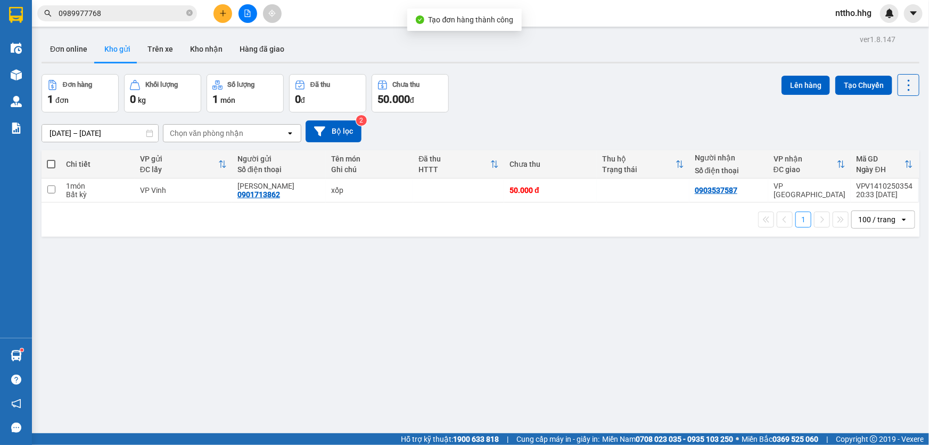
click at [437, 197] on td at bounding box center [458, 190] width 91 height 24
checkbox input "true"
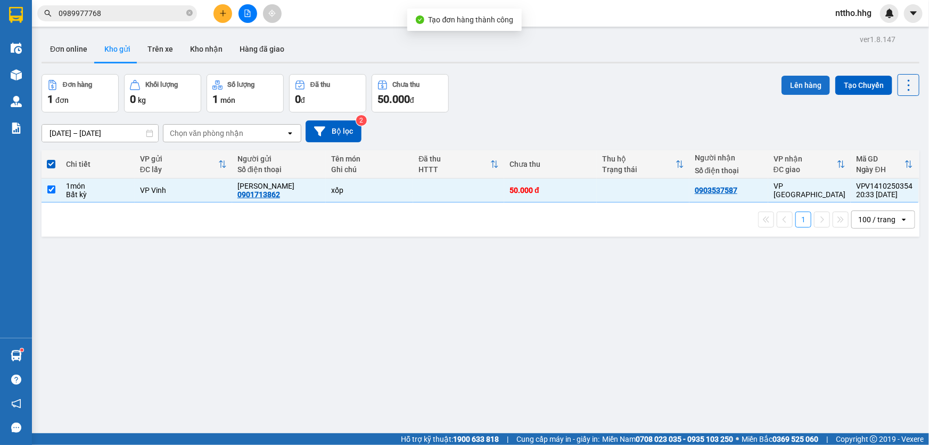
click at [792, 81] on button "Lên hàng" at bounding box center [806, 85] width 48 height 19
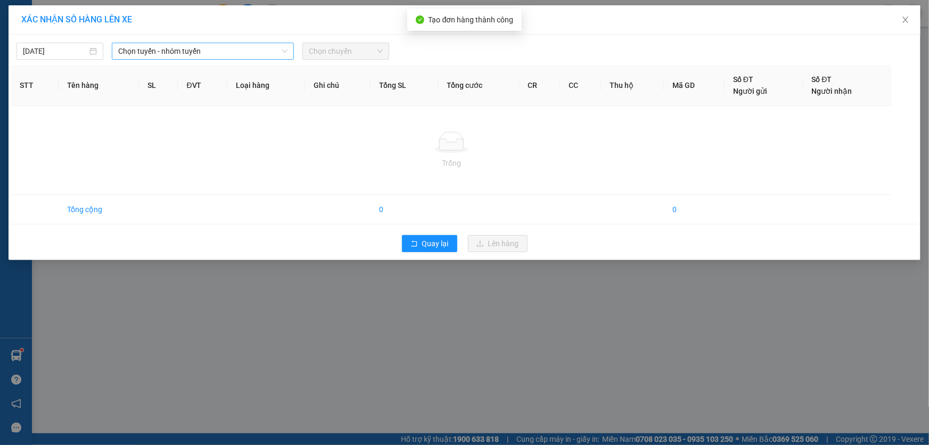
click at [183, 50] on span "Chọn tuyến - nhóm tuyến" at bounding box center [202, 51] width 169 height 16
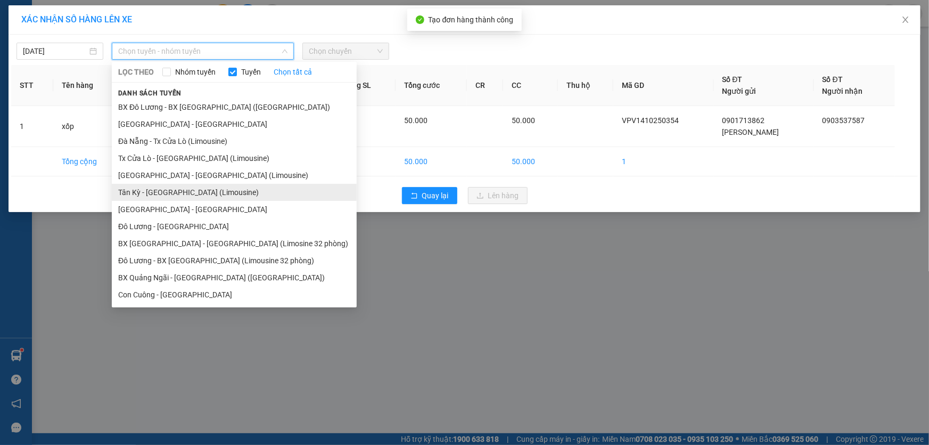
click at [159, 194] on li "Tân Kỳ - [GEOGRAPHIC_DATA] (Limousine)" at bounding box center [234, 192] width 245 height 17
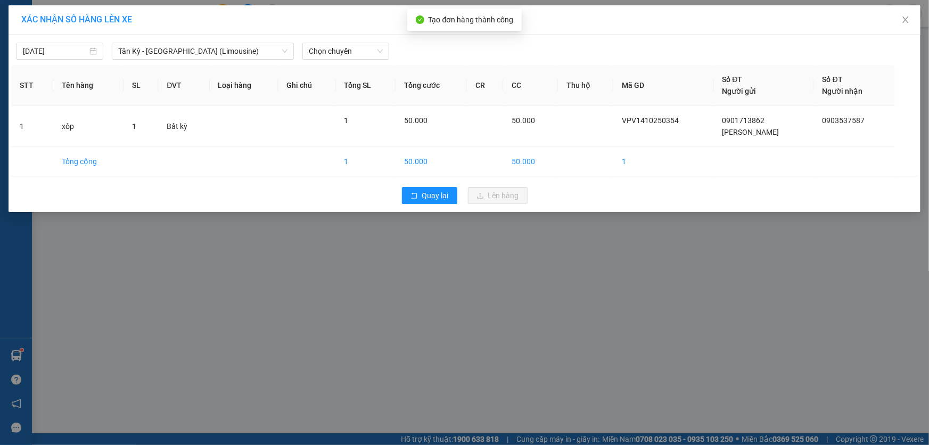
click at [359, 40] on div "14/10/2025 Tân Kỳ - Đà Nẵng (Limousine) LỌC THEO Nhóm tuyến Tuyến Chọn tất cả D…" at bounding box center [464, 48] width 907 height 22
click at [358, 53] on span "Chọn chuyến" at bounding box center [346, 51] width 74 height 16
click at [372, 89] on div "18:30 - 37H-062.12" at bounding box center [350, 90] width 83 height 12
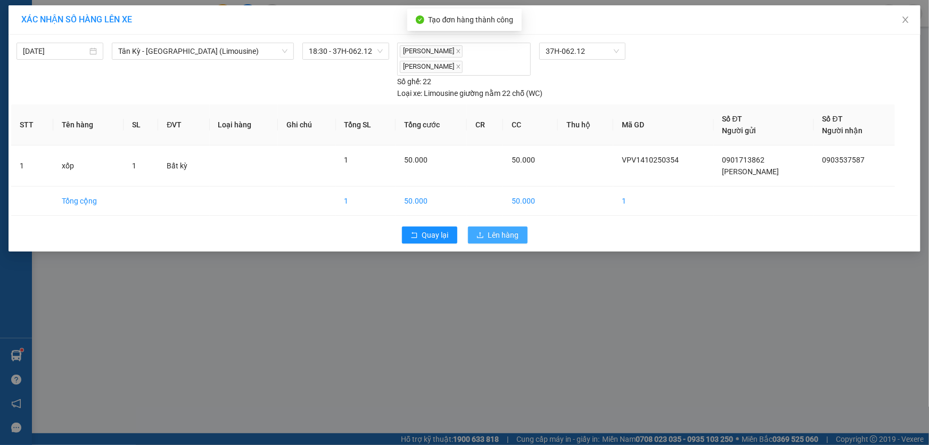
click at [497, 233] on span "Lên hàng" at bounding box center [503, 235] width 31 height 12
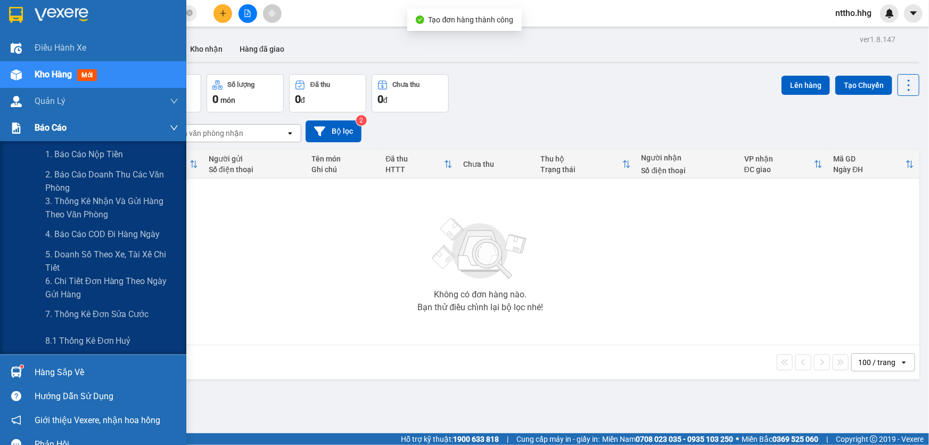
click at [18, 124] on img at bounding box center [16, 127] width 11 height 11
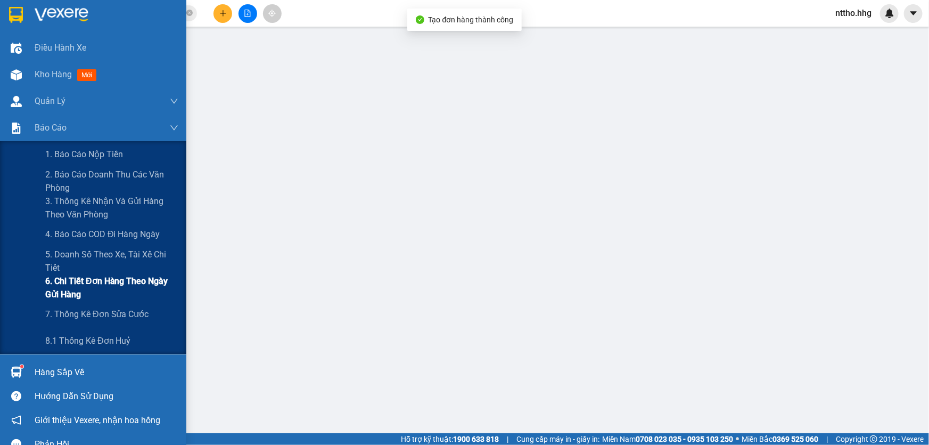
click at [69, 292] on span "6. Chi tiết đơn hàng theo ngày gửi hàng" at bounding box center [111, 287] width 133 height 27
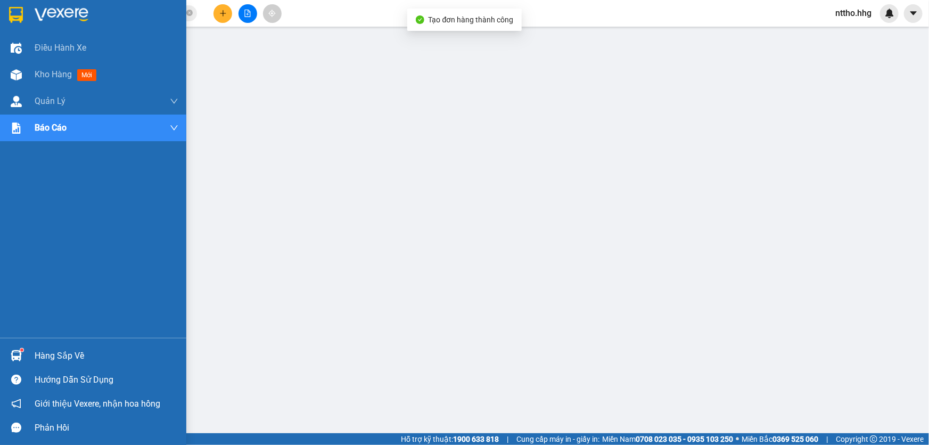
click at [19, 20] on img at bounding box center [16, 15] width 14 height 16
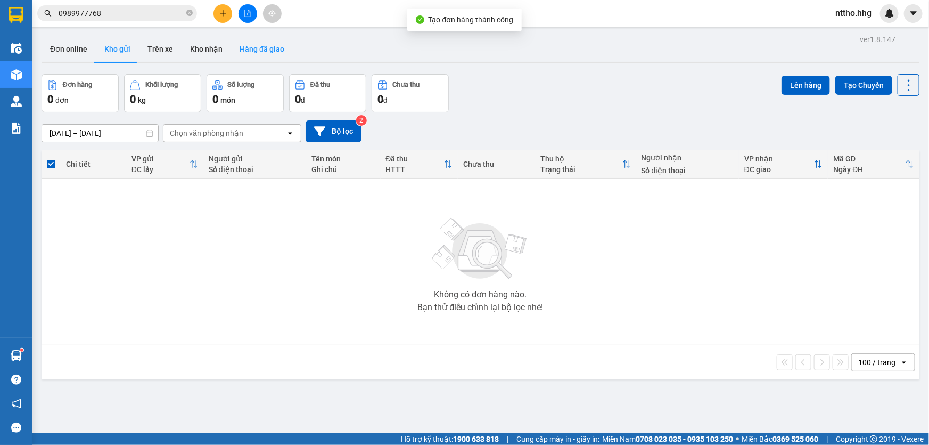
click at [259, 48] on button "Hàng đã giao" at bounding box center [262, 49] width 62 height 26
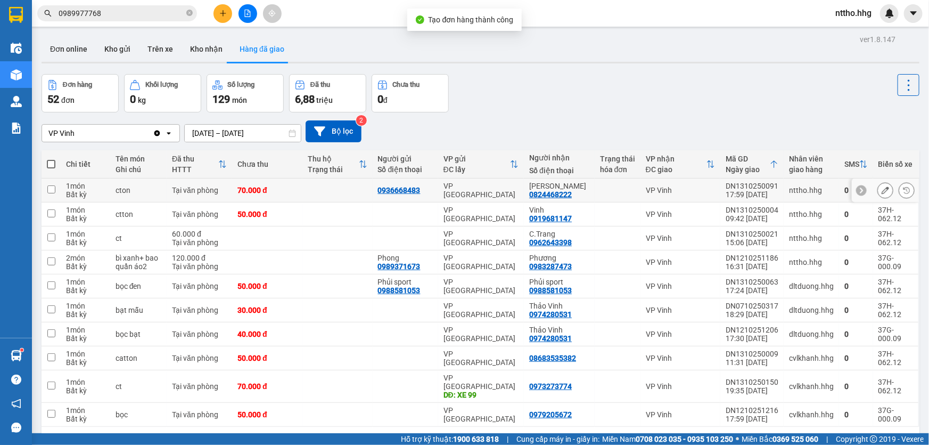
click at [799, 192] on div "nttho.hhg" at bounding box center [811, 190] width 45 height 9
checkbox input "true"
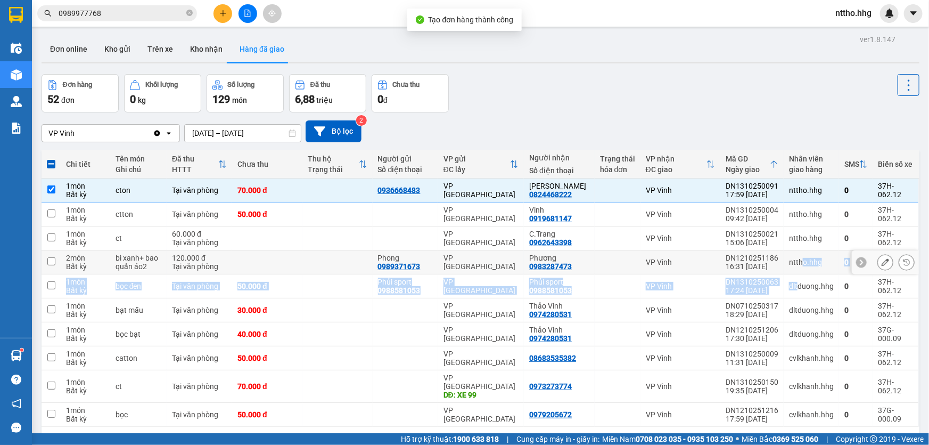
drag, startPoint x: 791, startPoint y: 285, endPoint x: 795, endPoint y: 265, distance: 20.6
click at [795, 265] on tbody "1 món Bất kỳ cton Tại văn phòng 70.000 đ 0936668483 VP Đà Nẵng Chu Văn Khánh 08…" at bounding box center [481, 302] width 878 height 248
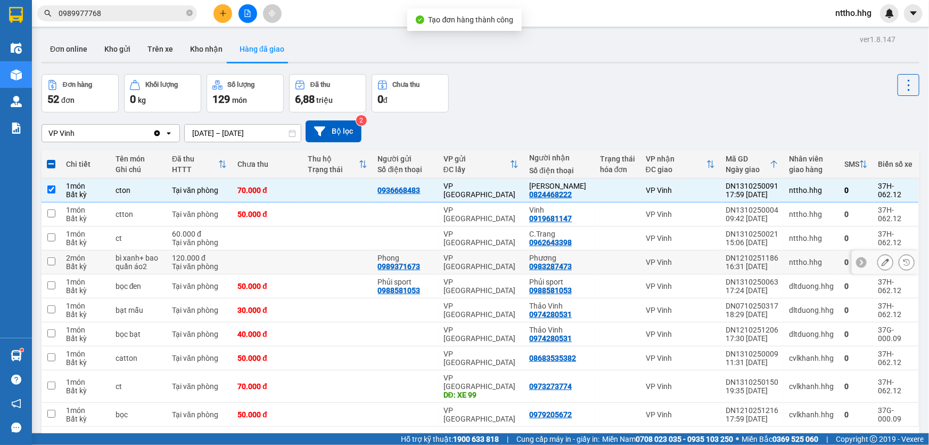
click at [789, 263] on div "nttho.hhg" at bounding box center [811, 262] width 45 height 9
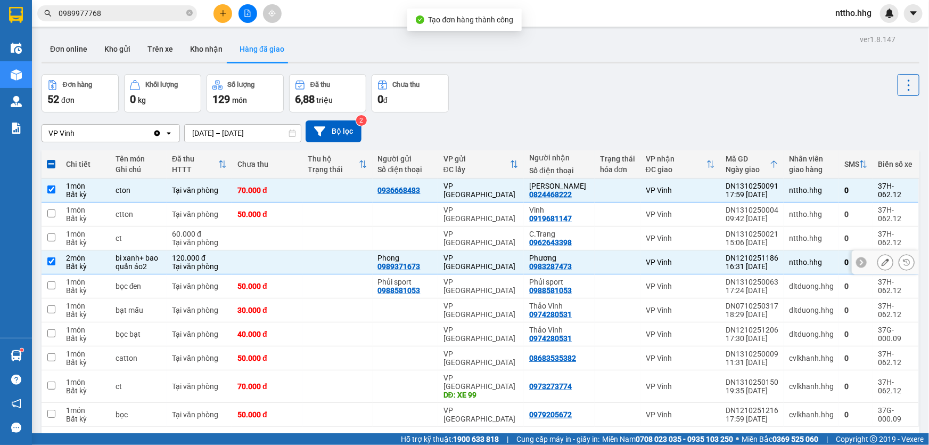
click at [789, 263] on div "nttho.hhg" at bounding box center [811, 262] width 45 height 9
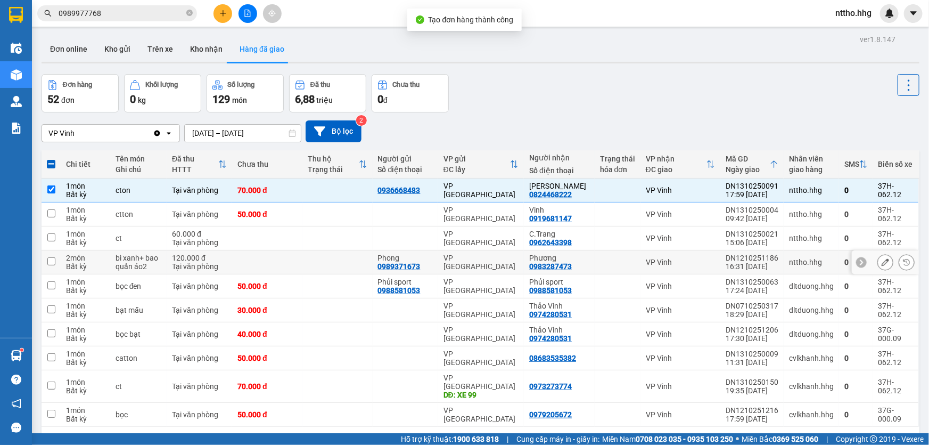
click at [789, 263] on div "nttho.hhg" at bounding box center [811, 262] width 45 height 9
checkbox input "true"
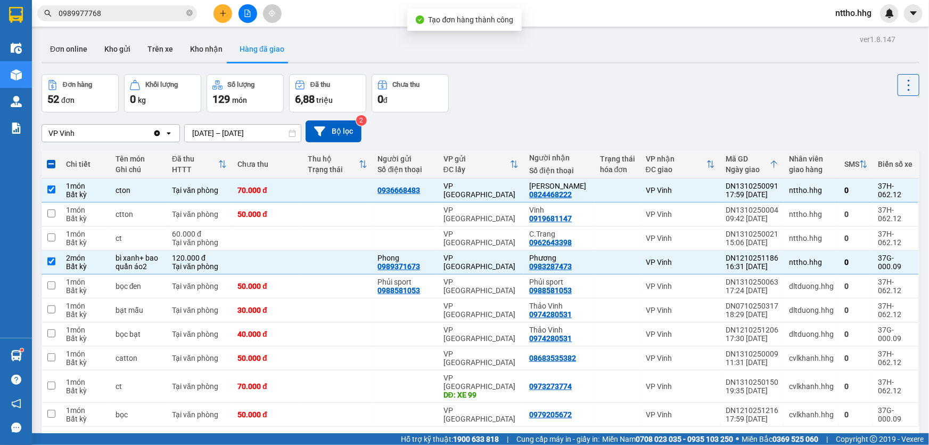
click at [248, 10] on icon "file-add" at bounding box center [247, 13] width 7 height 7
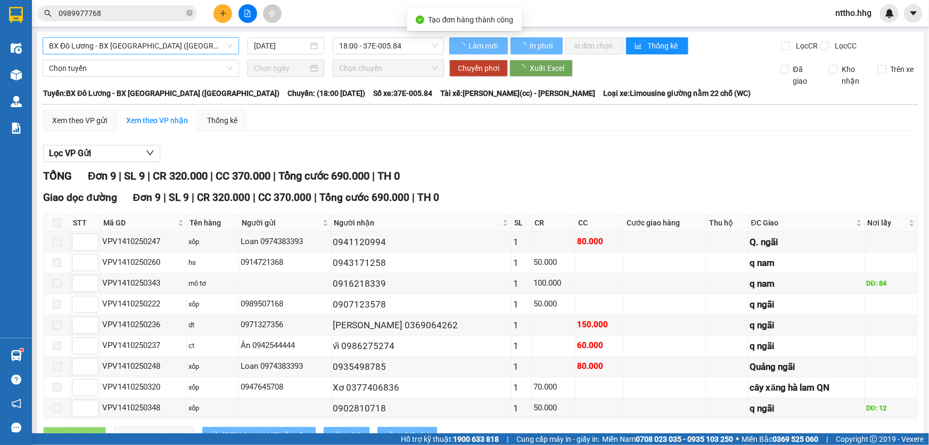
click at [179, 48] on span "BX Đô Lương - BX [GEOGRAPHIC_DATA] ([GEOGRAPHIC_DATA])" at bounding box center [141, 46] width 184 height 16
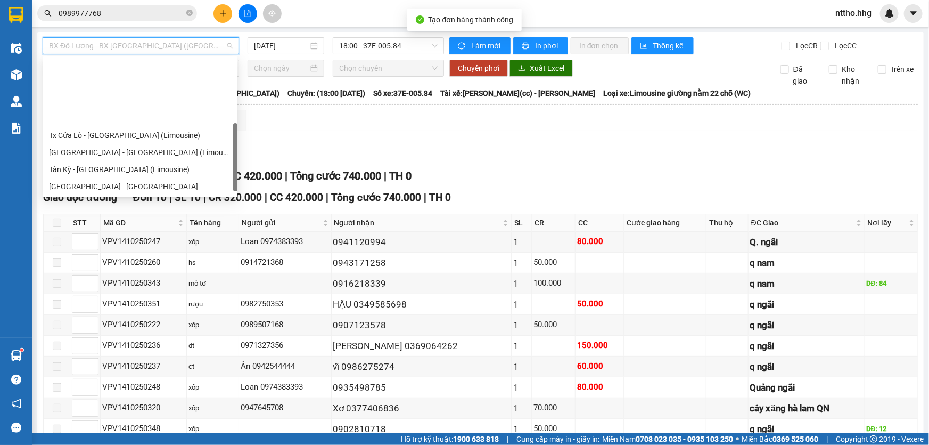
scroll to position [85, 0]
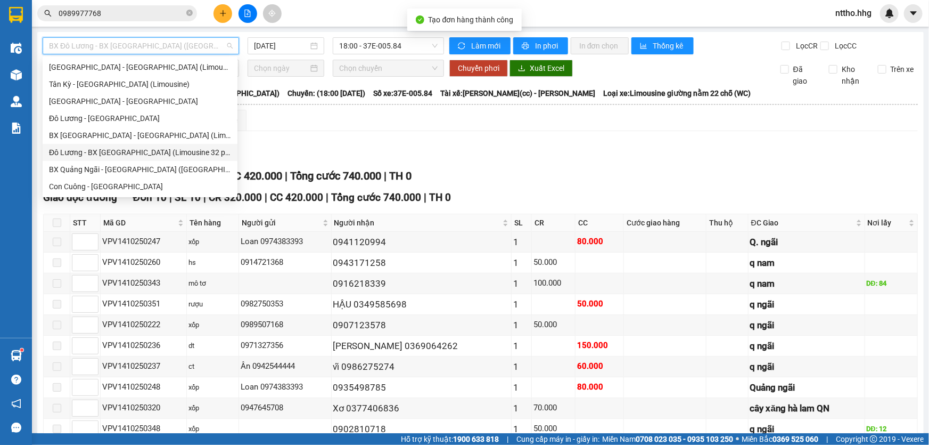
click at [78, 153] on div "Đô Lương - BX [GEOGRAPHIC_DATA] (Limousine 32 phòng)" at bounding box center [140, 152] width 182 height 12
type input "[DATE]"
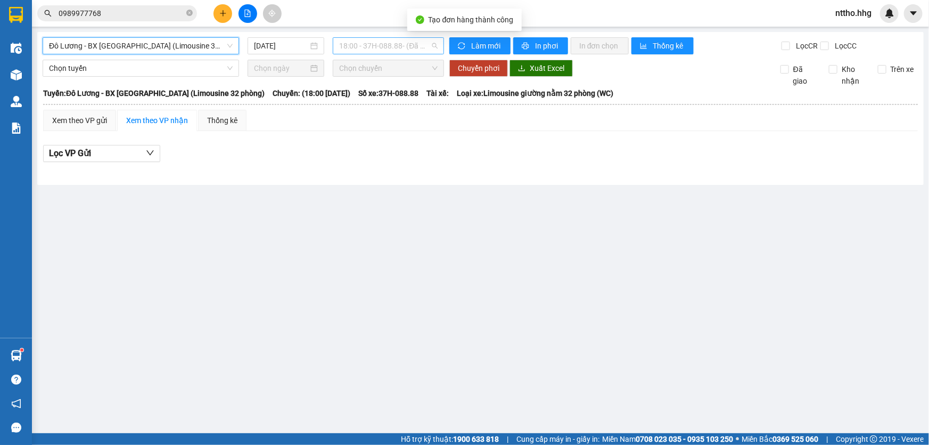
click at [406, 43] on span "18:00 - 37H-088.88 - (Đã hủy)" at bounding box center [388, 46] width 99 height 16
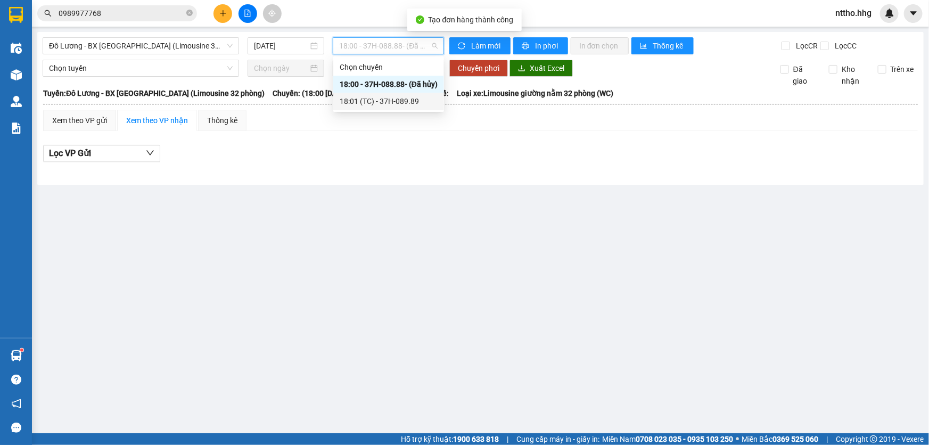
click at [405, 102] on div "18:01 (TC) - 37H-089.89" at bounding box center [389, 101] width 98 height 12
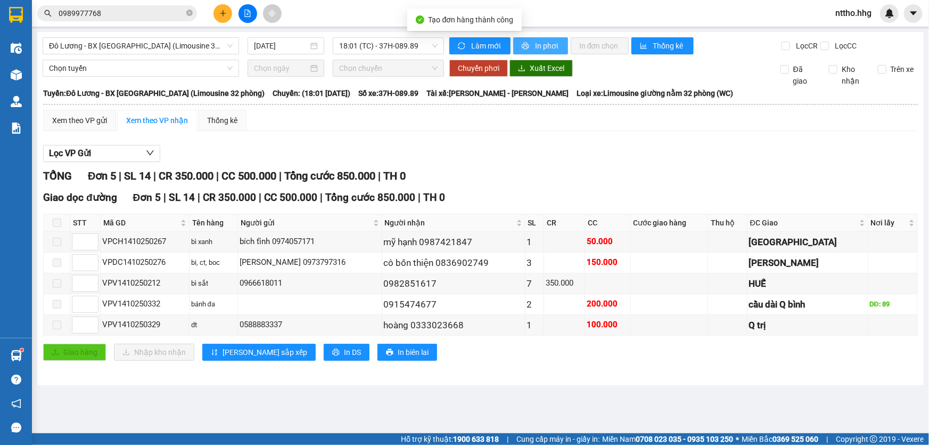
click at [545, 43] on span "In phơi" at bounding box center [547, 46] width 24 height 12
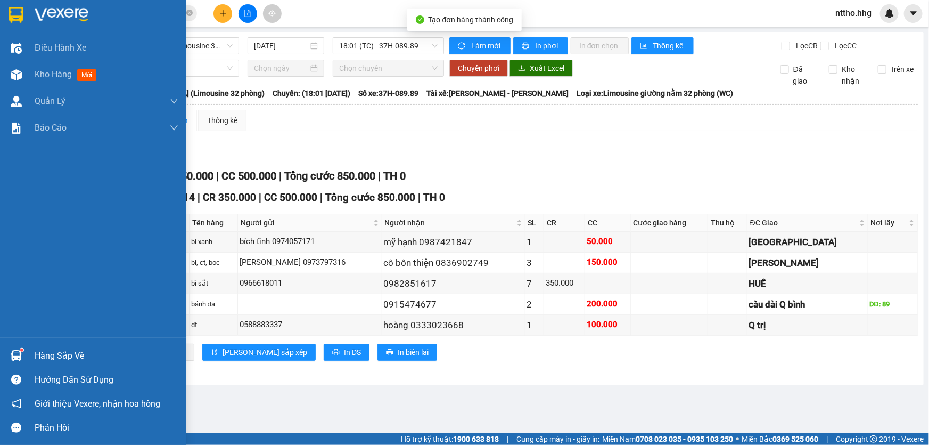
click at [18, 11] on img at bounding box center [16, 15] width 14 height 16
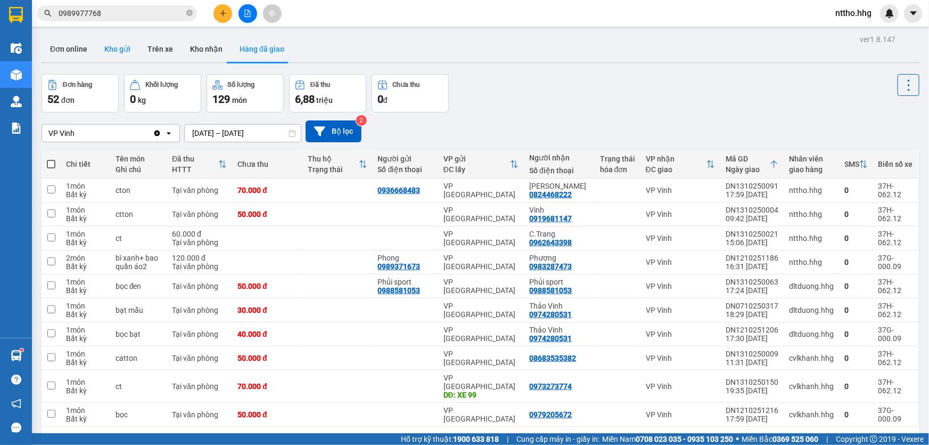
click at [110, 48] on button "Kho gửi" at bounding box center [117, 49] width 43 height 26
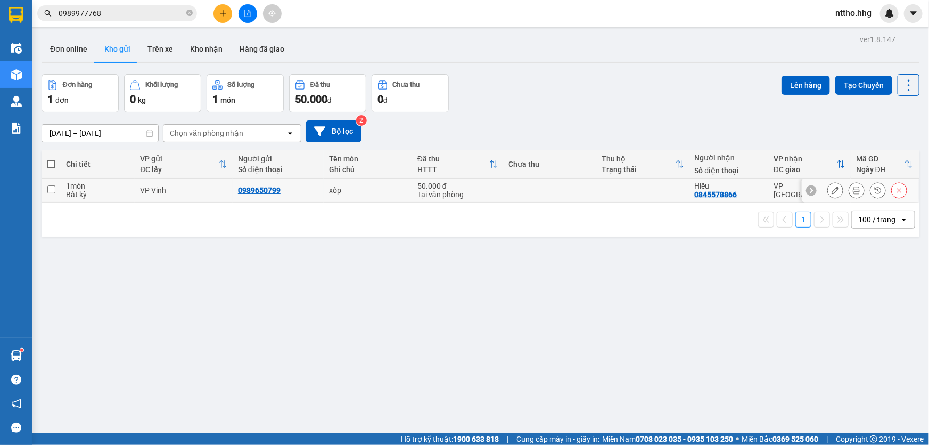
click at [647, 191] on td at bounding box center [642, 190] width 93 height 24
checkbox input "true"
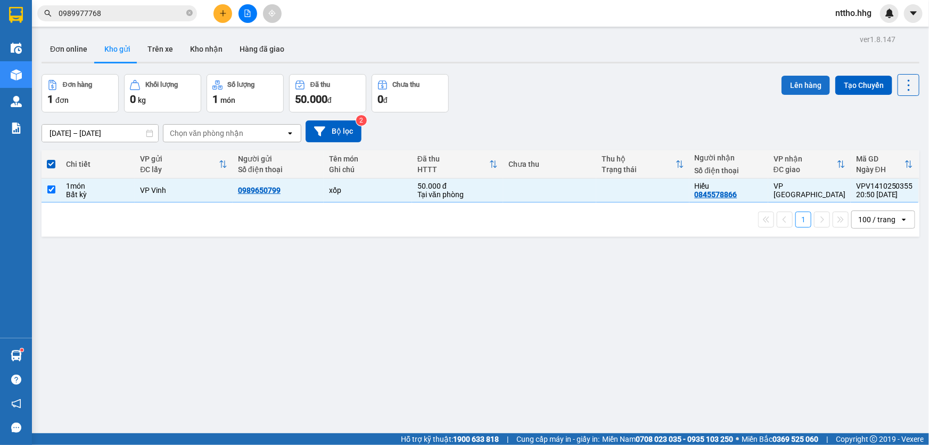
click at [799, 88] on button "Lên hàng" at bounding box center [806, 85] width 48 height 19
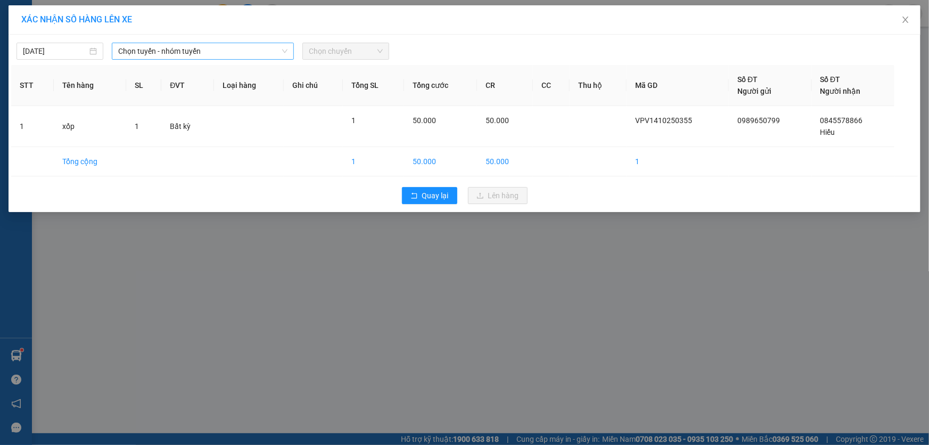
drag, startPoint x: 222, startPoint y: 48, endPoint x: 253, endPoint y: 58, distance: 32.9
click at [224, 48] on span "Chọn tuyến - nhóm tuyến" at bounding box center [202, 51] width 169 height 16
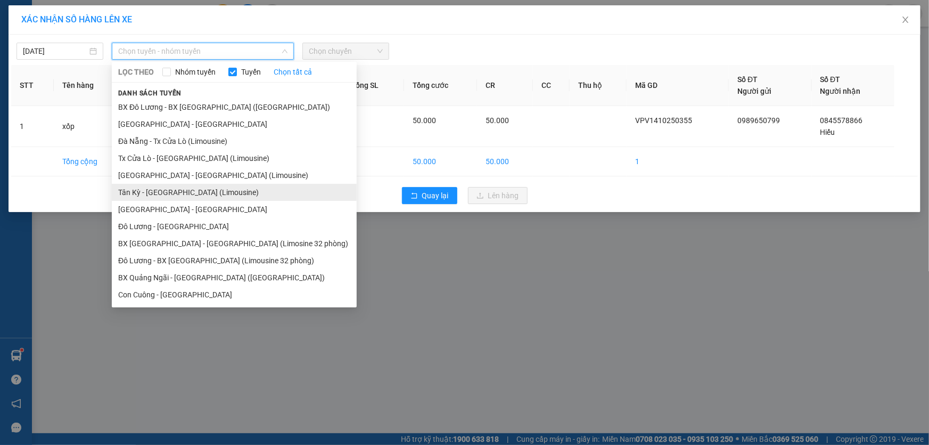
click at [181, 195] on li "Tân Kỳ - Đà Nẵng (Limousine)" at bounding box center [234, 192] width 245 height 17
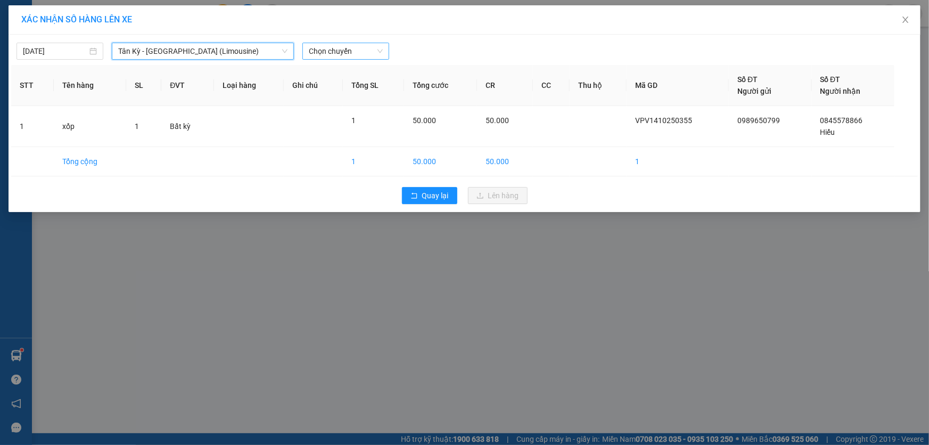
click at [357, 47] on span "Chọn chuyến" at bounding box center [346, 51] width 74 height 16
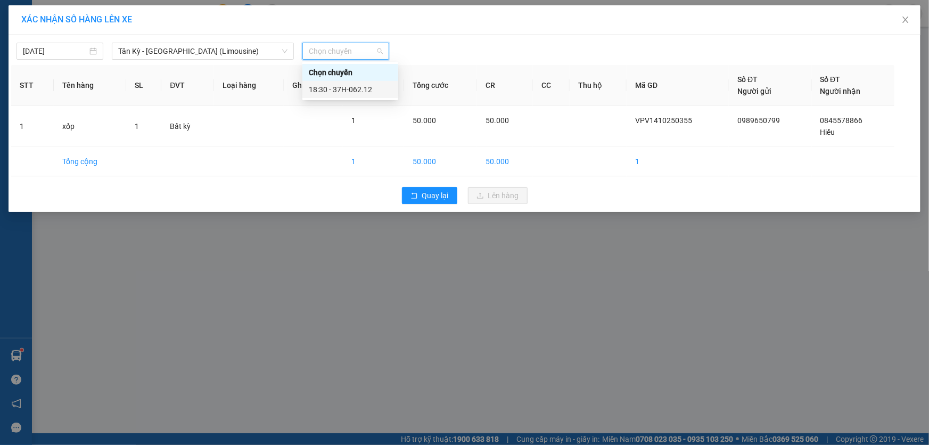
click at [356, 87] on div "18:30 - 37H-062.12" at bounding box center [350, 90] width 83 height 12
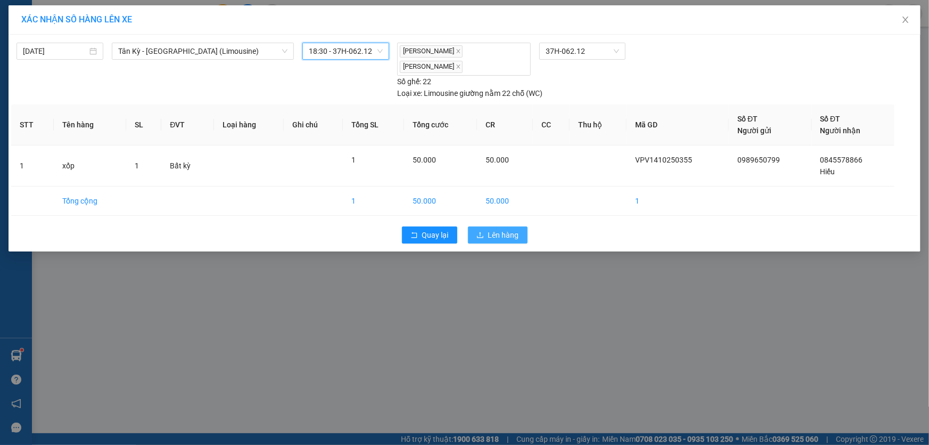
click at [496, 234] on span "Lên hàng" at bounding box center [503, 235] width 31 height 12
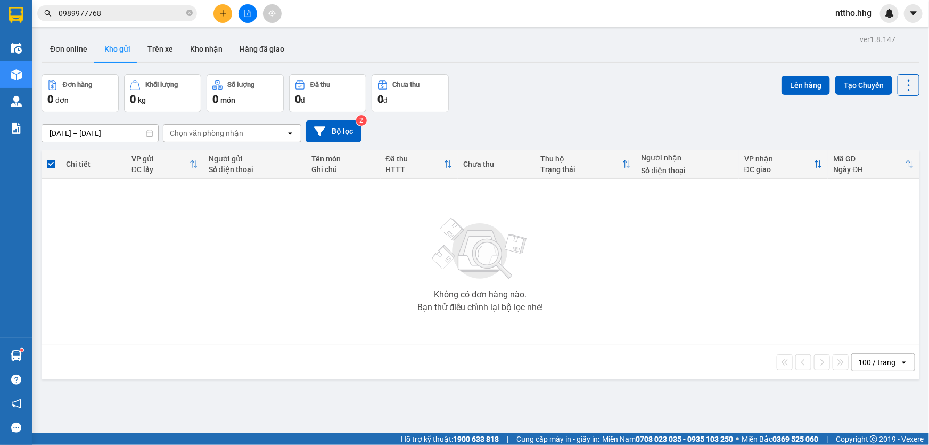
click at [250, 17] on button at bounding box center [248, 13] width 19 height 19
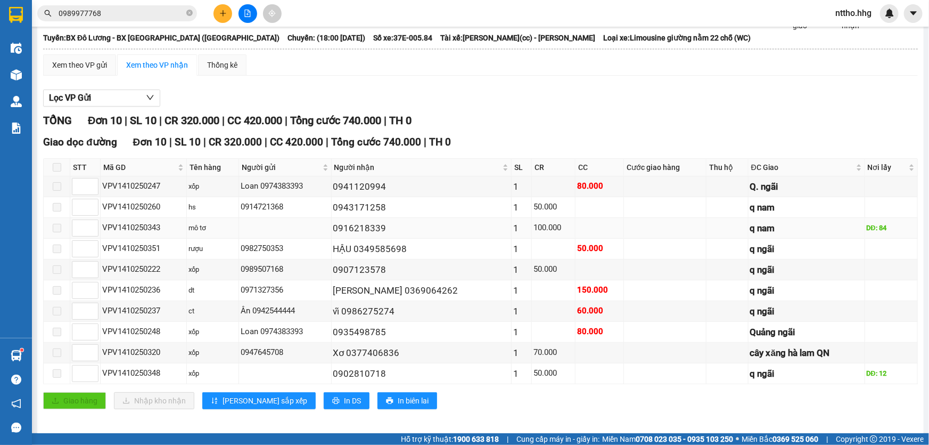
scroll to position [59, 0]
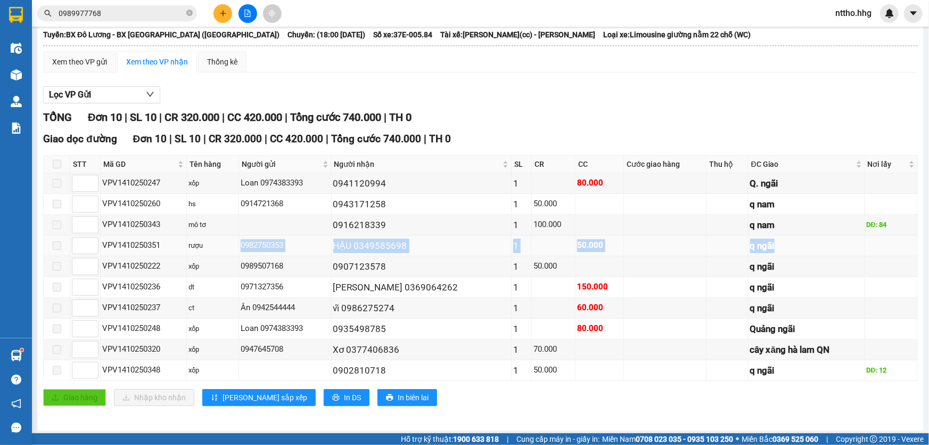
drag, startPoint x: 242, startPoint y: 243, endPoint x: 757, endPoint y: 241, distance: 515.0
click at [757, 241] on tr "VPV1410250351 rượu 0982750353 HẬU 0349585698 1 50.000 q ngãi" at bounding box center [481, 245] width 874 height 21
click at [467, 92] on div "Lọc VP Gửi" at bounding box center [480, 95] width 875 height 18
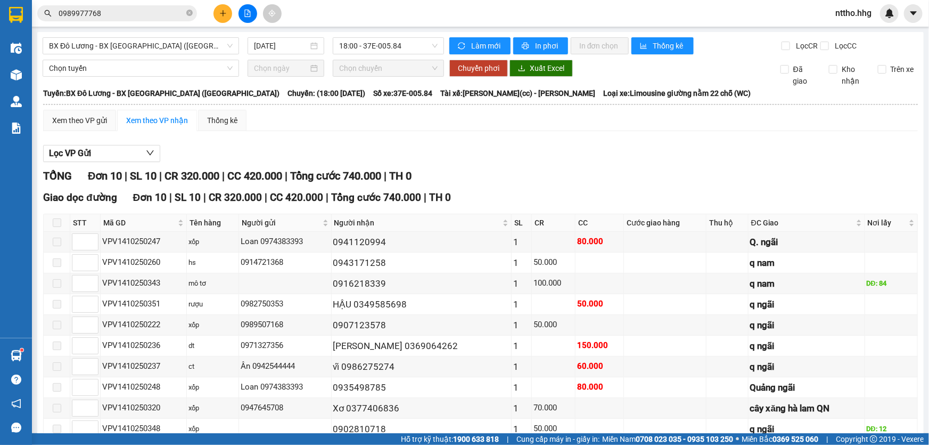
scroll to position [0, 0]
click at [548, 43] on span "In phơi" at bounding box center [547, 46] width 24 height 12
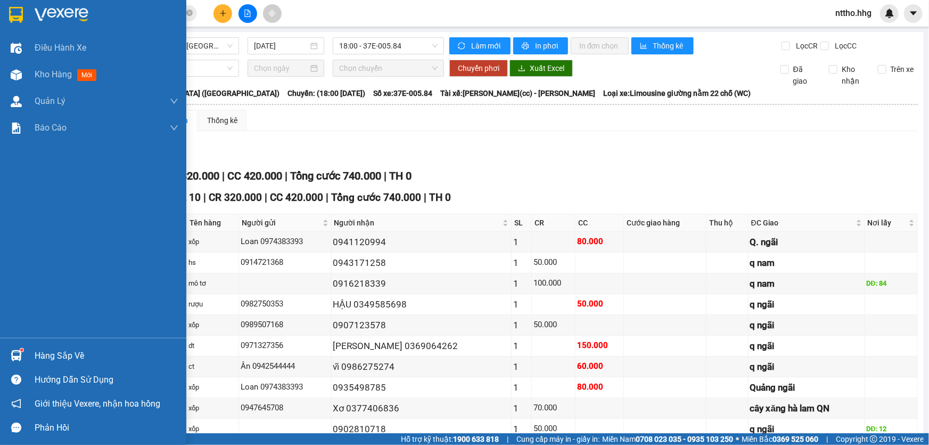
click at [5, 4] on div at bounding box center [93, 17] width 186 height 35
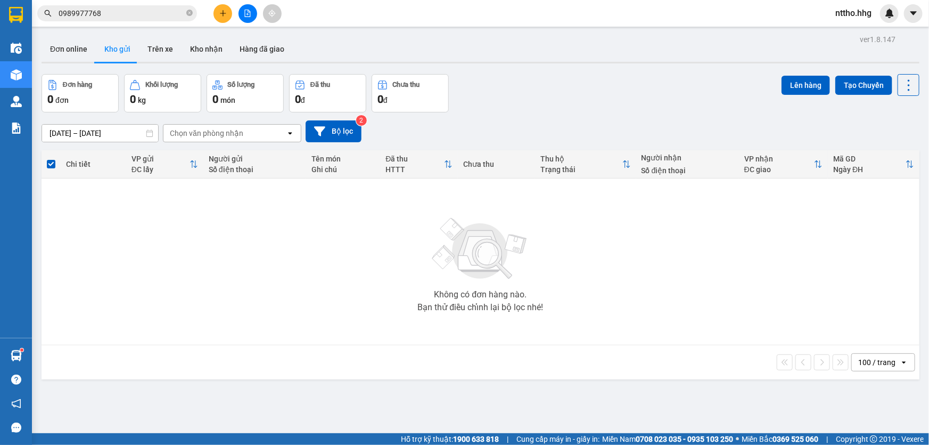
click at [857, 13] on span "nttho.hhg" at bounding box center [853, 12] width 53 height 13
click at [506, 135] on div "12/10/2025 – 14/10/2025 Press the down arrow key to interact with the calendar …" at bounding box center [481, 131] width 878 height 22
click at [856, 8] on span "nttho.hhg" at bounding box center [853, 12] width 53 height 13
click at [856, 27] on li "Đăng xuất" at bounding box center [859, 32] width 68 height 17
click at [249, 19] on button at bounding box center [248, 13] width 19 height 19
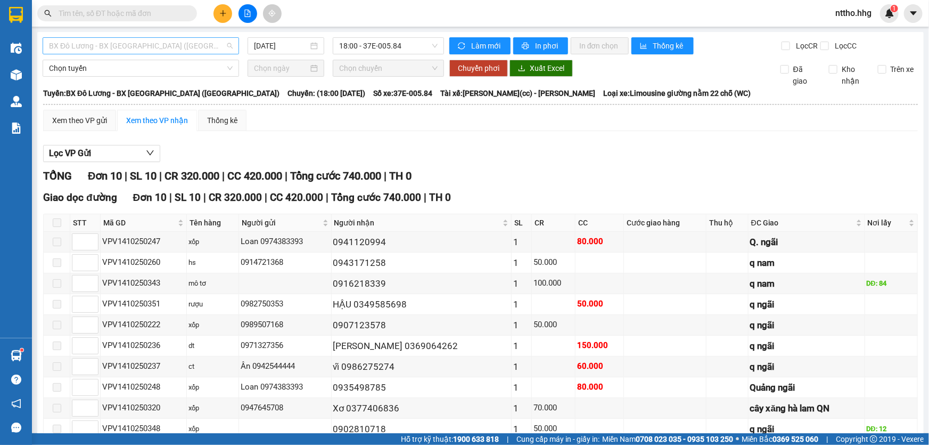
click at [152, 43] on span "BX Đô Lương - BX [GEOGRAPHIC_DATA] ([GEOGRAPHIC_DATA])" at bounding box center [141, 46] width 184 height 16
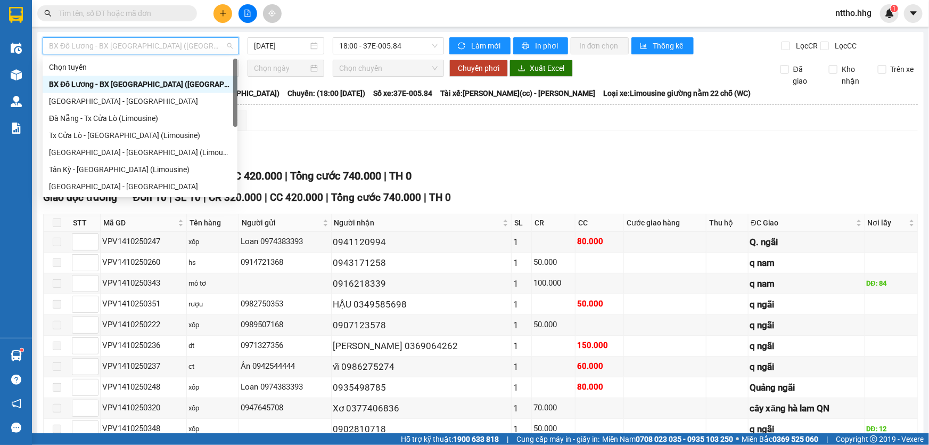
click at [116, 85] on div "BX Đô Lương - BX [GEOGRAPHIC_DATA] ([GEOGRAPHIC_DATA])" at bounding box center [140, 84] width 182 height 12
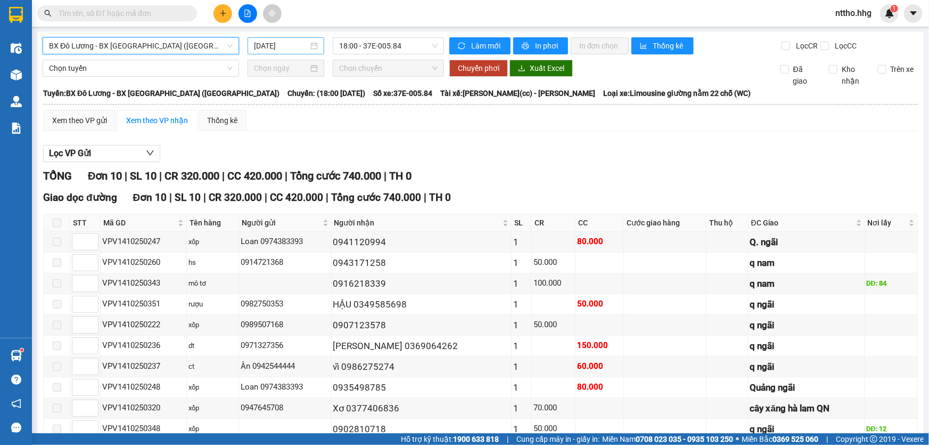
click at [268, 42] on input "[DATE]" at bounding box center [281, 46] width 54 height 12
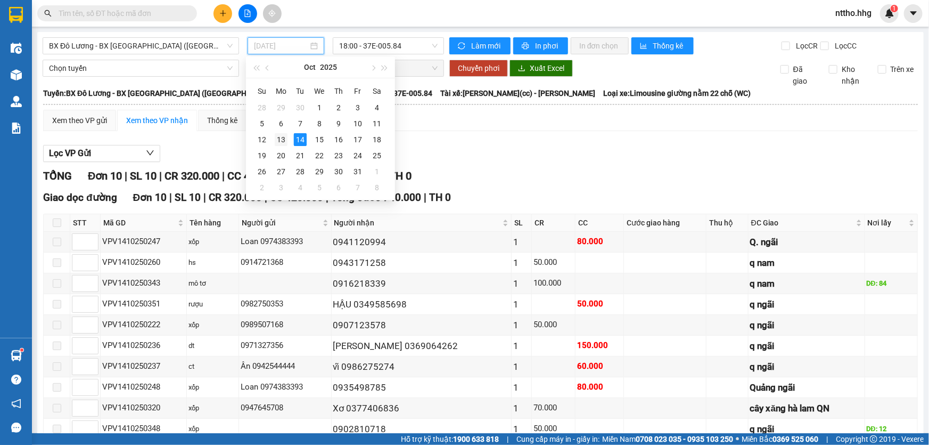
click at [277, 142] on div "13" at bounding box center [281, 139] width 13 height 13
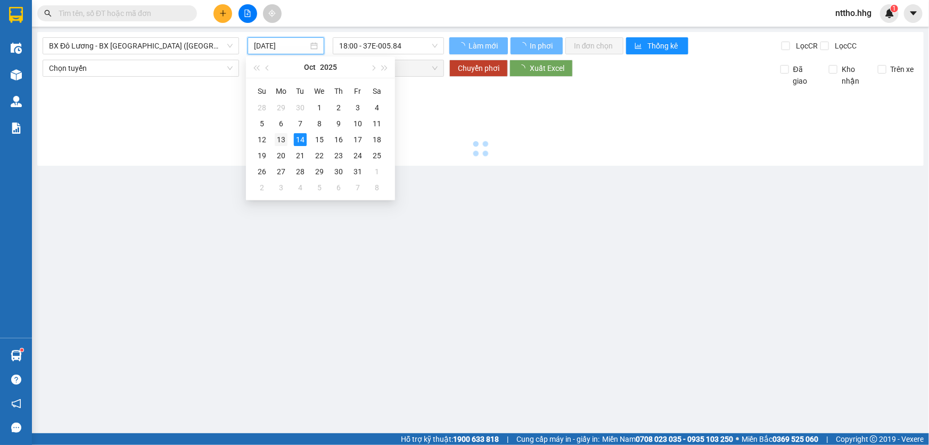
type input "[DATE]"
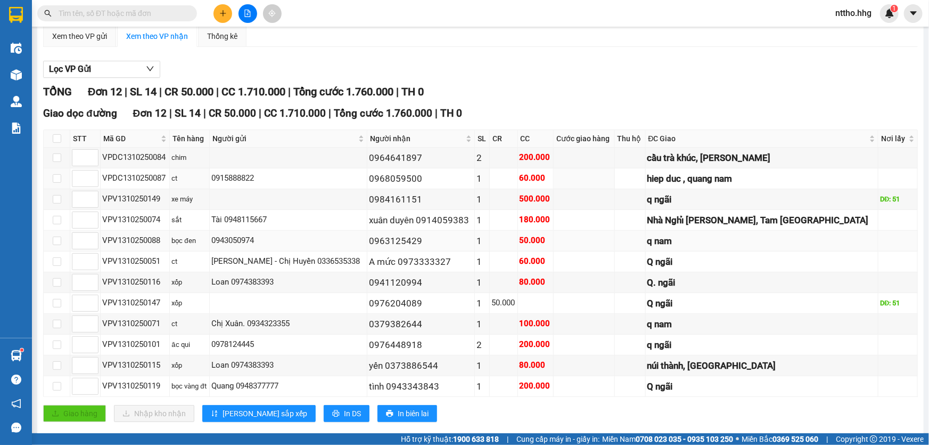
scroll to position [101, 0]
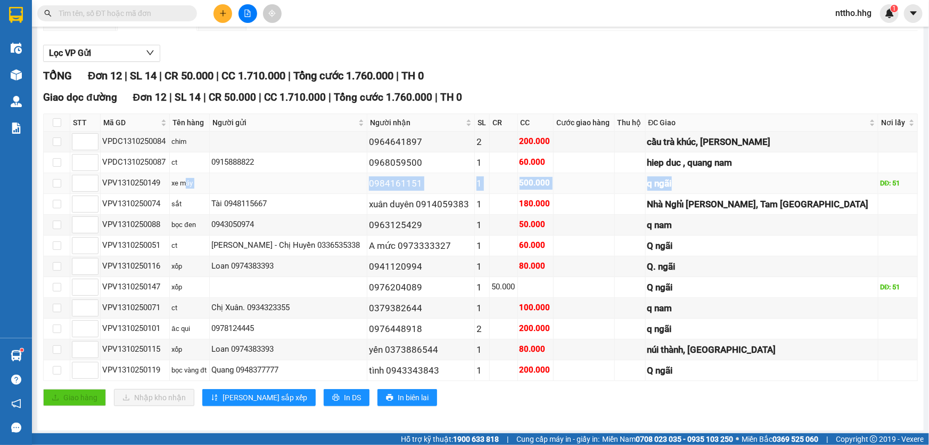
drag, startPoint x: 197, startPoint y: 184, endPoint x: 828, endPoint y: 183, distance: 630.6
click at [828, 183] on tr "VPV1310250149 xe máy 0984161151 1 500.000 q ngãi DĐ: 51" at bounding box center [481, 183] width 874 height 21
click at [794, 185] on div "q ngãi" at bounding box center [763, 183] width 230 height 14
drag, startPoint x: 685, startPoint y: 185, endPoint x: 752, endPoint y: 181, distance: 67.2
click at [752, 181] on tr "VPV1310250149 xe máy 0984161151 1 500.000 q ngãi DĐ: 51" at bounding box center [481, 183] width 874 height 21
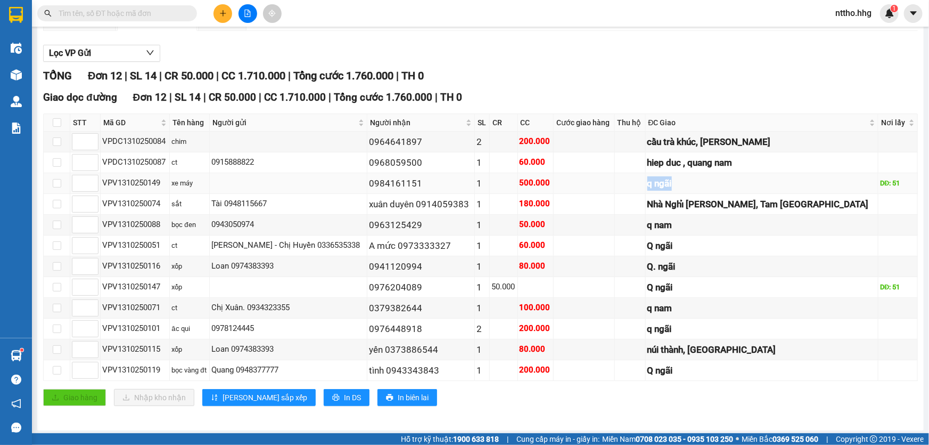
click at [752, 181] on div "q ngãi" at bounding box center [763, 183] width 230 height 14
drag, startPoint x: 519, startPoint y: 184, endPoint x: 898, endPoint y: 182, distance: 379.2
click at [898, 182] on tr "VPV1310250149 xe máy 0984161151 1 500.000 q ngãi DĐ: 51" at bounding box center [481, 183] width 874 height 21
click at [788, 183] on div "q ngãi" at bounding box center [763, 183] width 230 height 14
drag, startPoint x: 320, startPoint y: 186, endPoint x: 898, endPoint y: 186, distance: 578.9
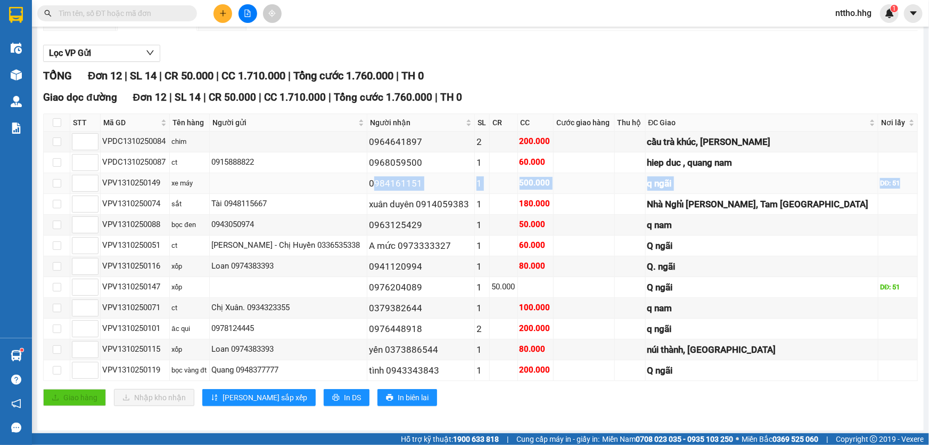
click at [898, 186] on tr "VPV1310250149 xe máy 0984161151 1 500.000 q ngãi DĐ: 51" at bounding box center [481, 183] width 874 height 21
click at [786, 181] on div "q ngãi" at bounding box center [763, 183] width 230 height 14
drag, startPoint x: 542, startPoint y: 186, endPoint x: 685, endPoint y: 186, distance: 143.3
click at [685, 186] on tr "VPV1310250149 xe máy 0984161151 1 500.000 q ngãi DĐ: 51" at bounding box center [481, 183] width 874 height 21
drag, startPoint x: 742, startPoint y: 186, endPoint x: 811, endPoint y: 186, distance: 69.2
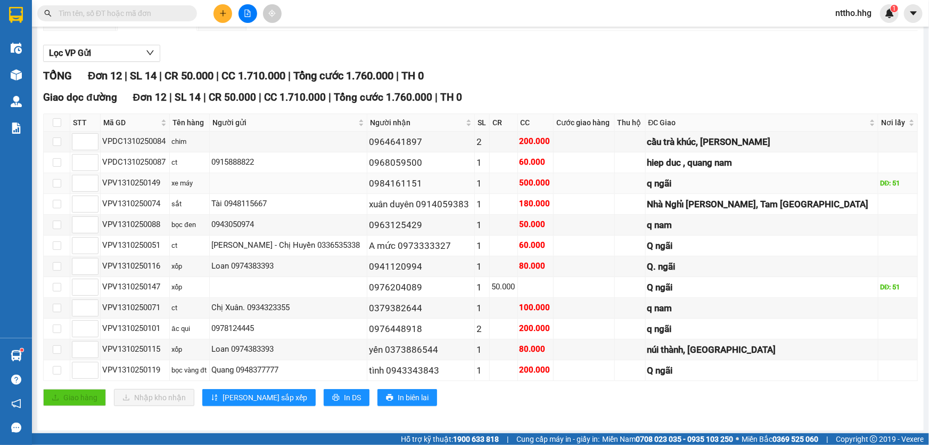
click at [811, 186] on div "q ngãi" at bounding box center [763, 183] width 230 height 14
drag, startPoint x: 168, startPoint y: 183, endPoint x: 102, endPoint y: 190, distance: 66.3
click at [102, 190] on td "VPV1310250149" at bounding box center [135, 183] width 69 height 21
copy div "VPV1310250149"
click at [88, 15] on input "text" at bounding box center [122, 13] width 126 height 12
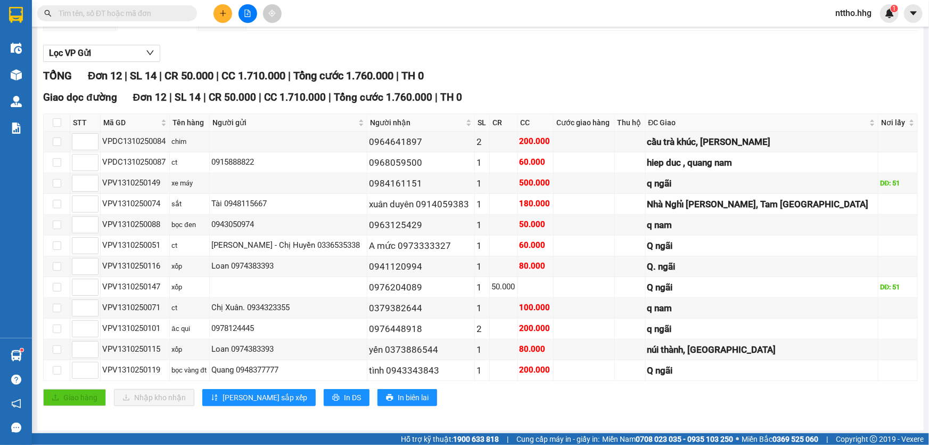
paste input "VPV1310250149"
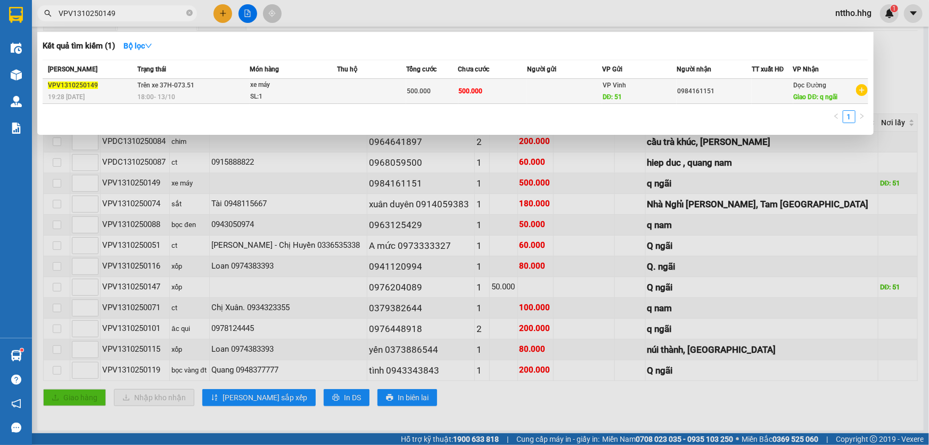
type input "VPV1310250149"
click at [784, 91] on div at bounding box center [773, 91] width 40 height 11
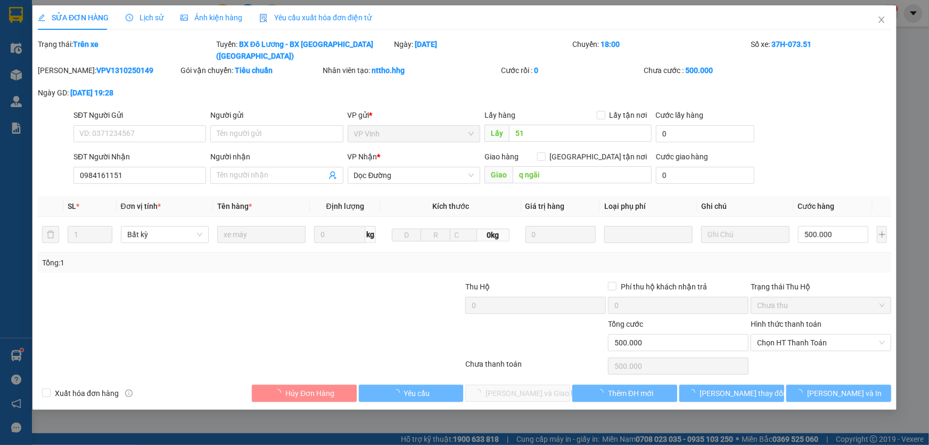
type input "51"
type input "0984161151"
type input "q ngãi"
type input "0"
type input "500.000"
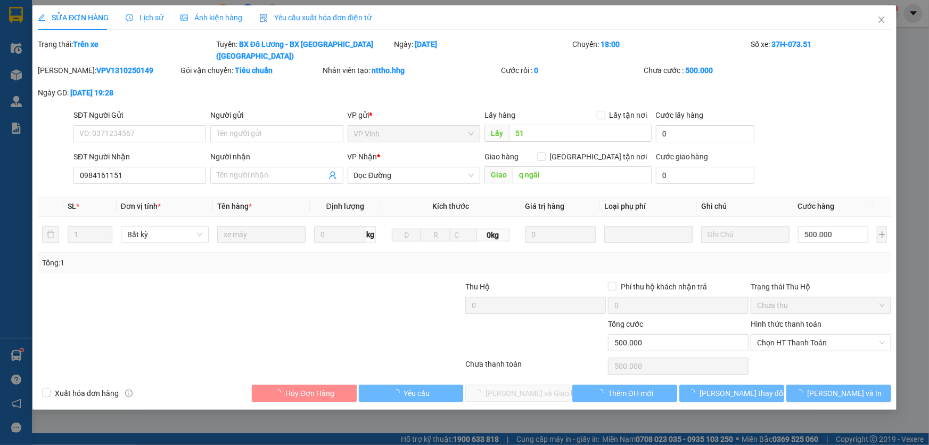
type input "500.000"
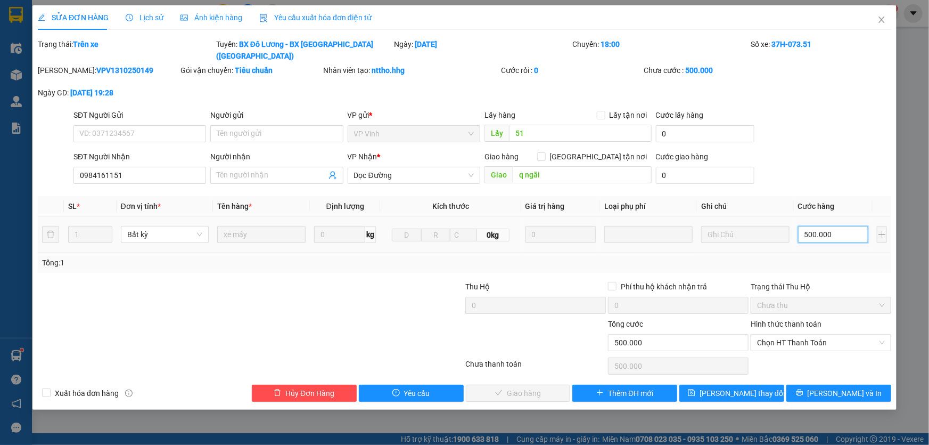
type input "4"
type input "45"
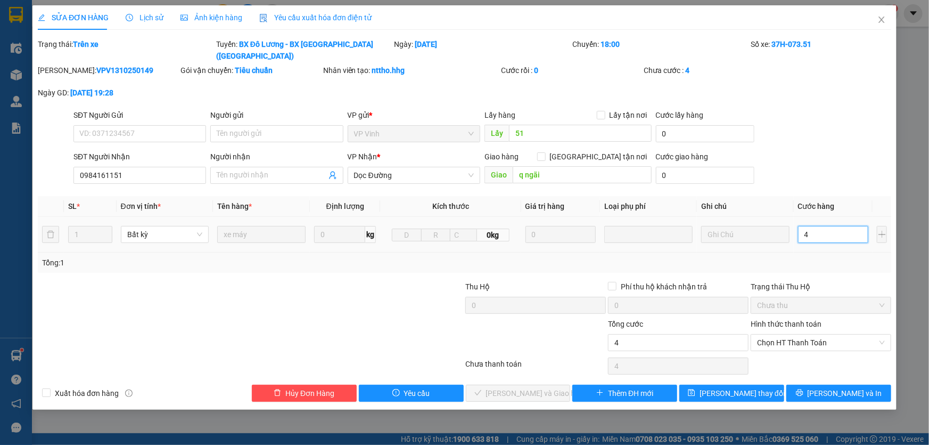
type input "45"
type input "450"
type input "4.500"
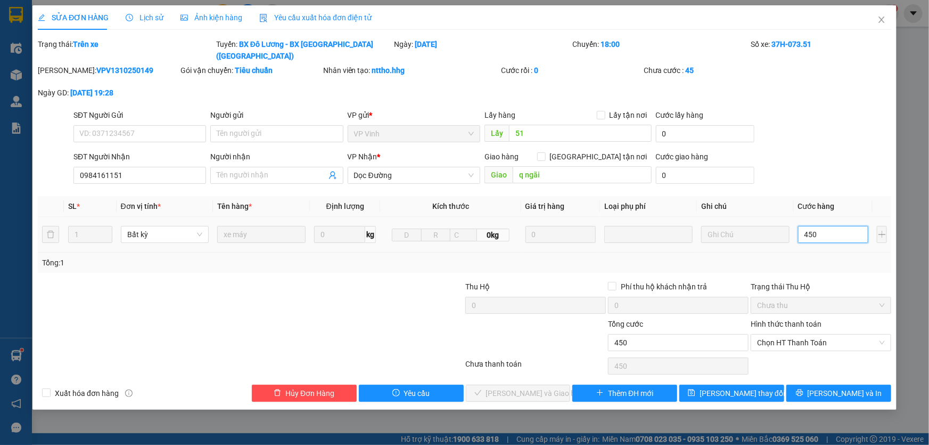
type input "4.500"
type input "45.000"
type input "450.000"
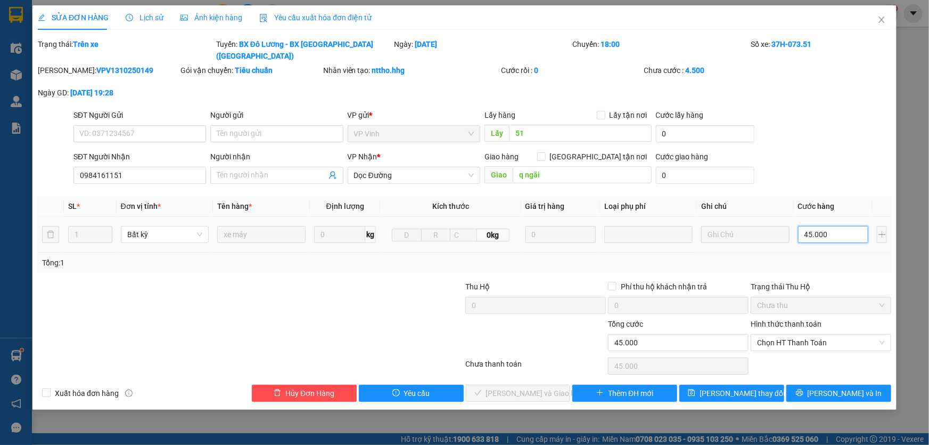
type input "450.000"
click at [740, 387] on span "[PERSON_NAME] thay đổi" at bounding box center [742, 393] width 85 height 12
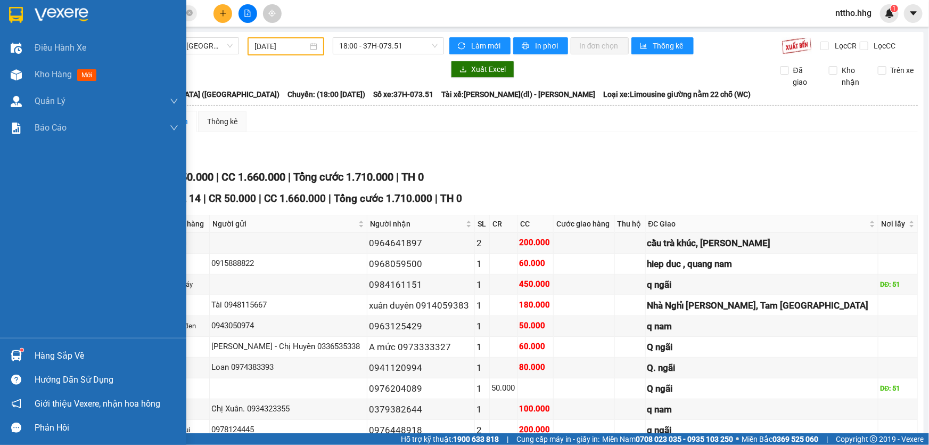
click at [15, 14] on img at bounding box center [16, 15] width 14 height 16
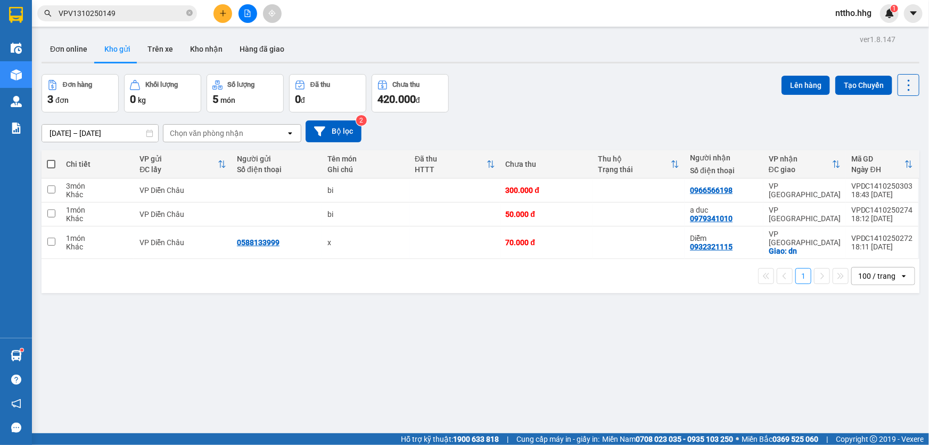
click at [130, 11] on input "VPV1310250149" at bounding box center [122, 13] width 126 height 12
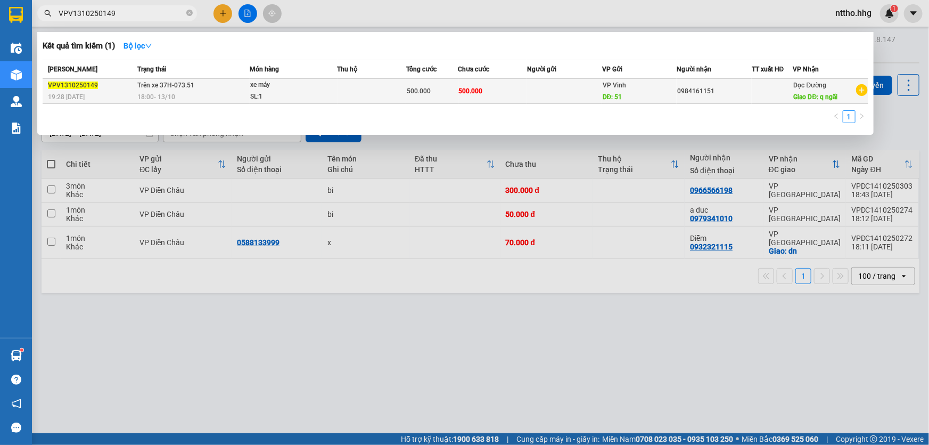
click at [192, 96] on div "18:00 [DATE]" at bounding box center [193, 97] width 112 height 12
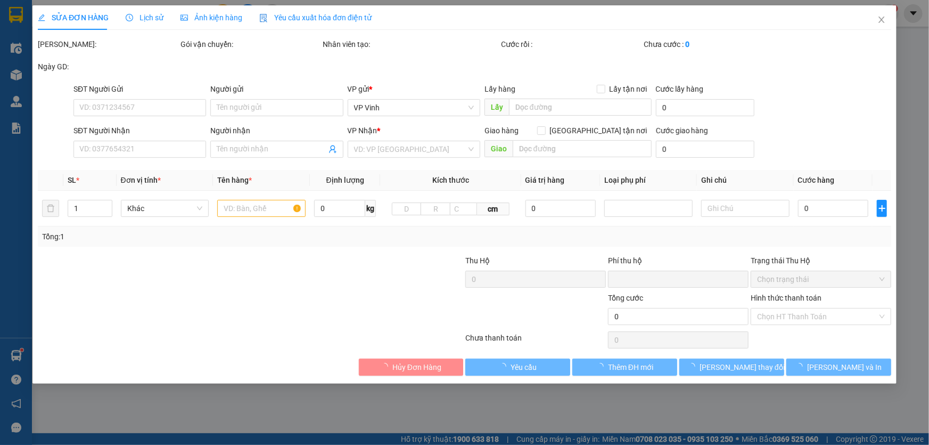
type input "51"
type input "0984161151"
type input "q ngãi"
type input "0"
type input "450.000"
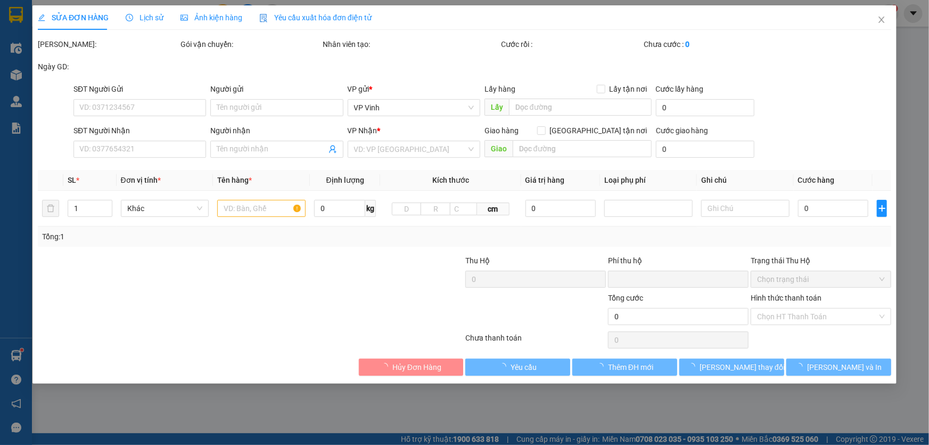
type input "450.000"
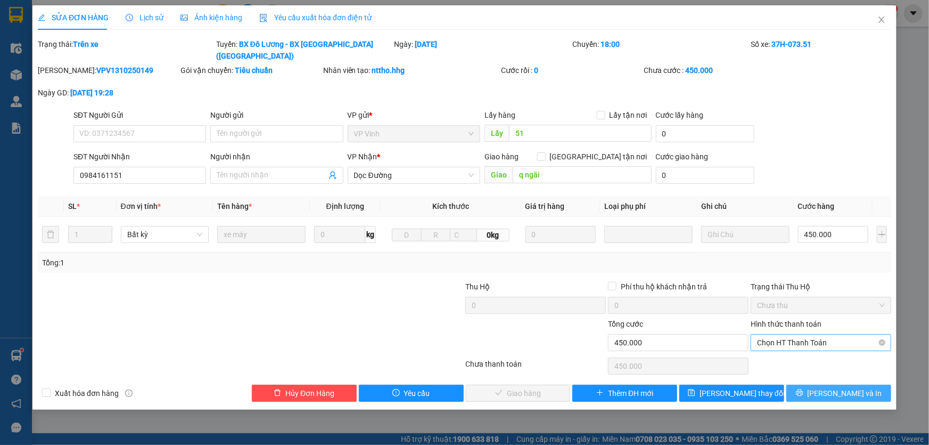
drag, startPoint x: 845, startPoint y: 380, endPoint x: 771, endPoint y: 324, distance: 93.2
click at [846, 387] on span "[PERSON_NAME] và In" at bounding box center [845, 393] width 75 height 12
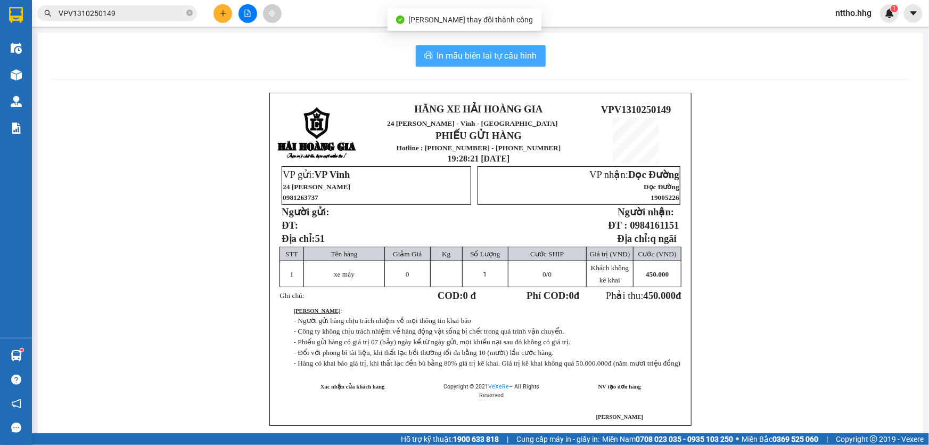
click at [484, 51] on span "In mẫu biên lai tự cấu hình" at bounding box center [487, 55] width 100 height 13
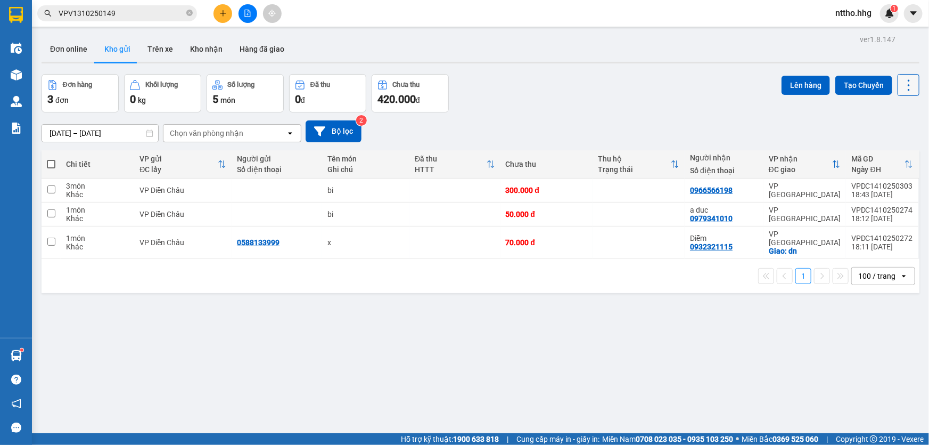
click at [904, 80] on icon at bounding box center [909, 85] width 15 height 15
drag, startPoint x: 889, startPoint y: 147, endPoint x: 838, endPoint y: 140, distance: 51.6
click at [889, 147] on span "Làm mới" at bounding box center [886, 151] width 29 height 11
click at [244, 11] on icon "file-add" at bounding box center [247, 13] width 7 height 7
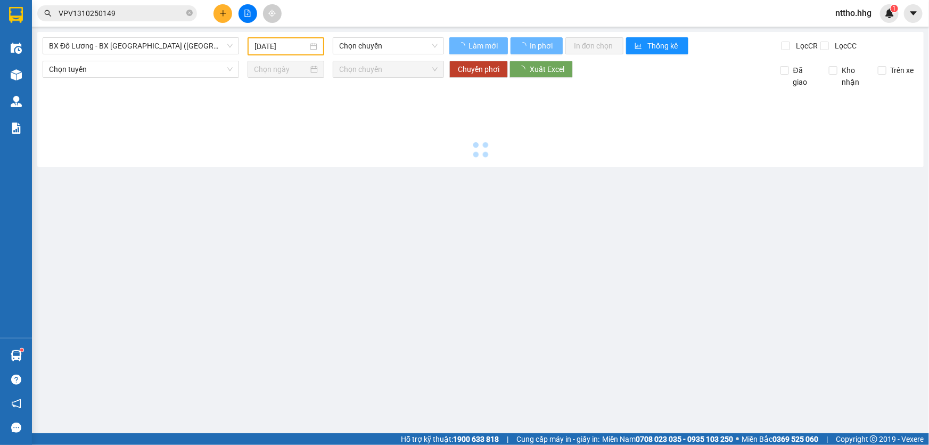
type input "[DATE]"
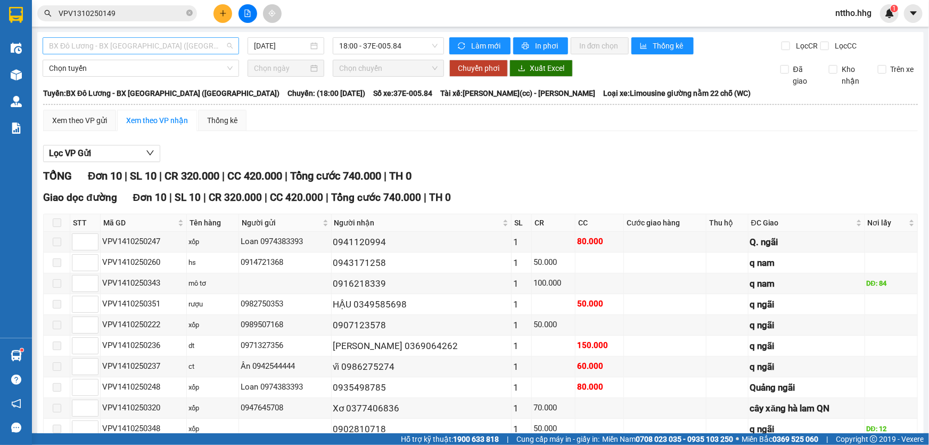
click at [170, 51] on span "BX Đô Lương - BX [GEOGRAPHIC_DATA] ([GEOGRAPHIC_DATA])" at bounding box center [141, 46] width 184 height 16
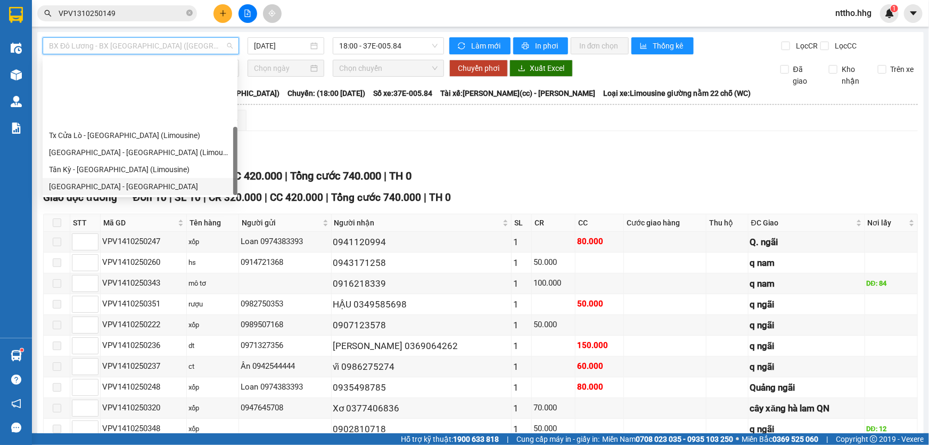
scroll to position [85, 0]
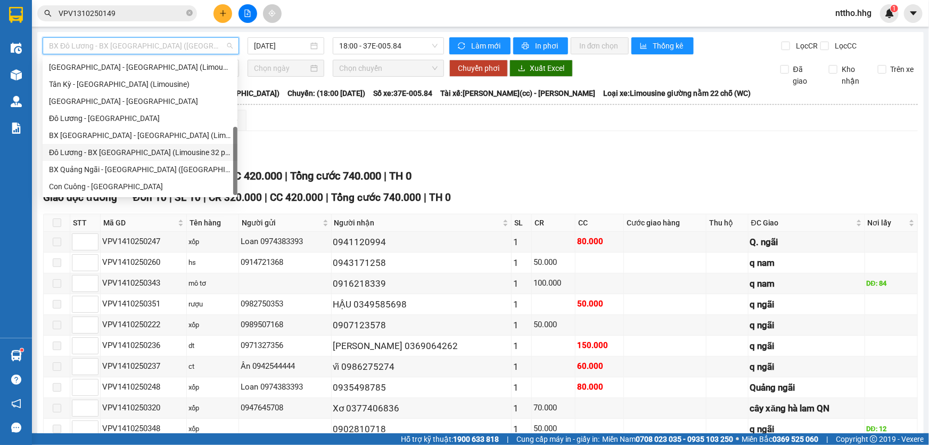
click at [108, 155] on div "Đô Lương - BX [GEOGRAPHIC_DATA] (Limousine 32 phòng)" at bounding box center [140, 152] width 182 height 12
type input "[DATE]"
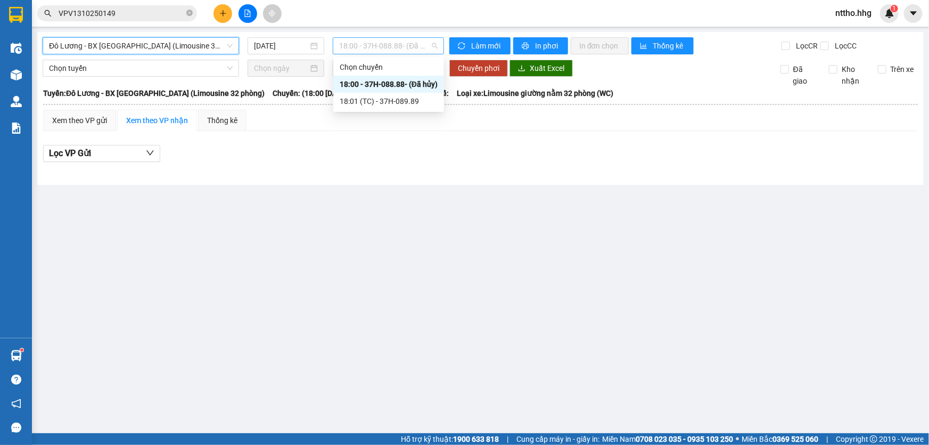
click at [408, 53] on span "18:00 - 37H-088.88 - (Đã hủy)" at bounding box center [388, 46] width 99 height 16
click at [413, 105] on div "18:01 (TC) - 37H-089.89" at bounding box center [389, 101] width 98 height 12
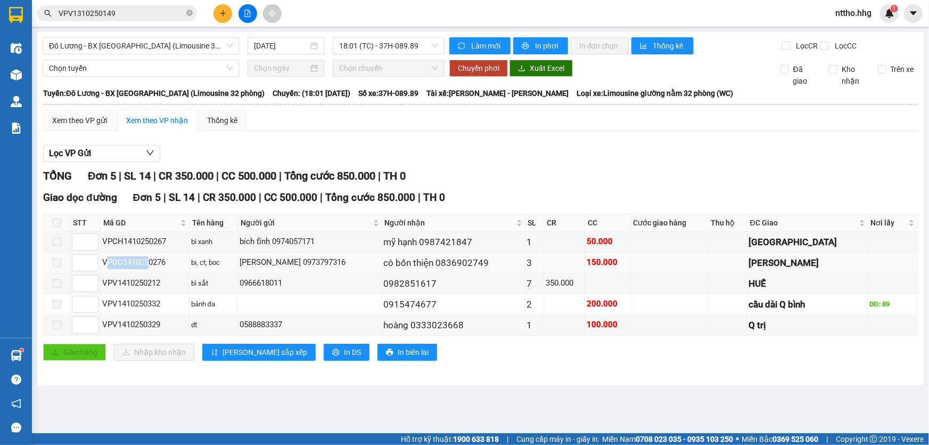
drag, startPoint x: 107, startPoint y: 263, endPoint x: 150, endPoint y: 263, distance: 43.1
click at [150, 263] on div "VPDC1410250276" at bounding box center [144, 262] width 85 height 13
click at [121, 244] on div "VPCH1410250267" at bounding box center [144, 241] width 85 height 13
drag, startPoint x: 108, startPoint y: 241, endPoint x: 149, endPoint y: 242, distance: 41.0
click at [149, 241] on div "VPCH1410250267" at bounding box center [144, 241] width 85 height 13
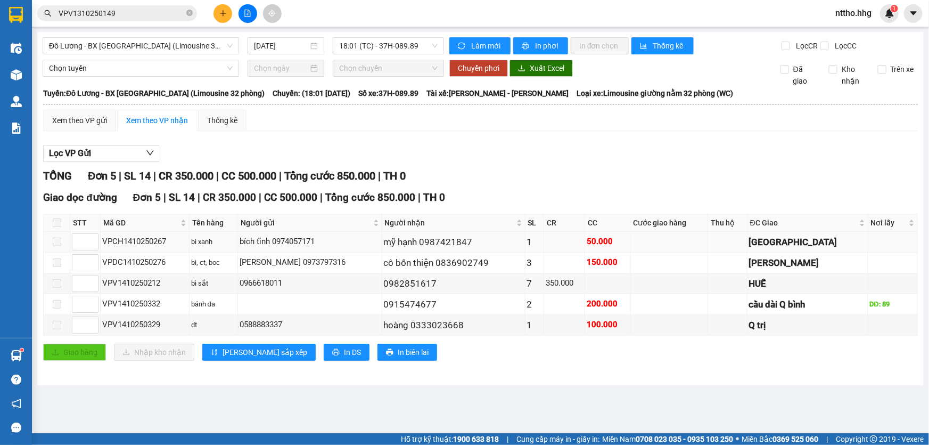
click at [151, 243] on div "VPCH1410250267" at bounding box center [144, 241] width 85 height 13
drag, startPoint x: 763, startPoint y: 270, endPoint x: 780, endPoint y: 270, distance: 17.6
click at [780, 270] on tr "VPDC1410250276 bi, ct, boc mạnh hùng hưng 0973797316 cô bốn thiện 0836902749 3 …" at bounding box center [481, 262] width 874 height 21
drag, startPoint x: 767, startPoint y: 288, endPoint x: 825, endPoint y: 290, distance: 58.6
click at [816, 288] on tr "VPV1410250212 bì sắt 0966618011 0982851617 7 350.000 HUẾ" at bounding box center [481, 283] width 874 height 21
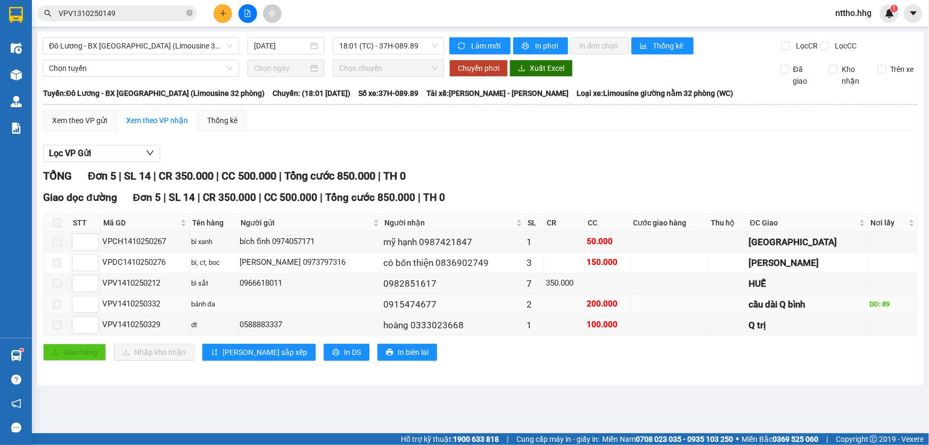
drag, startPoint x: 750, startPoint y: 308, endPoint x: 761, endPoint y: 308, distance: 11.2
click at [747, 308] on td at bounding box center [727, 304] width 39 height 21
drag, startPoint x: 837, startPoint y: 305, endPoint x: 900, endPoint y: 305, distance: 62.8
click at [898, 305] on tr "VPV1410250332 bánh đa 0915474677 2 200.000 cầu dài Q bình DĐ: 89" at bounding box center [481, 304] width 874 height 21
click at [786, 321] on div "Q trị" at bounding box center [807, 325] width 117 height 14
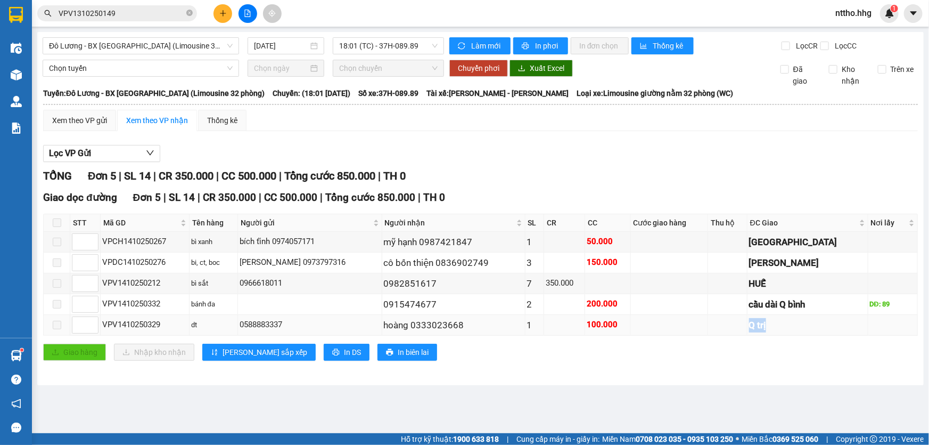
drag, startPoint x: 767, startPoint y: 325, endPoint x: 809, endPoint y: 325, distance: 42.1
click at [809, 325] on tr "VPV1410250329 dt 0588883337 hoàng 0333023668 1 100.000 Q trị" at bounding box center [481, 325] width 874 height 21
click at [809, 325] on div "Q trị" at bounding box center [807, 325] width 117 height 14
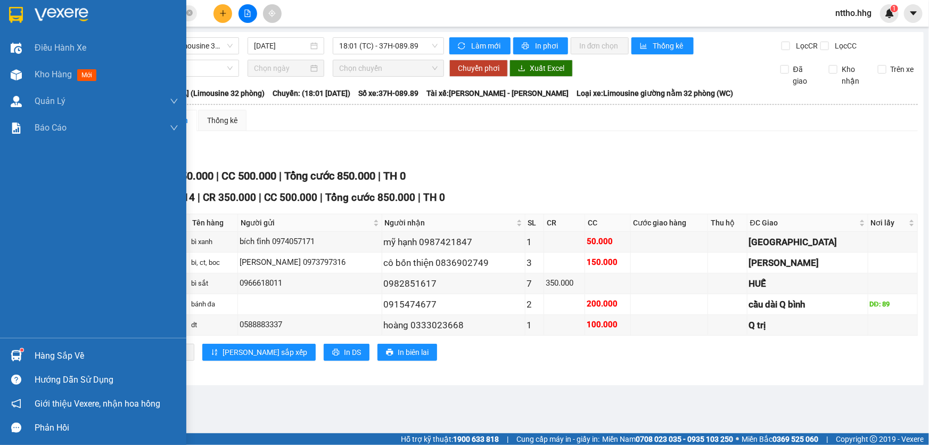
click at [18, 11] on img at bounding box center [16, 15] width 14 height 16
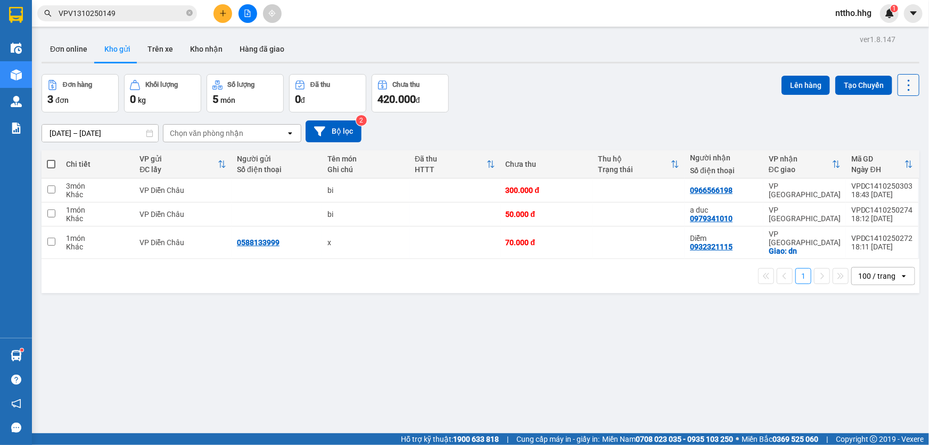
click at [905, 87] on icon at bounding box center [909, 85] width 15 height 15
click at [888, 144] on li "Làm mới" at bounding box center [883, 151] width 80 height 19
click at [904, 89] on icon at bounding box center [909, 85] width 15 height 15
click at [857, 153] on icon "Menu" at bounding box center [859, 152] width 10 height 10
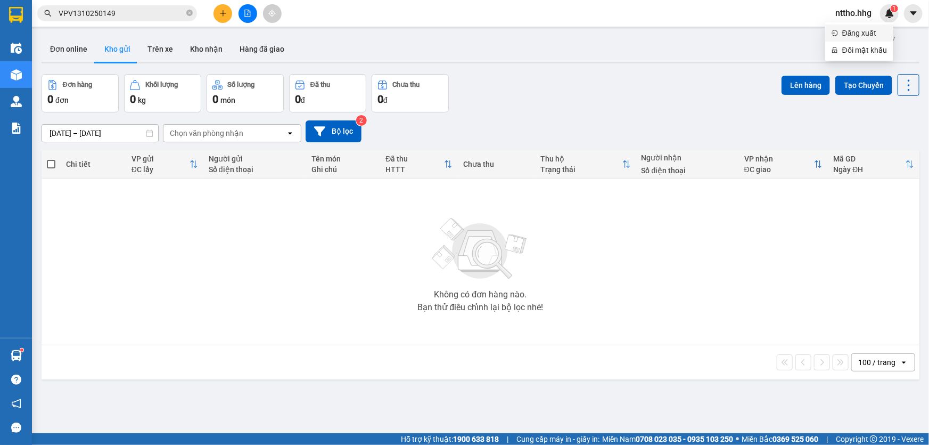
click at [860, 34] on span "Đăng xuất" at bounding box center [865, 33] width 45 height 12
